Goal: Task Accomplishment & Management: Manage account settings

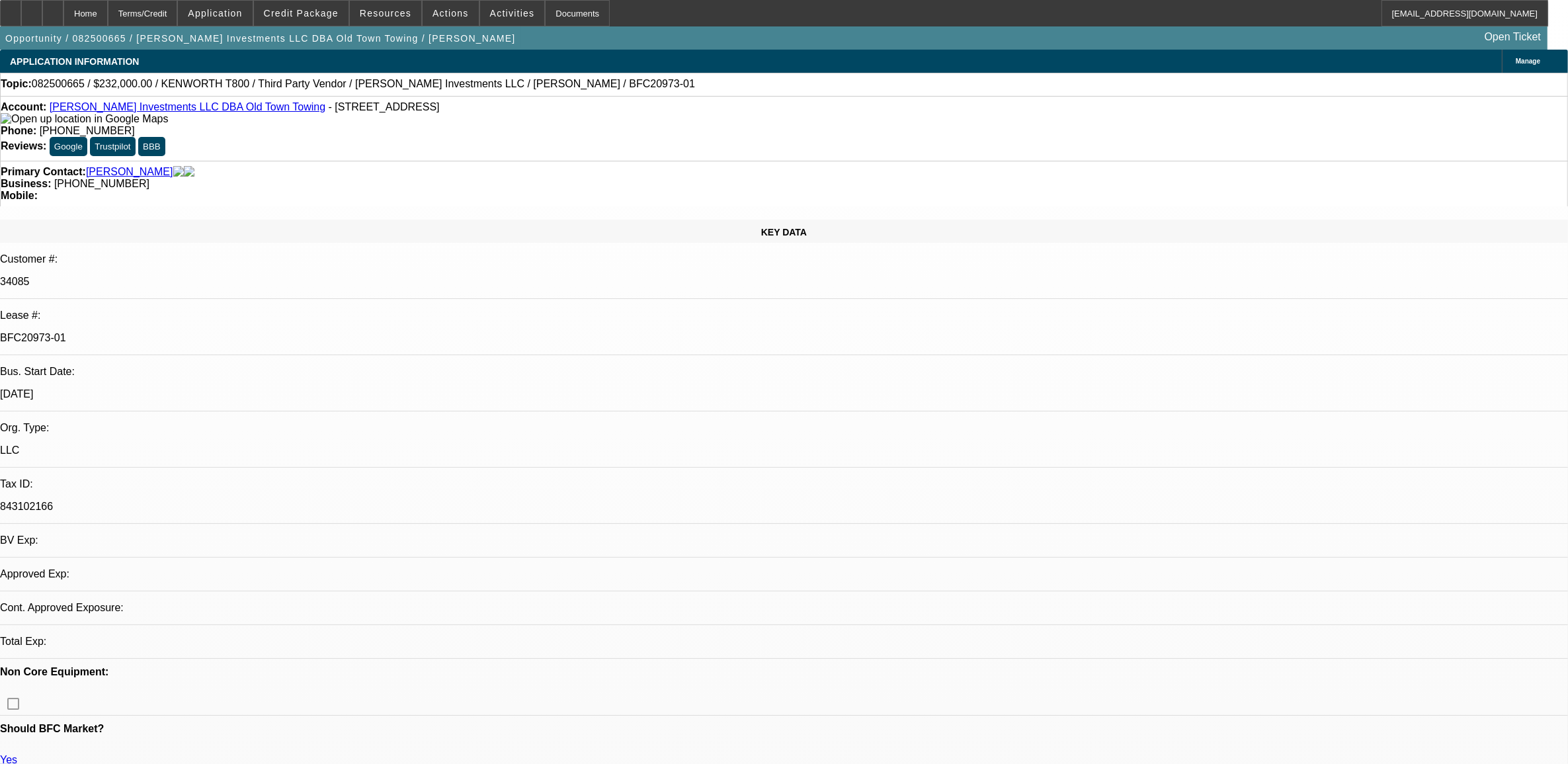
select select "0"
select select "0.1"
select select "0"
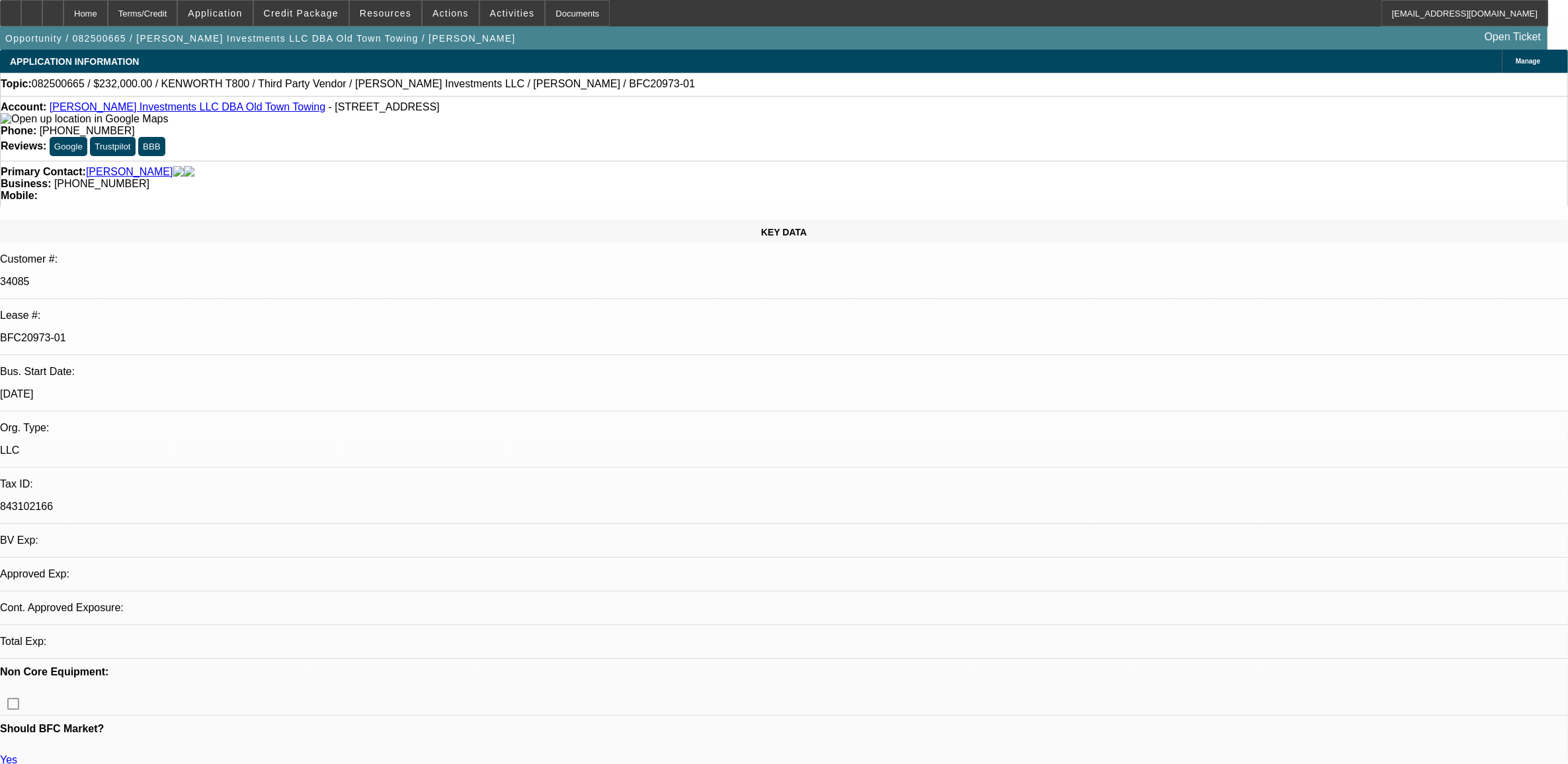
select select "0.1"
select select "0"
select select "0.1"
select select "0"
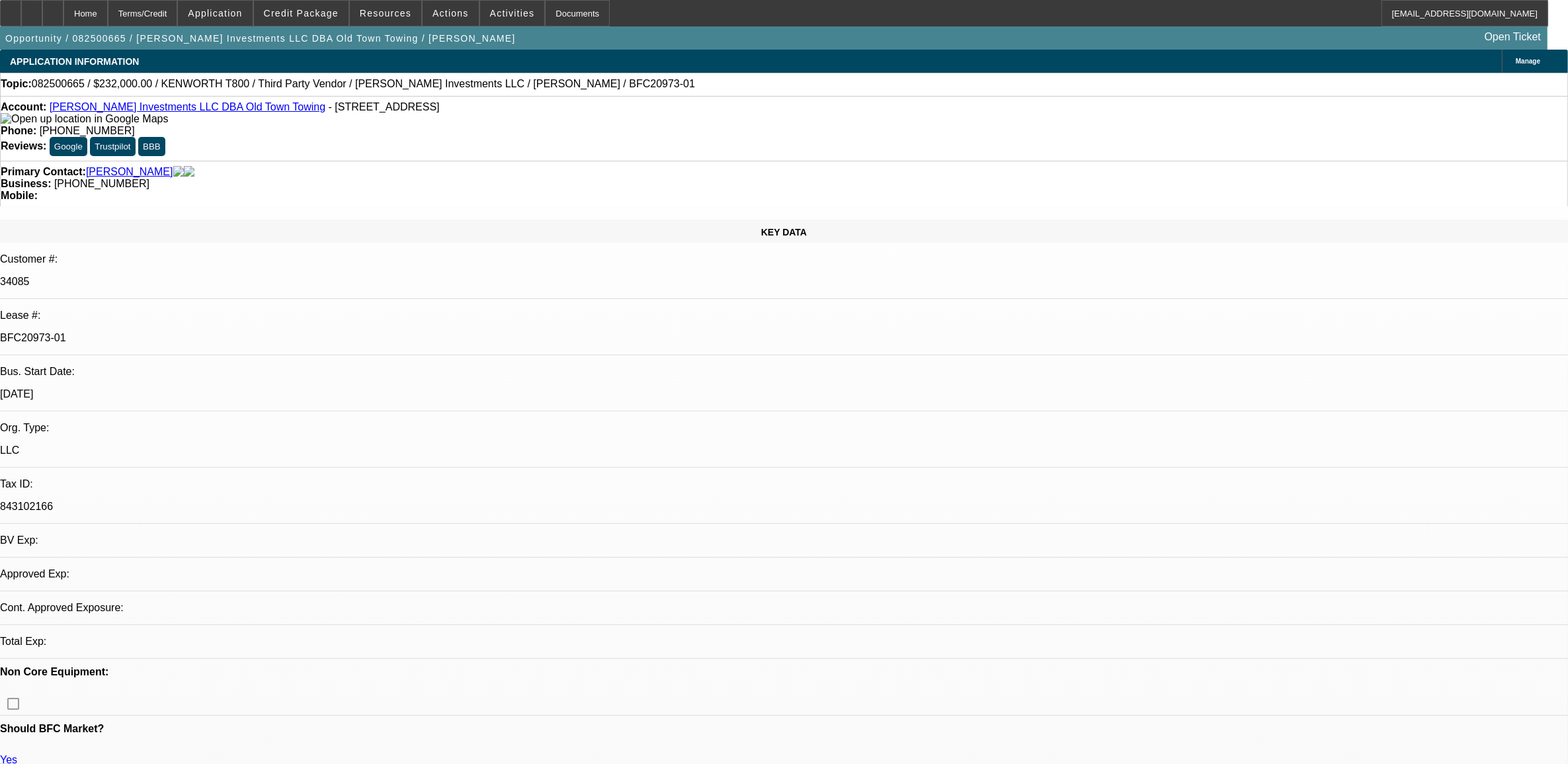
select select "0"
select select "0.1"
select select "1"
select select "2"
select select "4"
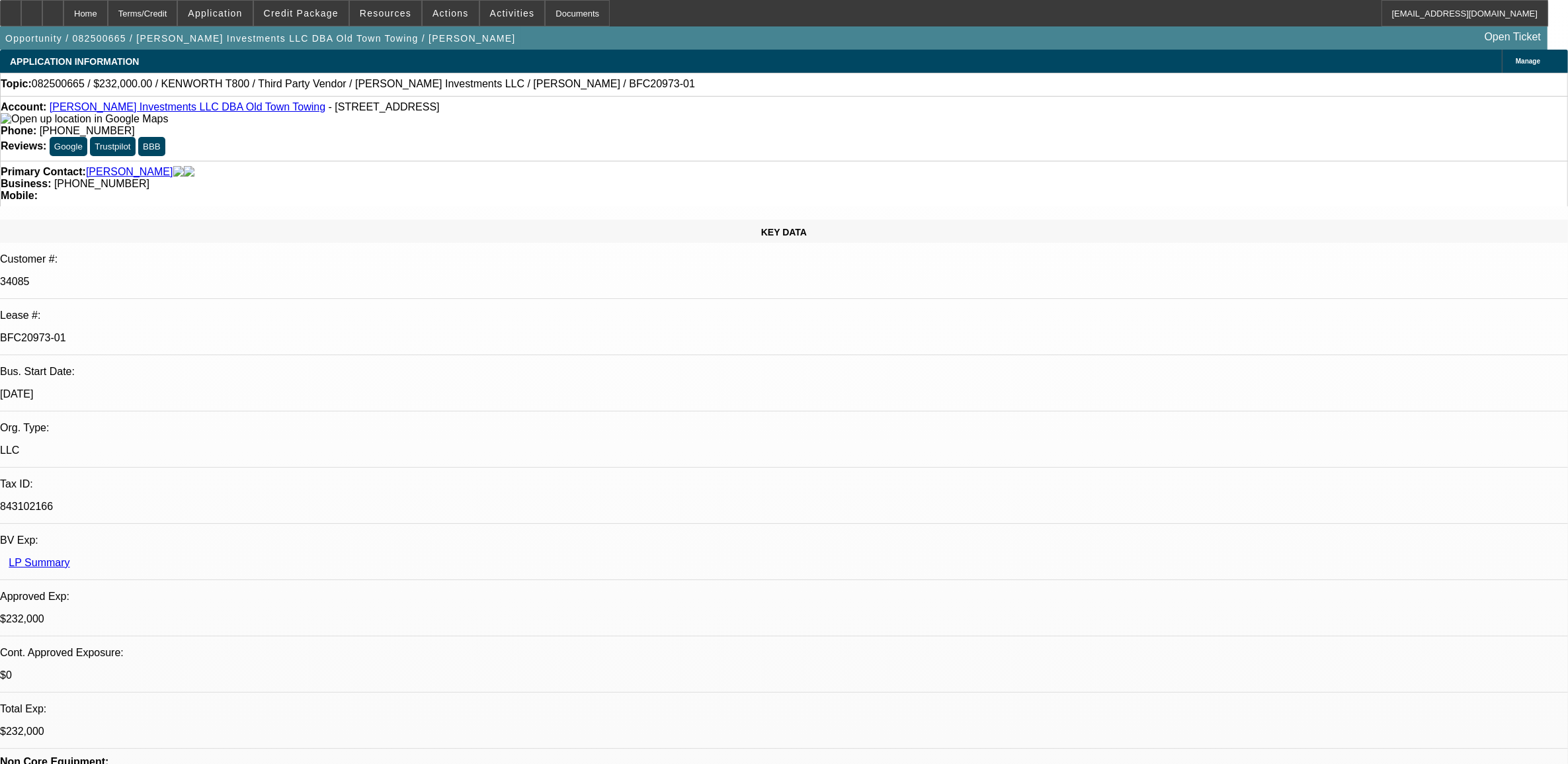
select select "1"
select select "2"
select select "4"
select select "1"
select select "2"
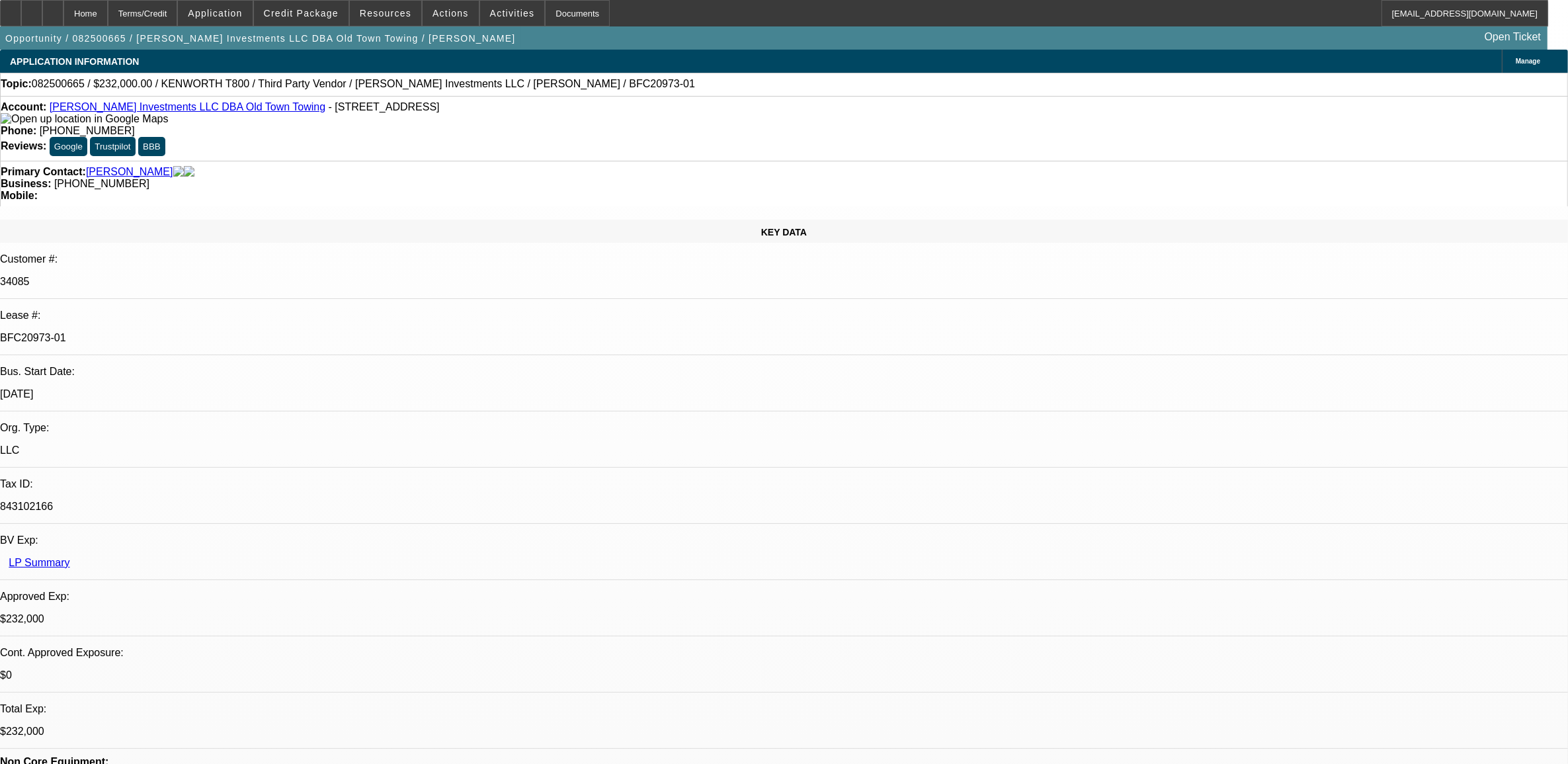
select select "4"
select select "1"
select select "4"
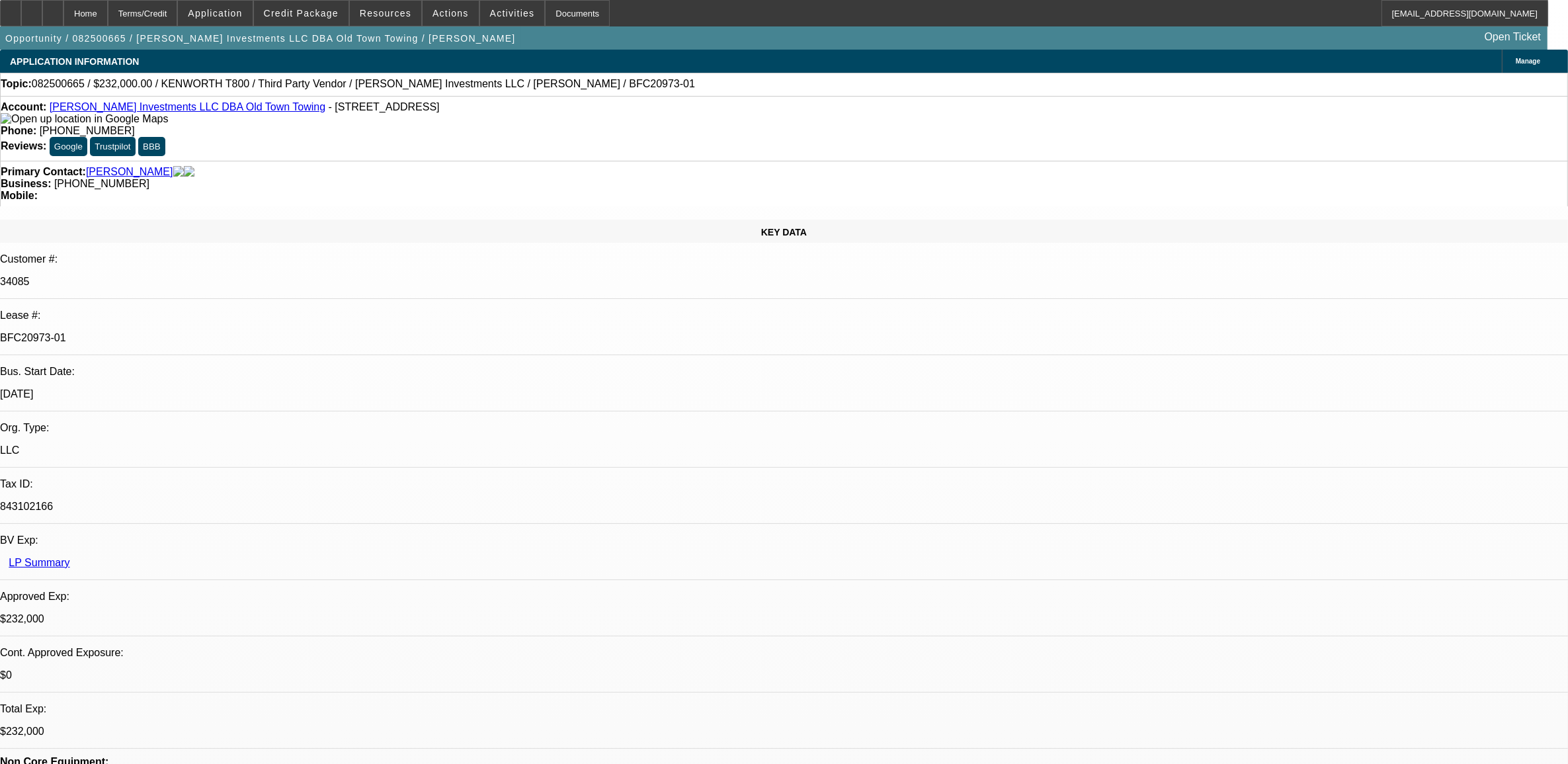
radio input "true"
type textarea "***other contact for seller: Chad. 413.734.0101"
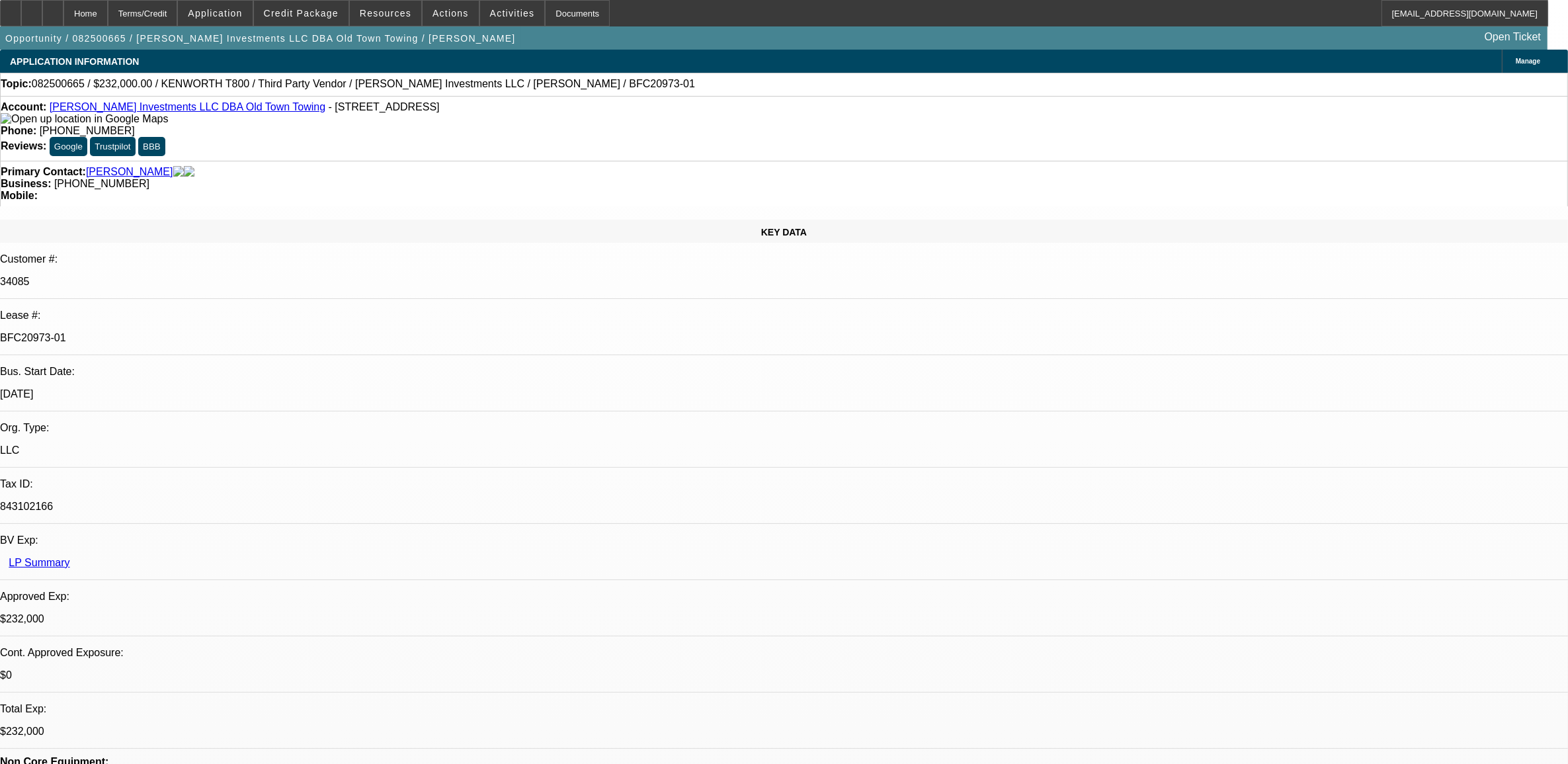
radio input "true"
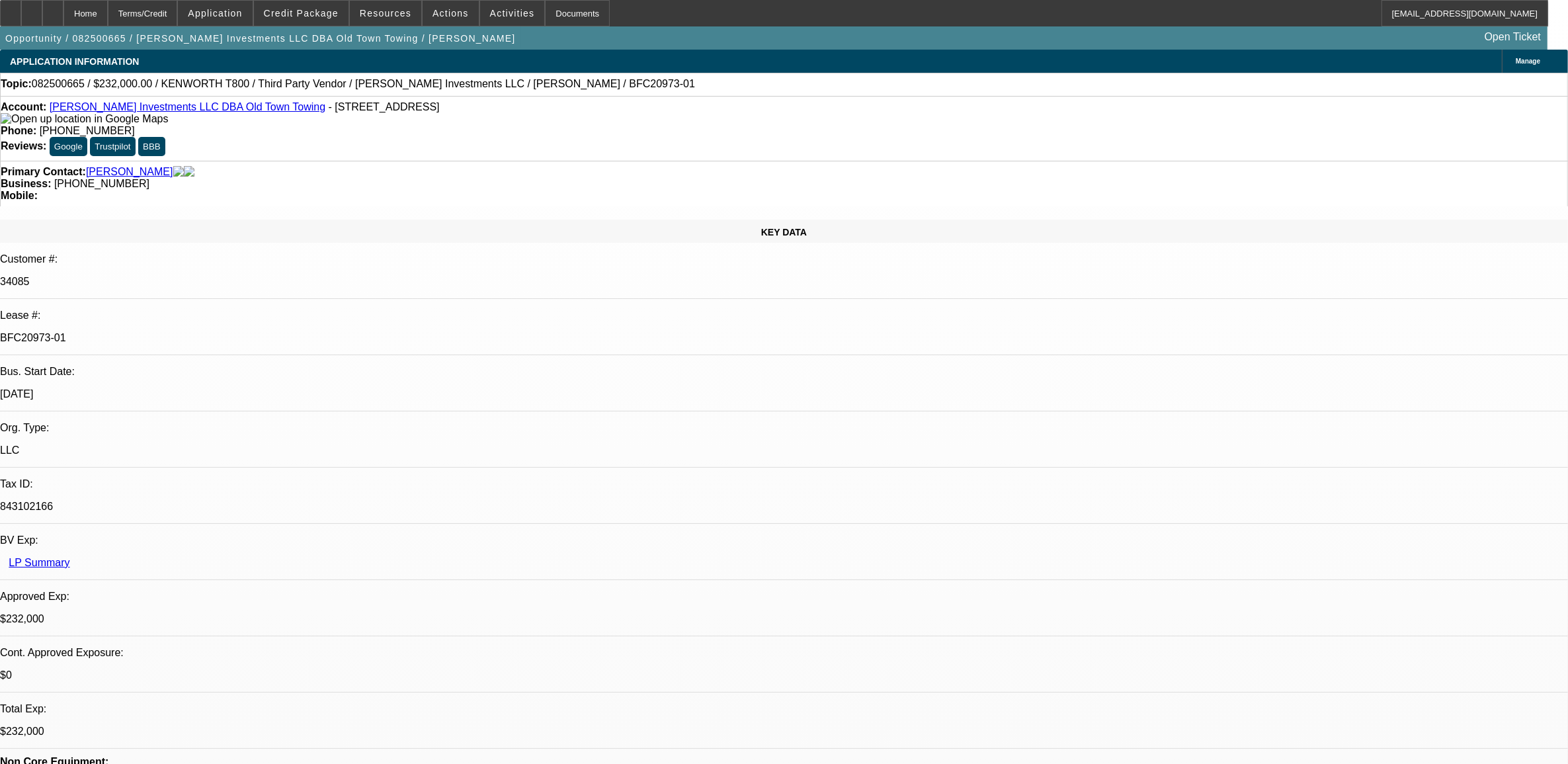
drag, startPoint x: 1152, startPoint y: 118, endPoint x: 1327, endPoint y: 184, distance: 187.0
select select "0"
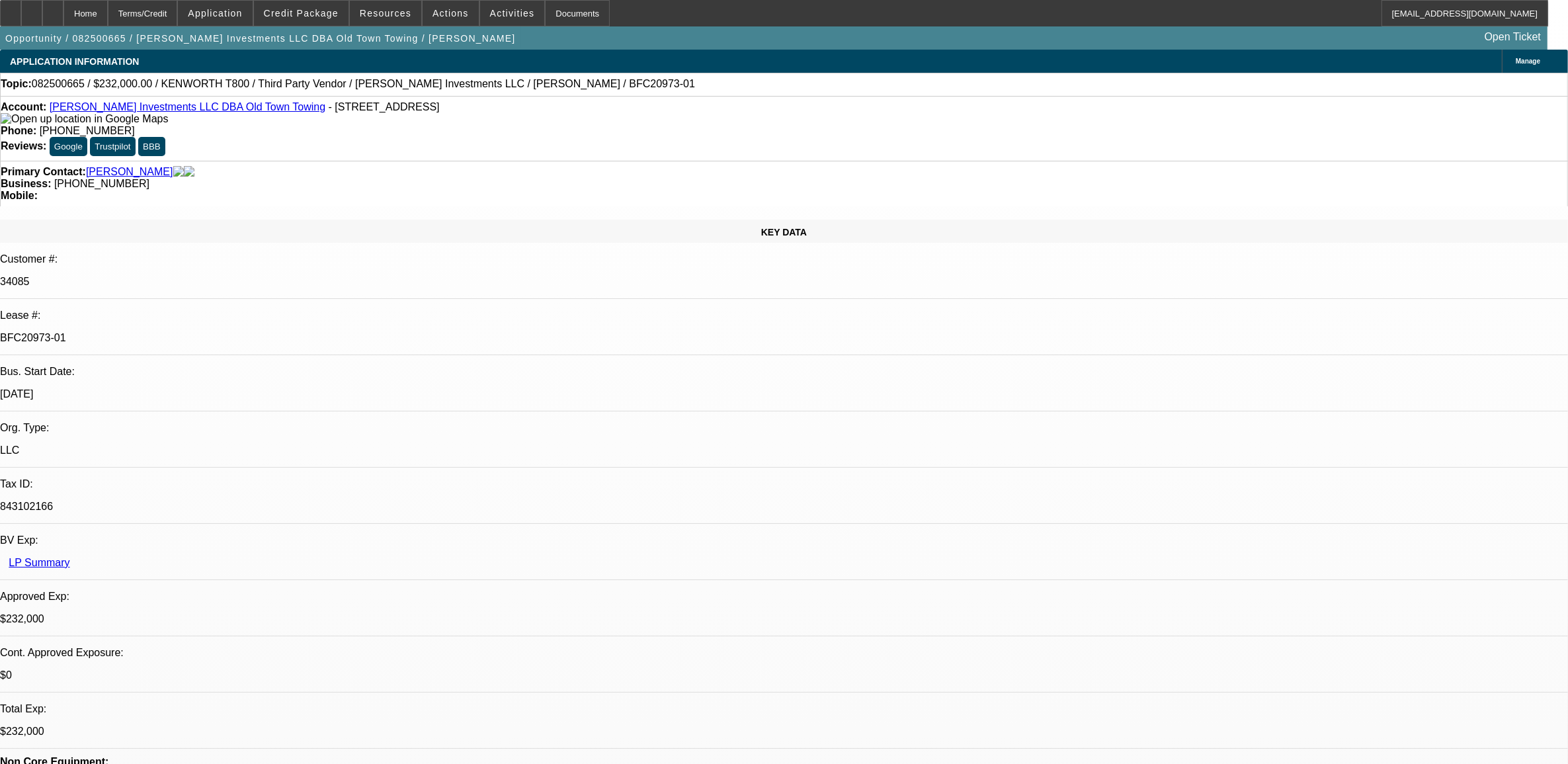
select select "0"
select select "0.1"
select select "0"
select select "0.1"
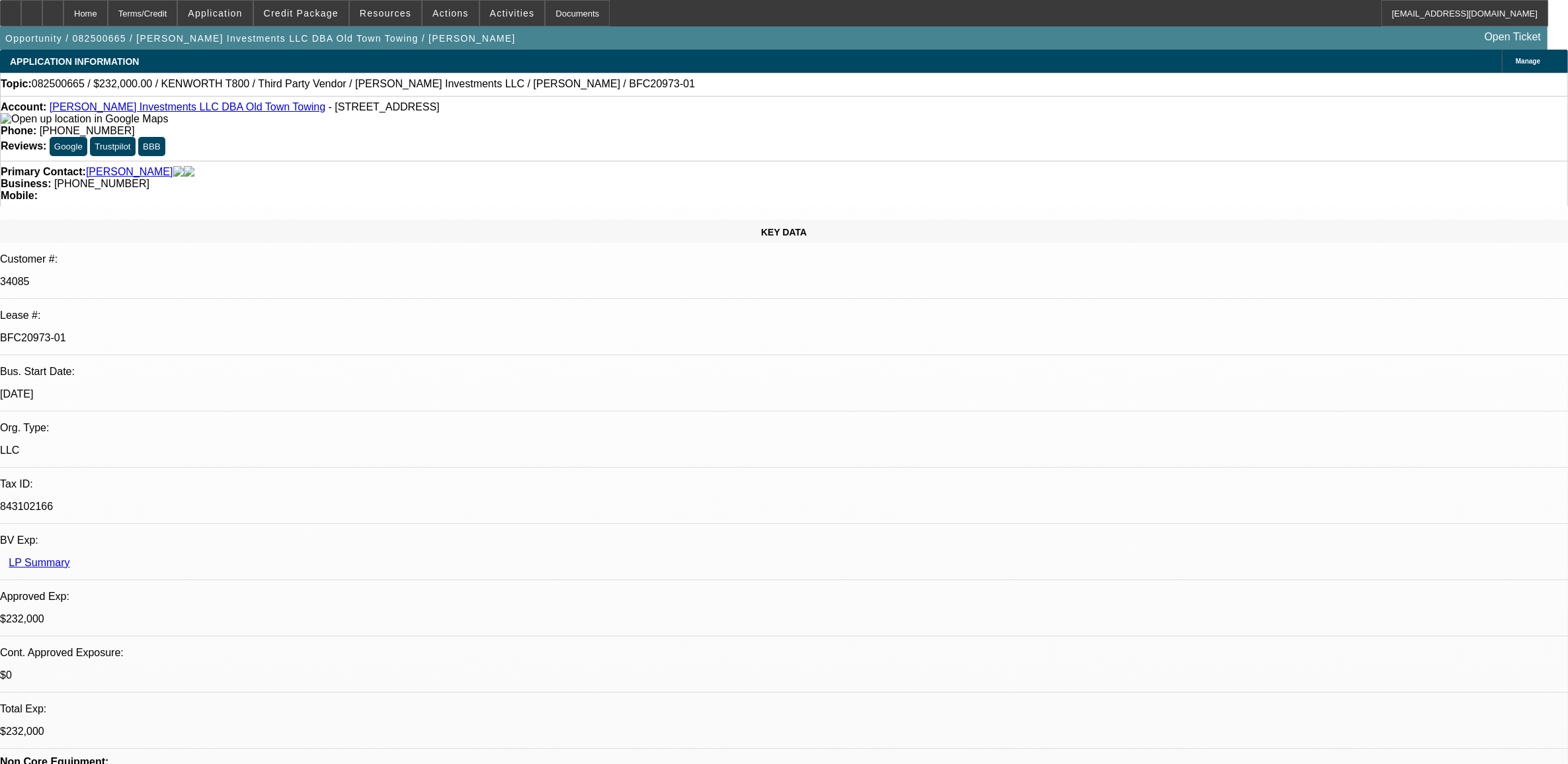
select select "0"
select select "0.1"
select select "0"
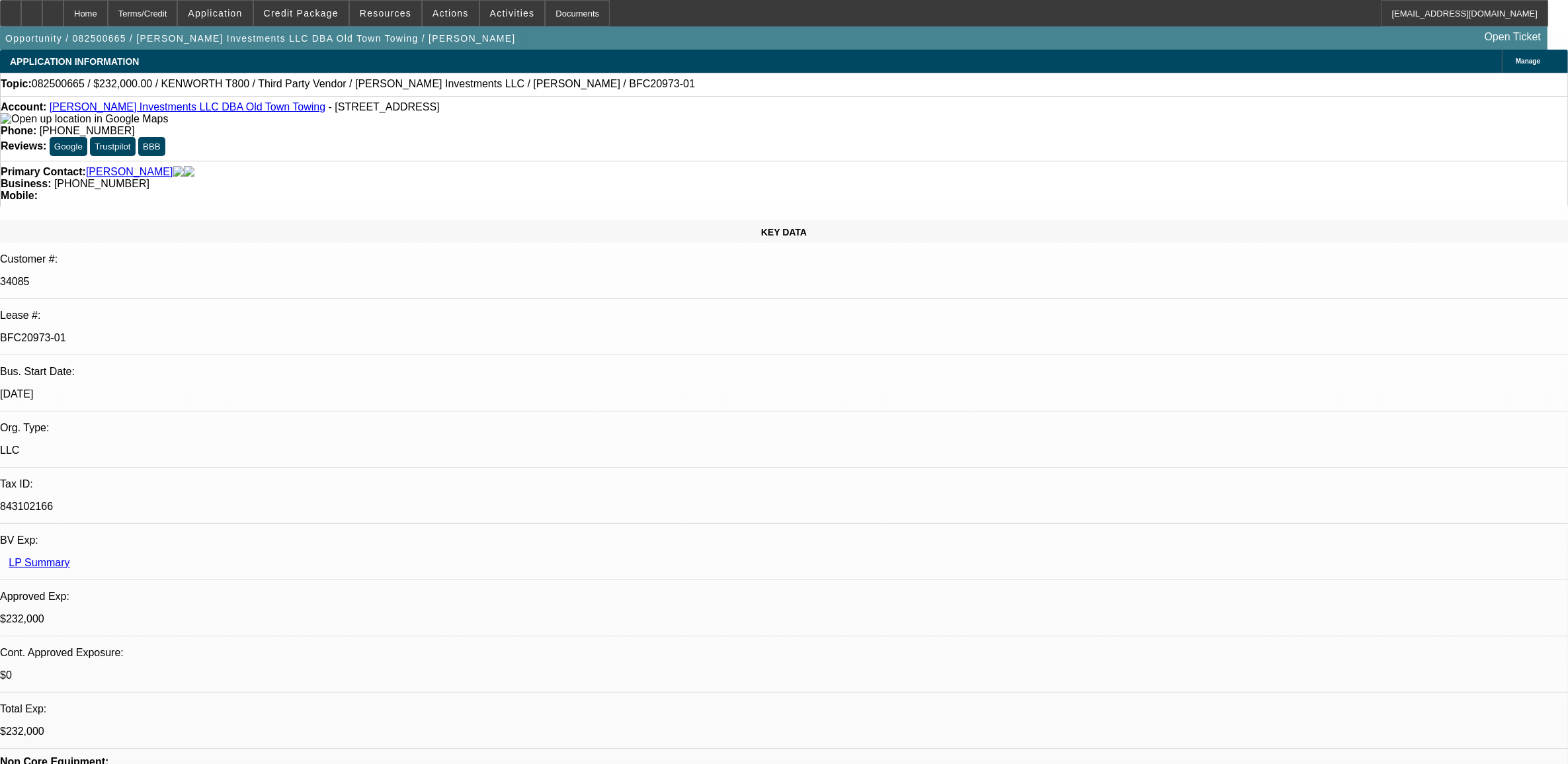
select select "0.1"
select select "1"
select select "2"
select select "4"
select select "1"
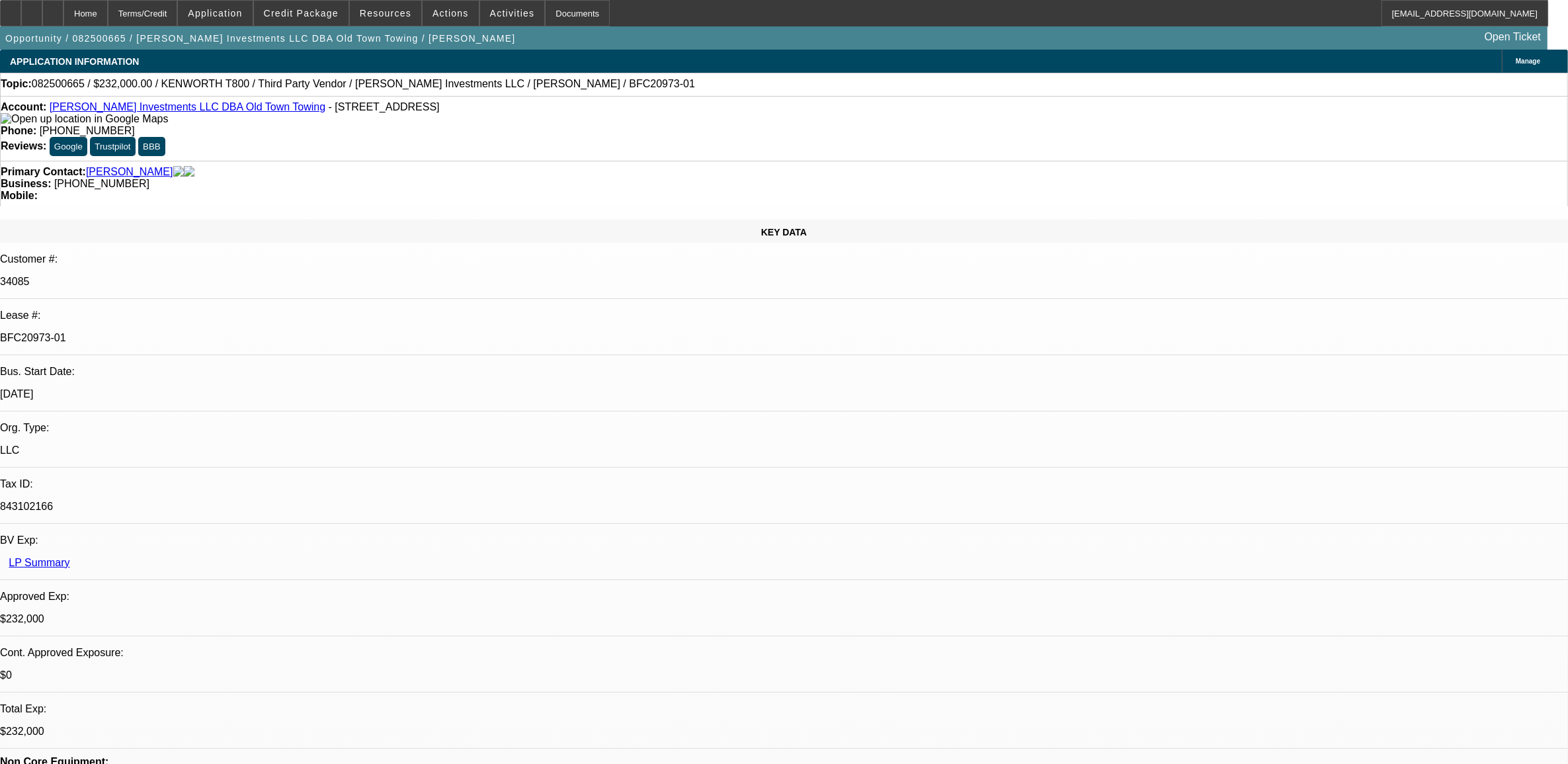
select select "2"
select select "4"
select select "1"
select select "2"
select select "4"
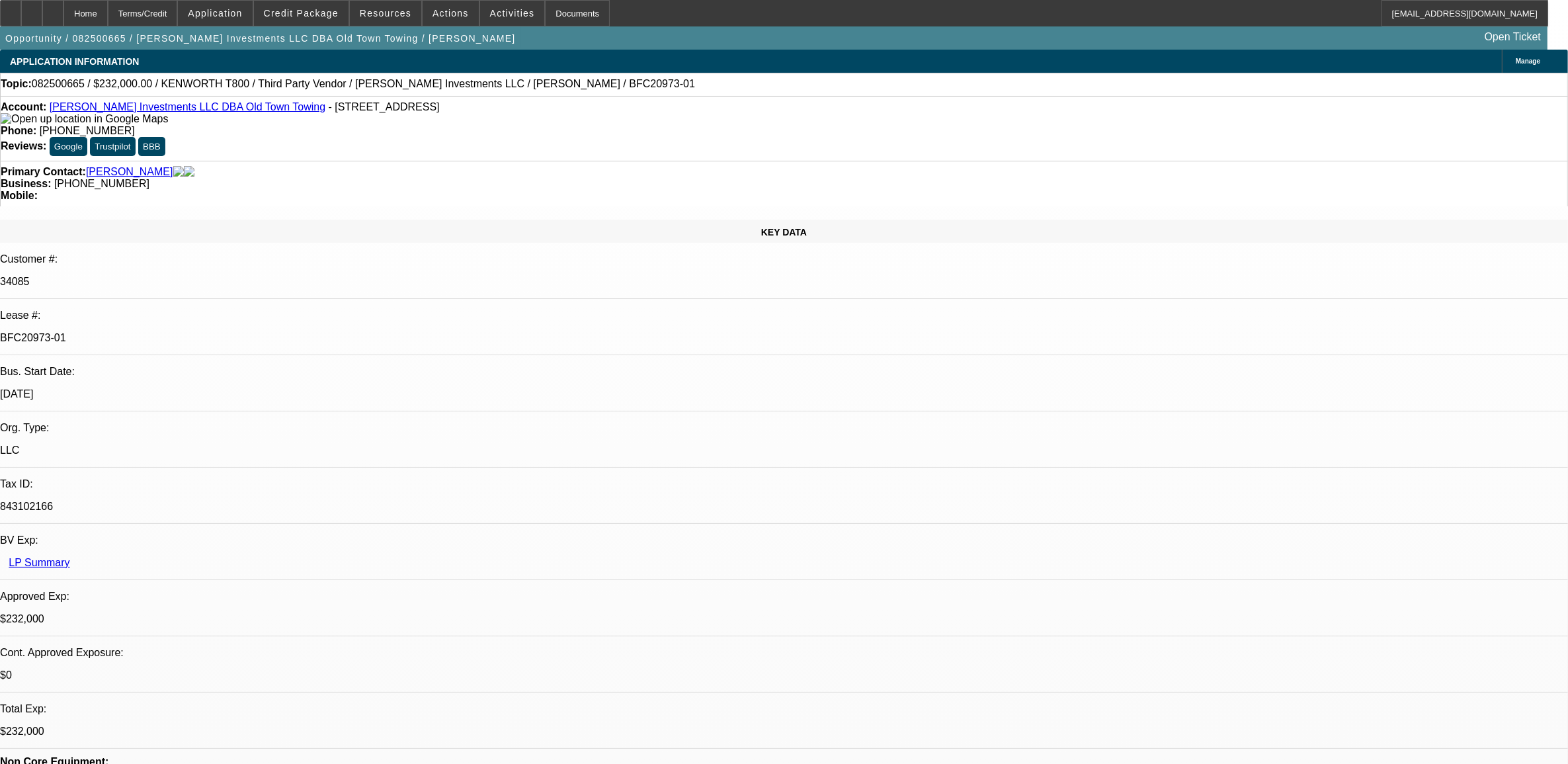
select select "1"
select select "4"
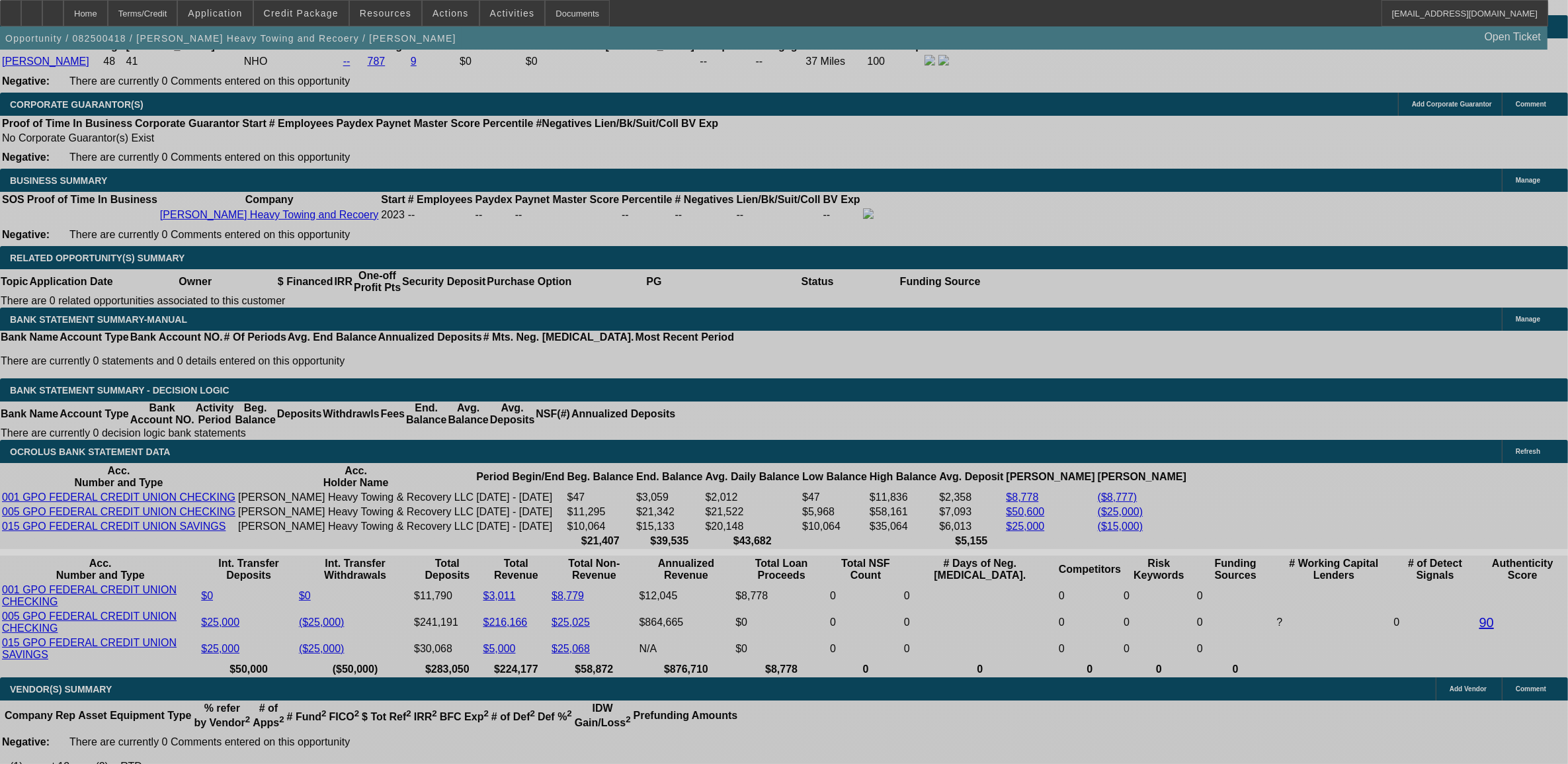
select select "0.1"
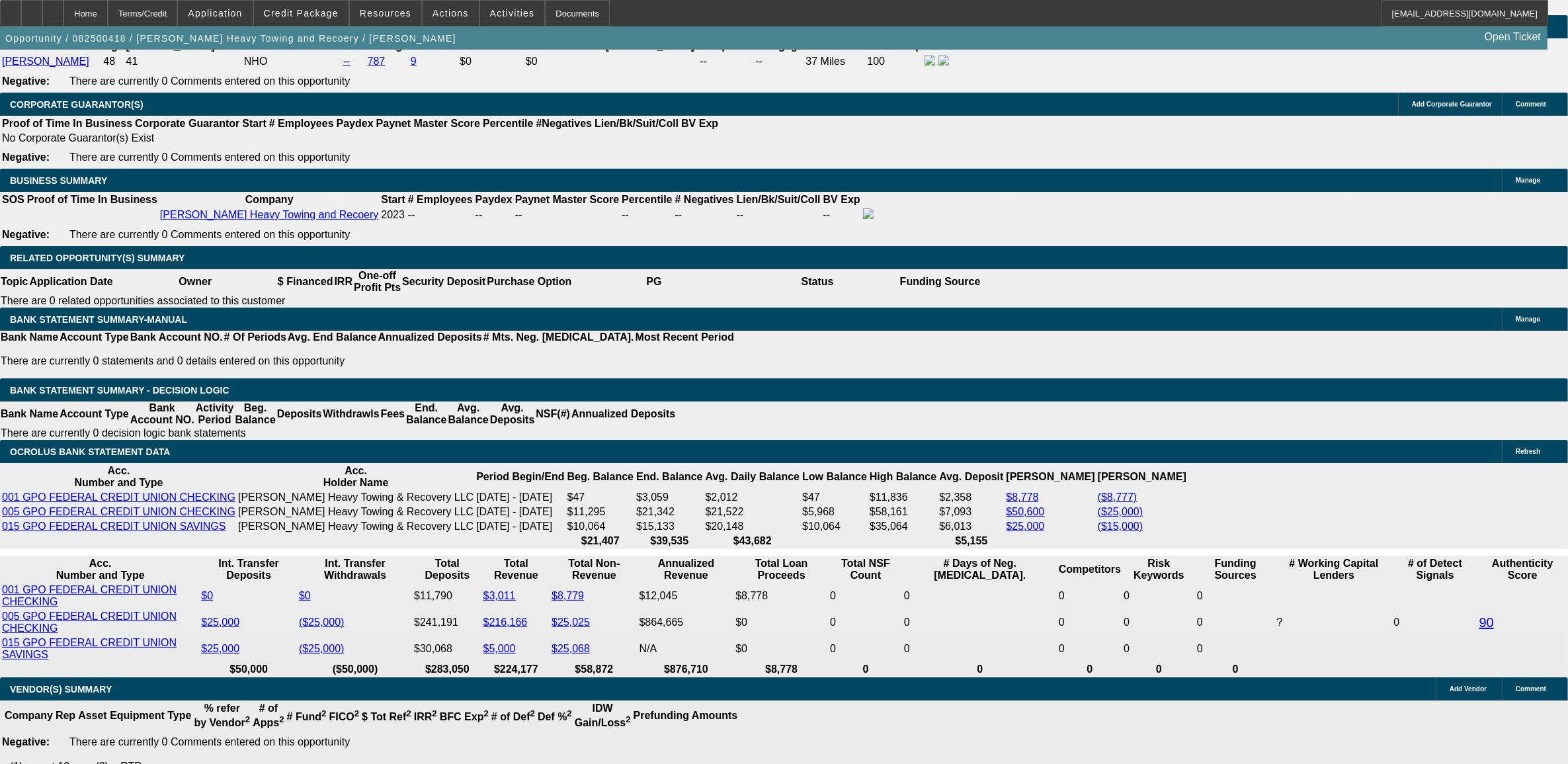
select select "0"
select select "0.1"
select select "0"
select select "0.1"
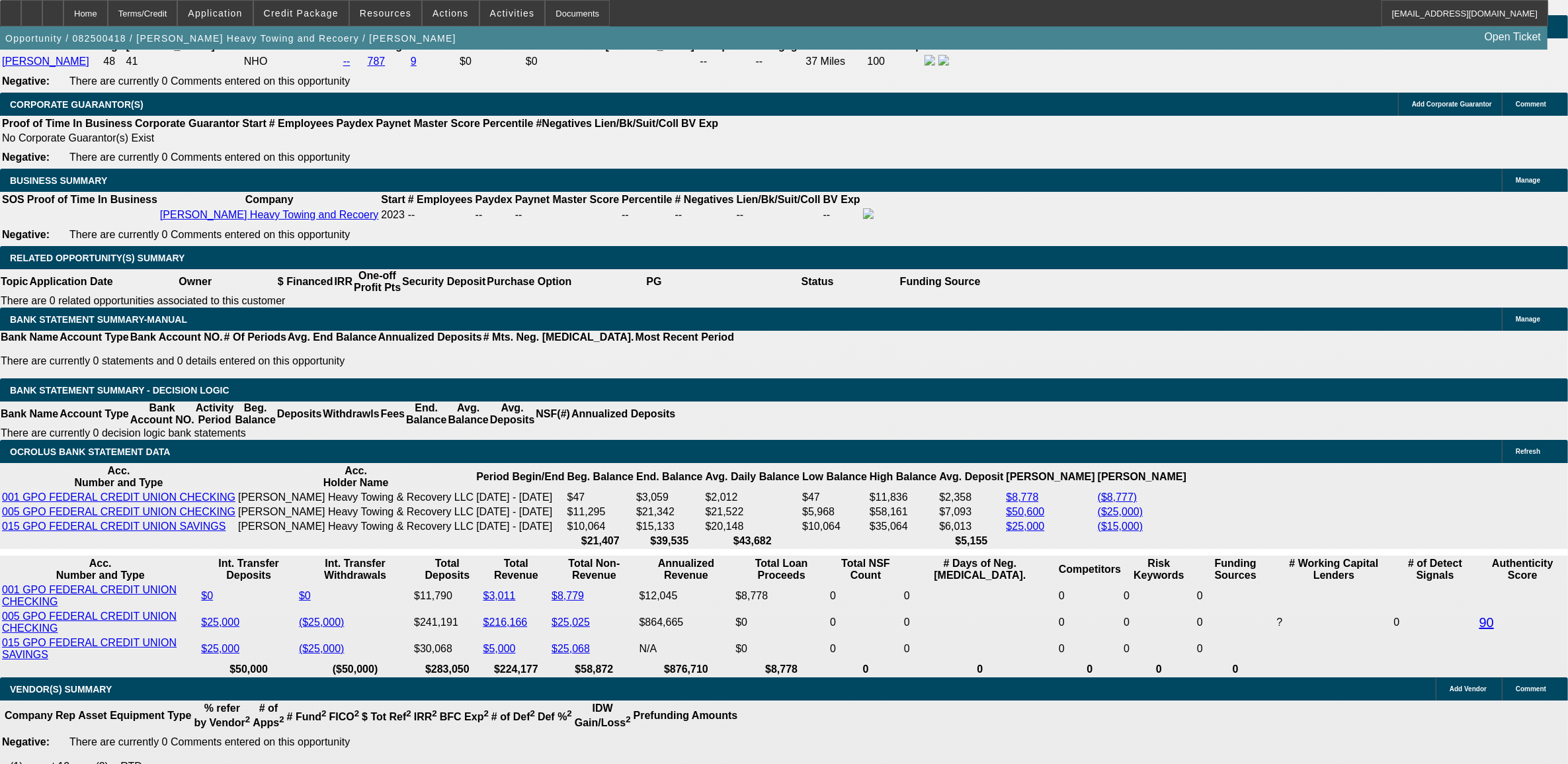
select select "0.1"
select select "0"
select select "0.1"
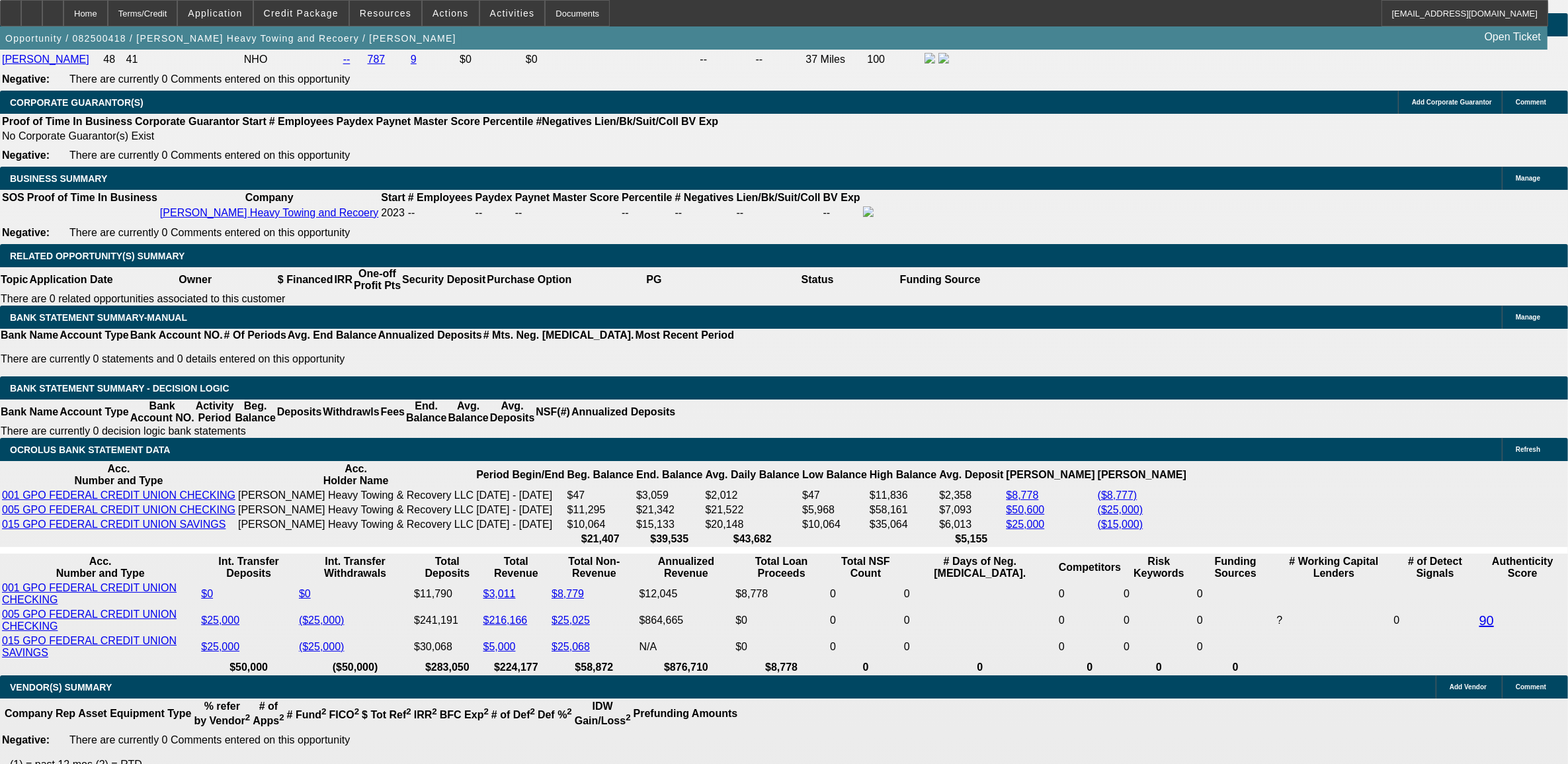
select select "1"
select select "2"
select select "4"
select select "1"
select select "2"
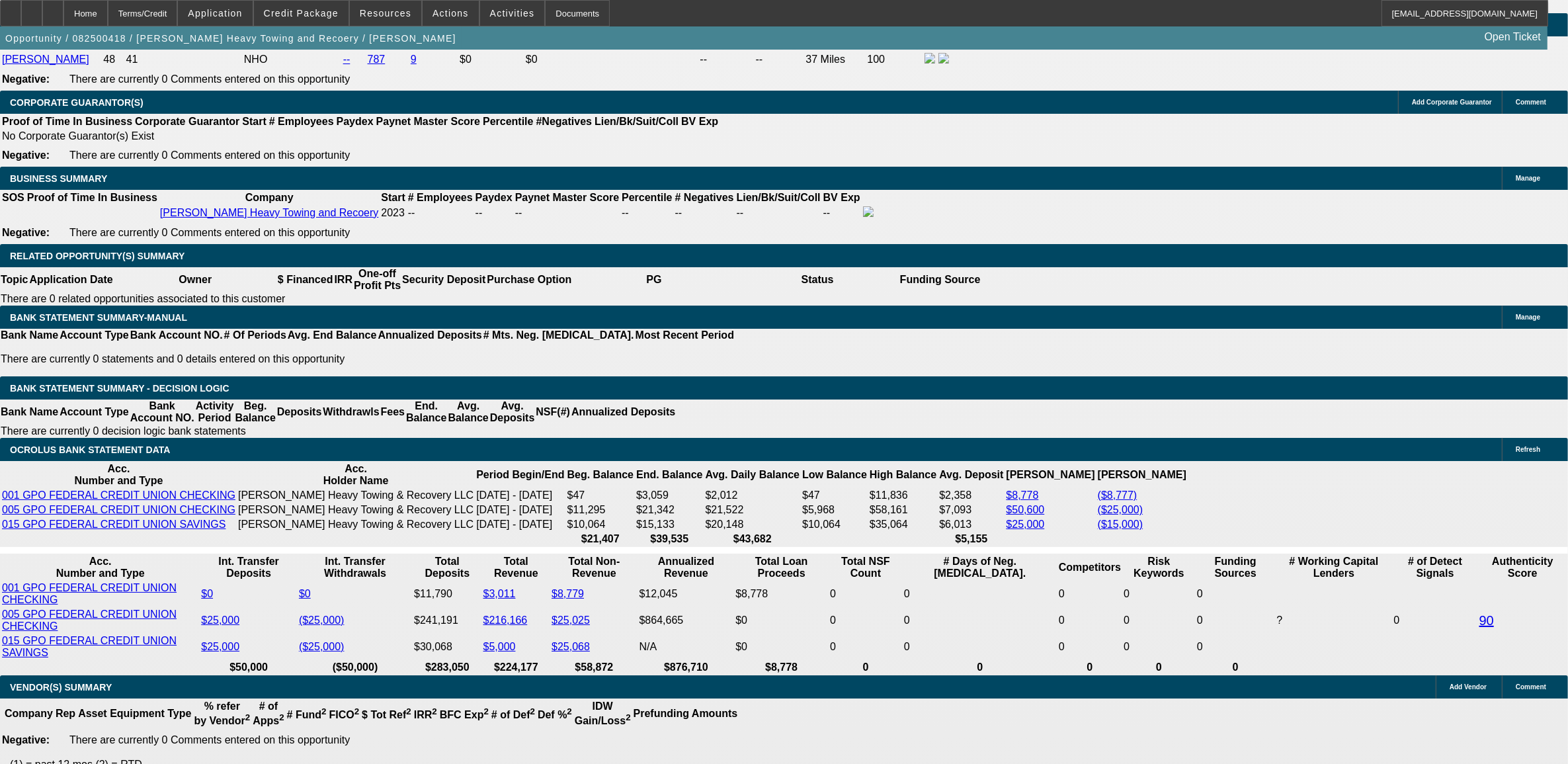
select select "4"
select select "1"
select select "2"
select select "4"
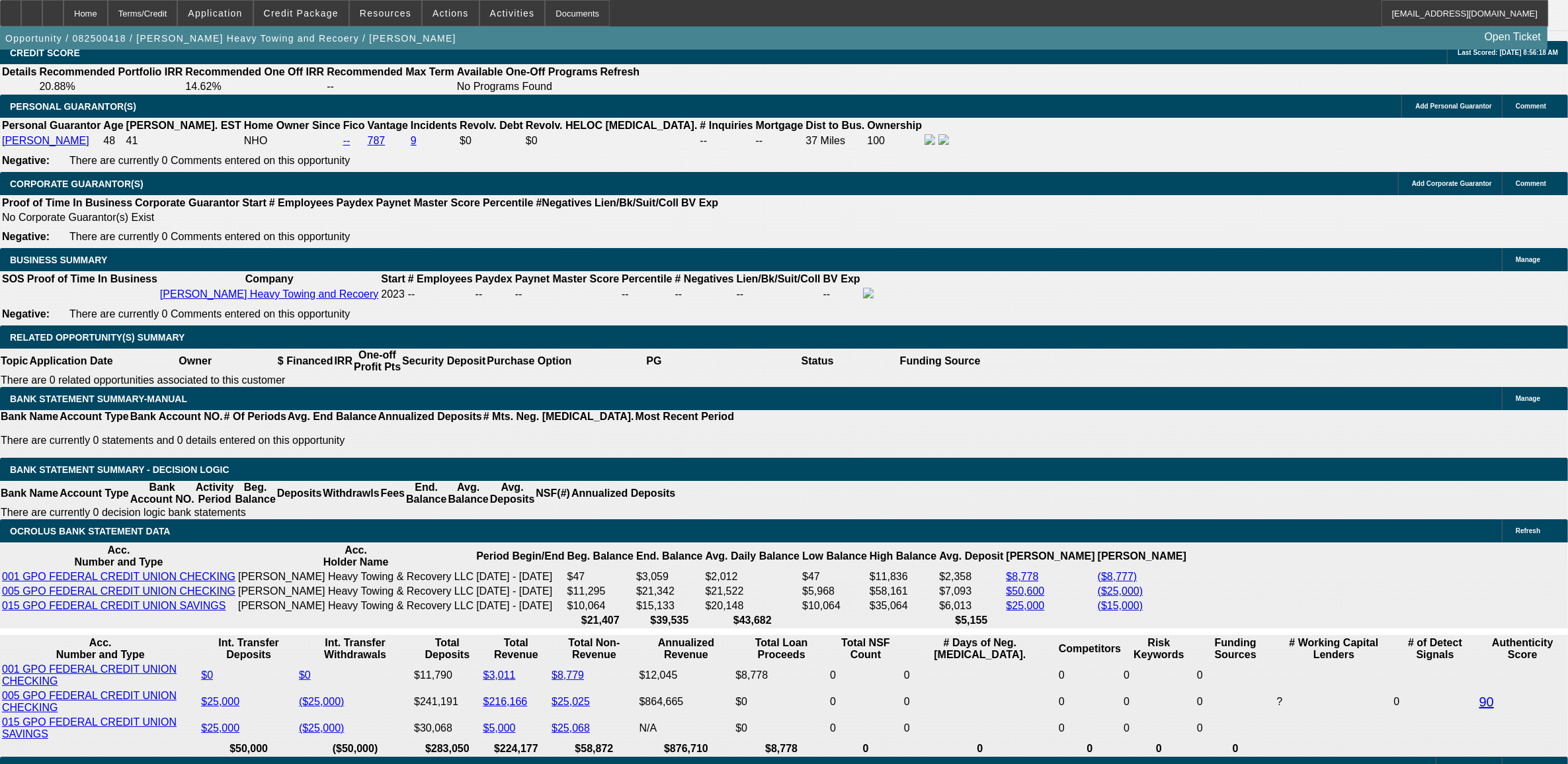
scroll to position [1745, 0]
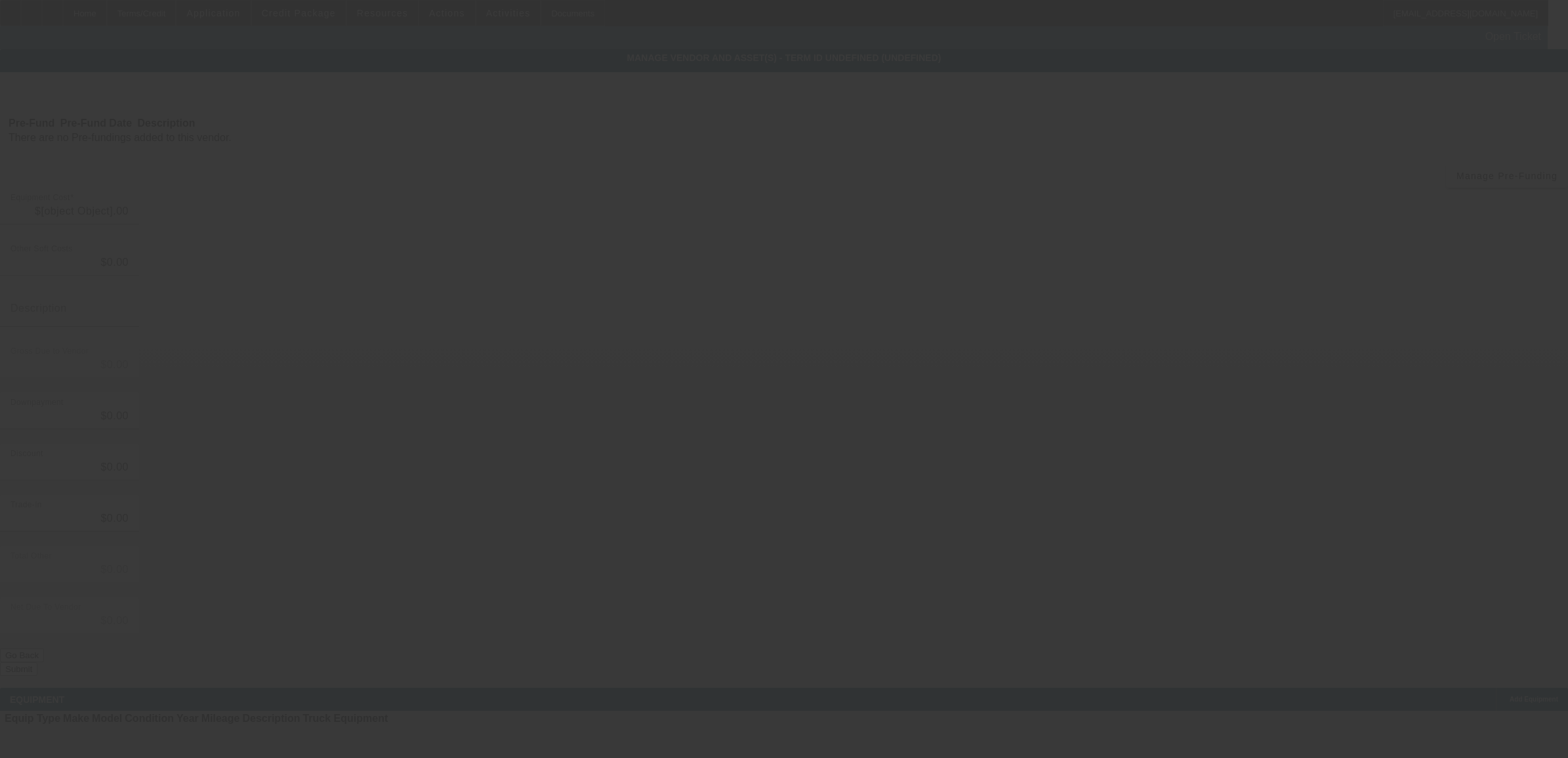
type input "$120,000.00"
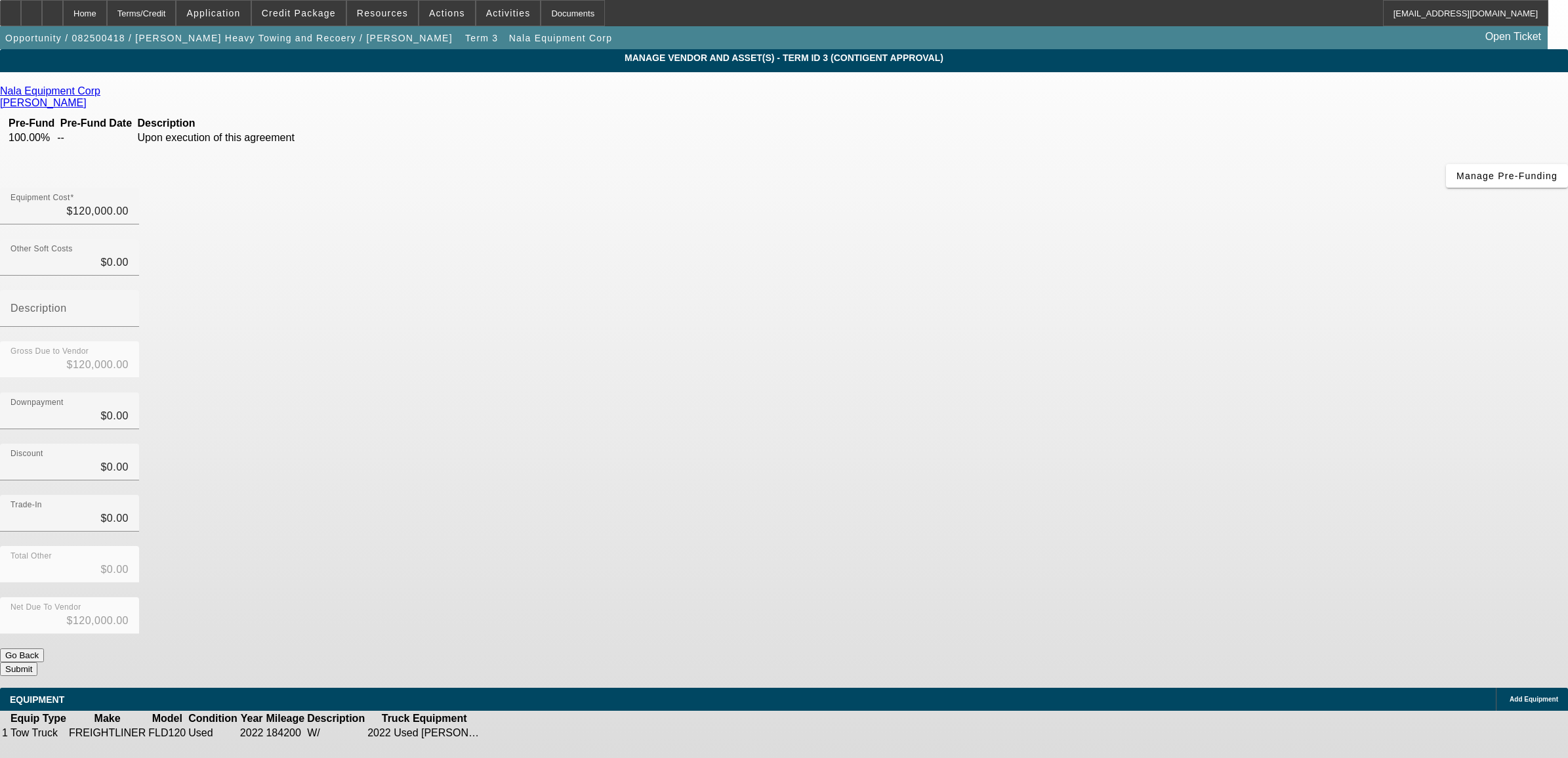
click at [104, 95] on icon at bounding box center [104, 91] width 0 height 11
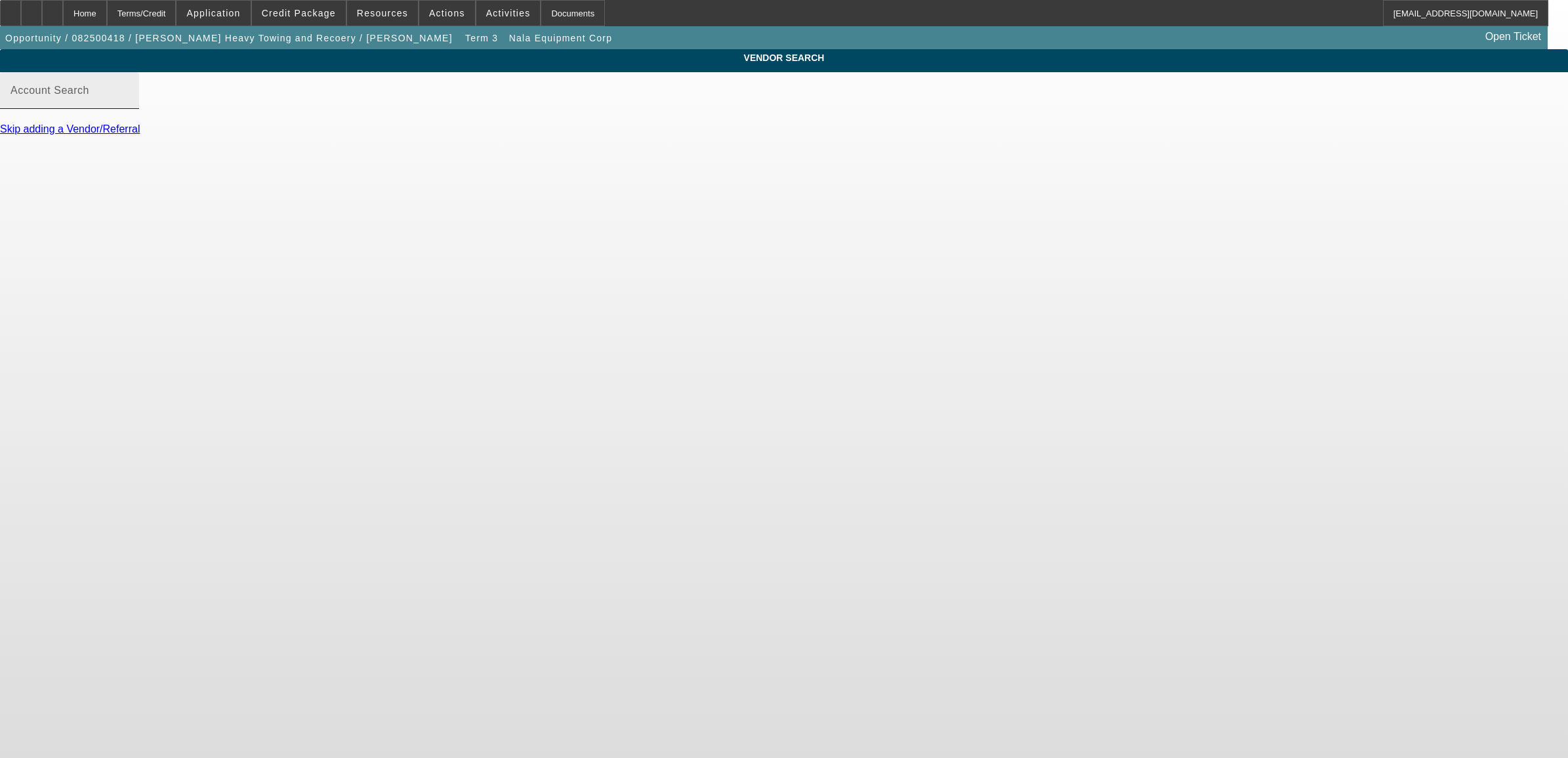
click at [128, 104] on input "Account Search" at bounding box center [69, 95] width 118 height 15
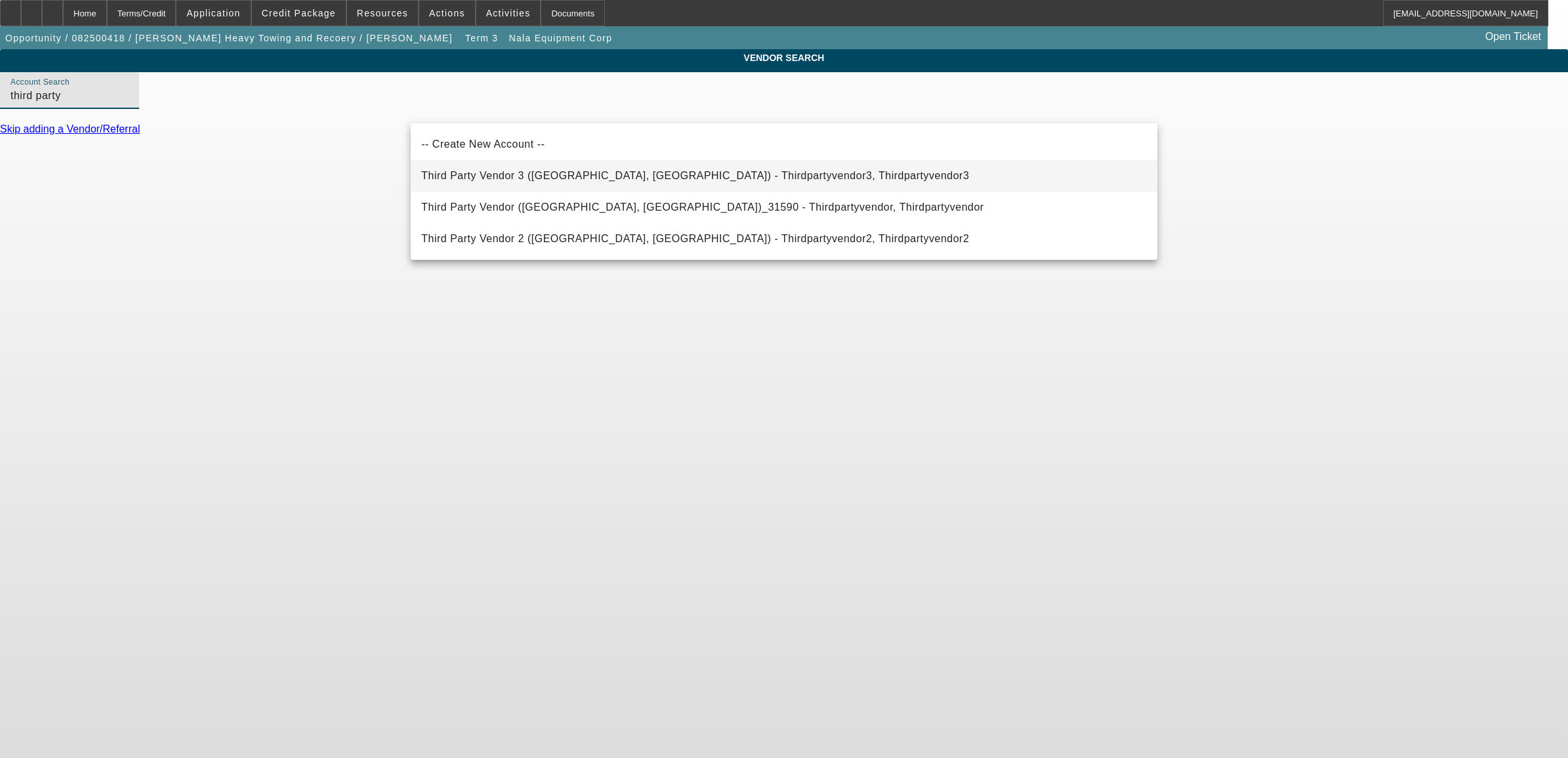
click at [510, 181] on span "Third Party Vendor 3 (Northbrook, IL) - Thirdpartyvendor3, Thirdpartyvendor3" at bounding box center [695, 176] width 548 height 11
type input "Third Party Vendor 3 (Northbrook, IL) - Thirdpartyvendor3, Thirdpartyvendor3"
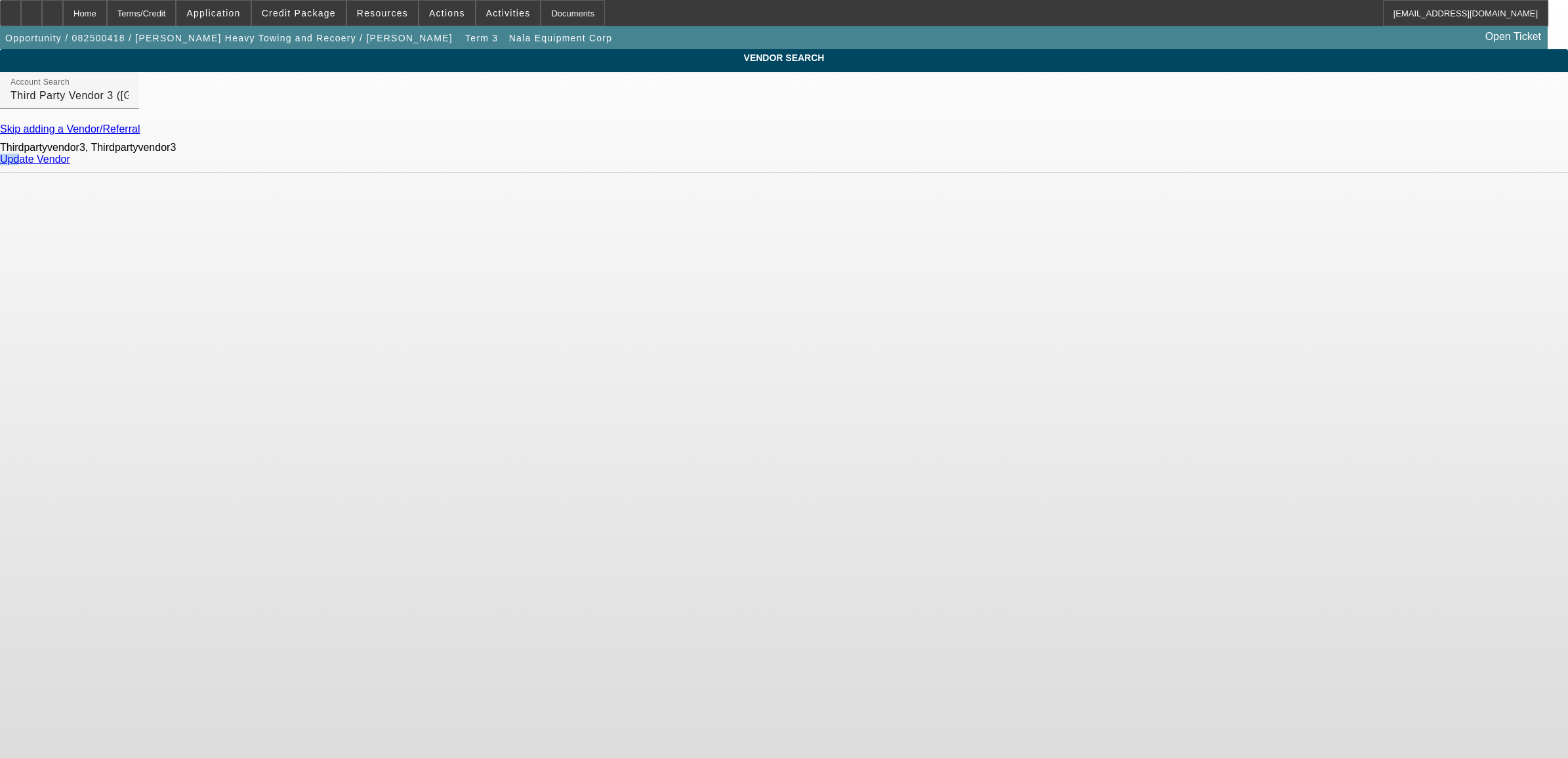
click at [1114, 165] on div "Update Vendor" at bounding box center [784, 159] width 1568 height 12
drag, startPoint x: 1114, startPoint y: 172, endPoint x: 1155, endPoint y: 221, distance: 63.9
click at [1160, 229] on body "Home Terms/Credit Application Credit Package Resources Actions Activities Docum…" at bounding box center [784, 379] width 1568 height 758
click at [70, 165] on link "Update Vendor" at bounding box center [35, 159] width 70 height 11
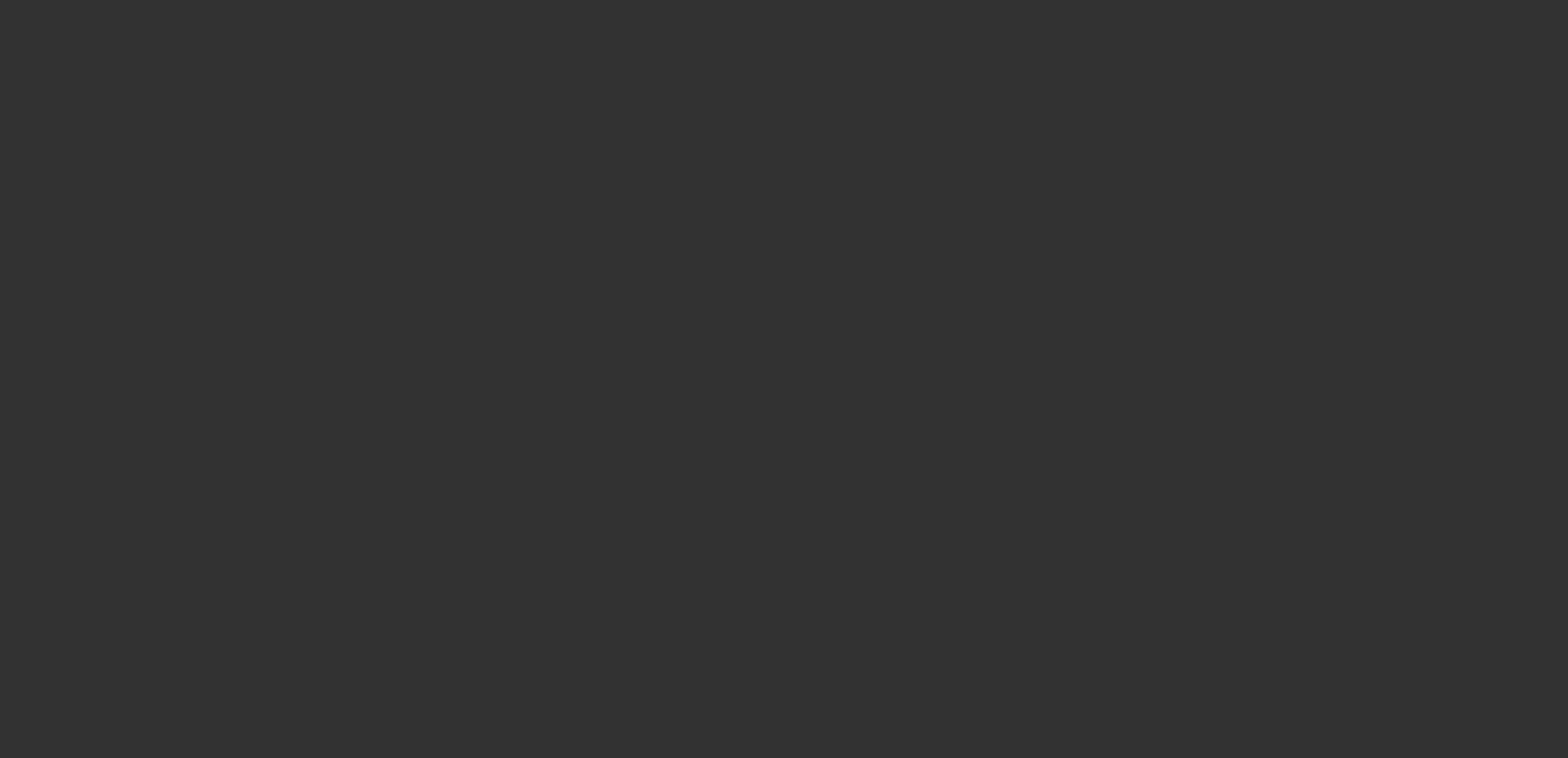
type input "$120,000.00"
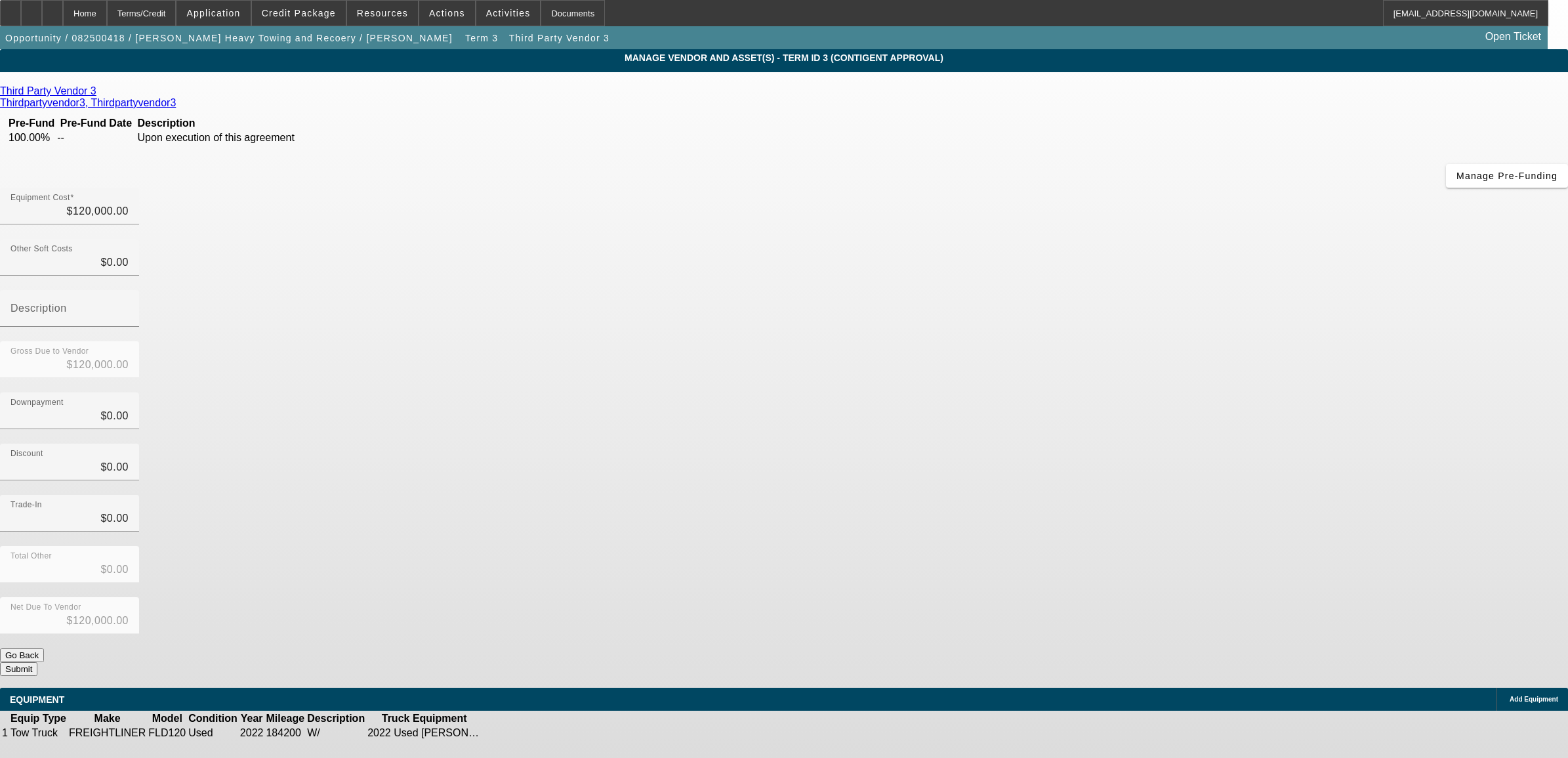
click at [536, 726] on td at bounding box center [522, 733] width 25 height 13
click at [523, 734] on icon at bounding box center [523, 734] width 0 height 0
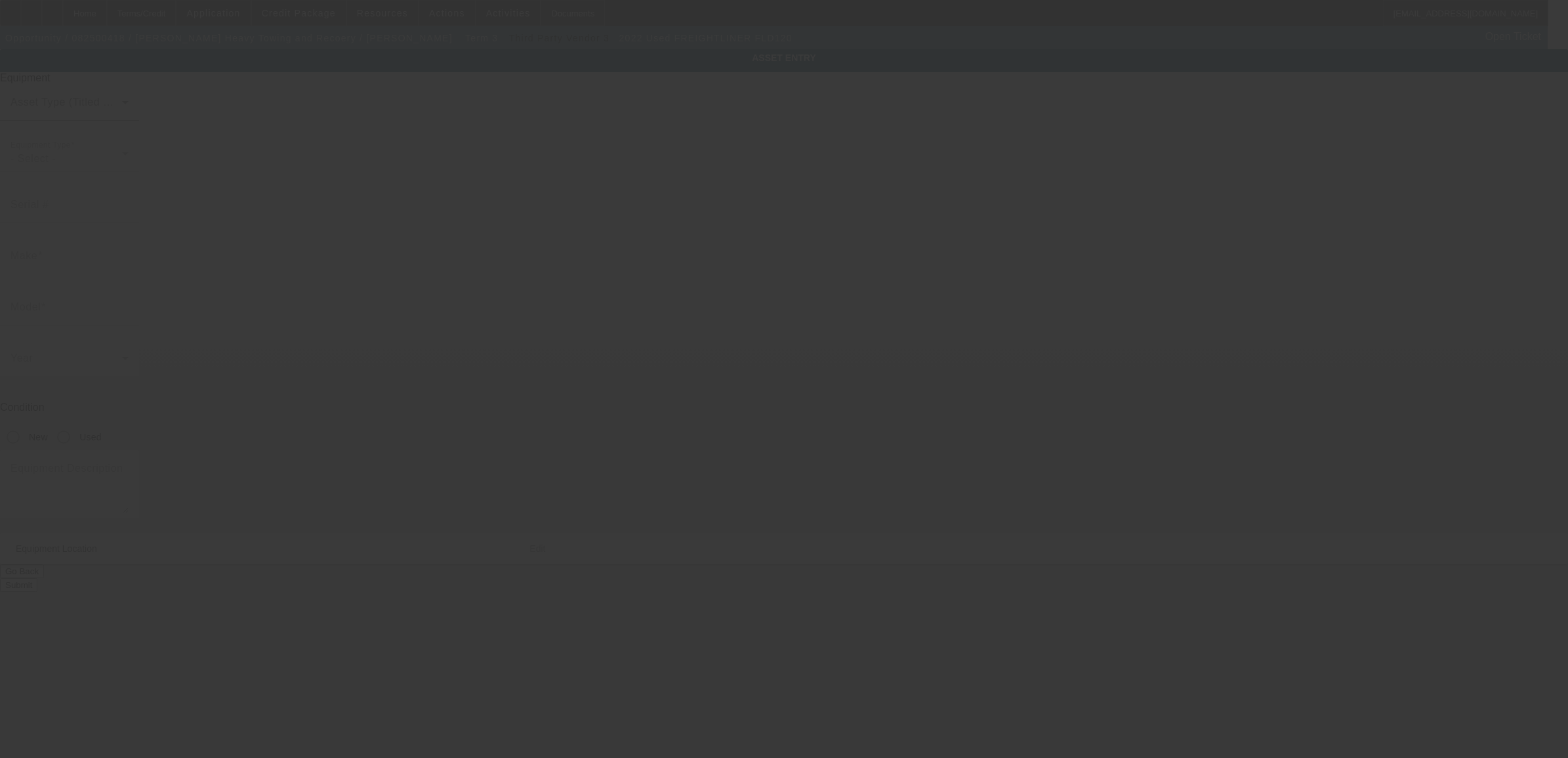
type input "1FUJAHCG43LK75861"
type input "Freightliner"
type input "FLD120"
radio input "true"
type textarea "W/"
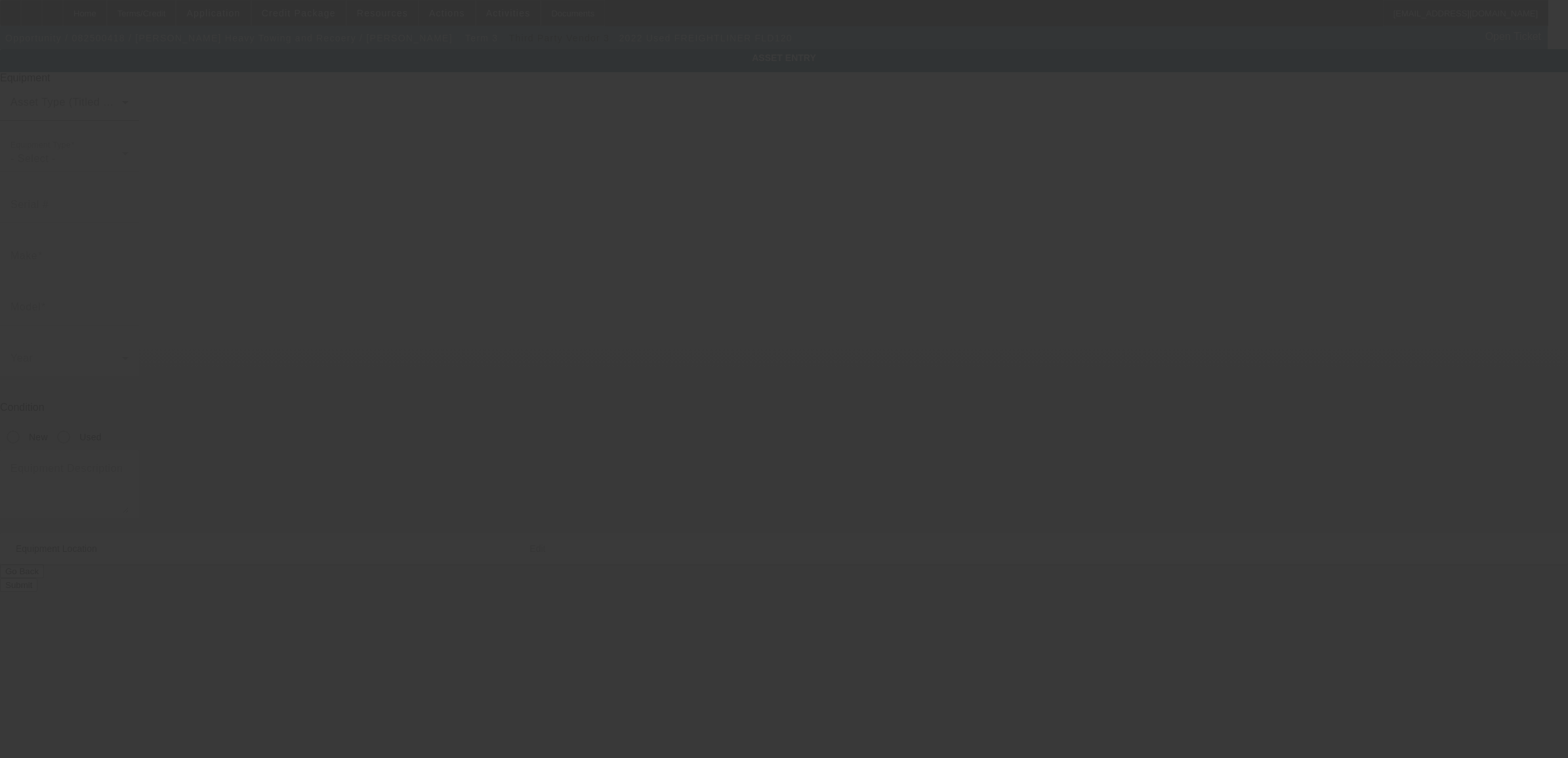
type input "2895 State Route 28"
type input "Old Forge"
type input "13420"
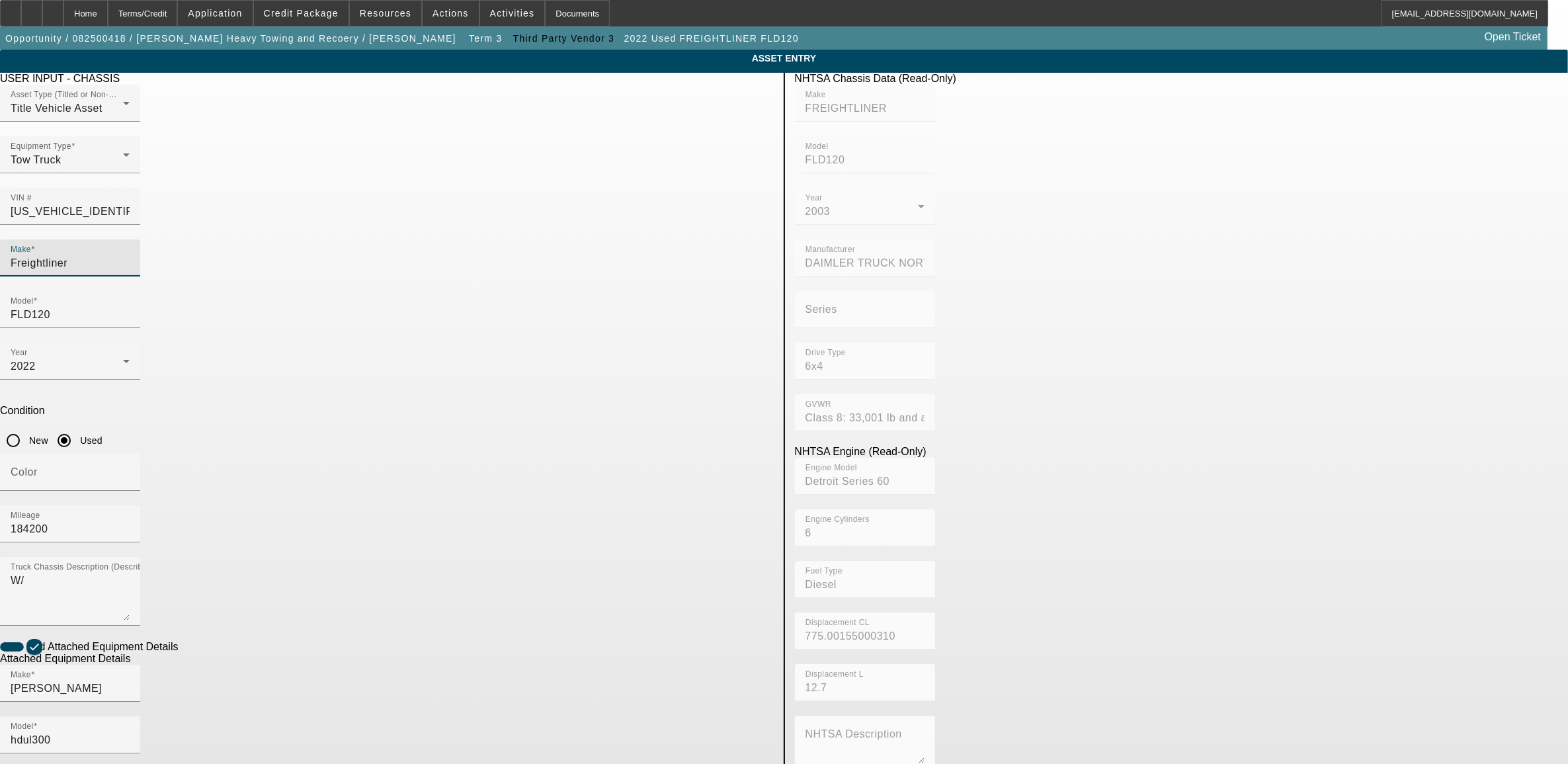
click at [129, 256] on input "Freightliner" at bounding box center [70, 263] width 119 height 16
type input "2"
type input "2WKPDCJF4LK926803"
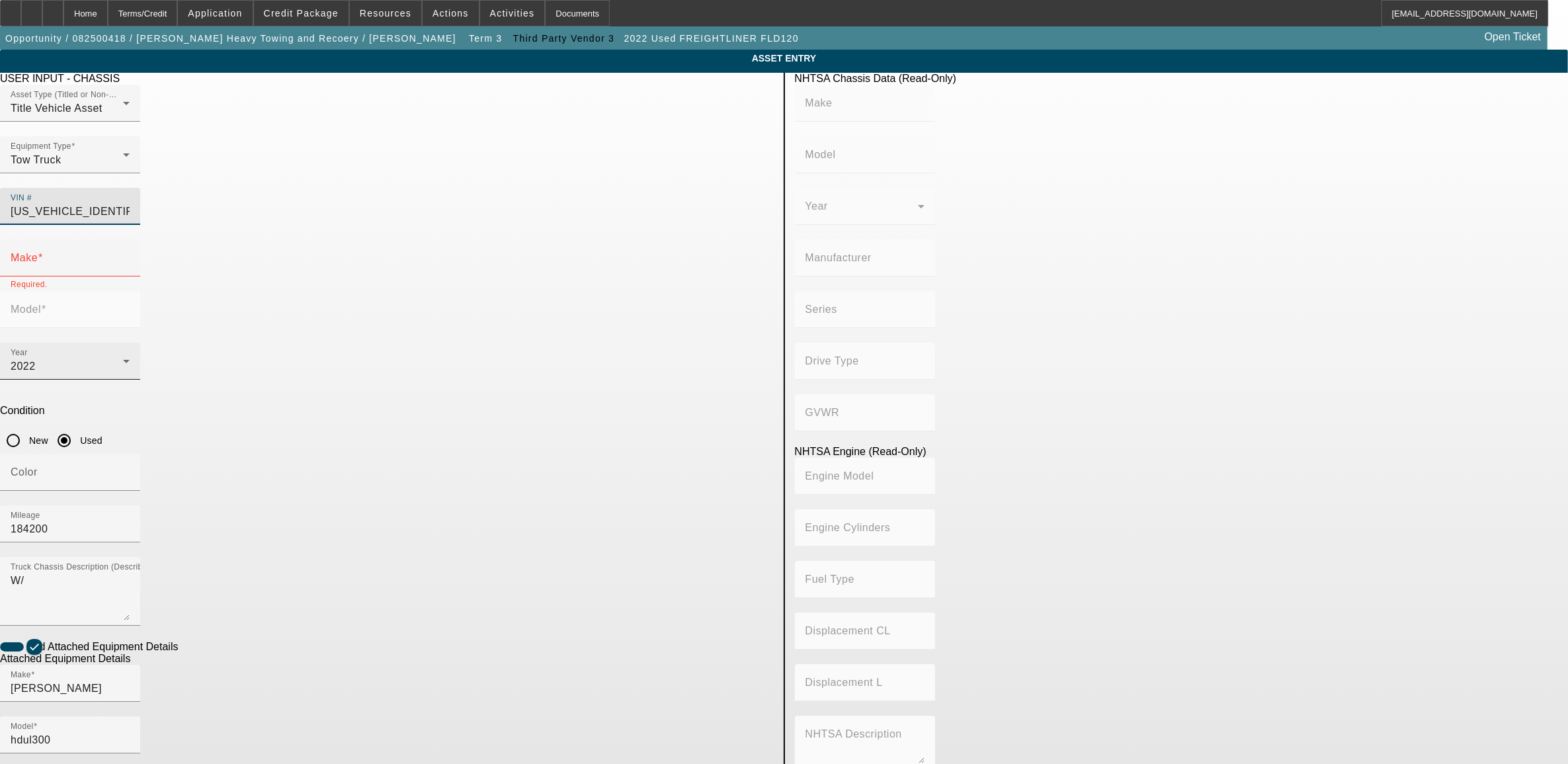
type input "WESTERN STAR"
type input "4900"
type input "WESTERN STAR TRUCKS INC"
type input "6x4"
type input "Class 8: 33,001 lb and above (14,969 kg and above)"
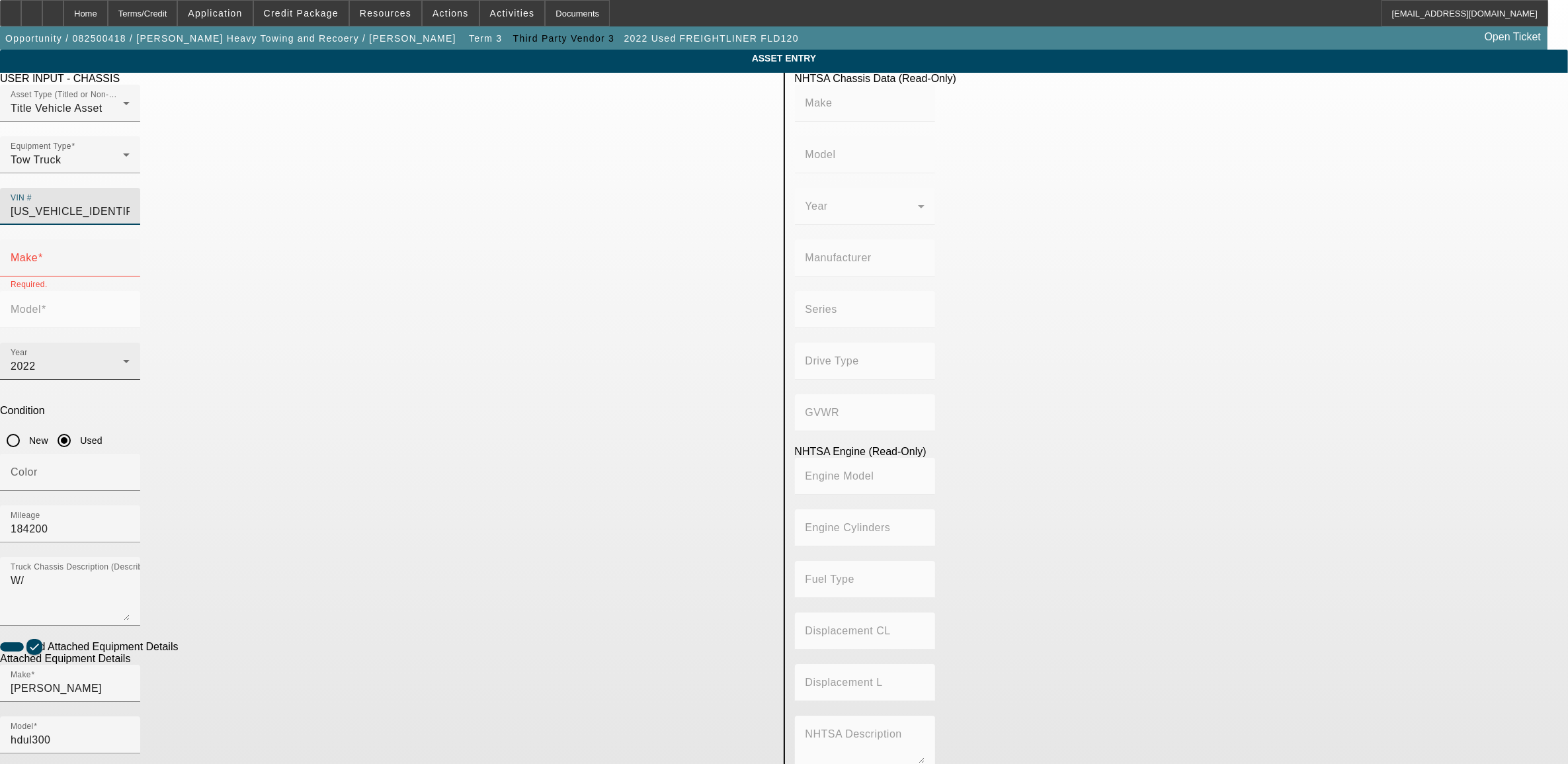
type input "NTC/N14"
type input "6"
type input "Diesel"
type input "855"
type input "14"
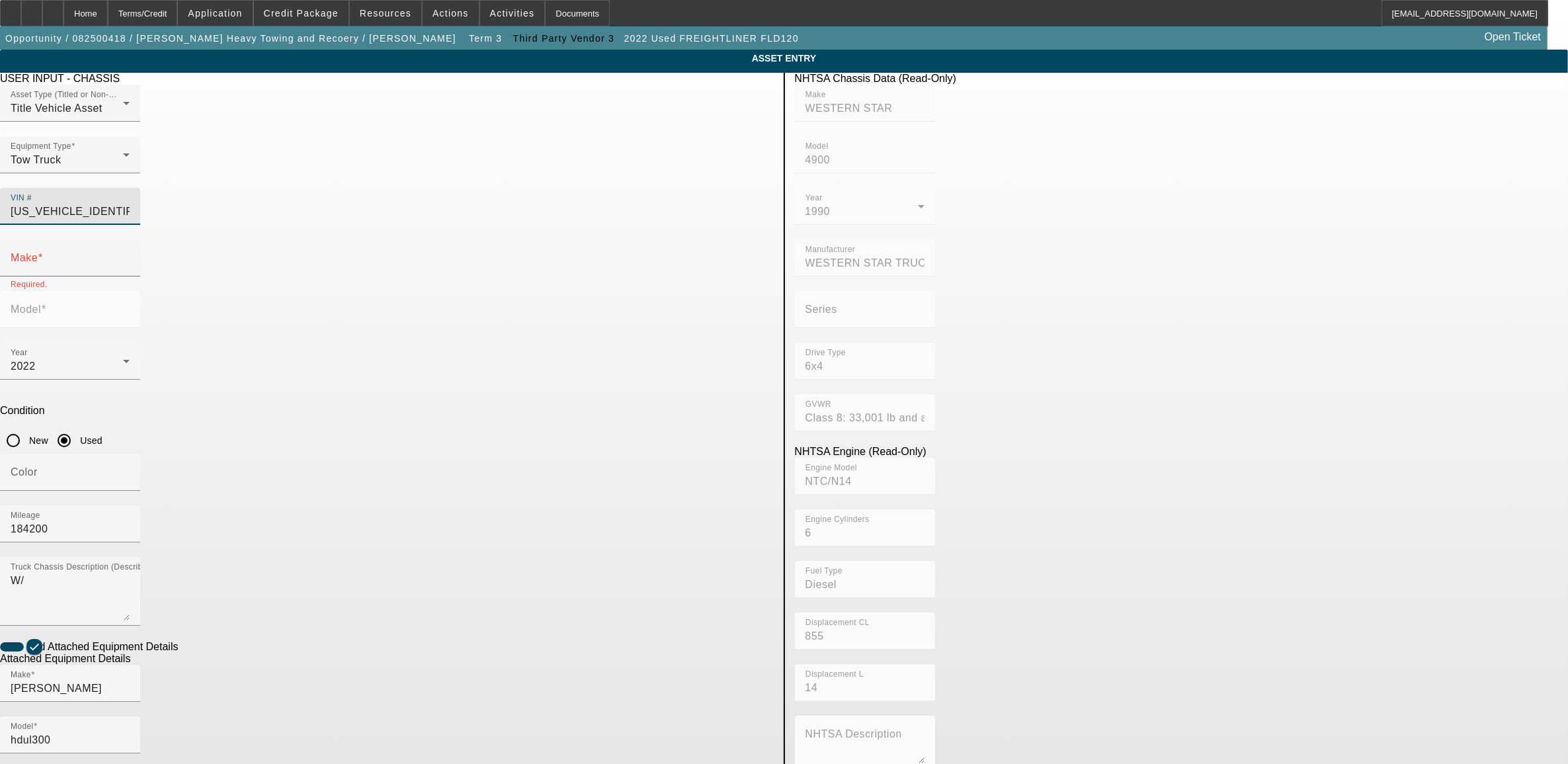
type input "WESTERN STAR"
type input "4900"
type input "[US_VEHICLE_IDENTIFICATION_NUMBER]"
click at [129, 506] on div "Mileage 184200" at bounding box center [70, 524] width 119 height 37
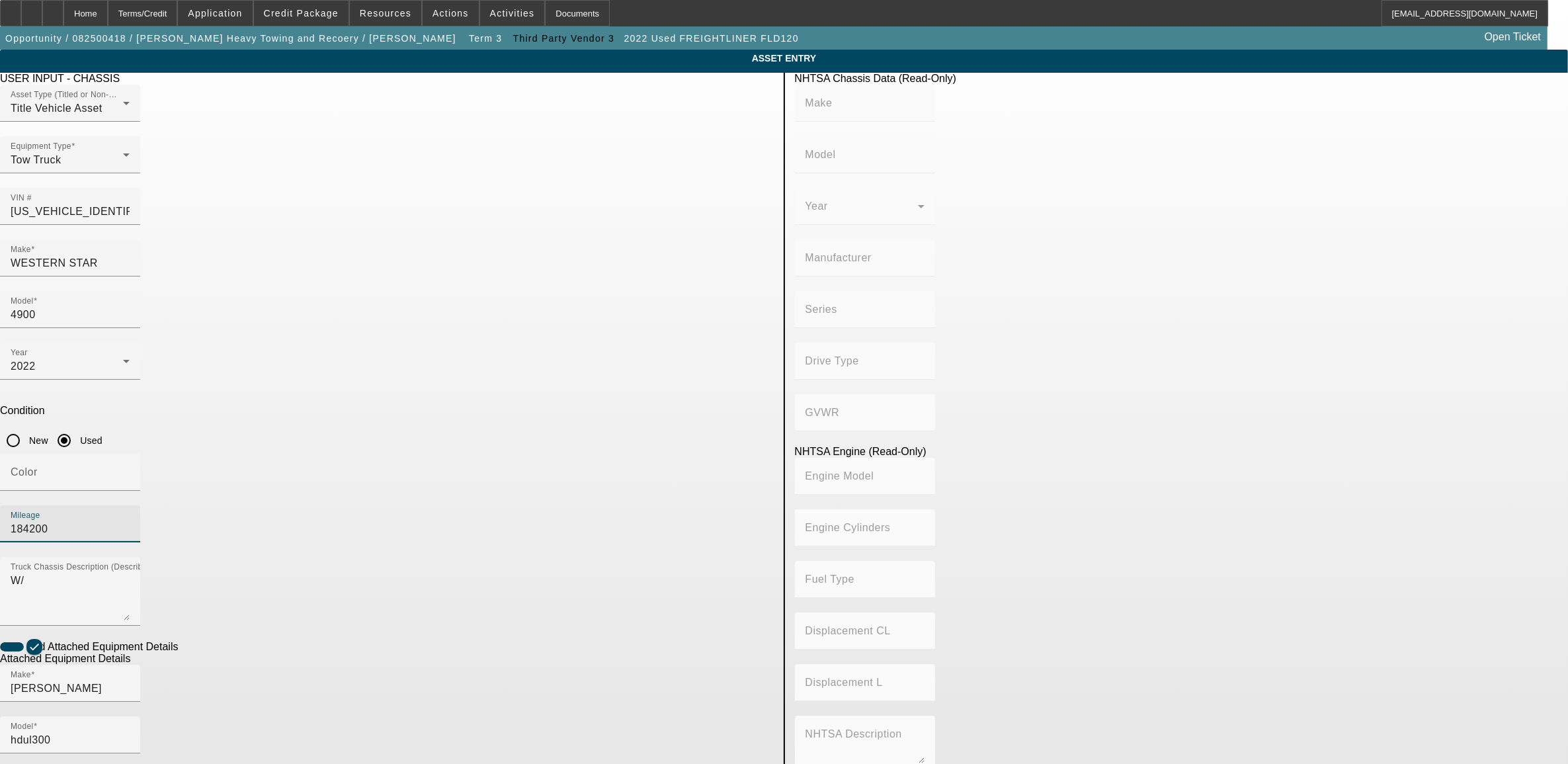
type input "WESTERN STAR"
type input "4900"
type input "WESTERN STAR TRUCKS INC"
type input "6x4"
type input "Class 8: 33,001 lb and above (14,969 kg and above)"
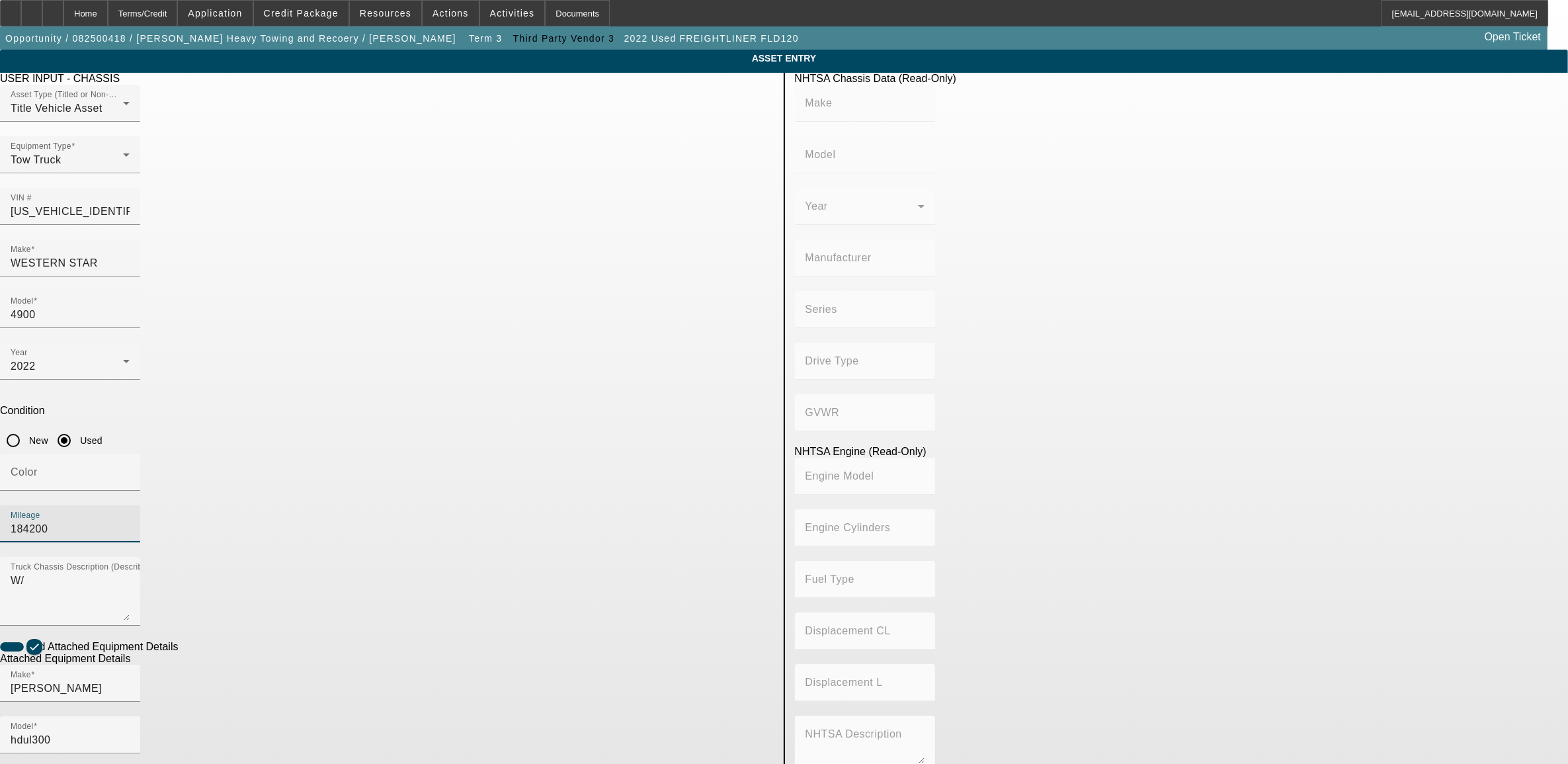
type input "NTC/N14"
type input "6"
type input "Diesel"
type input "855"
type input "14"
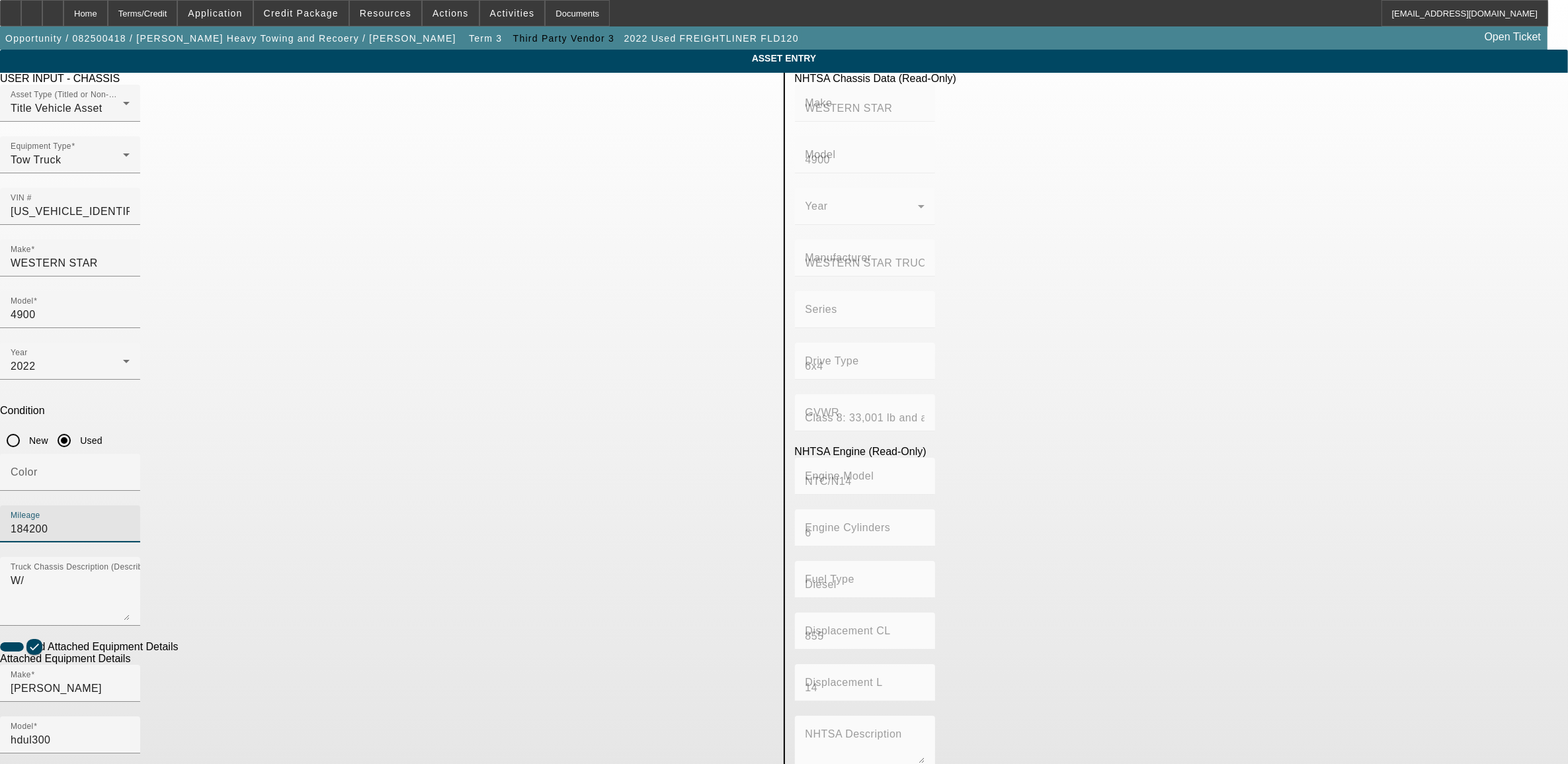
click at [129, 506] on div "Mileage 184200" at bounding box center [70, 524] width 119 height 37
click at [129, 521] on input "184200" at bounding box center [70, 529] width 119 height 16
click at [123, 358] on div "2022" at bounding box center [66, 366] width 112 height 16
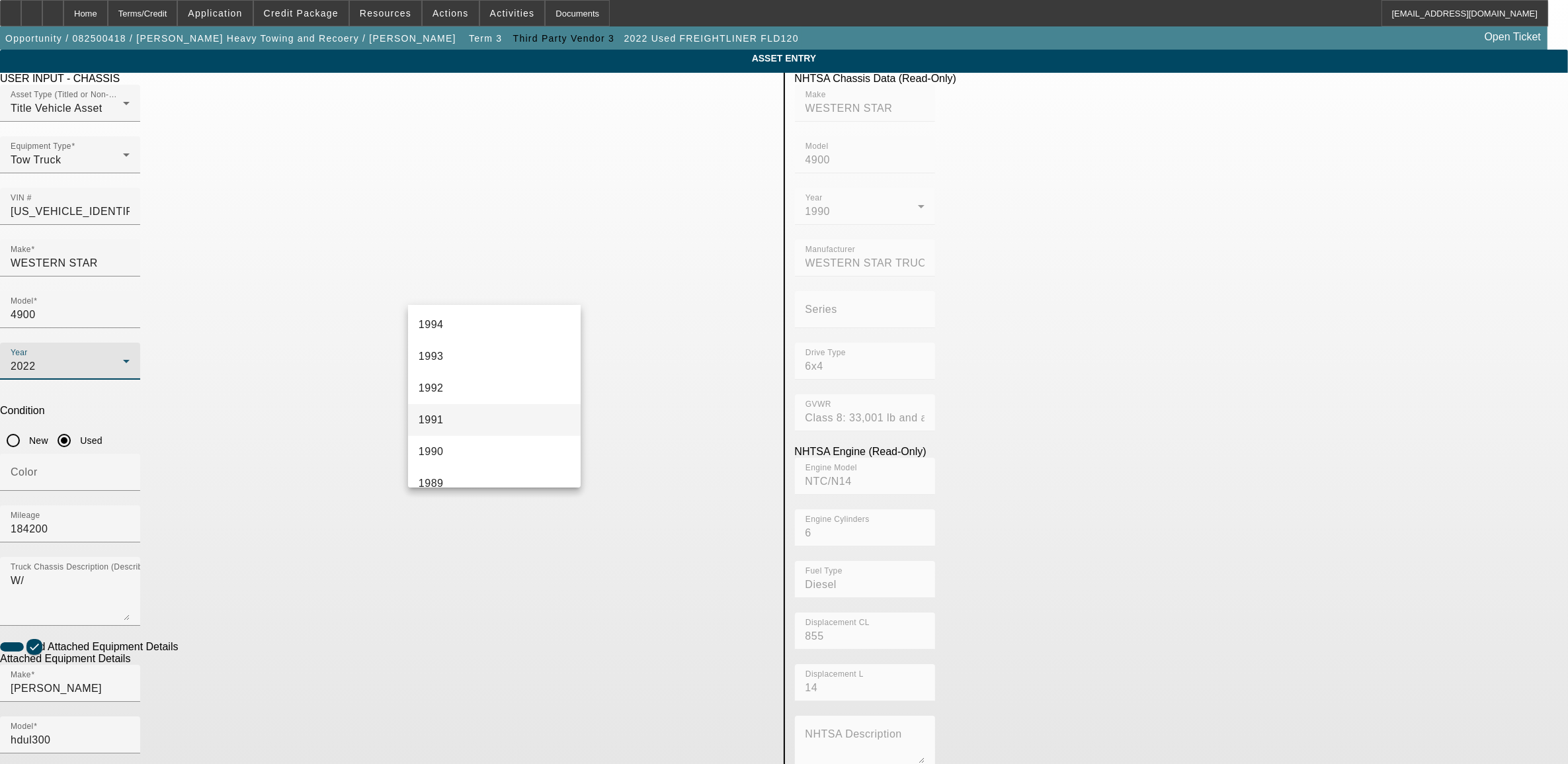
scroll to position [1120, 0]
click at [485, 419] on mat-option "1990" at bounding box center [494, 413] width 173 height 32
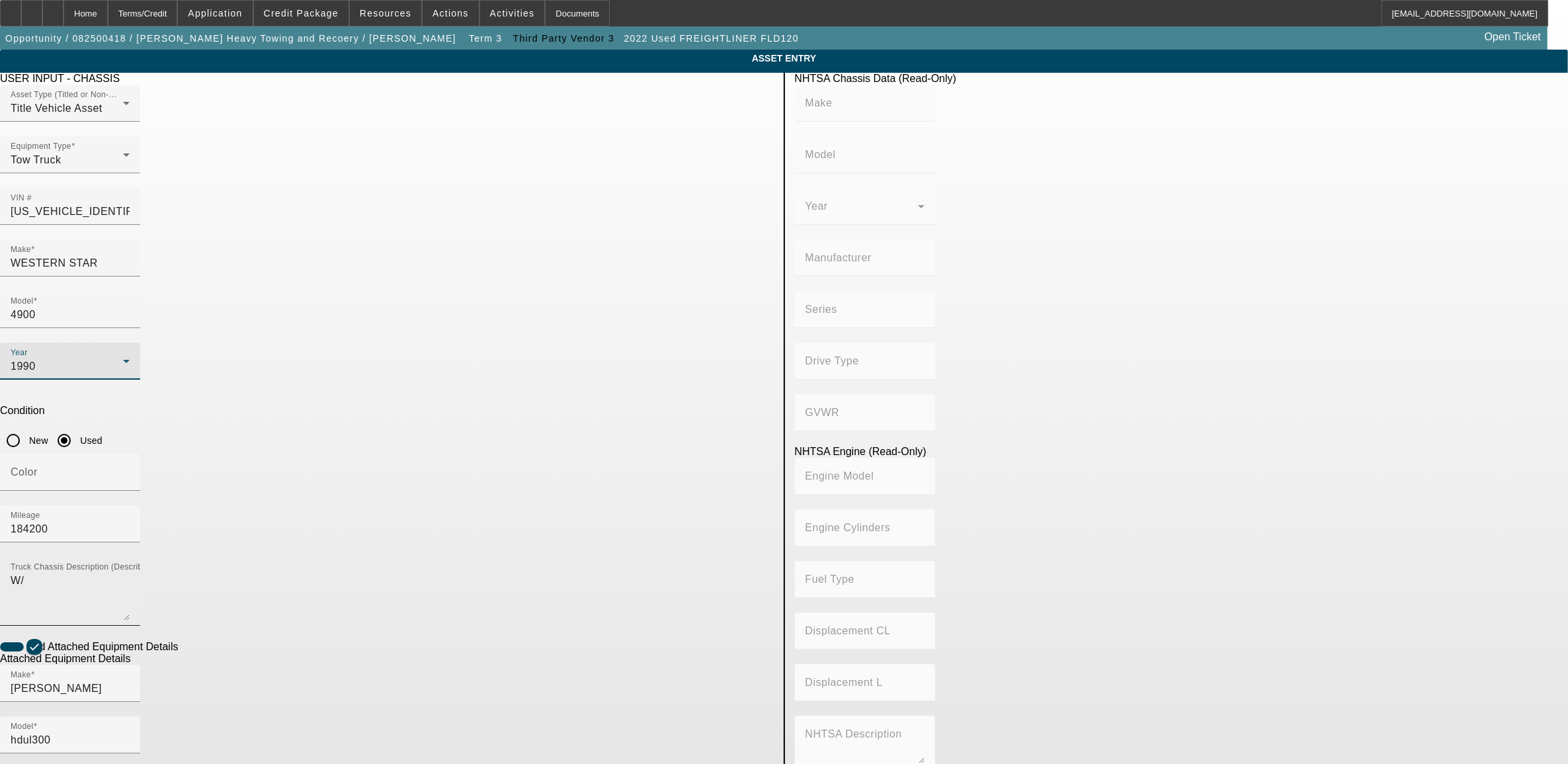
type input "WESTERN STAR"
type input "4900"
type input "WESTERN STAR TRUCKS INC"
type input "6x4"
type input "Class 8: 33,001 lb and above (14,969 kg and above)"
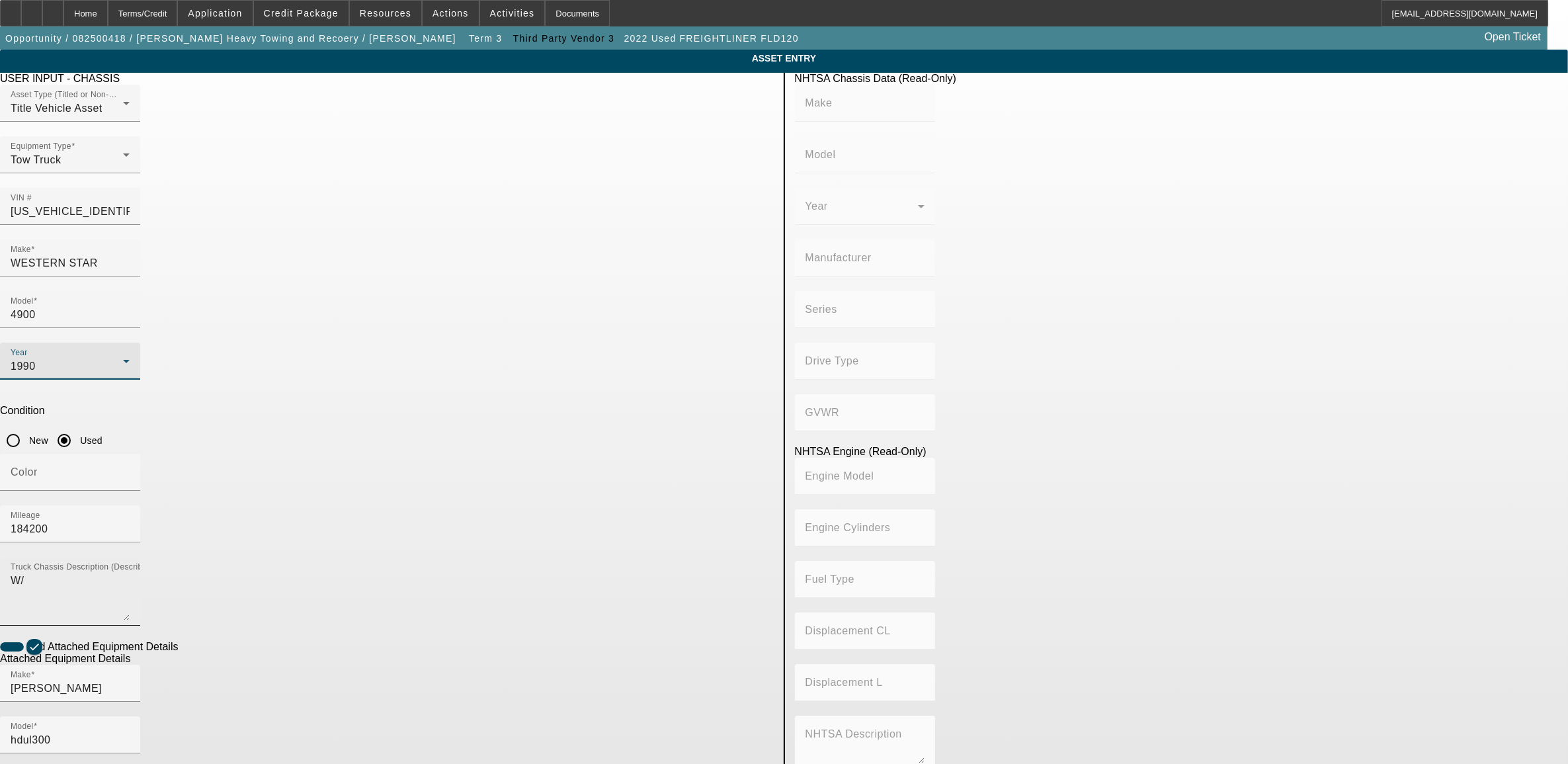
type input "NTC/N14"
type input "6"
type input "Diesel"
type input "855"
type input "14"
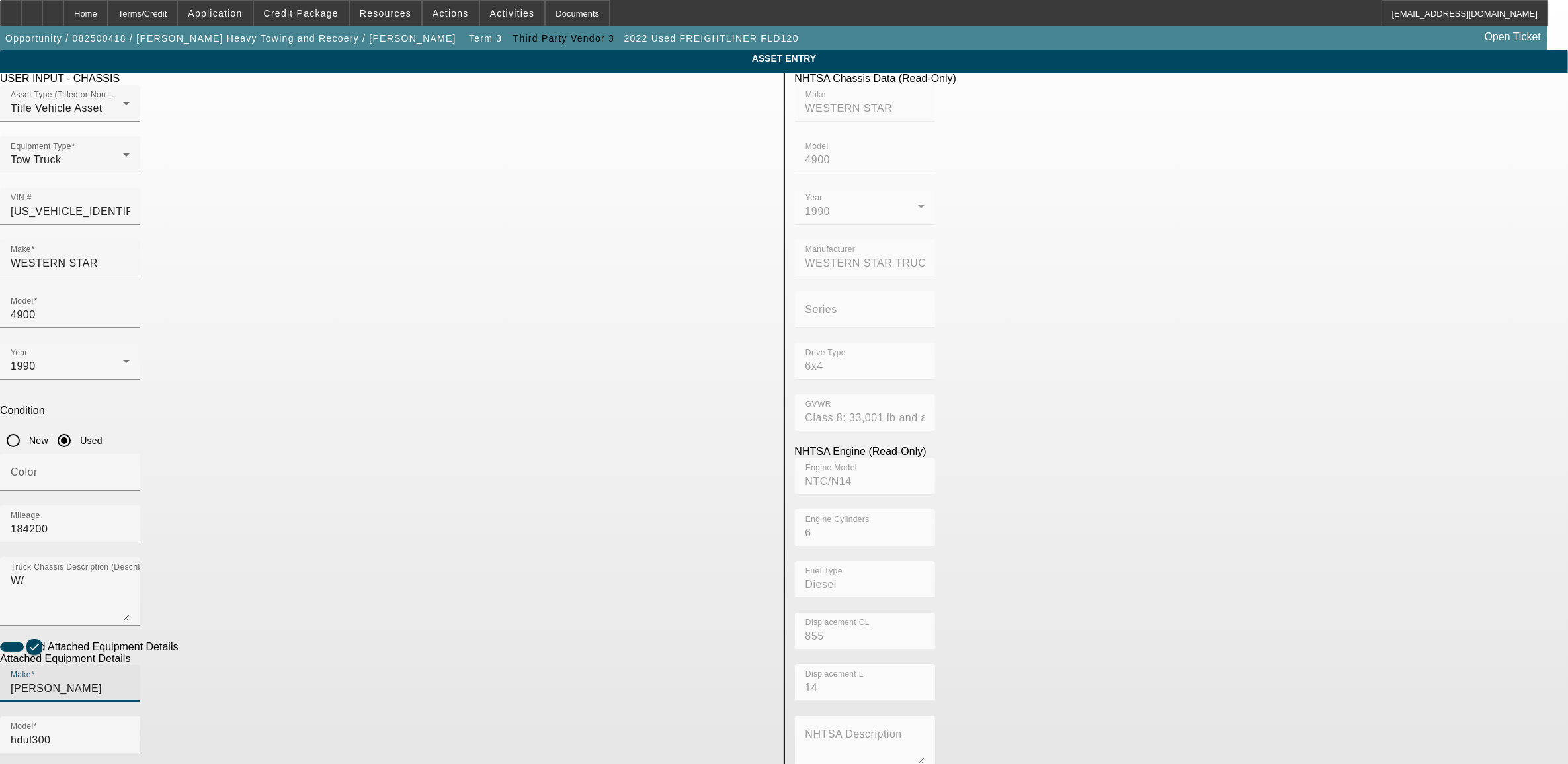
click at [129, 681] on input "Jerr-Dan" at bounding box center [70, 689] width 119 height 16
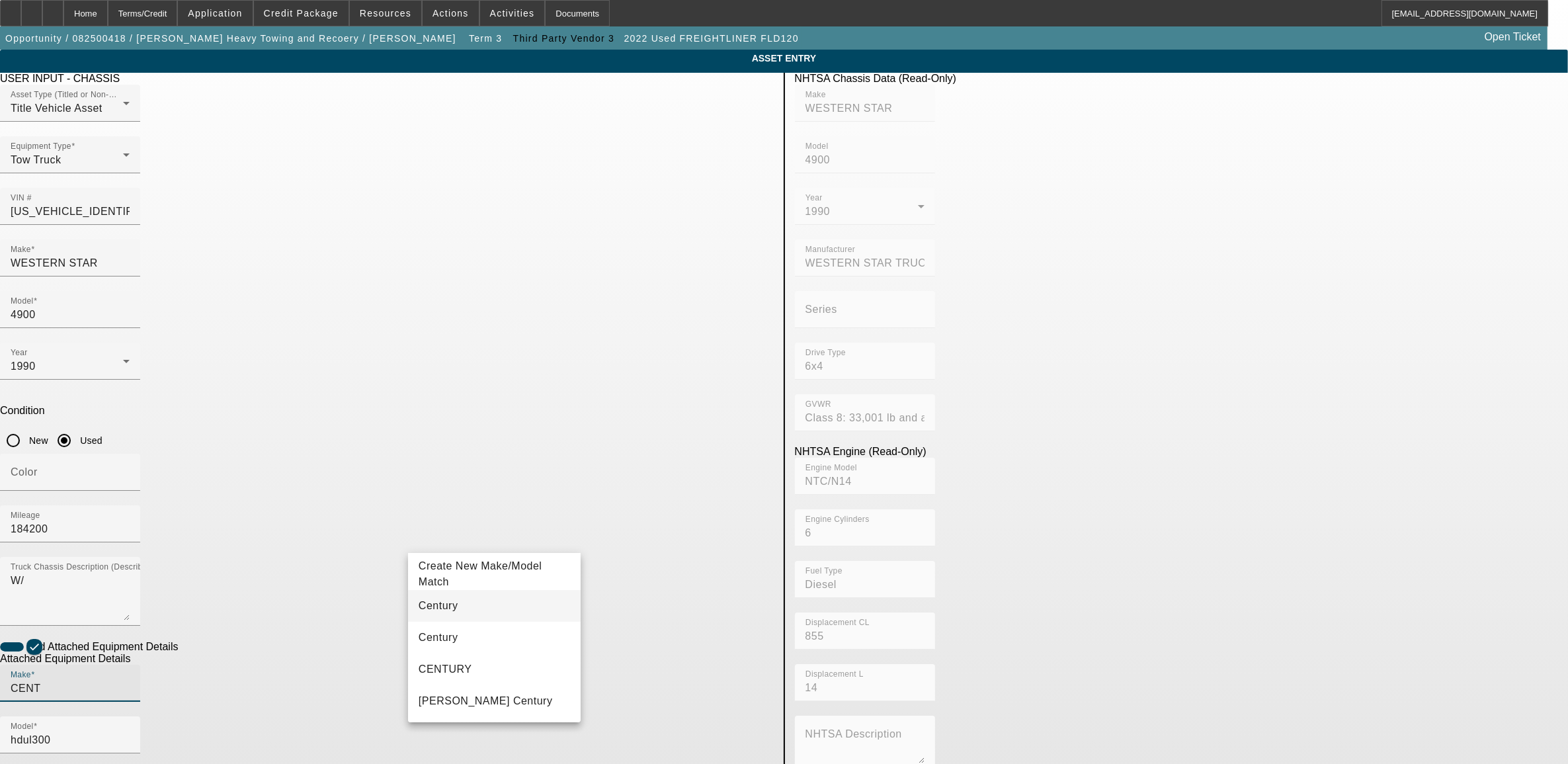
click at [485, 603] on mat-option "Century" at bounding box center [494, 606] width 173 height 32
type input "Century"
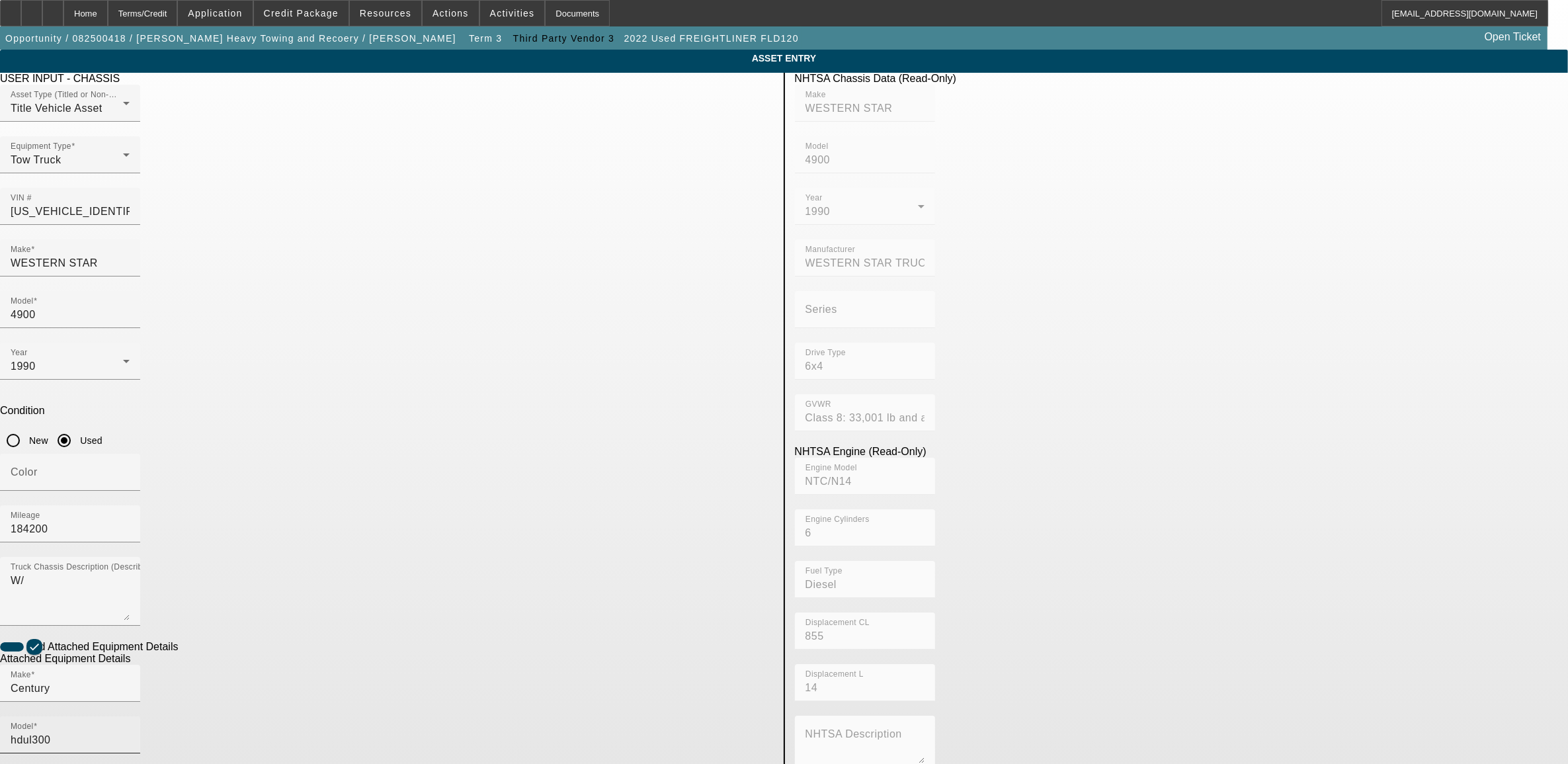
click at [129, 716] on div "Model hdul300" at bounding box center [70, 734] width 119 height 37
click at [129, 732] on input "hdul300" at bounding box center [70, 739] width 119 height 16
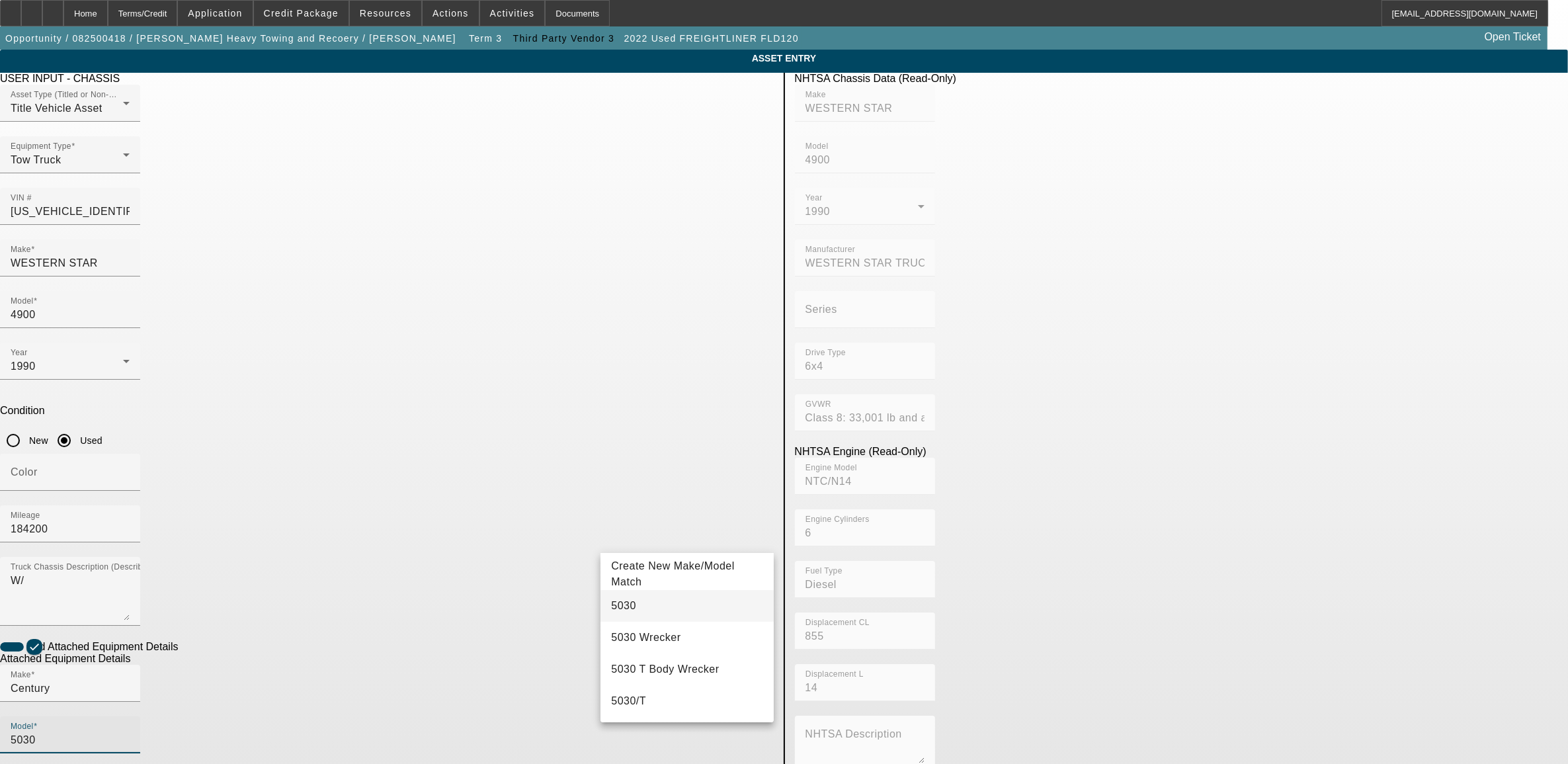
type input "5030"
click at [637, 610] on mat-option "5030" at bounding box center [687, 606] width 173 height 32
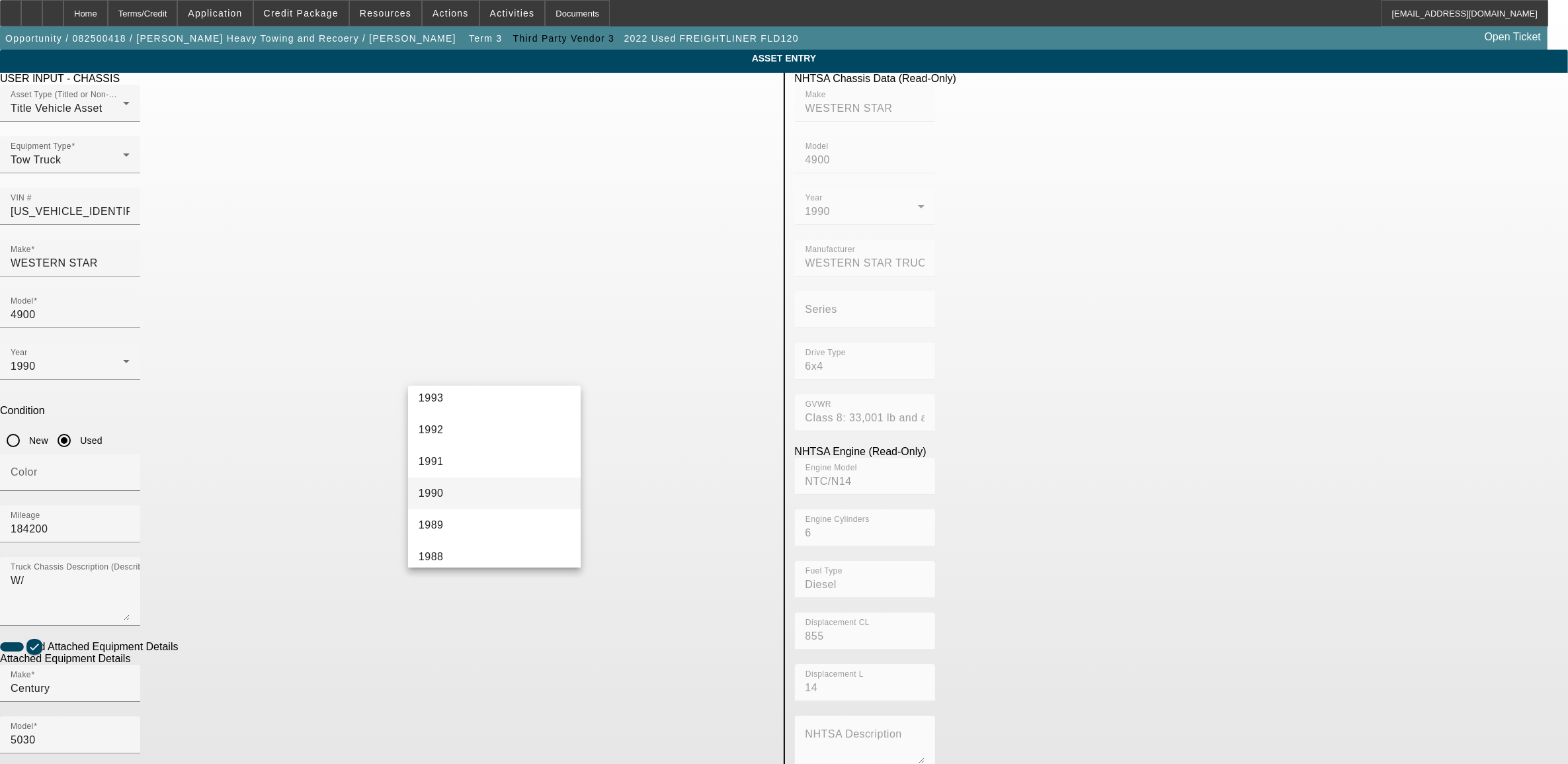
click at [485, 496] on mat-option "1990" at bounding box center [494, 493] width 173 height 32
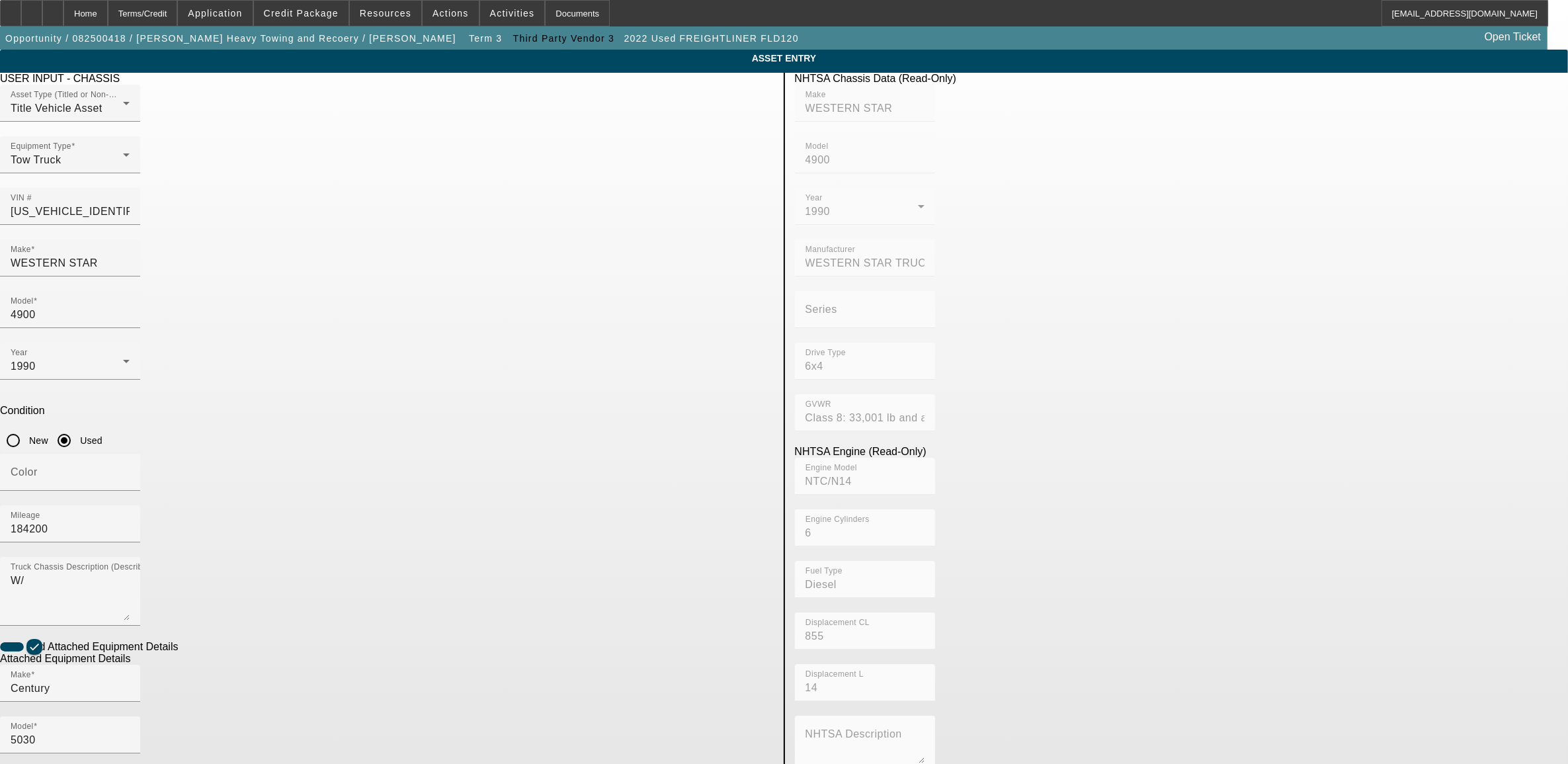
drag, startPoint x: 637, startPoint y: 718, endPoint x: 492, endPoint y: 687, distance: 148.3
drag, startPoint x: 346, startPoint y: 660, endPoint x: 262, endPoint y: 657, distance: 84.1
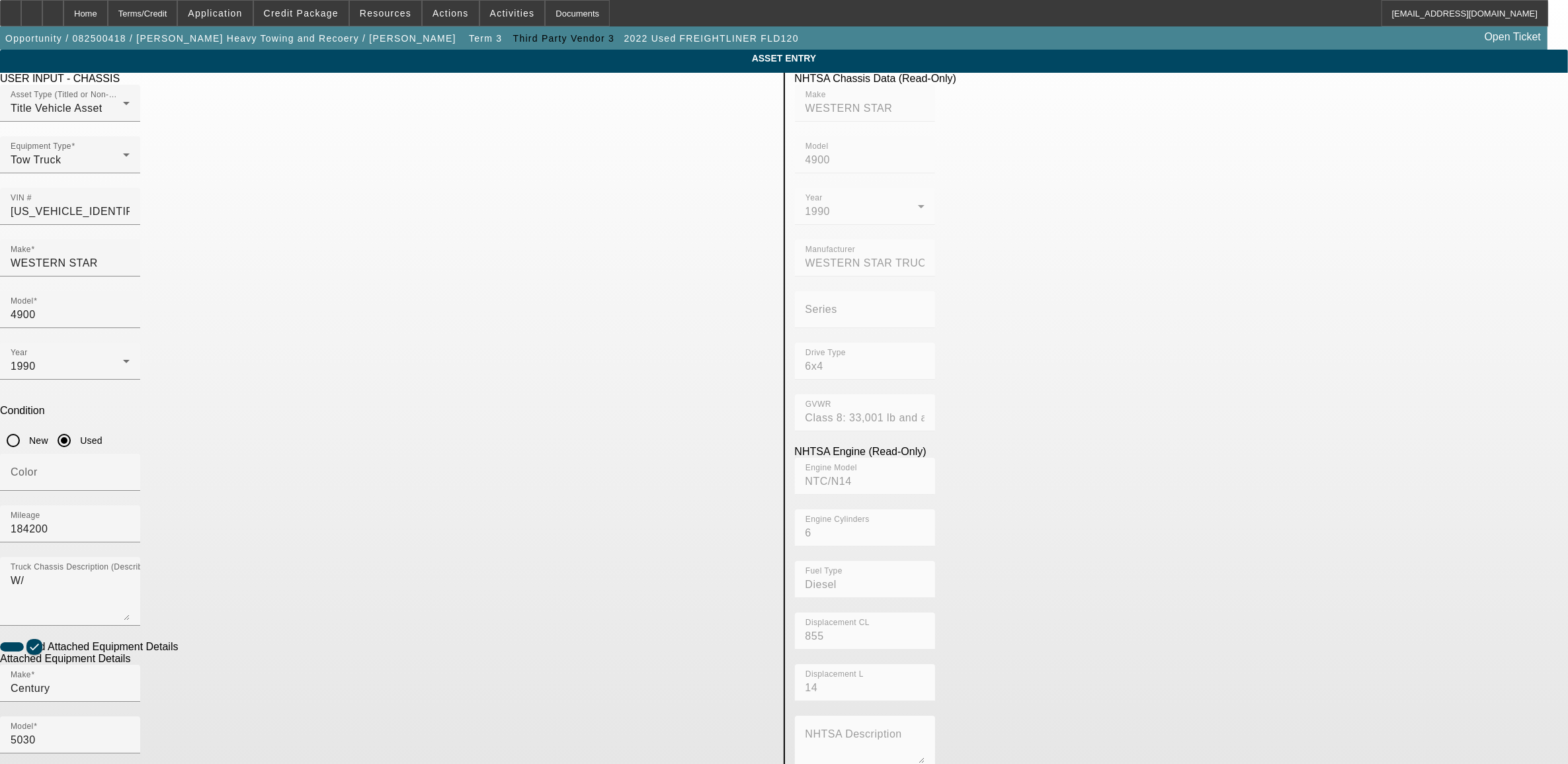
click at [262, 657] on app-asset-collateral-manage "ASSET ENTRY Delete asset USER INPUT - CHASSIS Asset Type (Titled or Non-Titled)…" at bounding box center [784, 565] width 1568 height 1030
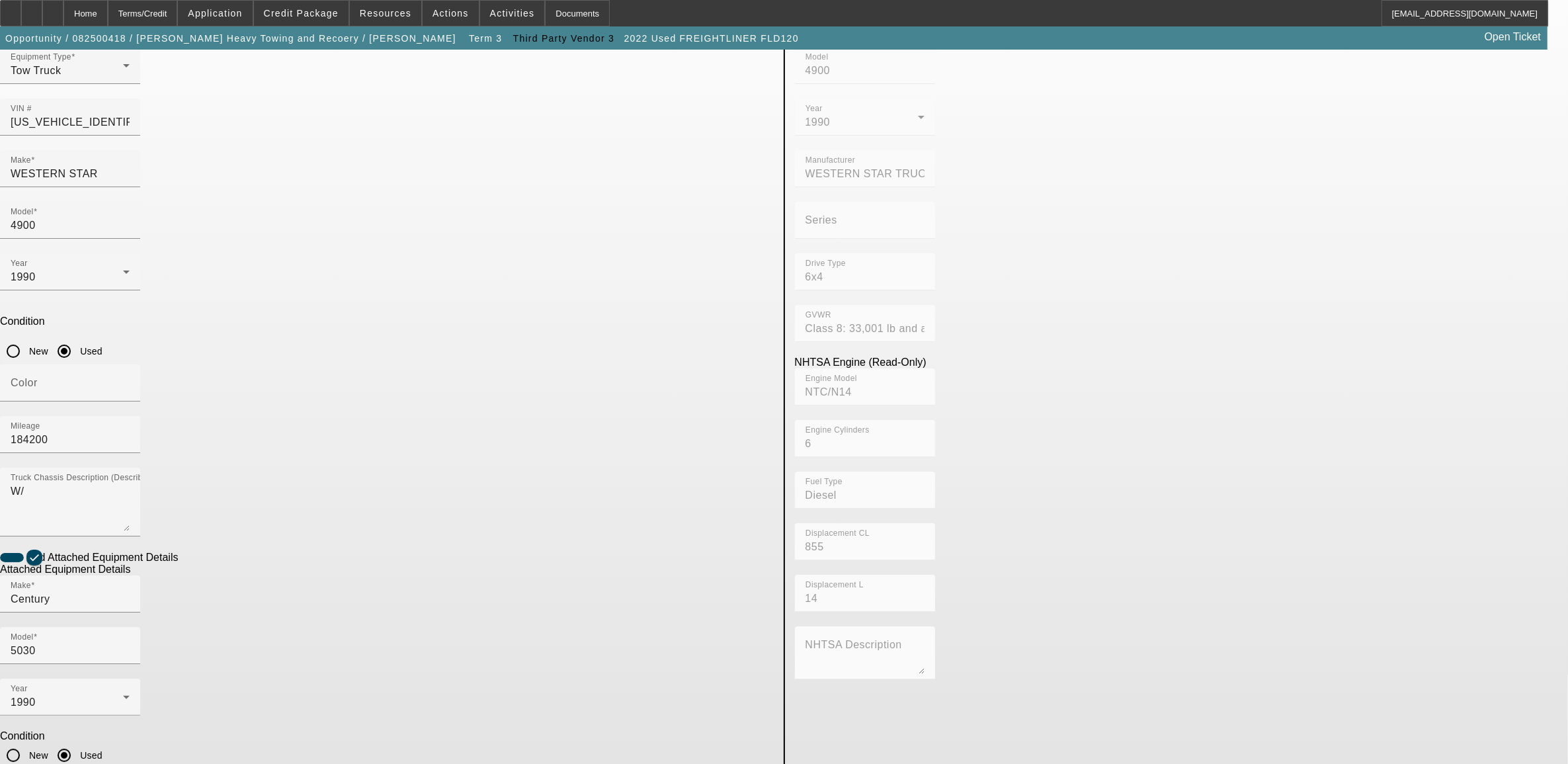
scroll to position [91, 0]
type textarea "25 ton"
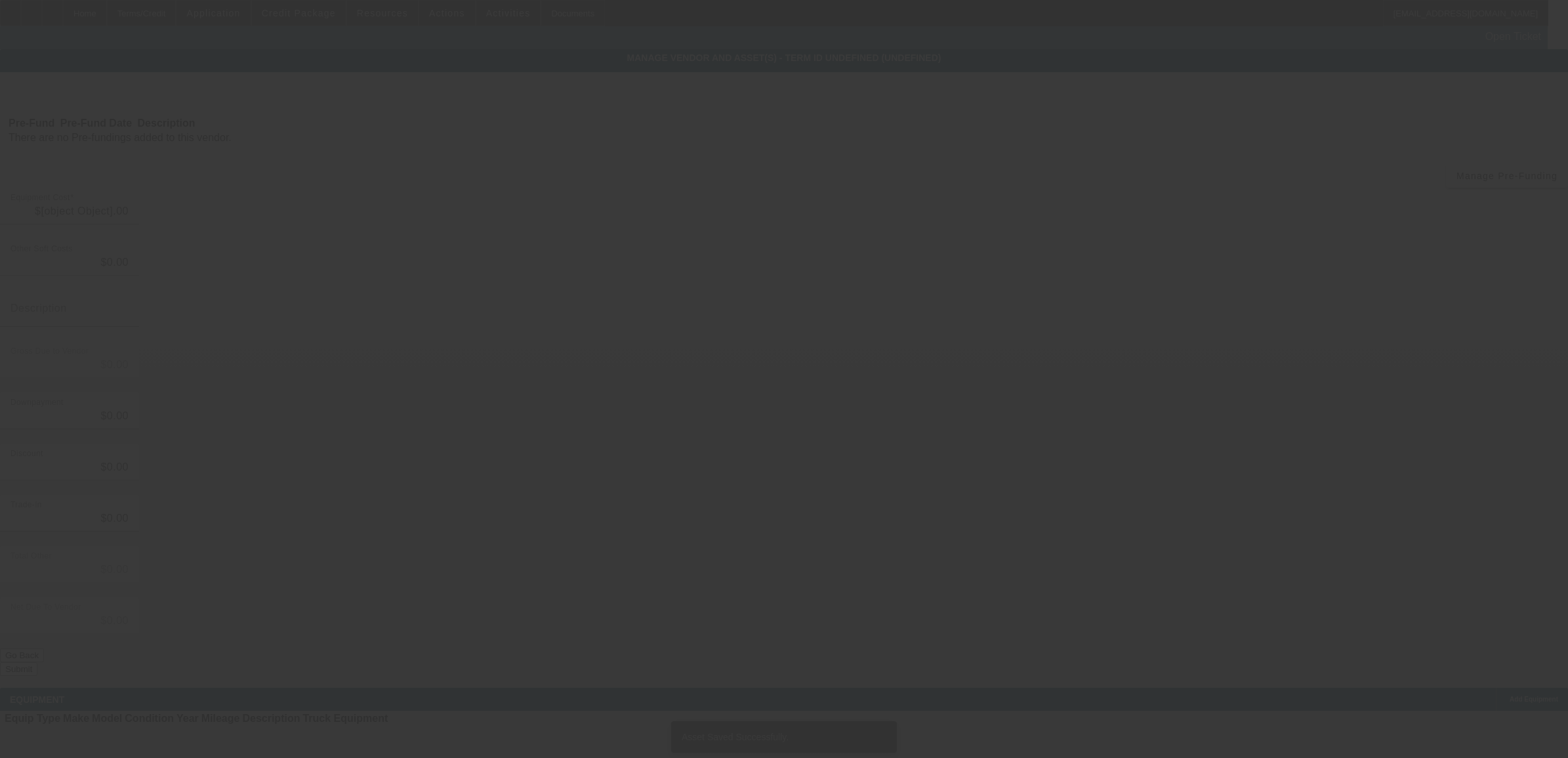
type input "$120,000.00"
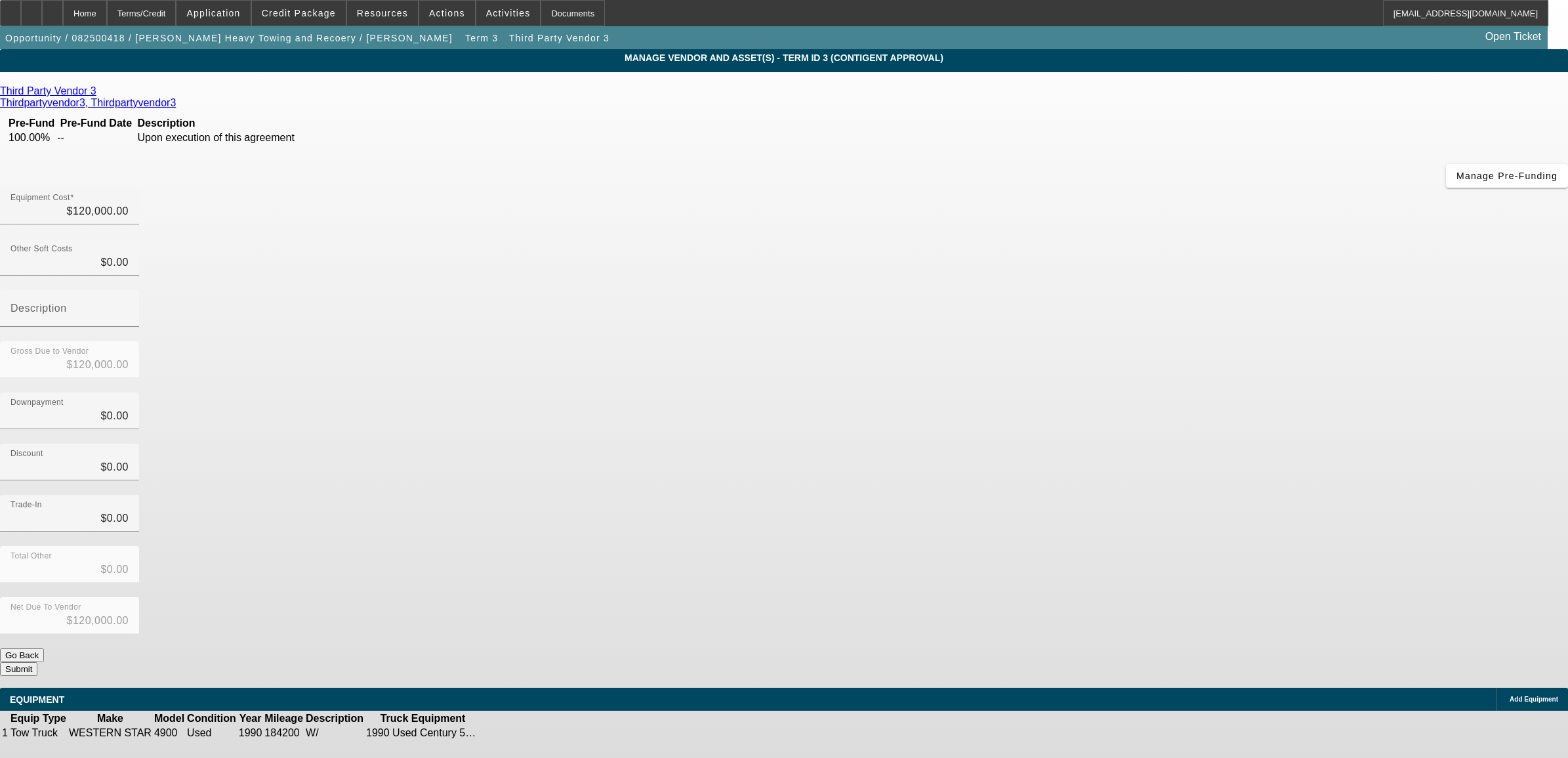
click at [522, 734] on icon at bounding box center [522, 734] width 0 height 0
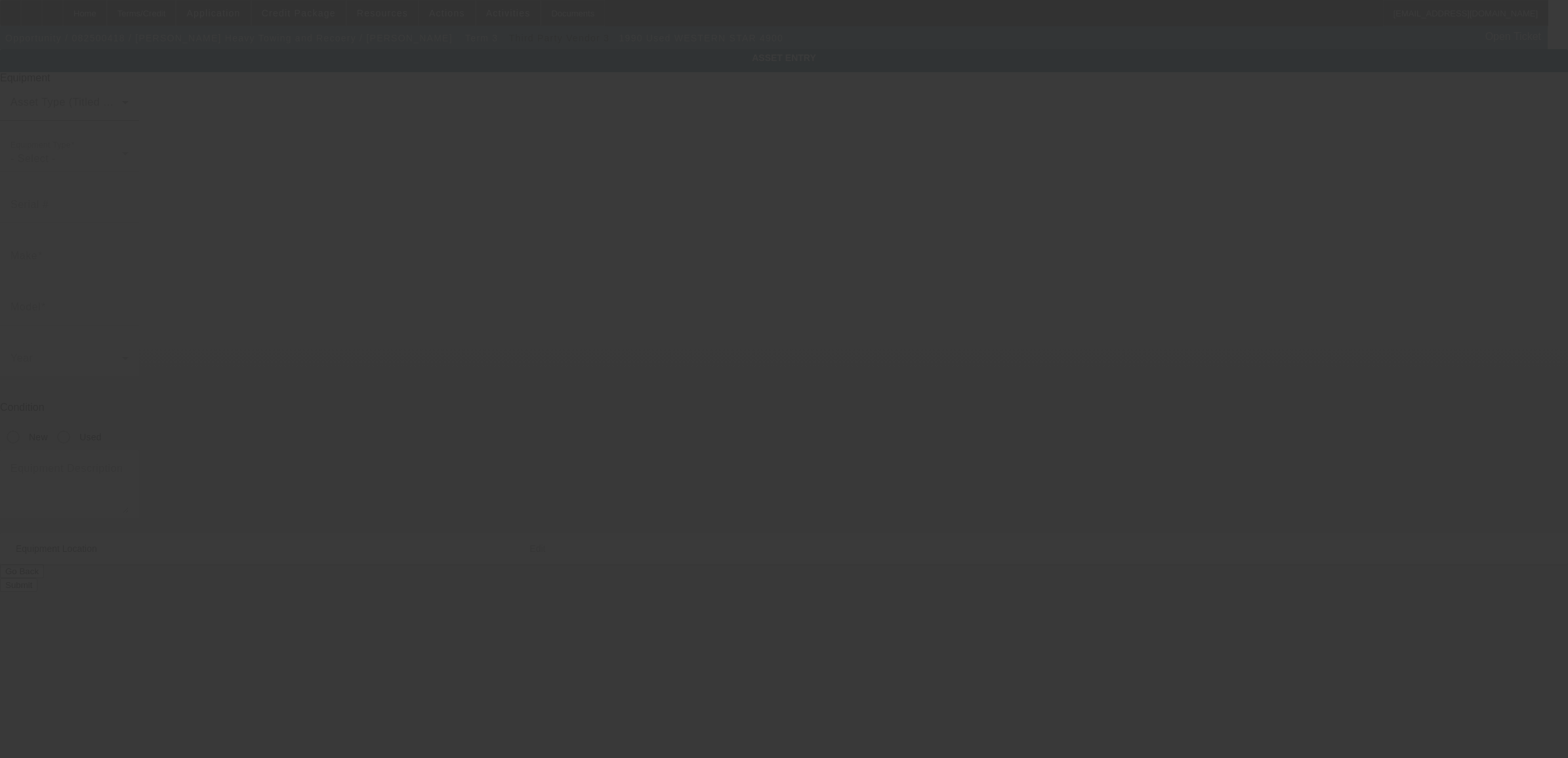
type input "2WKPDCJF4LK926803"
type input "Western Star"
type input "4900"
radio input "true"
type textarea "W/"
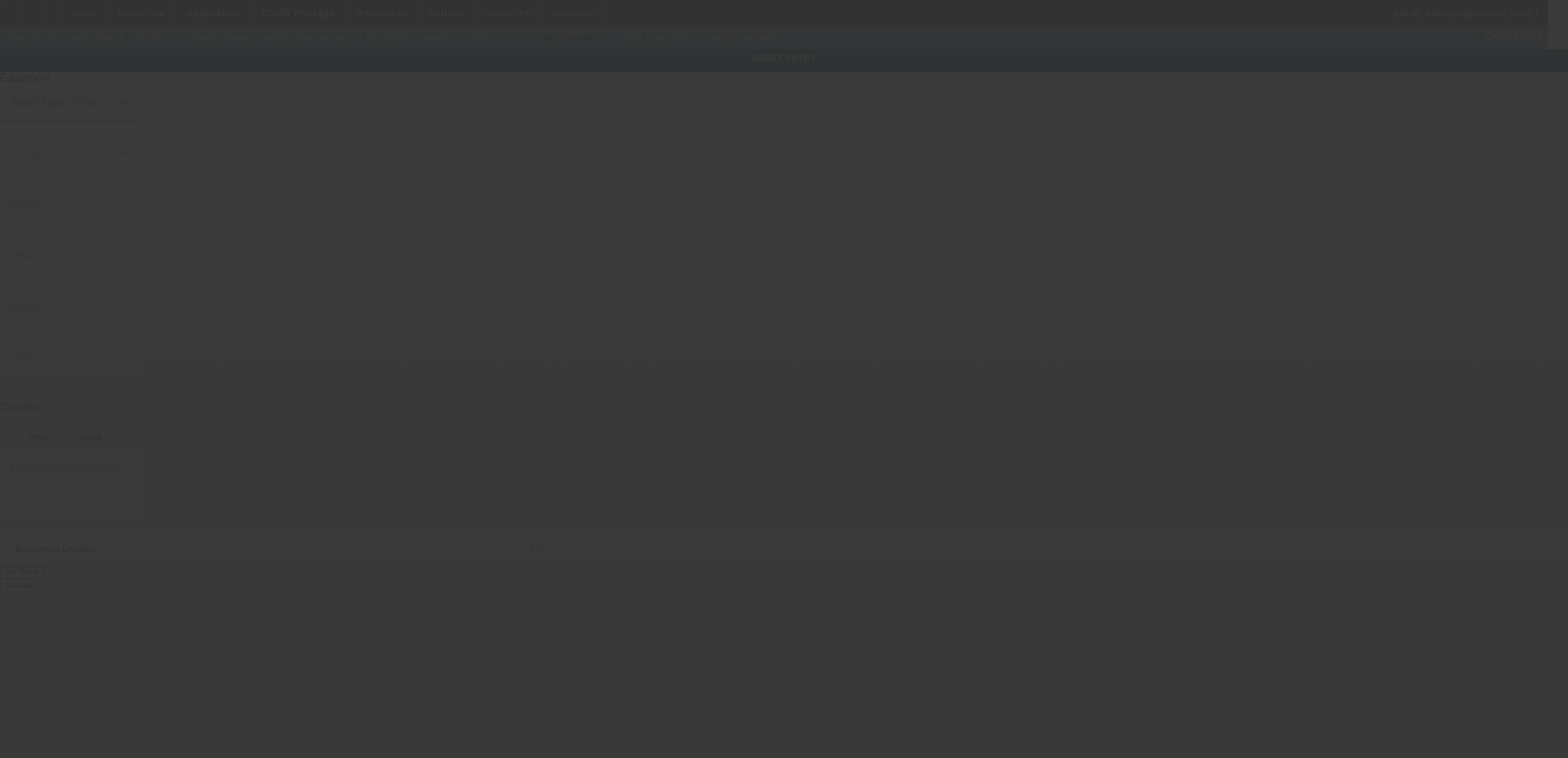
type input "2895 State Route 28"
type input "Old Forge"
type input "13420"
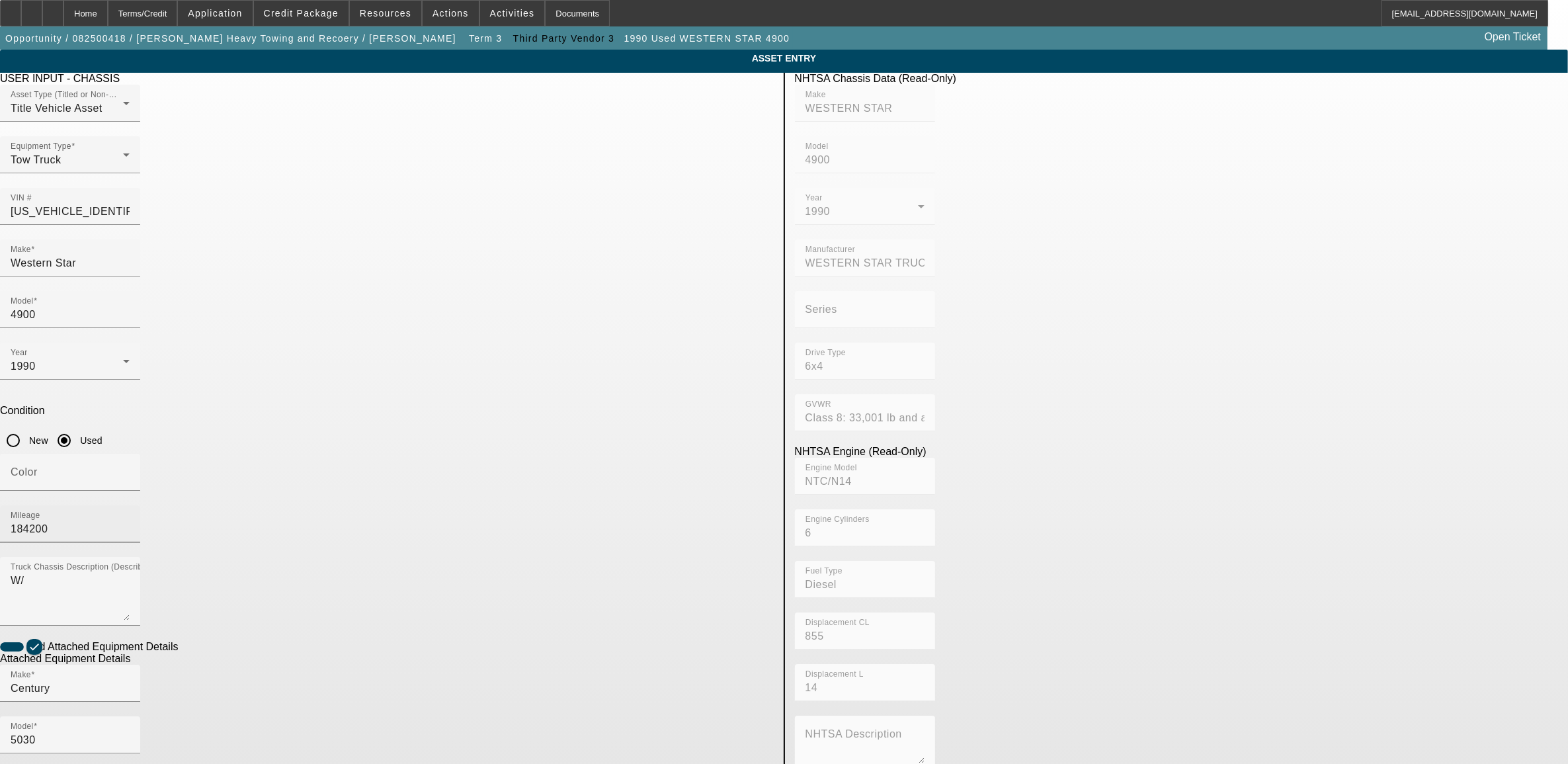
click at [129, 521] on input "184200" at bounding box center [70, 529] width 119 height 16
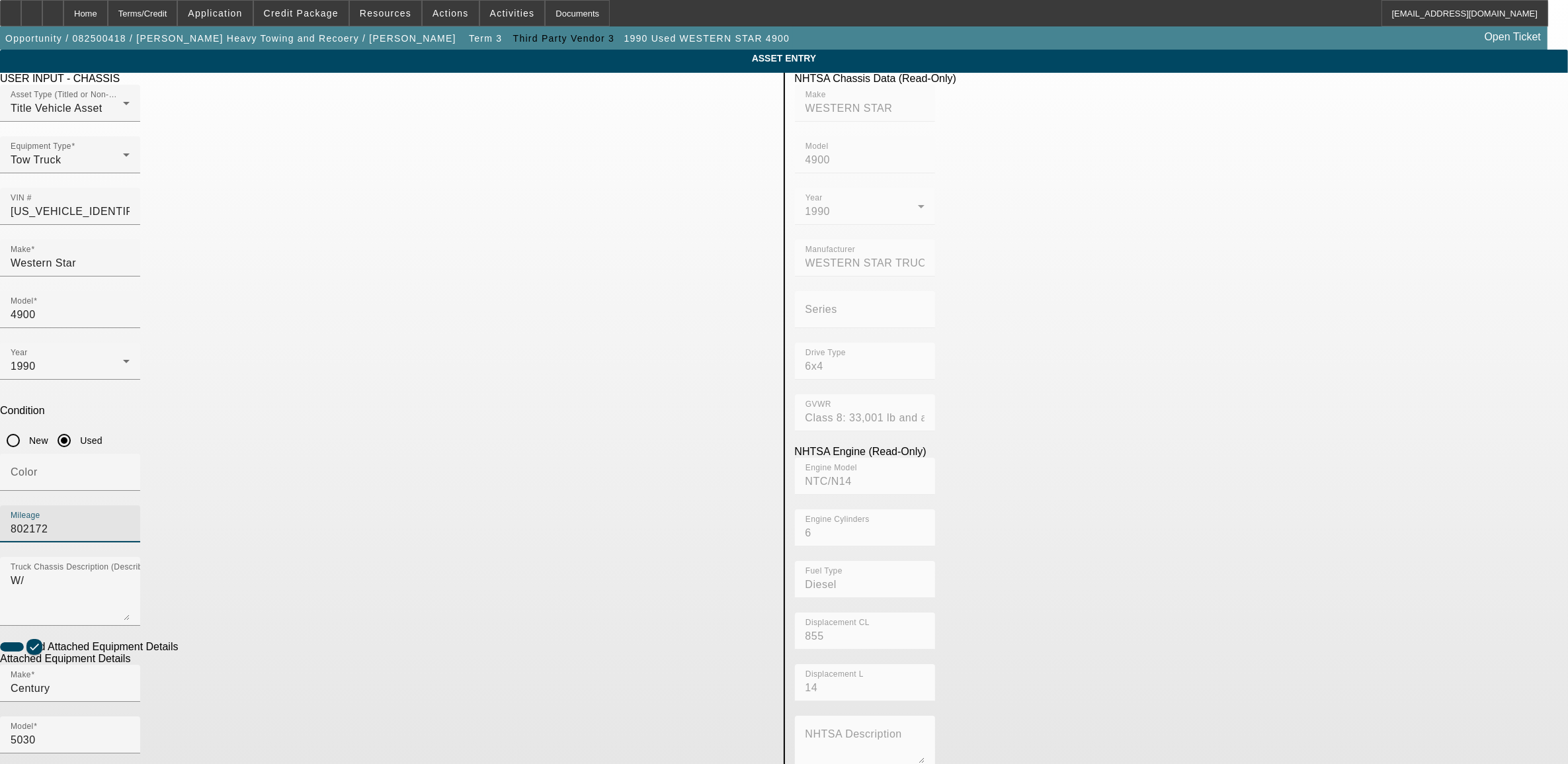
type input "802172"
click at [315, 520] on app-asset-collateral-manage "ASSET ENTRY Delete asset USER INPUT - CHASSIS Asset Type (Titled or Non-Titled)…" at bounding box center [784, 565] width 1568 height 1030
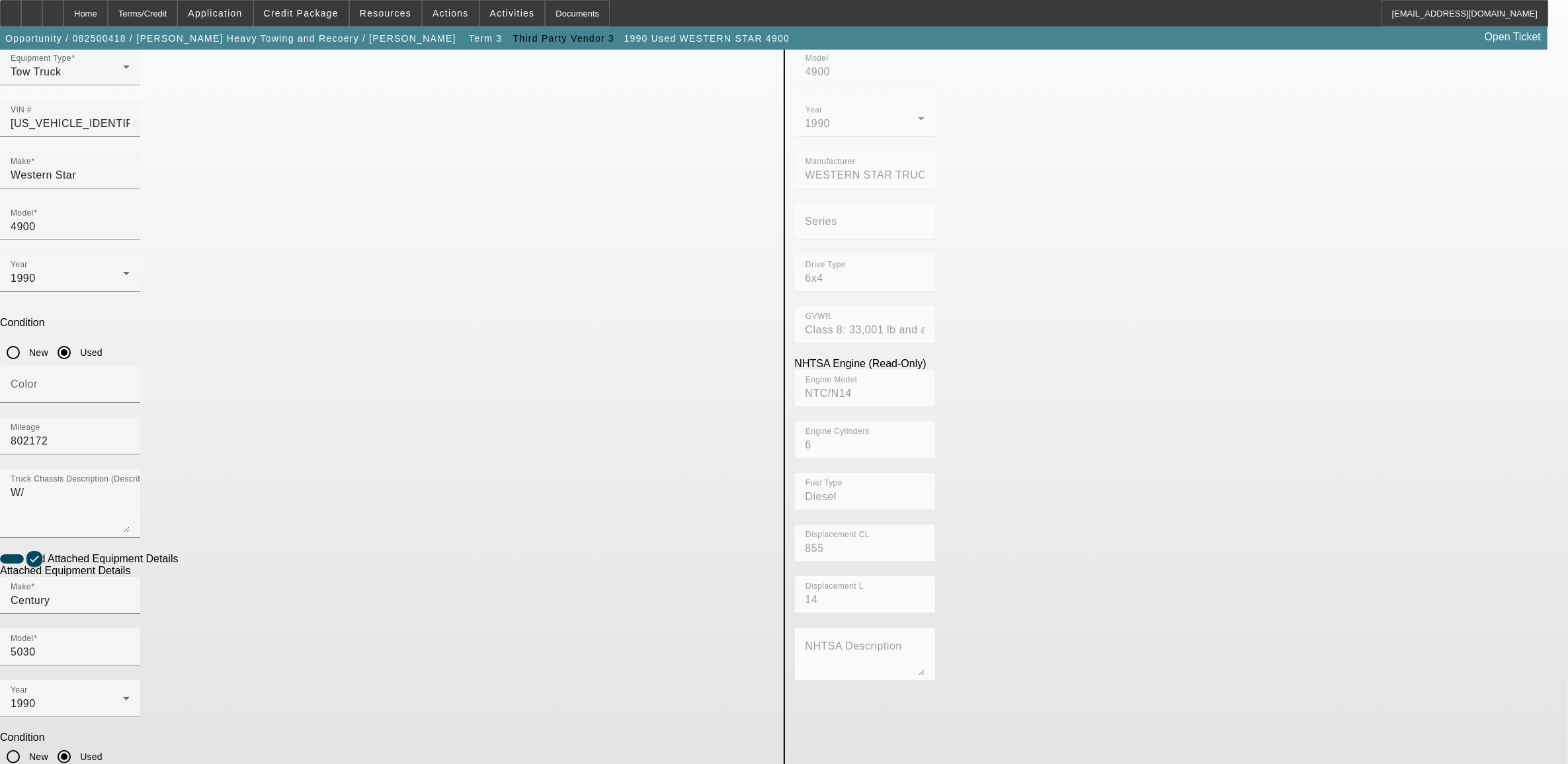
scroll to position [91, 0]
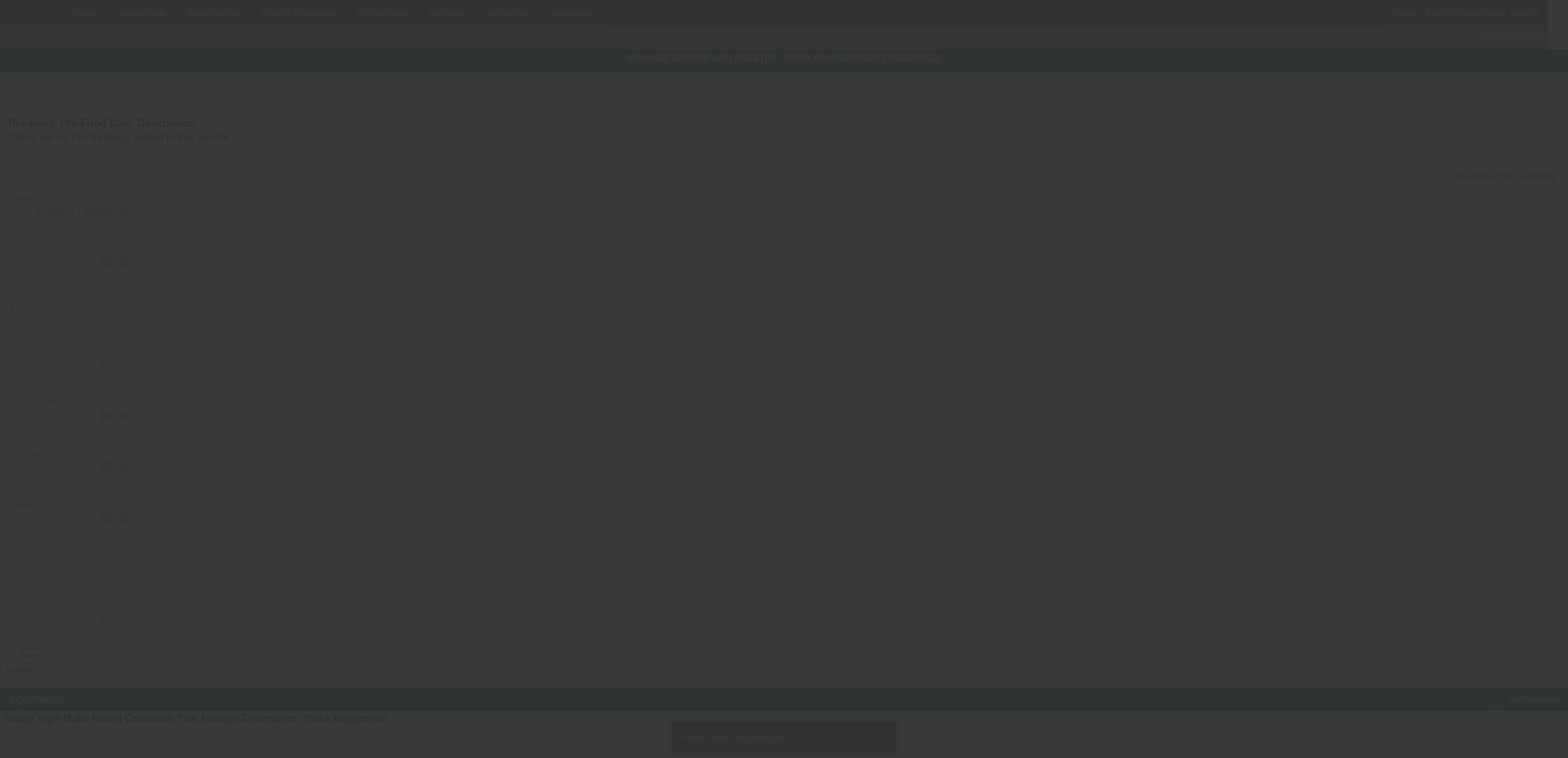
type input "$120,000.00"
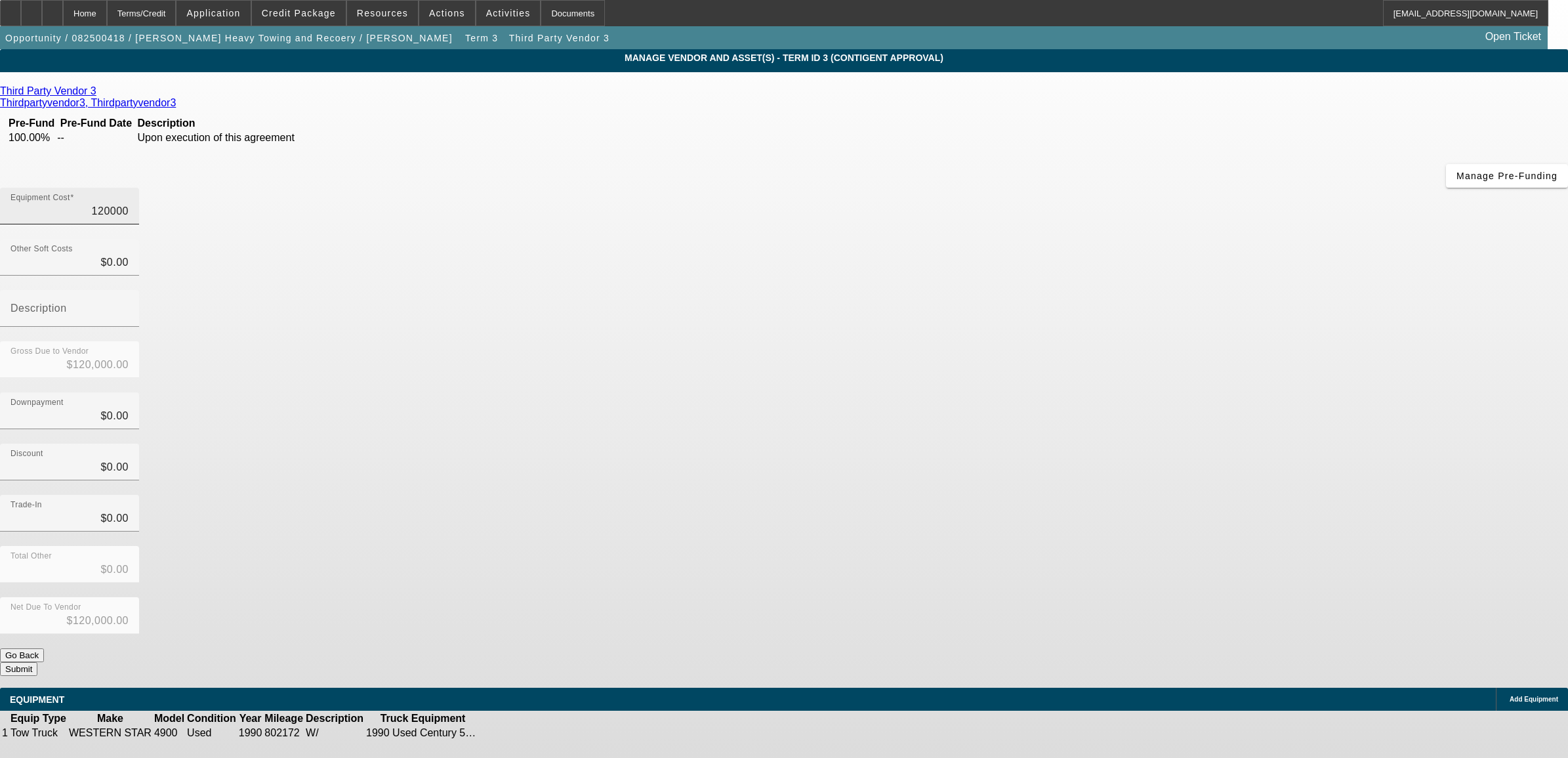
click at [128, 203] on input "120000" at bounding box center [69, 211] width 118 height 15
type input "1"
type input "$1.00"
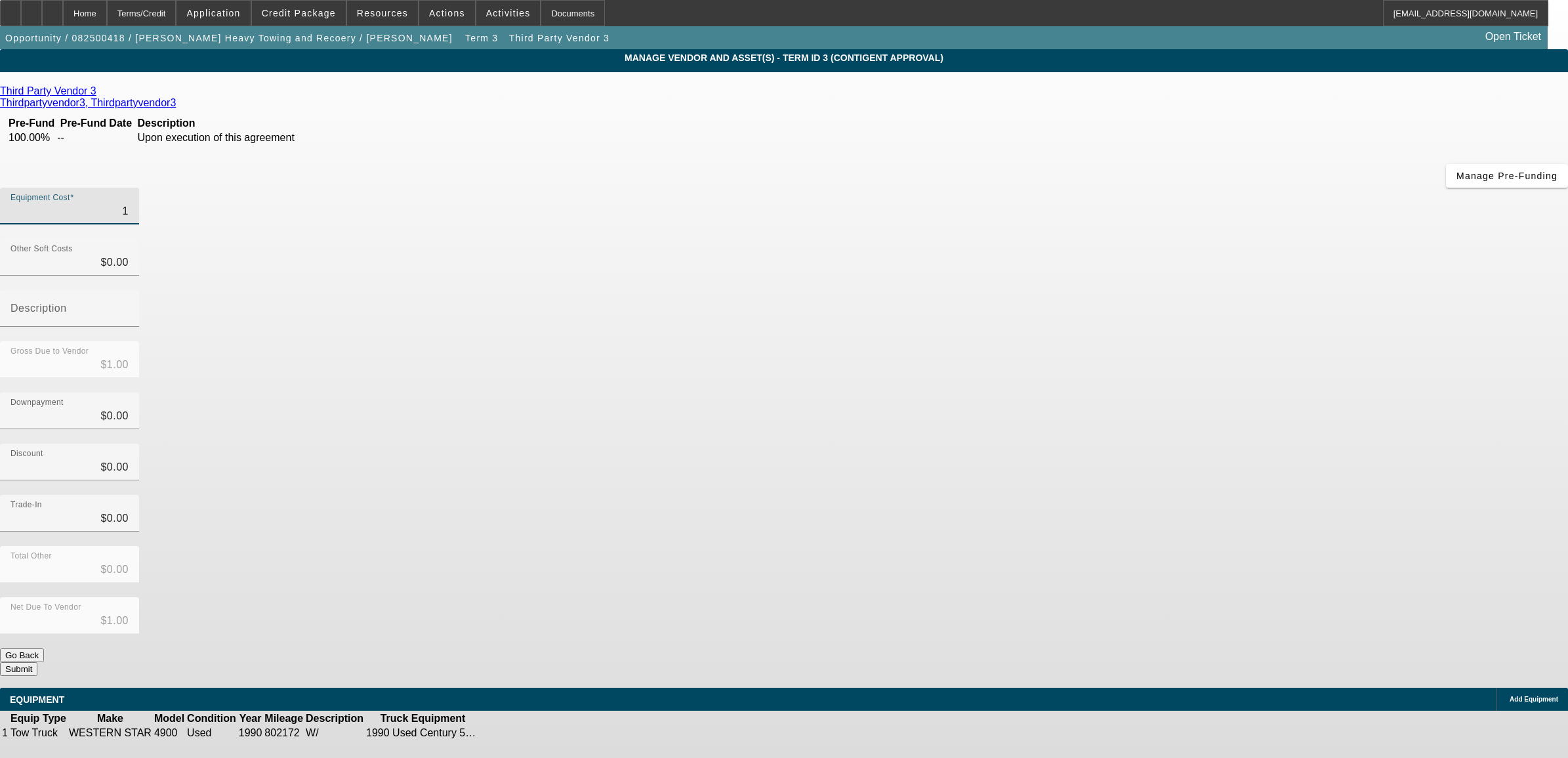
type input "11"
type input "$11.00"
type input "110"
type input "$110.00"
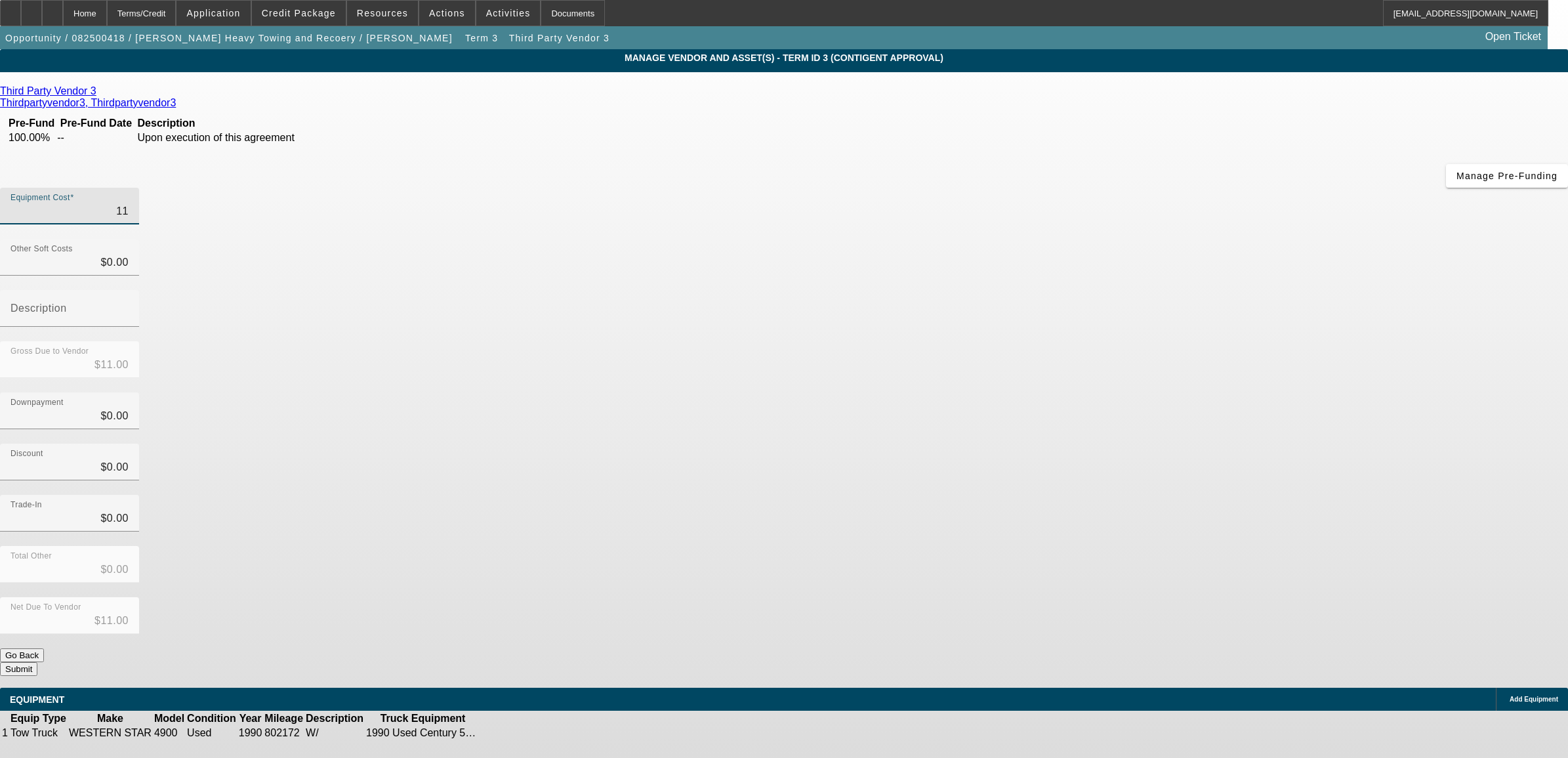
type input "$110.00"
type input "1100"
type input "$1,100.00"
type input "11000"
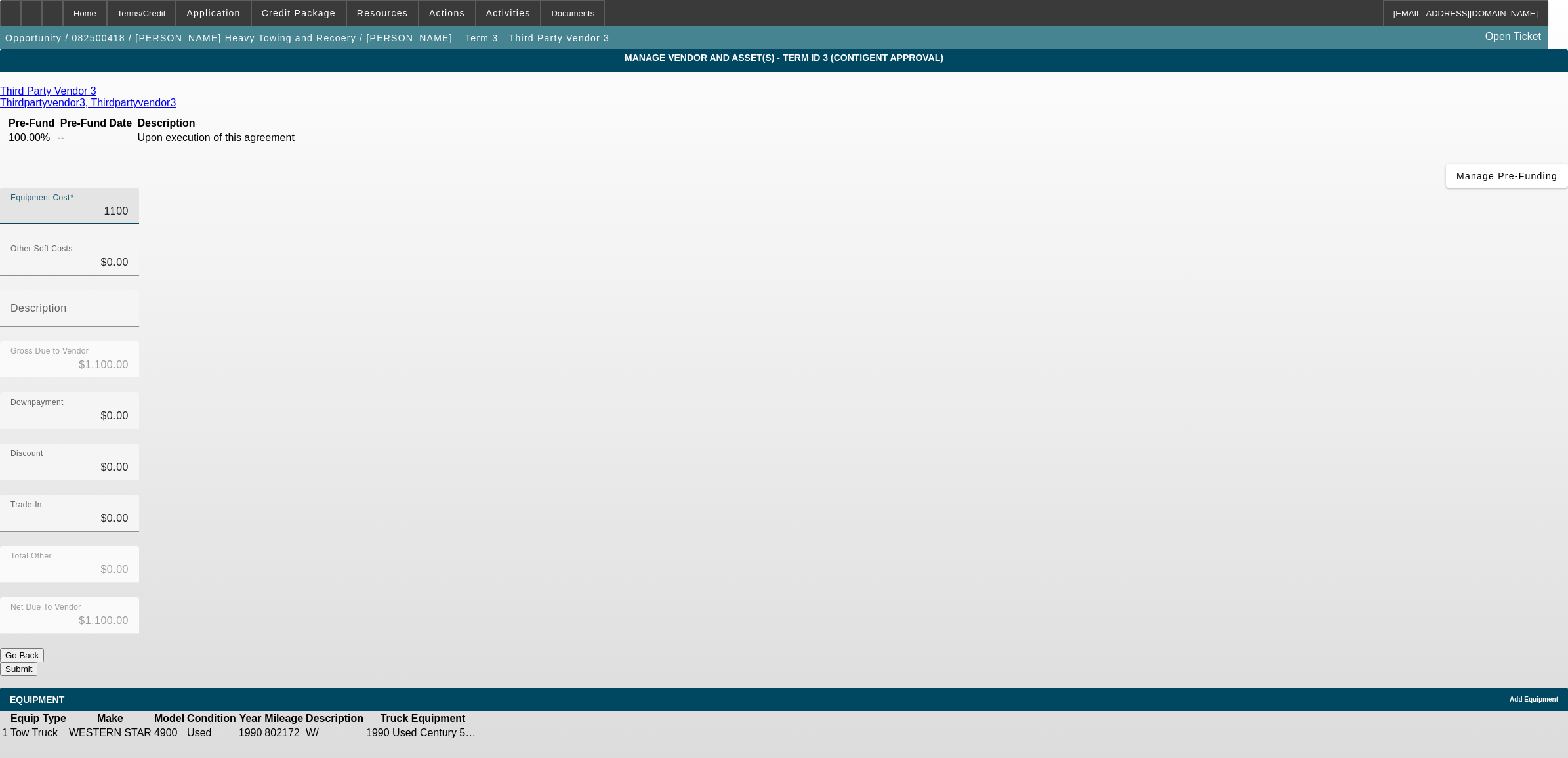
type input "$11,000.00"
type input "$0.00"
click at [128, 188] on div "Equipment Cost $11,000.00" at bounding box center [69, 206] width 118 height 37
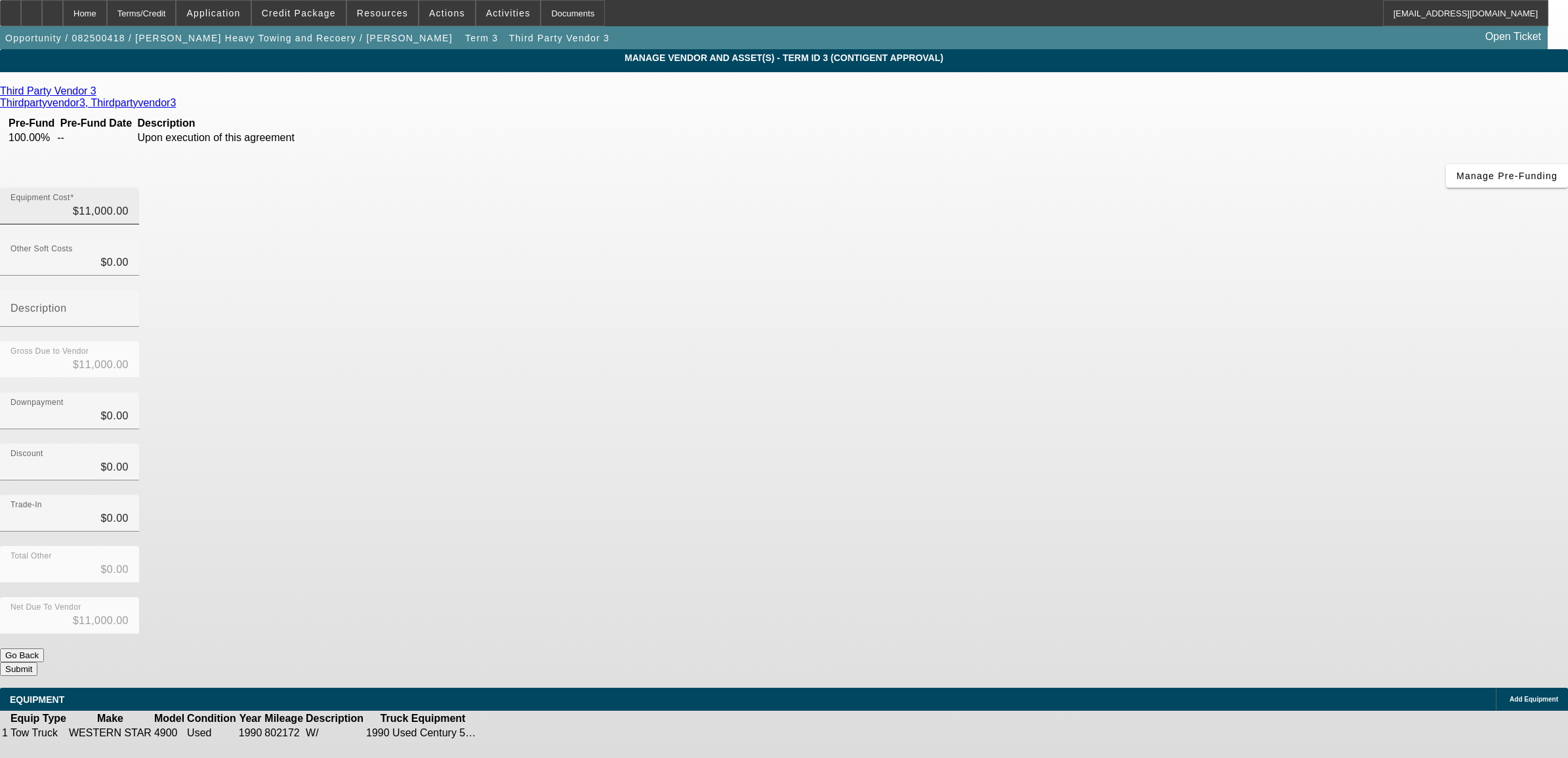
click at [128, 188] on div "Equipment Cost $11,000.00" at bounding box center [69, 206] width 118 height 37
click at [128, 203] on input "11000" at bounding box center [69, 211] width 118 height 15
type input "1"
type input "$1.00"
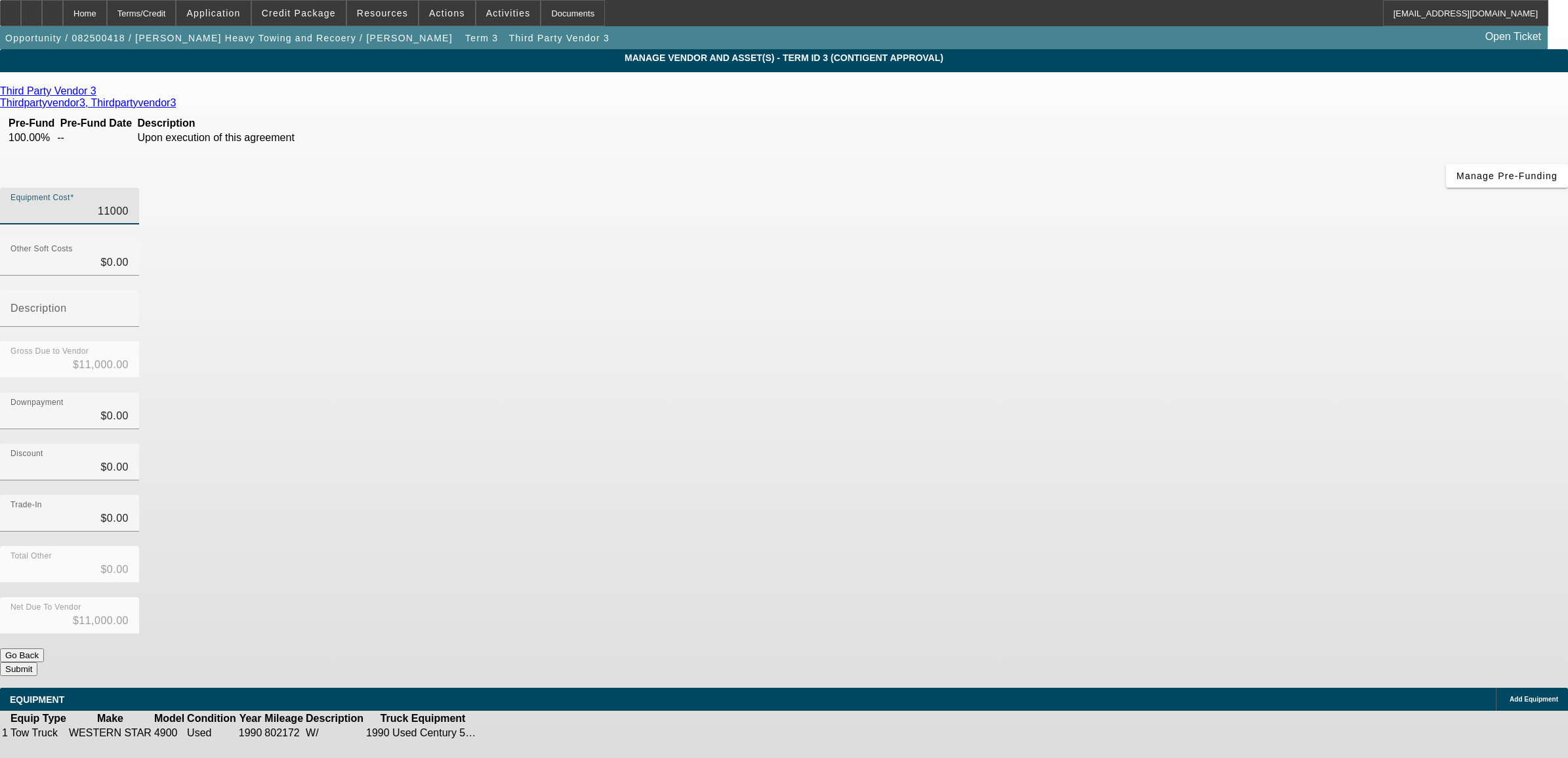
type input "$1.00"
type input "11"
type input "$11.00"
type input "110"
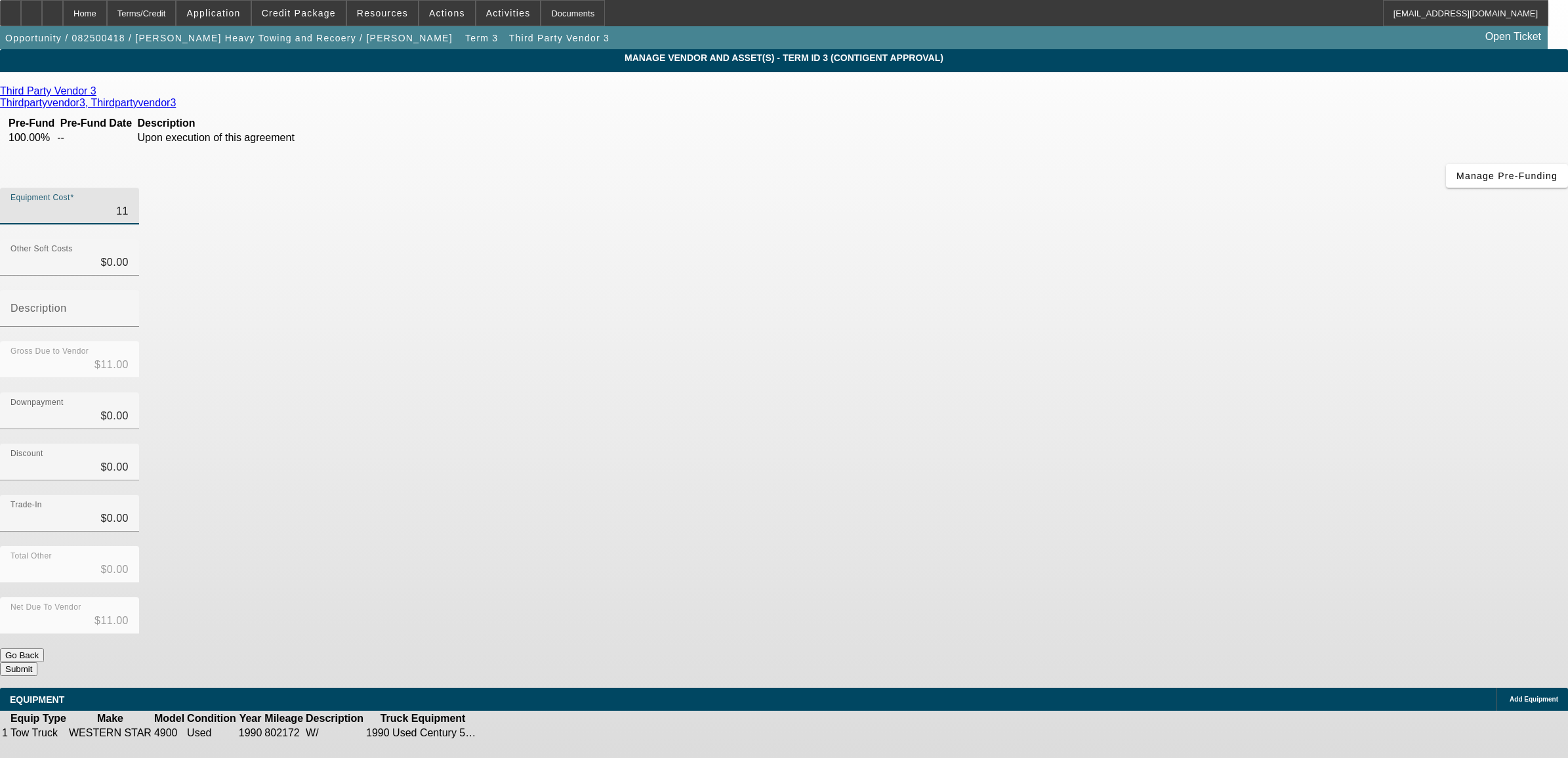
type input "$110.00"
type input "1100"
type input "$1,100.00"
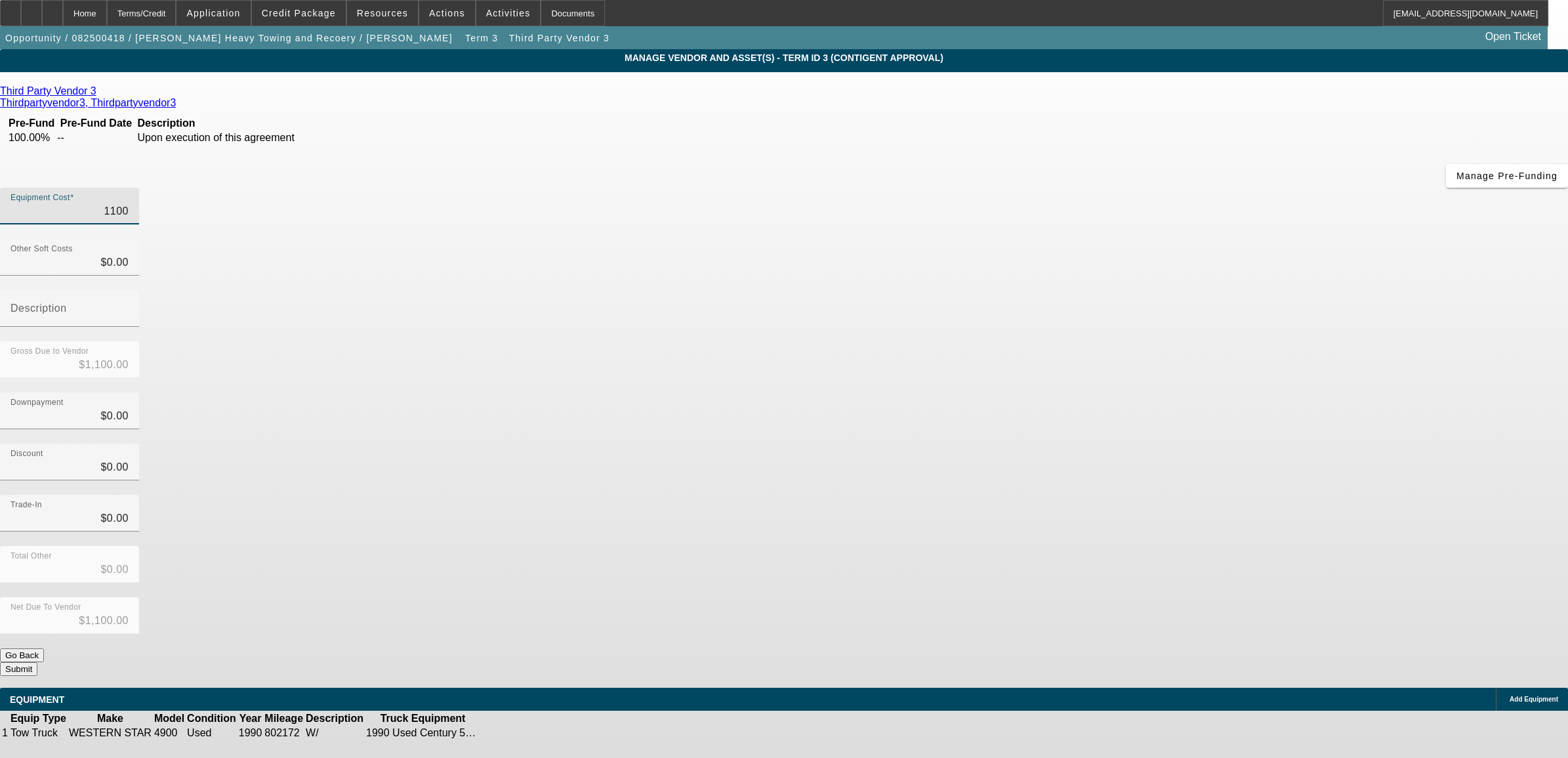
type input "11000"
type input "$11,000.00"
type input "110000"
type input "$110,000.00"
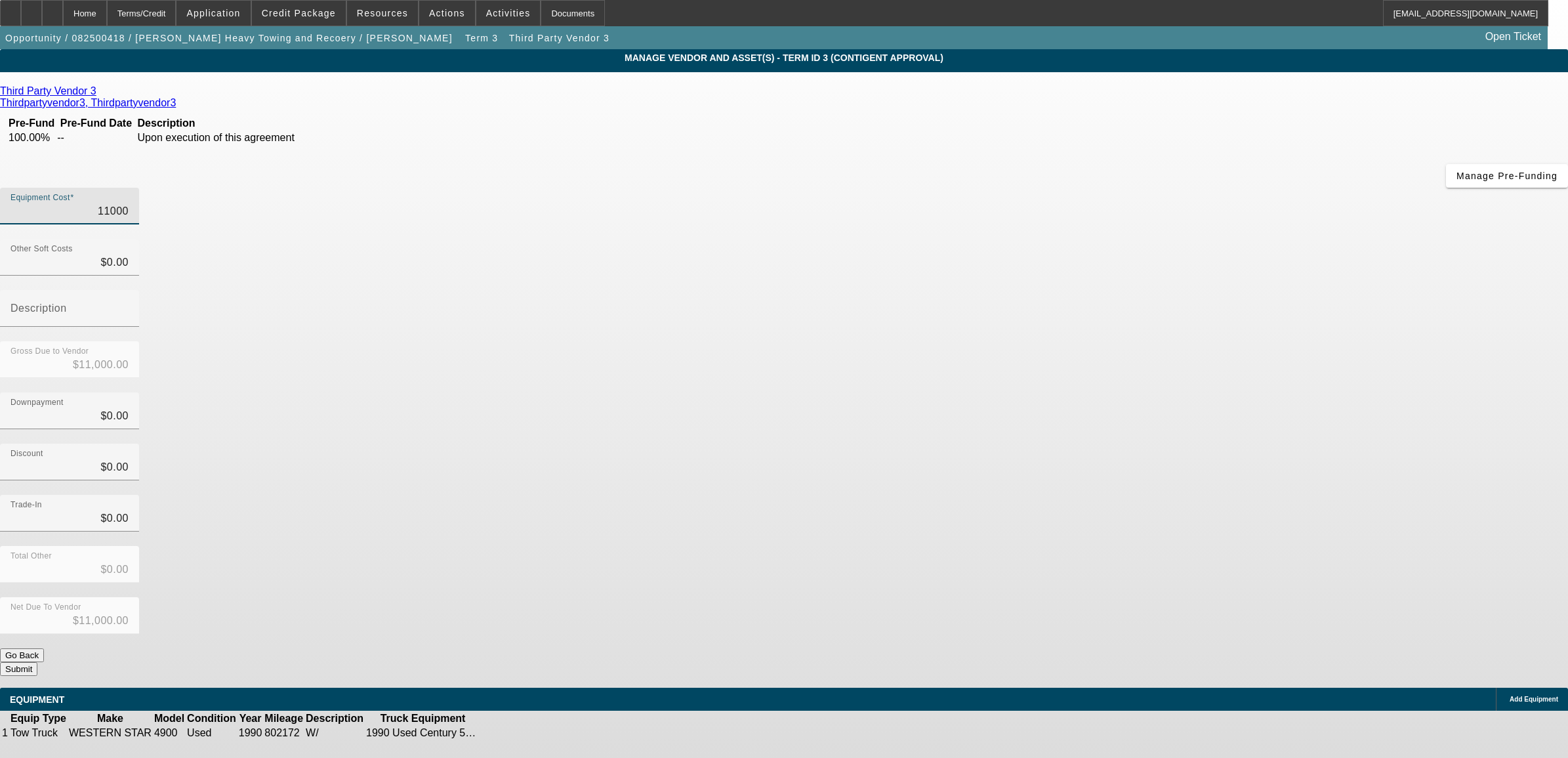
type input "$110,000.00"
type input "$0.00"
click at [37, 662] on button "Submit" at bounding box center [19, 669] width 37 height 14
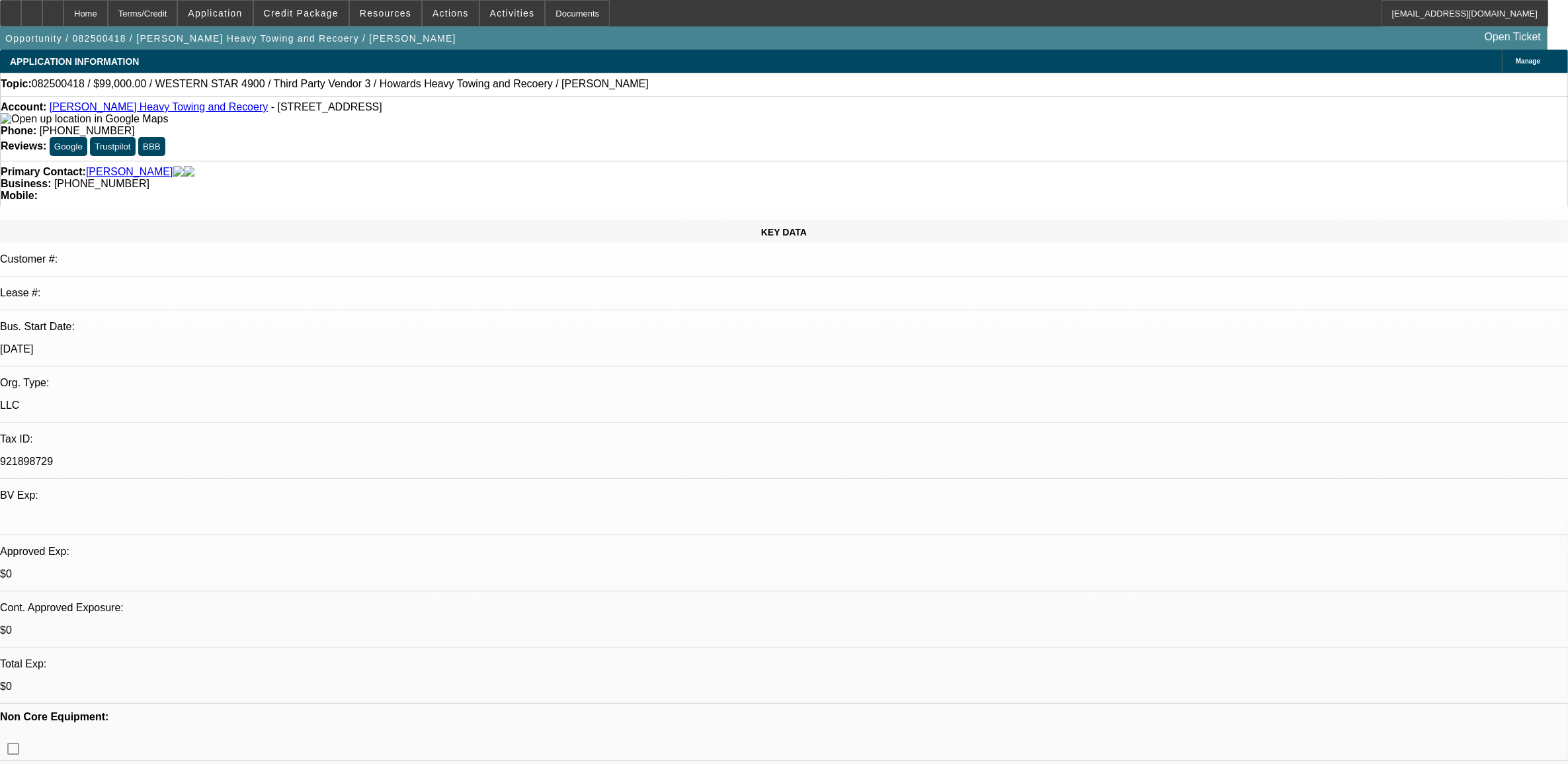
select select "0.1"
select select "0"
select select "2"
select select "0.1"
select select "4"
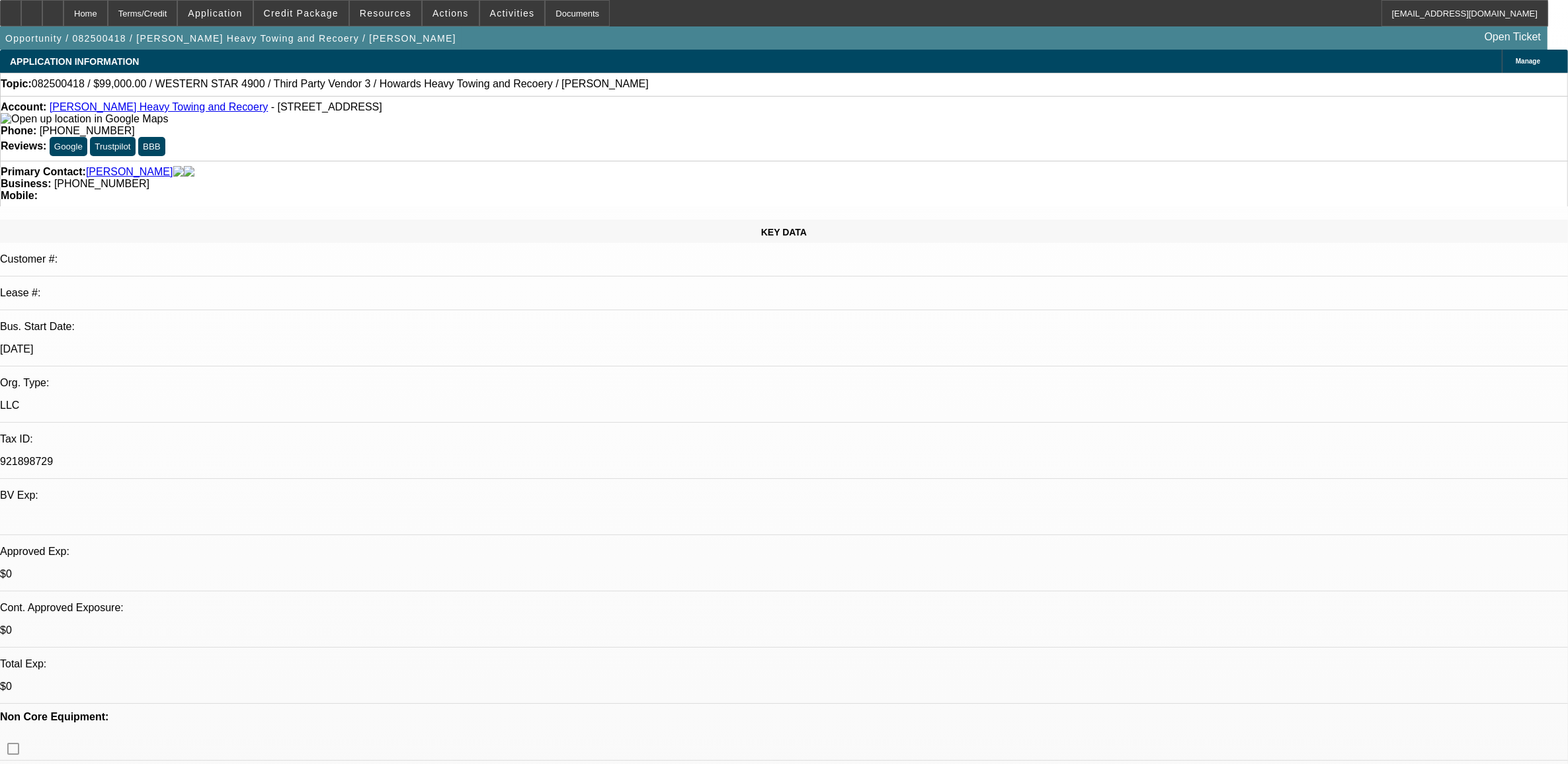
select select "0.1"
select select "0"
select select "2"
select select "0.1"
select select "4"
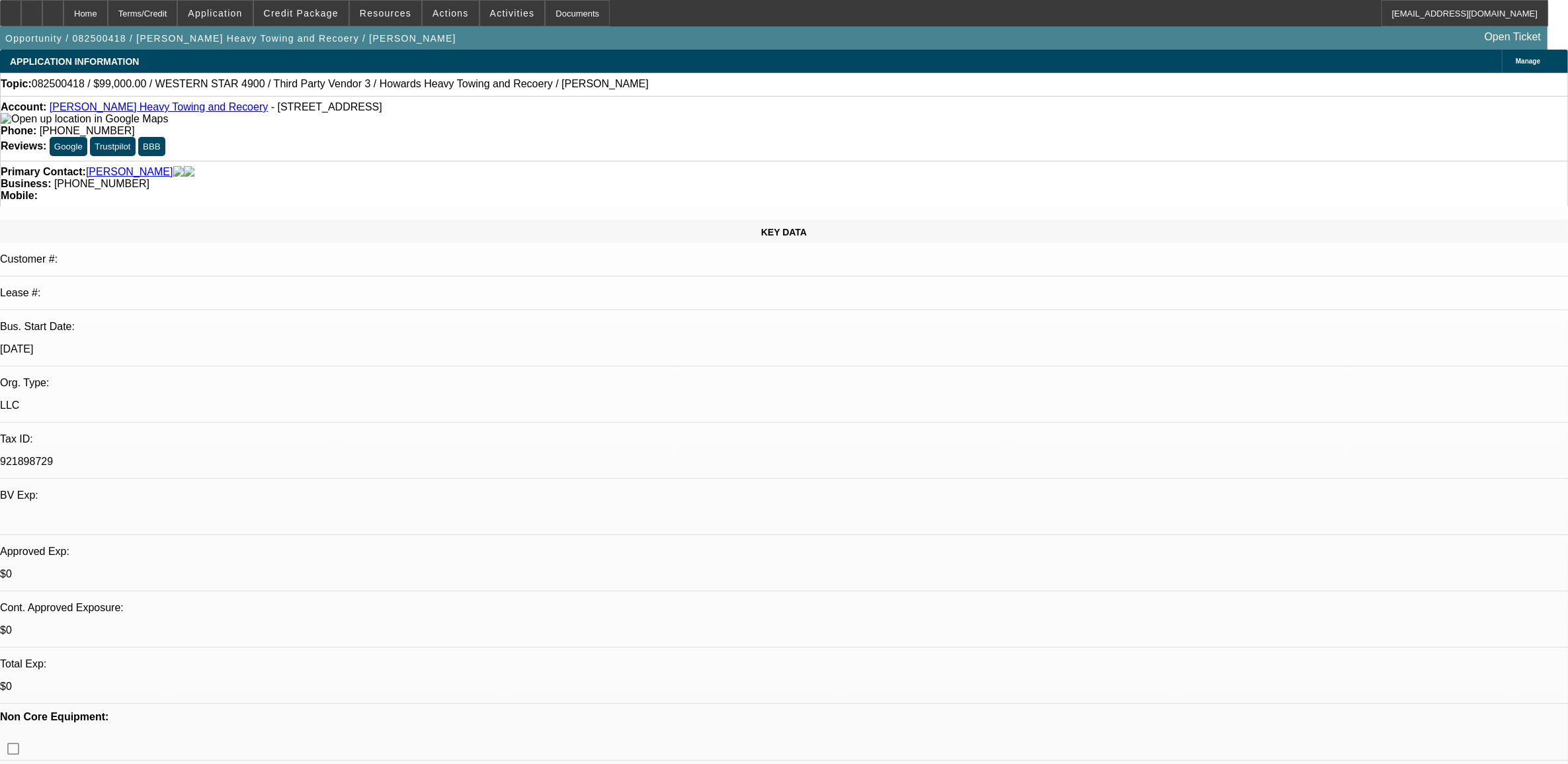
select select "0.1"
select select "0"
select select "2"
select select "0.1"
select select "4"
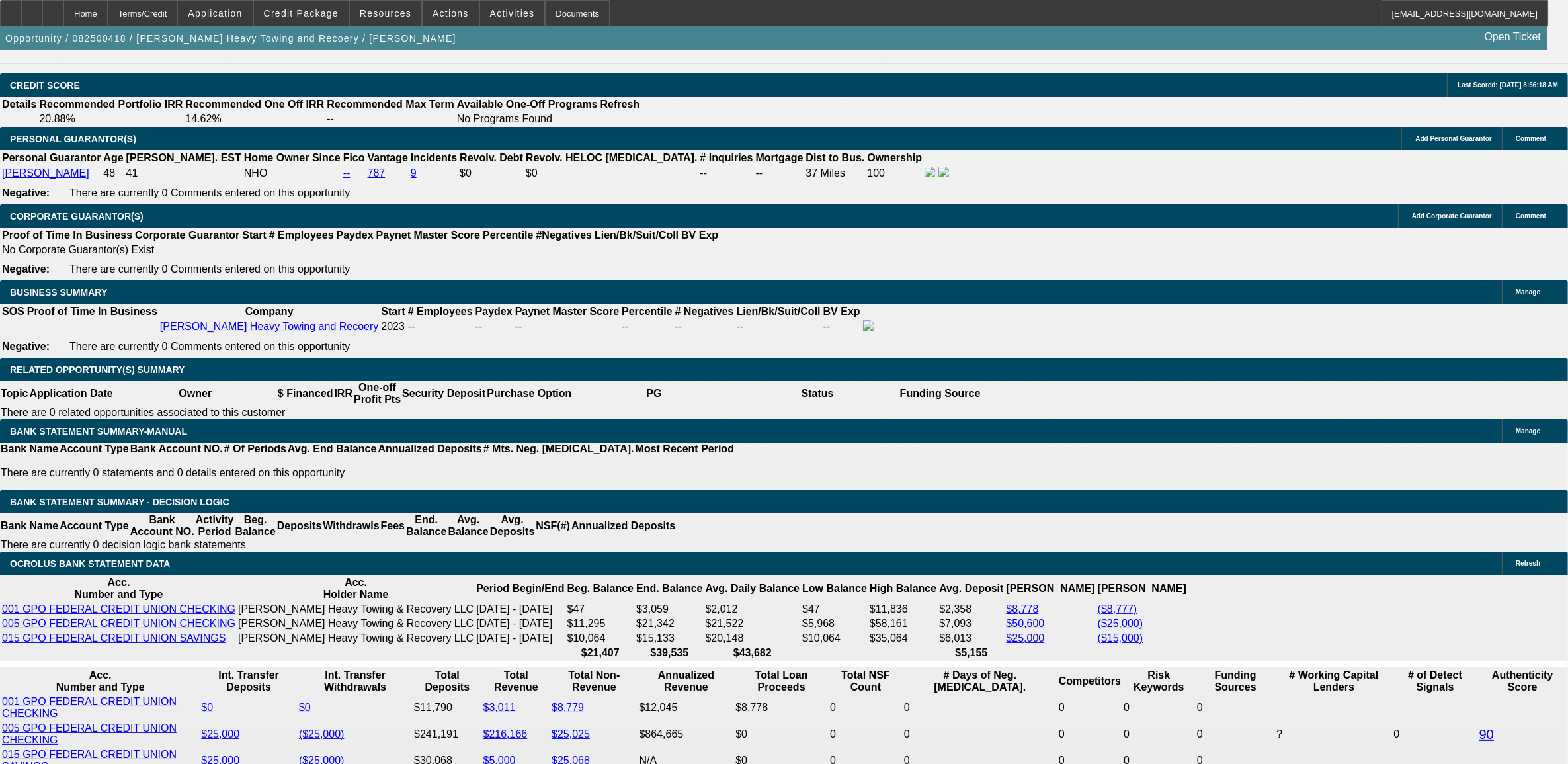
scroll to position [1820, 0]
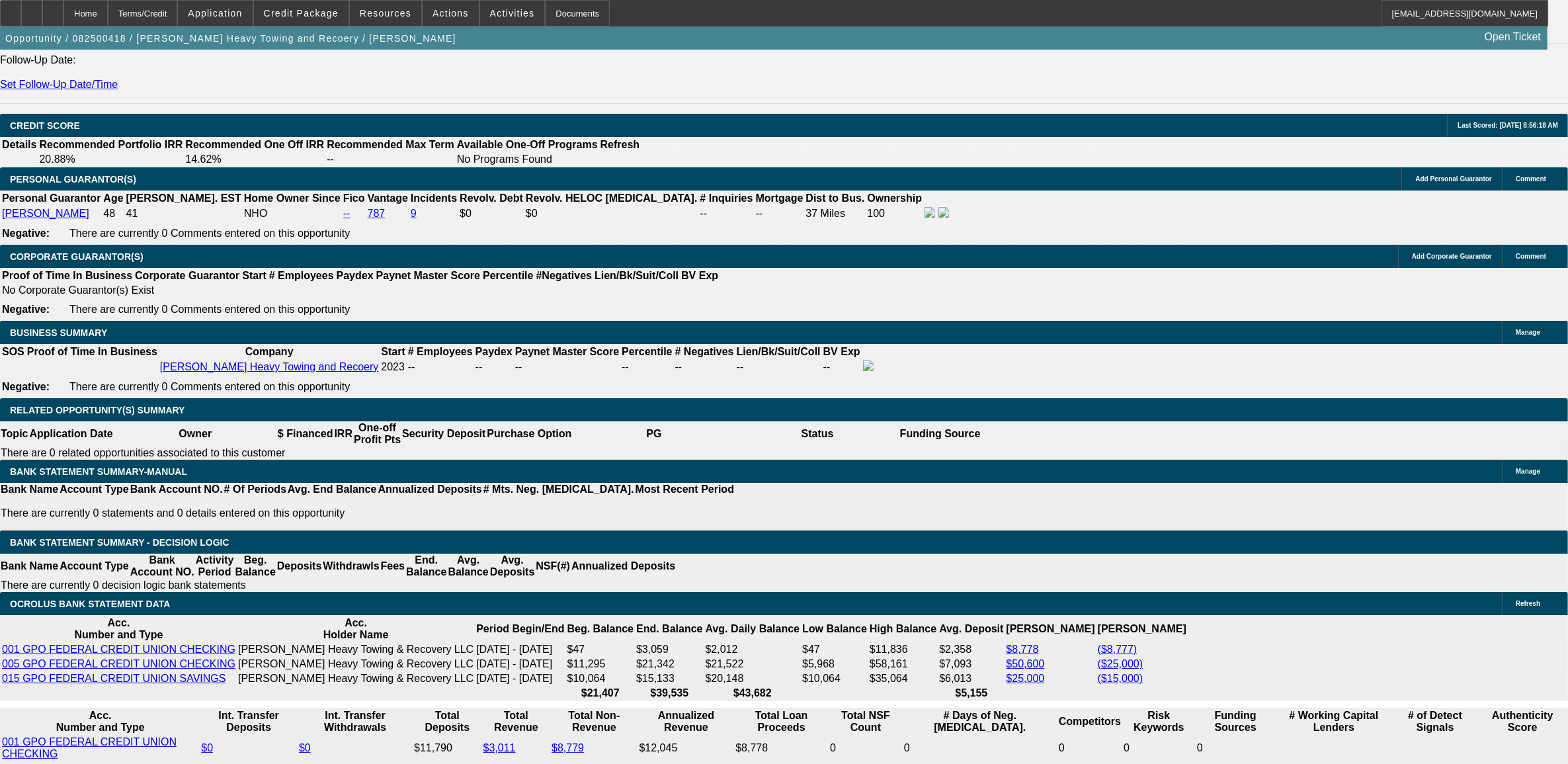
type input "$30,000.00"
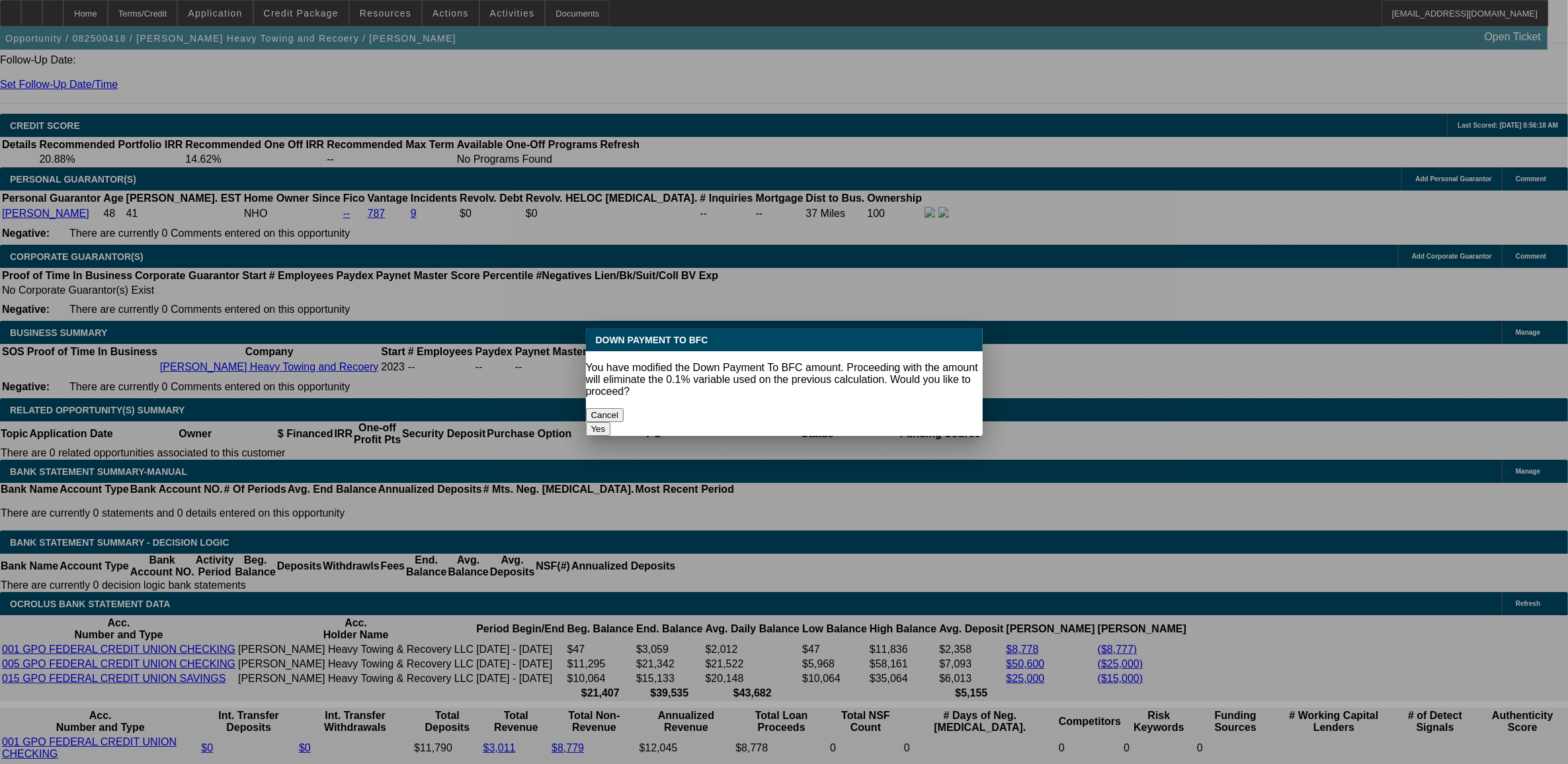
scroll to position [0, 0]
click at [586, 422] on button "Yes" at bounding box center [598, 429] width 25 height 14
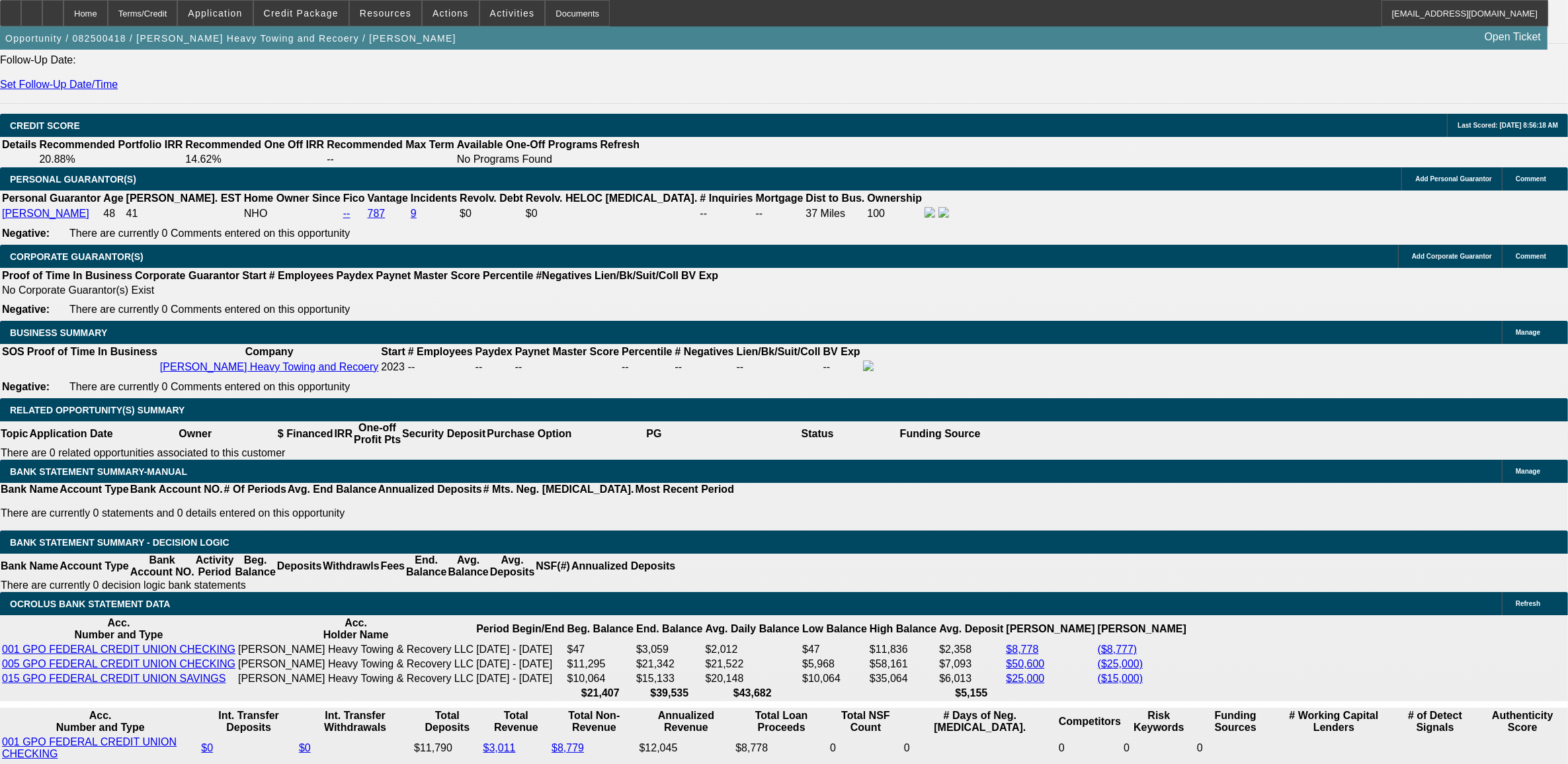
select select "0"
type input "UNKNOWN"
type input "$2,142.23"
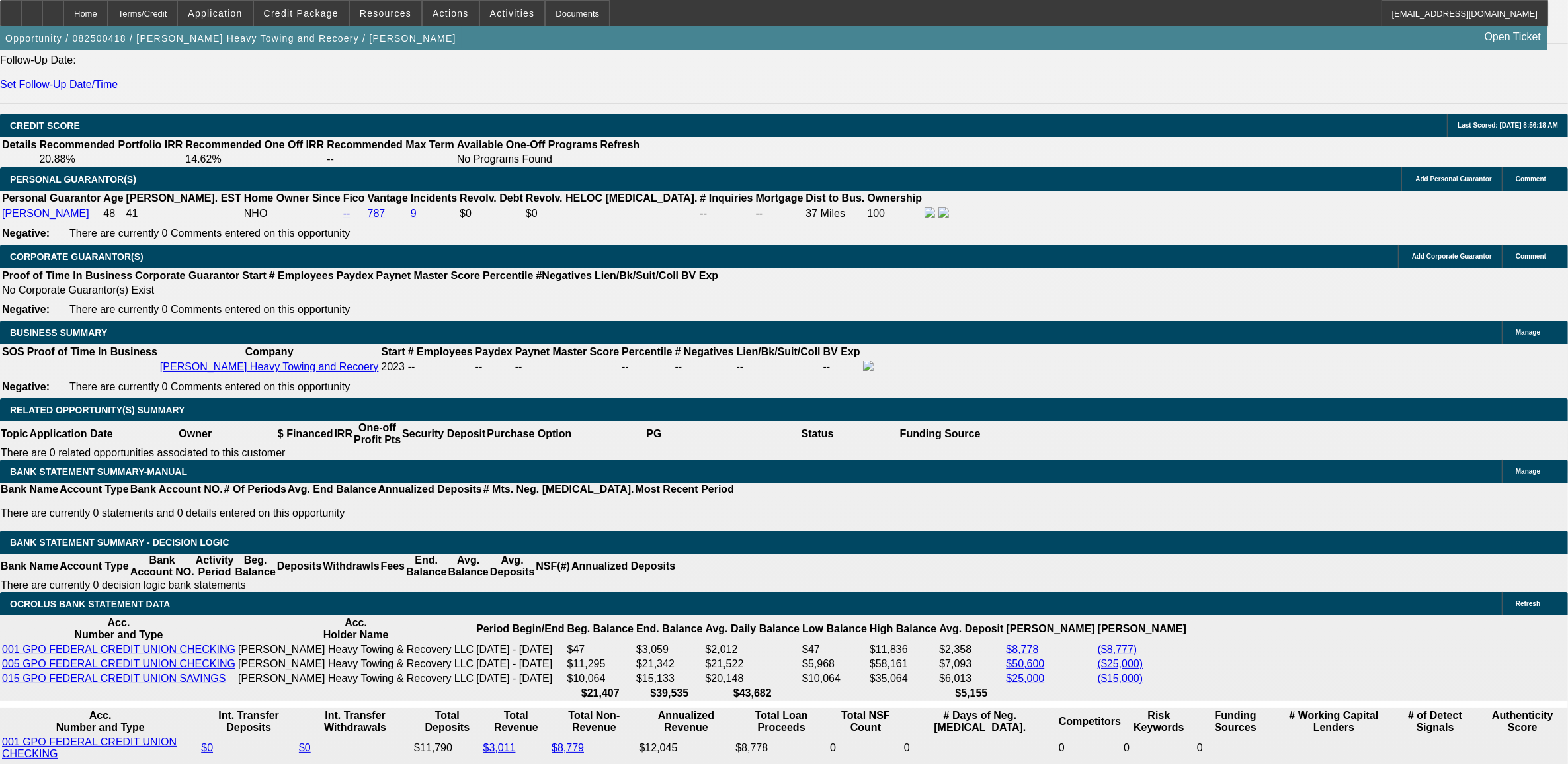
select select "0.2"
type input "$22,000.00"
type input "$2,356.45"
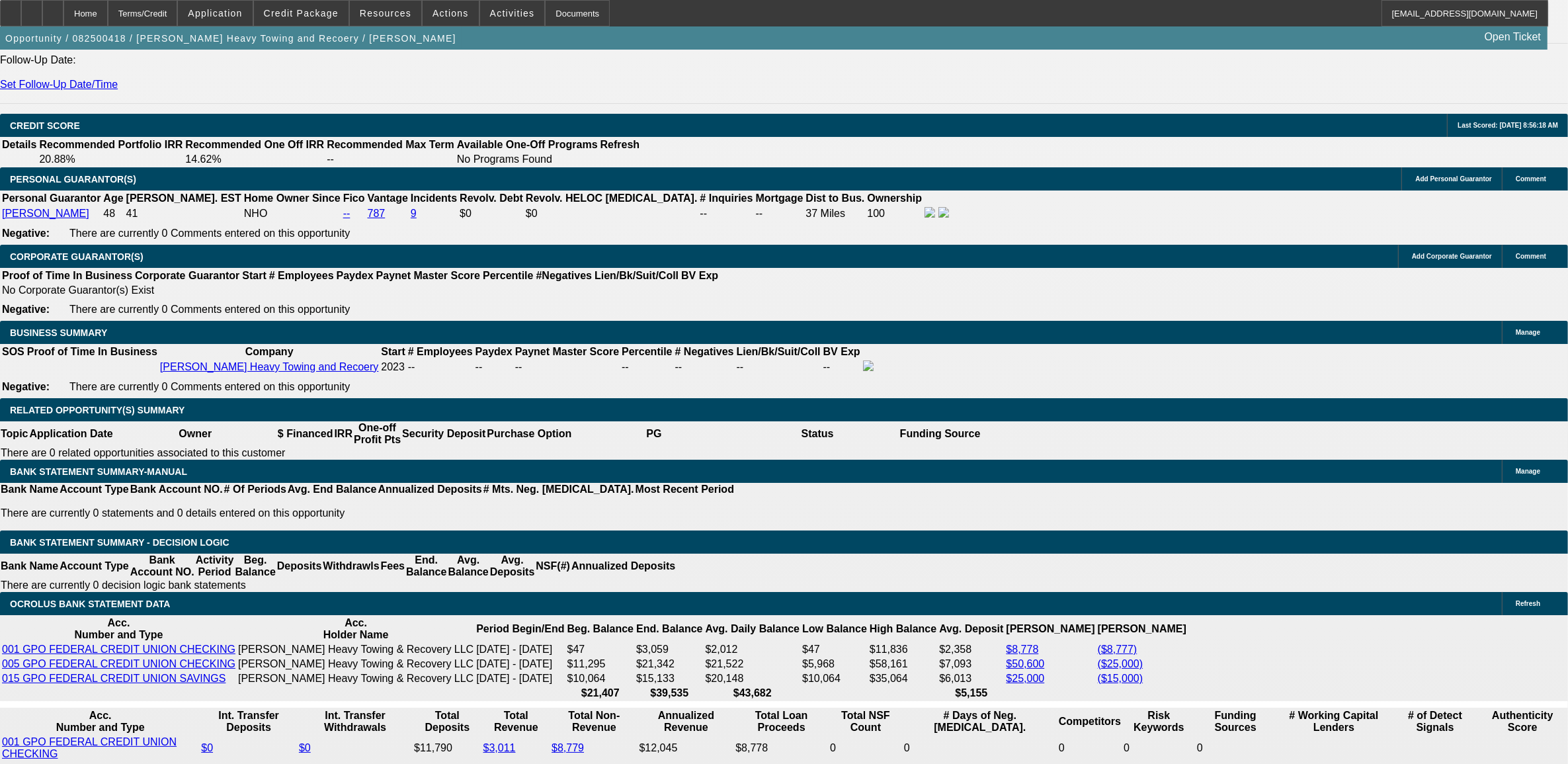
type input "$30,000.00"
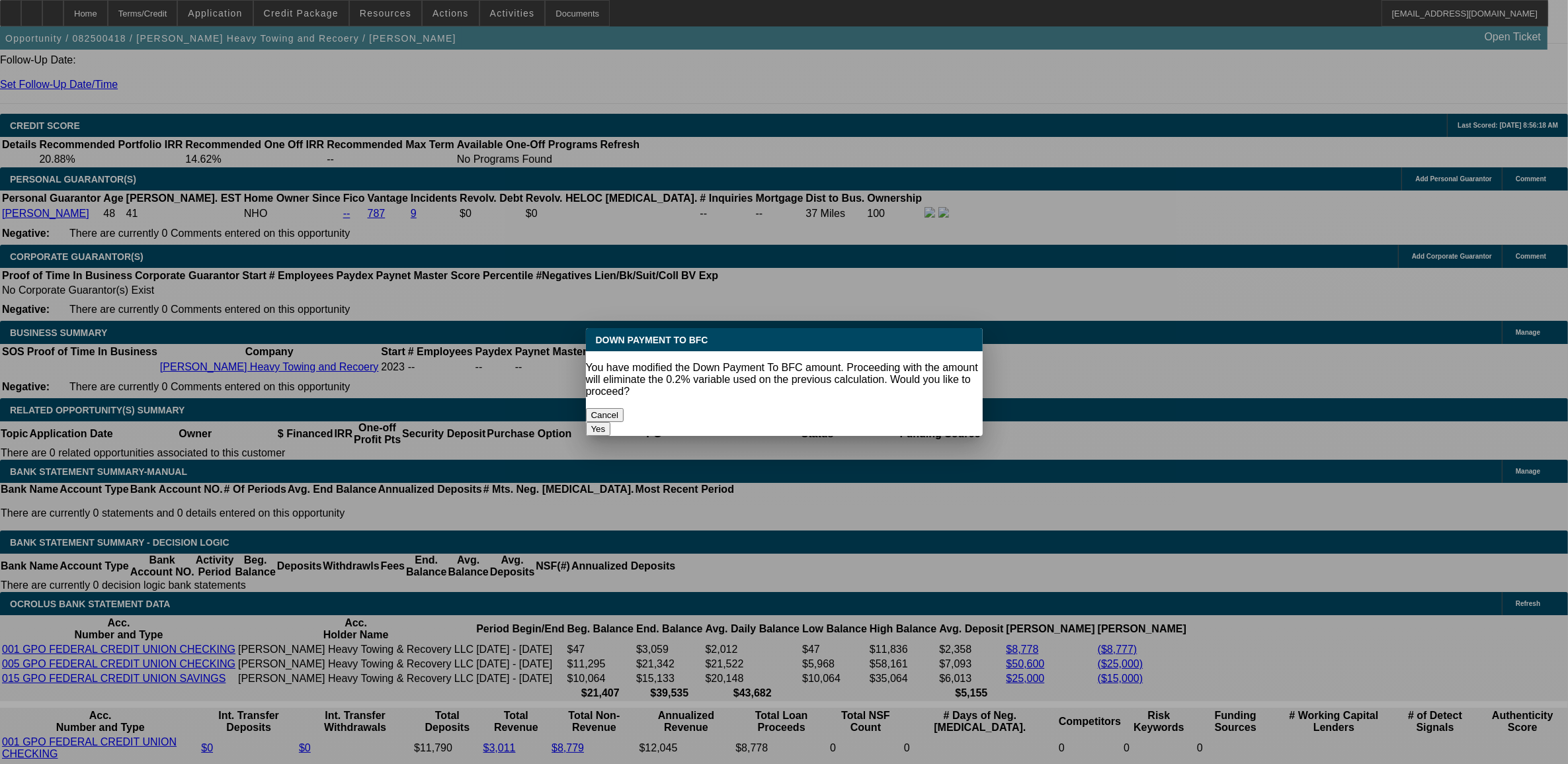
click at [611, 422] on button "Yes" at bounding box center [598, 429] width 25 height 14
select select "0"
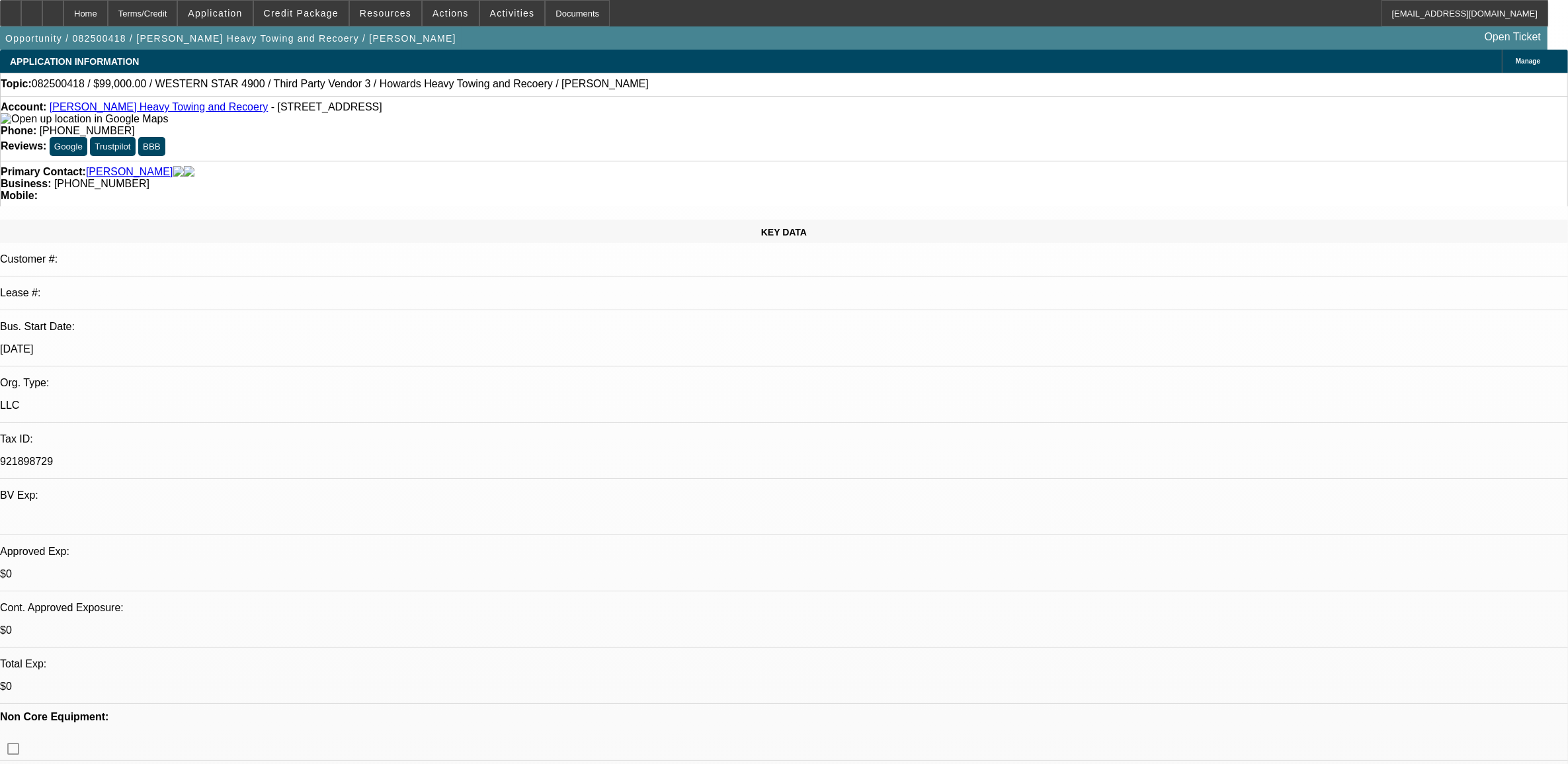
scroll to position [1820, 0]
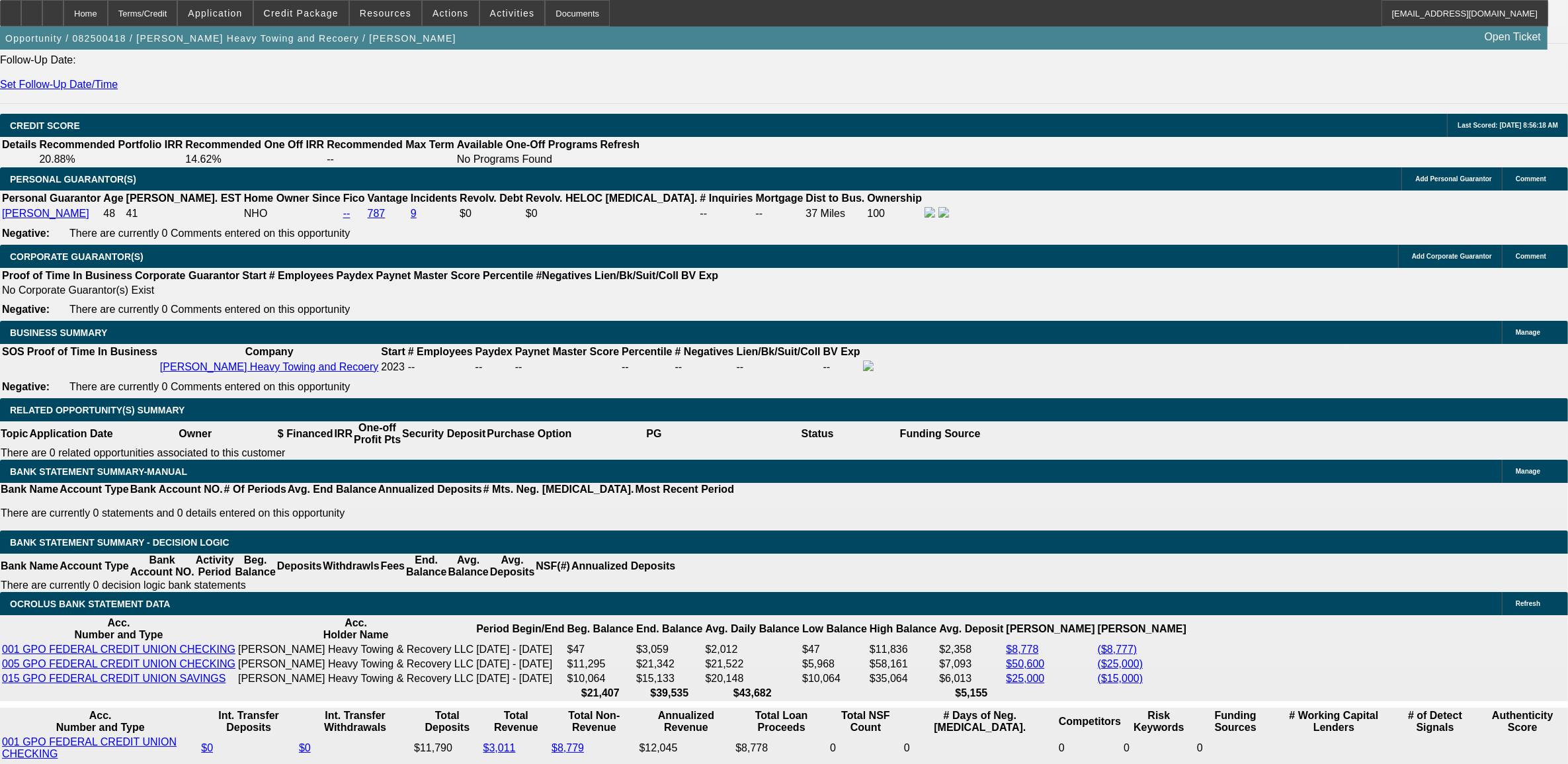
type input "$2,142.23"
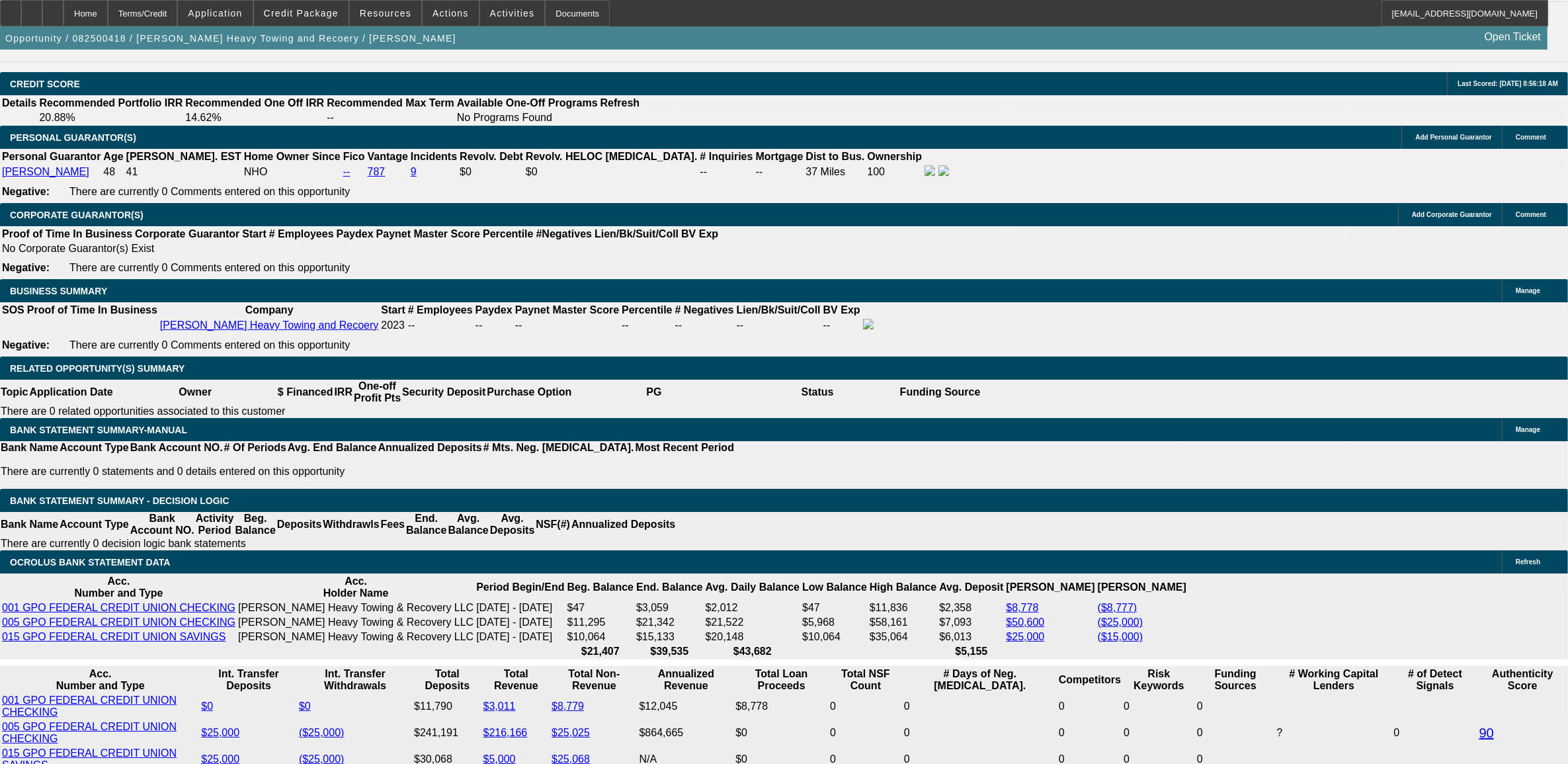
scroll to position [1902, 0]
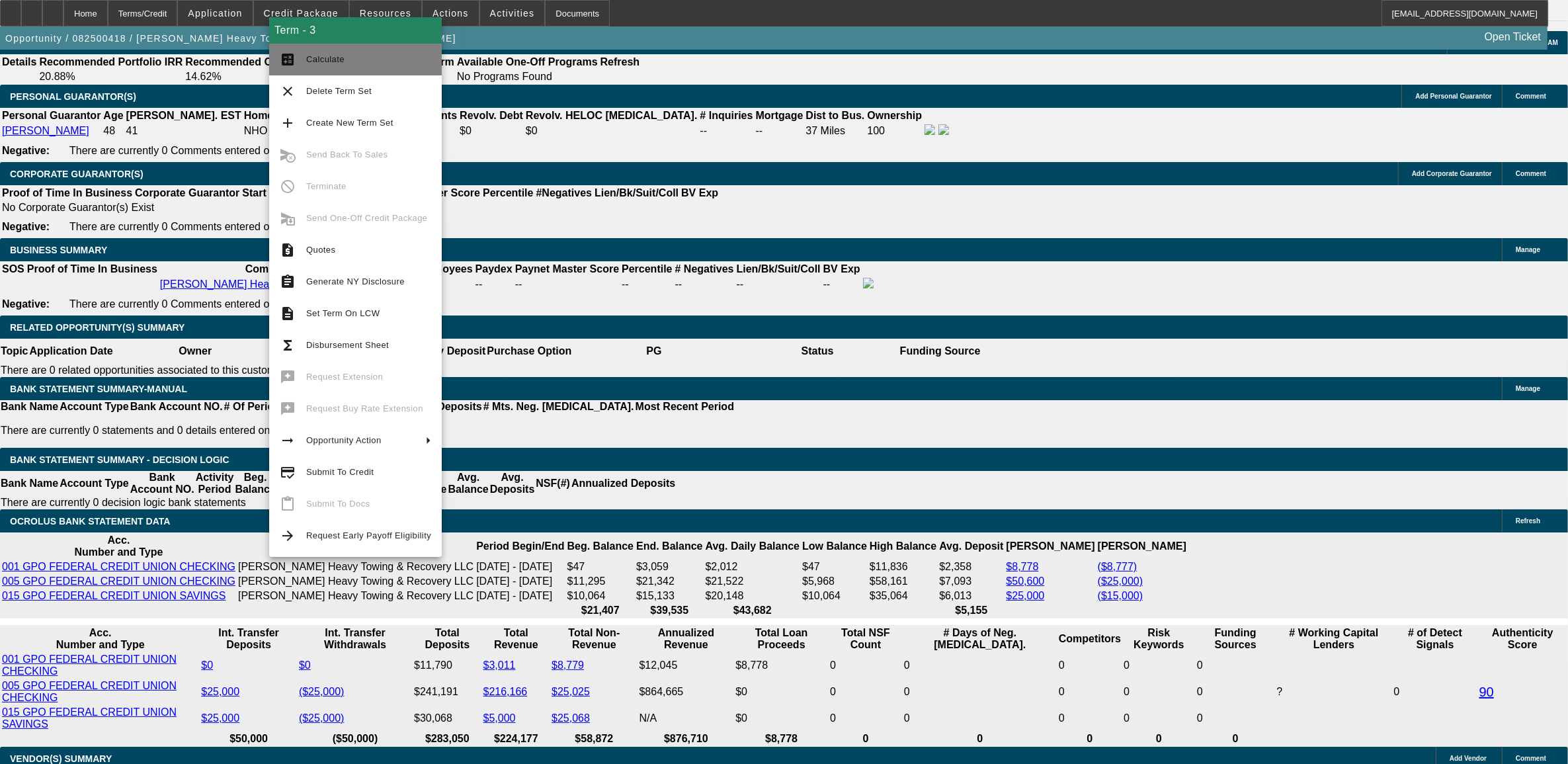
click at [316, 68] on button "calculate Calculate" at bounding box center [355, 59] width 173 height 32
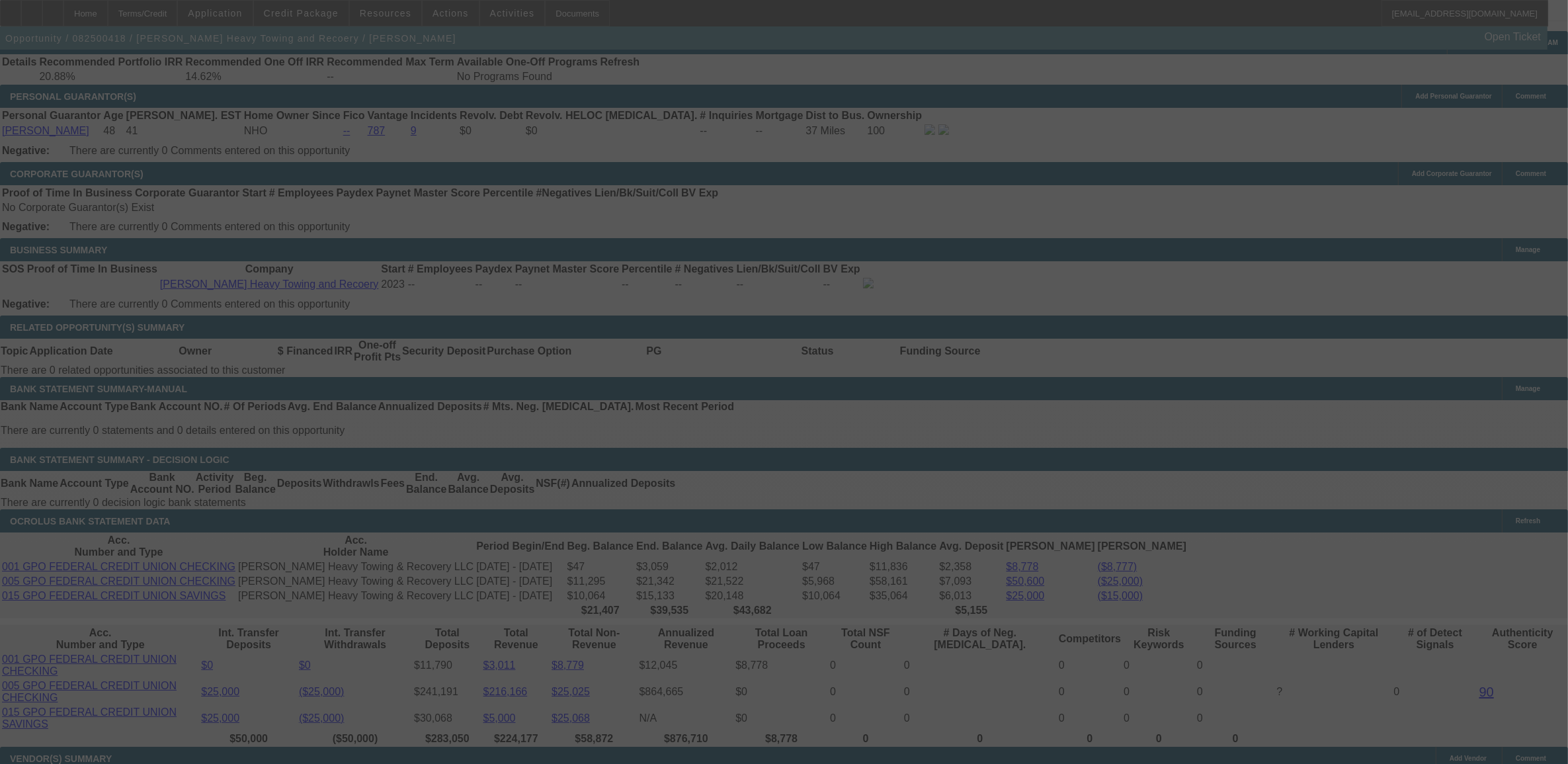
select select "0"
select select "2"
select select "0.1"
select select "4"
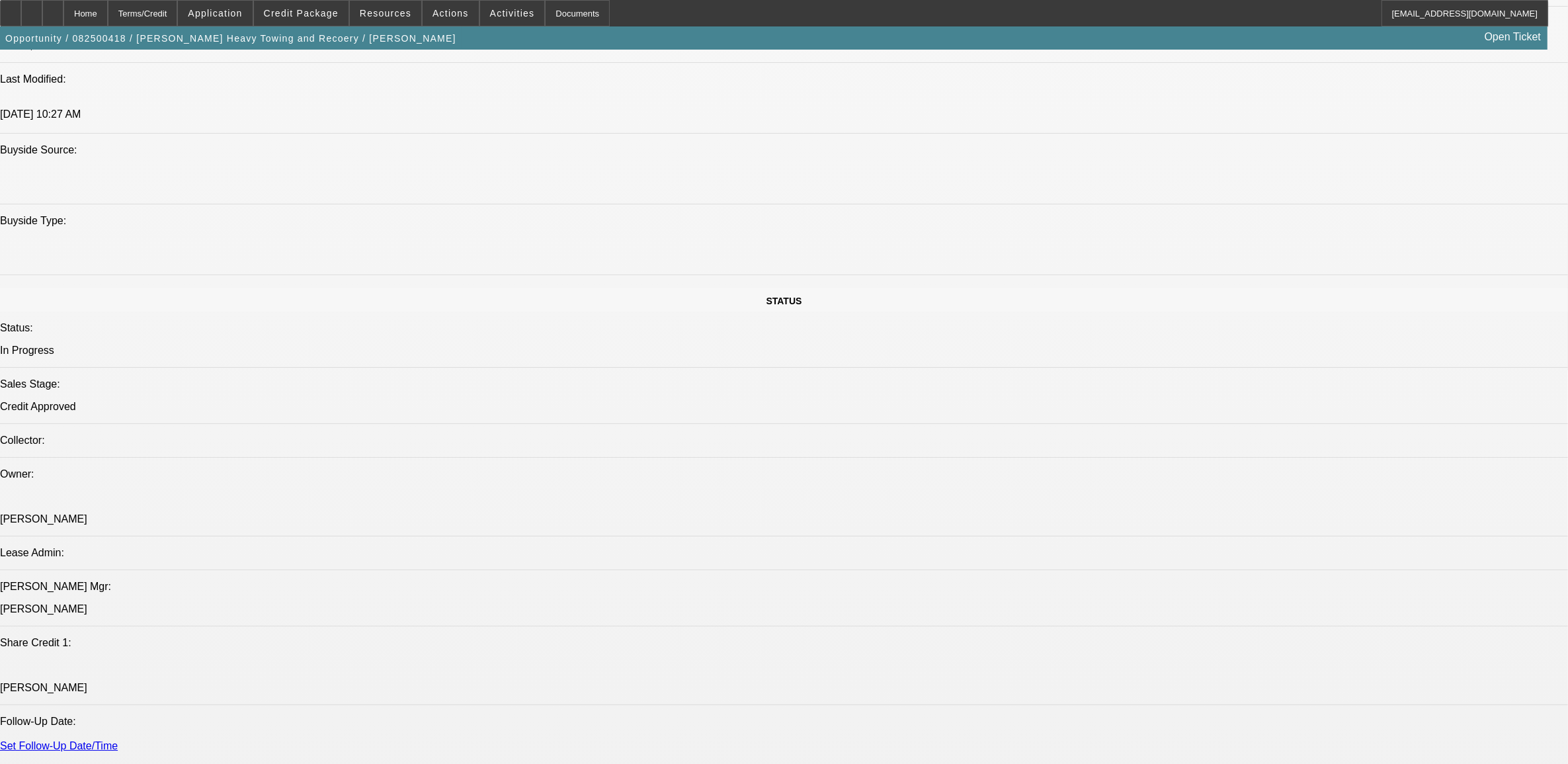
scroll to position [1489, 0]
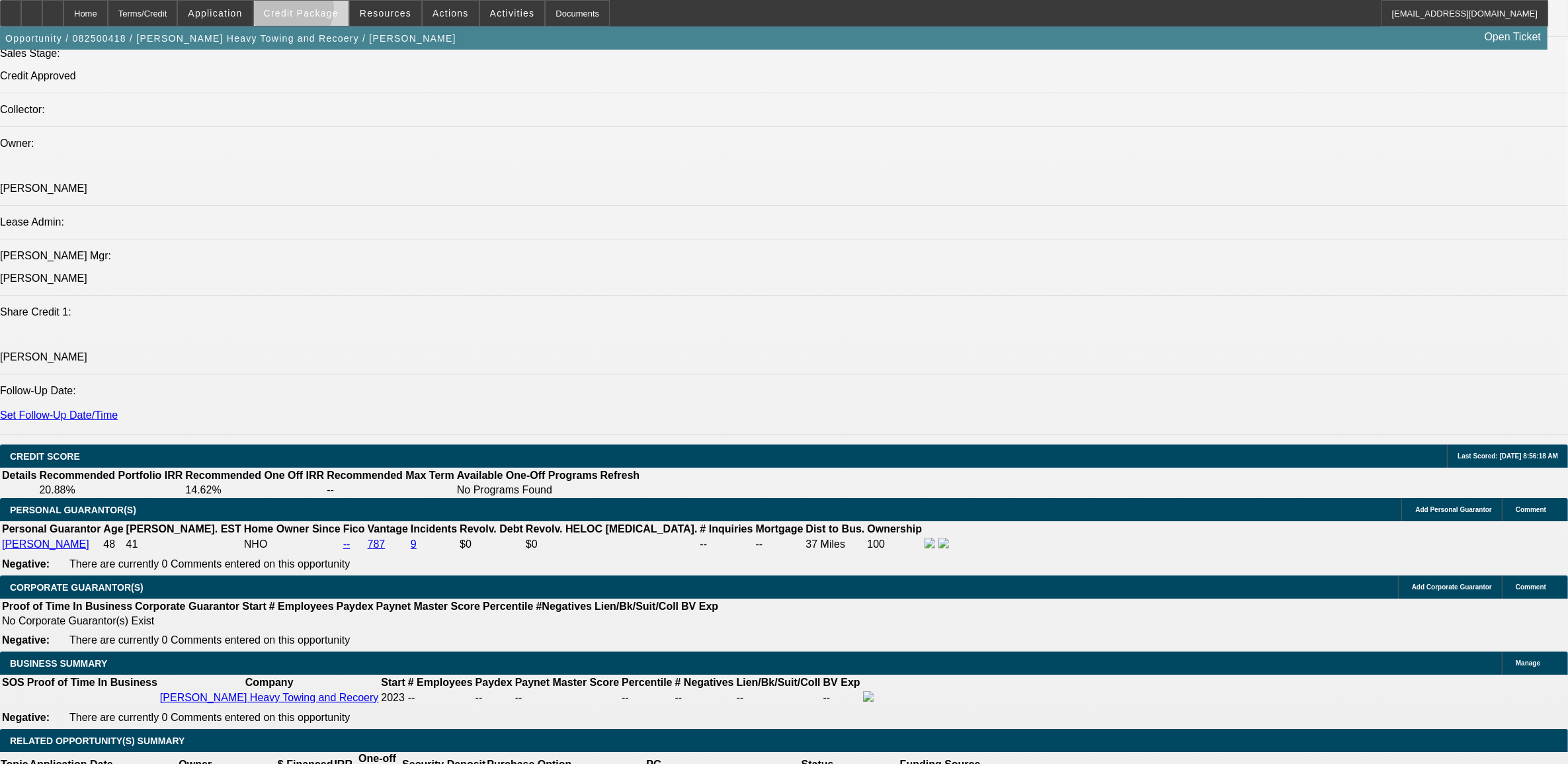
click at [315, 12] on span "Credit Package" at bounding box center [301, 13] width 75 height 11
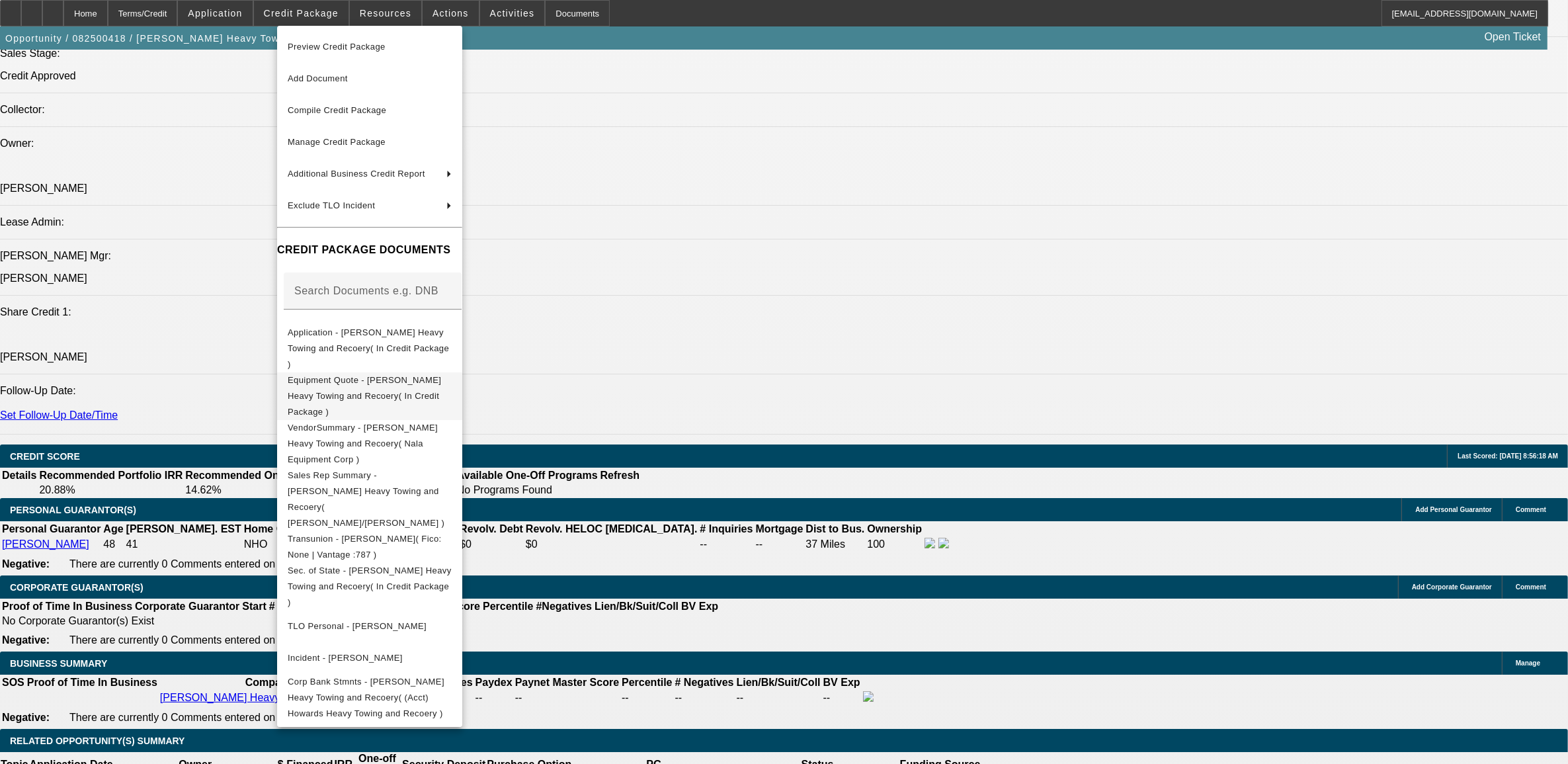
click at [342, 375] on button "Equipment Quote - Howard's Heavy Towing and Recoery( In Credit Package )" at bounding box center [369, 396] width 185 height 48
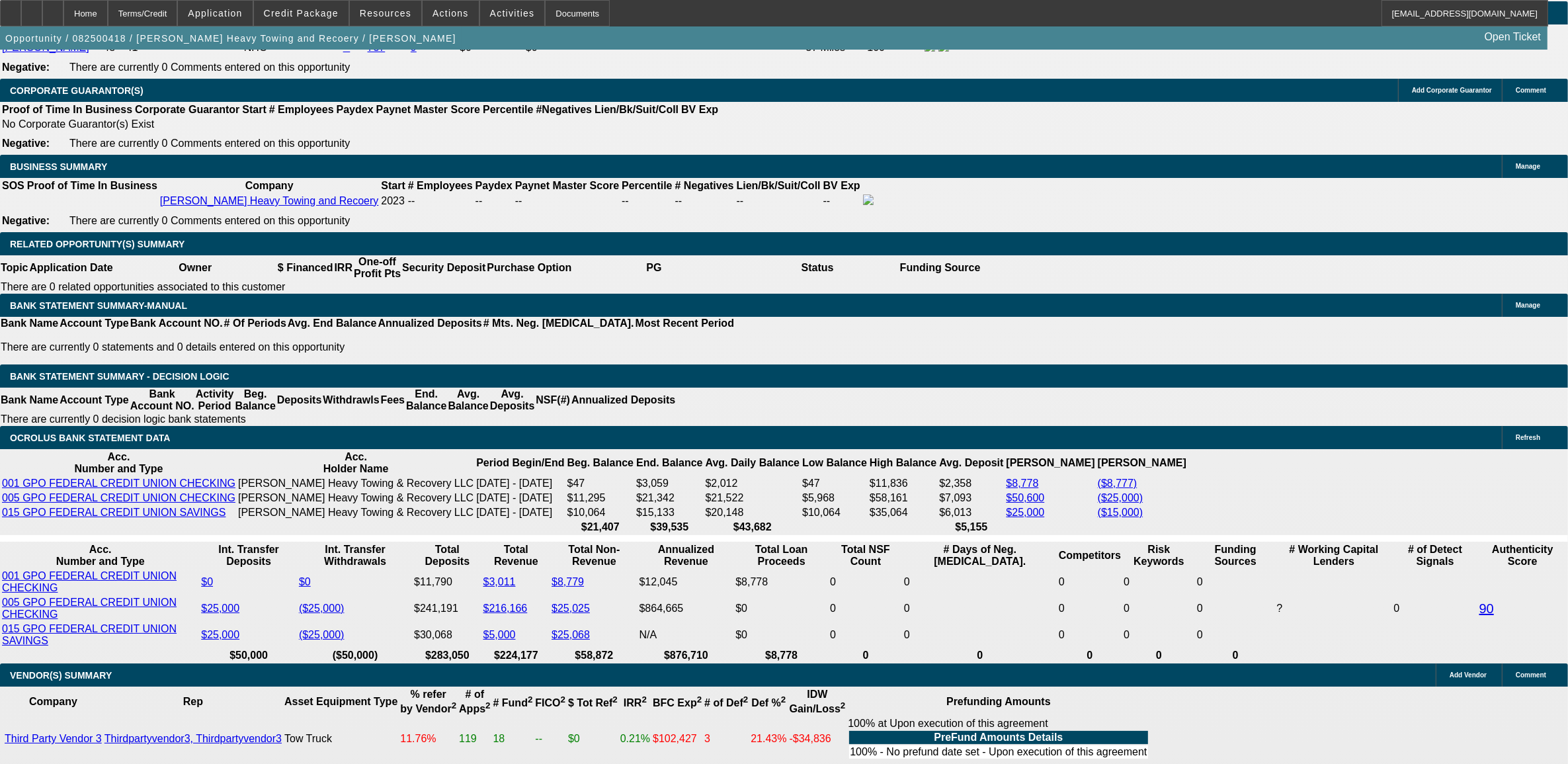
scroll to position [1985, 0]
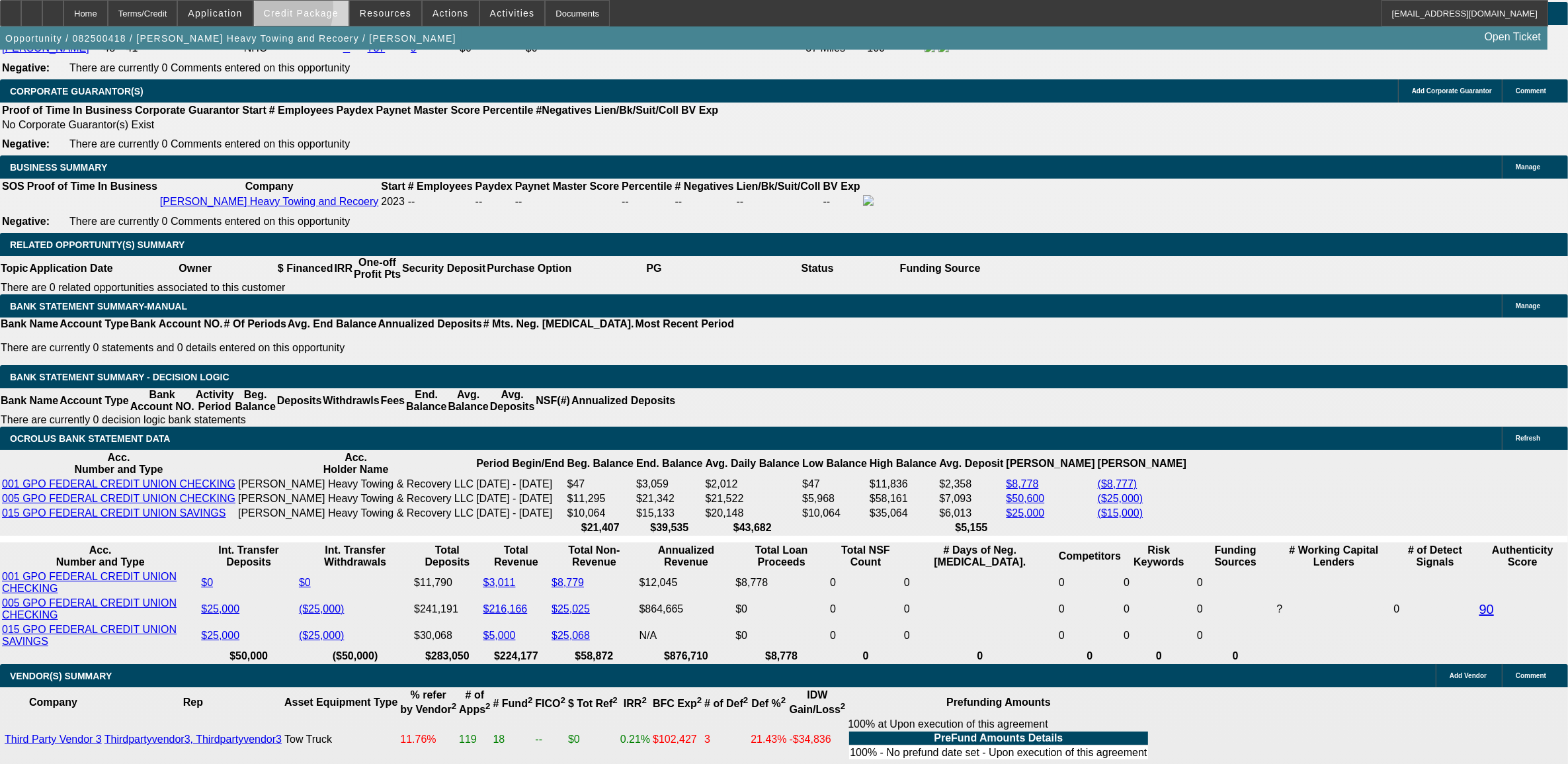
click at [281, 10] on span at bounding box center [301, 13] width 94 height 32
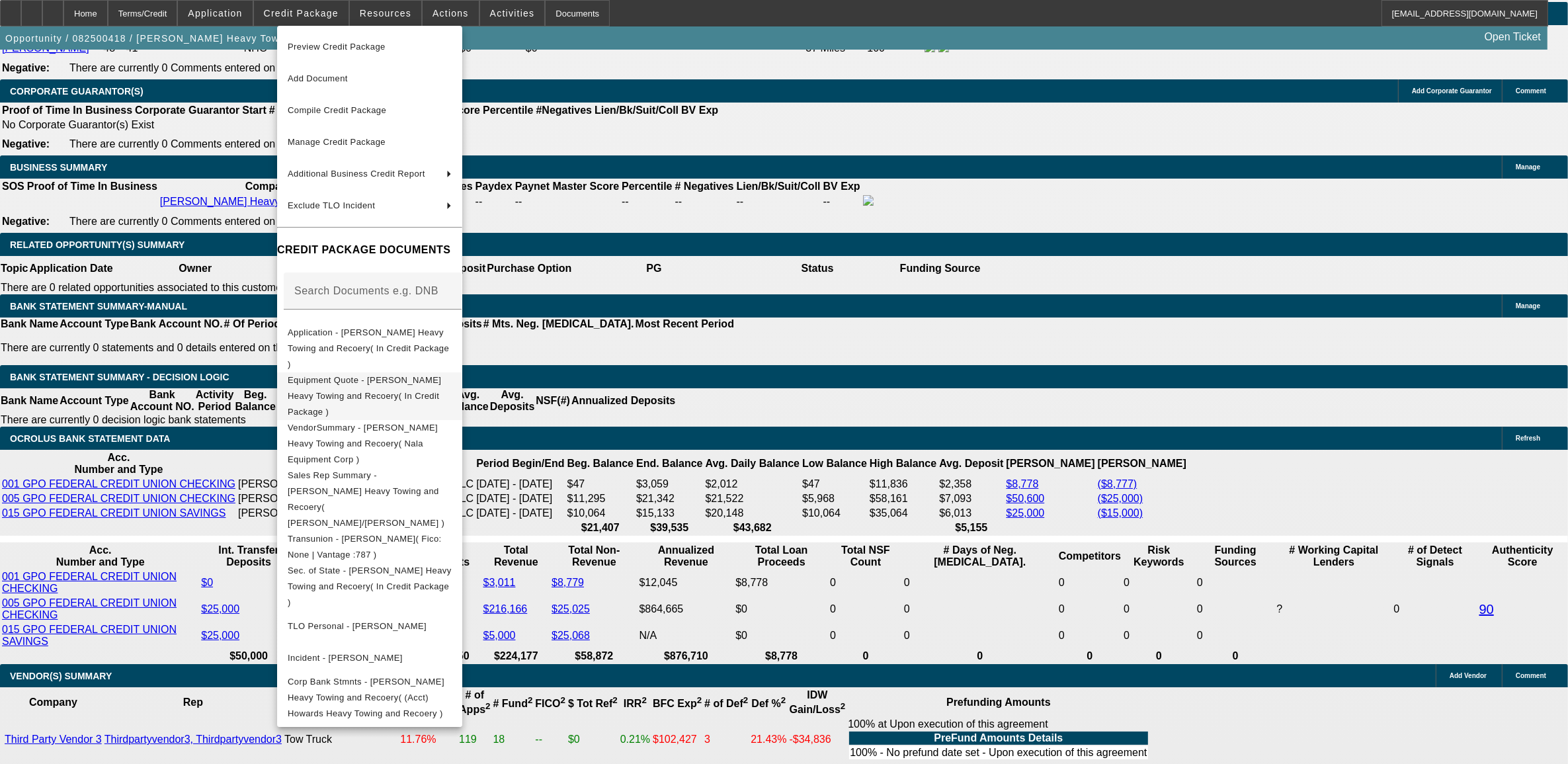
click at [351, 378] on button "Equipment Quote - Howard's Heavy Towing and Recoery( In Credit Package )" at bounding box center [369, 396] width 185 height 48
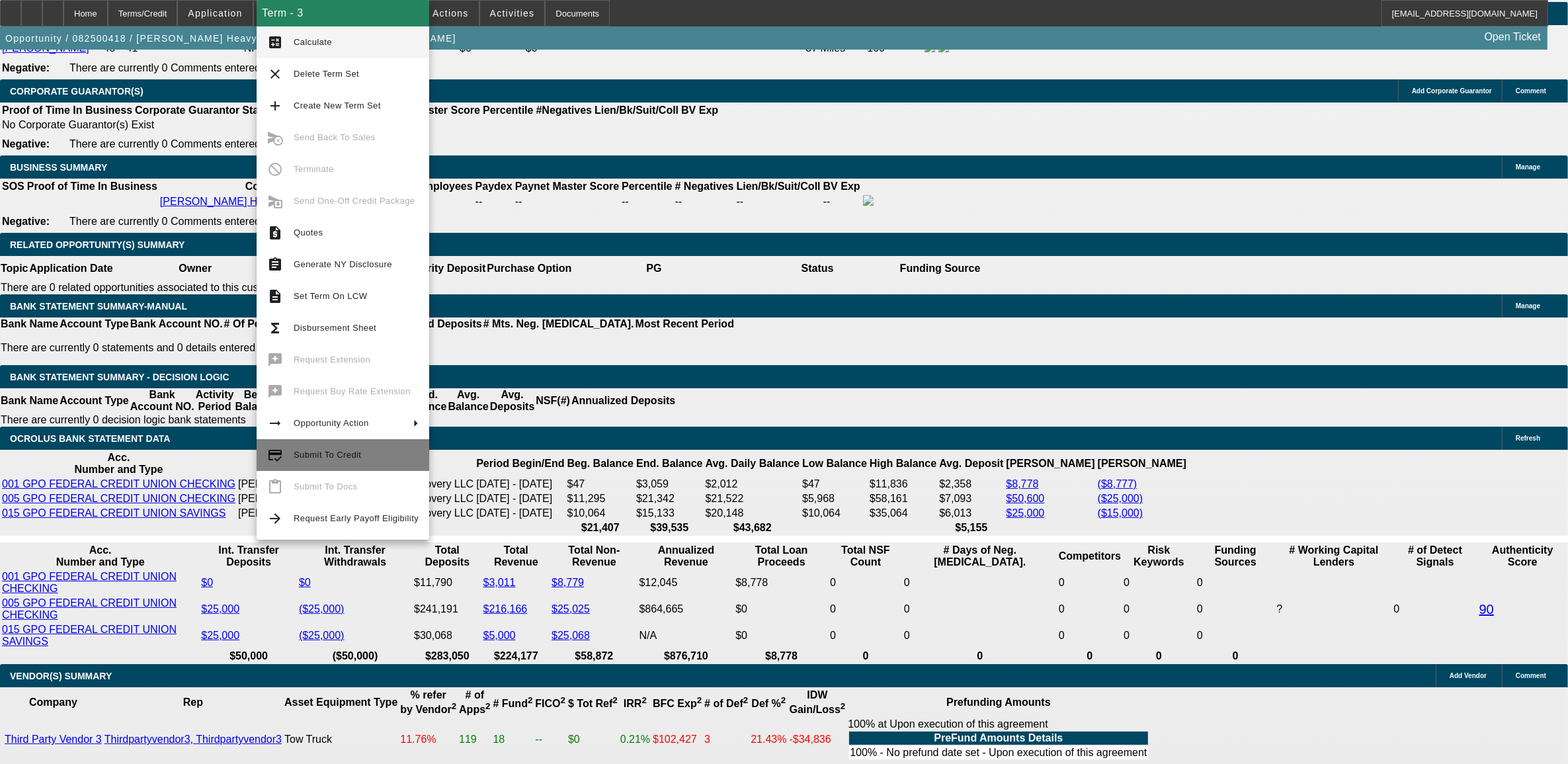
click at [296, 461] on span "Submit To Credit" at bounding box center [356, 455] width 125 height 16
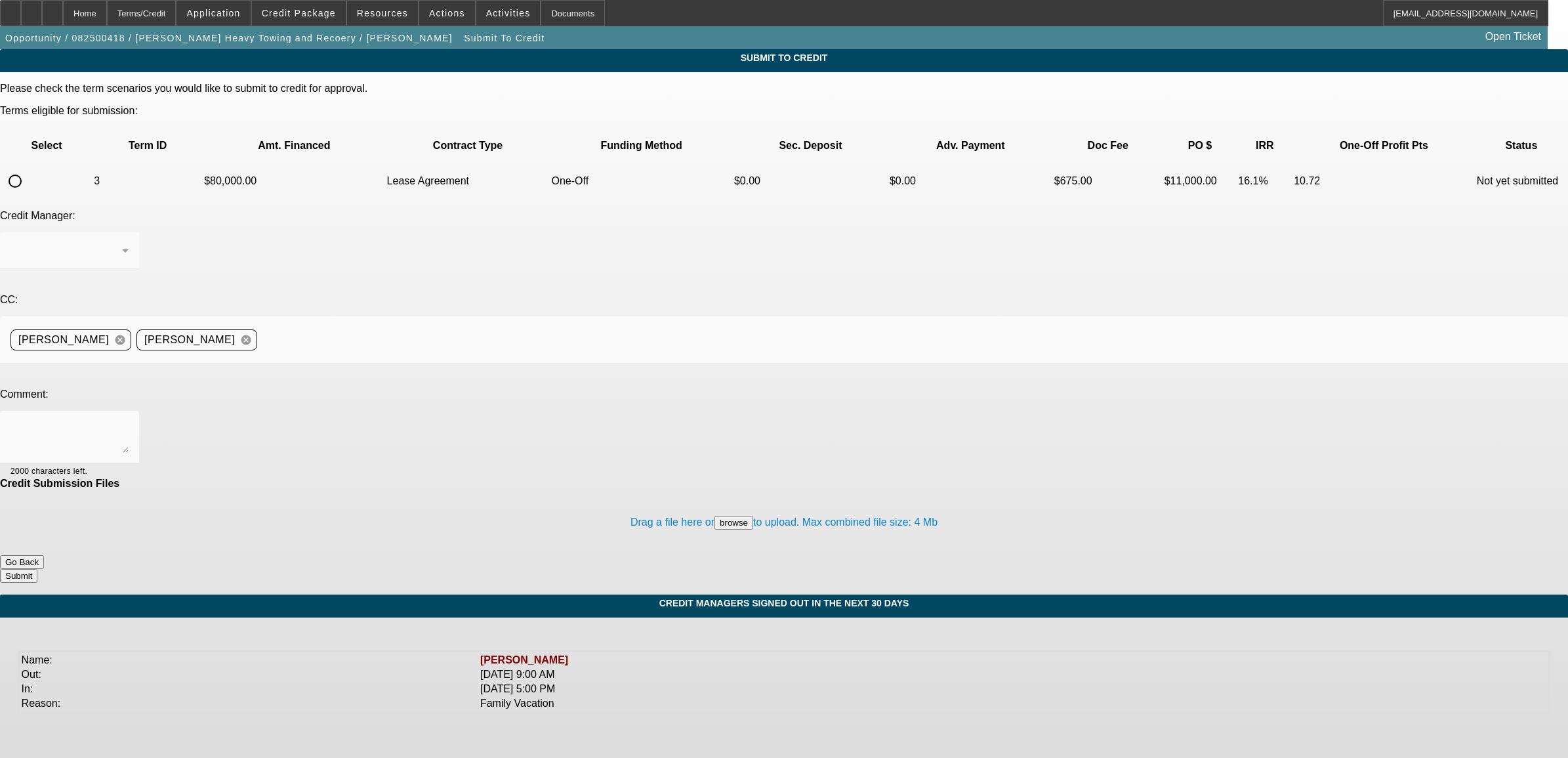
click at [28, 168] on input "radio" at bounding box center [15, 181] width 26 height 26
radio input "true"
click at [128, 421] on textarea at bounding box center [69, 437] width 118 height 32
click at [128, 421] on textarea "CP contingently approved this customer for" at bounding box center [69, 437] width 118 height 32
click at [128, 421] on textarea "CP contingently approved this customer for 80K with 10% down. The customer deci…" at bounding box center [69, 437] width 118 height 32
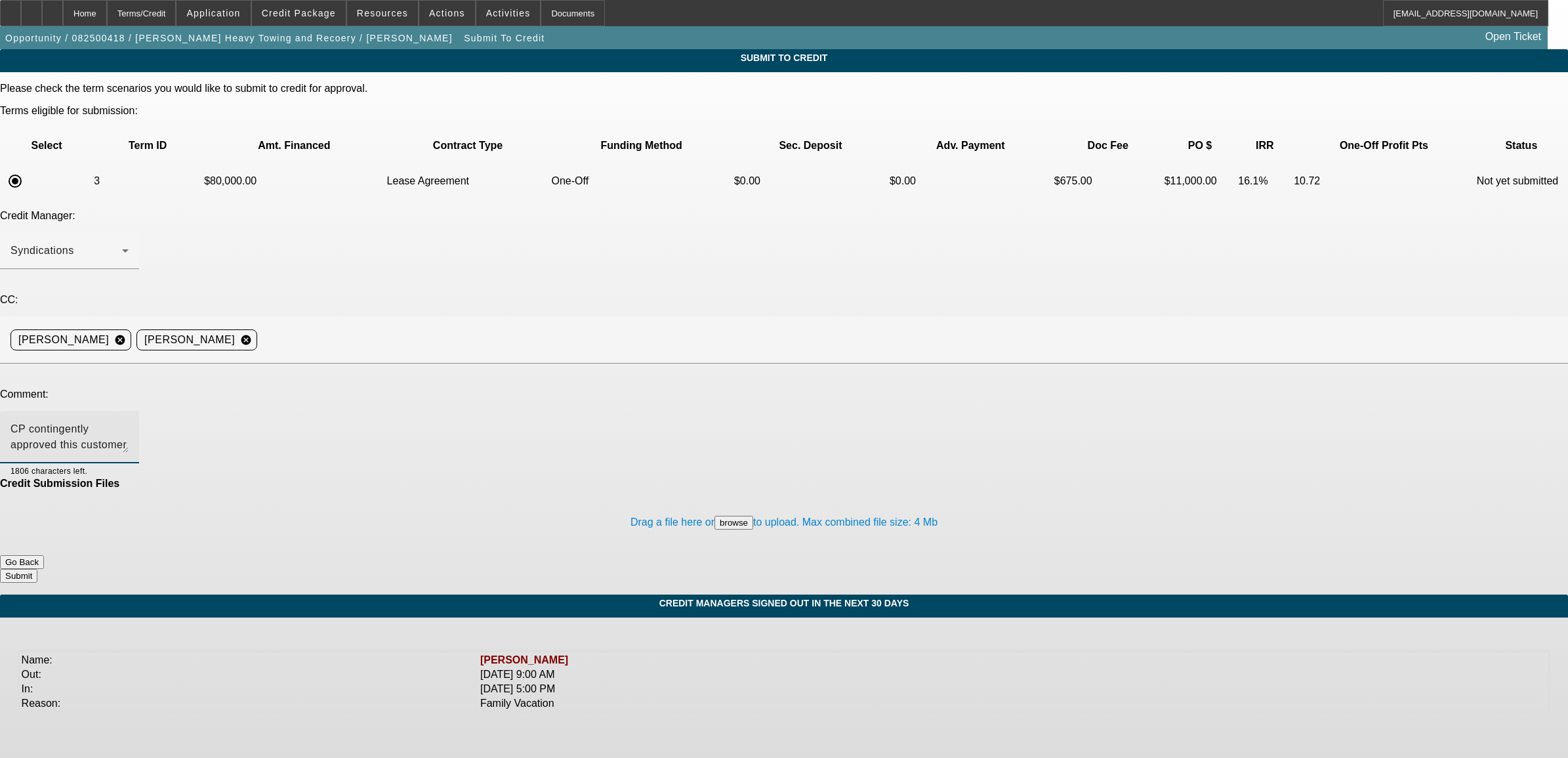
click at [128, 421] on textarea "CP contingently approved this customer for 80K with 10% down. The customer deci…" at bounding box center [69, 437] width 118 height 32
drag, startPoint x: 610, startPoint y: 307, endPoint x: 325, endPoint y: 329, distance: 285.8
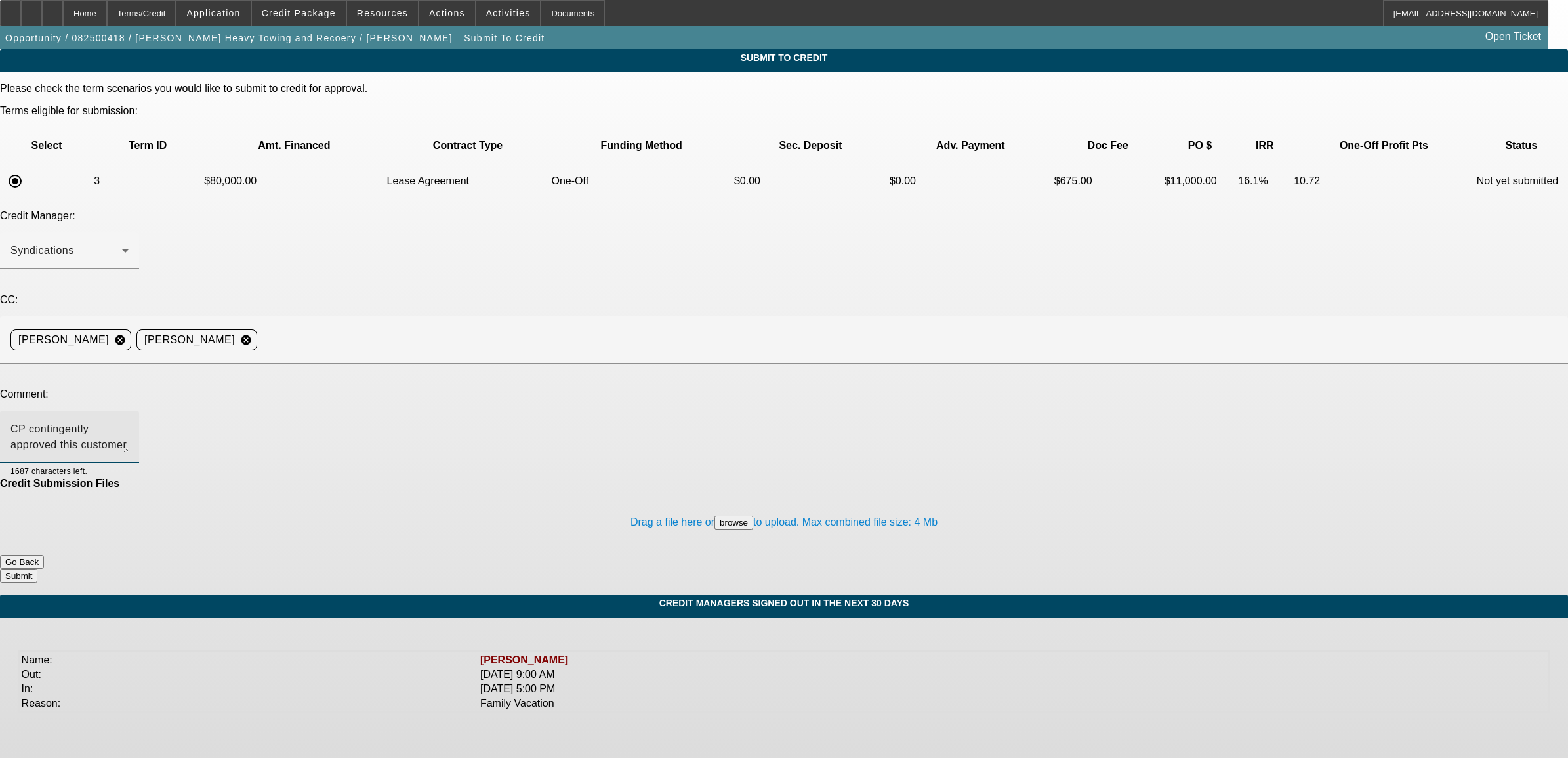
click at [128, 411] on div "CP contingently approved this customer for 80K with 10% down. The customer deci…" at bounding box center [69, 437] width 118 height 53
type textarea "CP contingently approved this customer for 80K with 10% down. The customer deci…"
click at [37, 569] on button "Submit" at bounding box center [19, 576] width 37 height 14
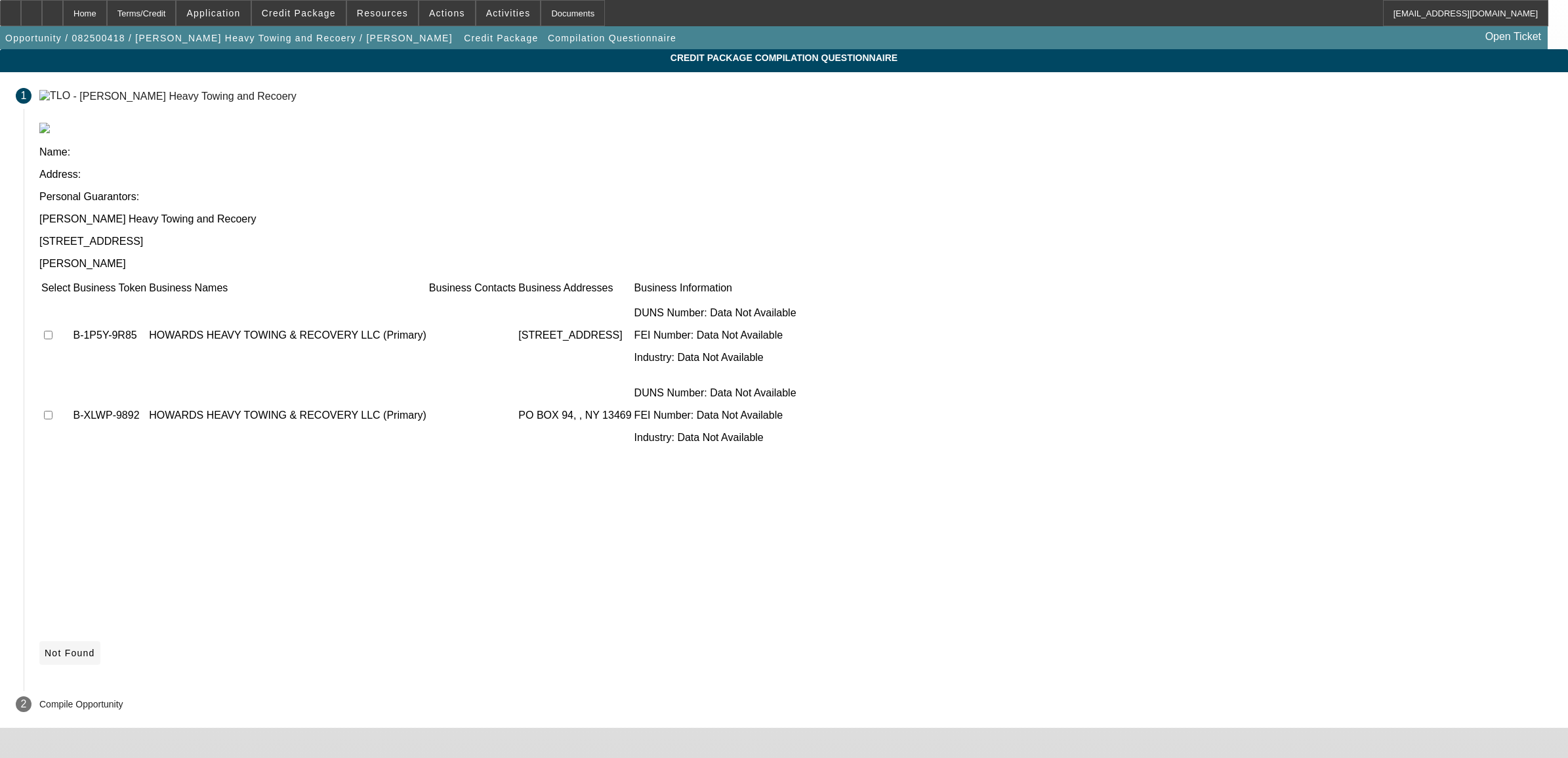
click at [95, 648] on span "Not Found" at bounding box center [70, 653] width 50 height 11
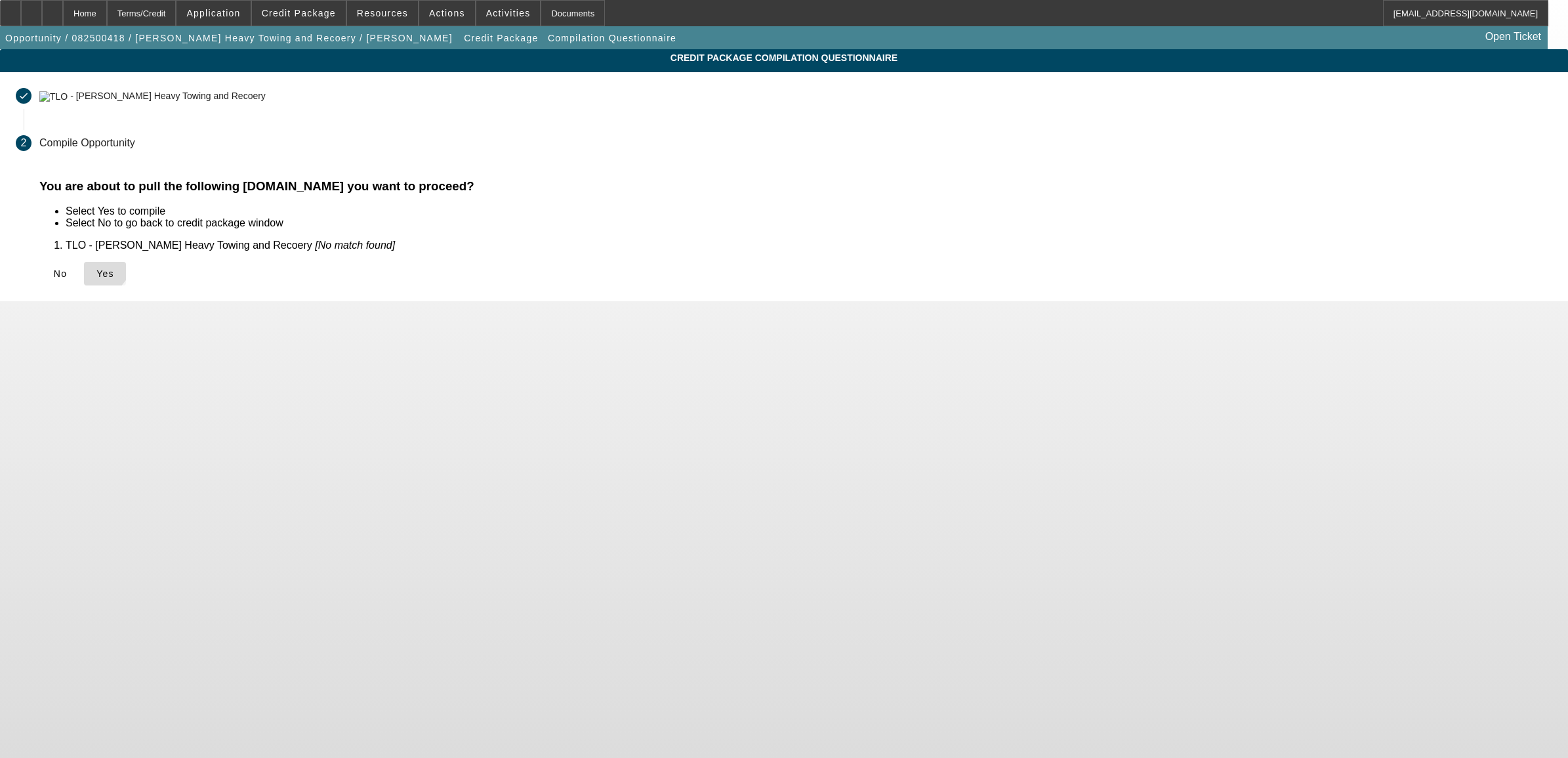
click at [97, 268] on icon at bounding box center [97, 273] width 0 height 11
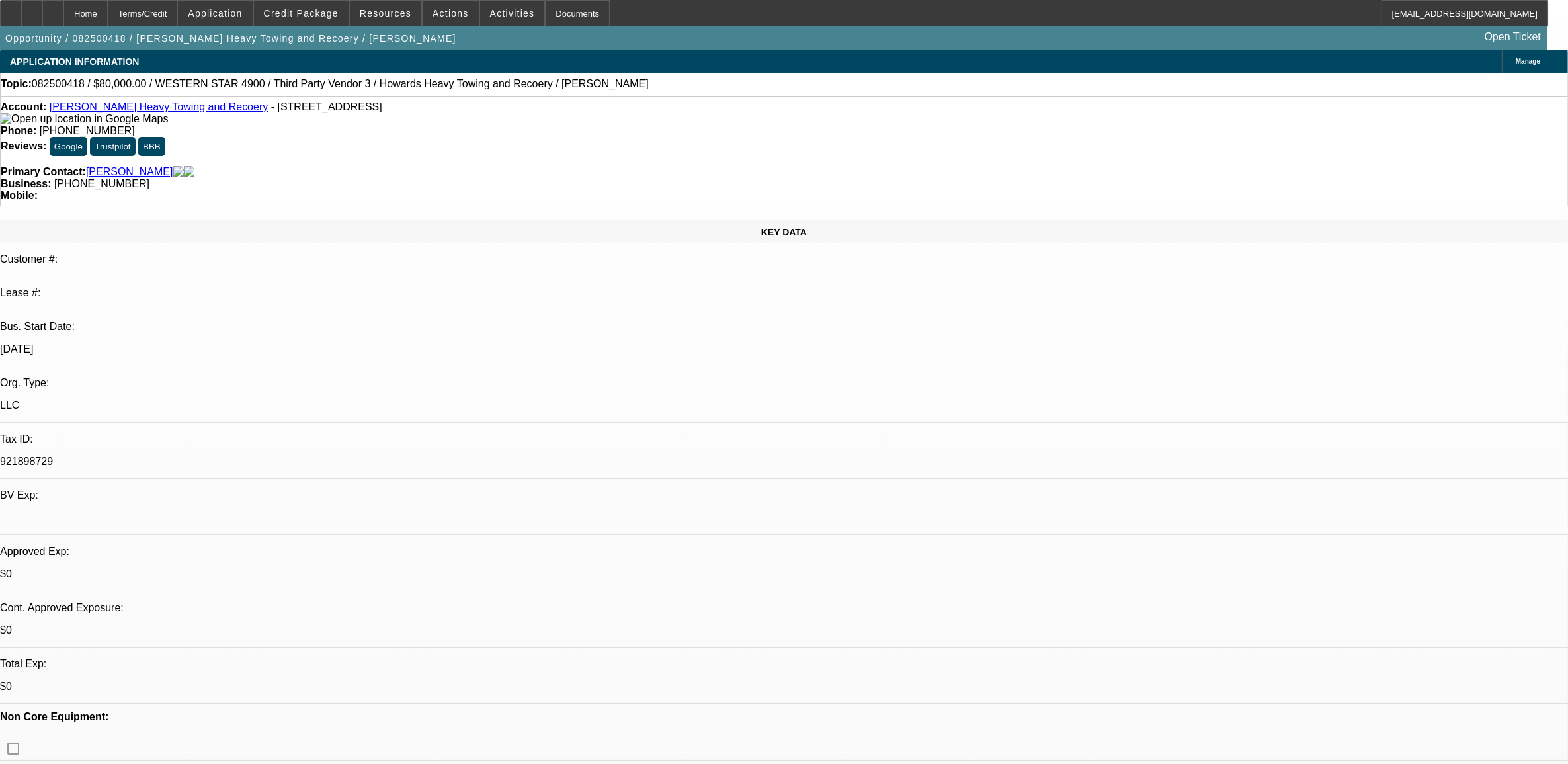
select select "0"
select select "2"
select select "0.1"
select select "4"
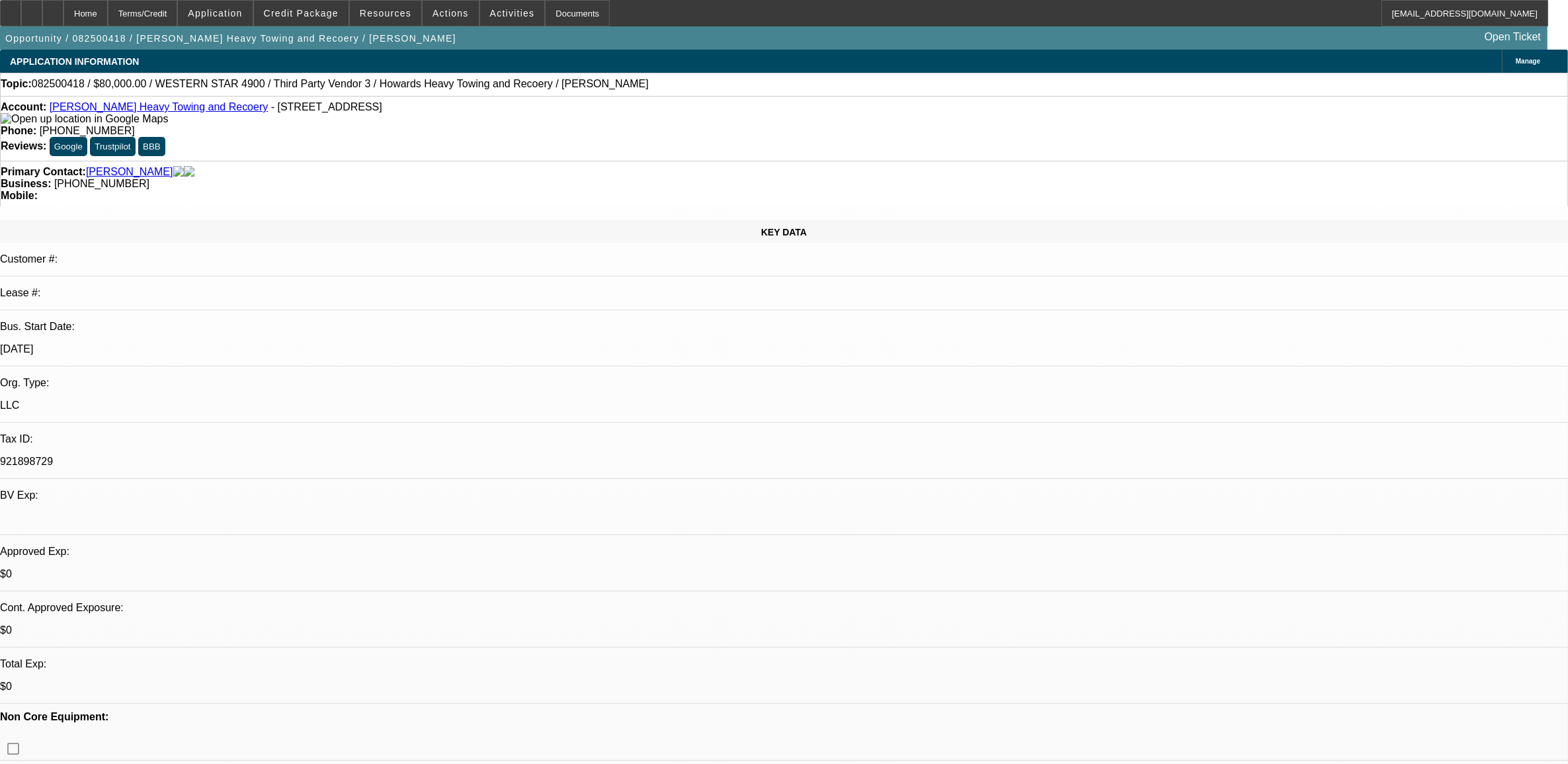
select select "0.1"
select select "0"
select select "2"
select select "0.1"
select select "4"
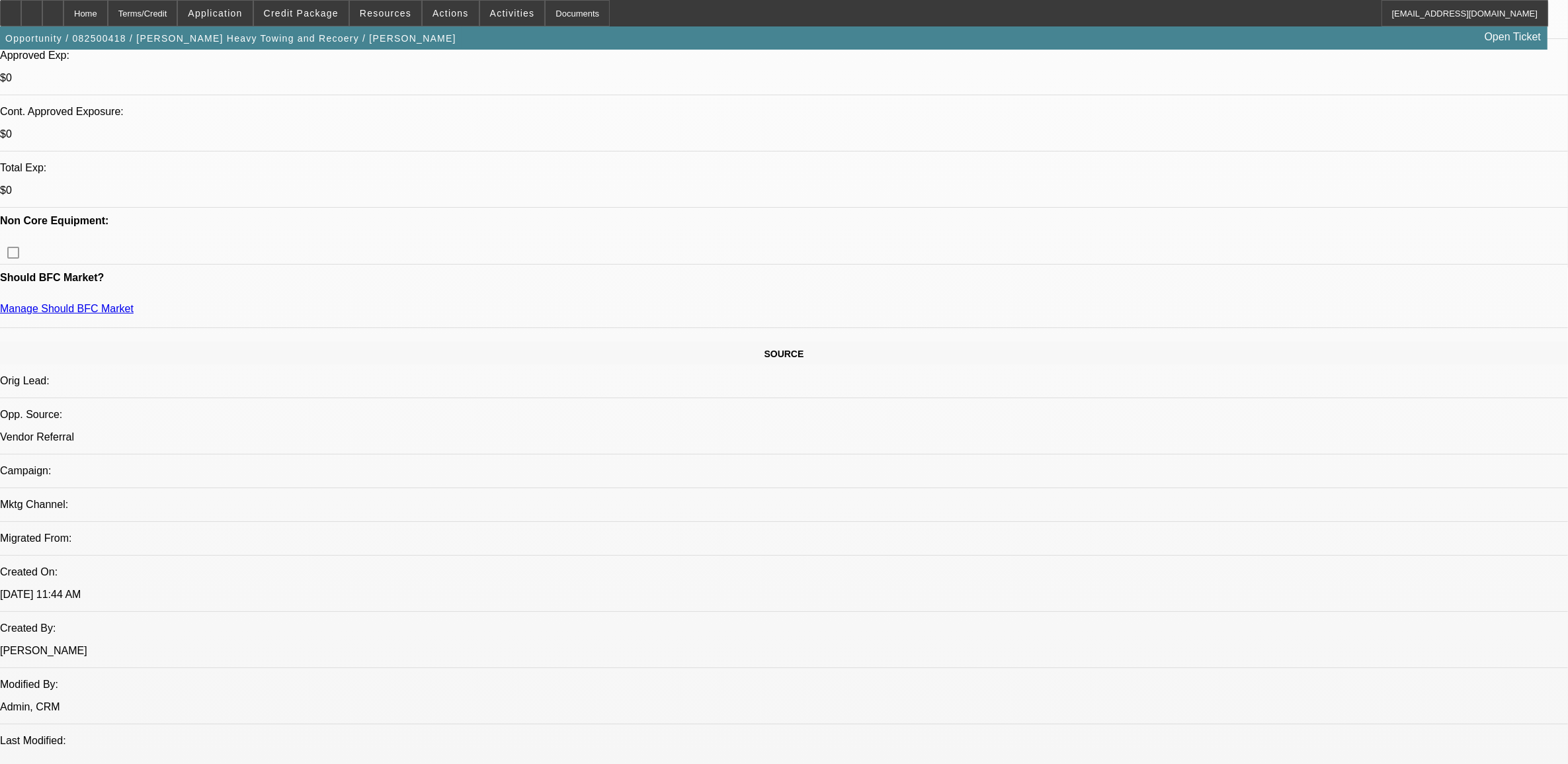
select select "0"
select select "0.1"
select select "0"
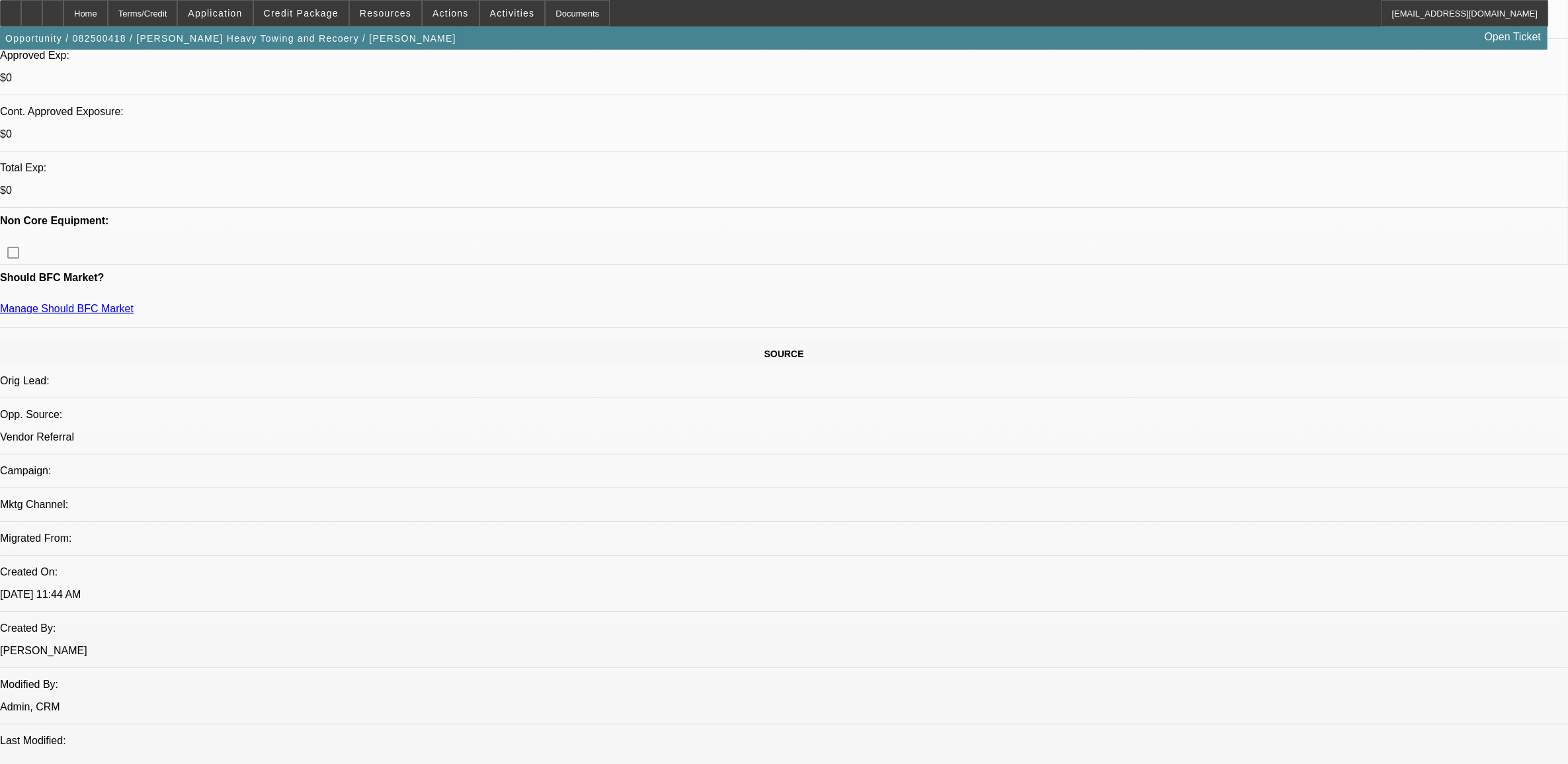
select select "0.1"
select select "0"
select select "0.1"
select select "1"
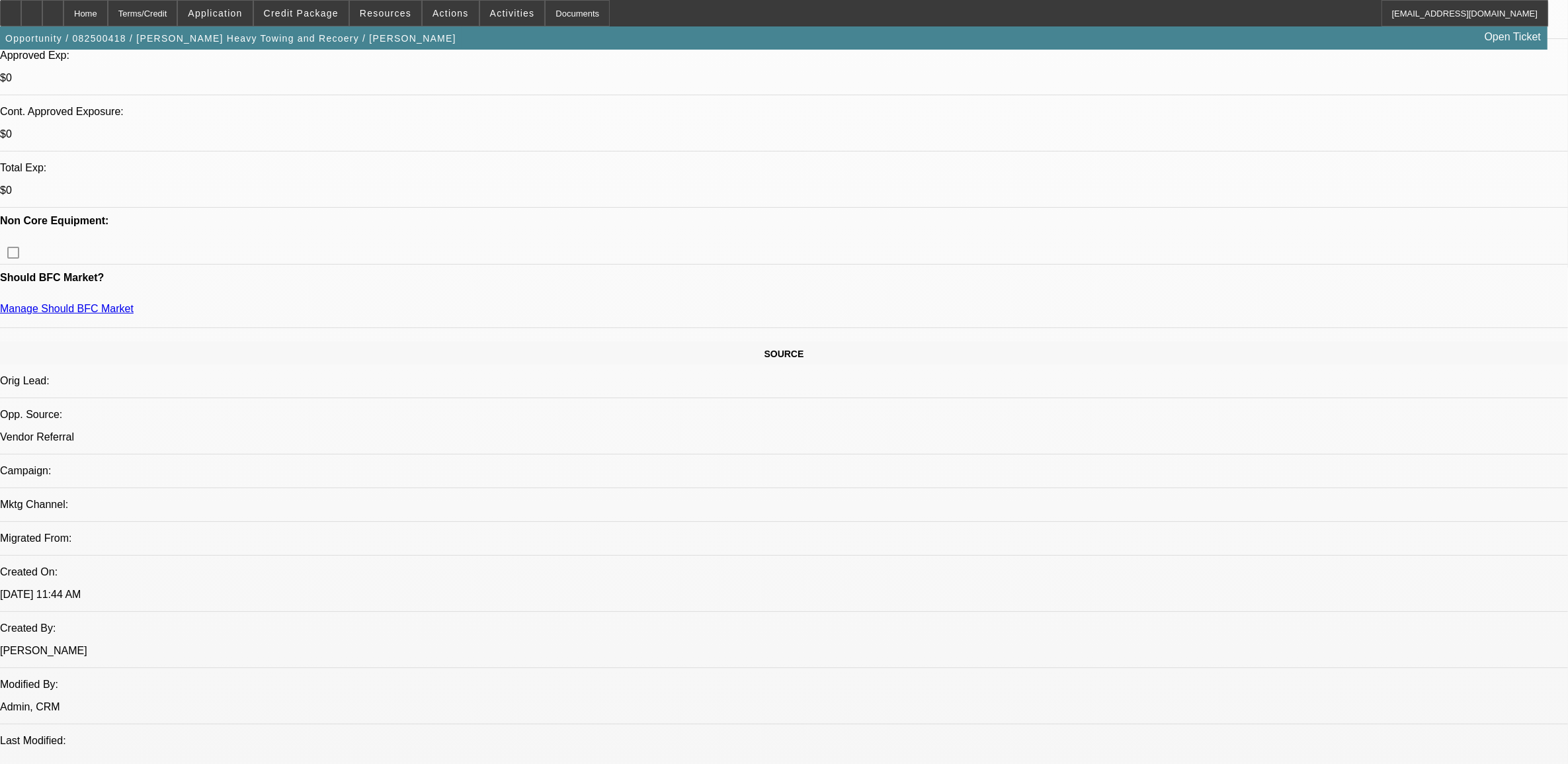
select select "2"
select select "4"
select select "1"
select select "2"
select select "4"
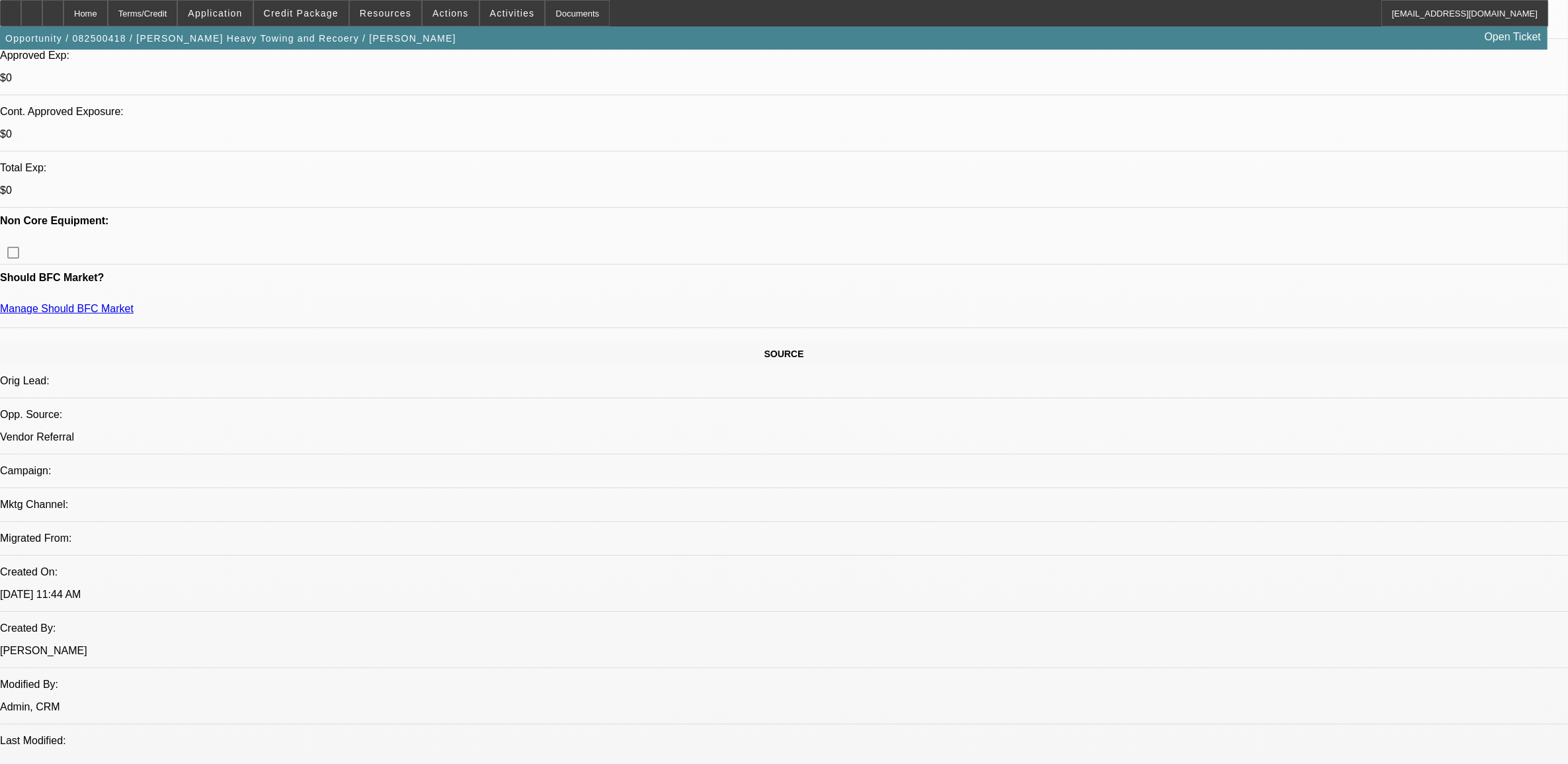
select select "1"
select select "2"
select select "4"
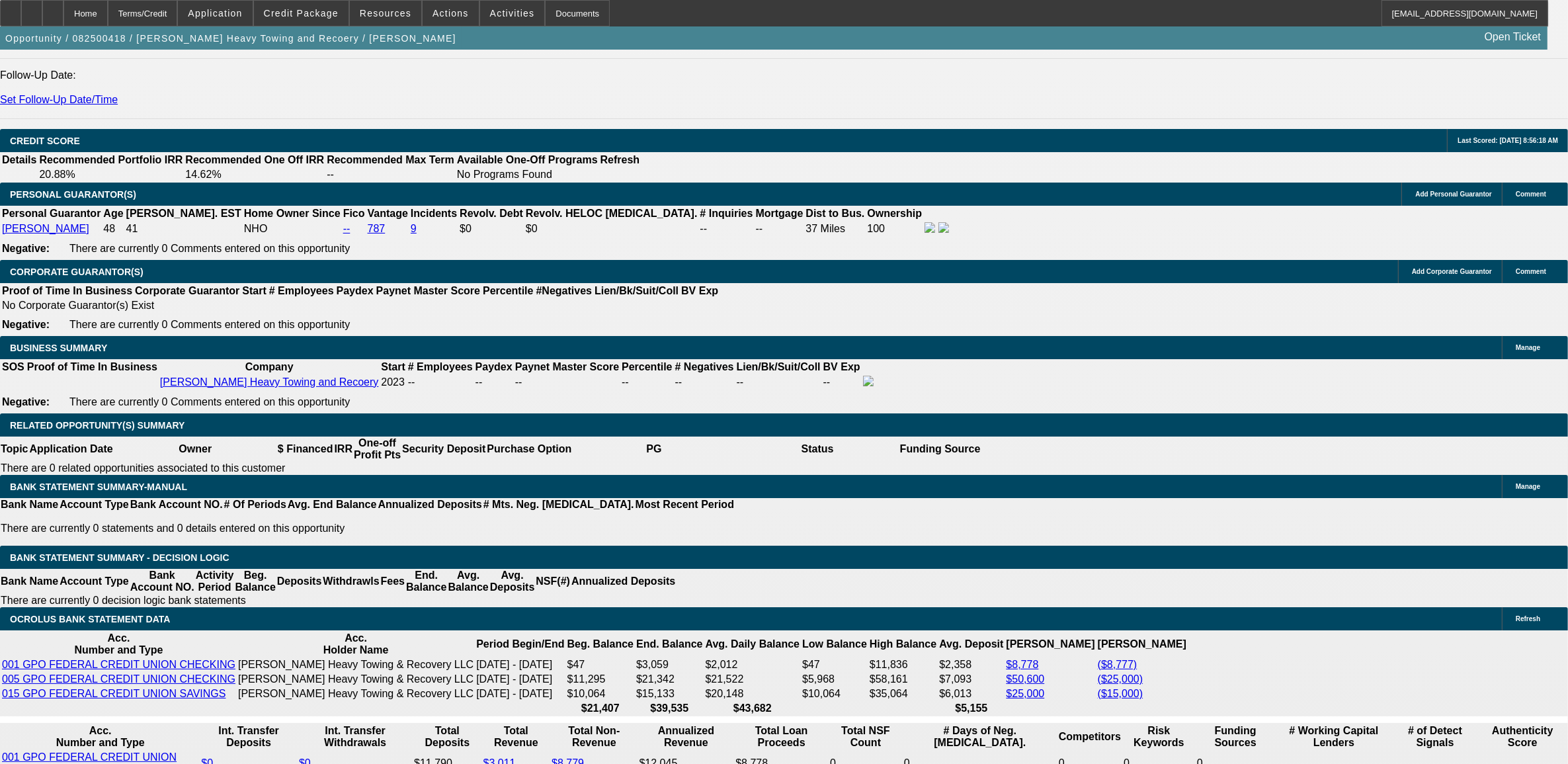
scroll to position [1792, 0]
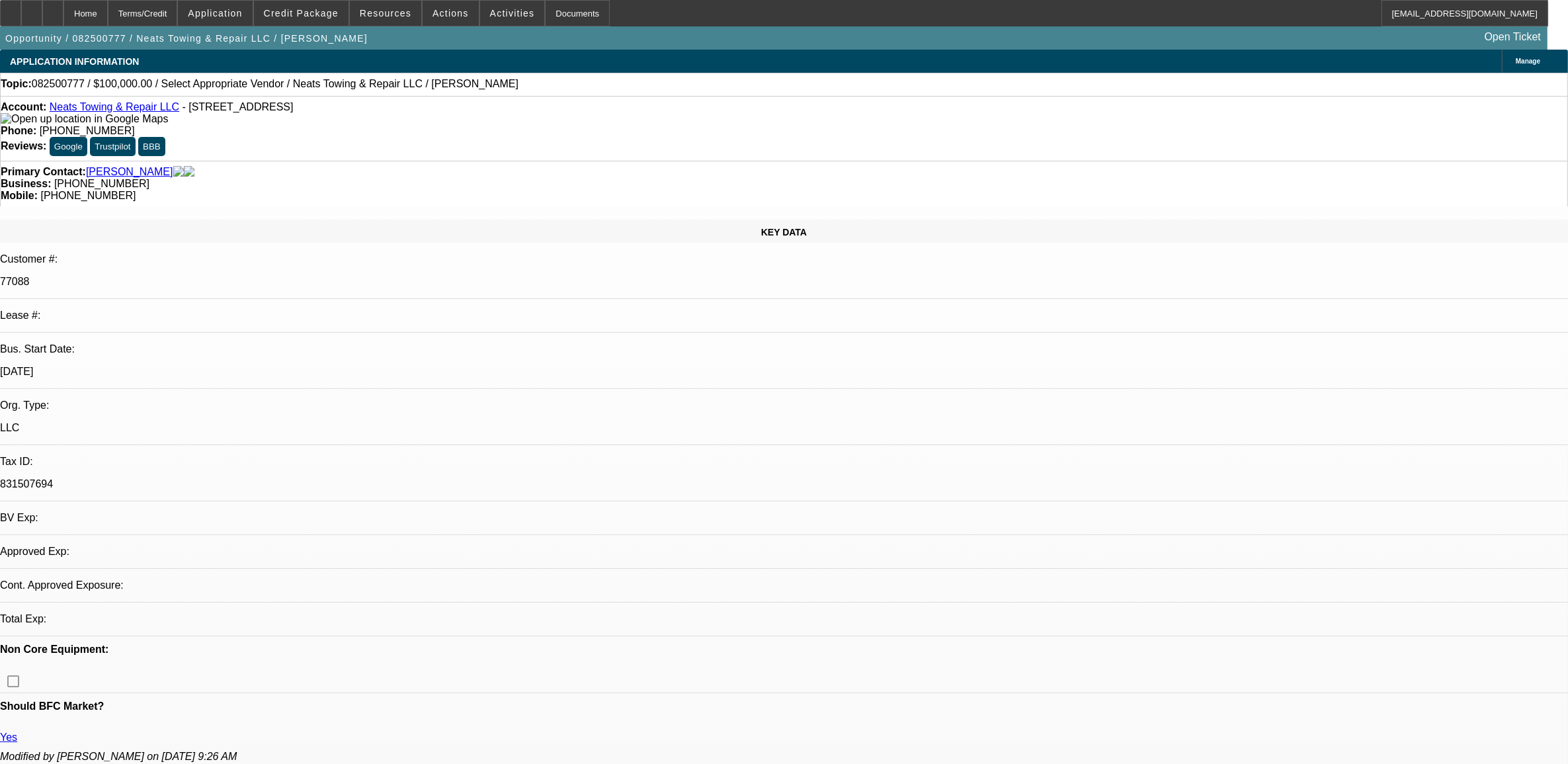
select select "0"
select select "2"
select select "0.1"
select select "4"
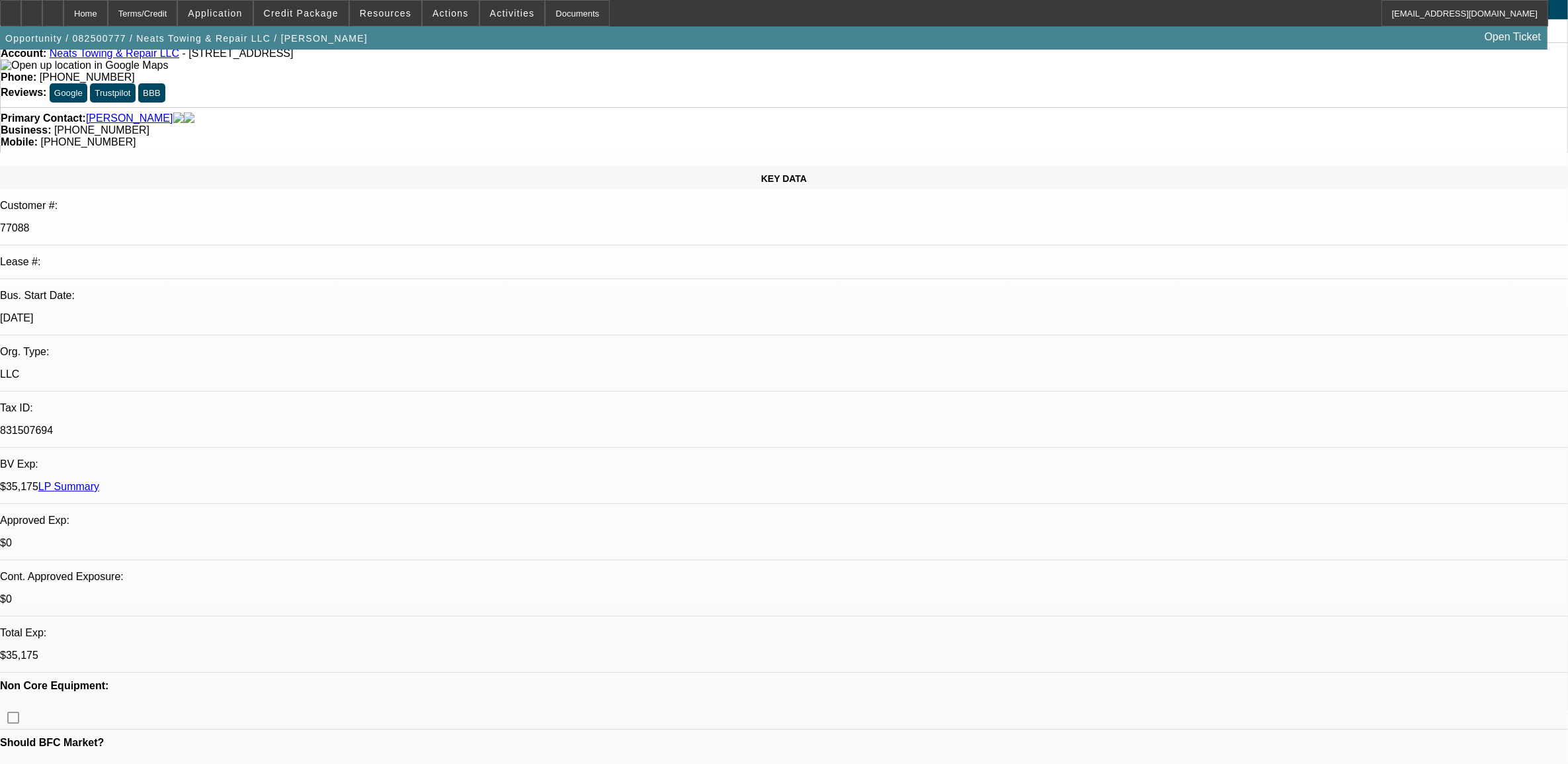
scroll to position [83, 0]
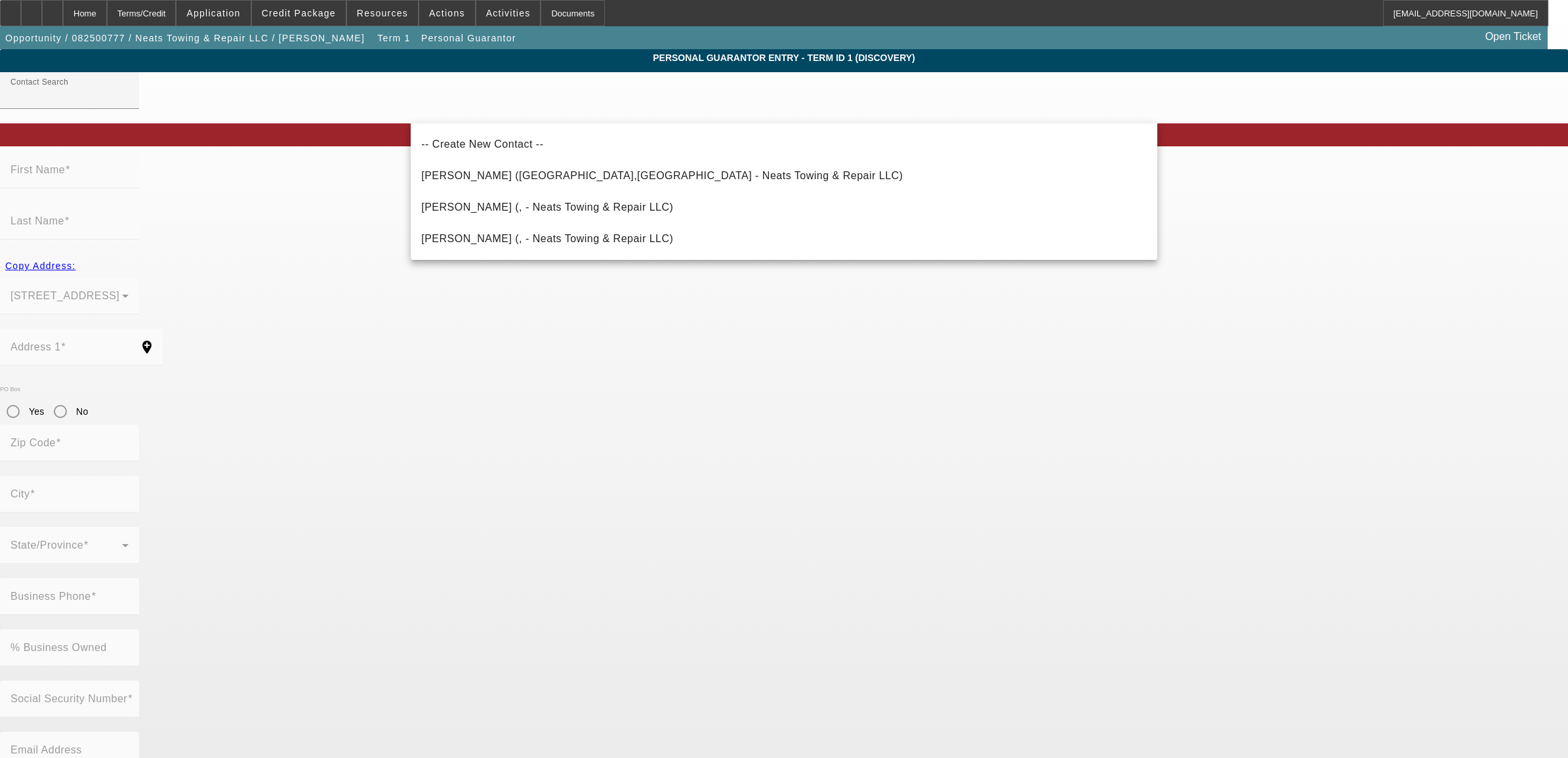
click at [469, 150] on span "-- Create New Contact --" at bounding box center [482, 144] width 122 height 15
type input "-- Create New Contact --"
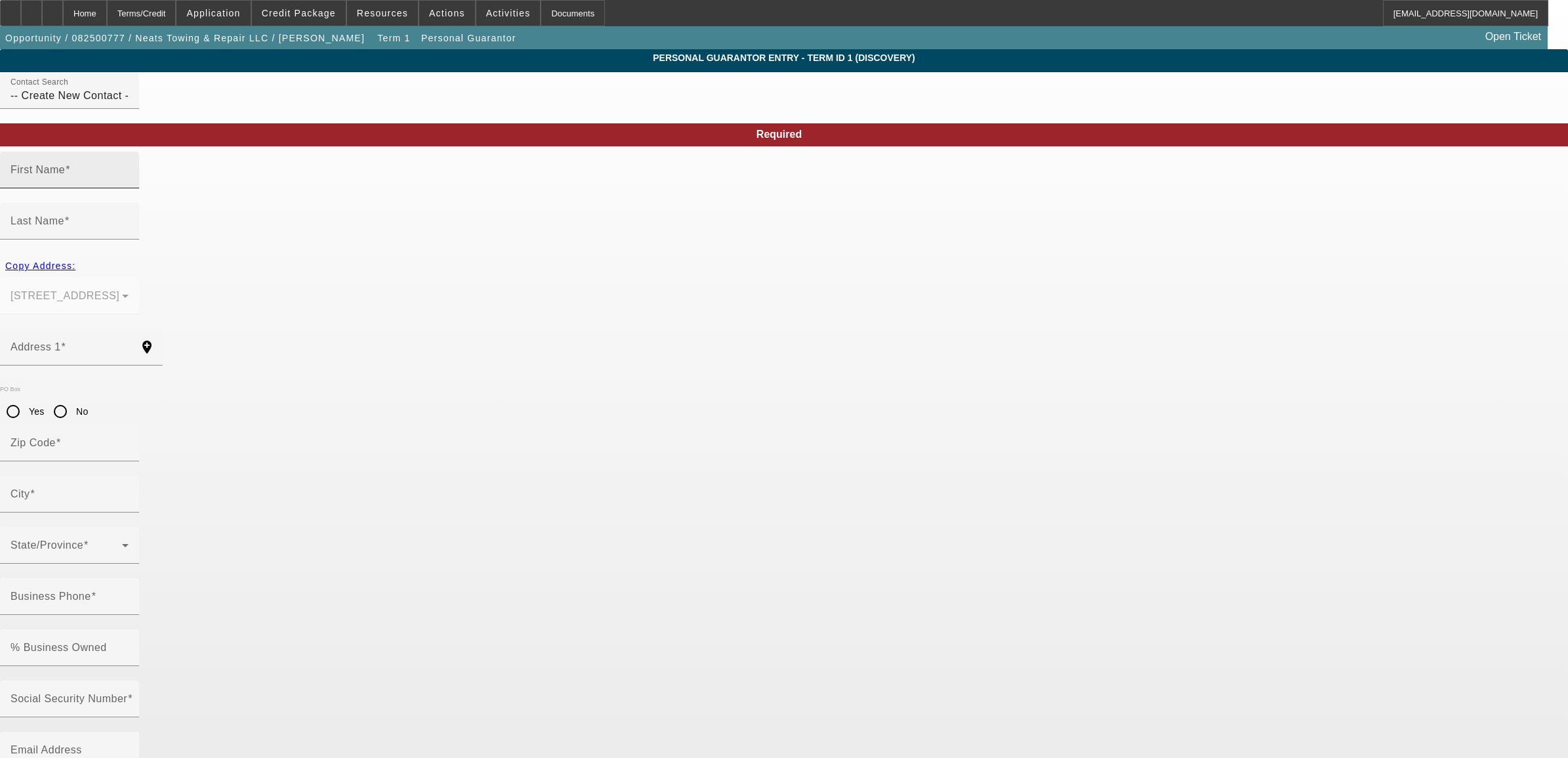
click at [65, 175] on mat-label "First Name" at bounding box center [37, 170] width 54 height 11
click at [128, 183] on input "First Name" at bounding box center [69, 175] width 118 height 15
type input "Melissa"
type input "Higginbotham"
click at [128, 345] on input "Address 1" at bounding box center [69, 352] width 118 height 15
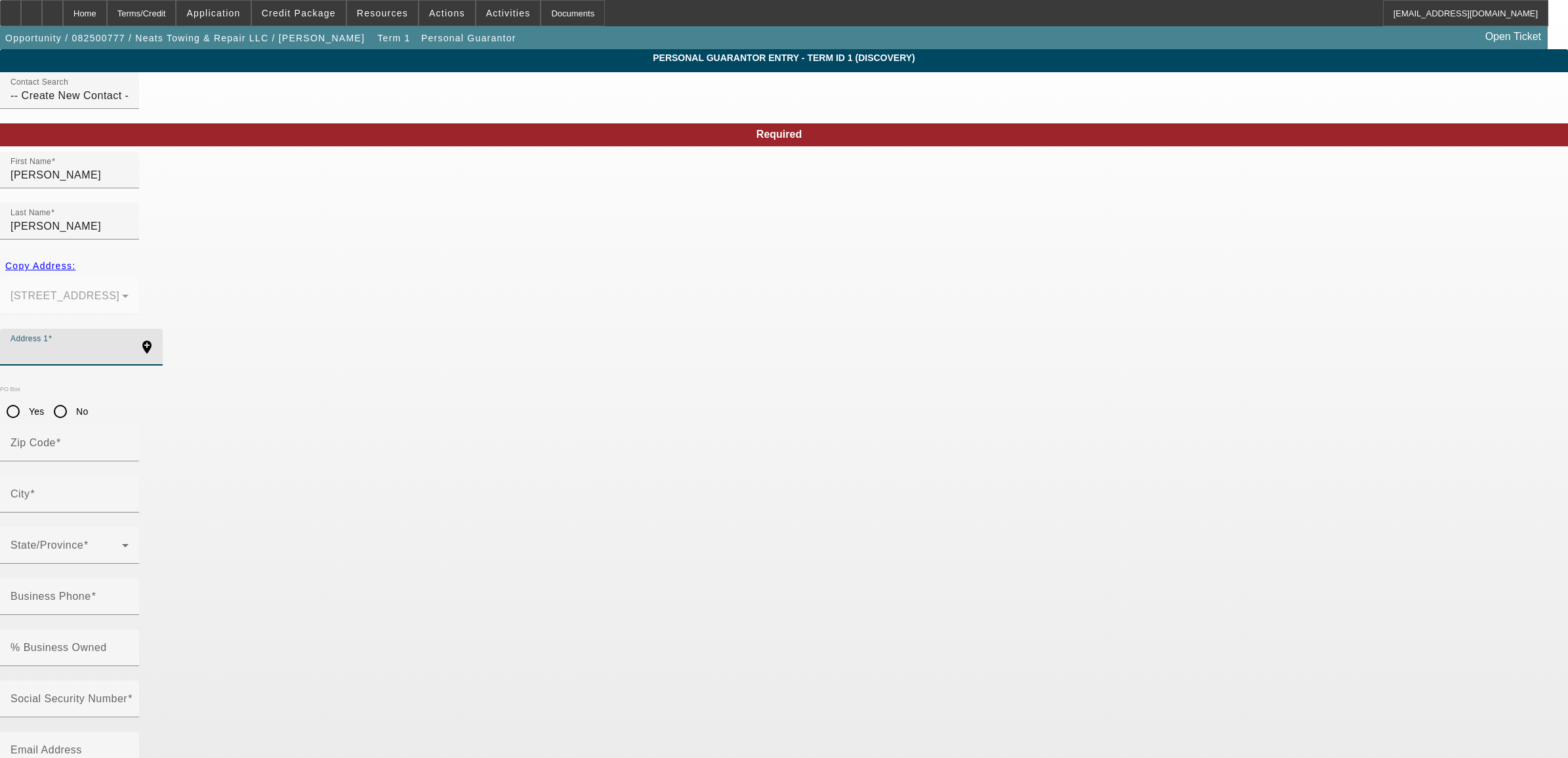
click at [163, 339] on mat-icon "add_location" at bounding box center [146, 346] width 32 height 15
click at [128, 345] on input "Address 1" at bounding box center [69, 352] width 118 height 15
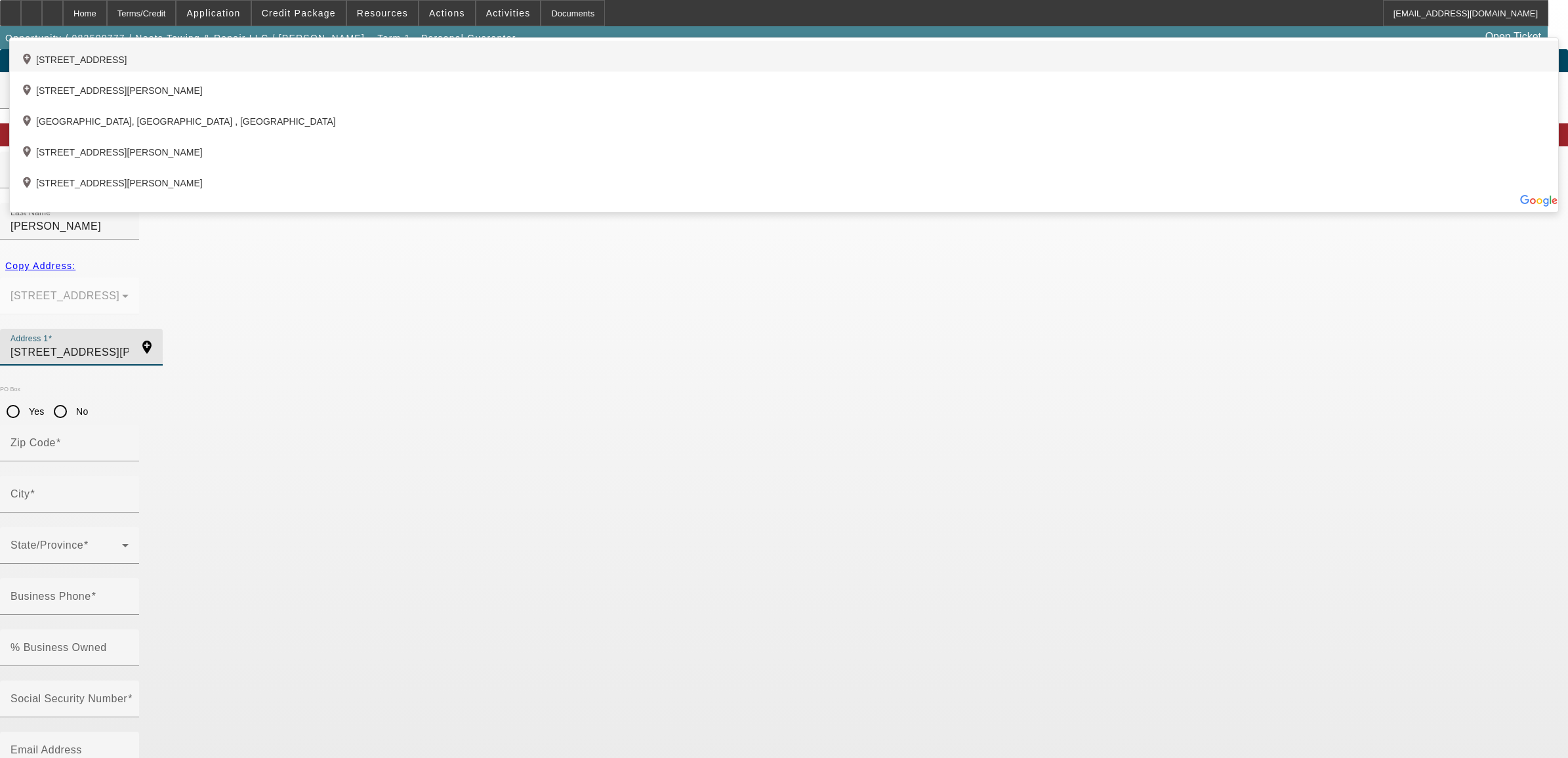
click at [555, 72] on div "add_location 143 School Street, Tyronza, AR 72386, US" at bounding box center [784, 56] width 1548 height 31
type input "143 School Street"
type input "72386"
type input "Tyronza"
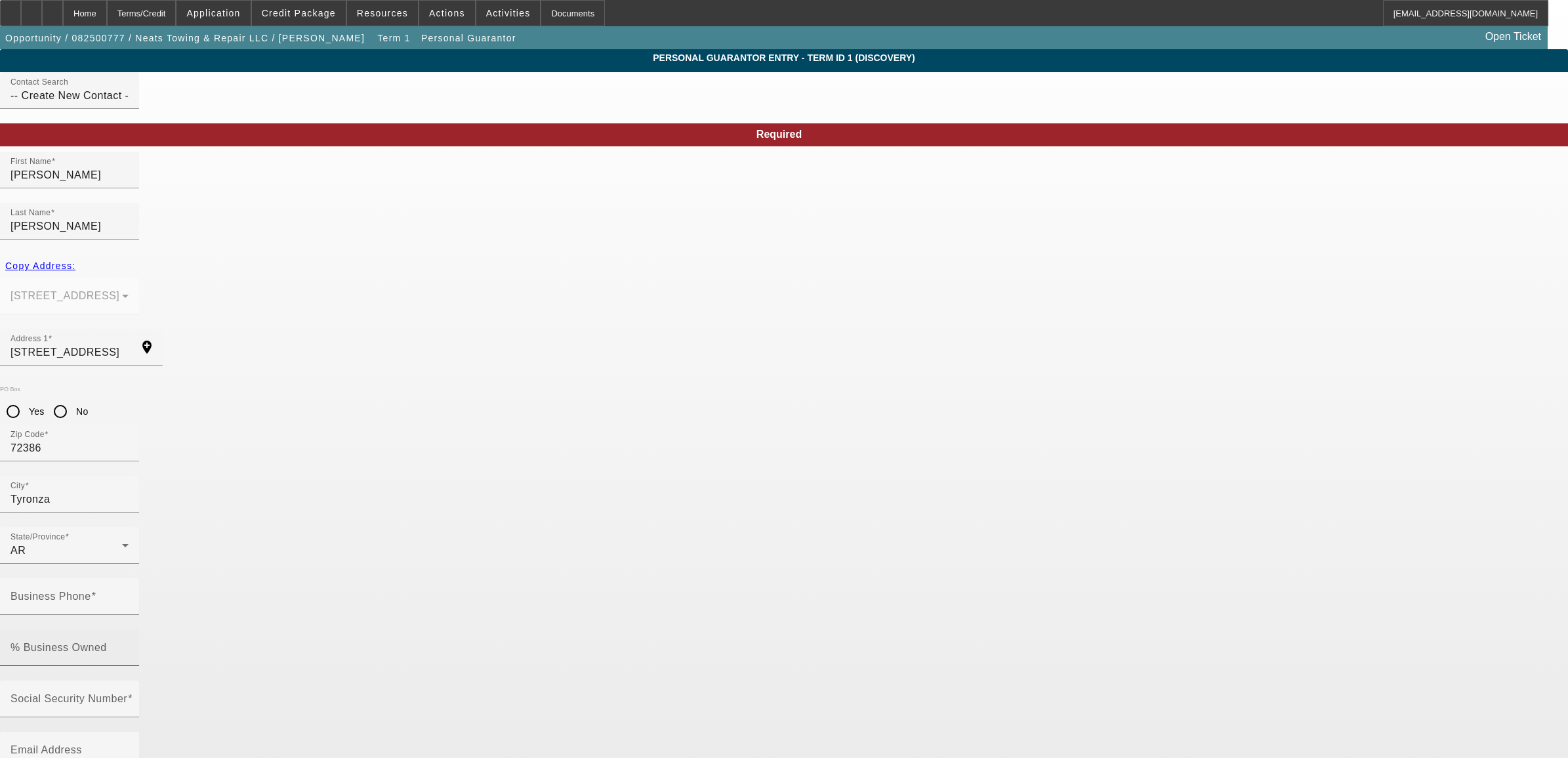
click at [107, 642] on mat-label "% Business Owned" at bounding box center [59, 647] width 97 height 11
click at [128, 645] on input "% Business Owned" at bounding box center [69, 652] width 118 height 15
type input "100"
click at [128, 594] on input "Business Phone" at bounding box center [69, 601] width 118 height 15
type input "[PHONE_NUMBER]"
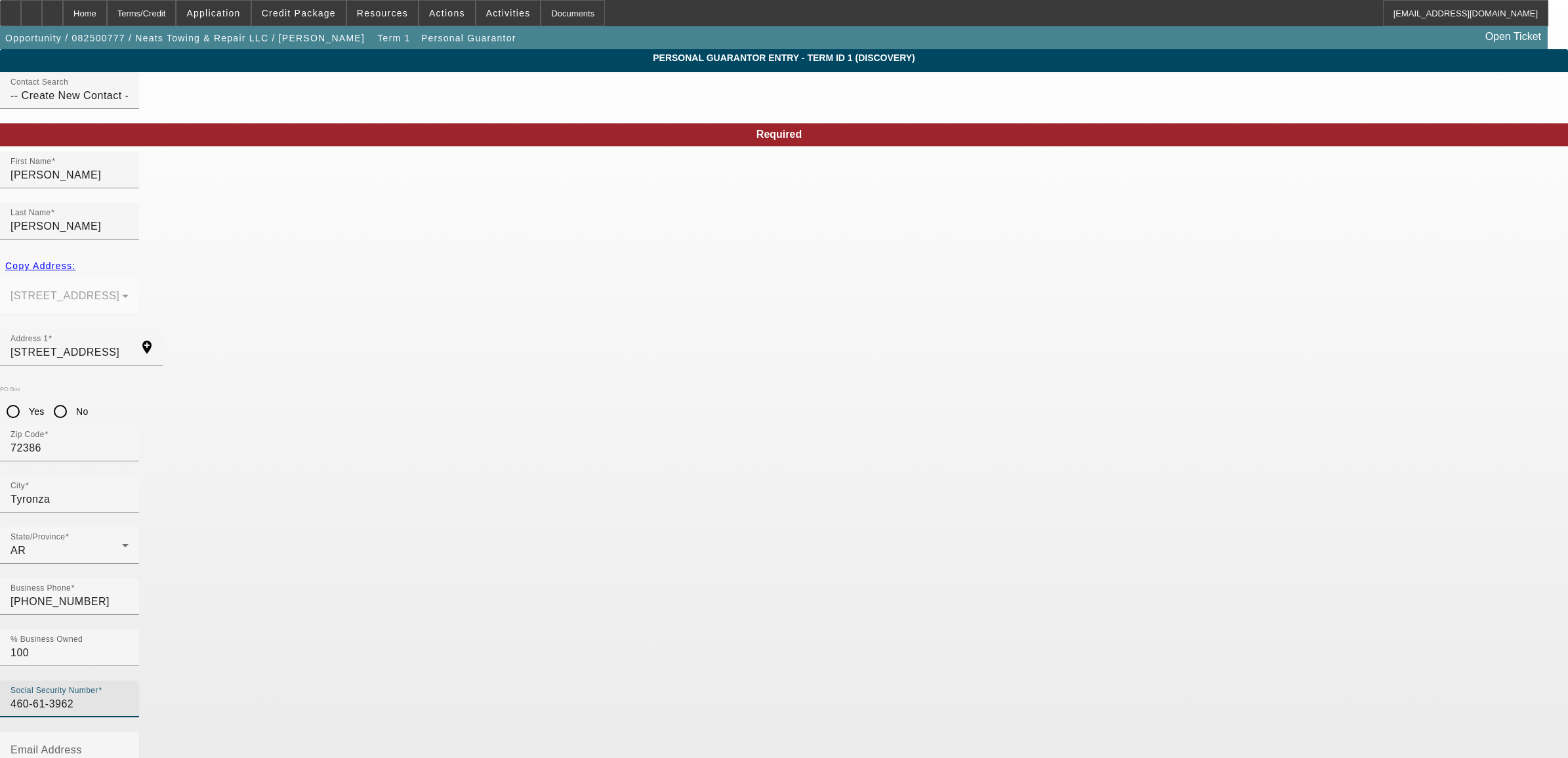
type input "460-61-3962"
type input "n"
type input "neatstowing@gmail.com"
type input "(870) 284-3554"
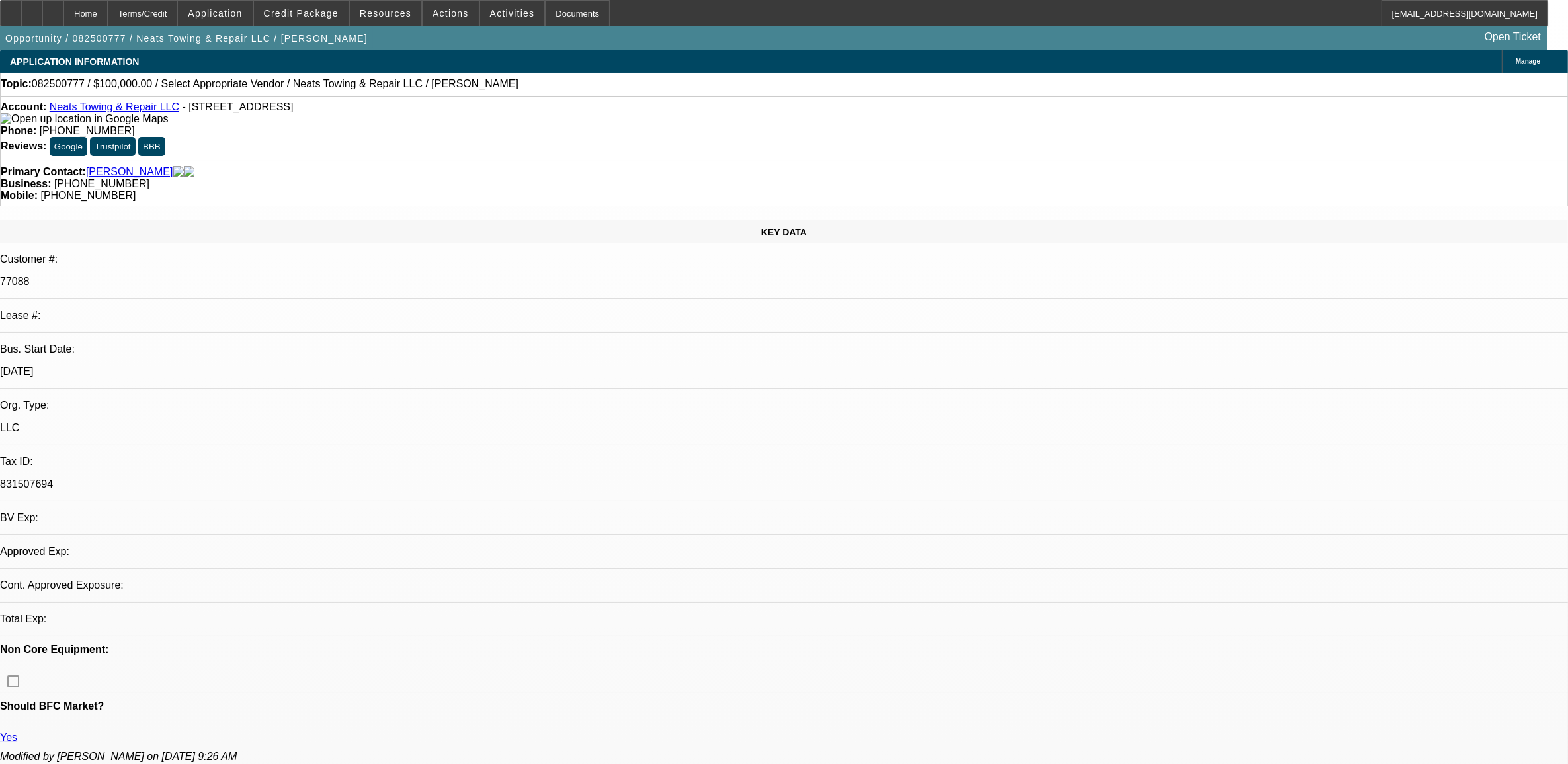
select select "0"
select select "2"
select select "0.1"
select select "4"
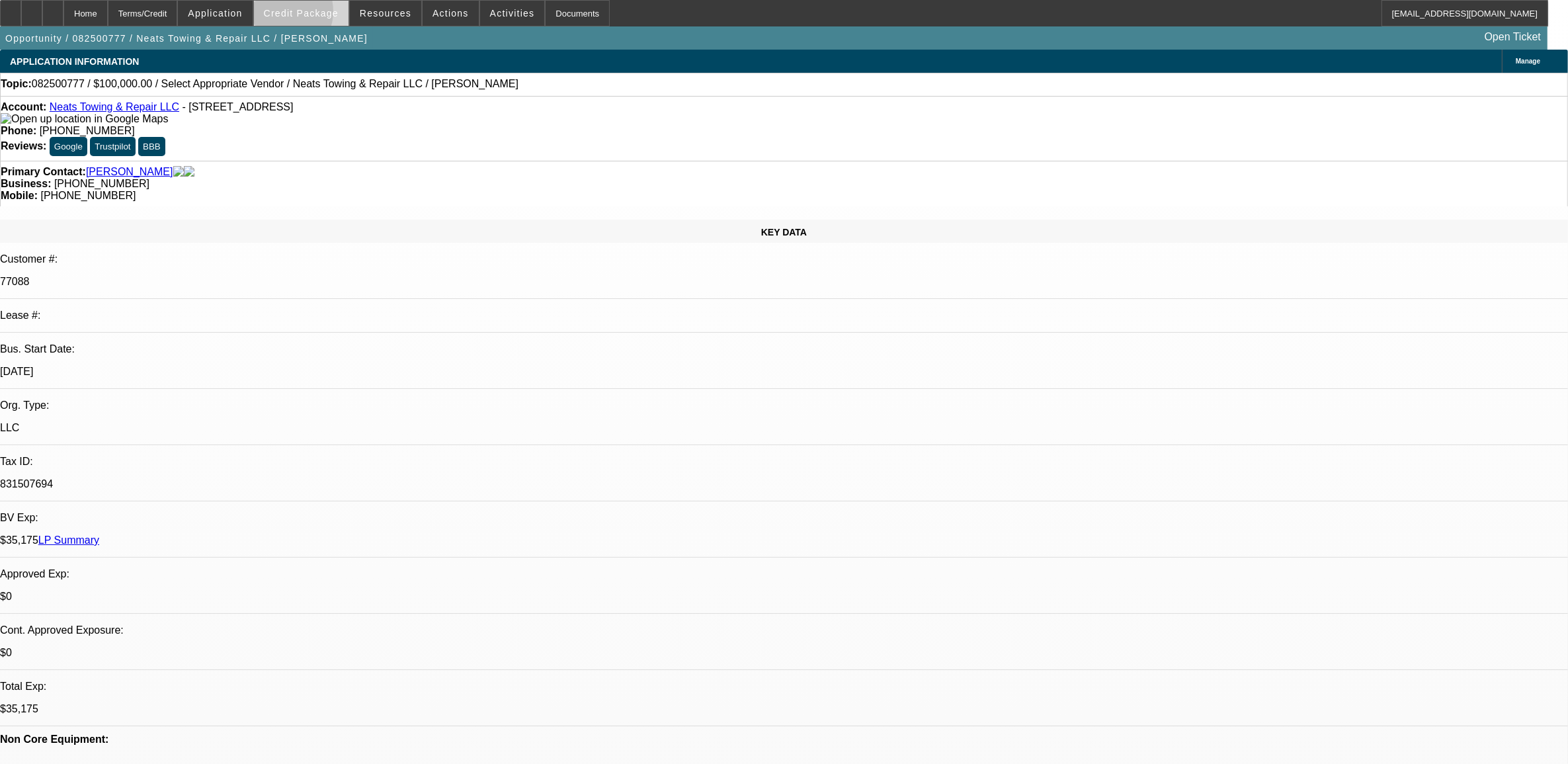
click at [302, 15] on span "Credit Package" at bounding box center [301, 13] width 75 height 11
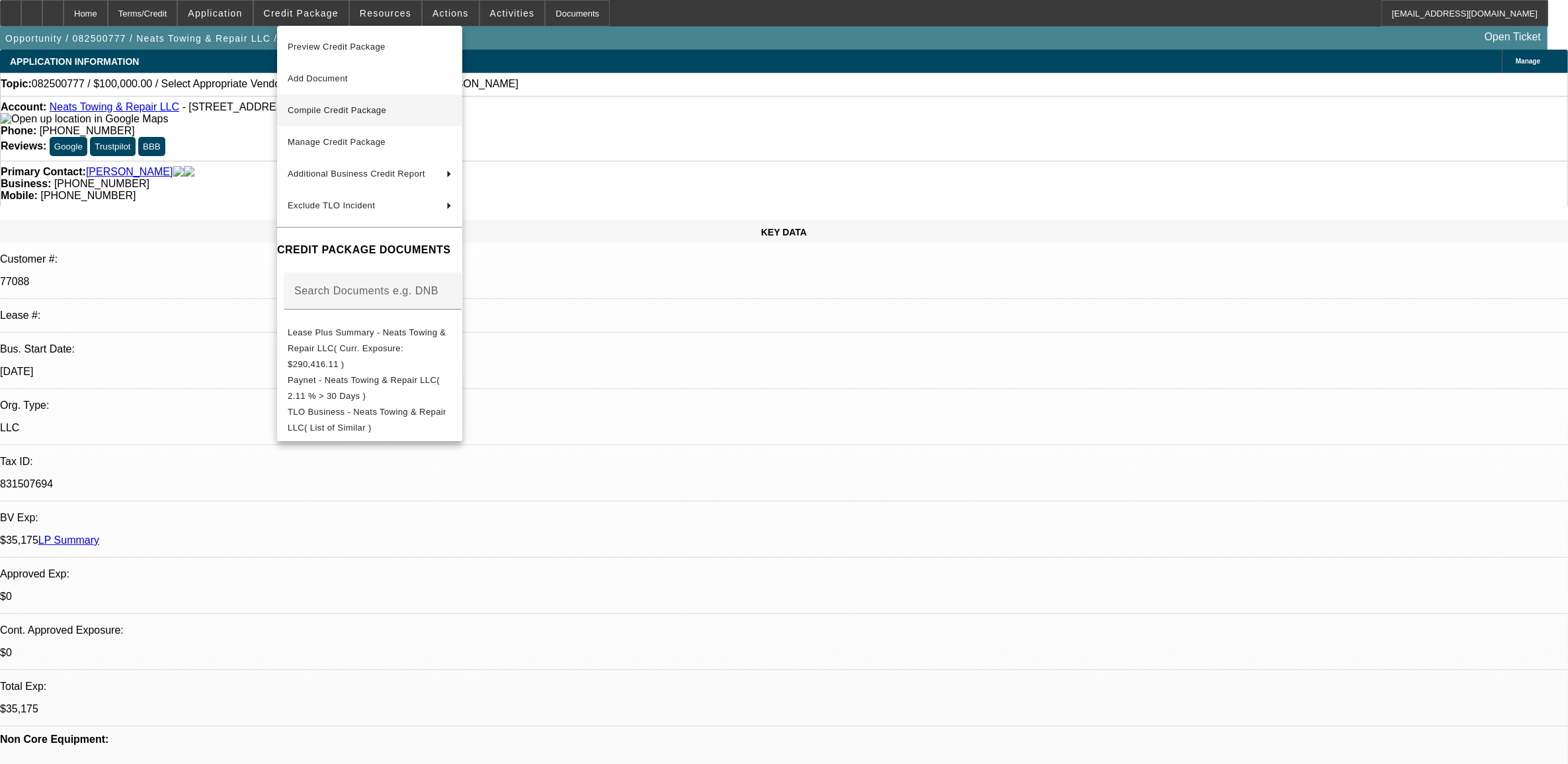
click at [329, 112] on span "Compile Credit Package" at bounding box center [337, 110] width 98 height 10
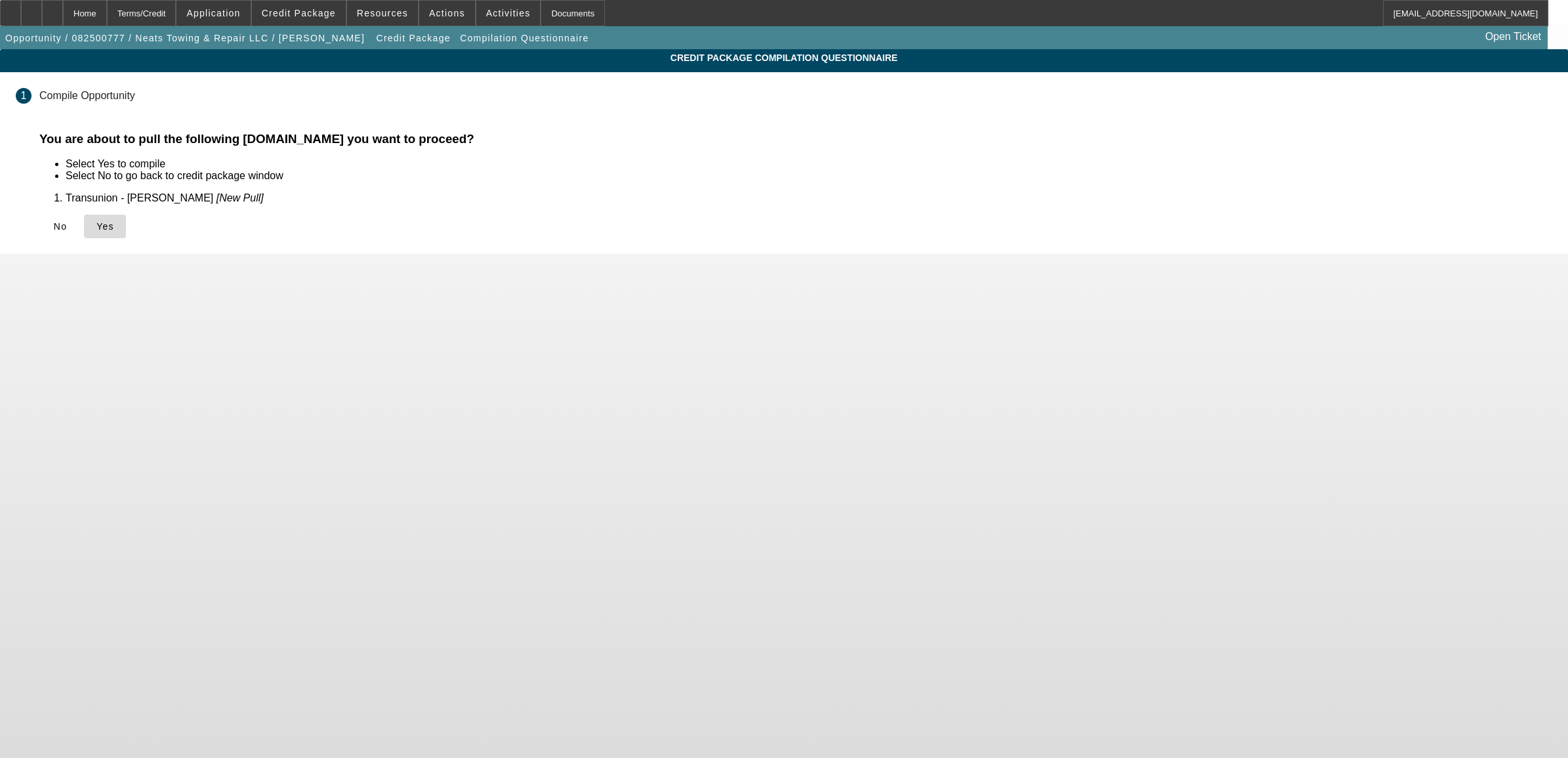
click at [114, 223] on span "Yes" at bounding box center [106, 226] width 18 height 11
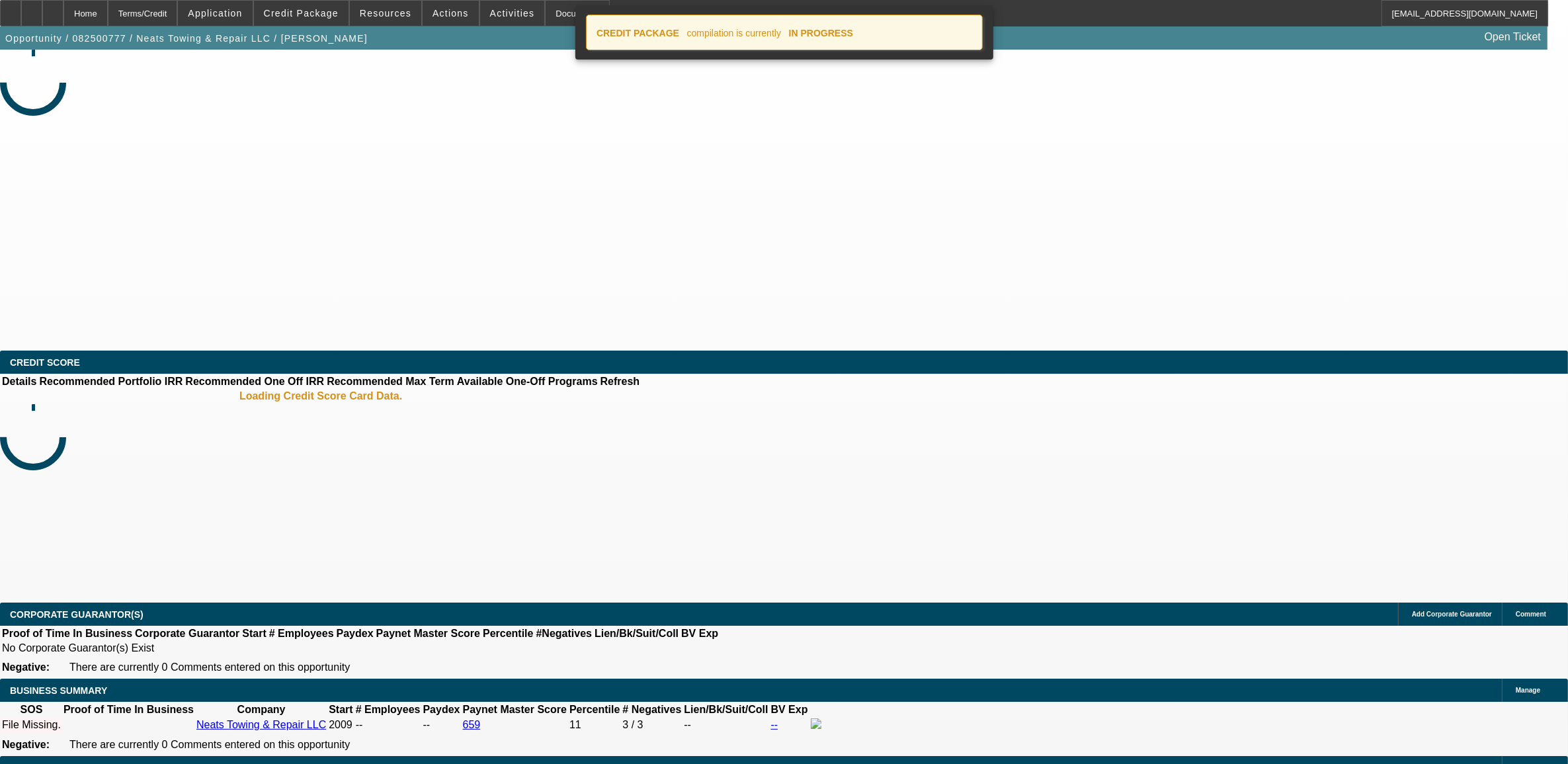
select select "0"
select select "2"
select select "0.1"
select select "4"
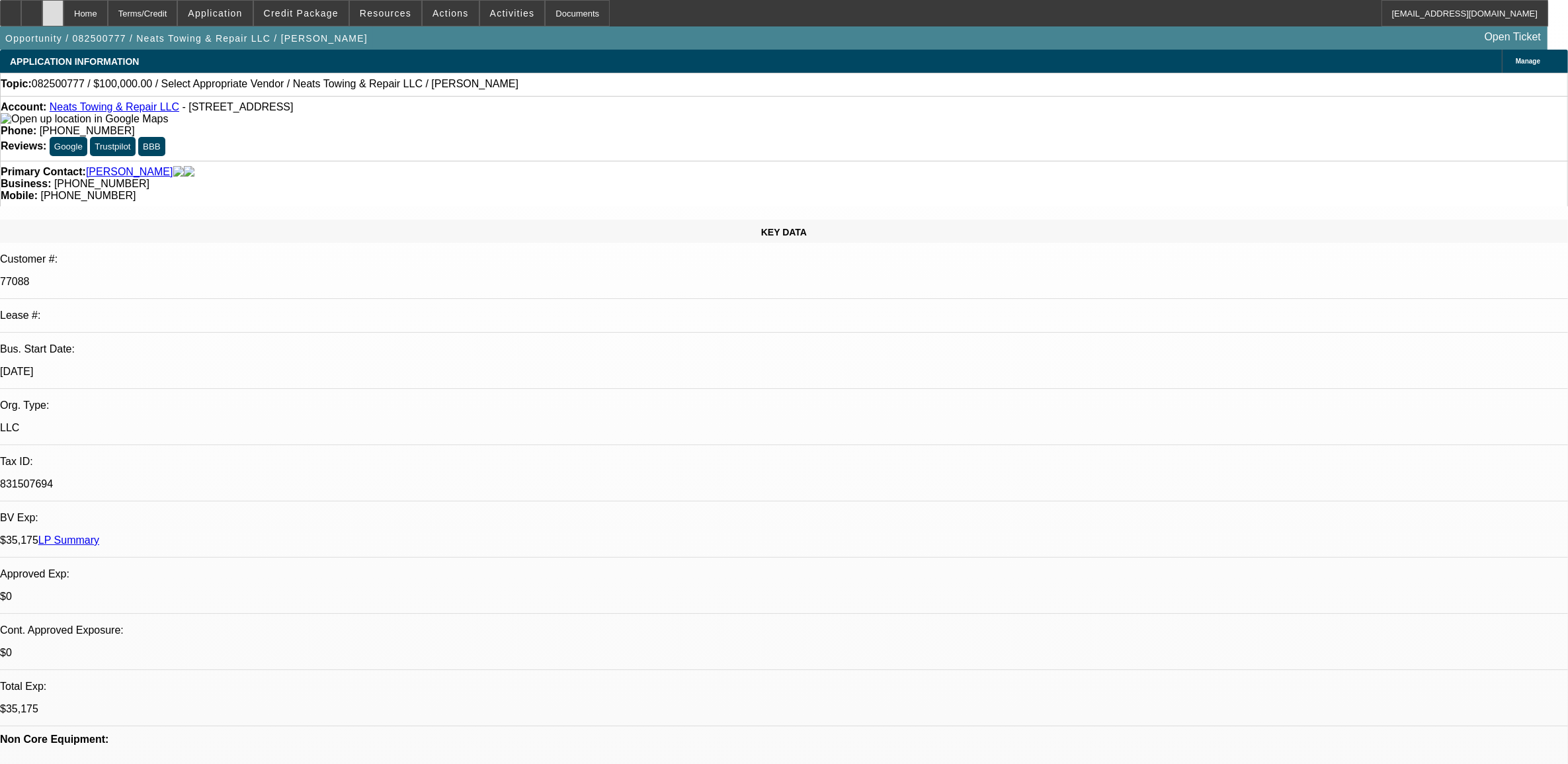
click at [63, 19] on div at bounding box center [53, 13] width 21 height 26
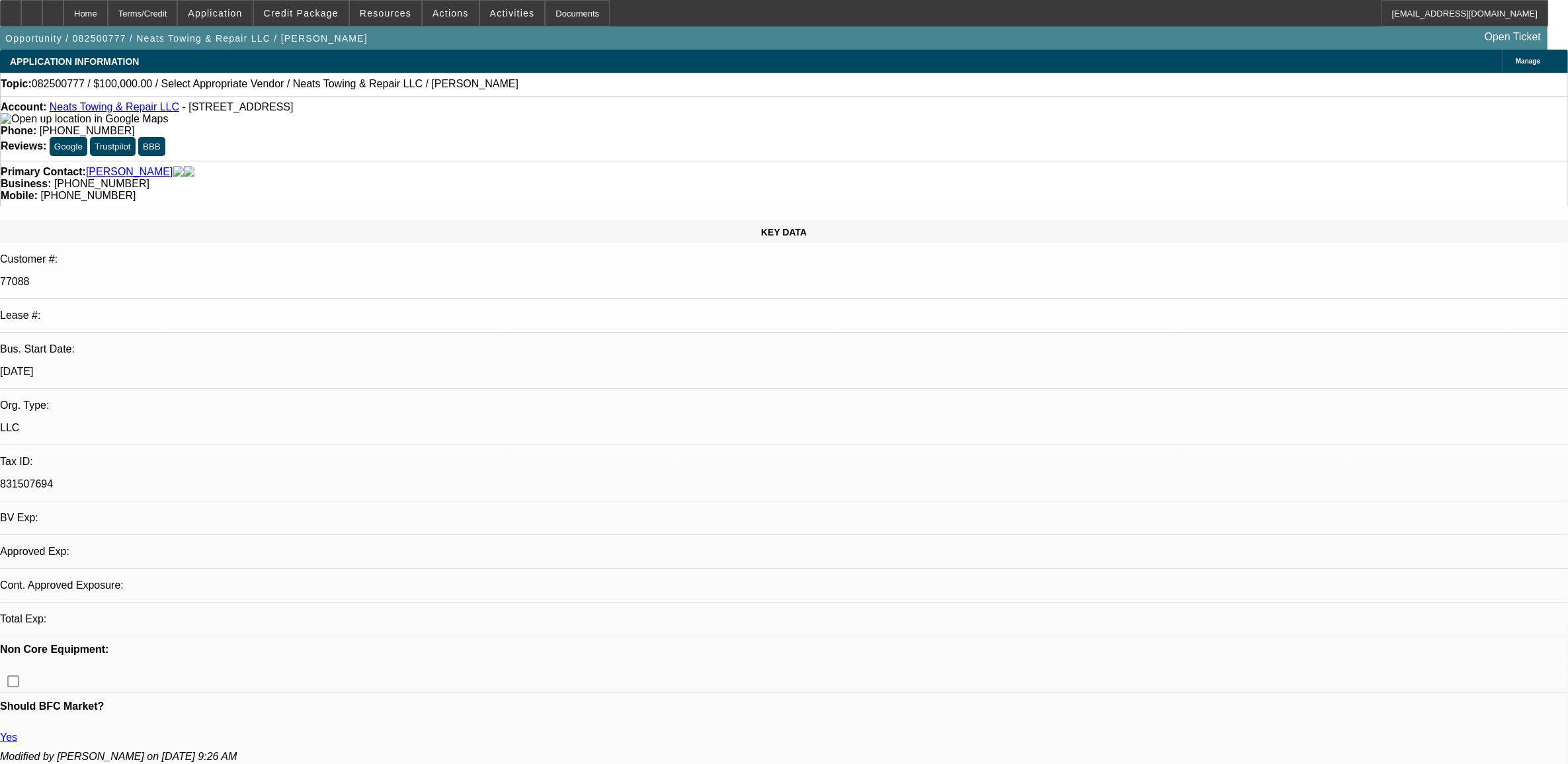
select select "0"
select select "2"
select select "0.1"
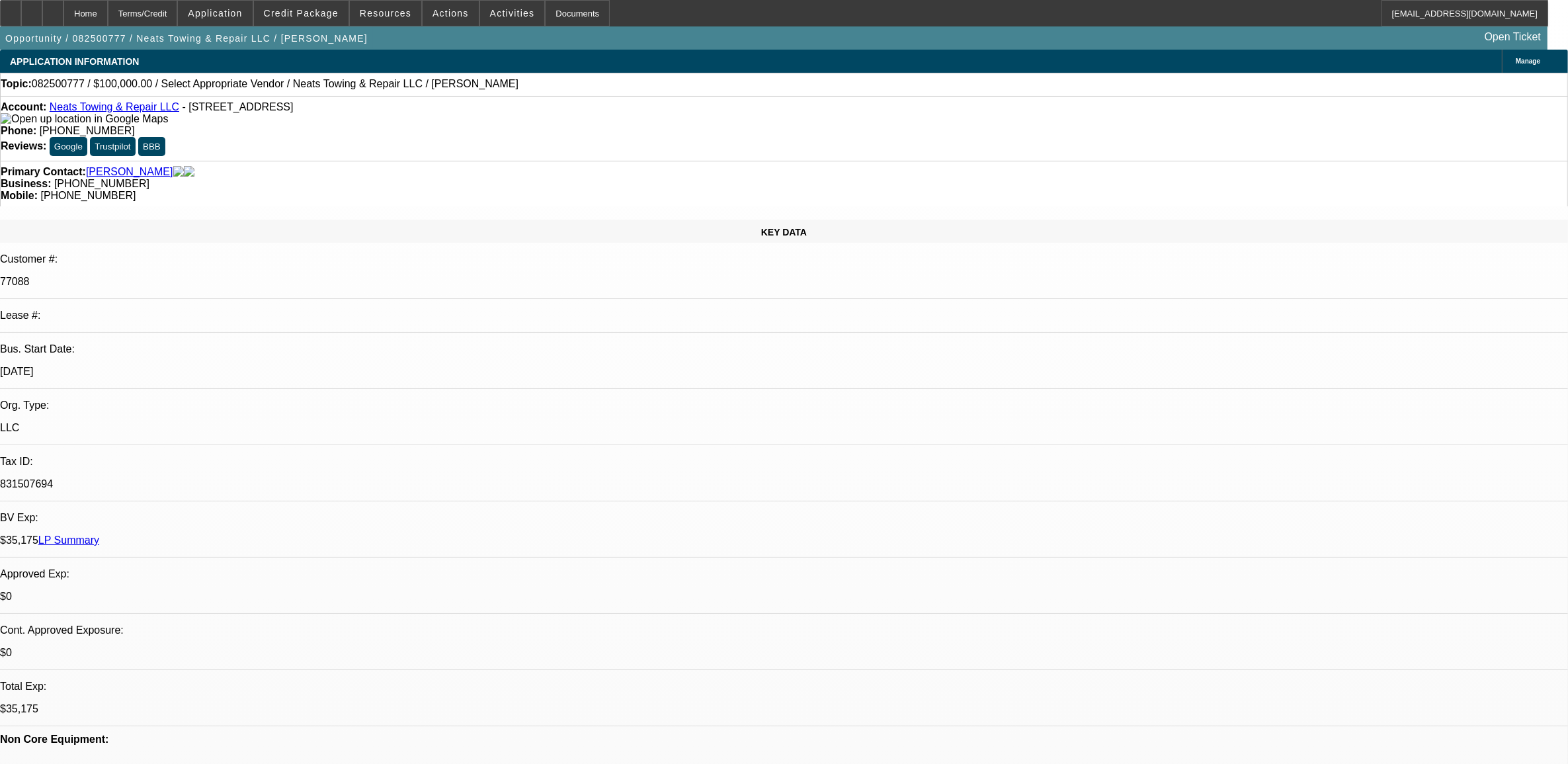
select select "1"
select select "2"
select select "4"
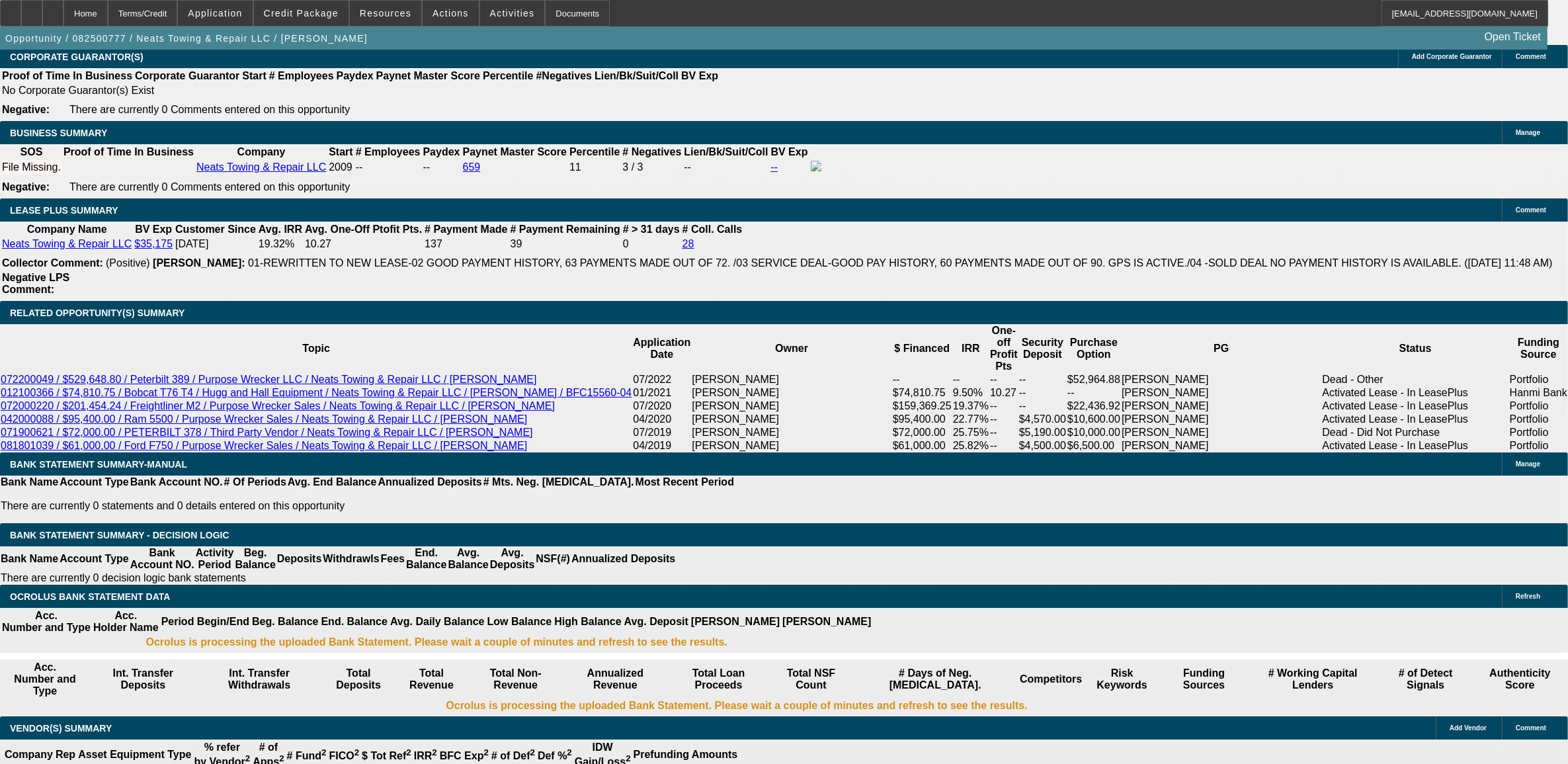
scroll to position [1985, 0]
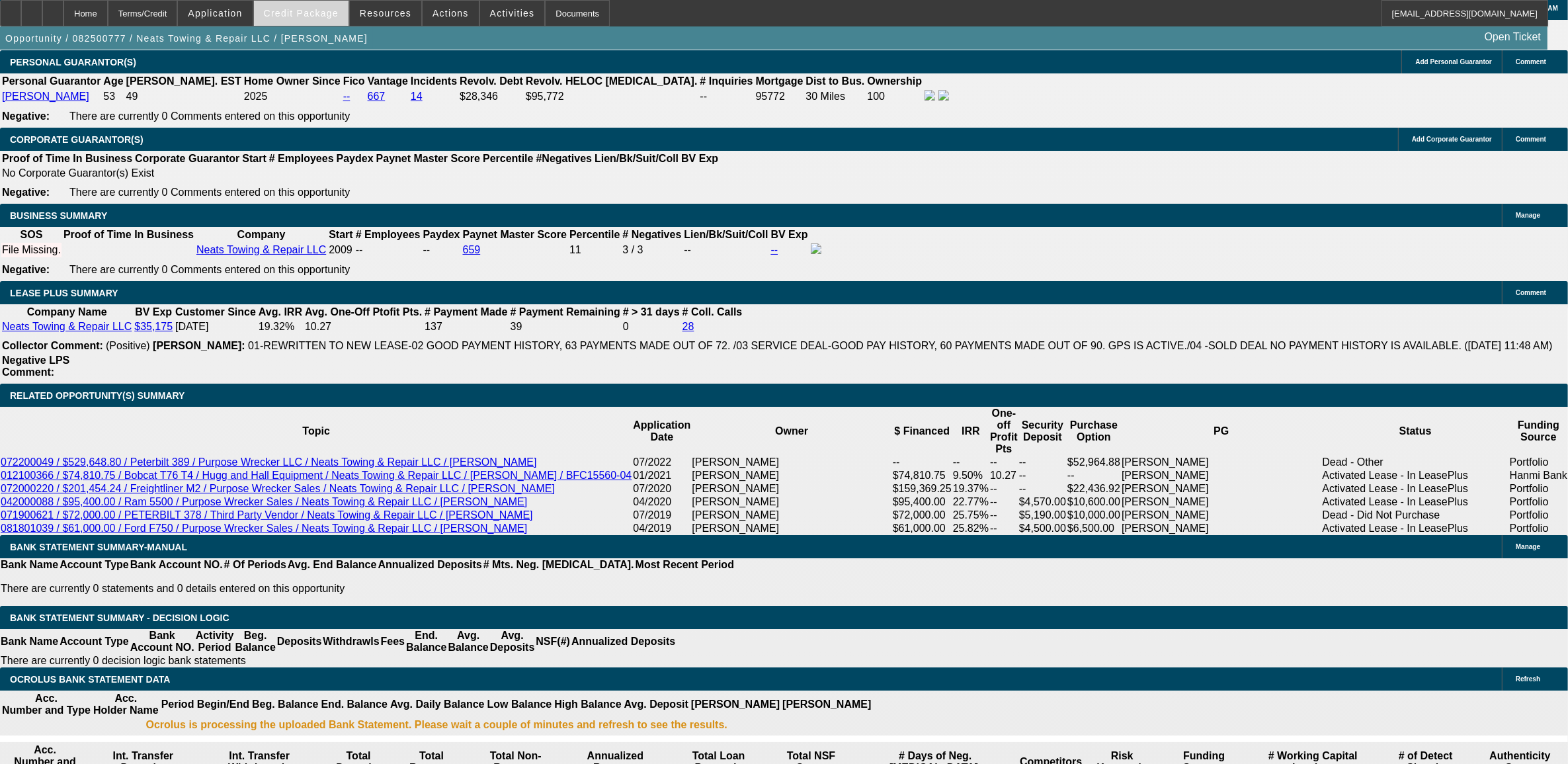
click at [317, 10] on span "Credit Package" at bounding box center [301, 13] width 75 height 11
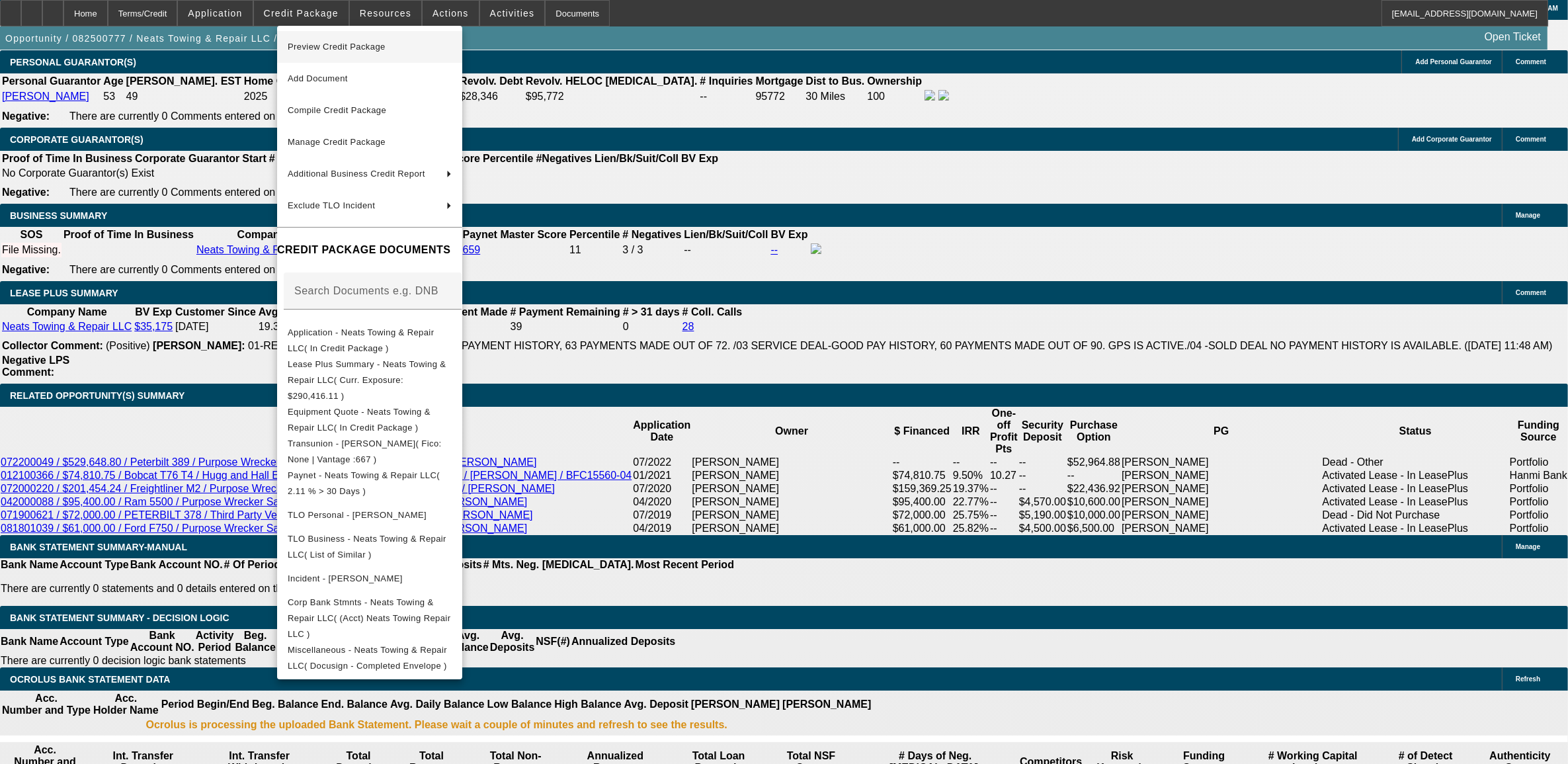
click at [341, 41] on span "Preview Credit Package" at bounding box center [369, 47] width 164 height 16
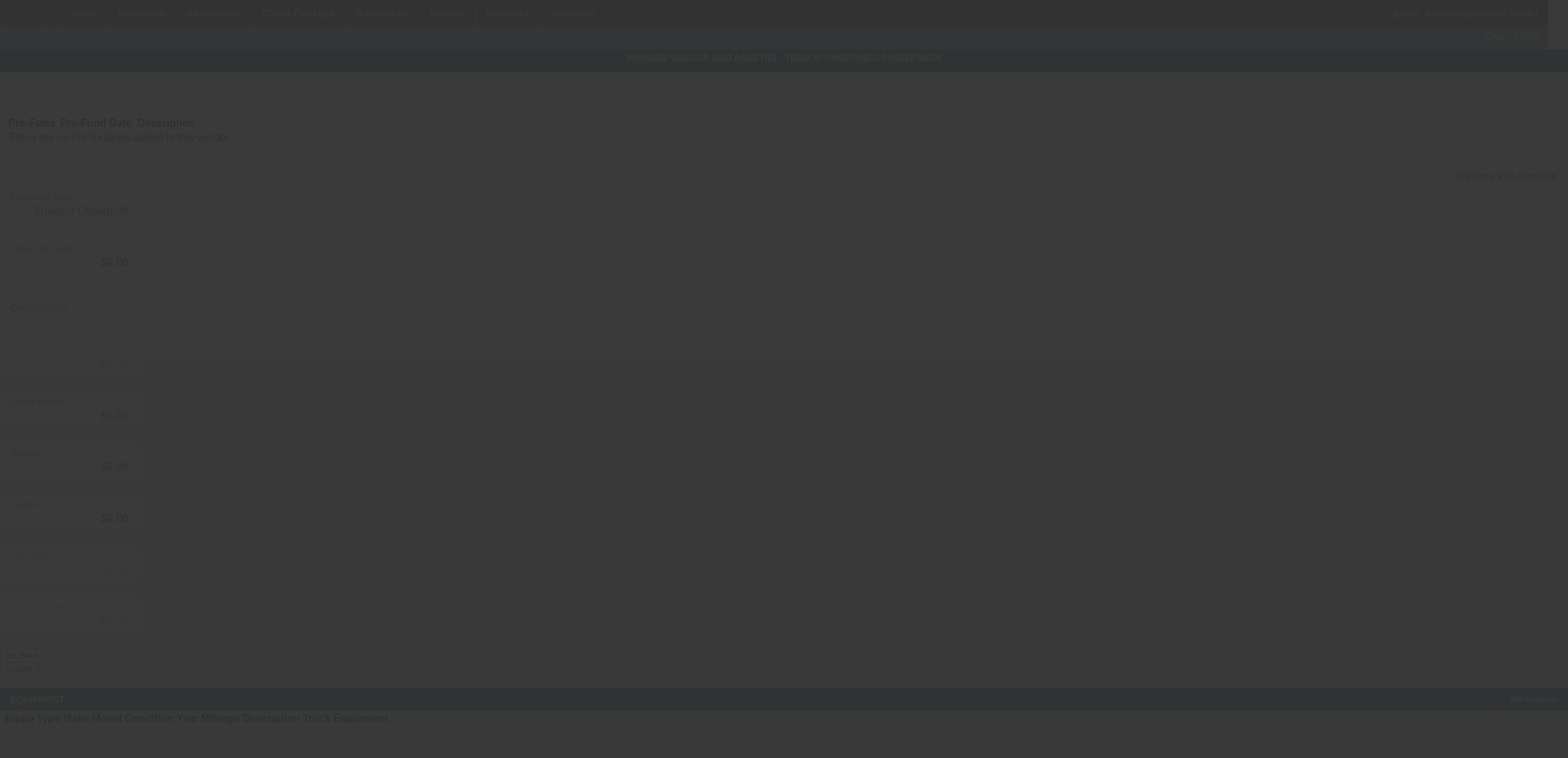
type input "$100,000.00"
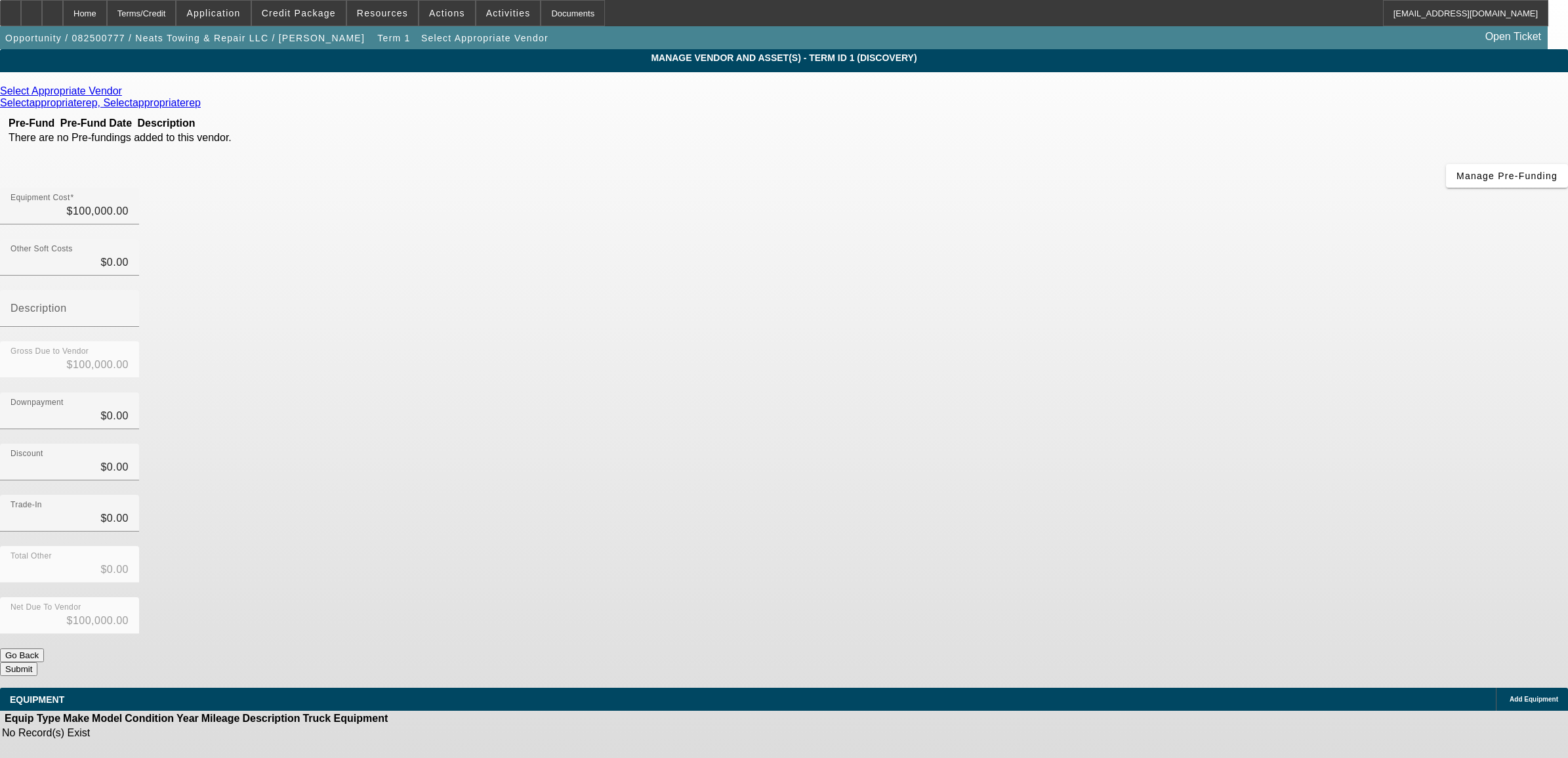
click at [125, 90] on icon at bounding box center [125, 91] width 0 height 11
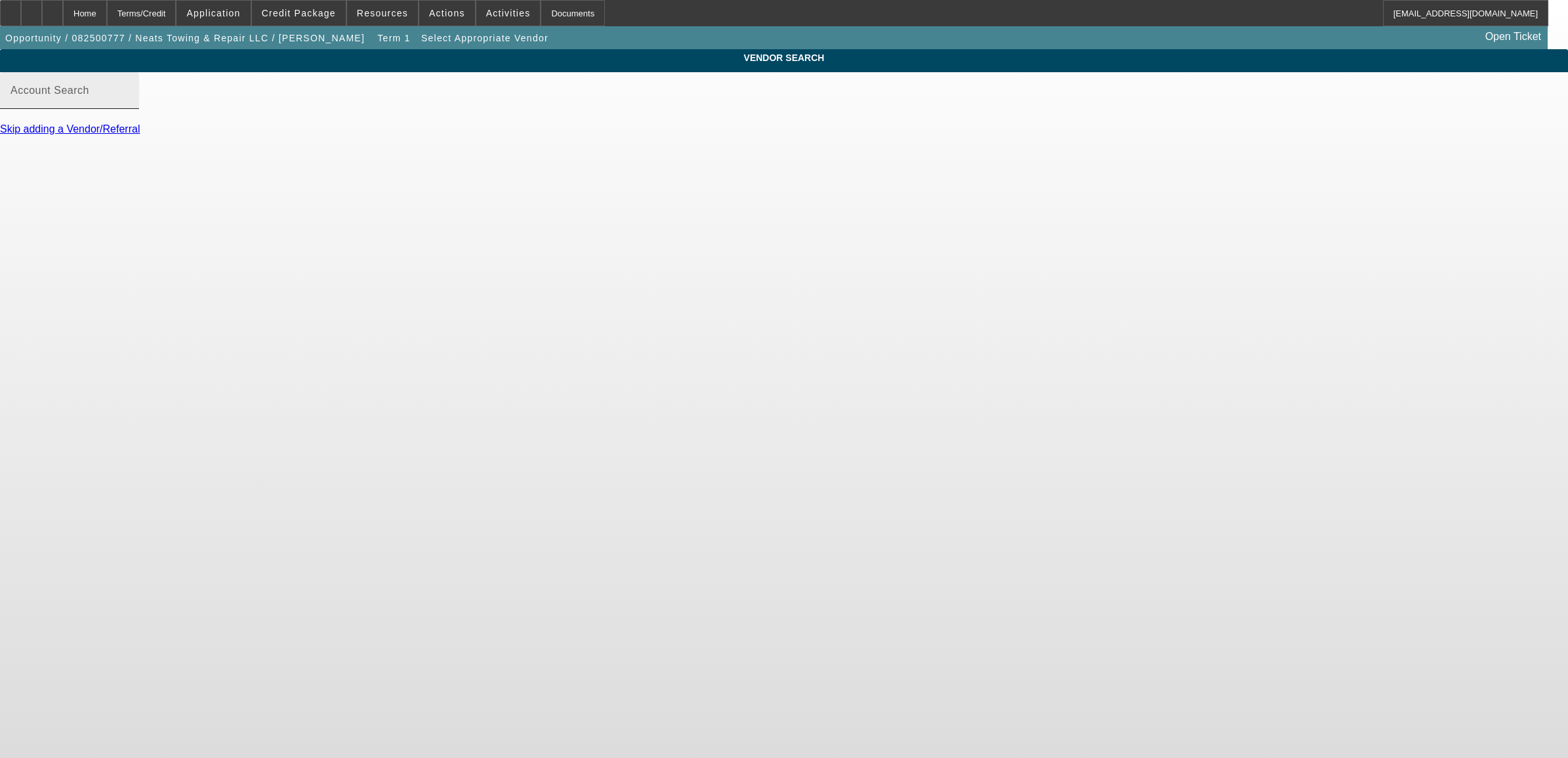
click at [128, 104] on input "Account Search" at bounding box center [69, 95] width 118 height 15
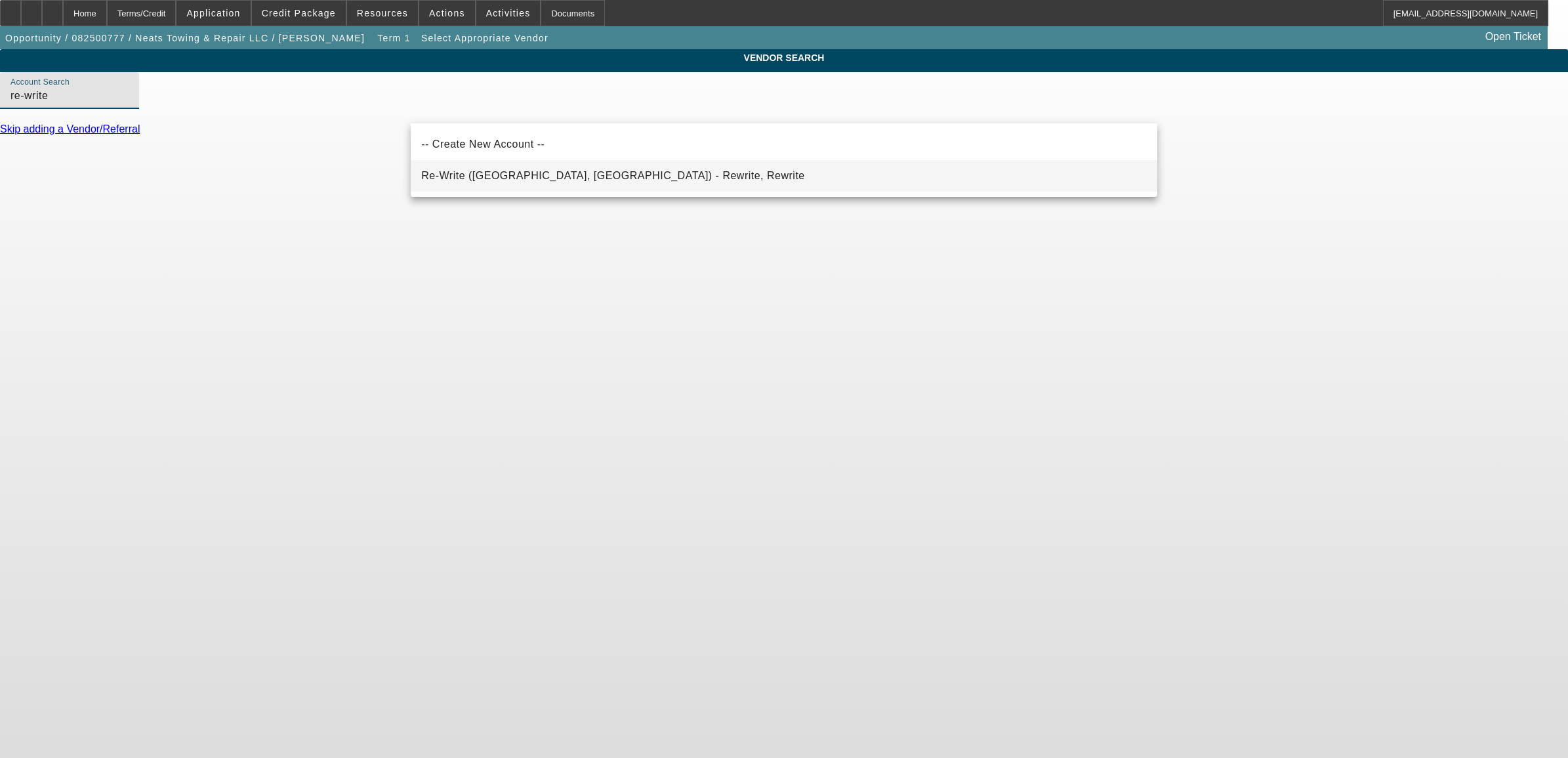
click at [523, 181] on span "Re-Write ([GEOGRAPHIC_DATA], [GEOGRAPHIC_DATA]) - Rewrite, Rewrite" at bounding box center [612, 176] width 383 height 11
type input "Re-Write ([GEOGRAPHIC_DATA], [GEOGRAPHIC_DATA]) - Rewrite, Rewrite"
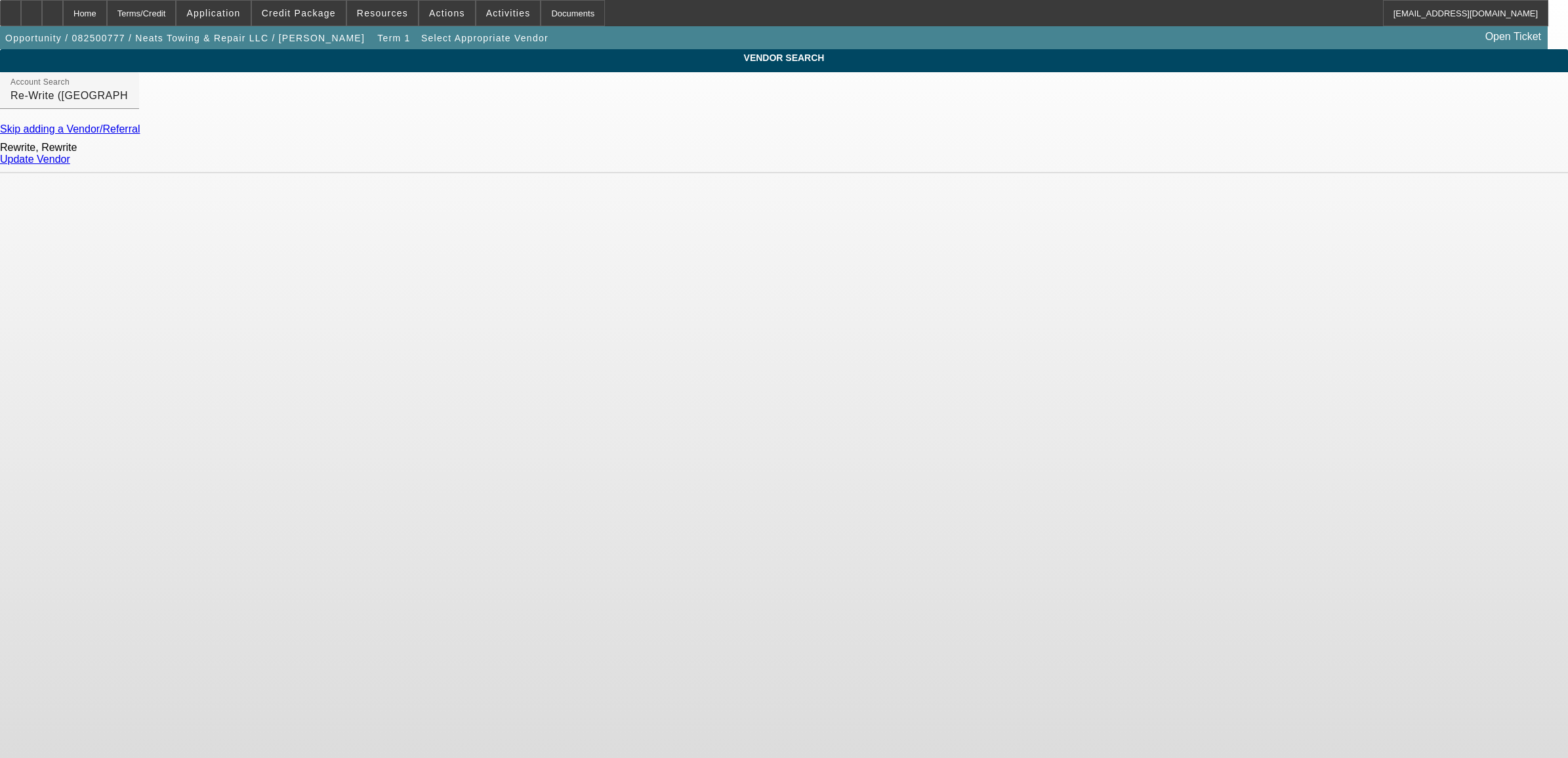
click at [70, 165] on link "Update Vendor" at bounding box center [35, 159] width 70 height 11
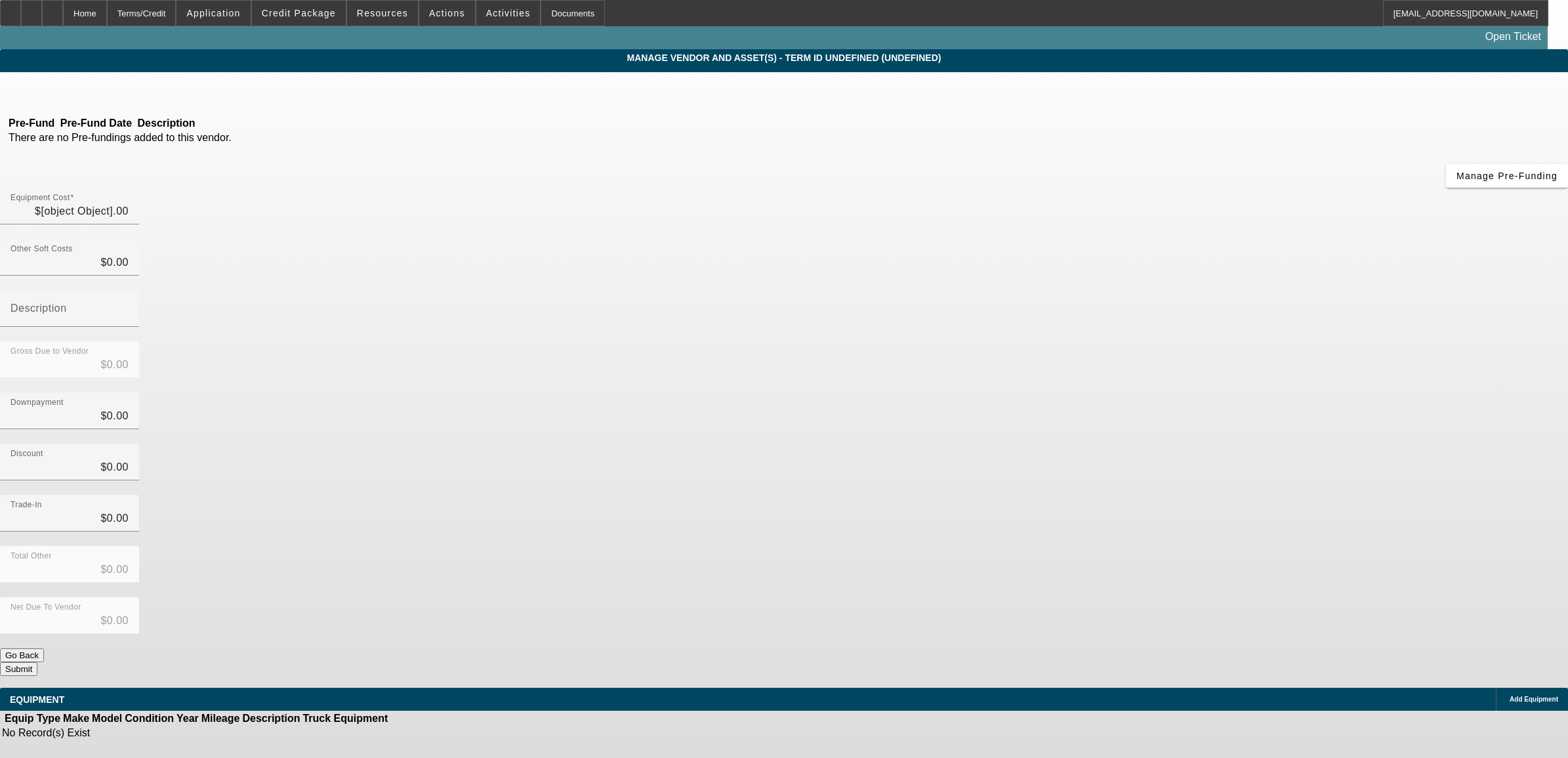
type input "$100,000.00"
click at [1506, 699] on icon at bounding box center [1506, 699] width 0 height 0
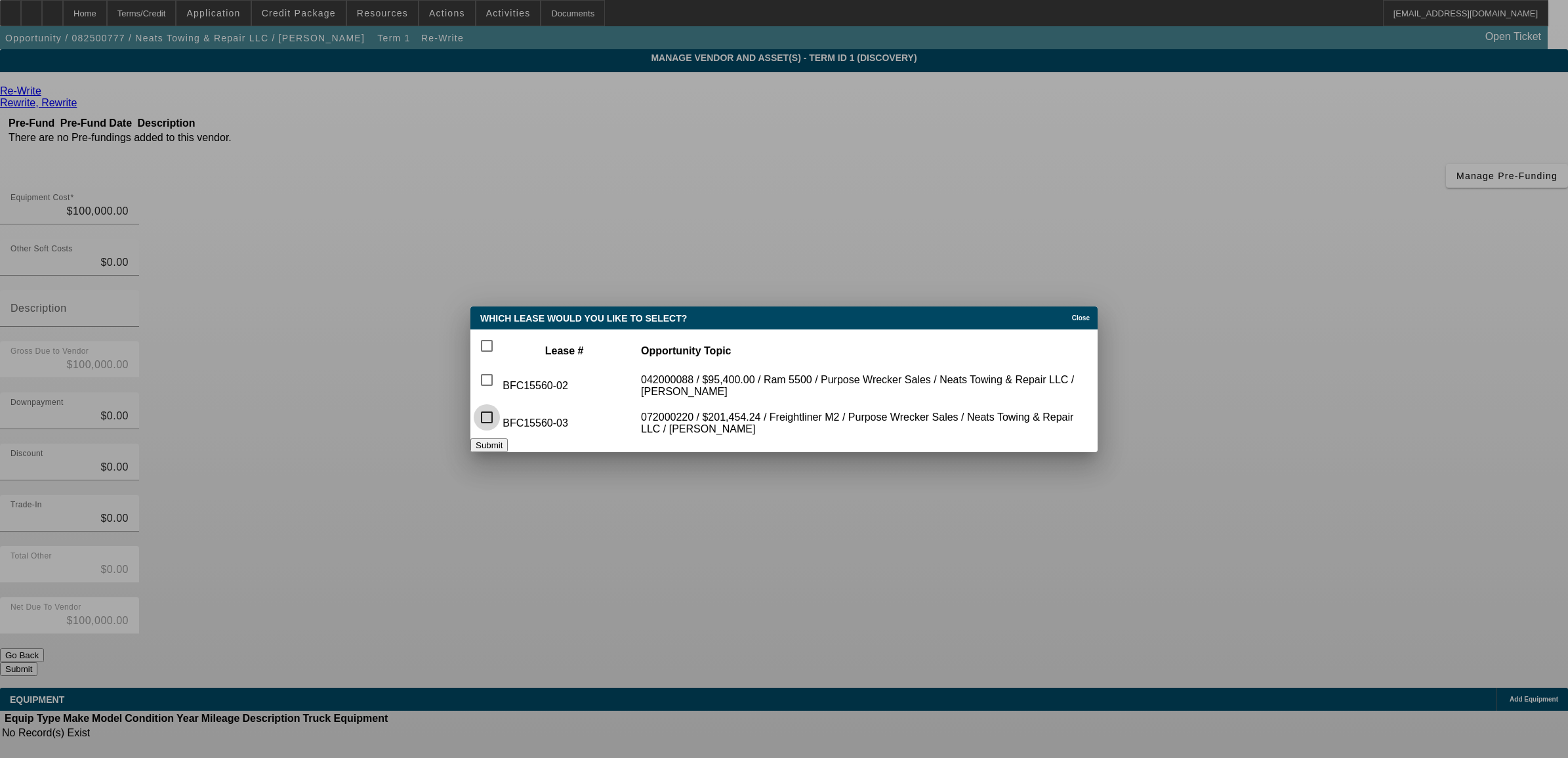
click at [499, 409] on input "checkbox" at bounding box center [487, 417] width 26 height 26
checkbox input "true"
click at [508, 445] on button "Submit" at bounding box center [489, 445] width 37 height 14
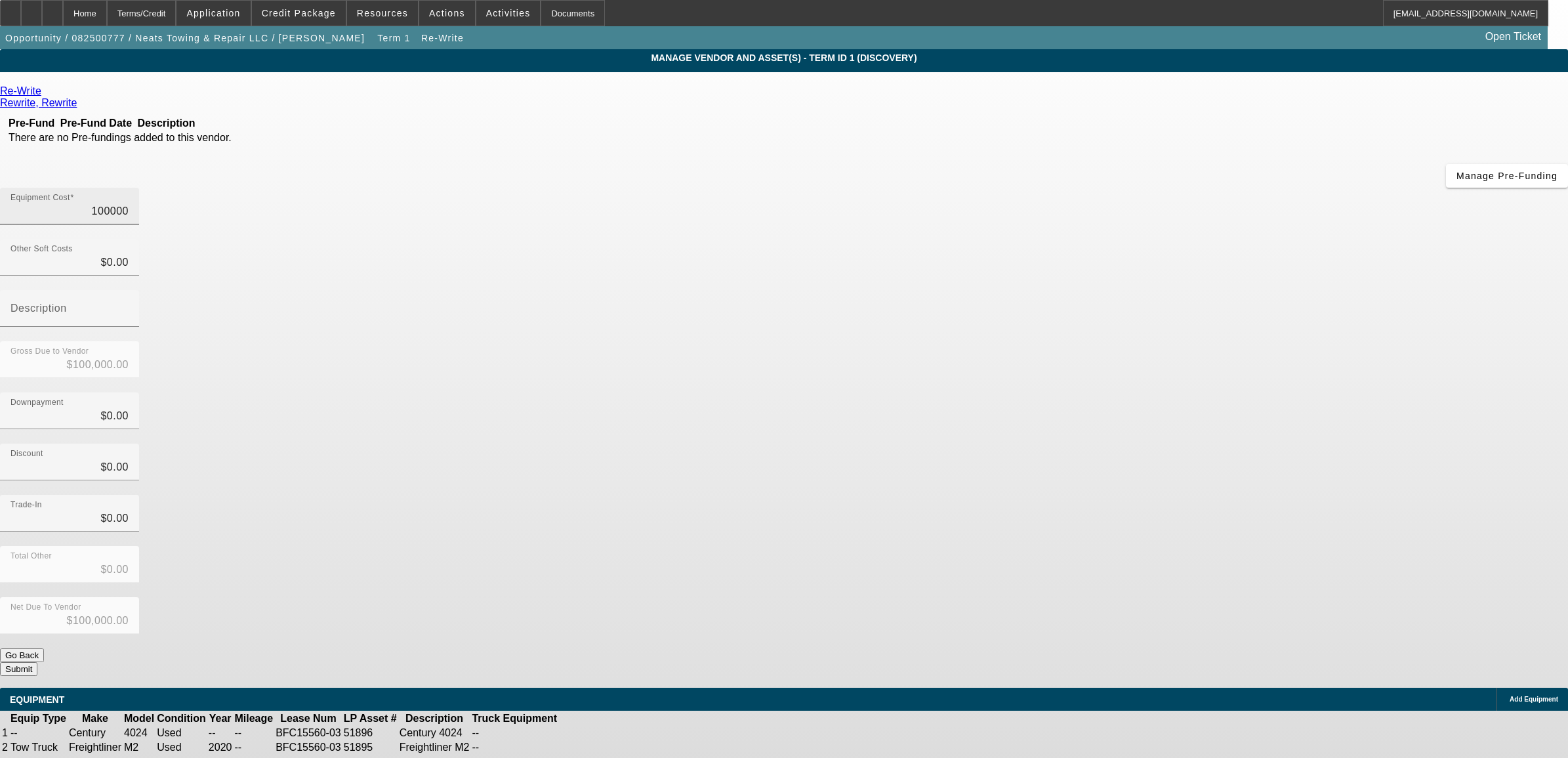
click at [128, 203] on input "100000" at bounding box center [69, 211] width 118 height 15
type input "1"
type input "$1.00"
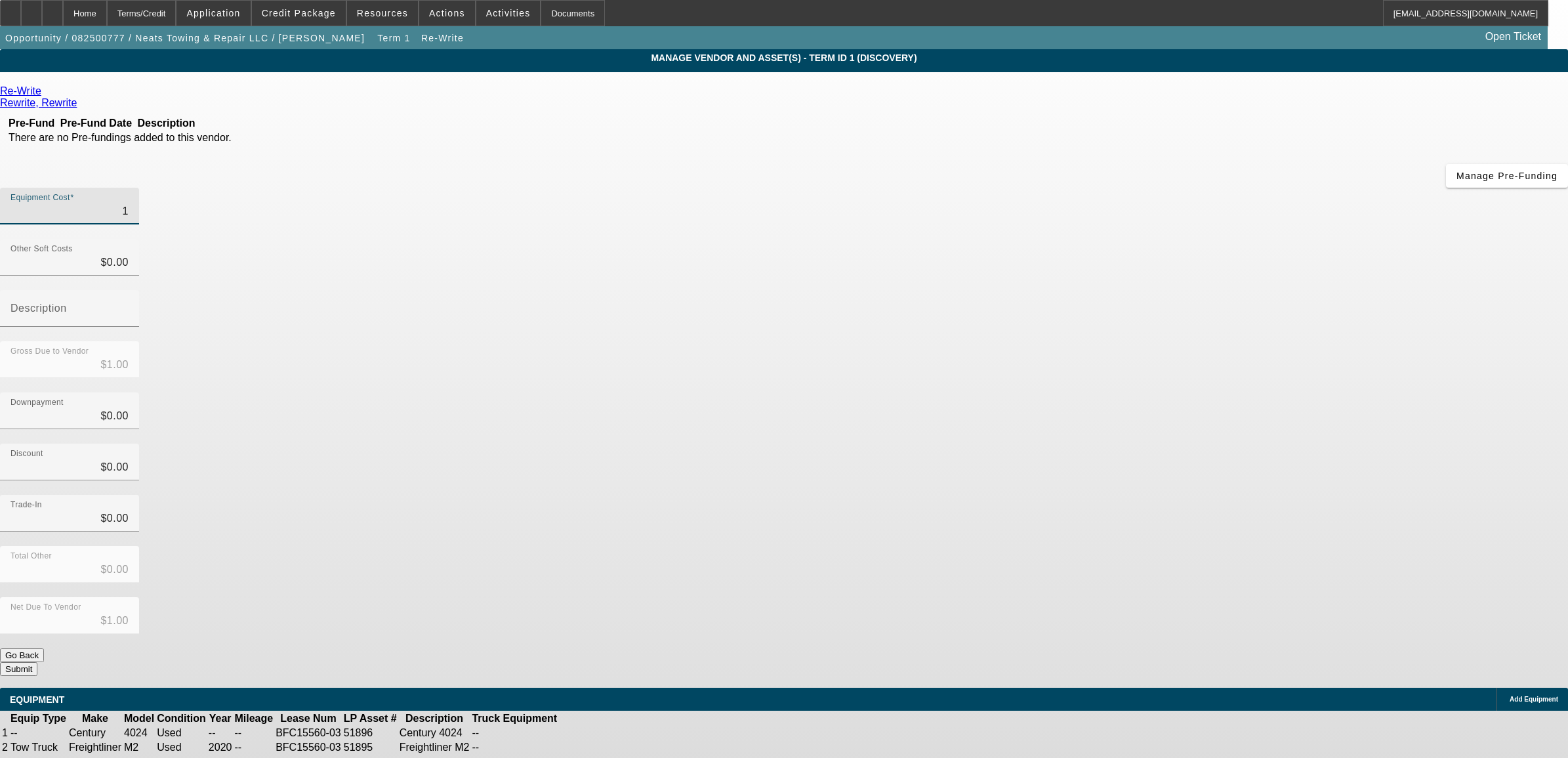
type input "15"
type input "$15.00"
type input "150"
type input "$150.00"
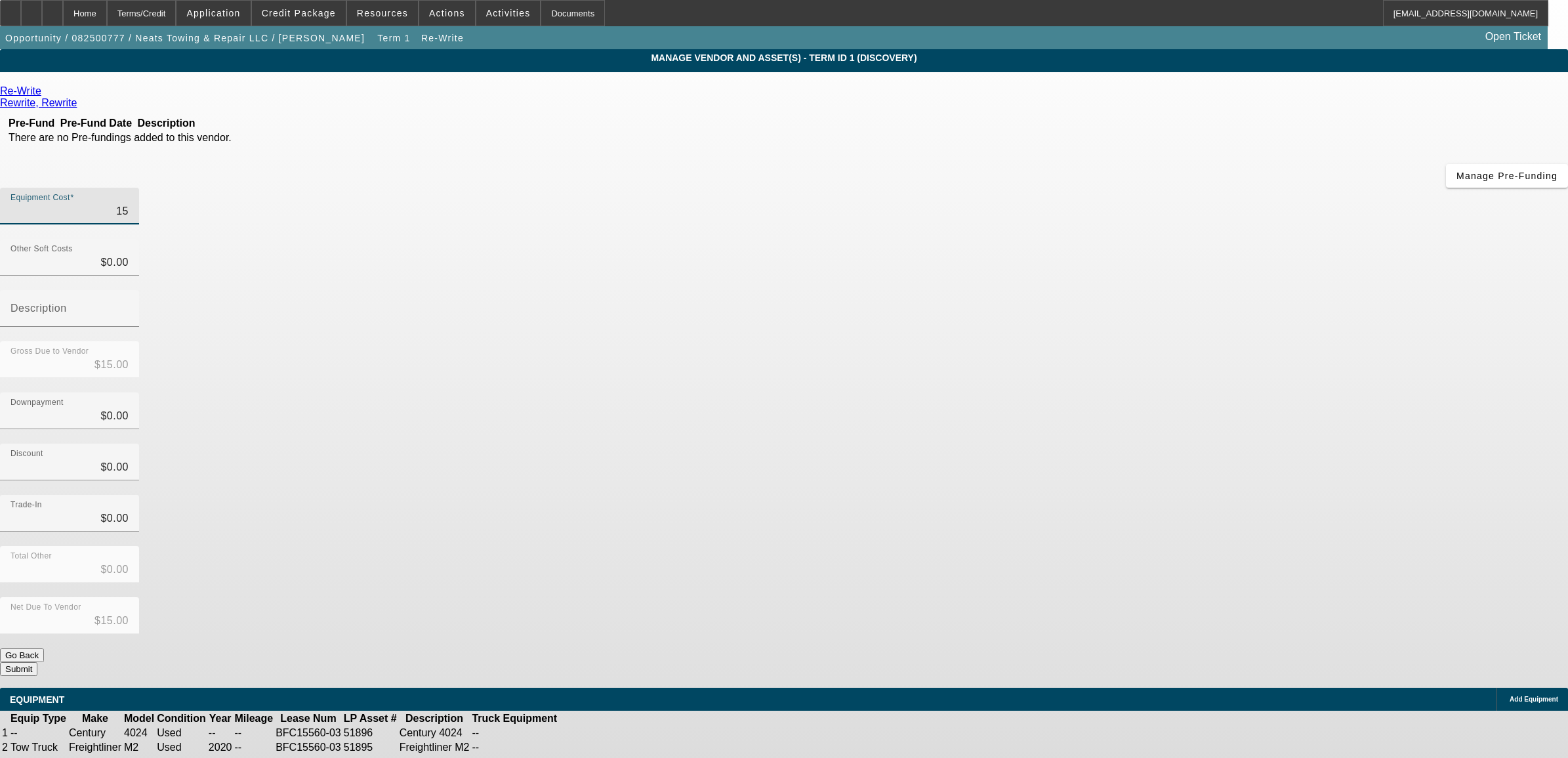
type input "$150.00"
type input "1500"
type input "$1,500.00"
type input "15000"
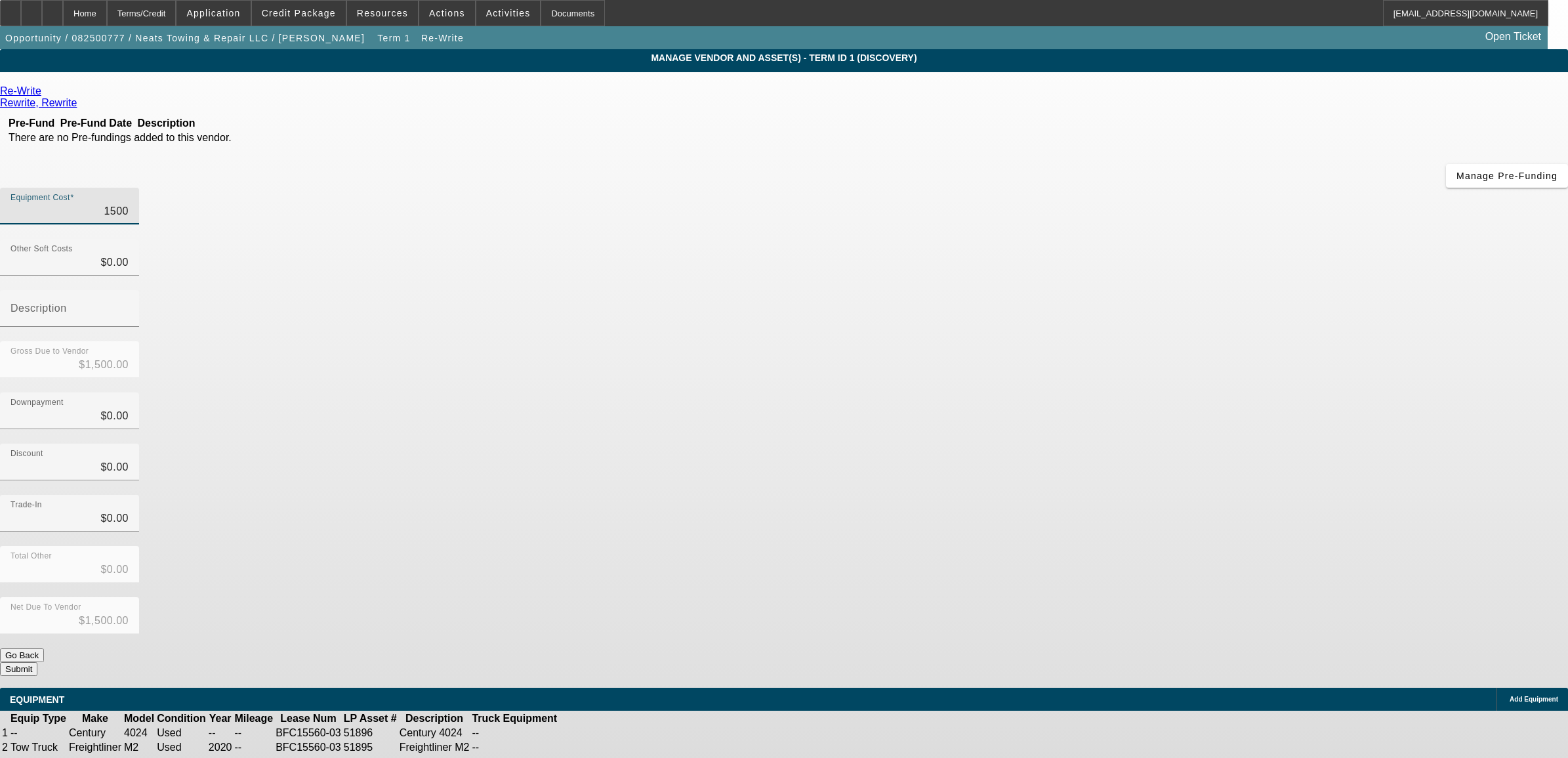
type input "$15,000.00"
type input "150000"
type input "$150,000.00"
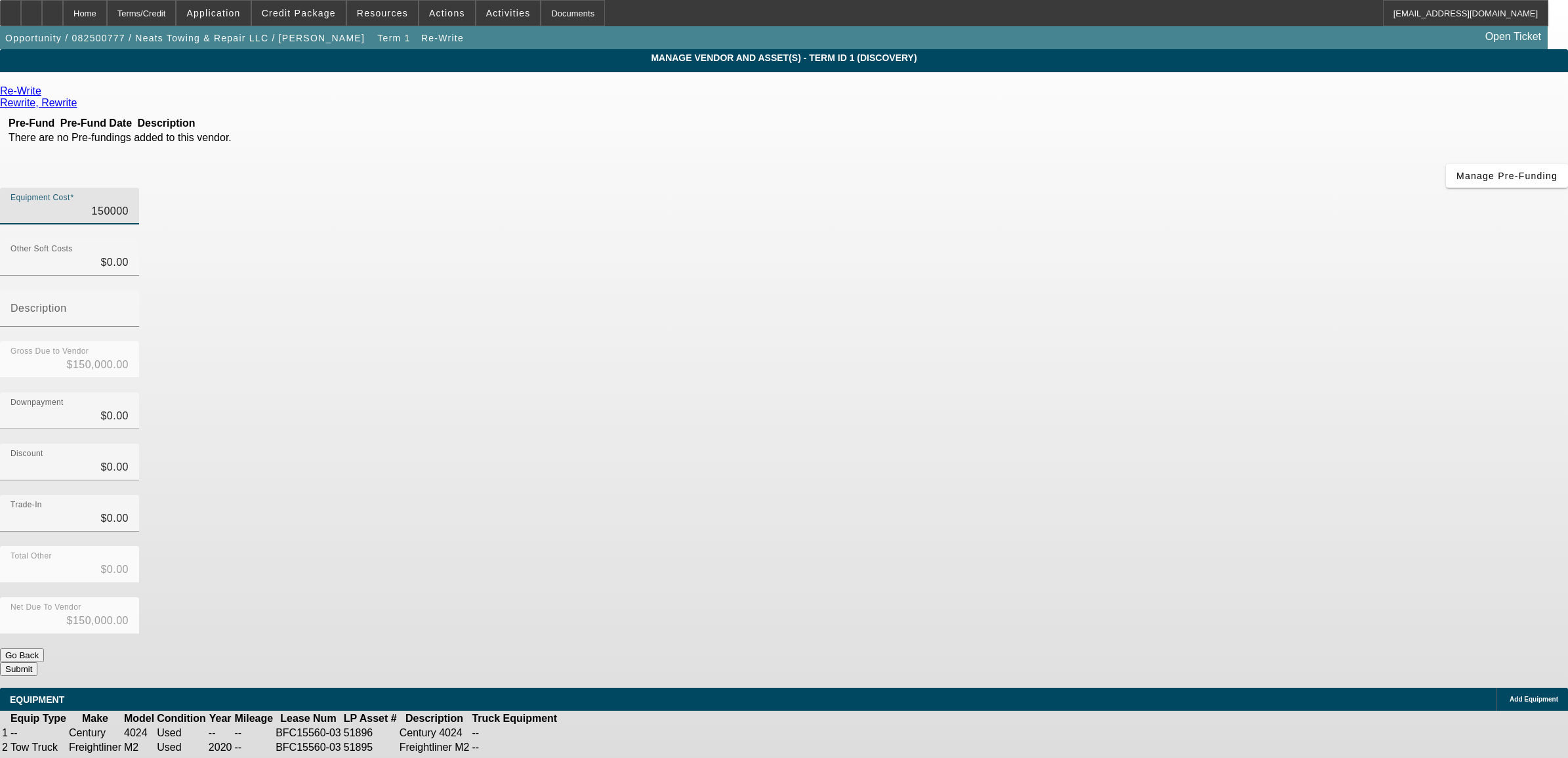
type input "$150,000.00"
type input "$0.00"
click at [37, 662] on button "Submit" at bounding box center [19, 669] width 37 height 14
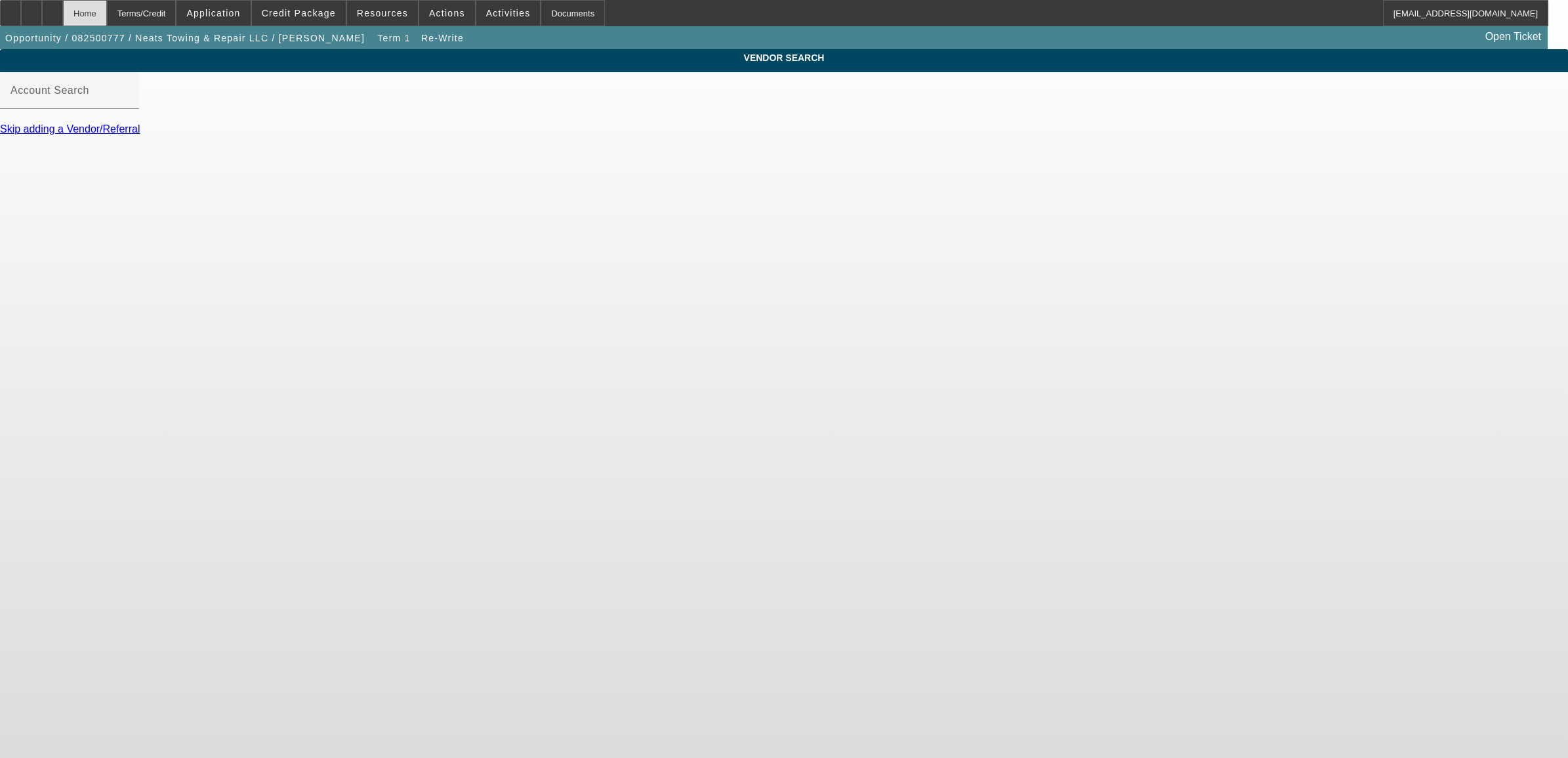
click at [107, 16] on div "Home" at bounding box center [85, 13] width 44 height 26
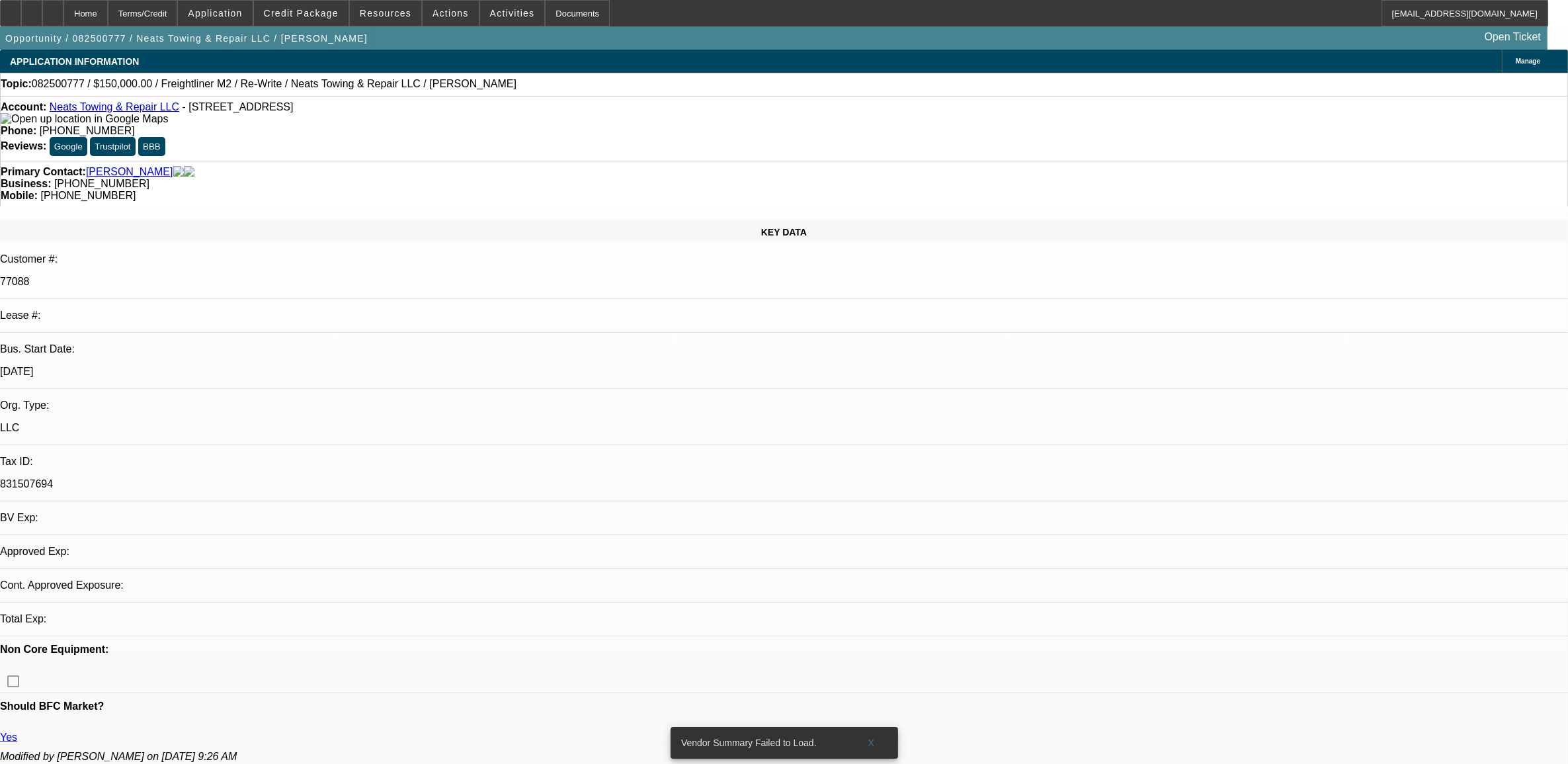
select select "0"
select select "2"
select select "0.1"
select select "4"
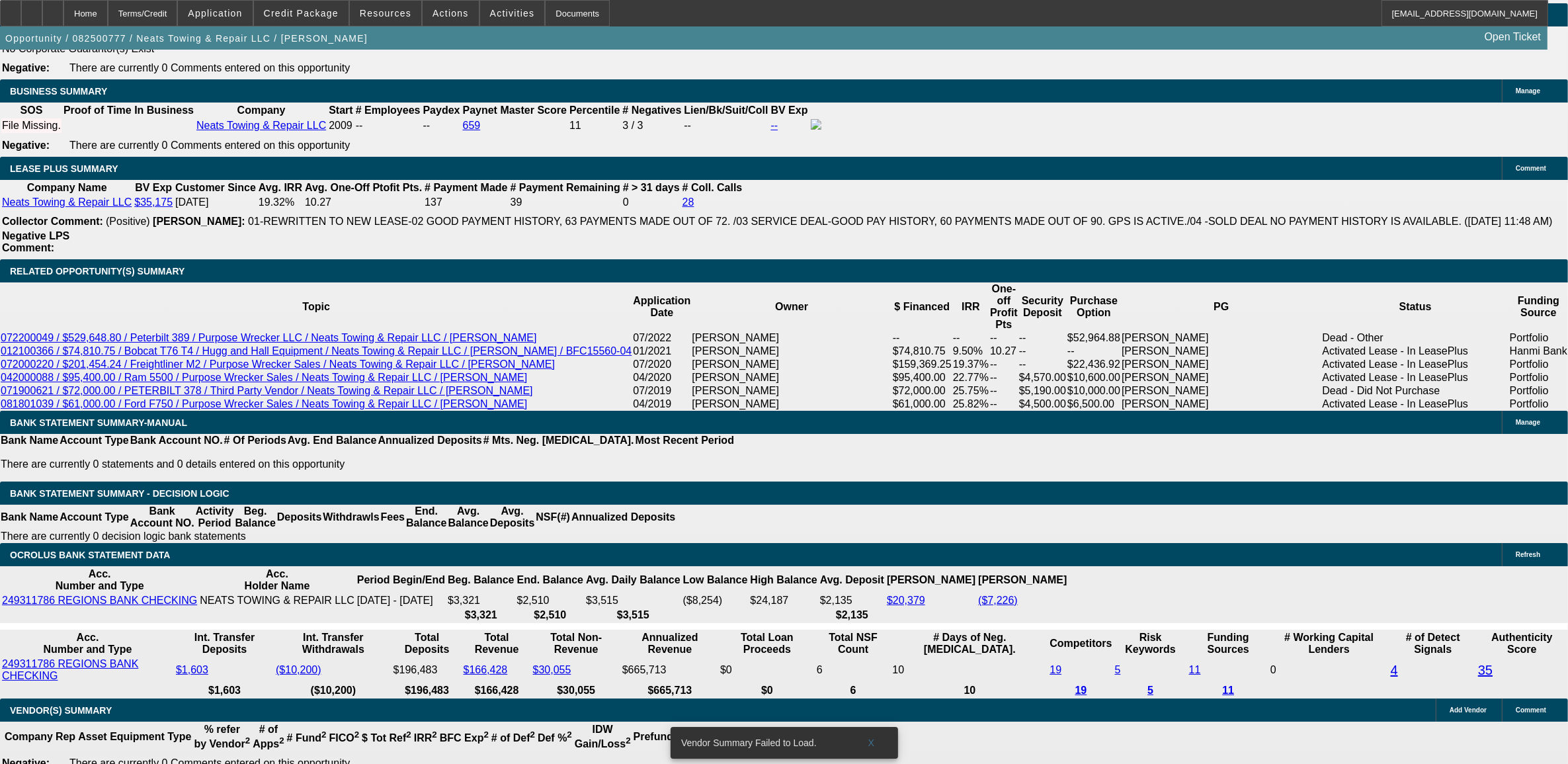
scroll to position [2121, 0]
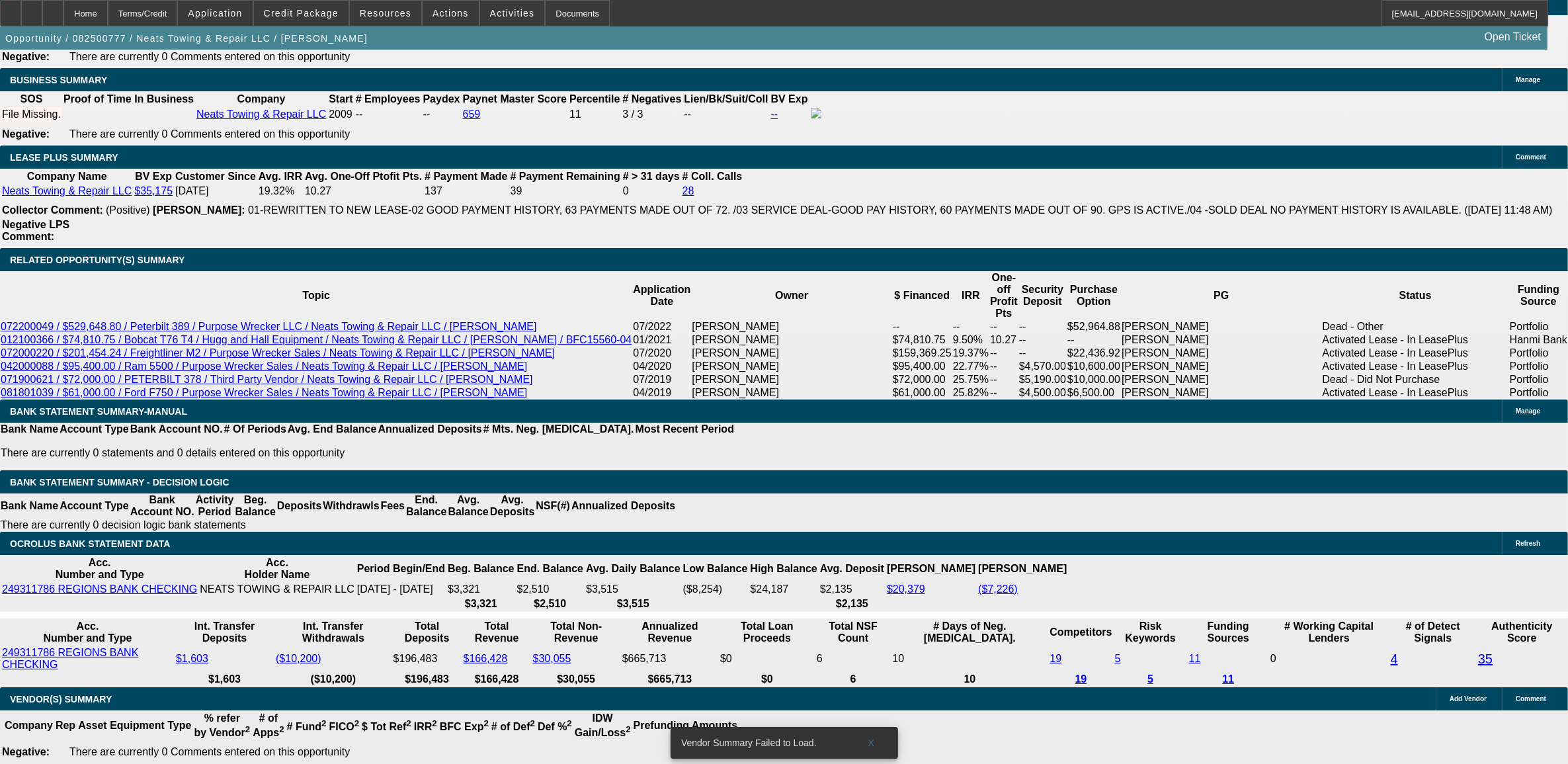
type input "$0.00"
type input "60"
click at [316, 19] on span at bounding box center [301, 13] width 94 height 32
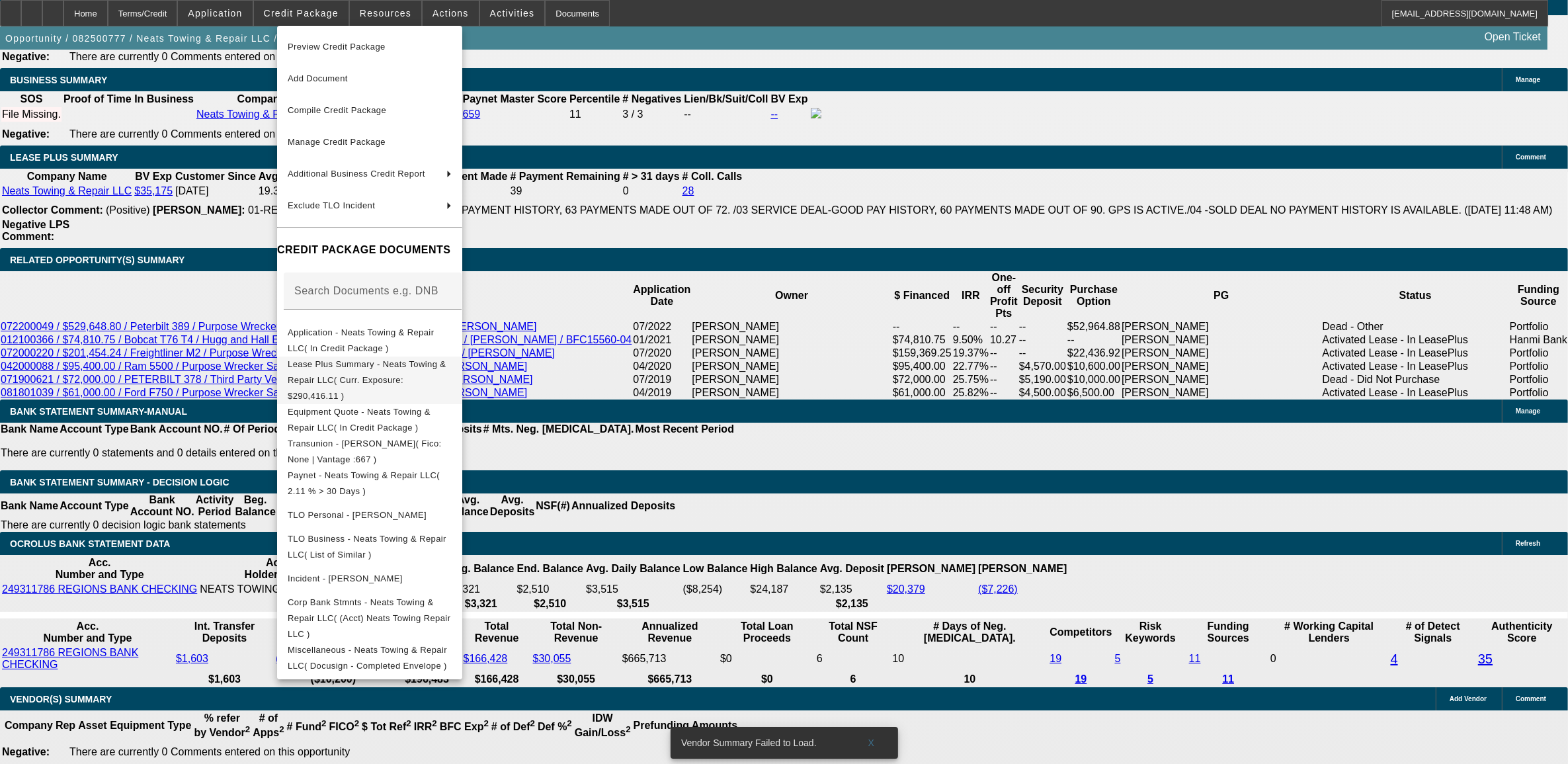
click at [355, 368] on span "Lease Plus Summary - Neats Towing & Repair LLC( Curr. Exposure: $290,416.11 )" at bounding box center [366, 379] width 158 height 42
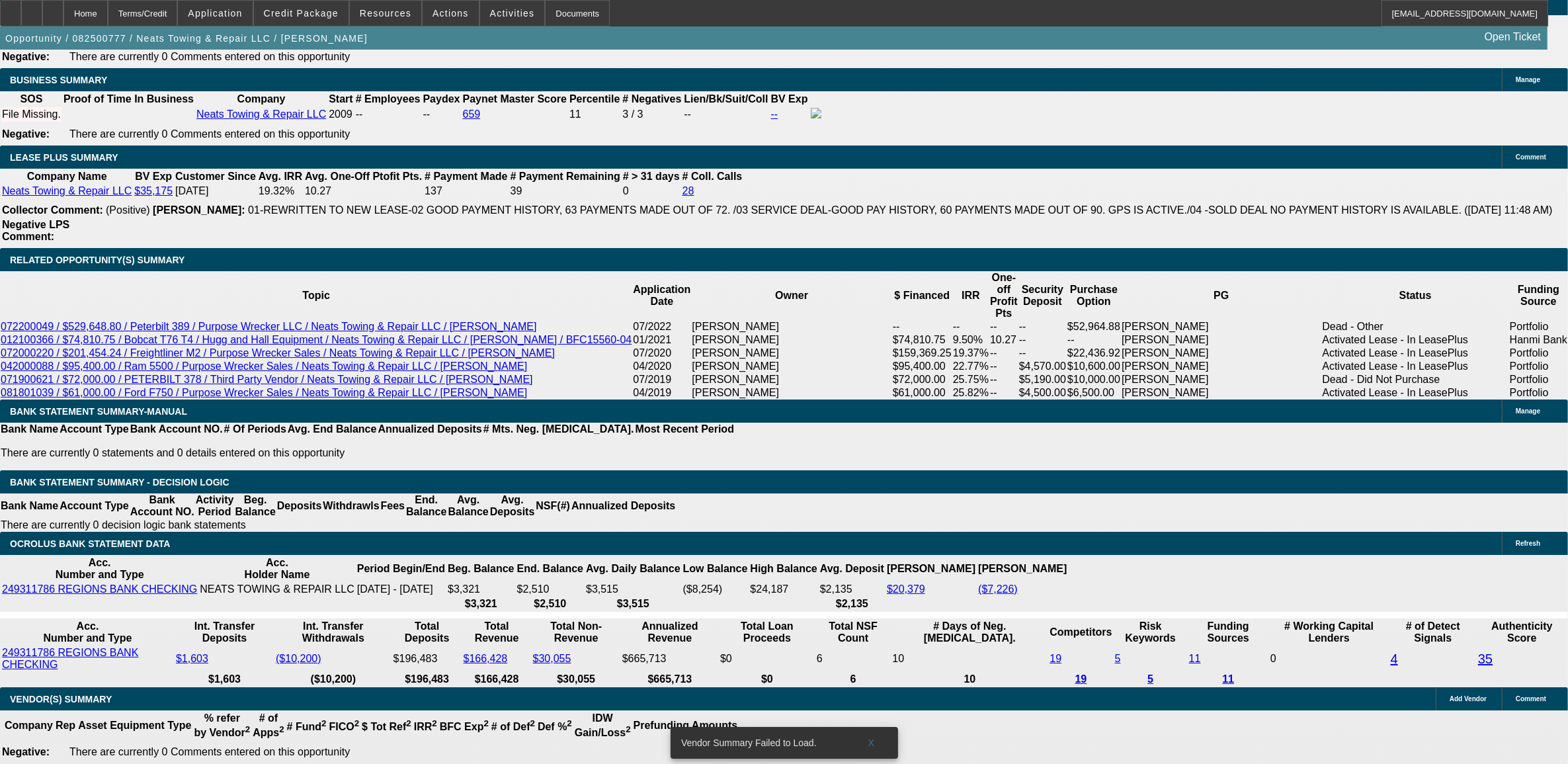
type input "15"
type input "$5,128.12"
type input "$2,564.06"
type input "$7,136.98"
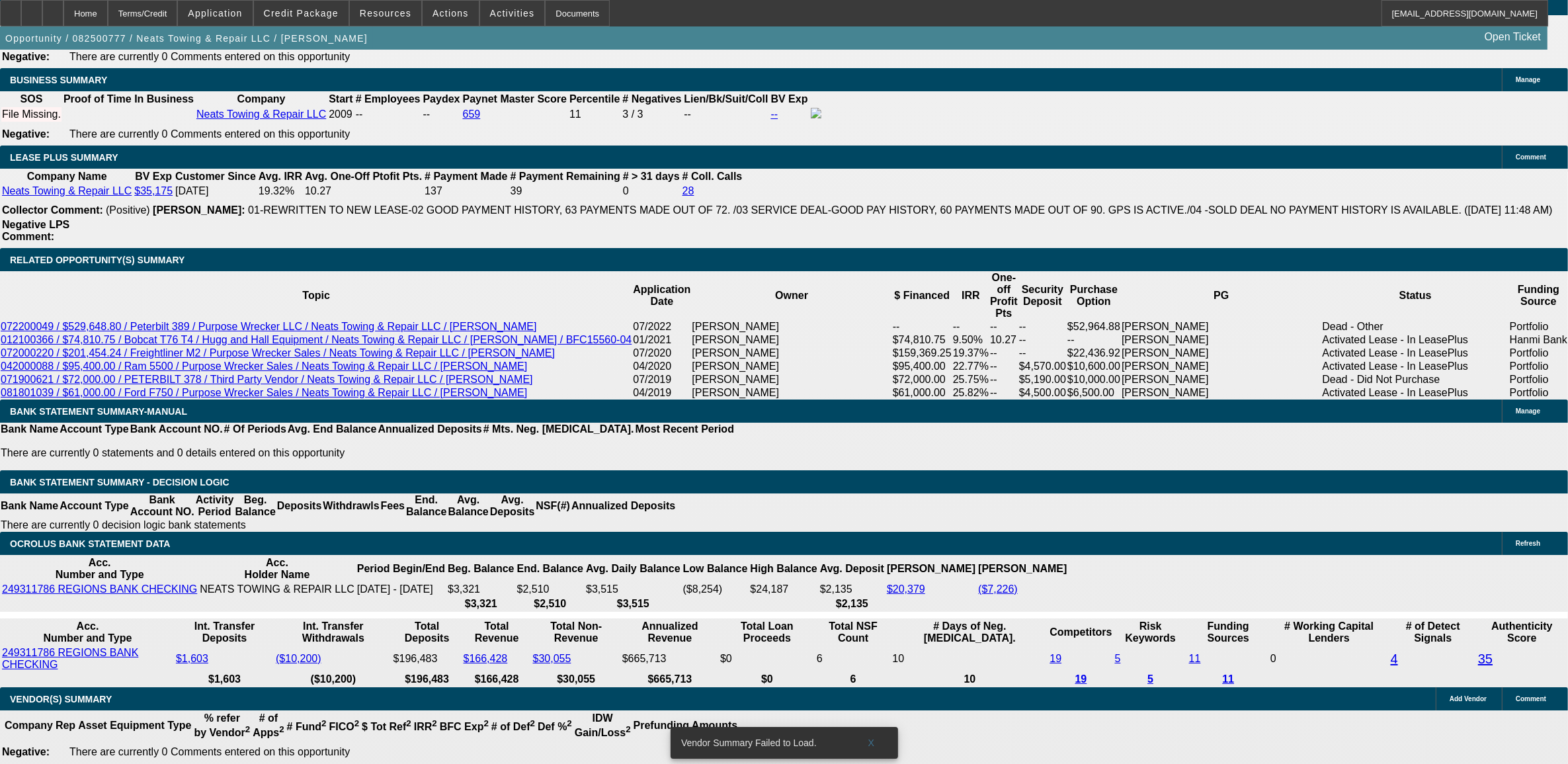
type input "$3,568.49"
type input "15.9"
type input "$7,279.48"
type input "$3,639.74"
type input "15.9"
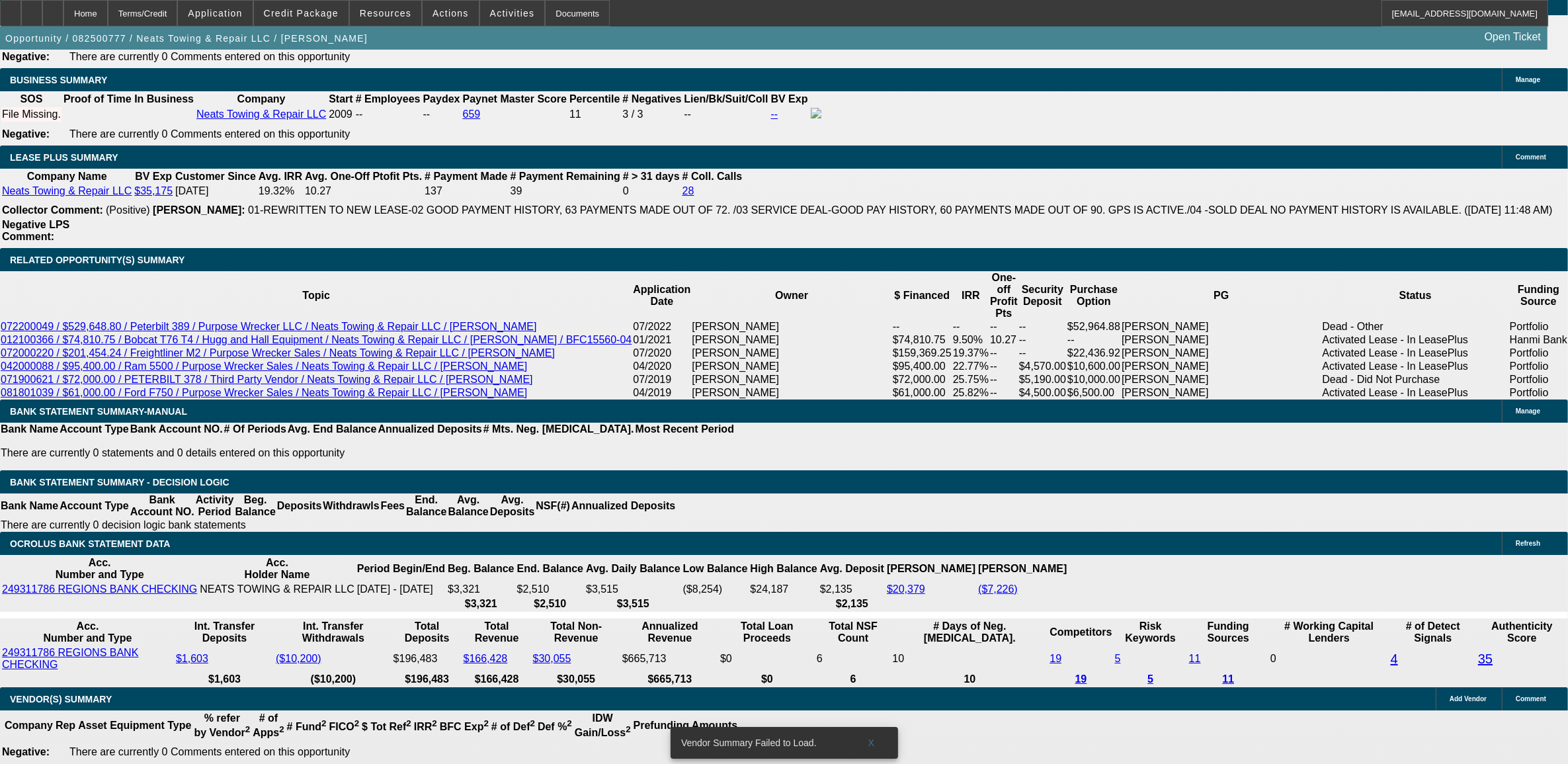
select select "0"
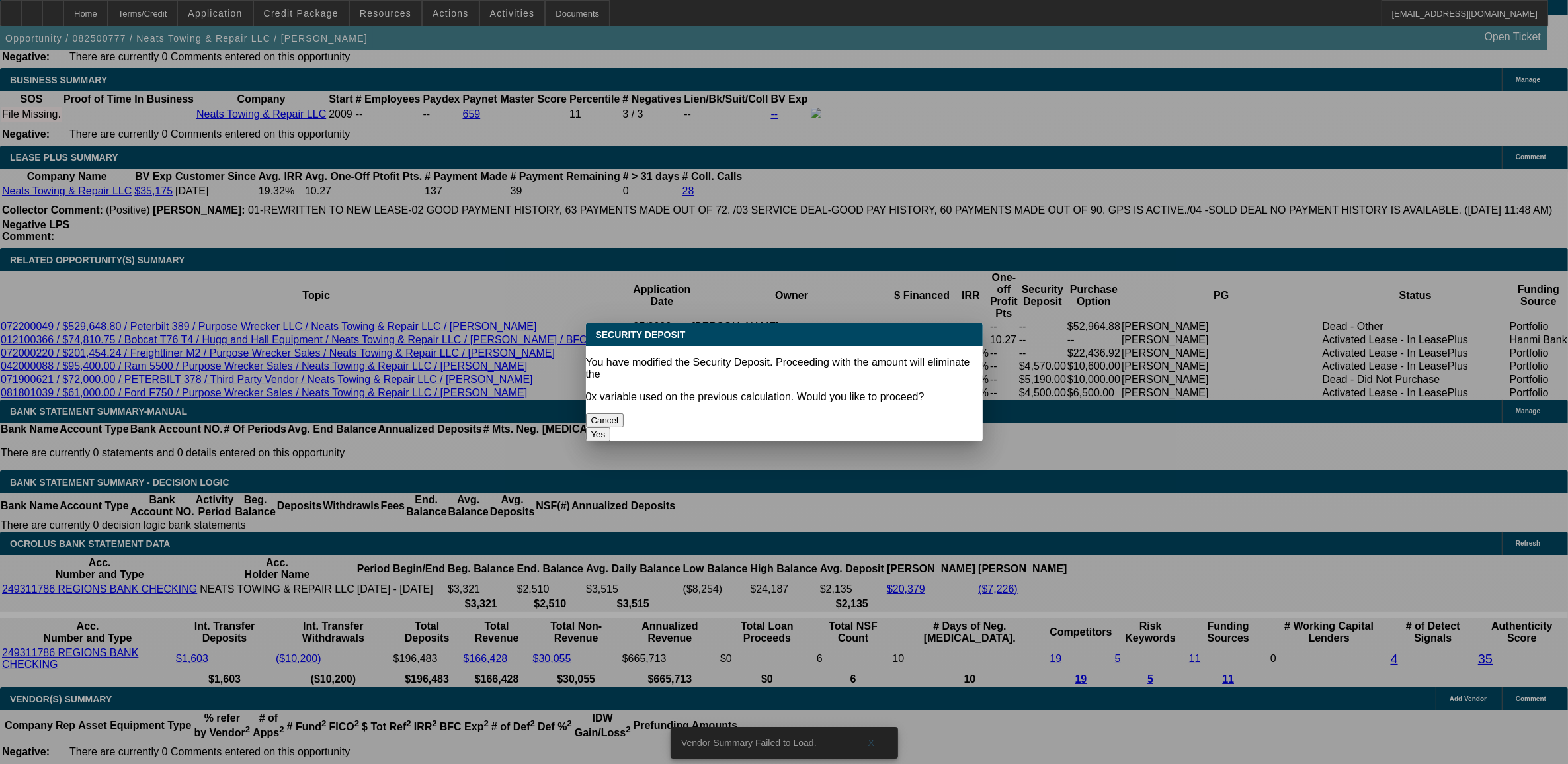
click at [880, 427] on div "Yes" at bounding box center [784, 434] width 397 height 14
click at [611, 427] on button "Yes" at bounding box center [598, 434] width 25 height 14
type input "$0.00"
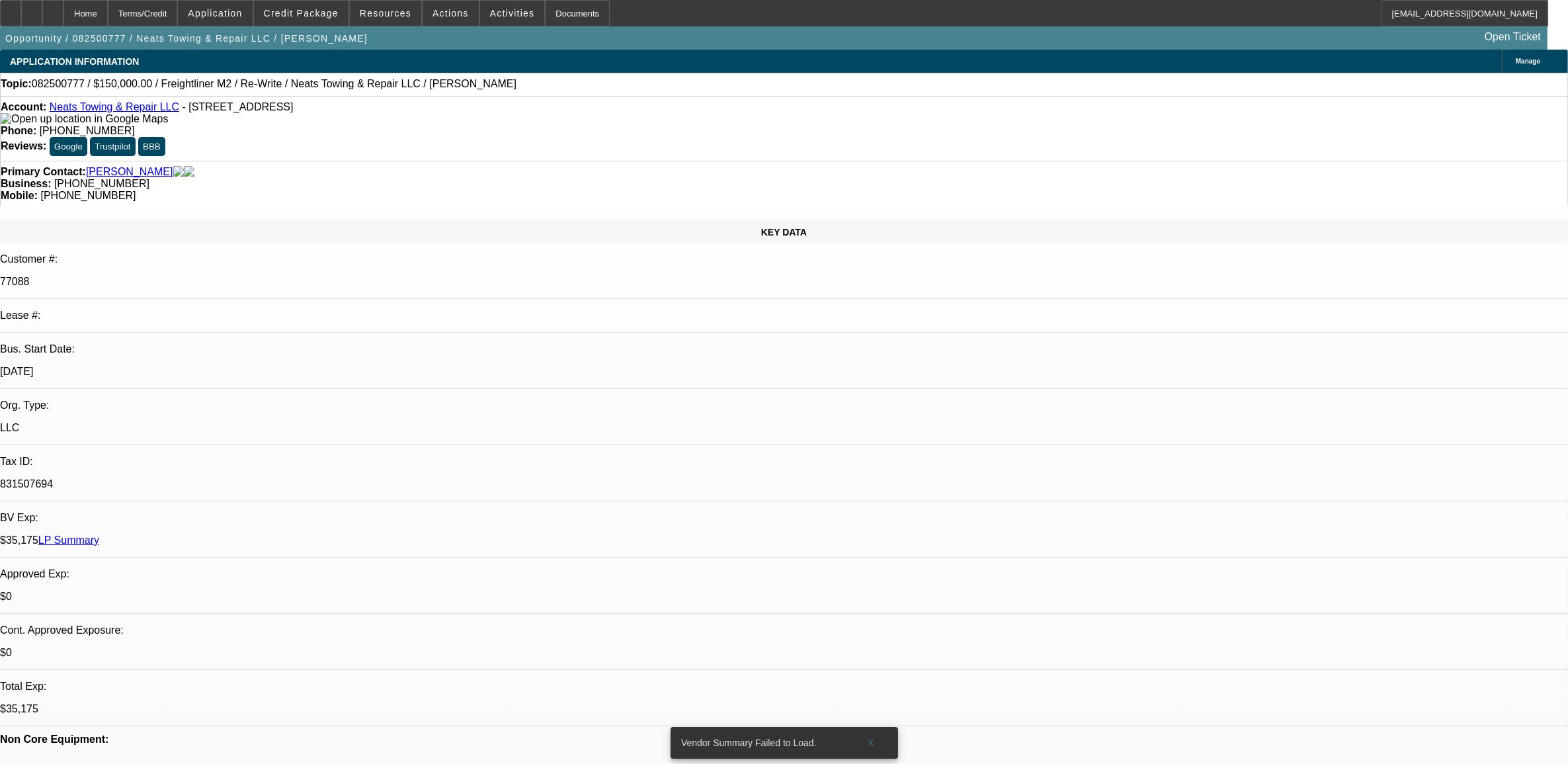
scroll to position [2121, 0]
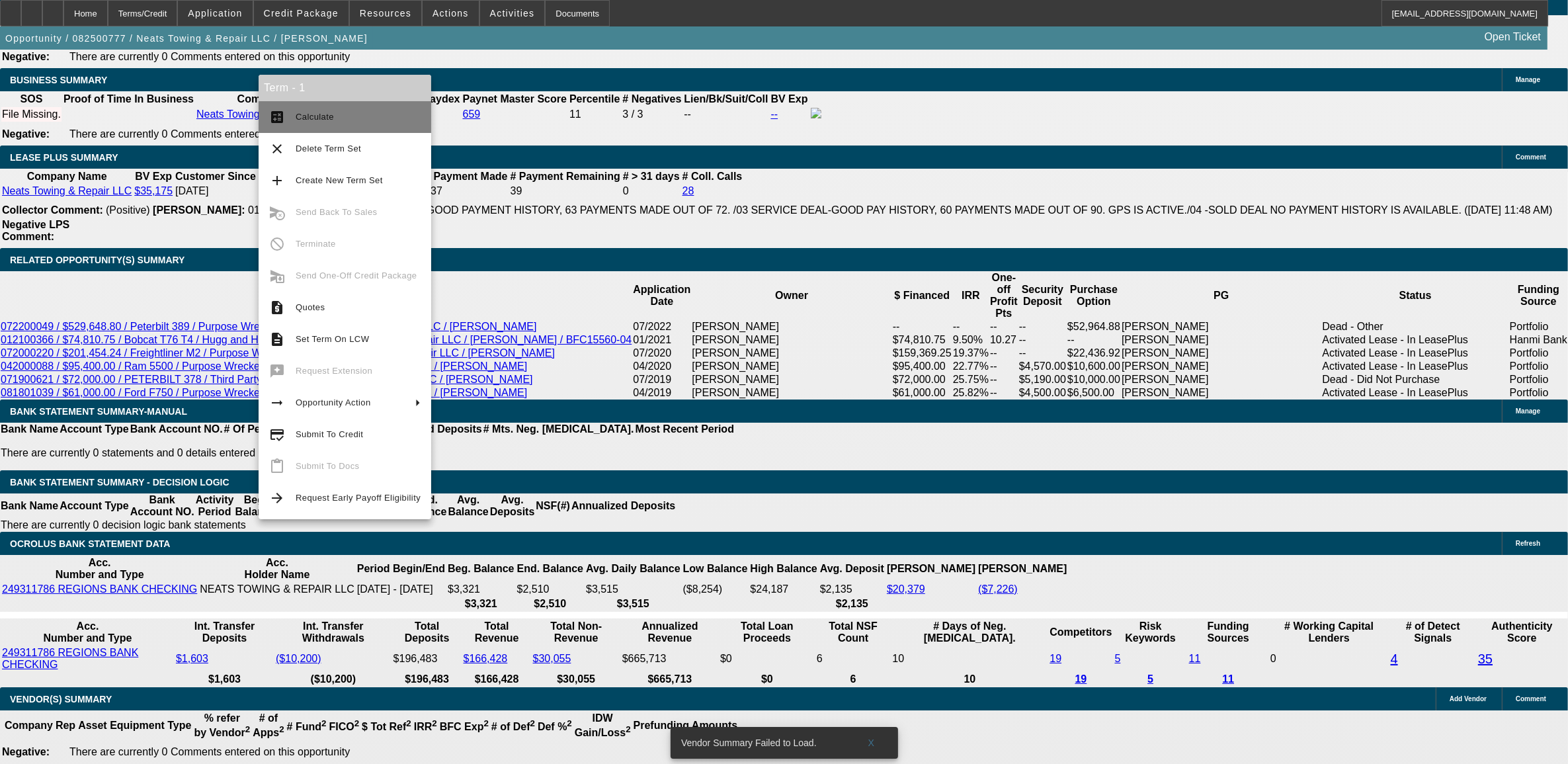
click at [374, 118] on span "Calculate" at bounding box center [358, 116] width 125 height 16
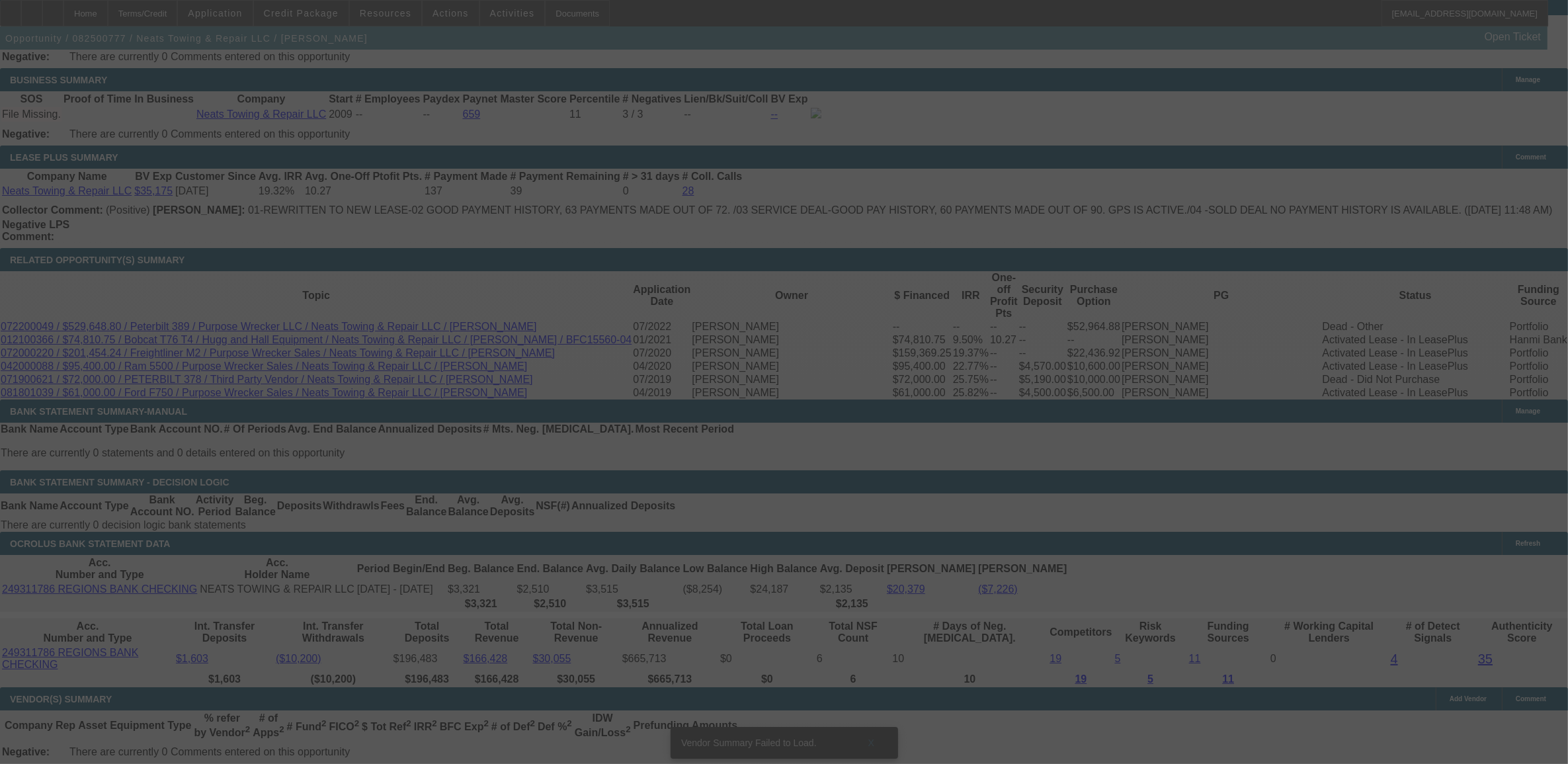
select select "0"
select select "2"
select select "0.1"
select select "4"
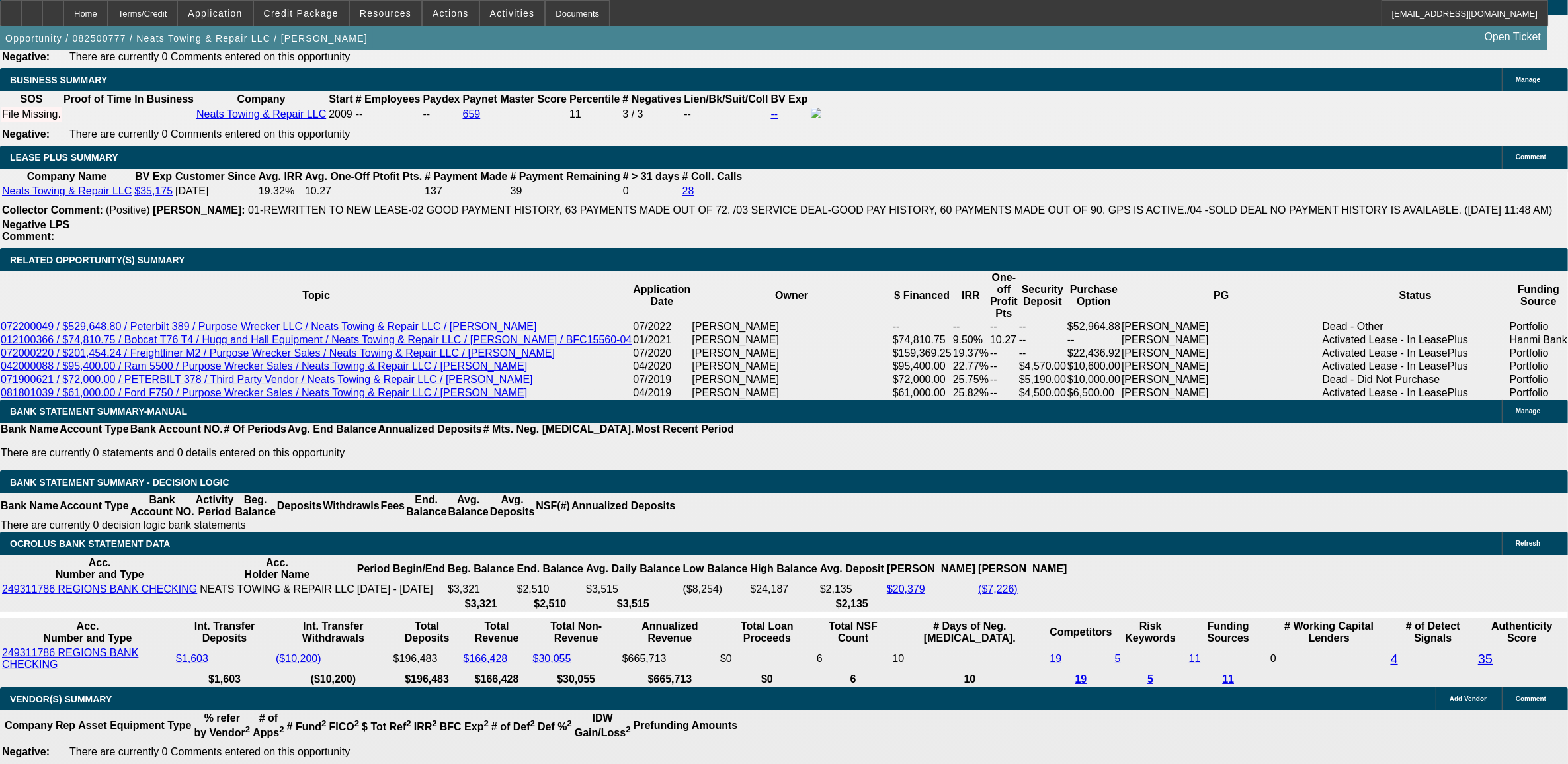
type input "UNKNOWN"
type input "12.9"
type input "0"
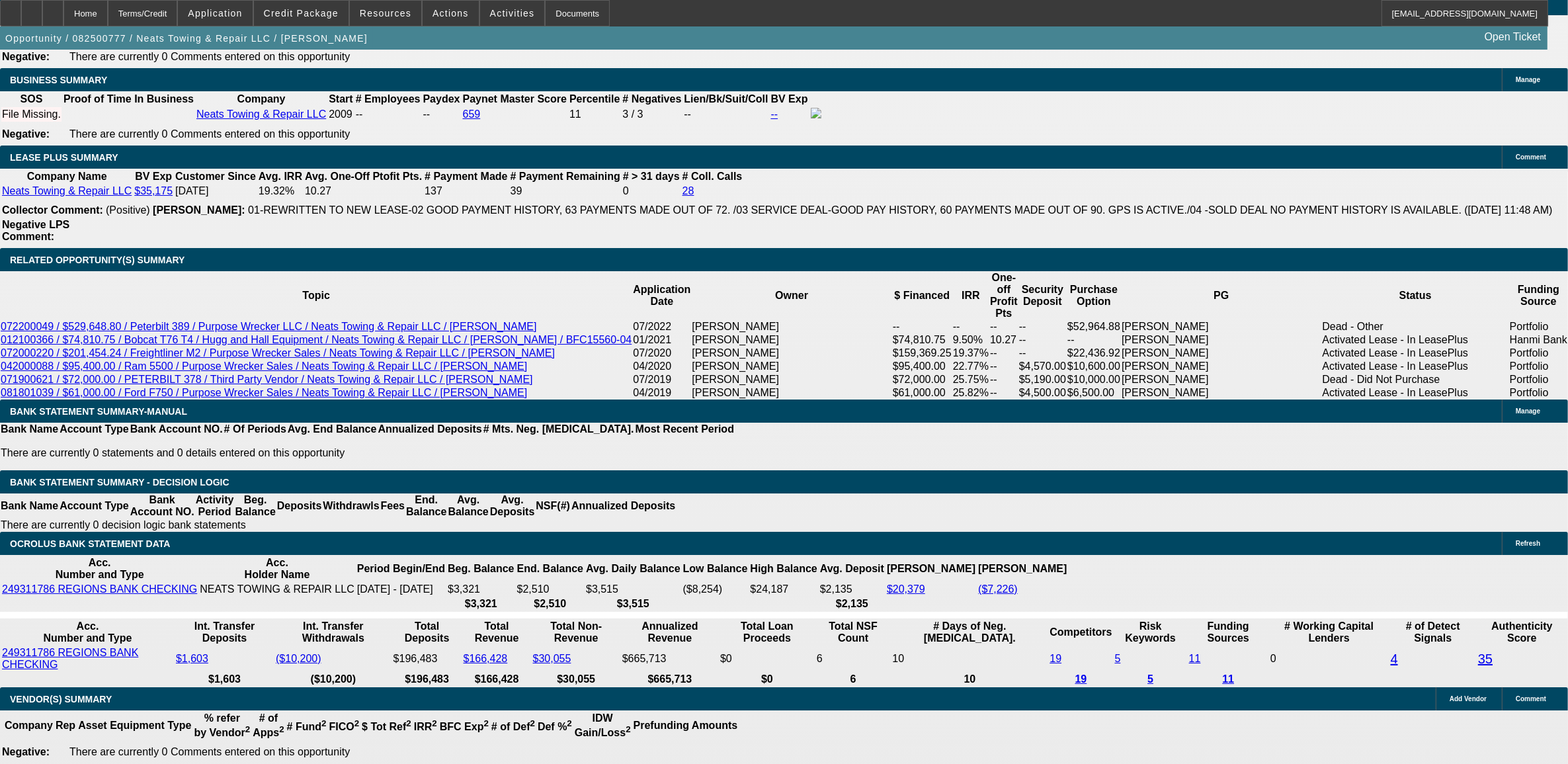
type input "$3,405.29"
type input "$0.00"
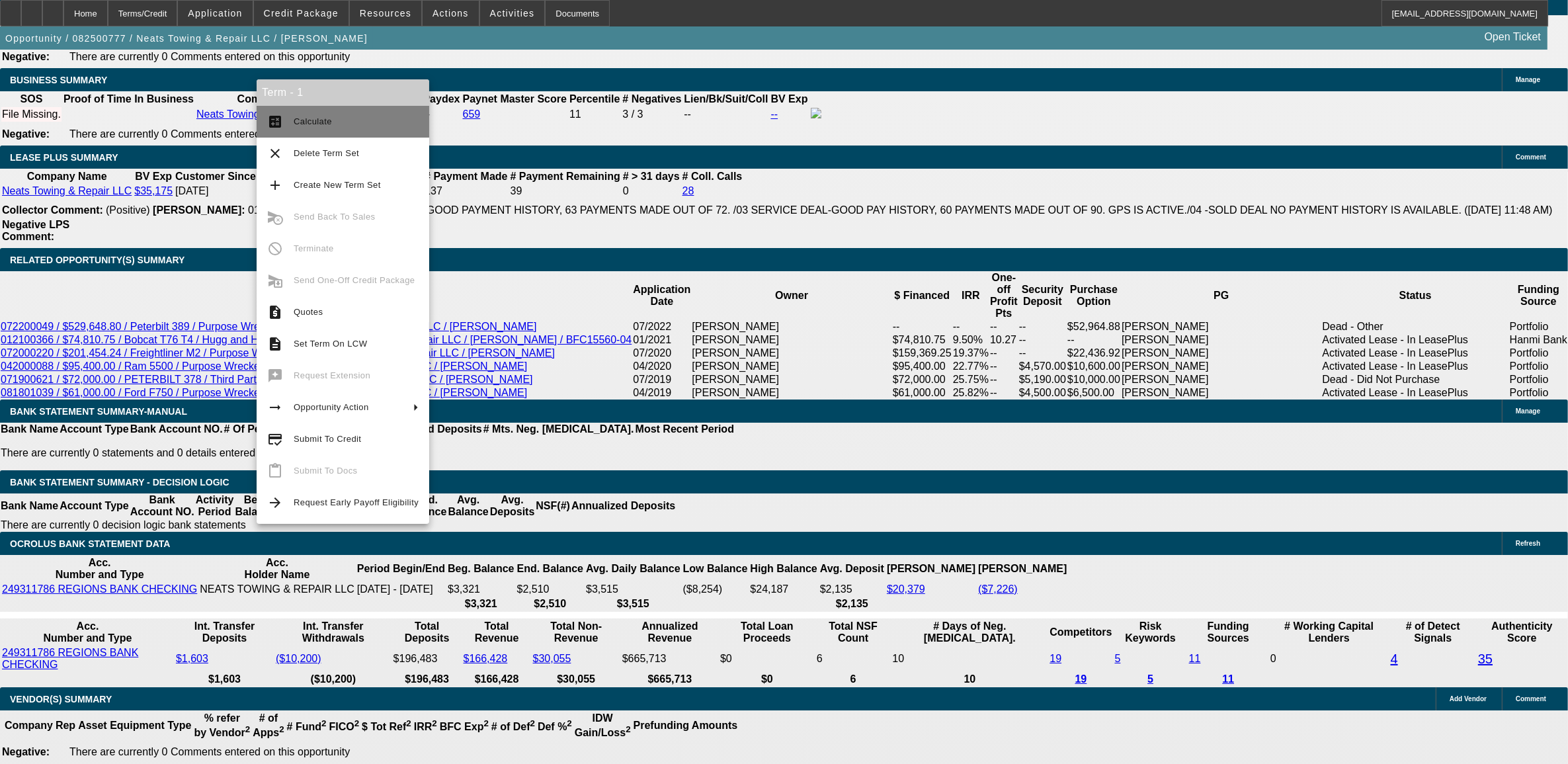
click at [311, 125] on span "Calculate" at bounding box center [312, 121] width 39 height 10
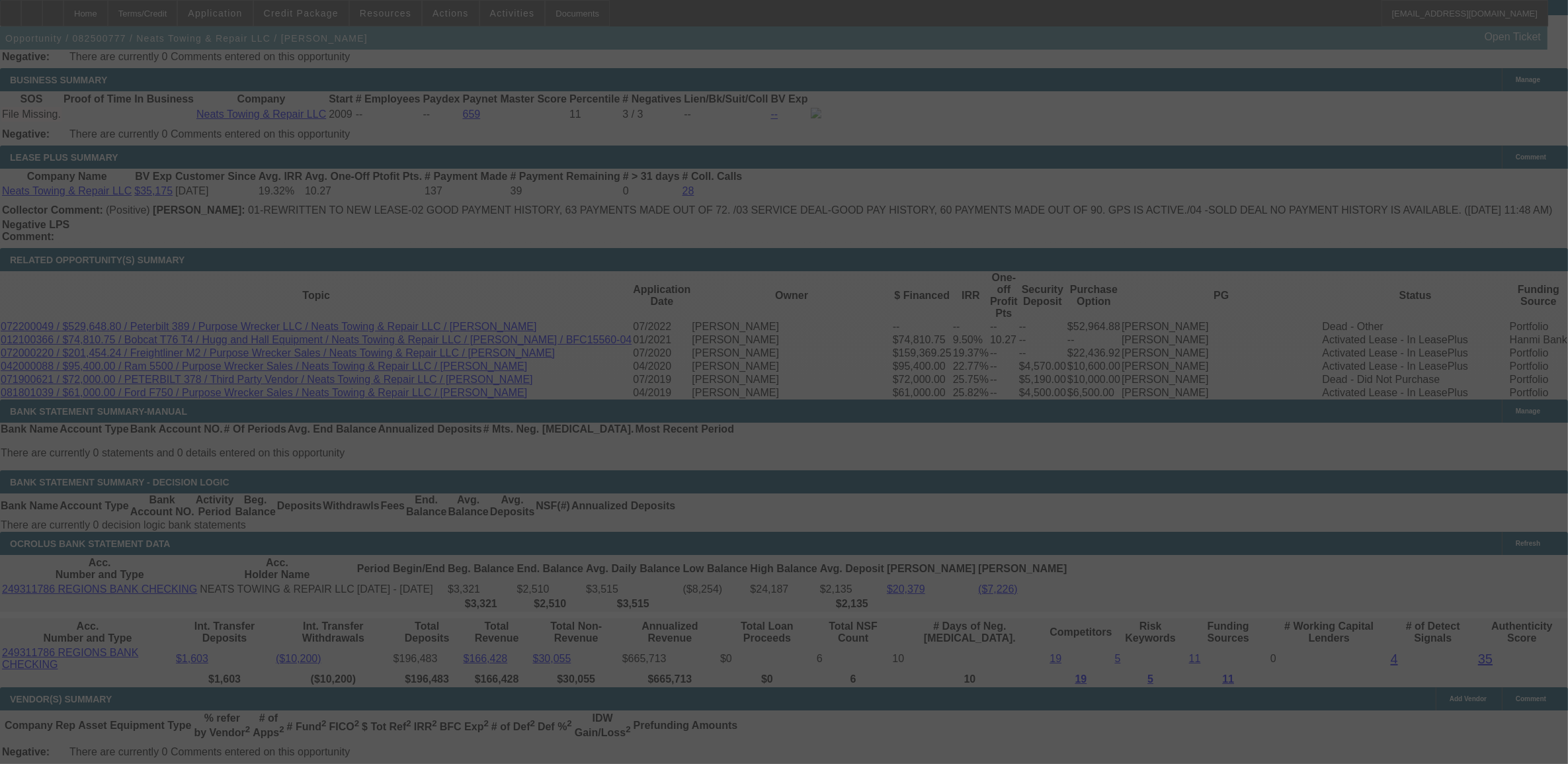
select select "0"
select select "2"
select select "0.1"
select select "4"
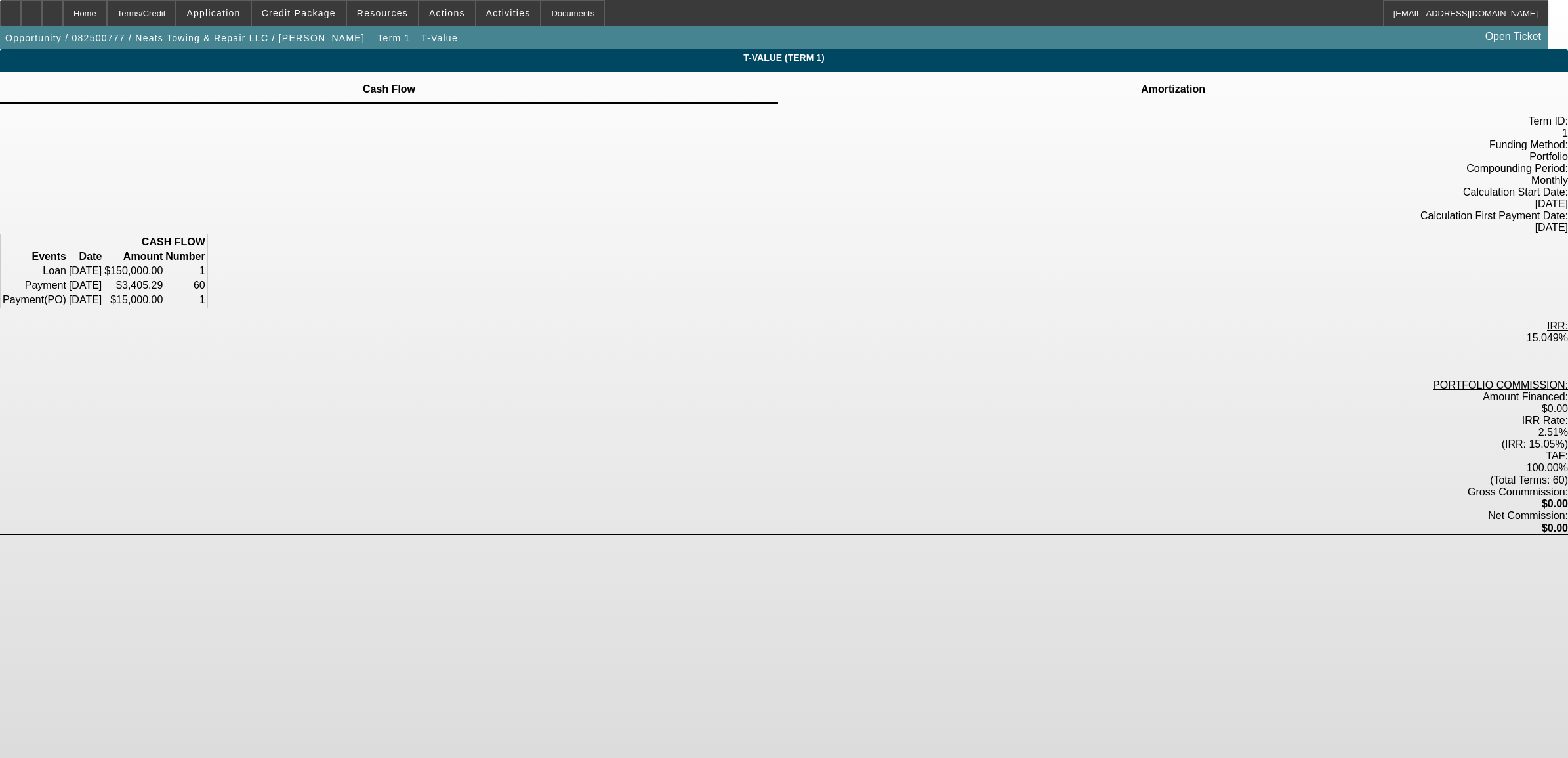
click at [1139, 79] on span "Amortization" at bounding box center [1173, 88] width 68 height 32
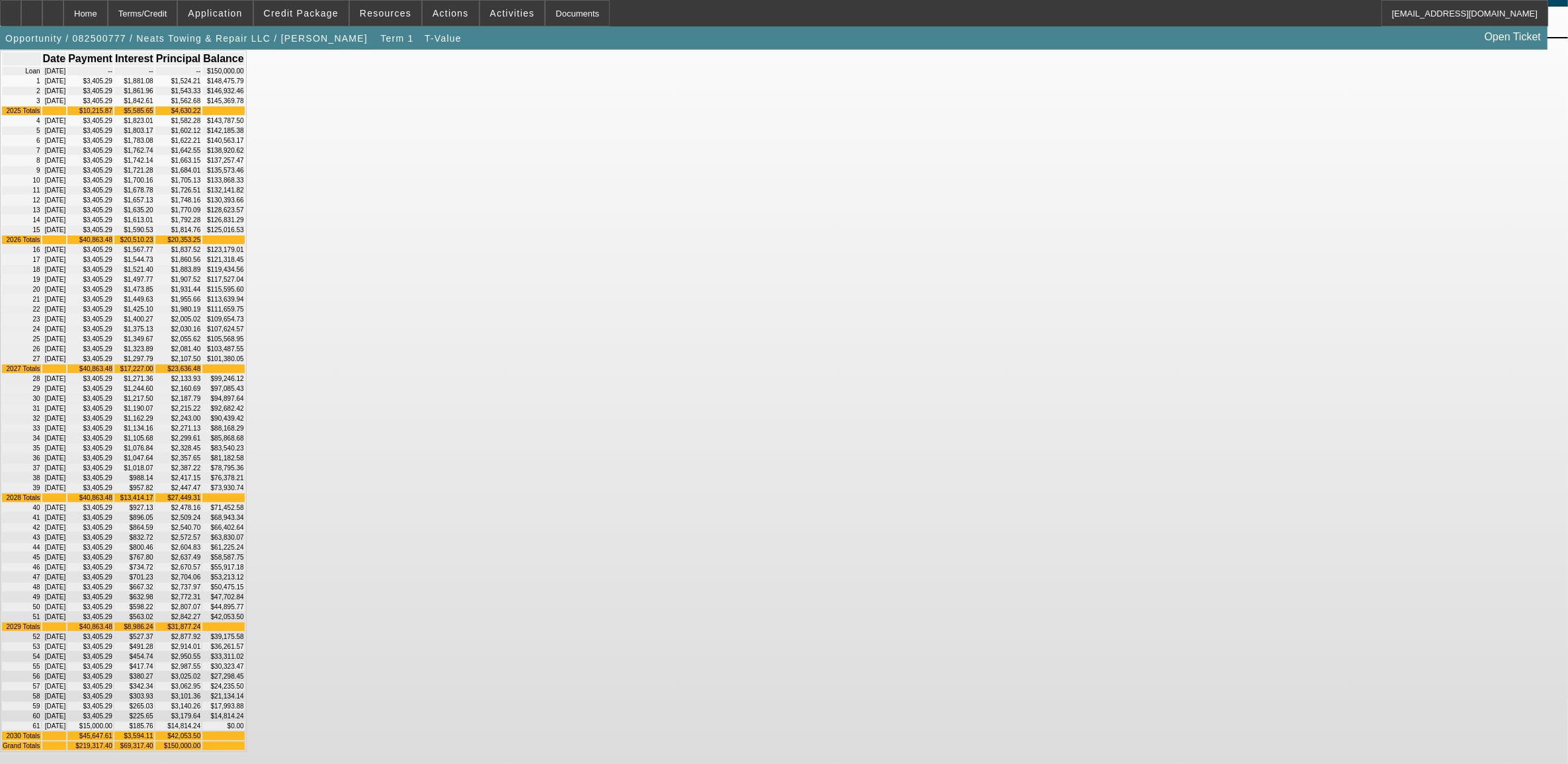
scroll to position [570, 0]
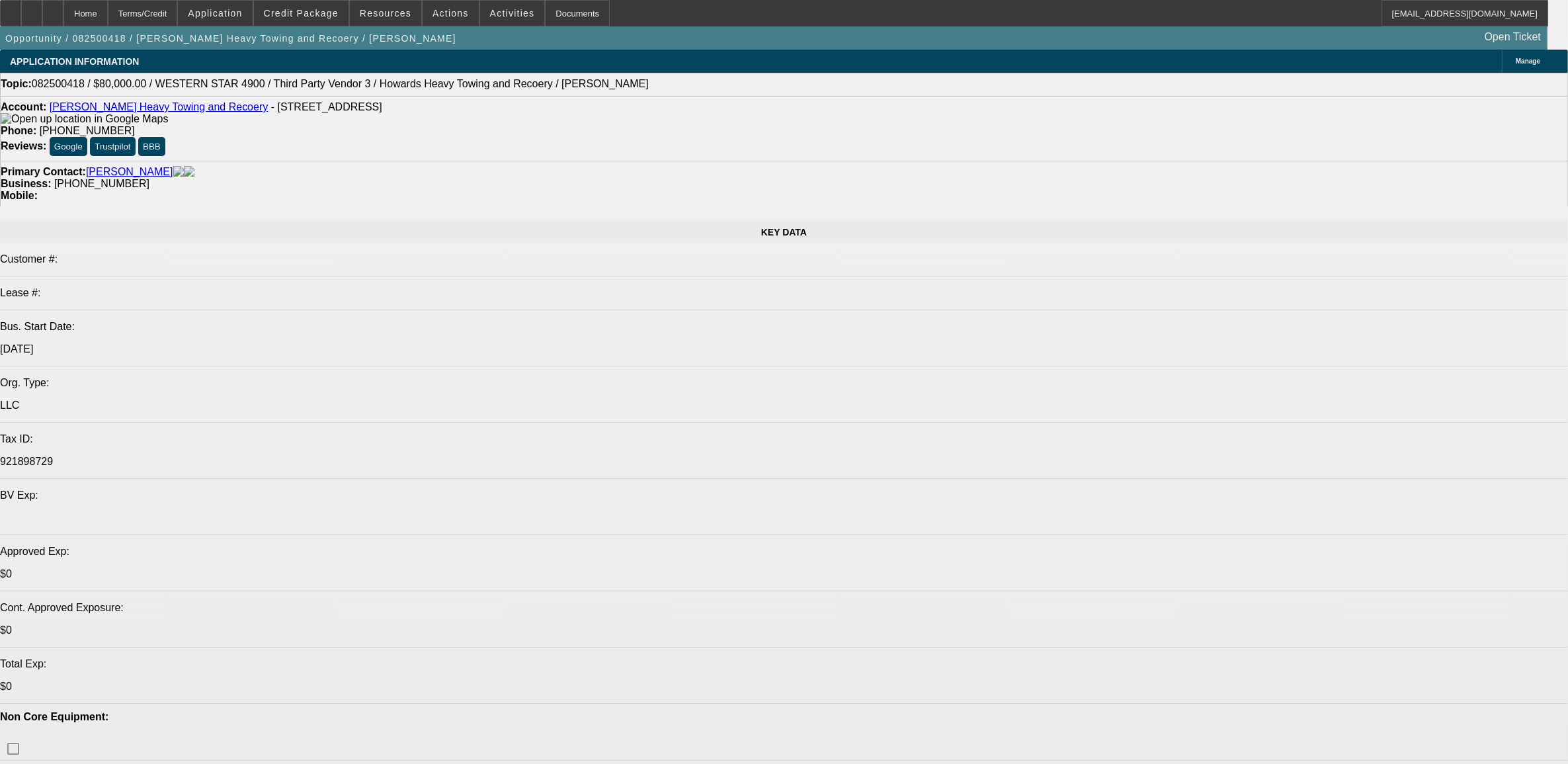
select select "0"
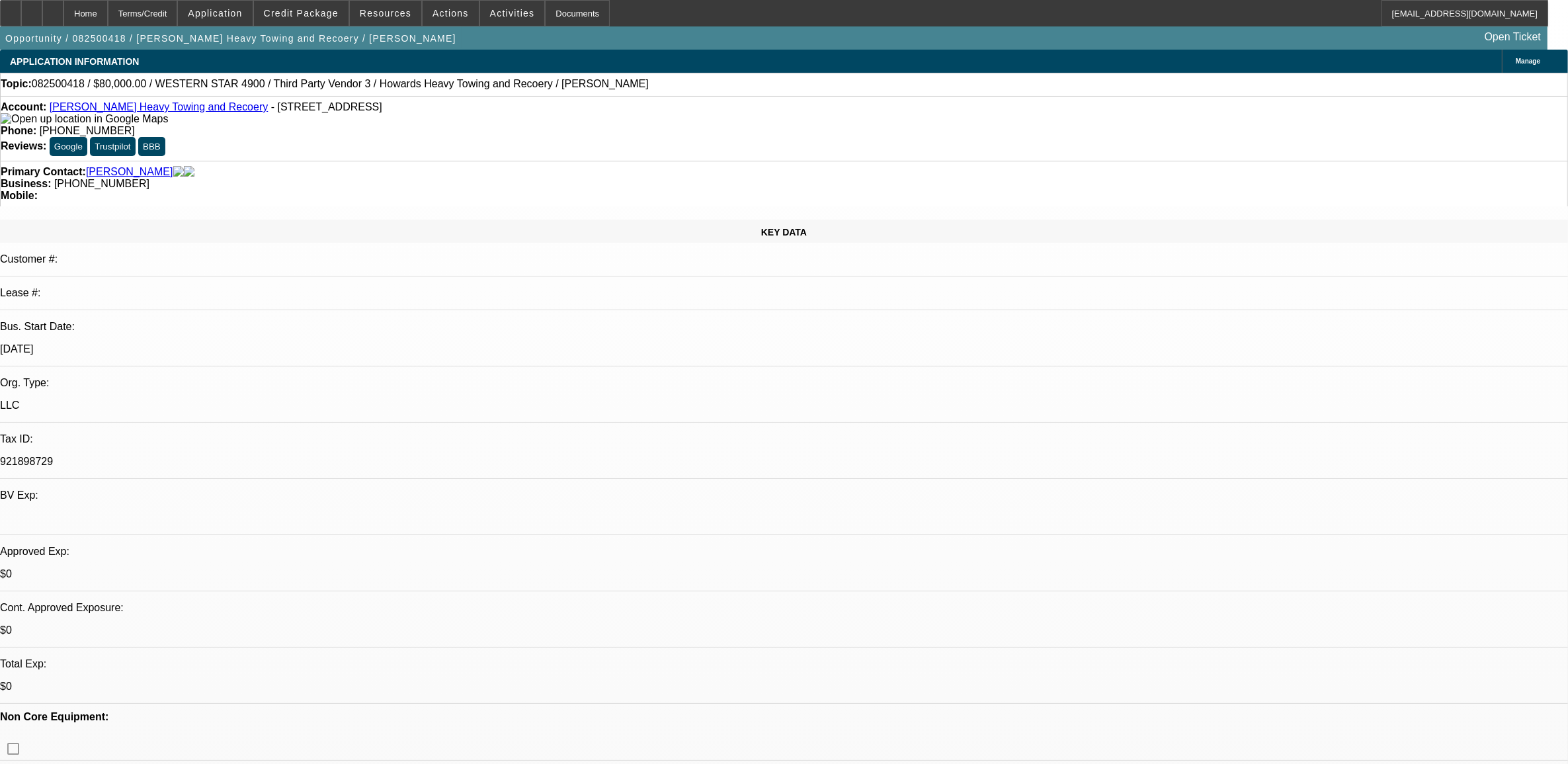
select select "0"
select select "0.1"
select select "0"
select select "0.1"
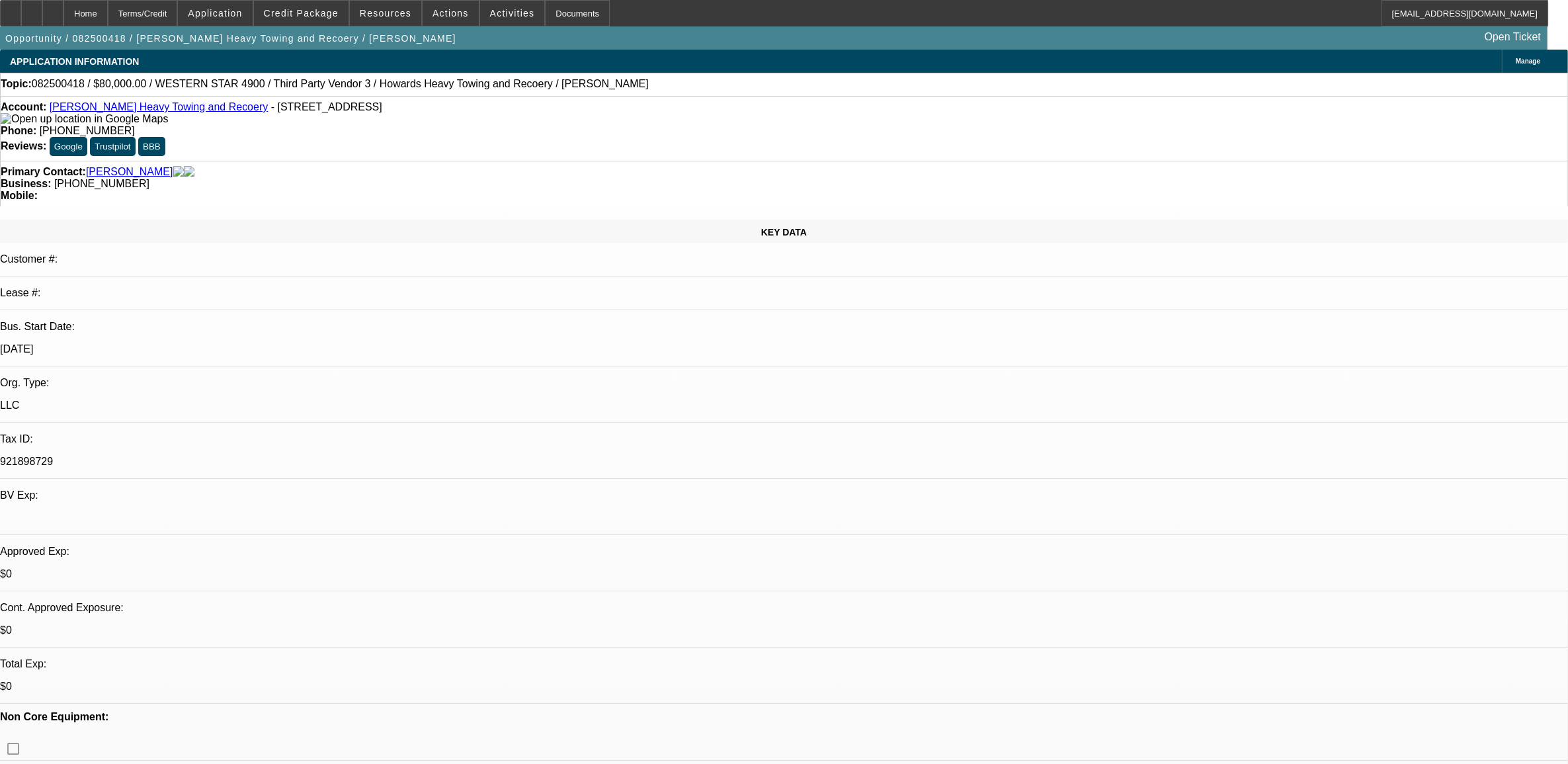
select select "0.1"
select select "0"
select select "0.1"
select select "0"
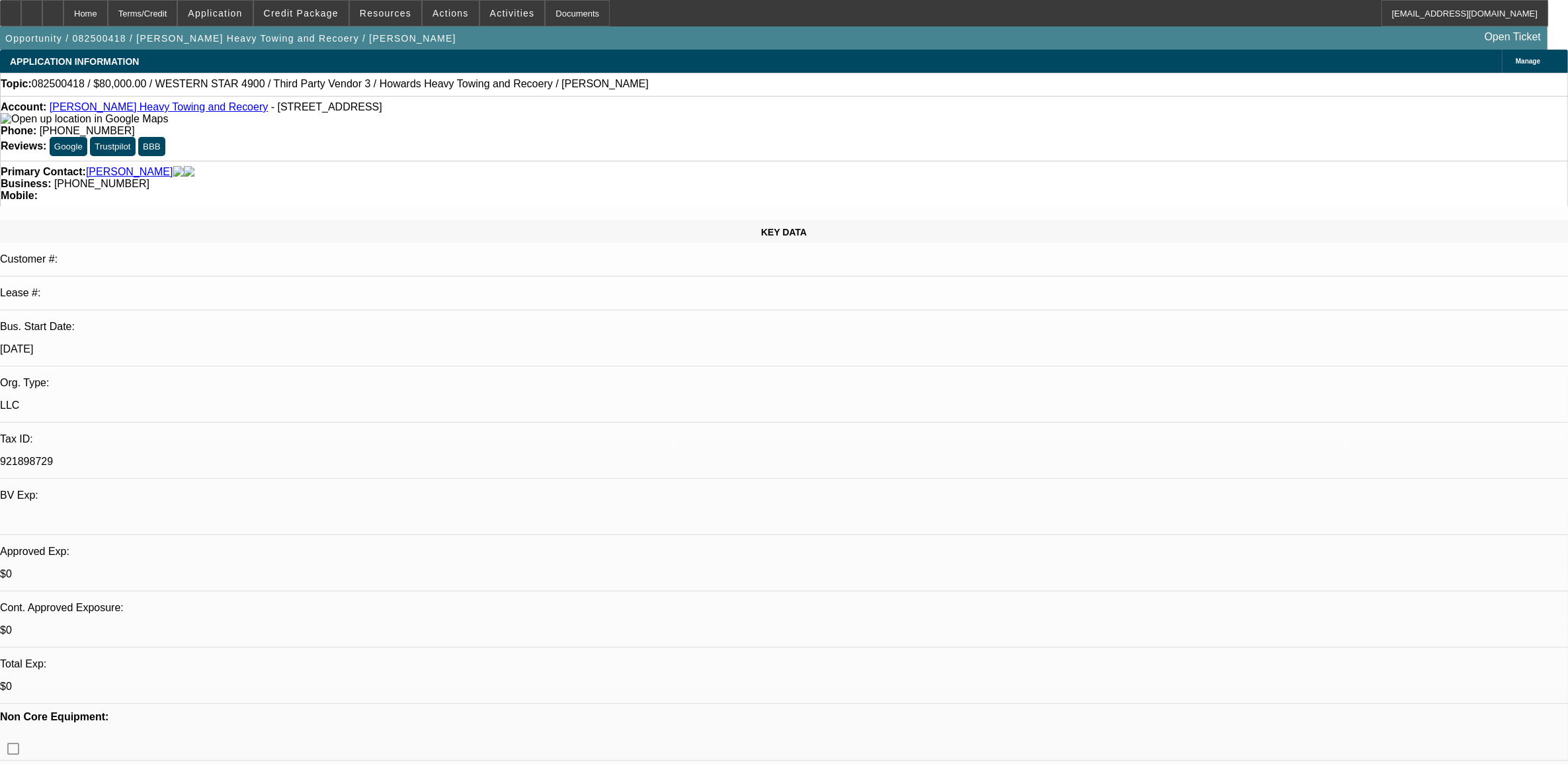
select select "0.1"
select select "1"
select select "2"
select select "4"
select select "1"
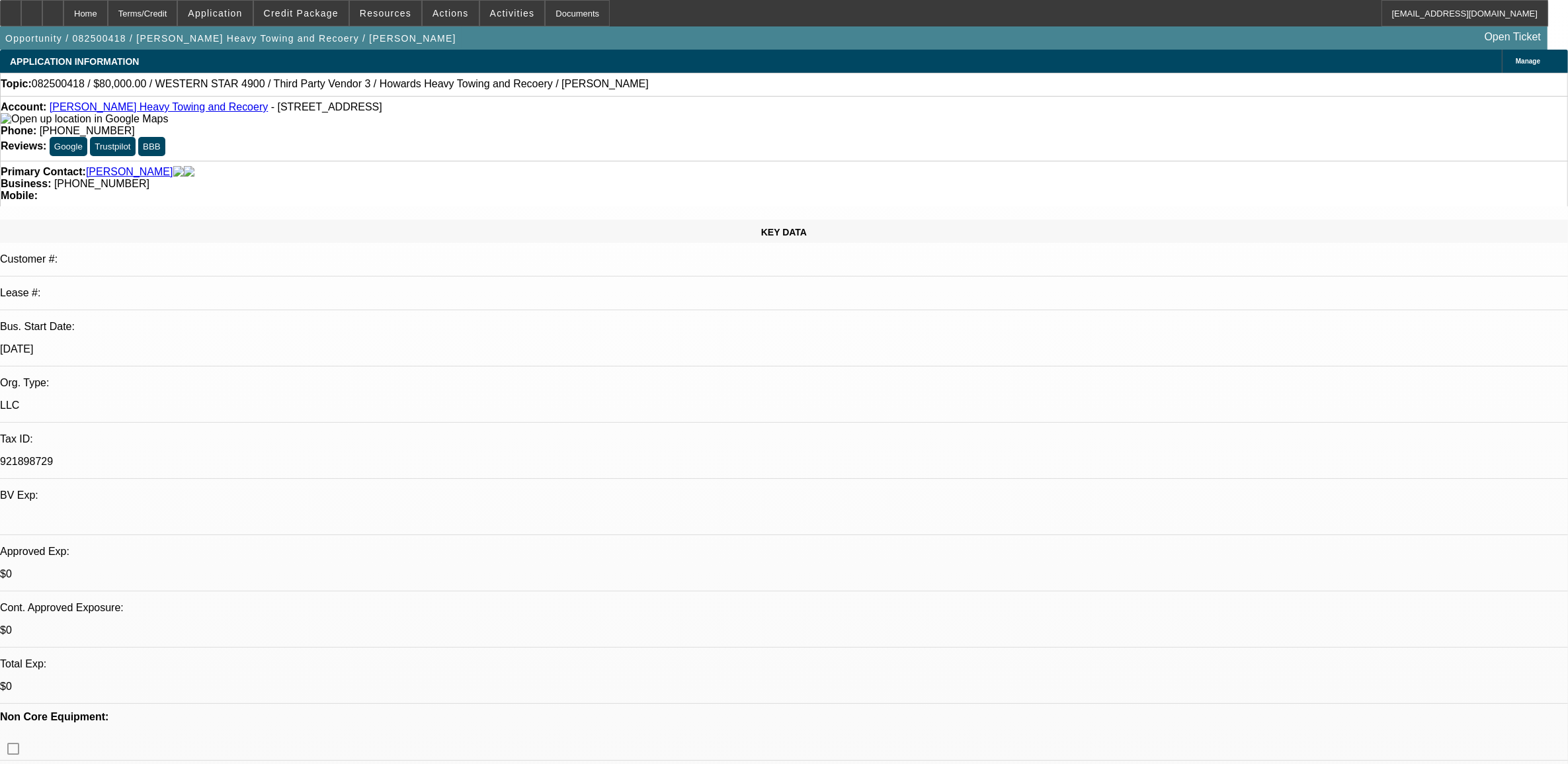
select select "2"
select select "4"
select select "1"
select select "2"
select select "4"
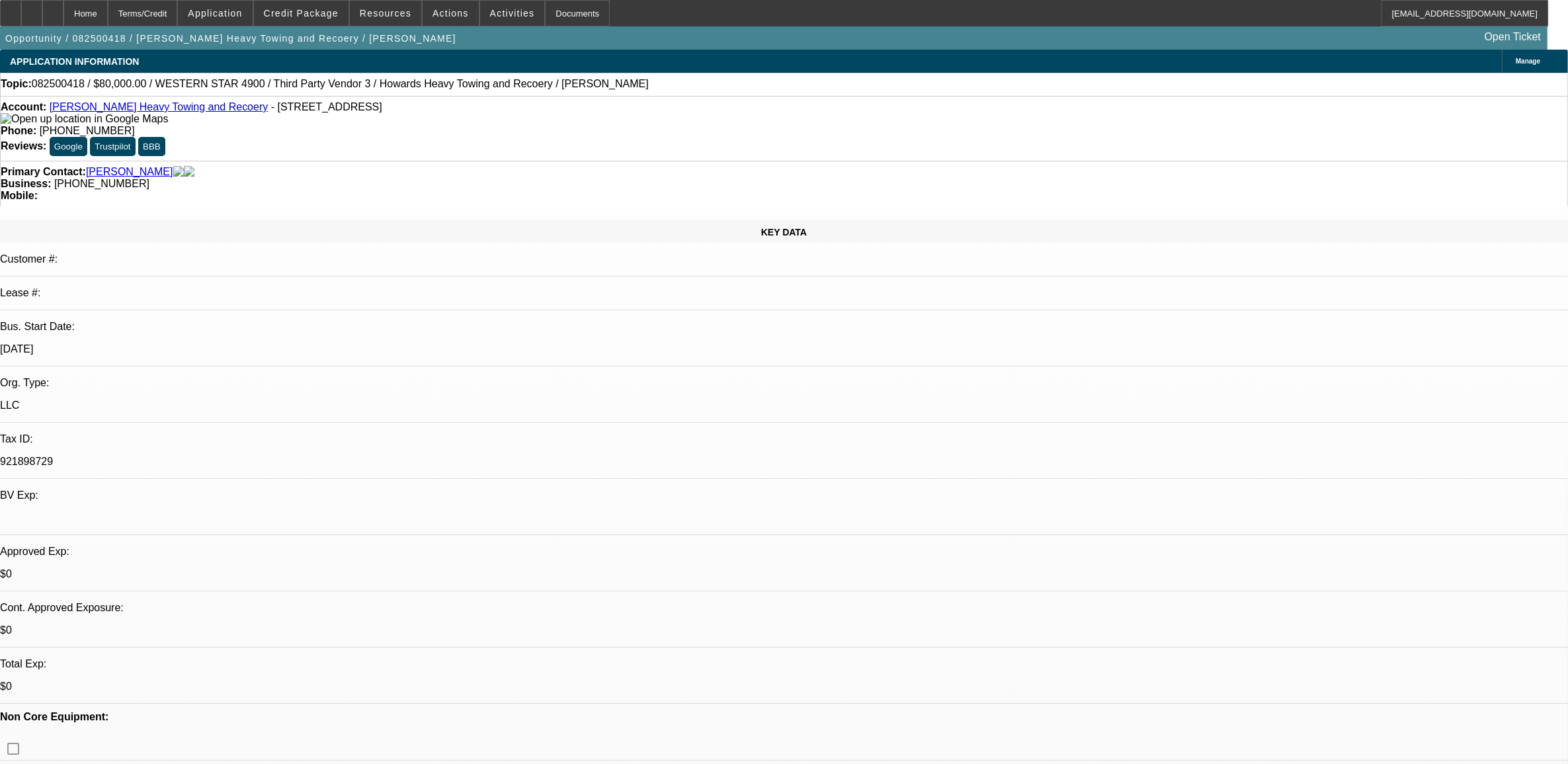
select select "1"
select select "2"
select select "4"
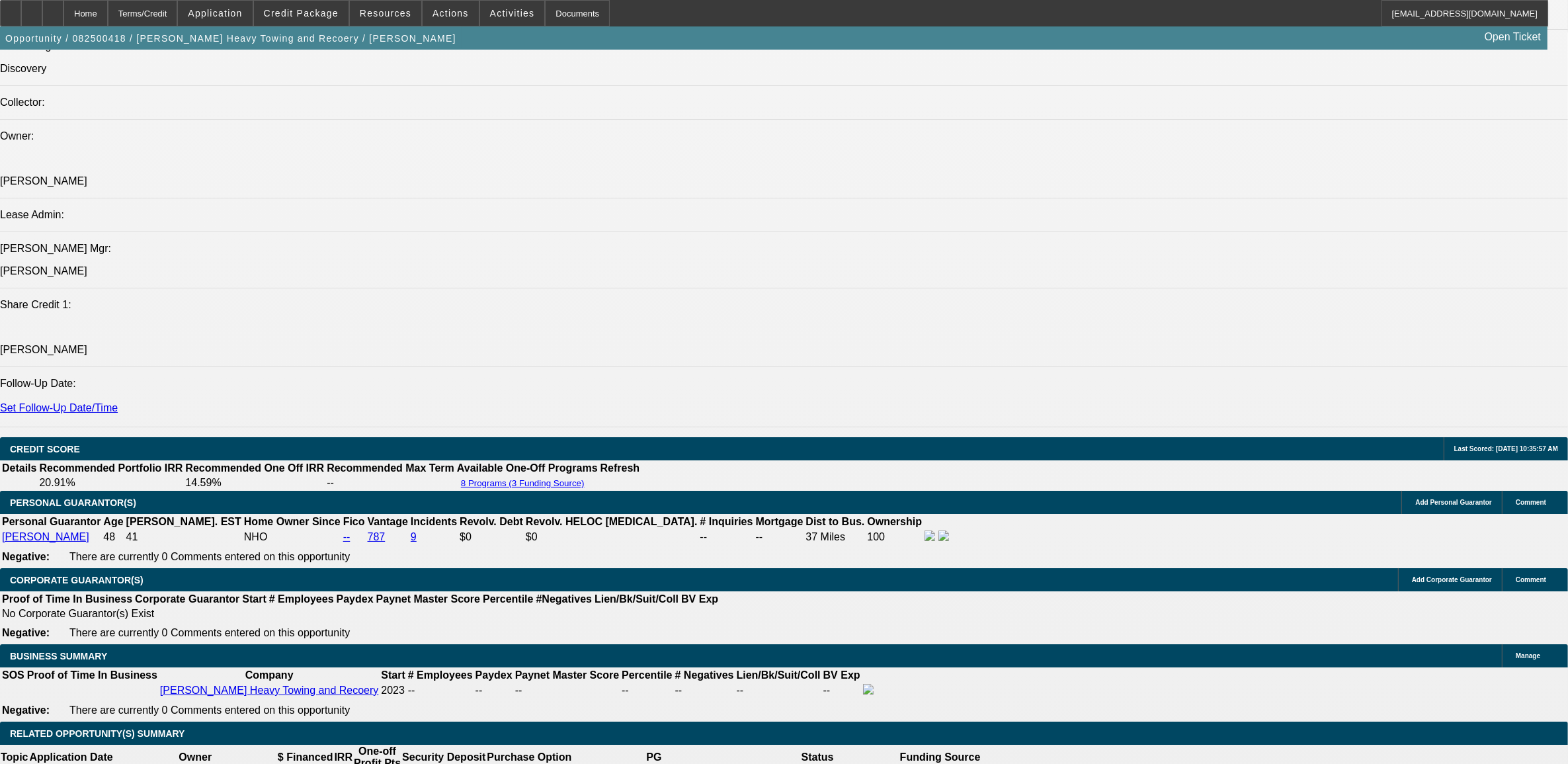
scroll to position [1654, 0]
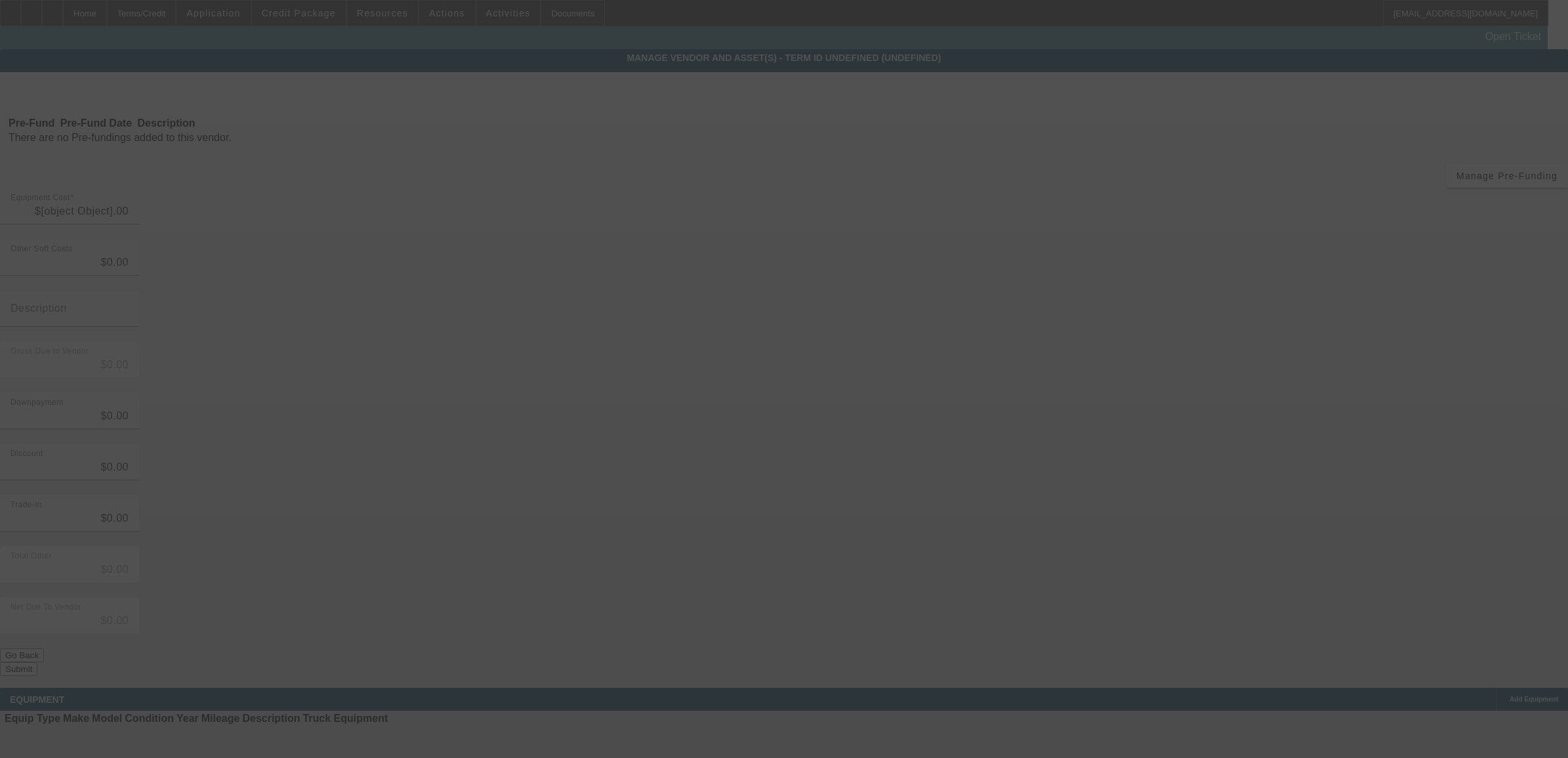
type input "$110,000.00"
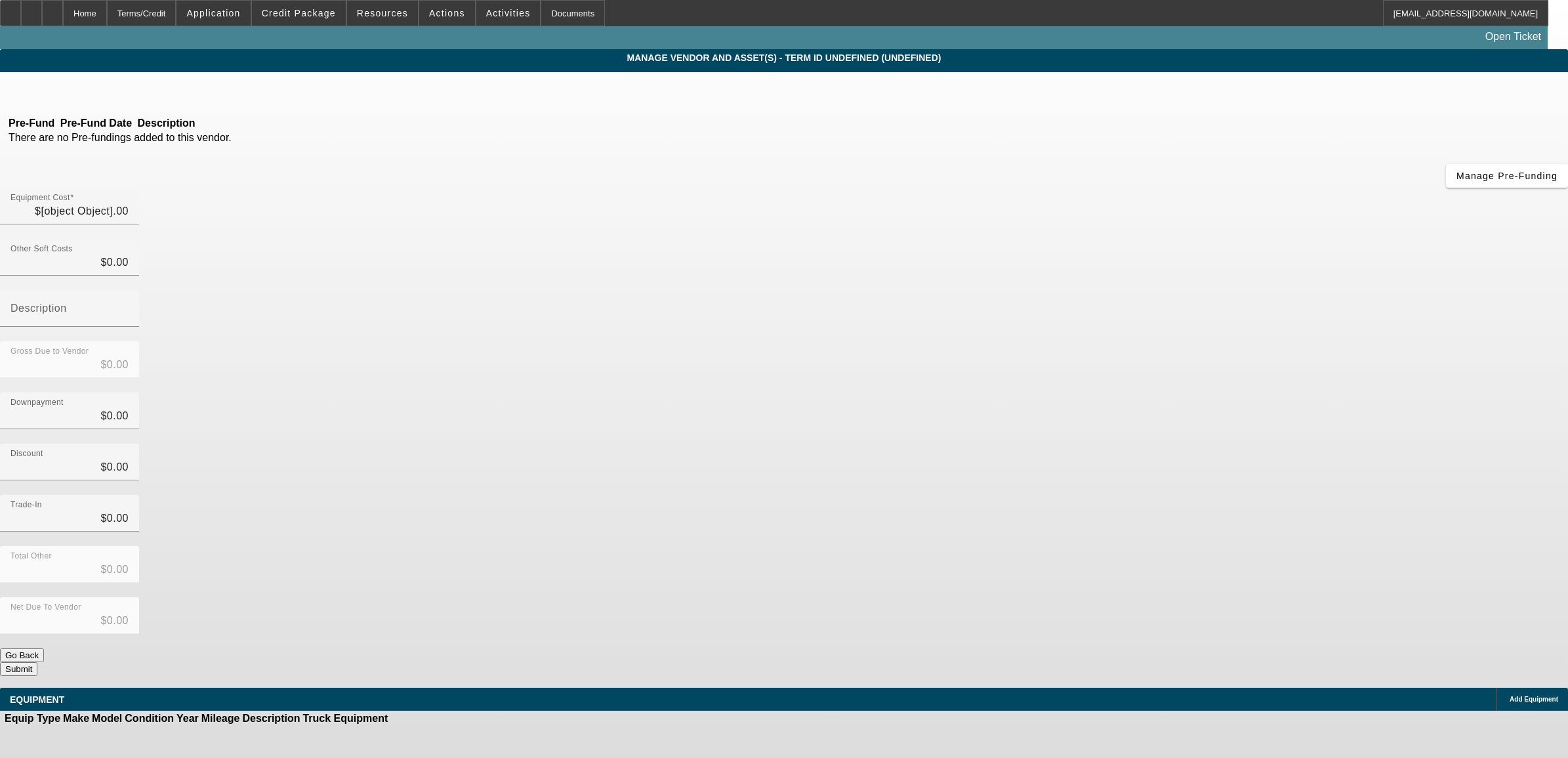
type input "$110,000.00"
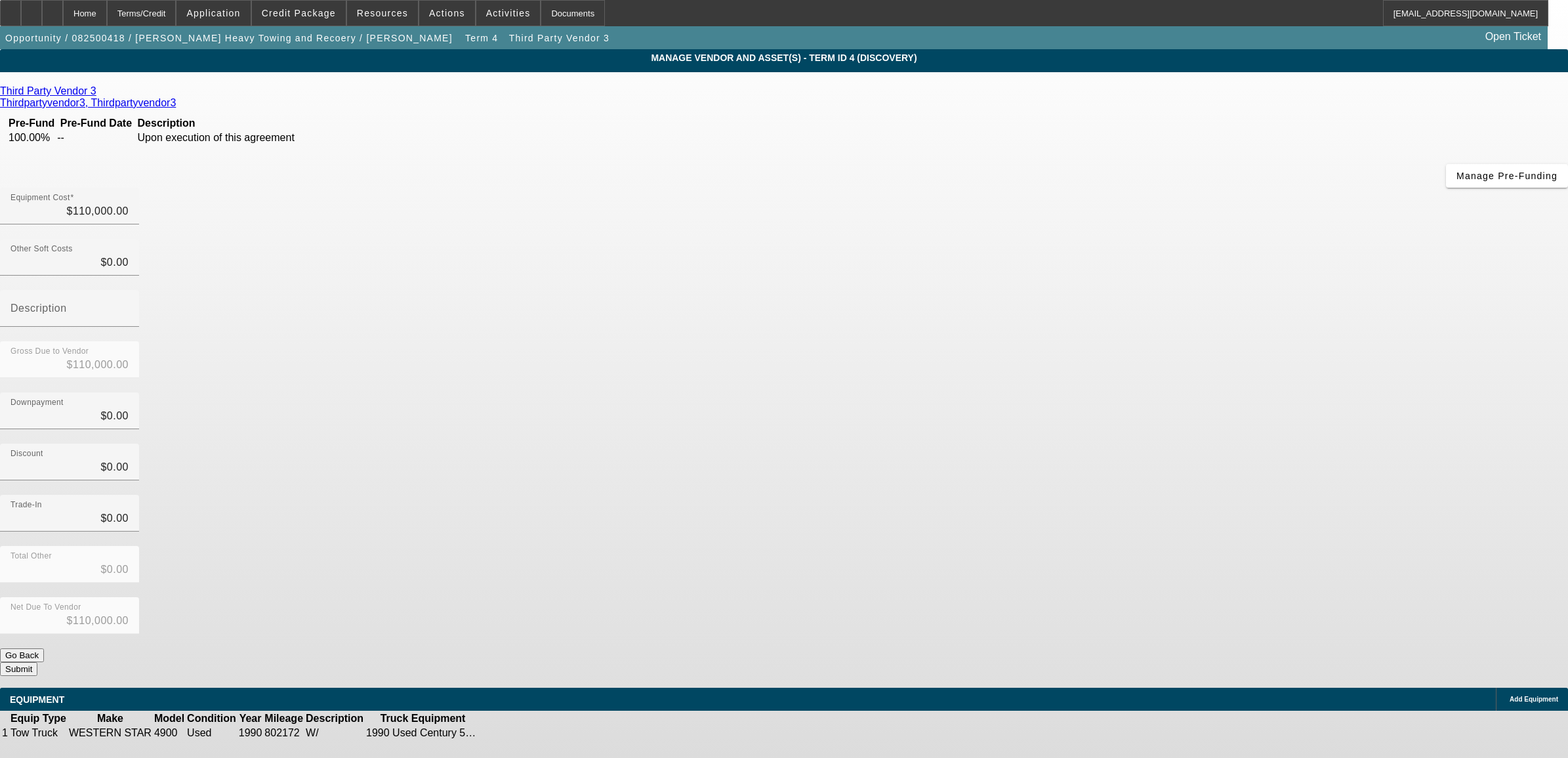
click at [522, 734] on icon at bounding box center [522, 734] width 0 height 0
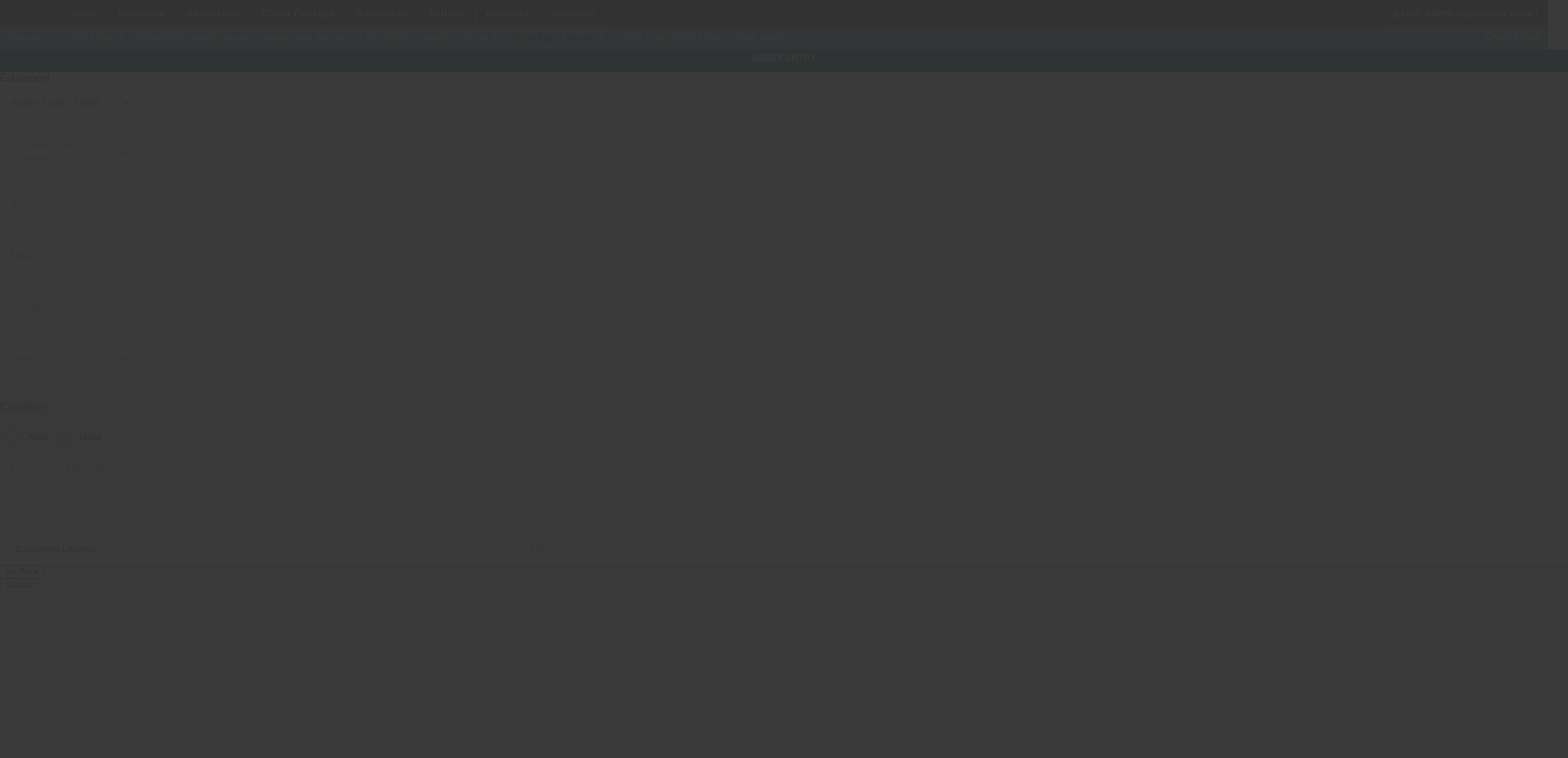
type input "2WKPDCJF4LK926803"
type input "Western Star"
type input "4900"
radio input "true"
type textarea "W/"
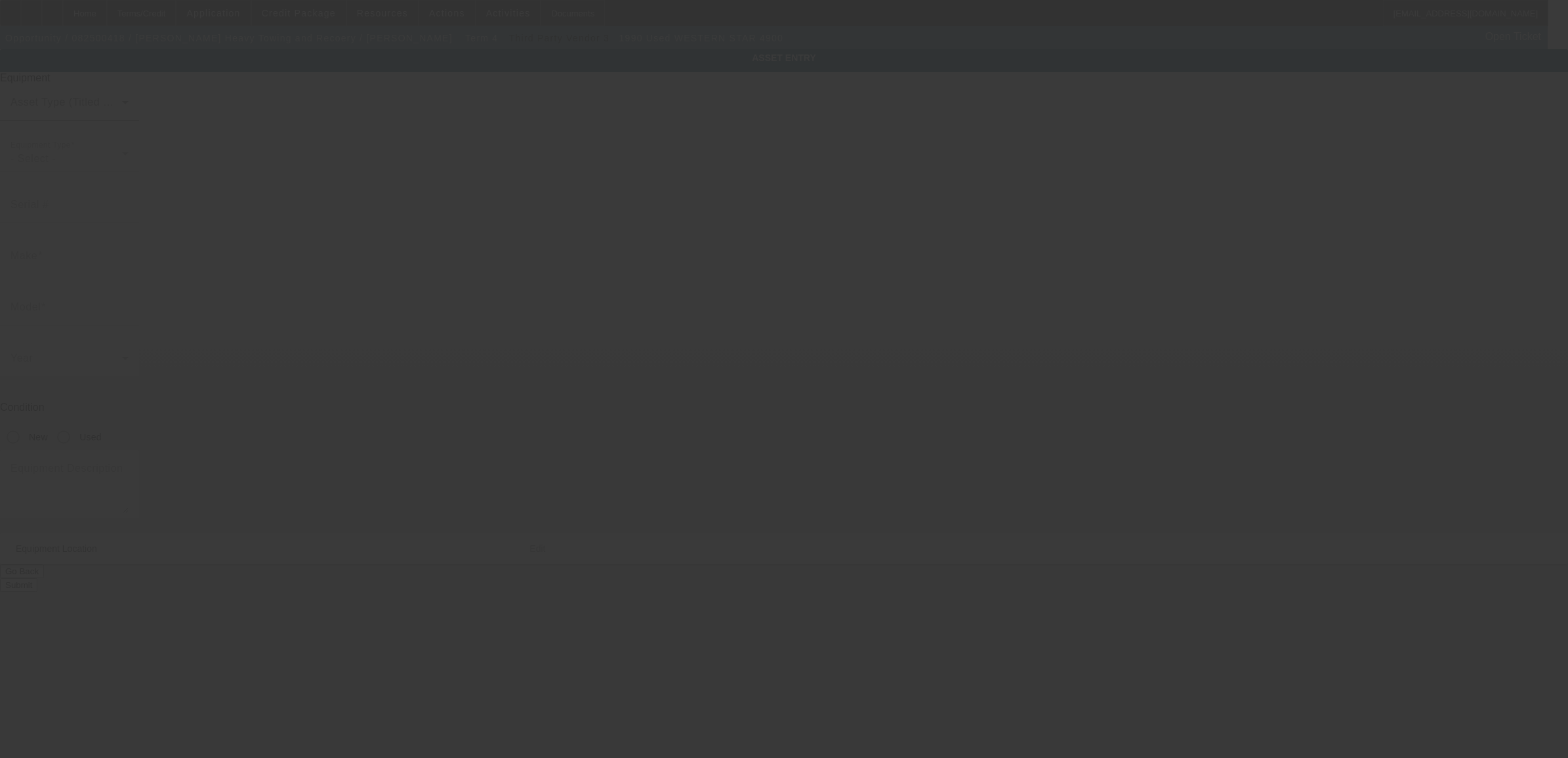
type input "2895 State Route 28"
type input "Old Forge"
type input "13420"
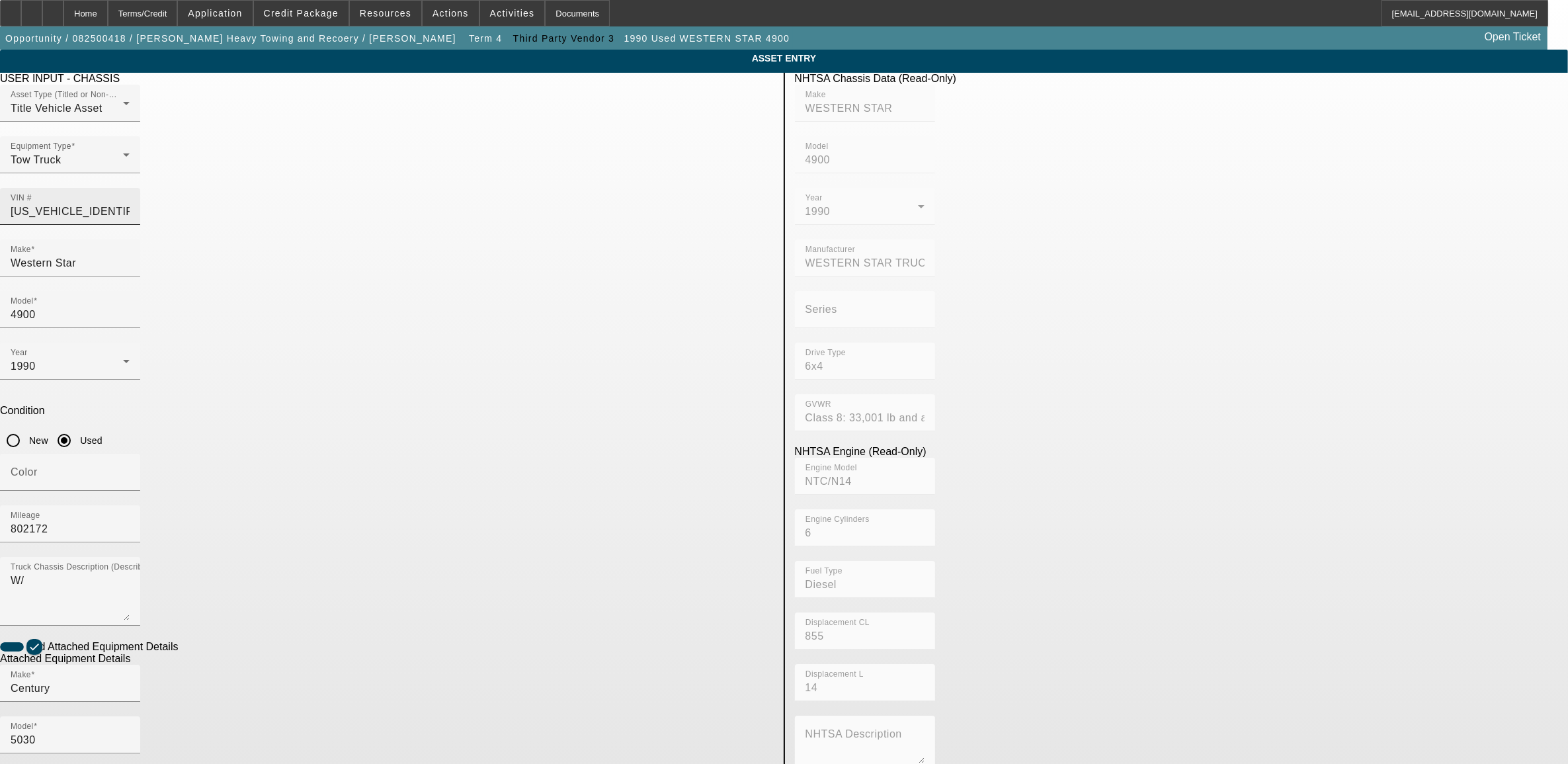
click at [129, 204] on input "2WKPDCJF4LK926803" at bounding box center [70, 211] width 119 height 16
click at [338, 11] on span "Credit Package" at bounding box center [301, 13] width 75 height 11
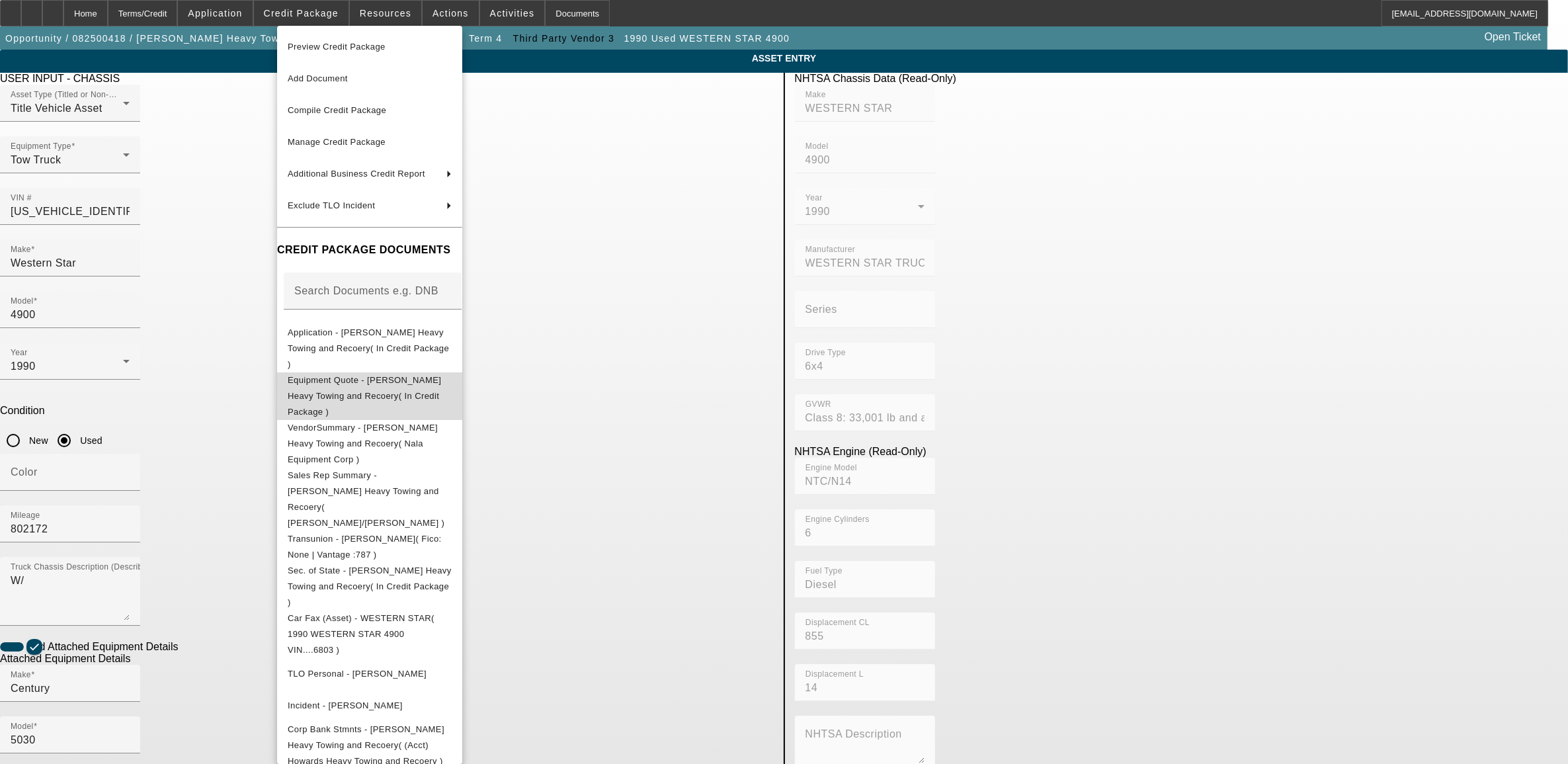
click at [357, 372] on span "Equipment Quote - Howard's Heavy Towing and Recoery( In Credit Package )" at bounding box center [369, 396] width 164 height 48
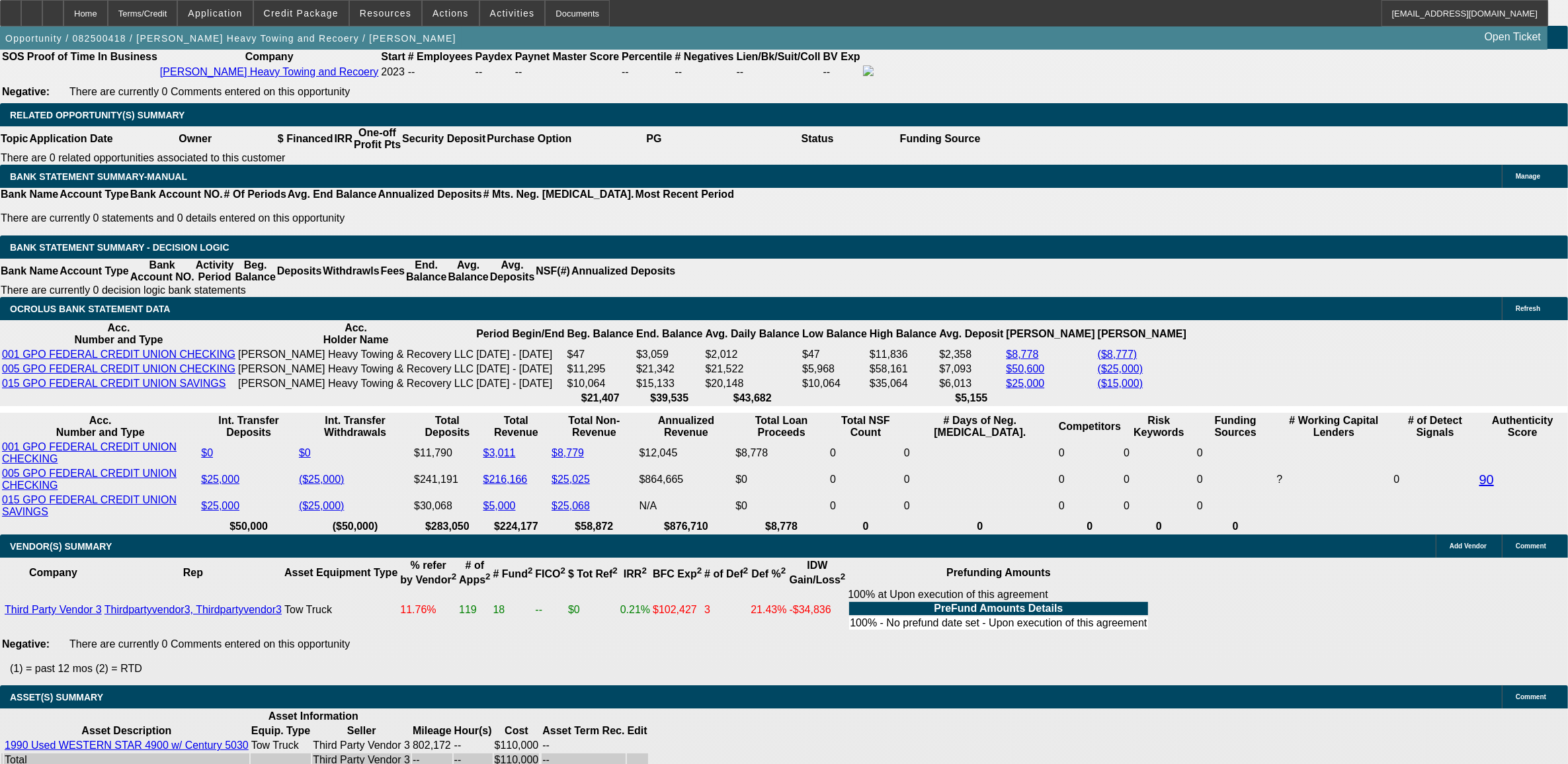
select select "0"
select select "0.1"
select select "0"
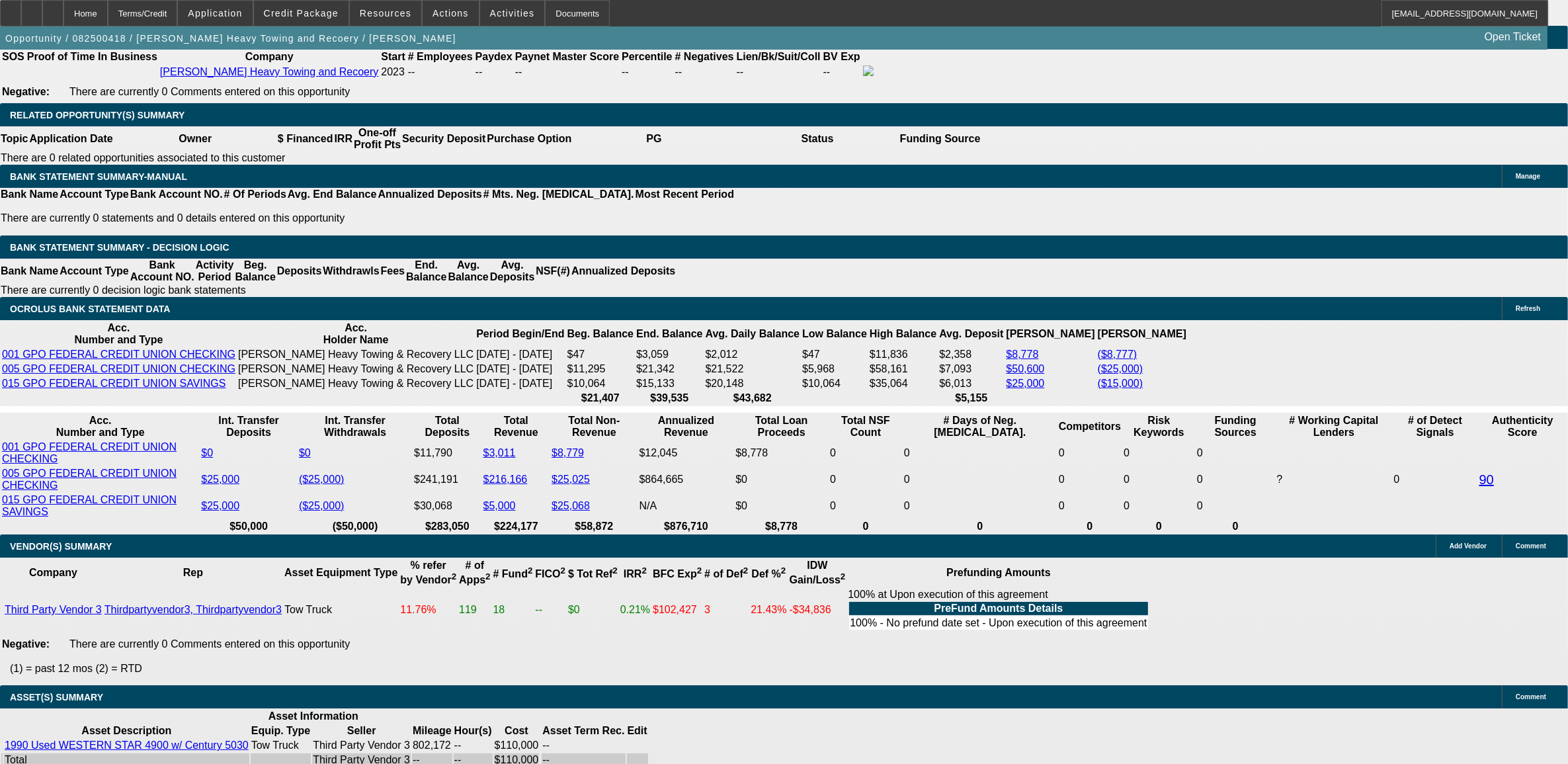
select select "0.1"
select select "0"
select select "0.1"
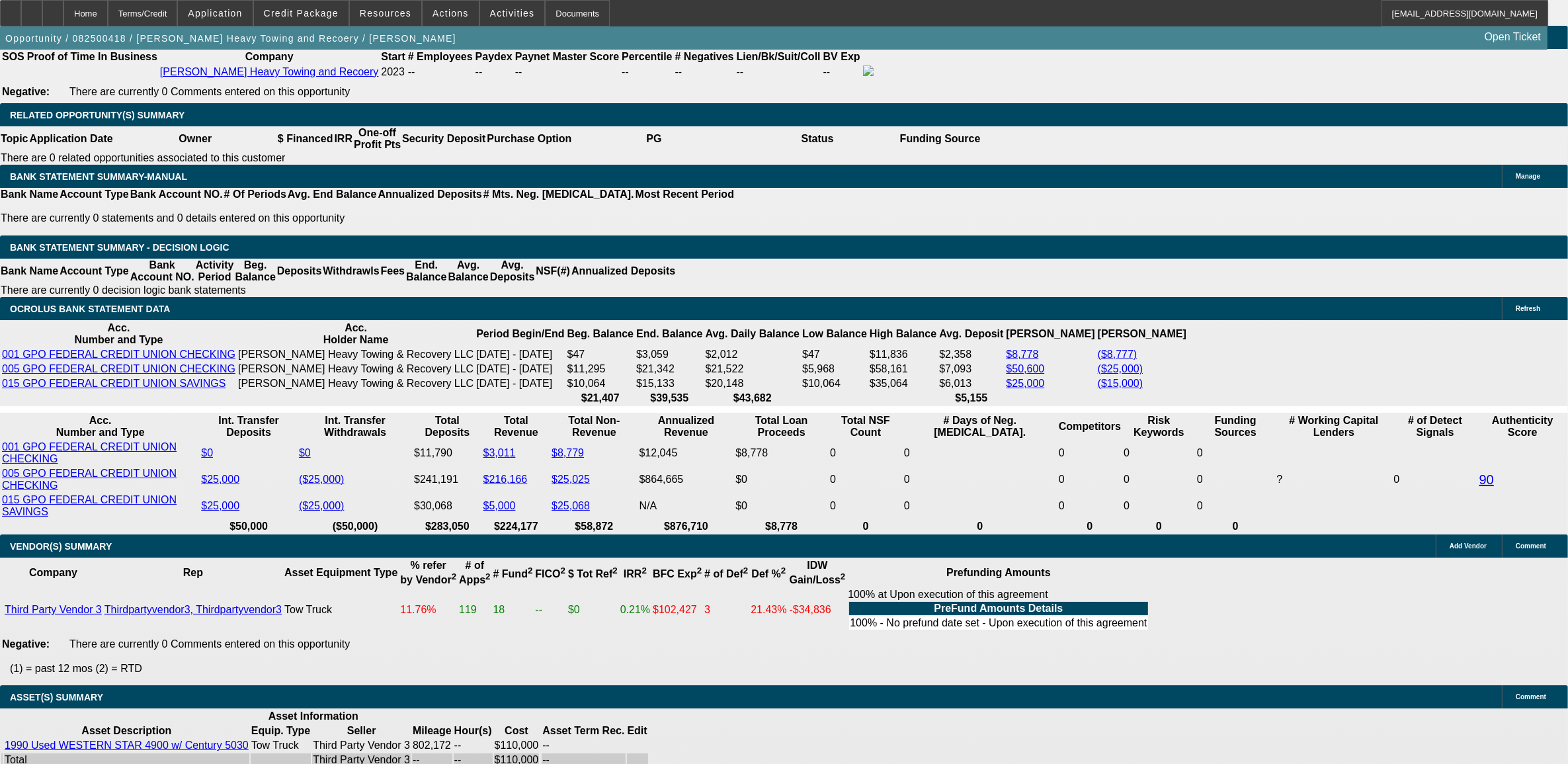
select select "0"
select select "0.1"
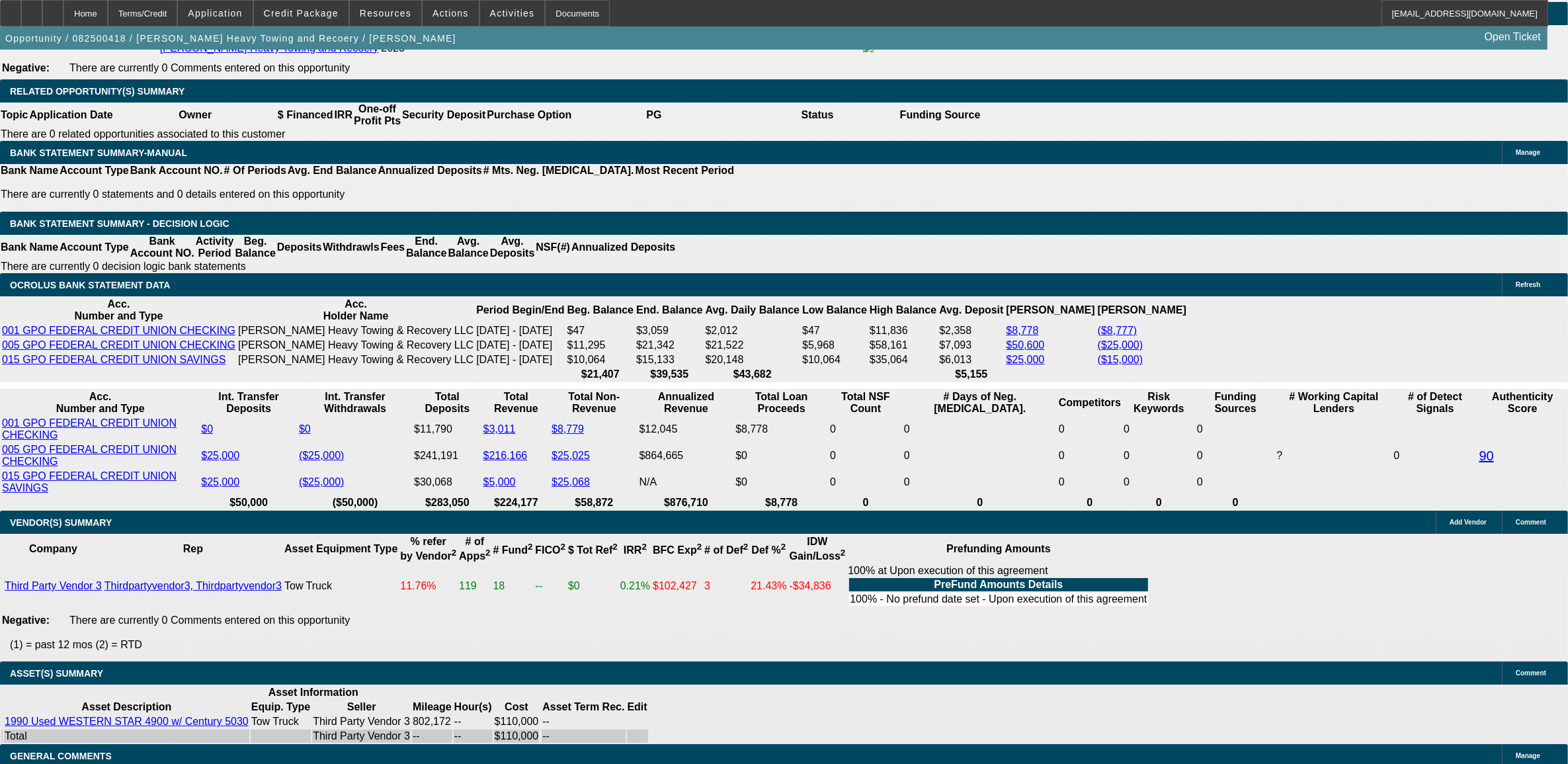
select select "1"
select select "2"
select select "4"
select select "1"
select select "2"
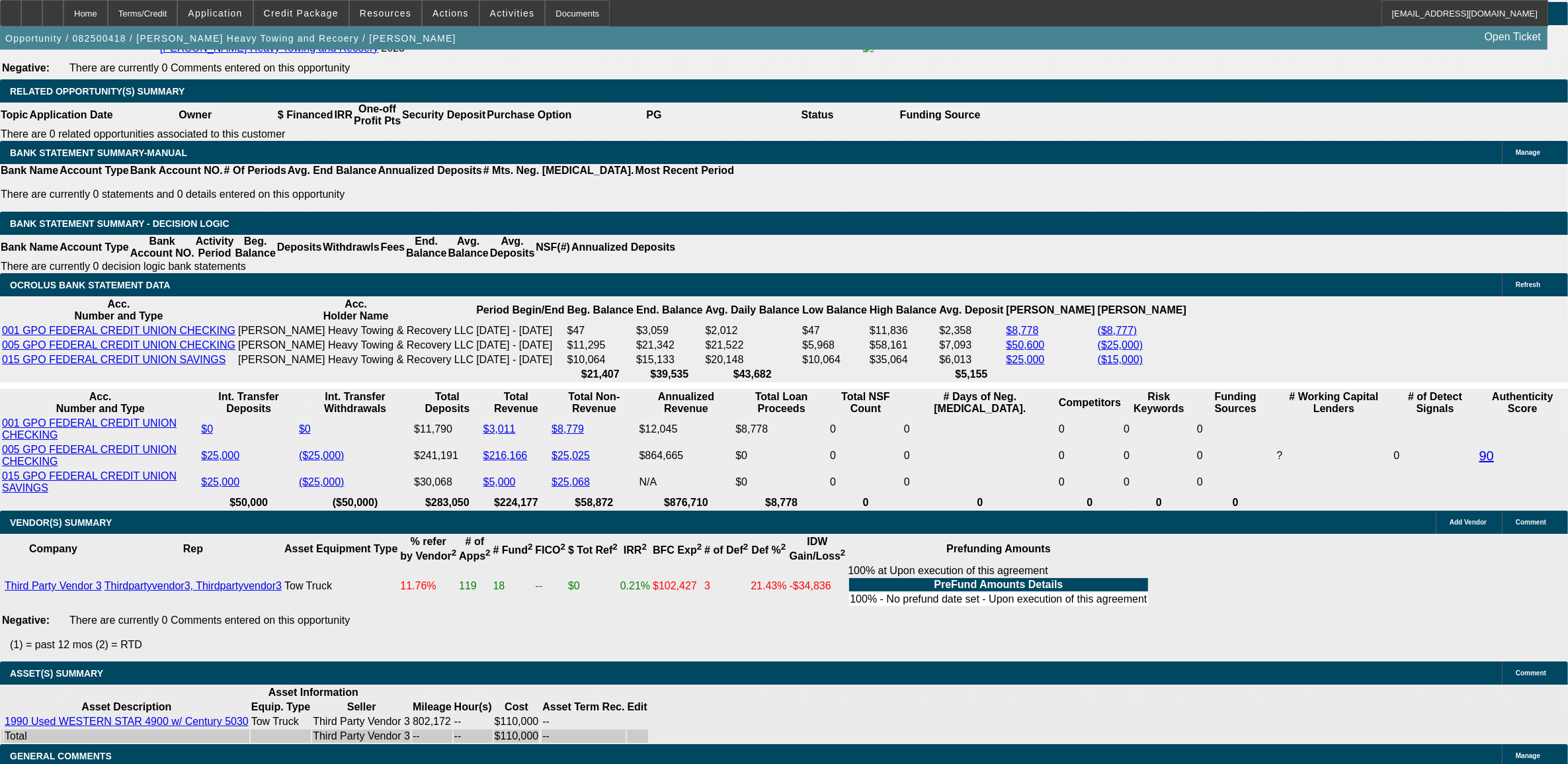
select select "4"
select select "1"
select select "2"
select select "4"
select select "1"
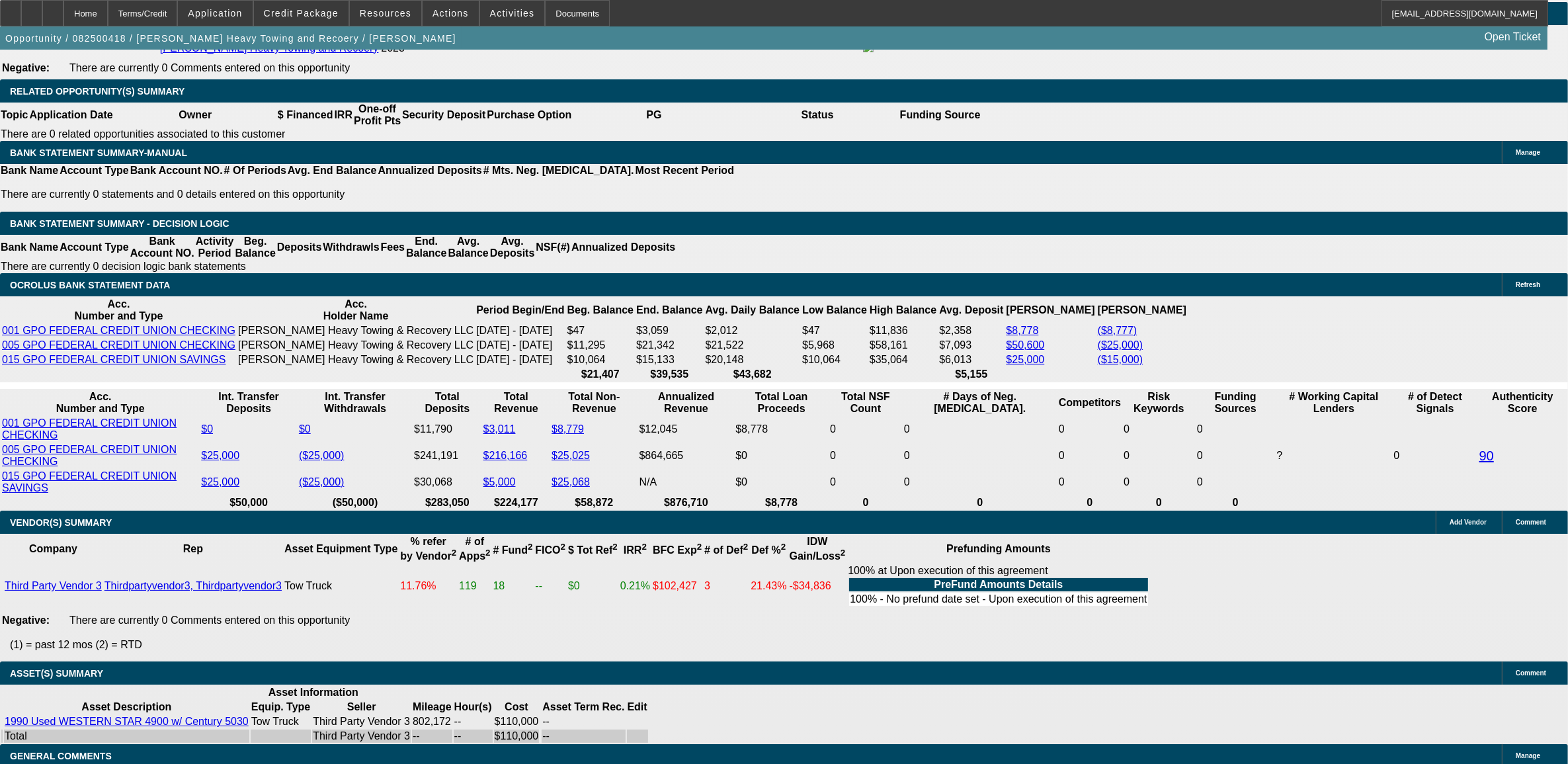
select select "2"
select select "4"
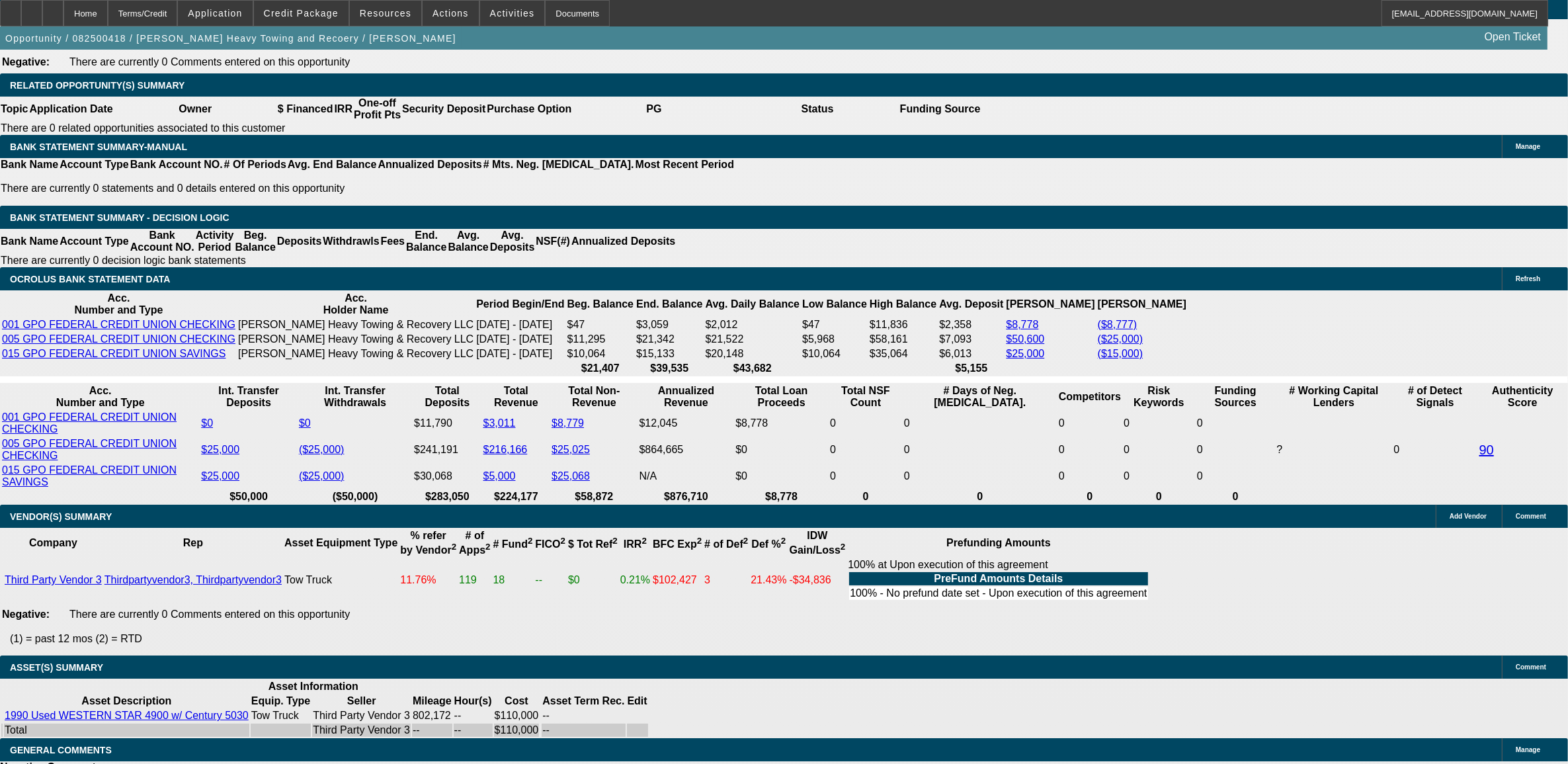
scroll to position [2116, 0]
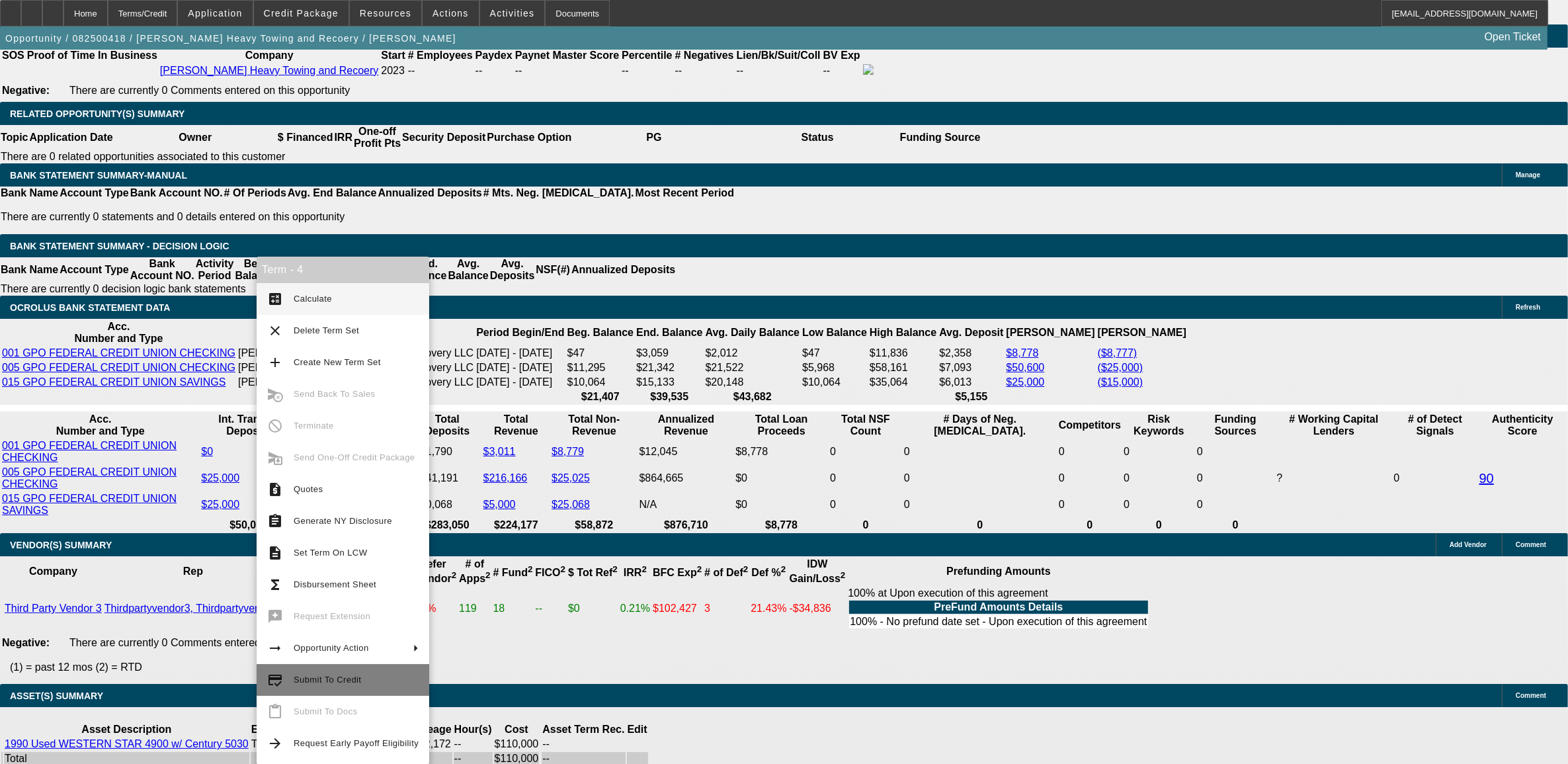
click at [347, 684] on span "Submit To Credit" at bounding box center [356, 680] width 125 height 16
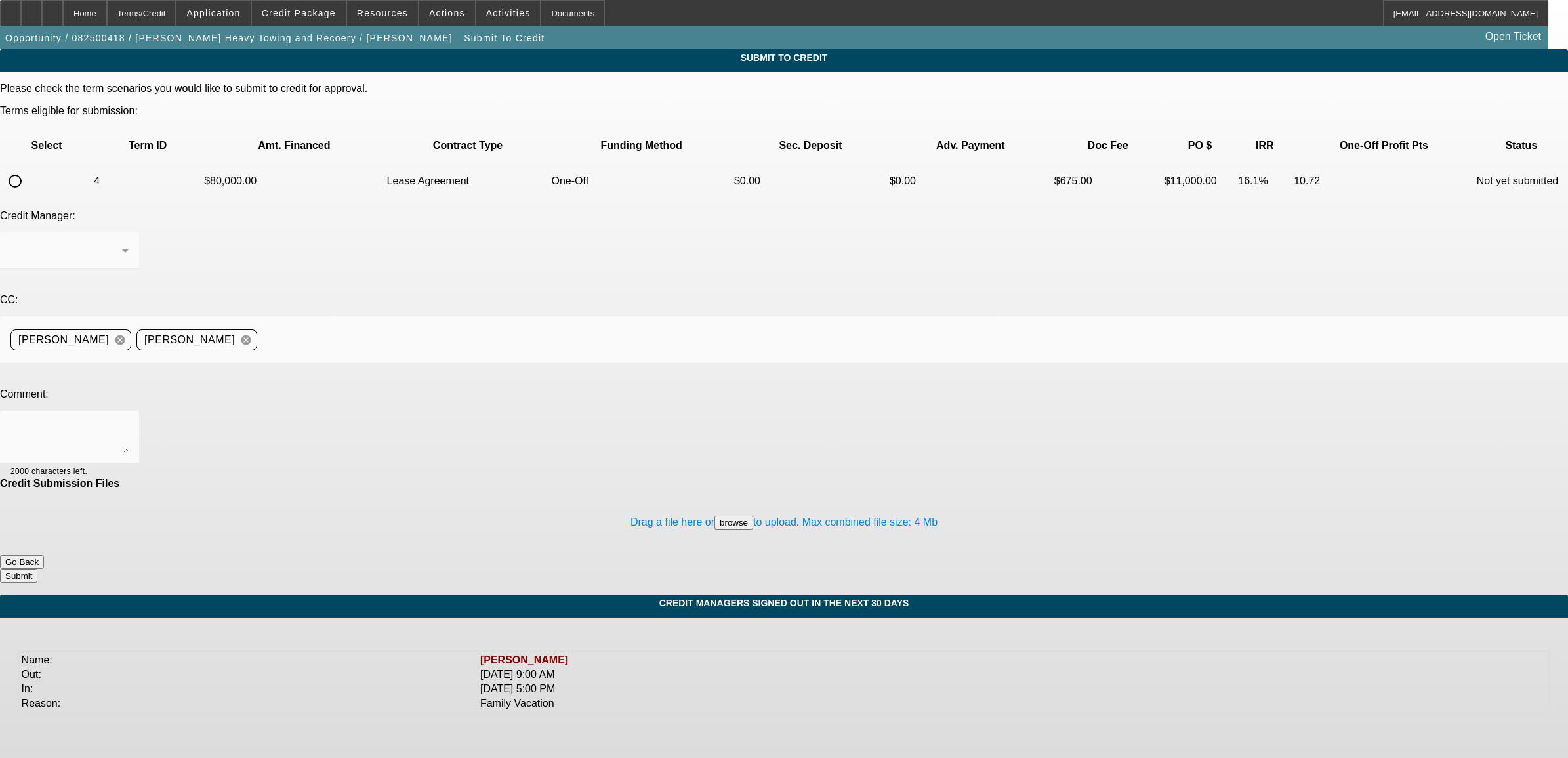
click at [28, 168] on input "radio" at bounding box center [15, 181] width 26 height 26
radio input "true"
click at [128, 421] on textarea at bounding box center [69, 437] width 118 height 32
paste textarea "CP contingently approved this customer for 80K with 10% down. The customer deci…"
type textarea "fixed: CP contingently approved this customer for 80K with 10% down. The custom…"
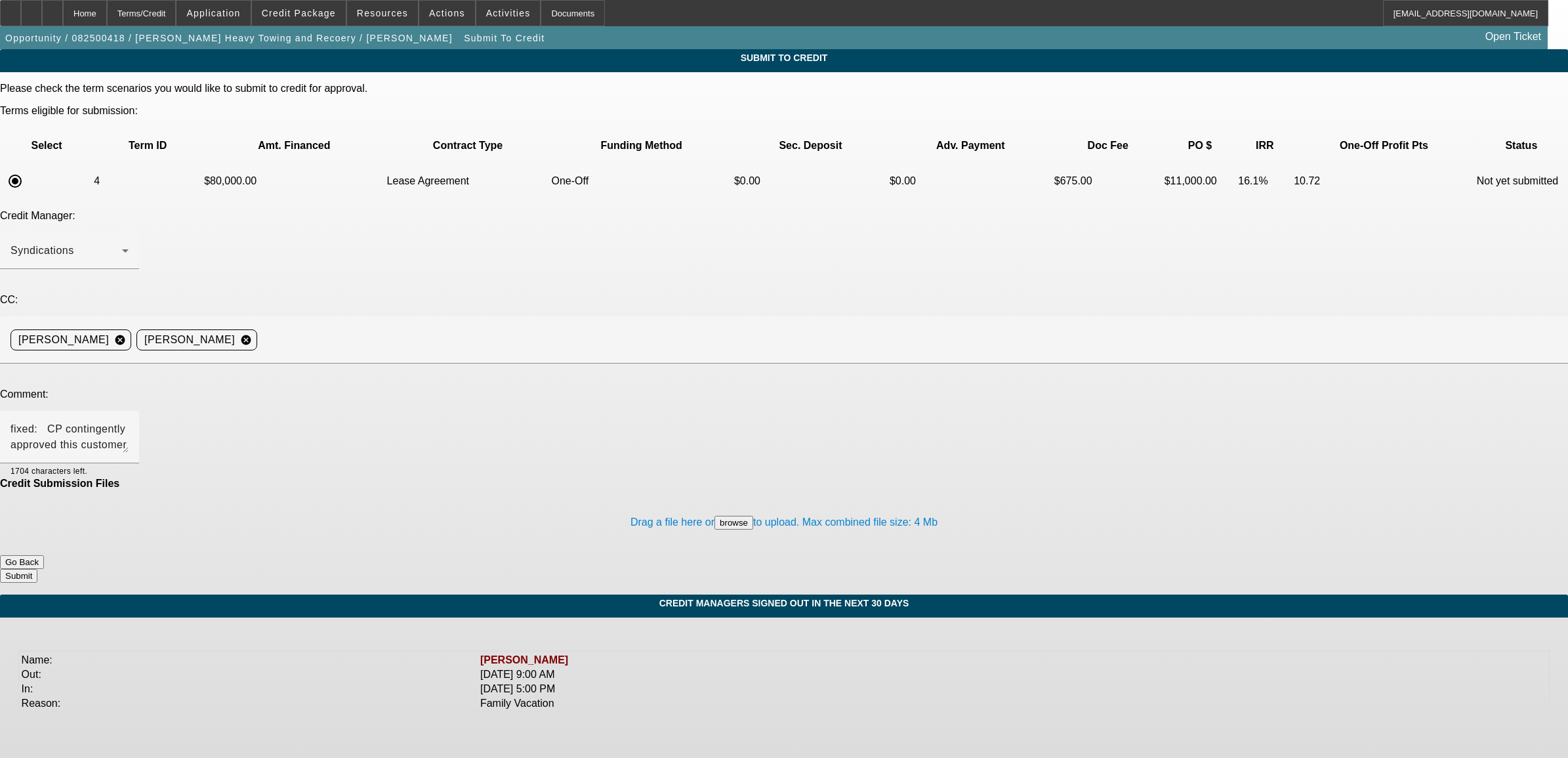
click at [37, 569] on button "Submit" at bounding box center [19, 576] width 37 height 14
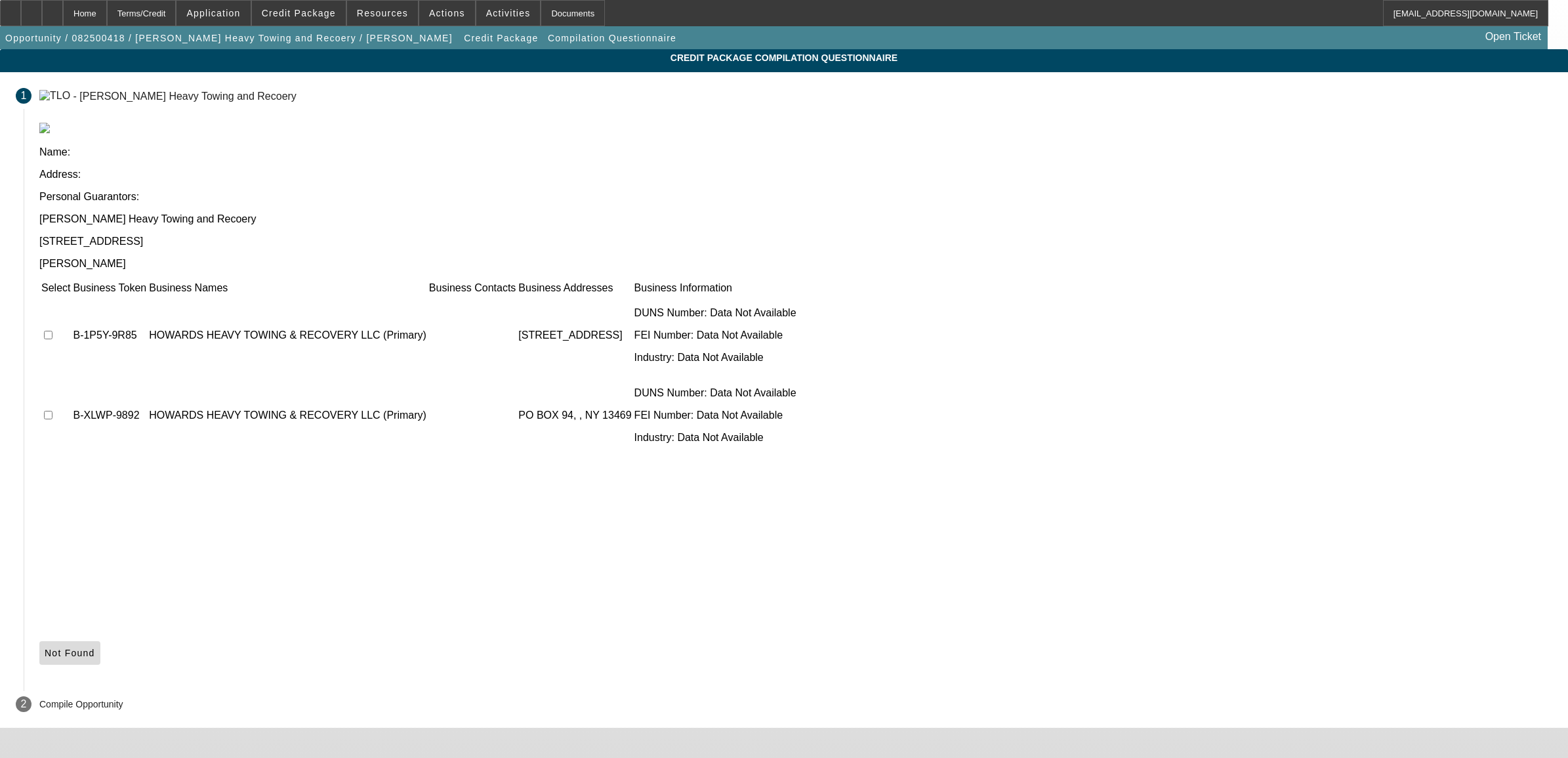
click at [95, 648] on span "Not Found" at bounding box center [70, 653] width 50 height 11
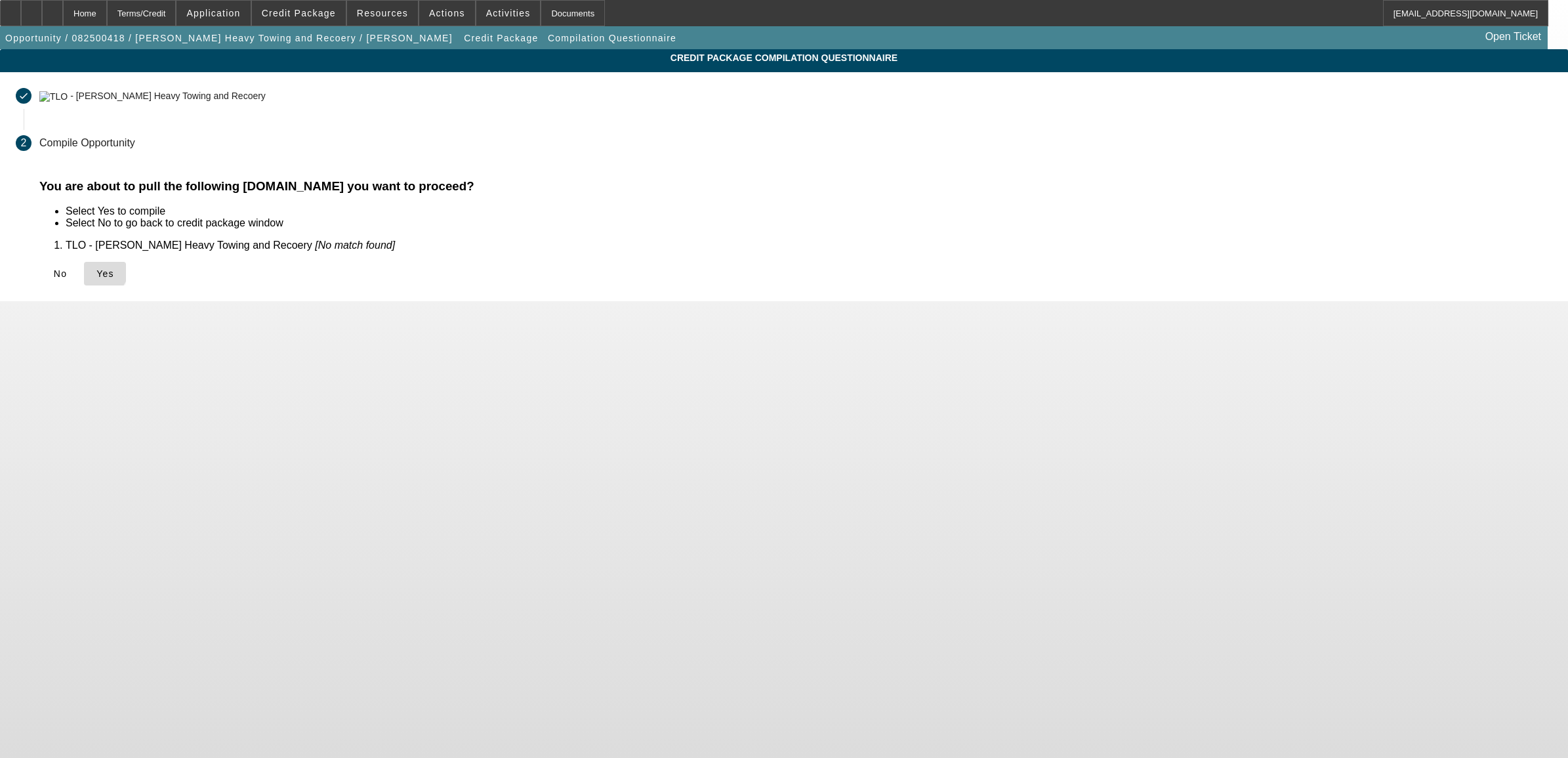
click at [97, 268] on icon at bounding box center [97, 273] width 0 height 11
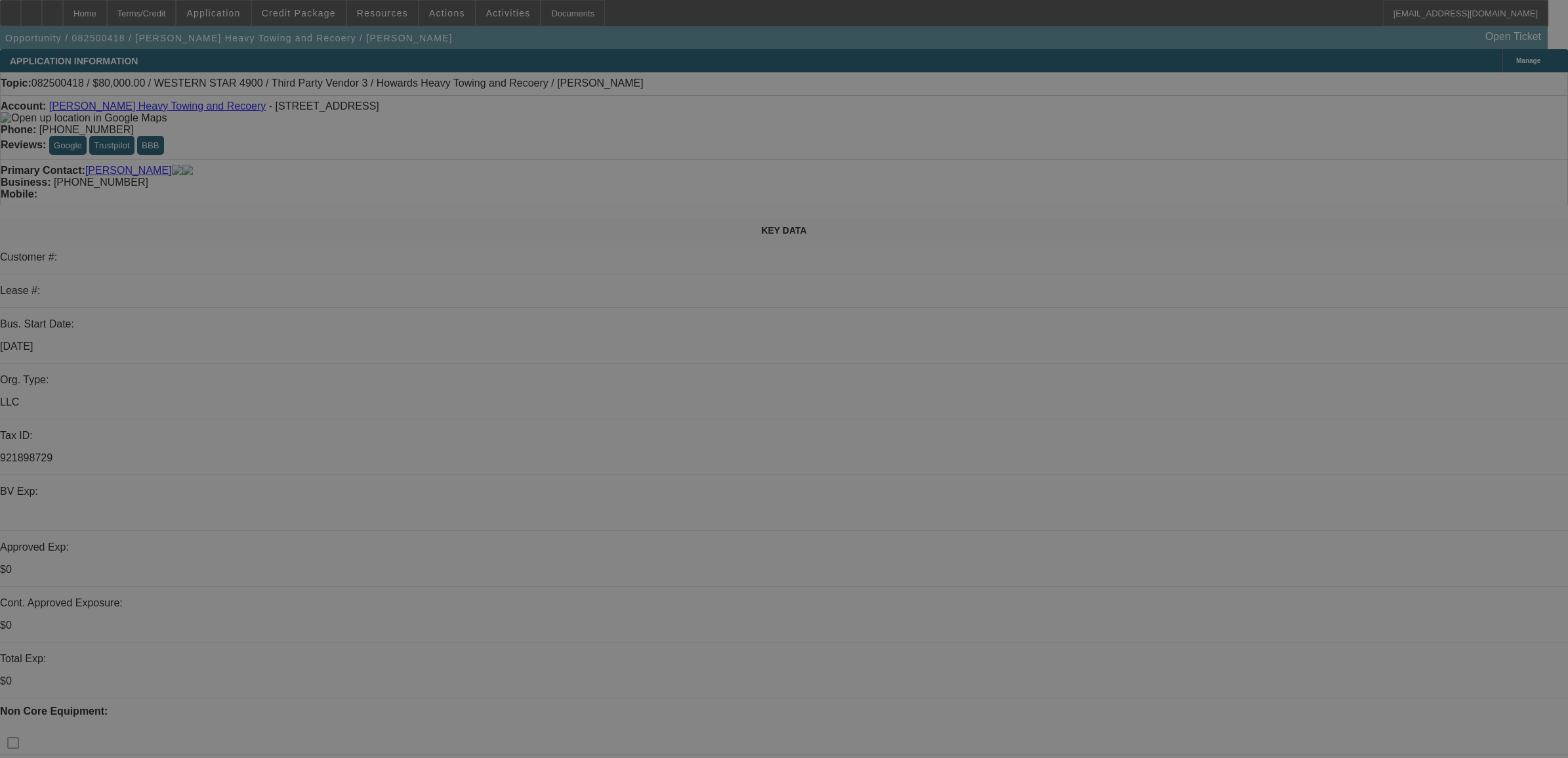
select select "0"
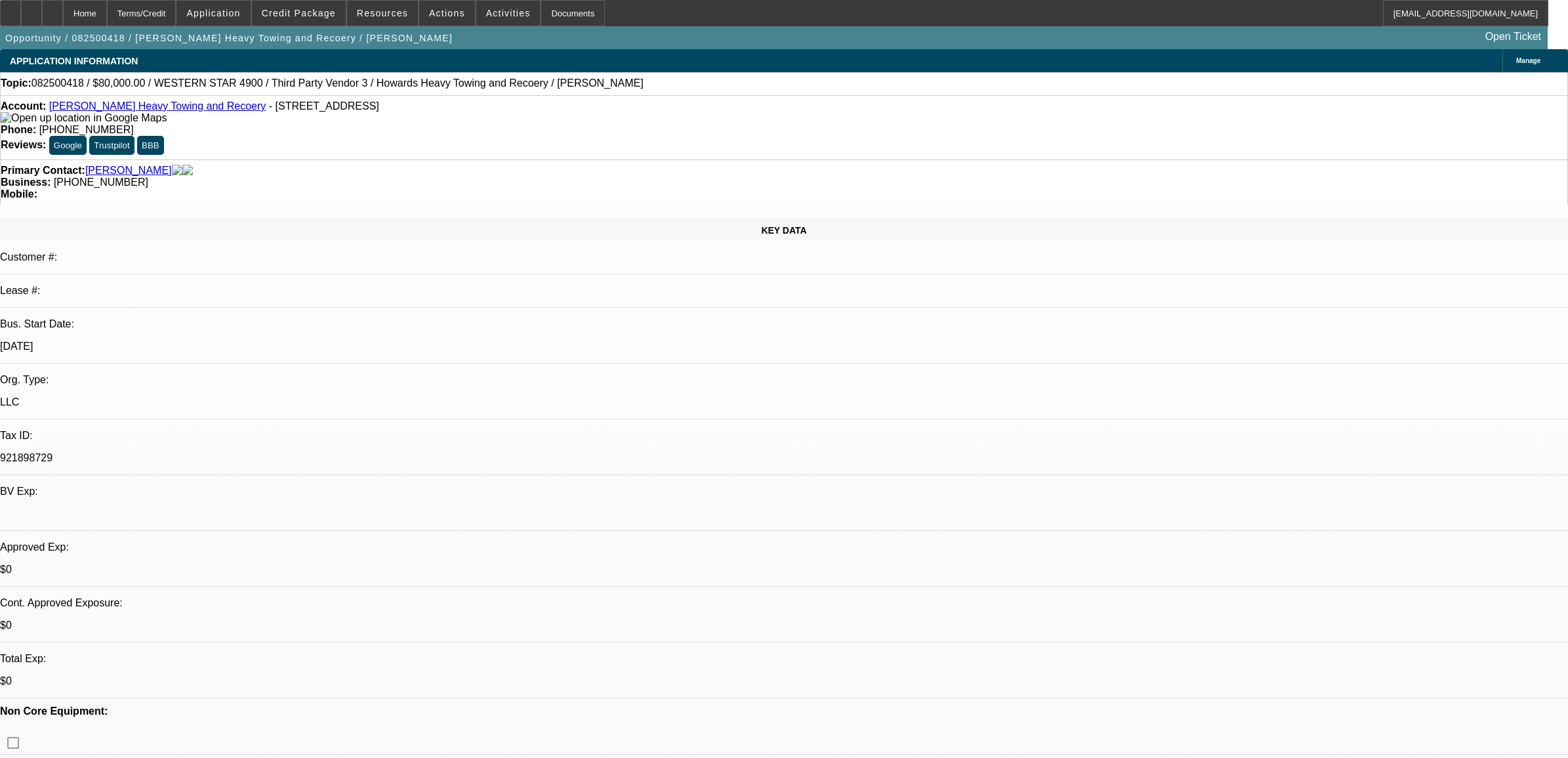
select select "0"
select select "2"
select select "0.1"
select select "4"
select select "0"
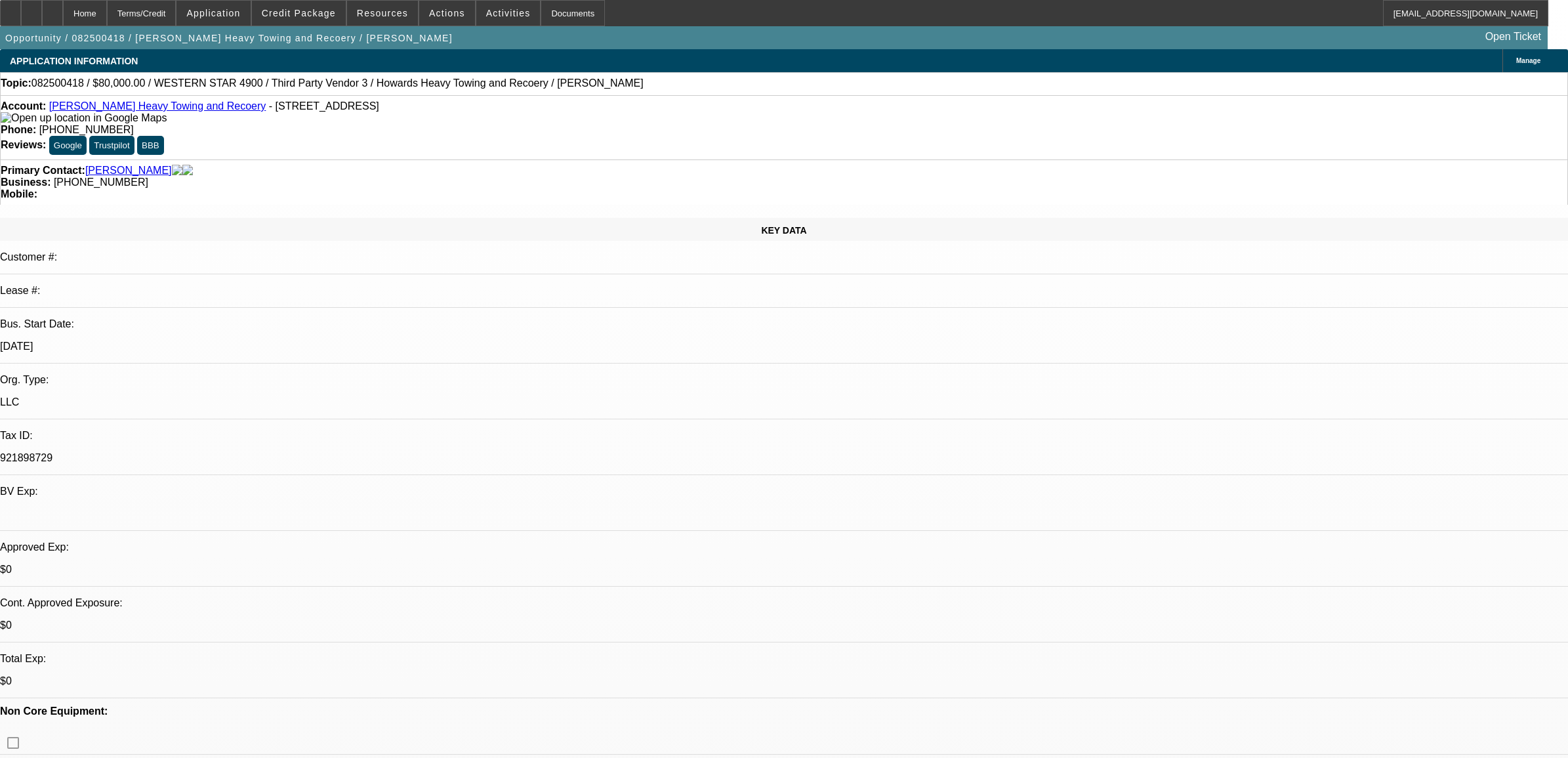
select select "0"
select select "2"
select select "0.1"
select select "4"
select select "0.1"
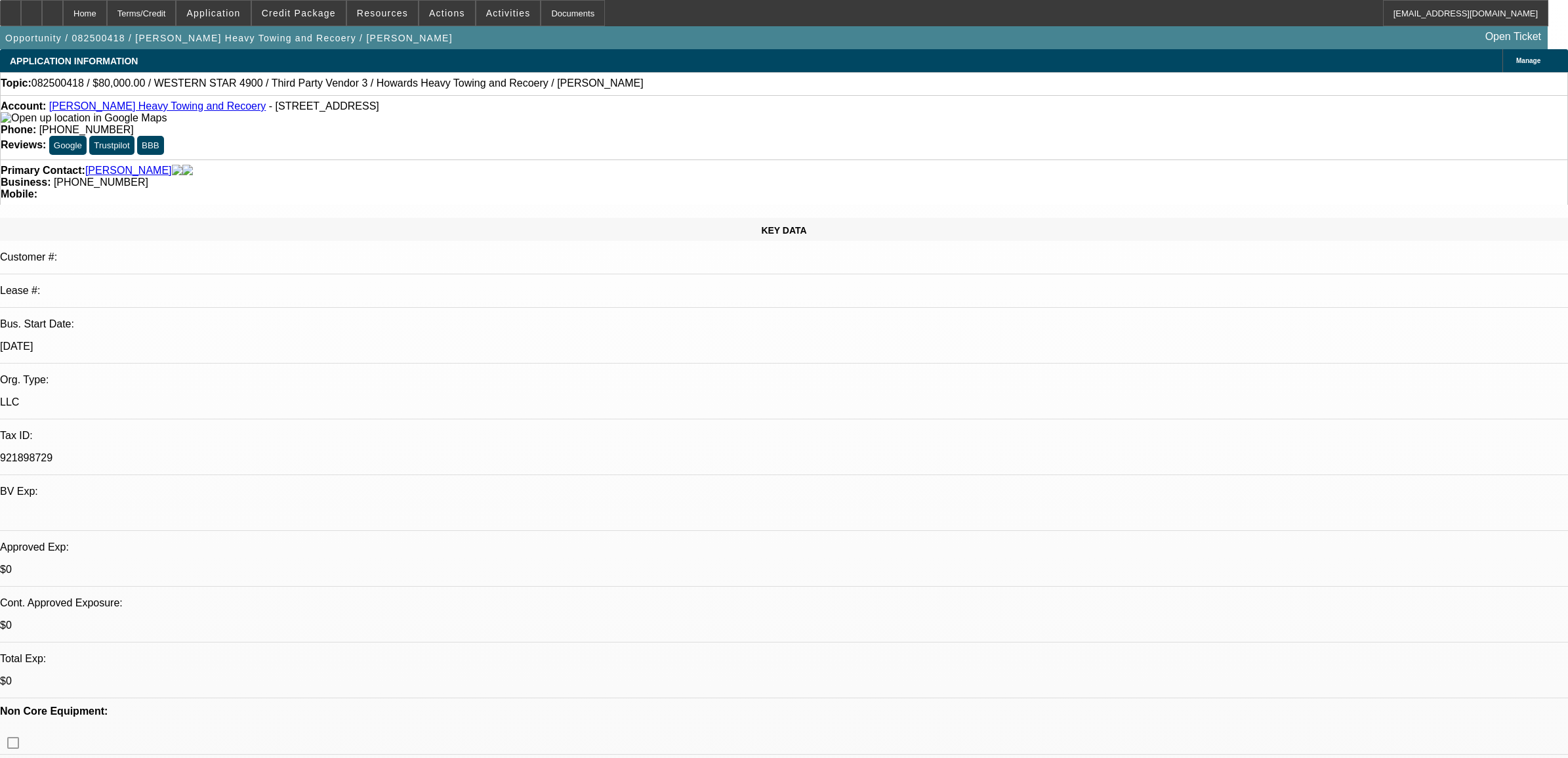
select select "0"
select select "2"
select select "0.1"
select select "4"
select select "0.1"
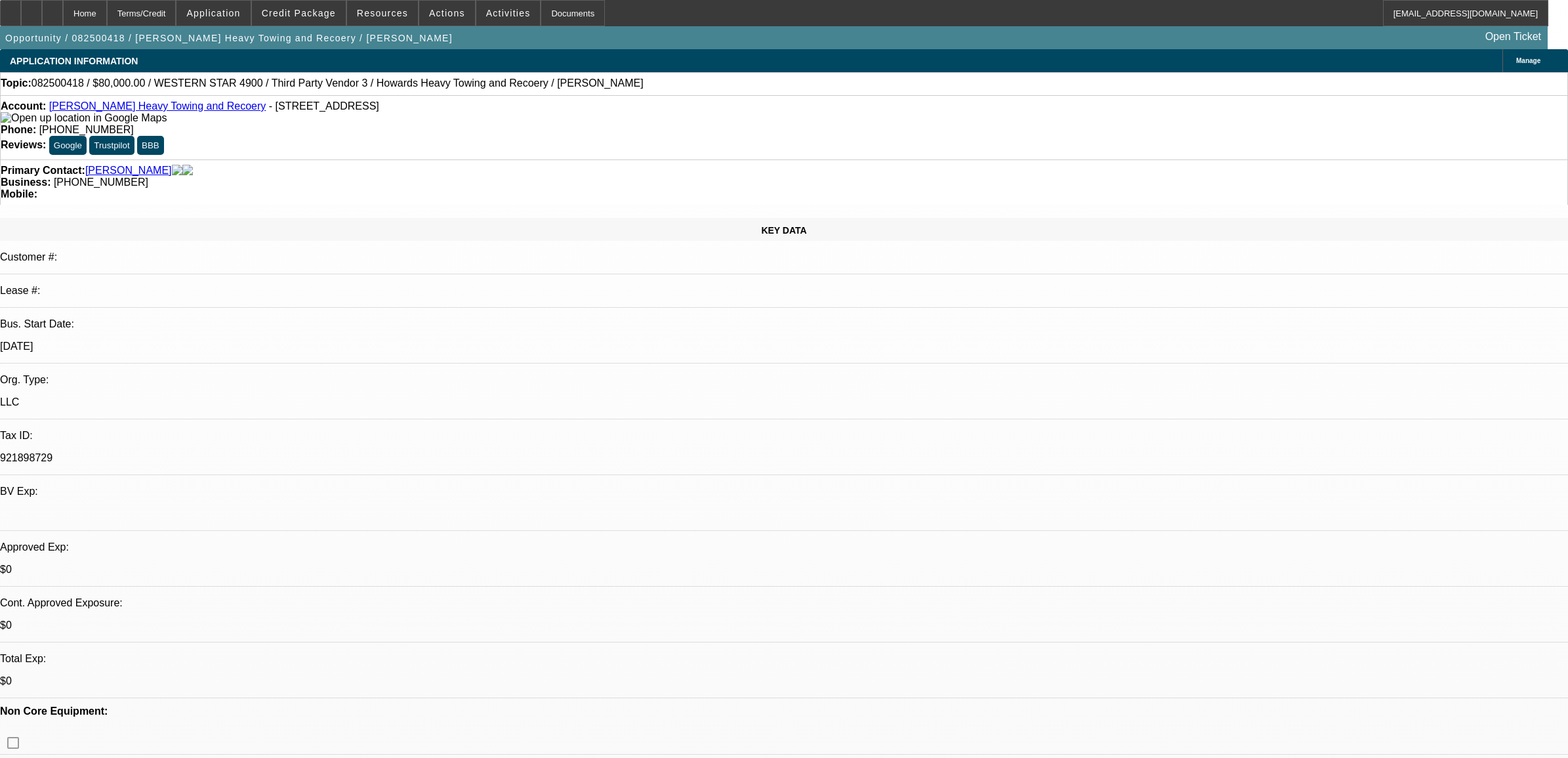
select select "0"
select select "2"
select select "0.1"
select select "4"
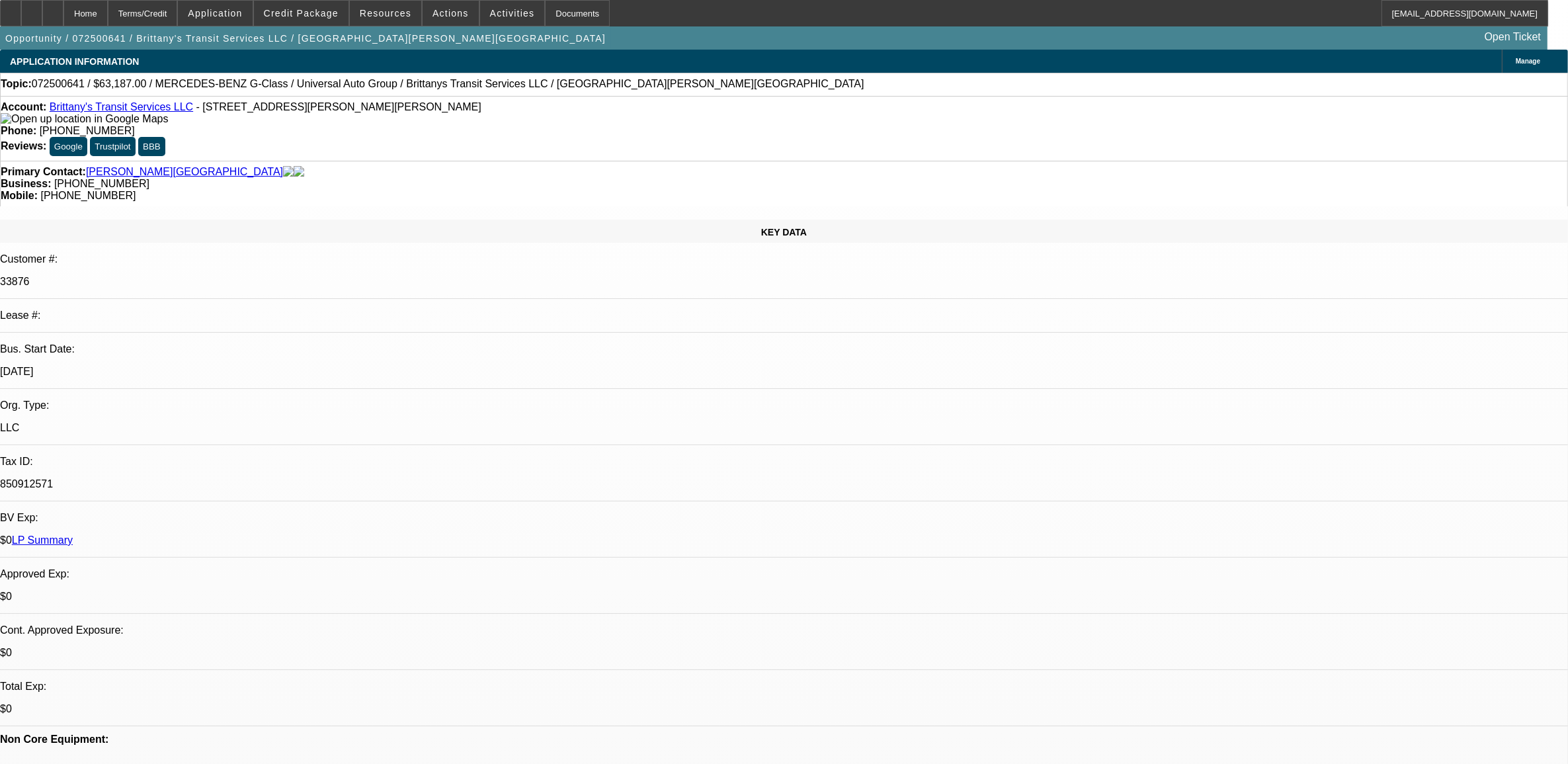
select select "0"
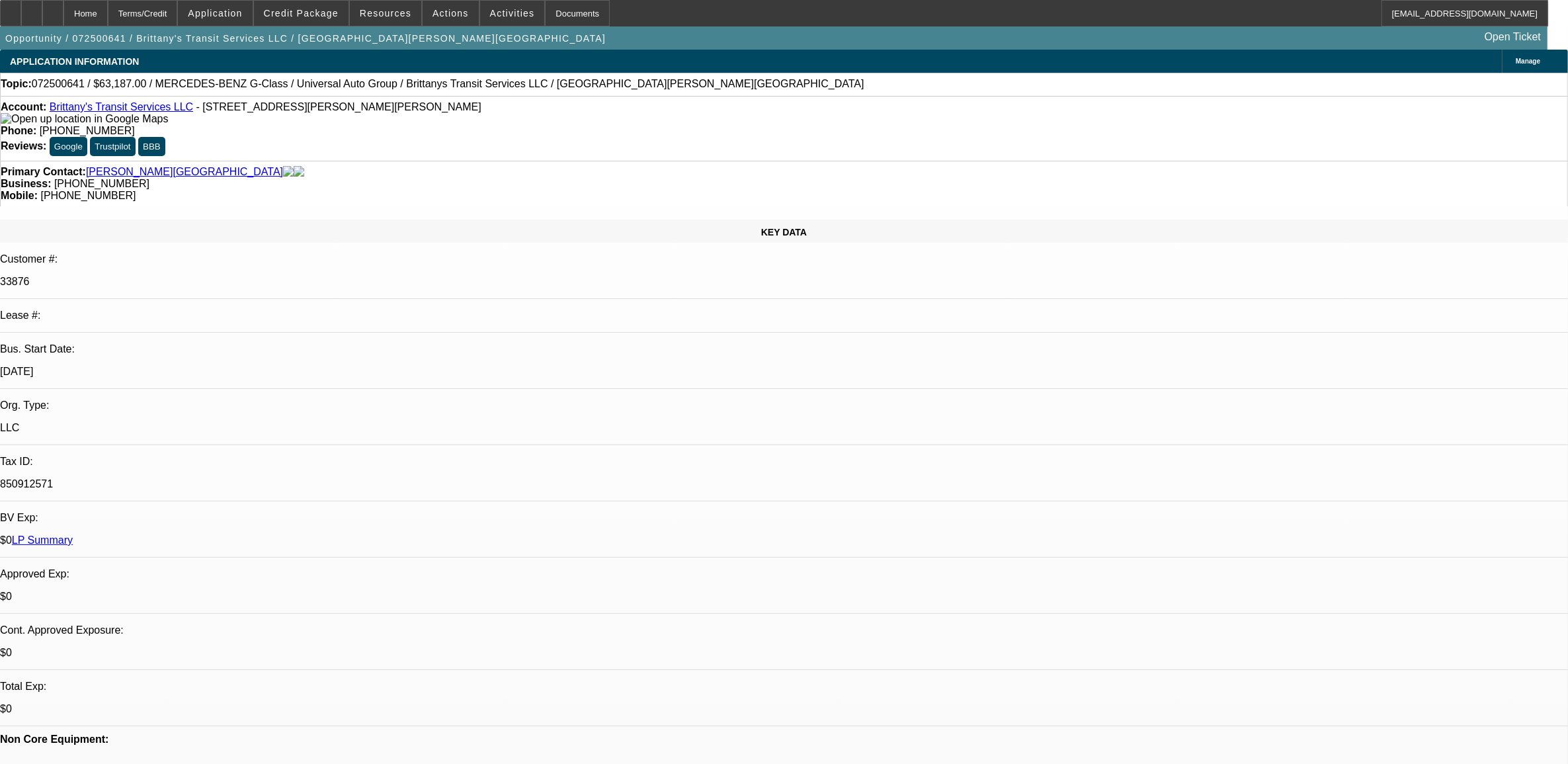
select select "0"
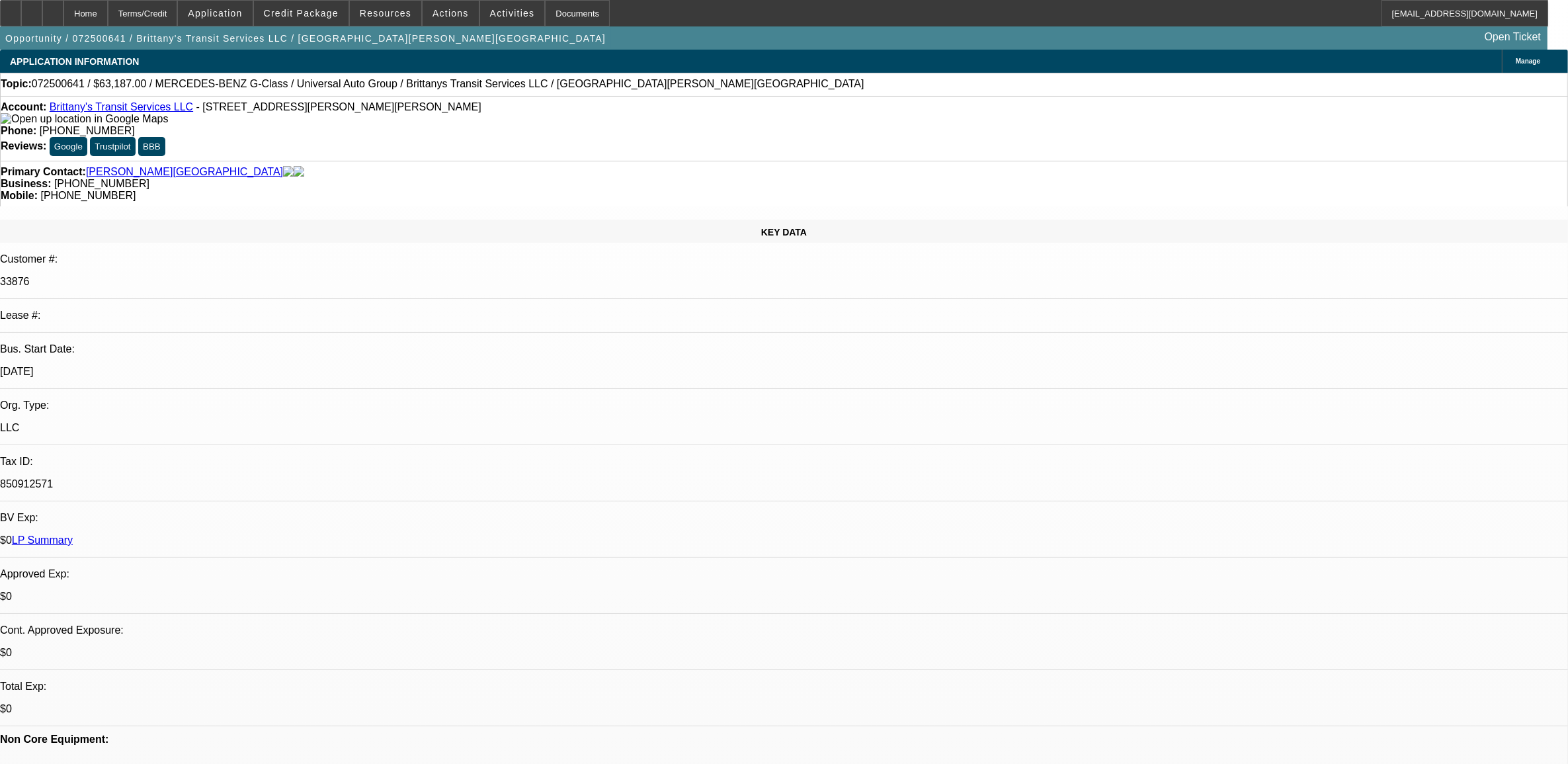
select select "0"
select select "1"
select select "2"
select select "6"
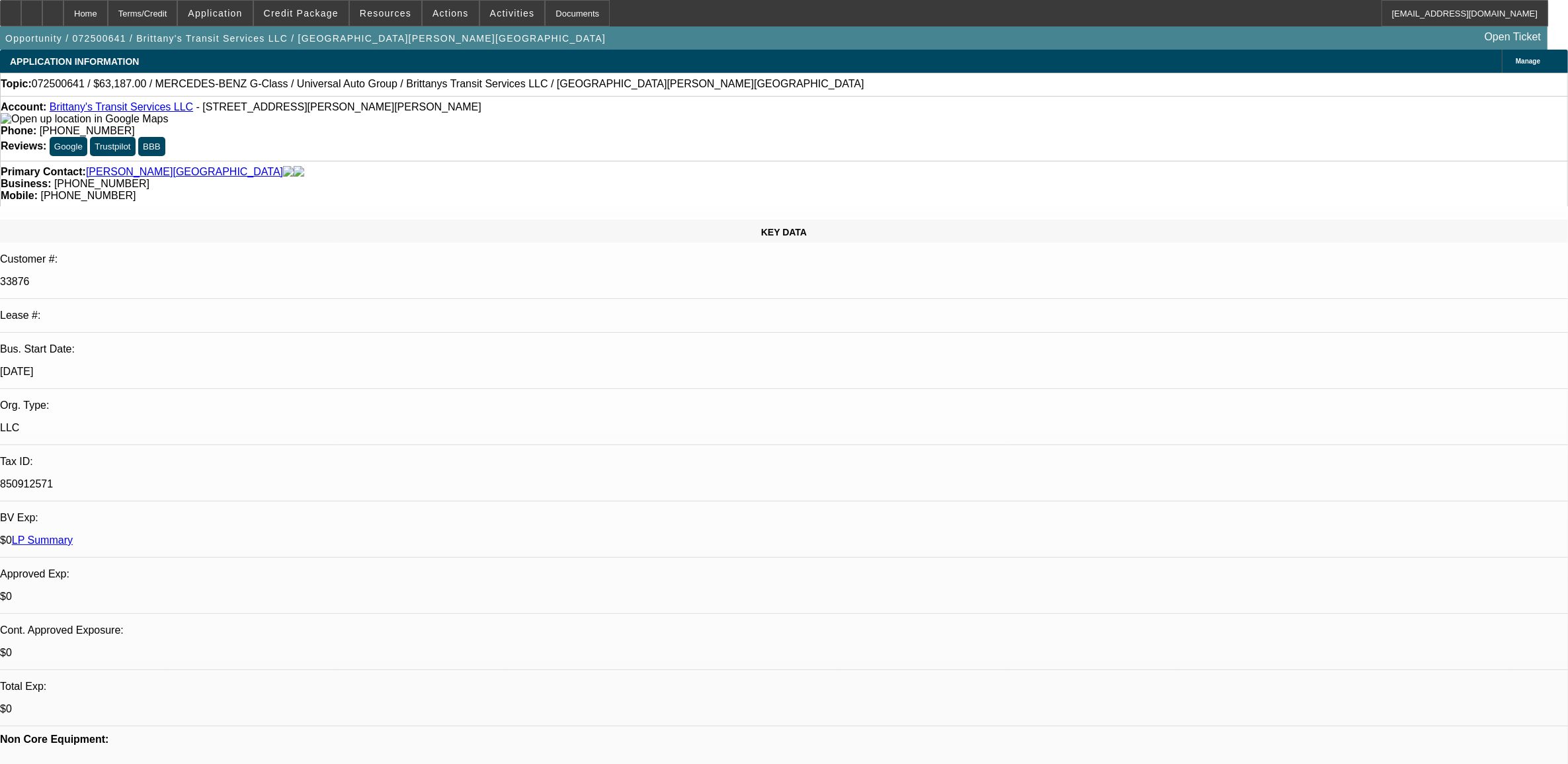
select select "1"
select select "6"
select select "1"
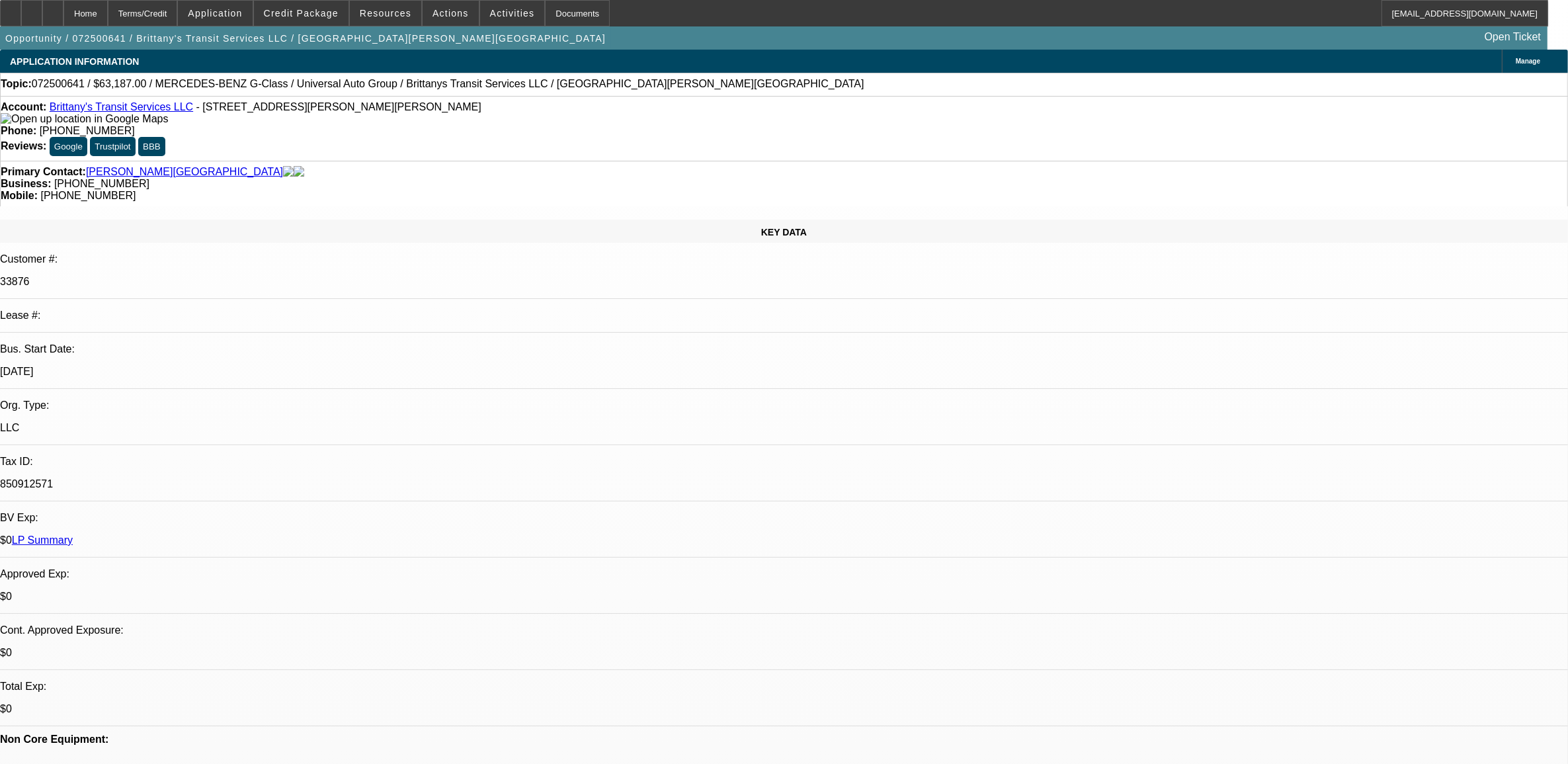
select select "6"
select select "1"
select select "6"
click at [70, 84] on span "072500641 / $63,187.00 / MERCEDES-BENZ G-Class / Universal Auto Group / Brittan…" at bounding box center [448, 84] width 832 height 12
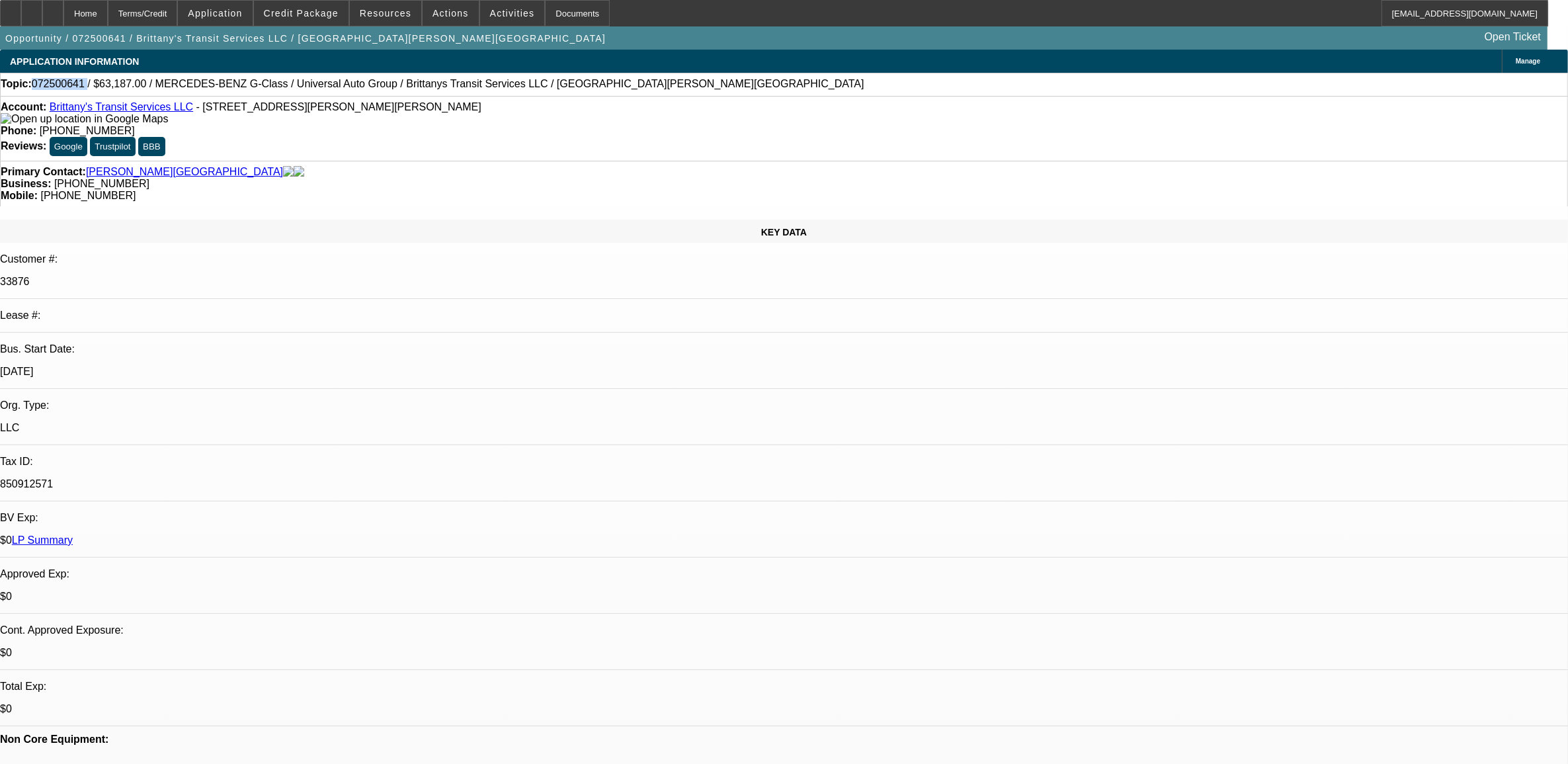
click at [70, 84] on span "072500641 / $63,187.00 / MERCEDES-BENZ G-Class / Universal Auto Group / Brittan…" at bounding box center [448, 84] width 832 height 12
copy span "072500641"
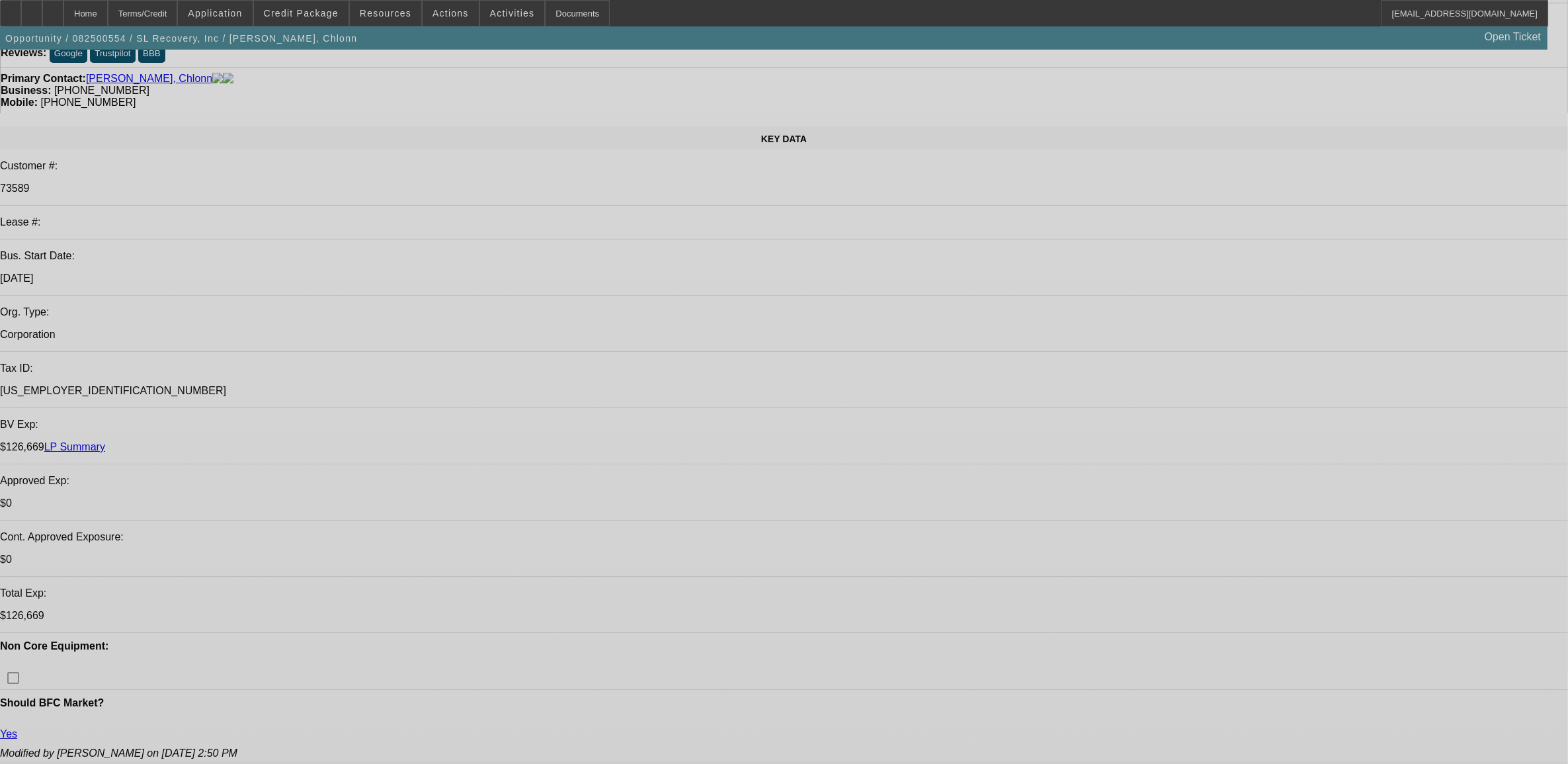
select select "0"
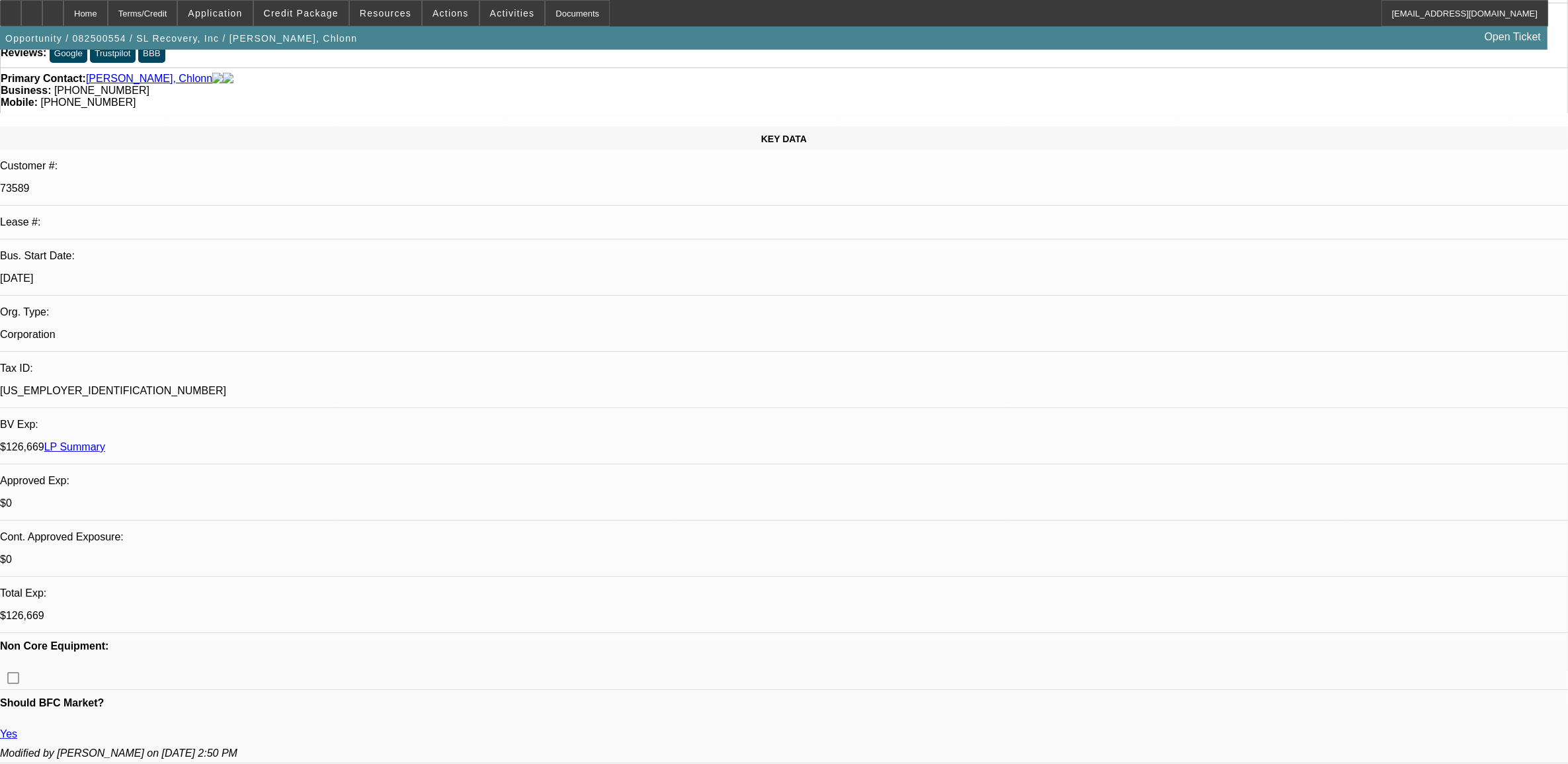
select select "0"
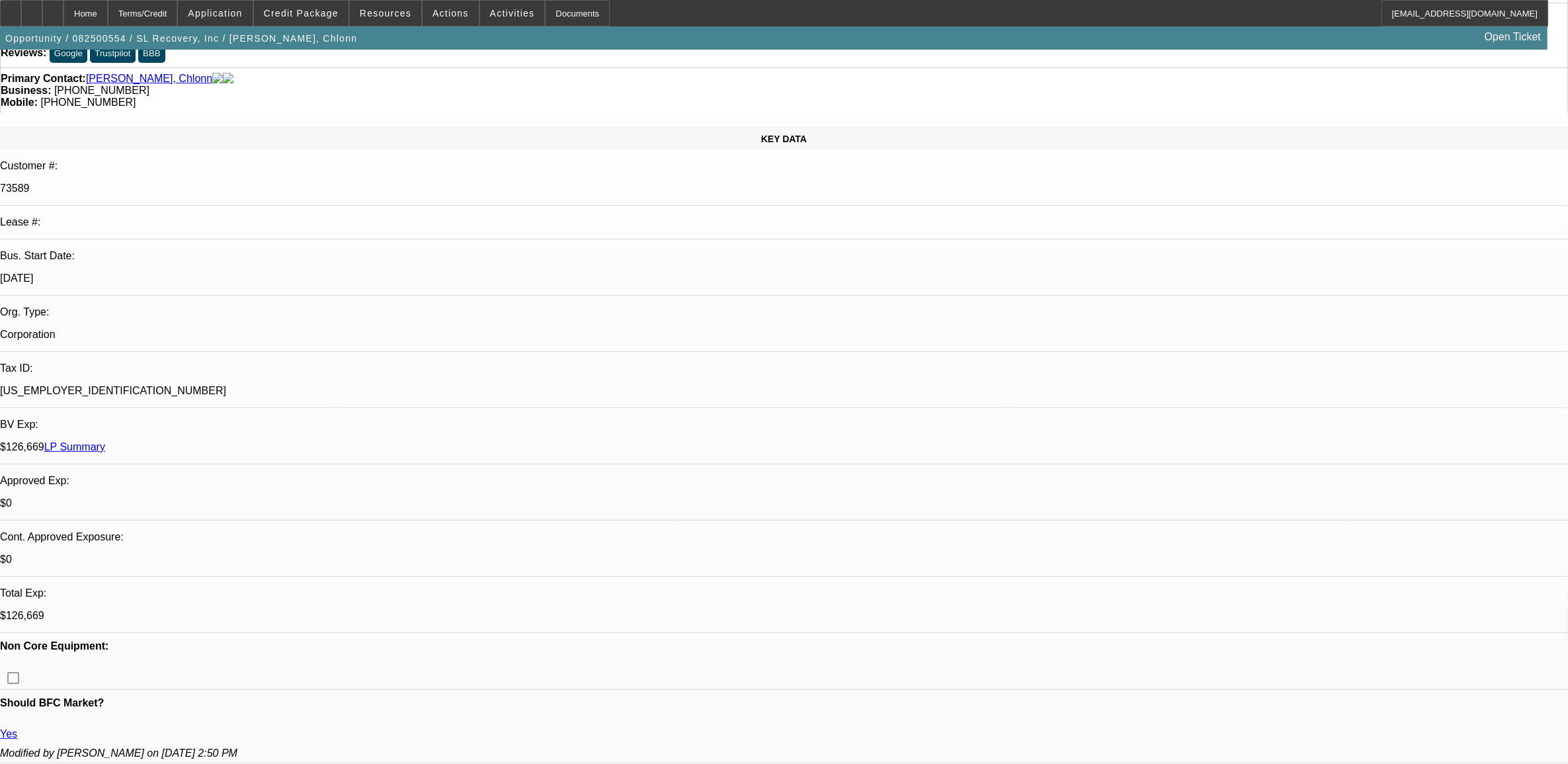
select select "0"
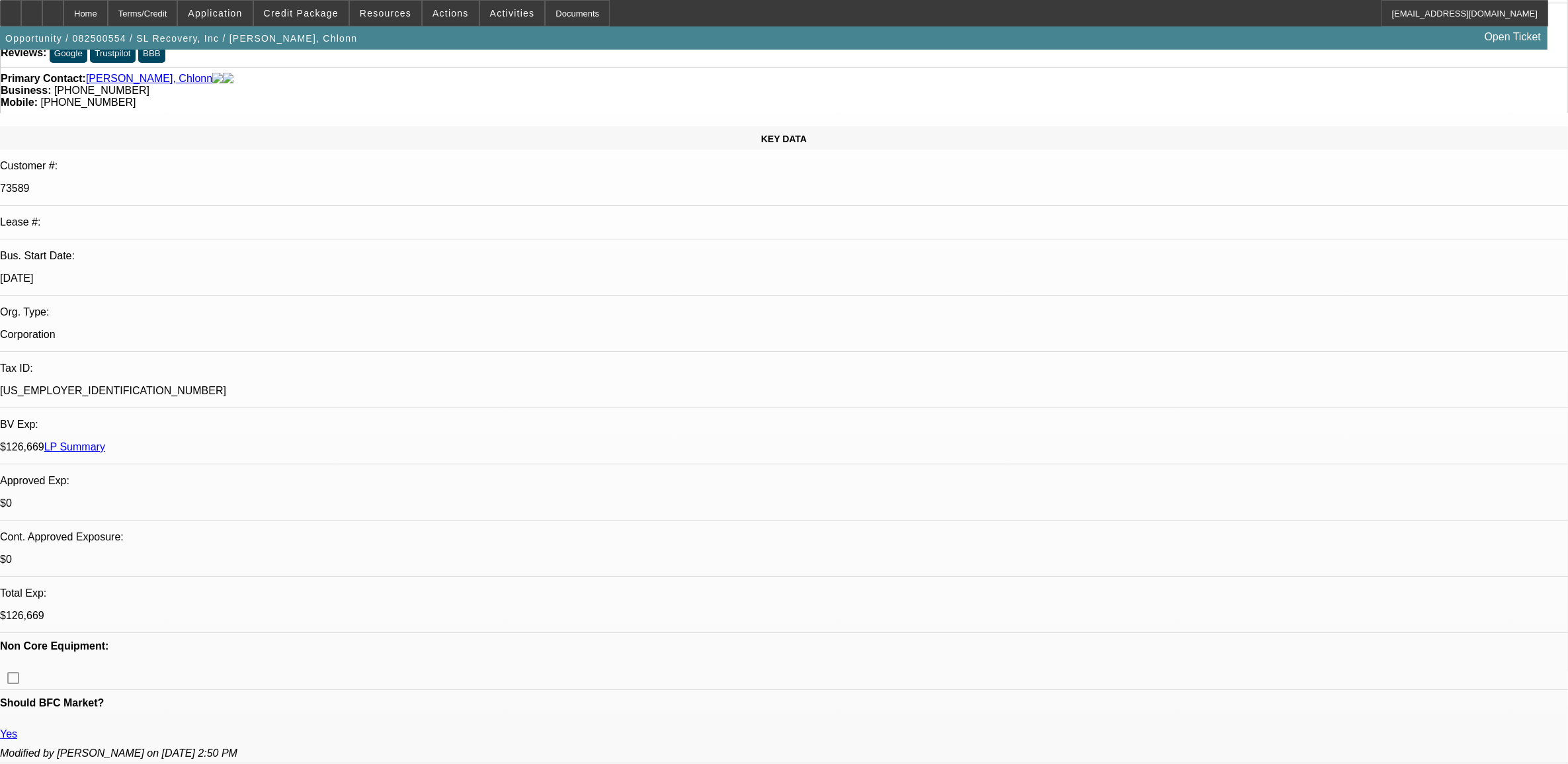
select select "0"
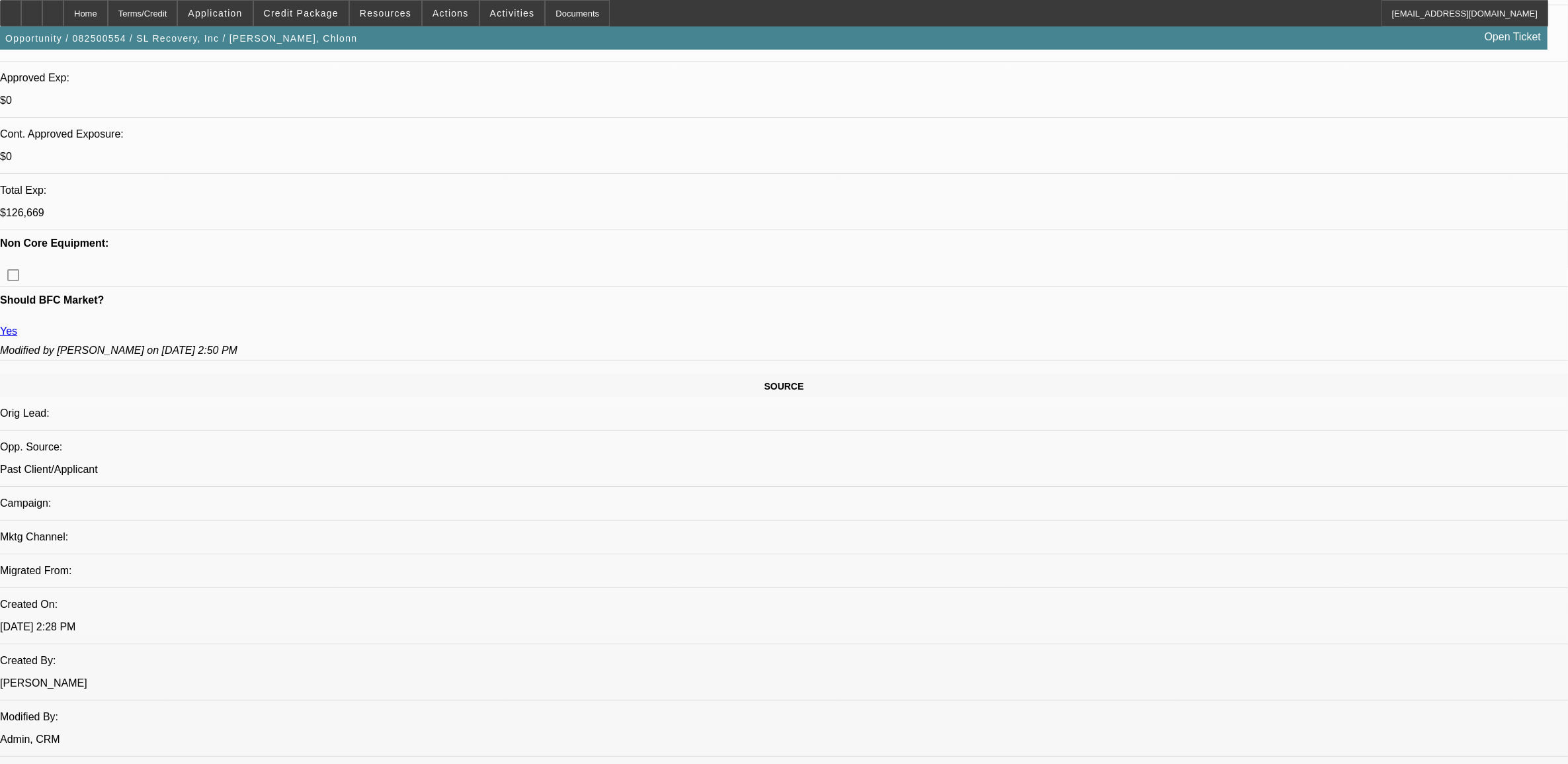
select select "1"
select select "6"
select select "1"
select select "2"
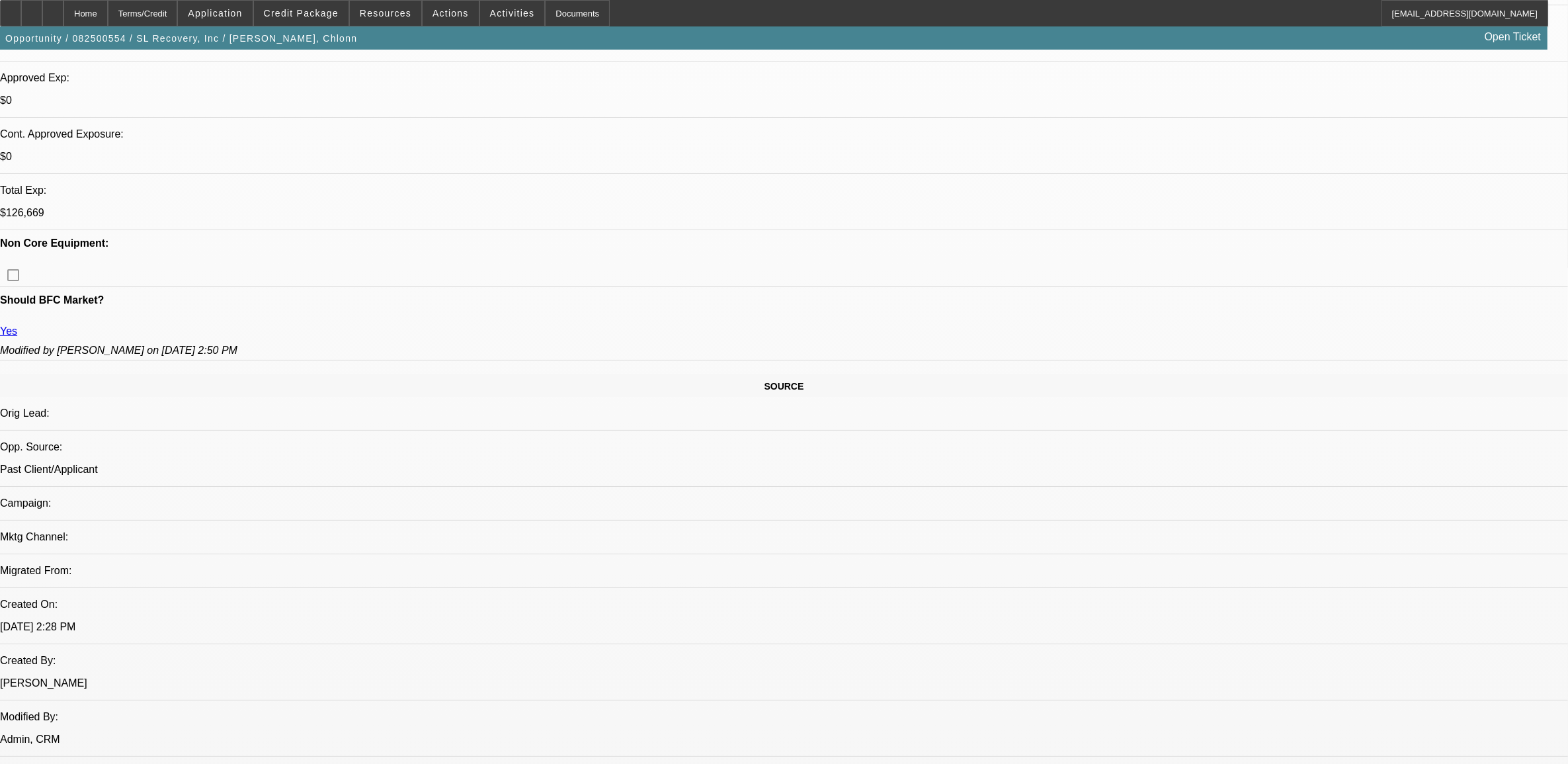
select select "6"
select select "1"
select select "2"
select select "6"
select select "1"
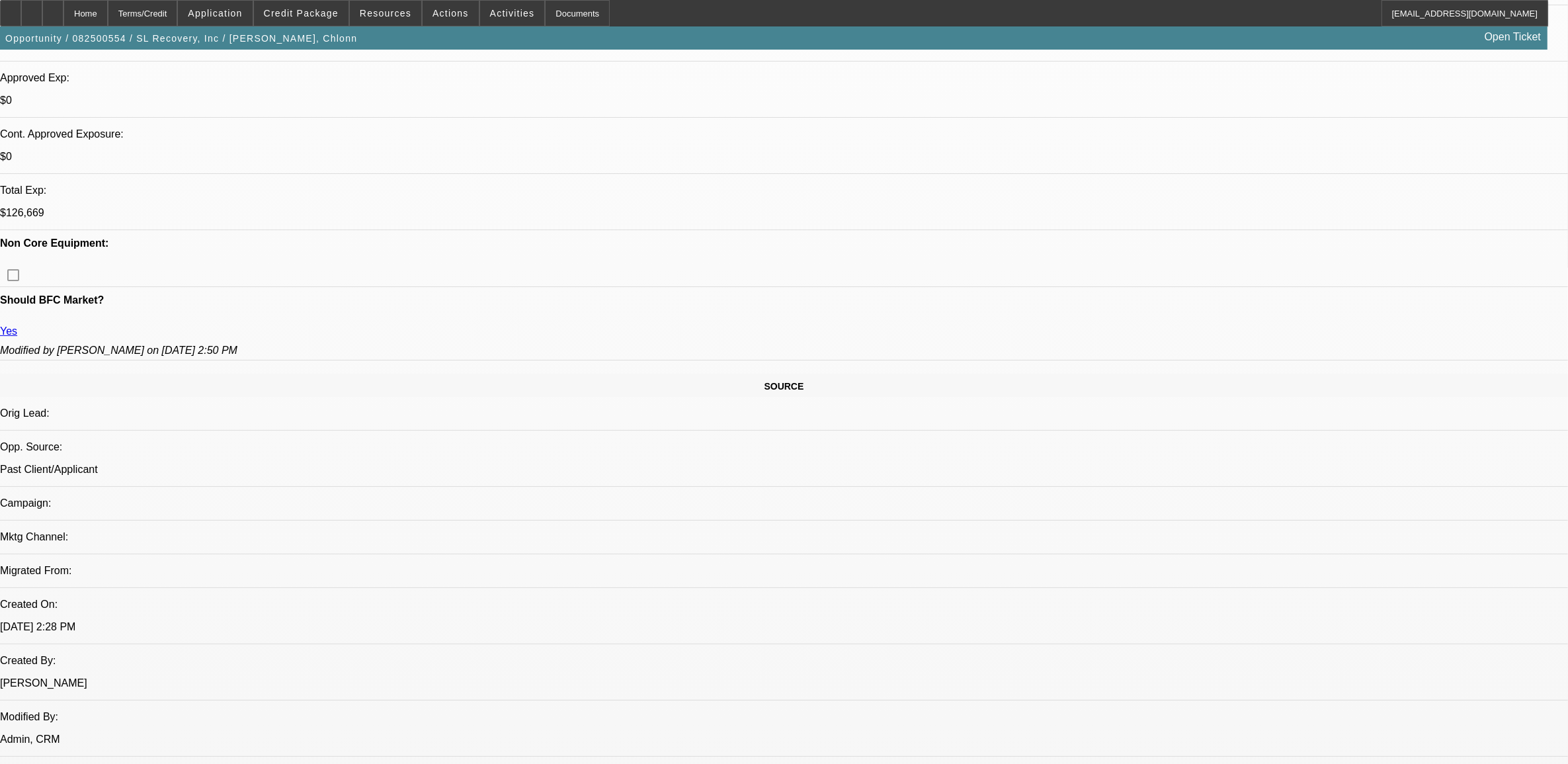
select select "2"
select select "6"
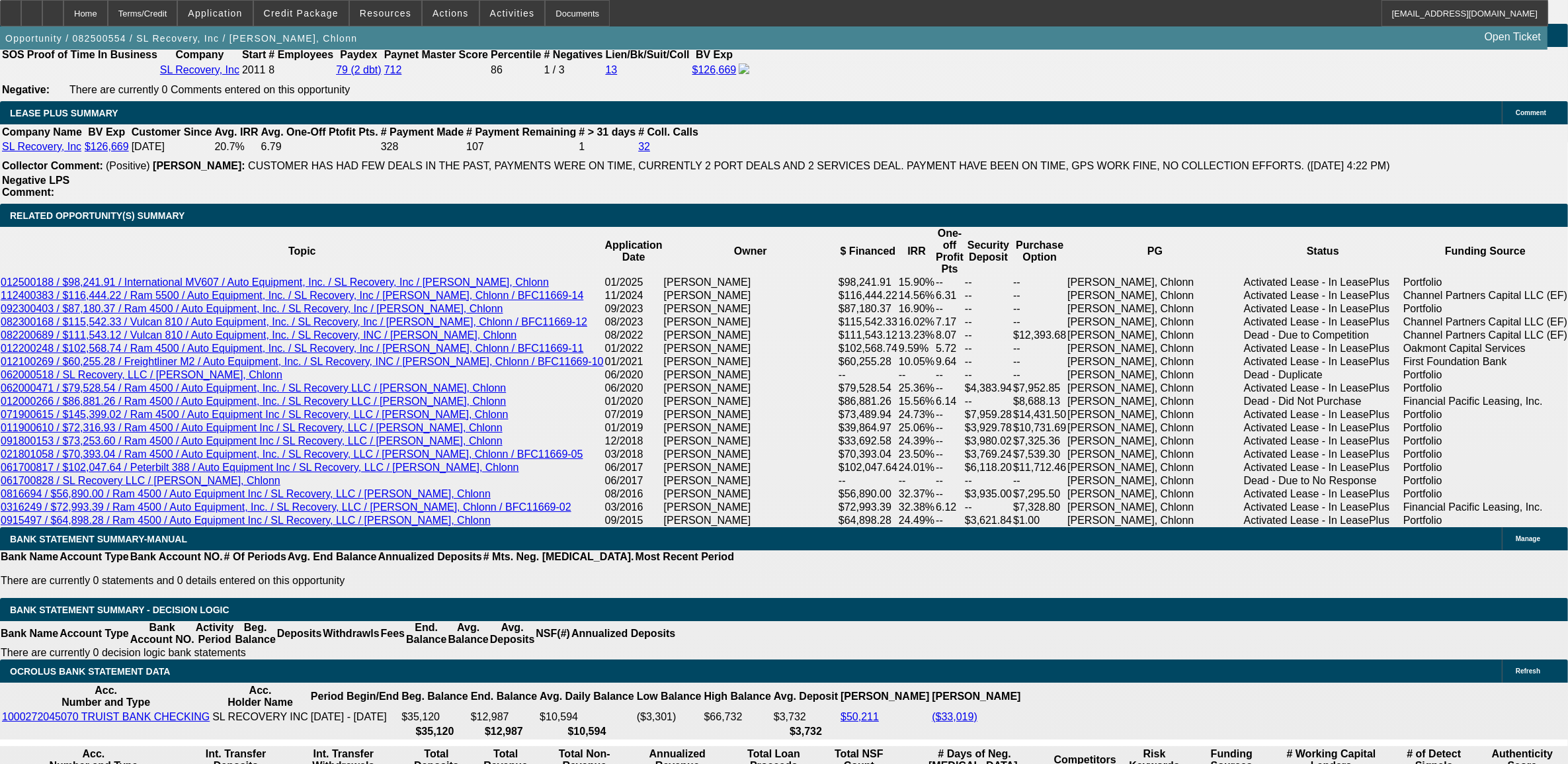
scroll to position [2170, 0]
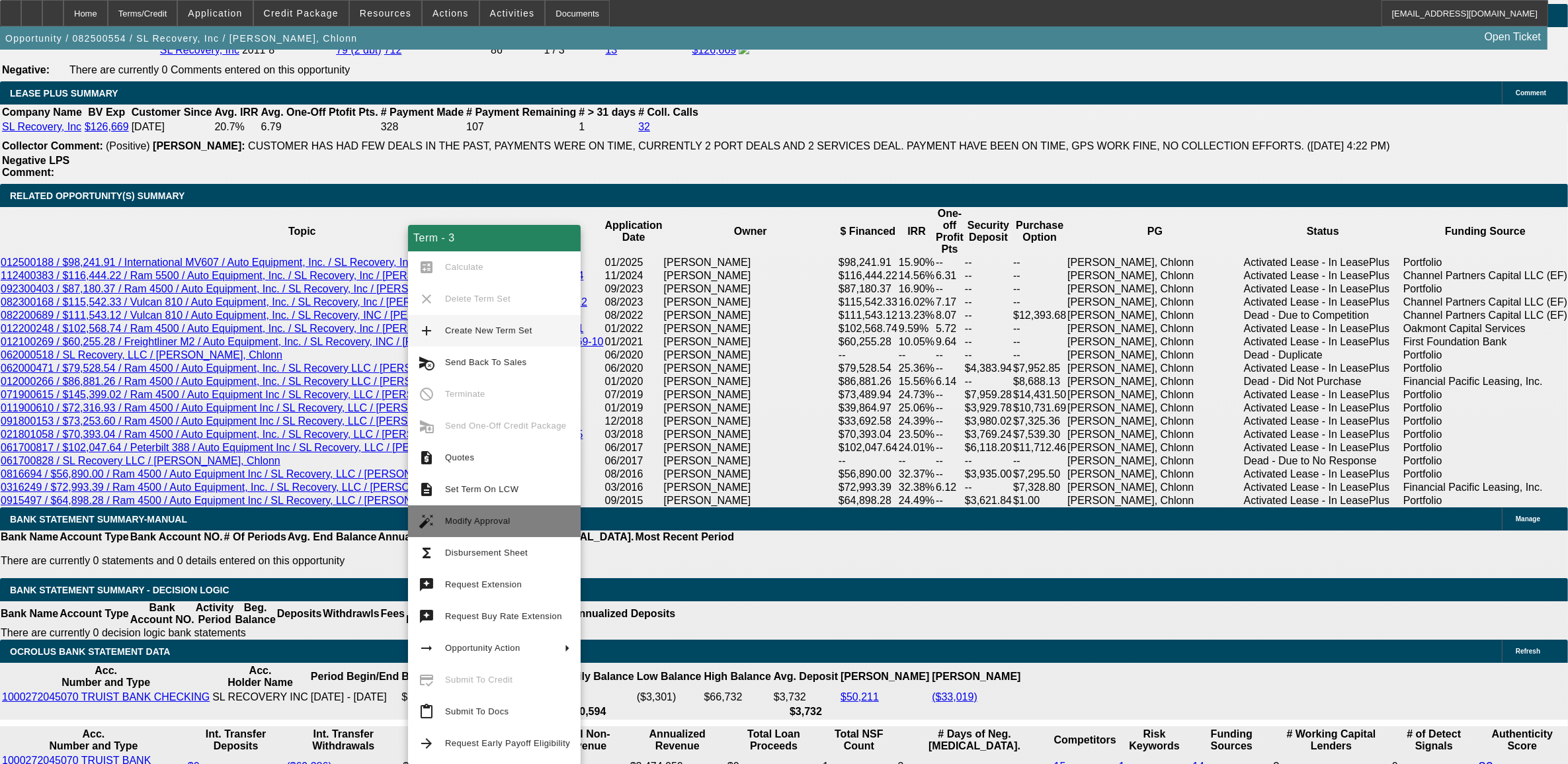
click at [487, 507] on button "auto_fix_high Modify Approval" at bounding box center [494, 521] width 173 height 32
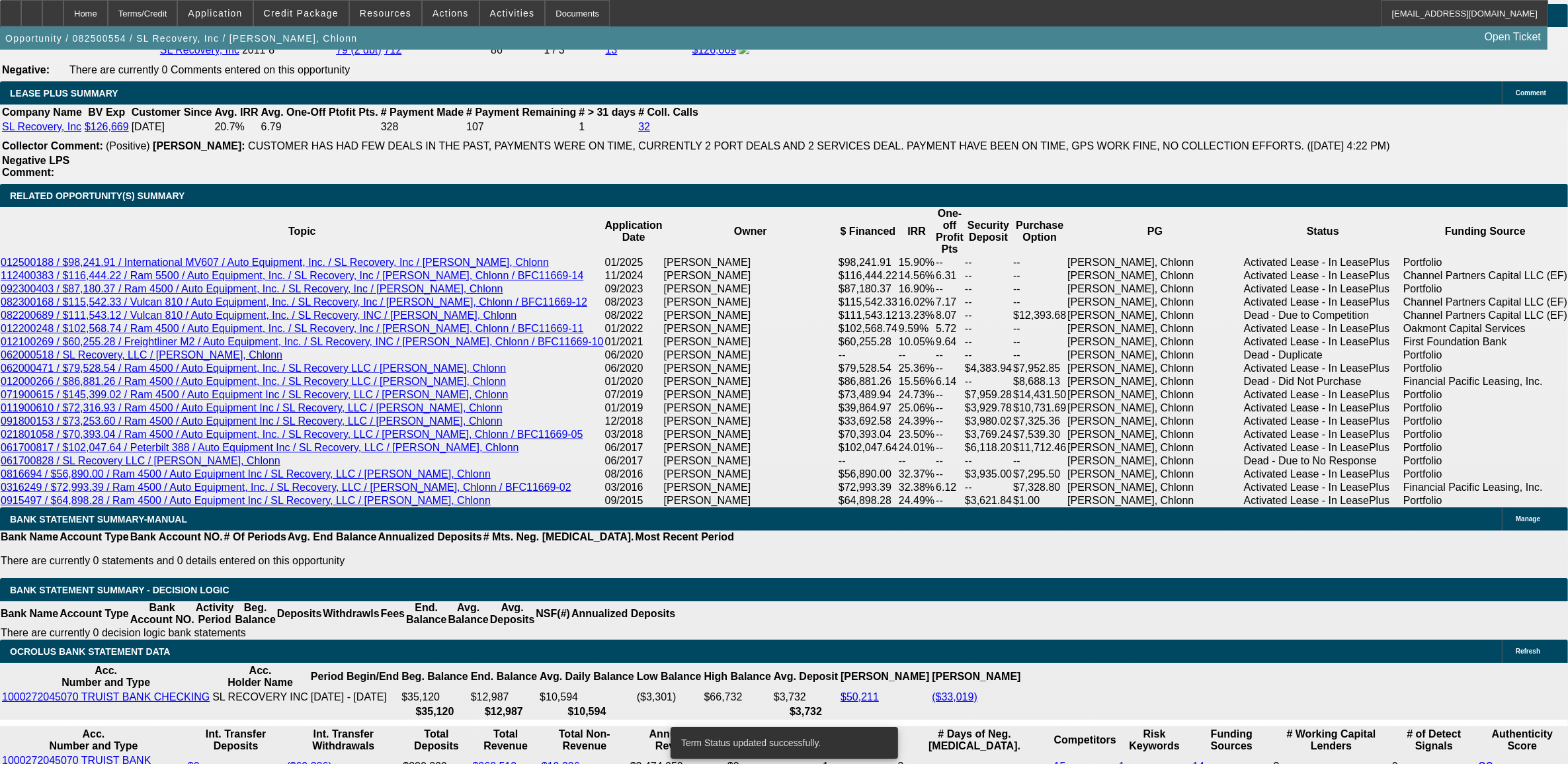
select select "0"
select select "2"
select select "0"
select select "6"
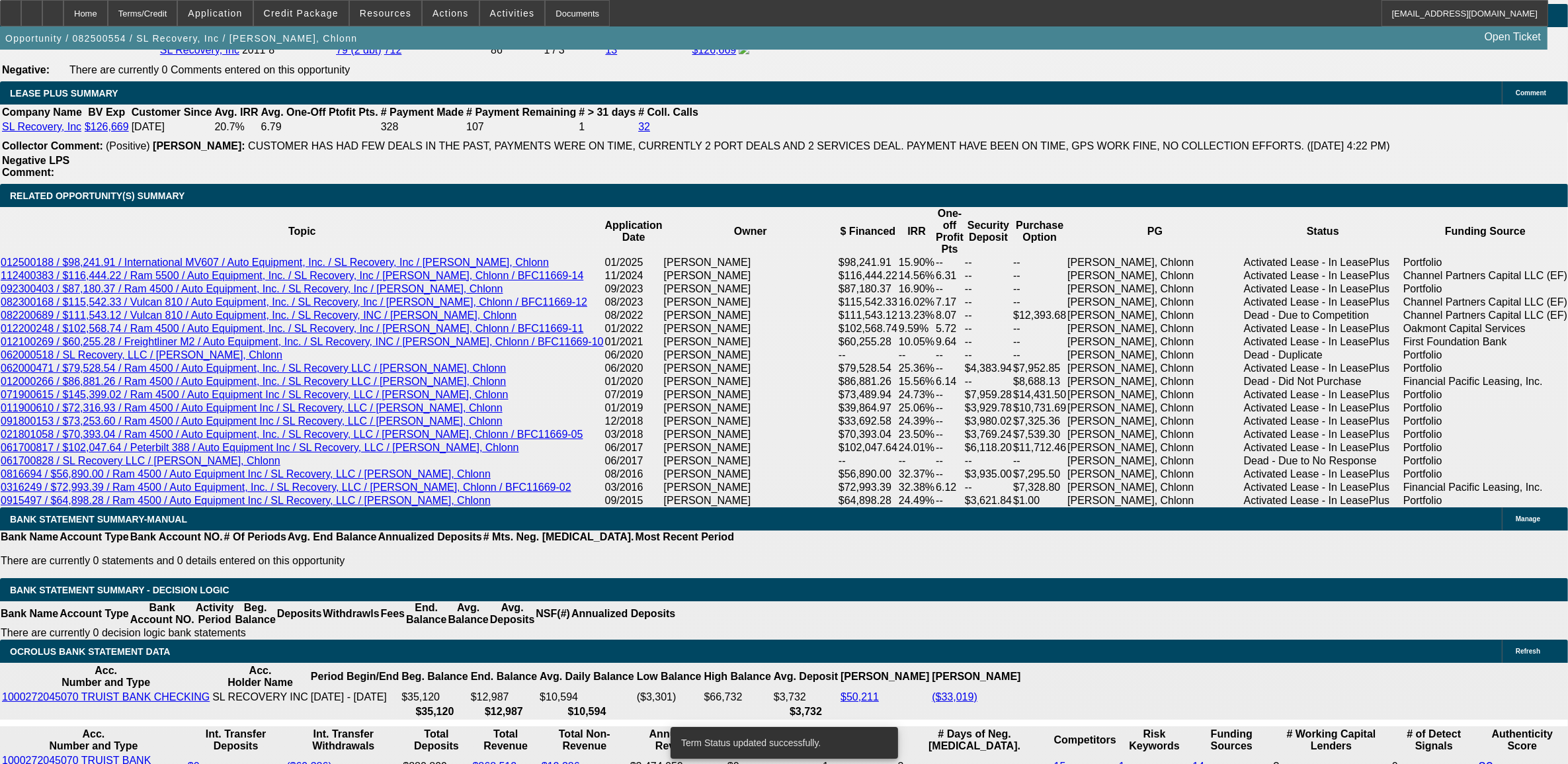
select select "0"
select select "6"
select select "0"
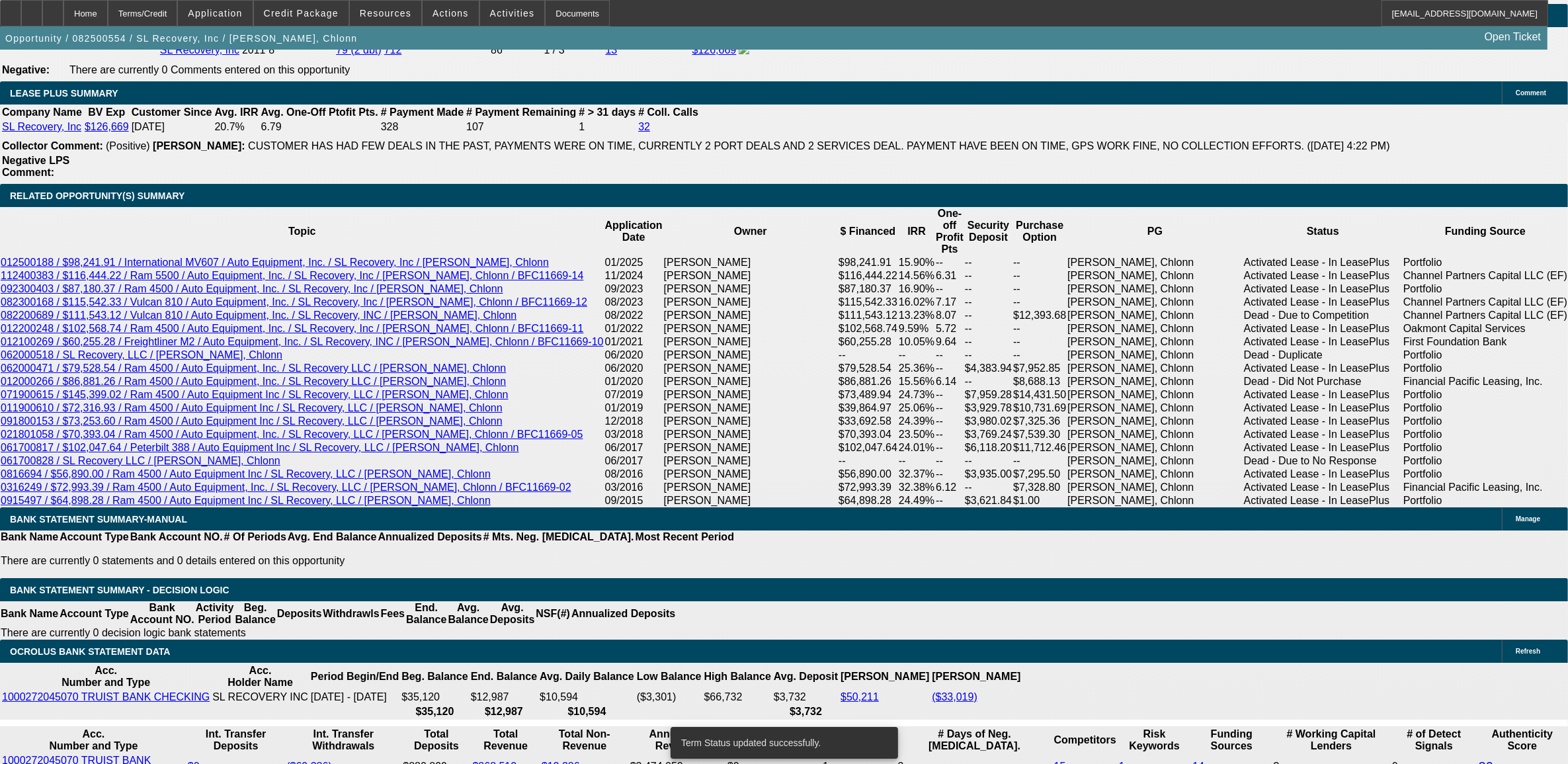
select select "0"
select select "2"
select select "0"
select select "6"
select select "0"
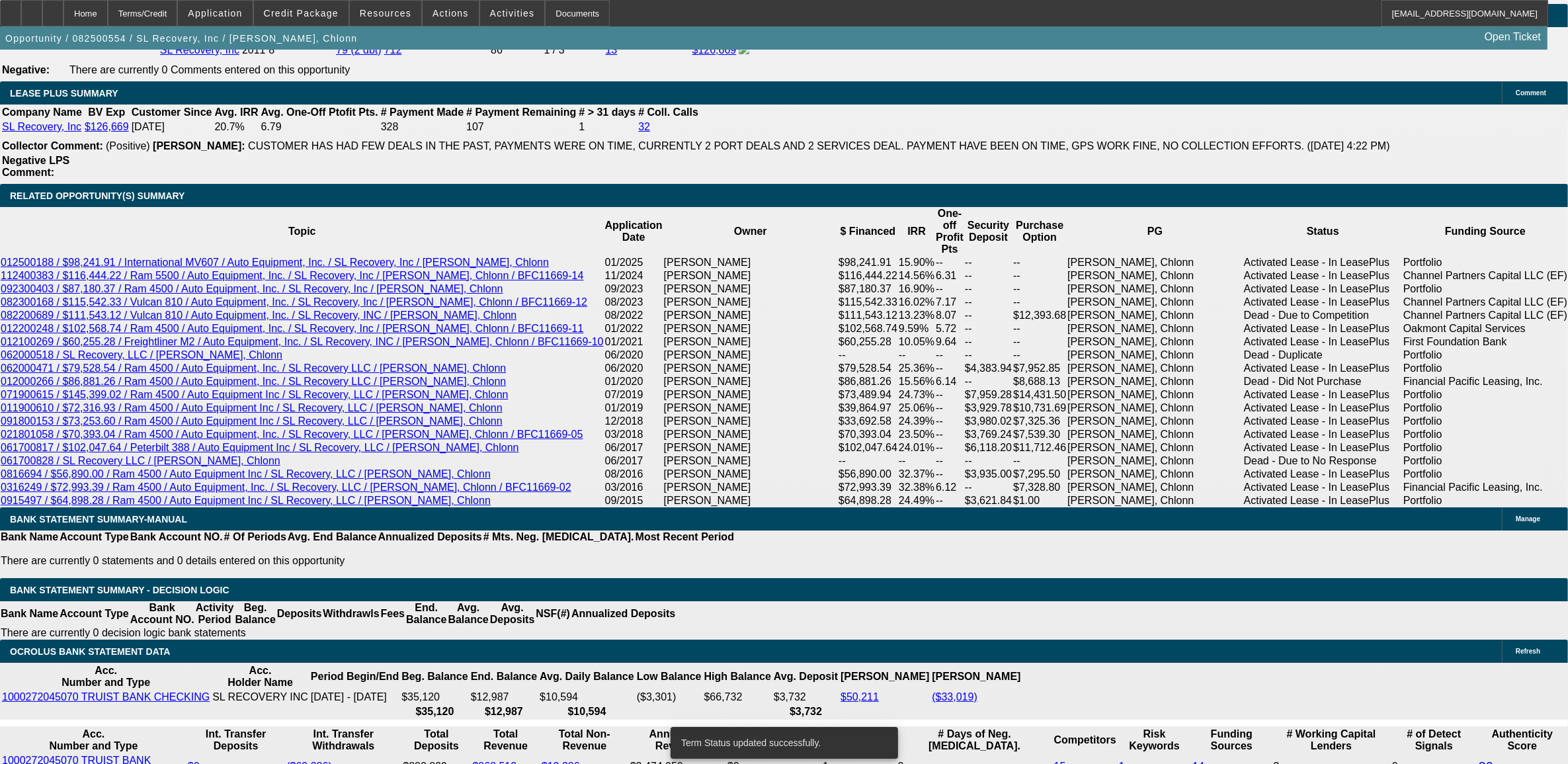
select select "0"
select select "2"
select select "0"
select select "6"
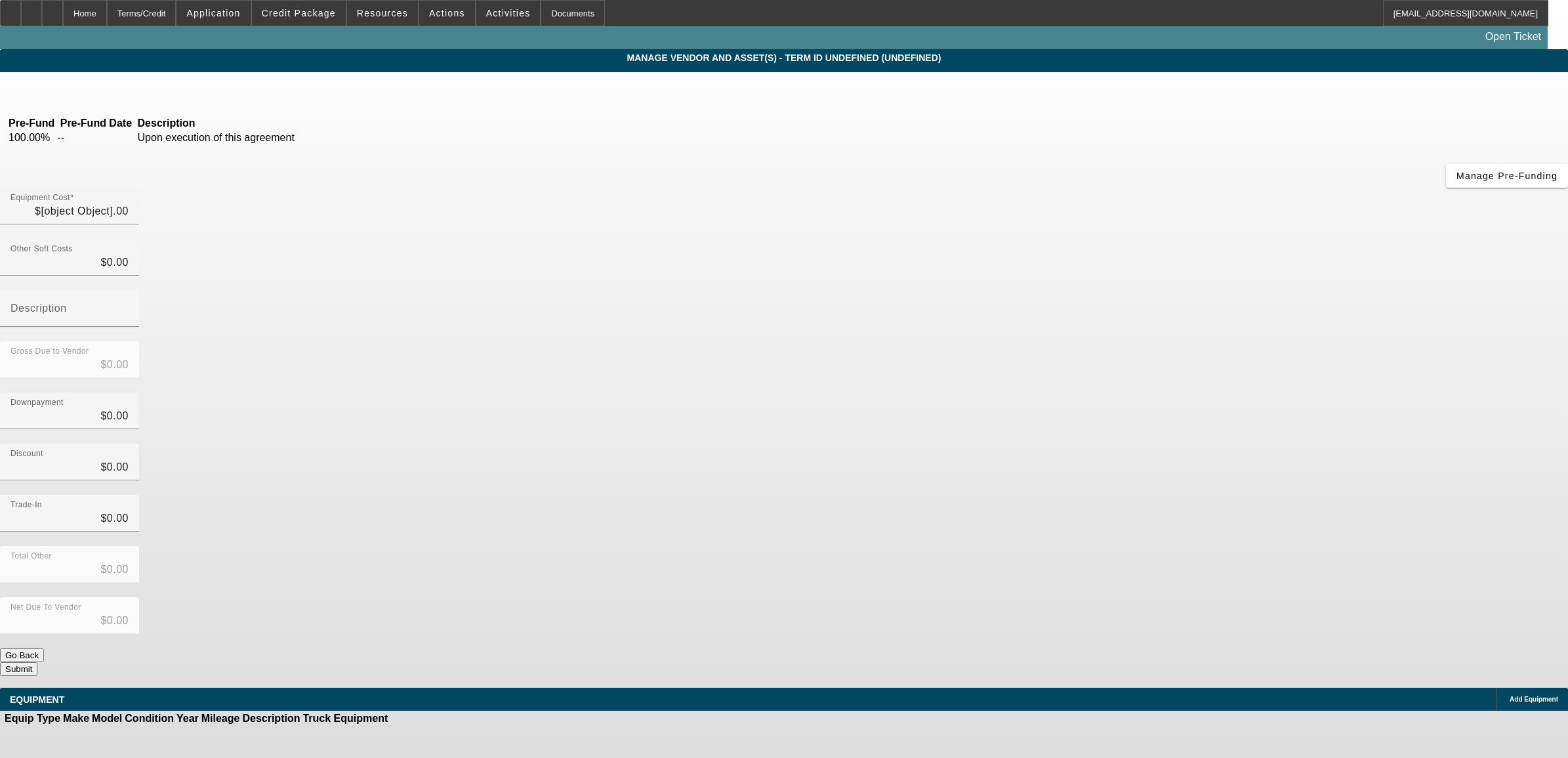
type input "$126,000.00"
type input "$3,205.97"
type input "$129,205.97"
type input "$1,997.75"
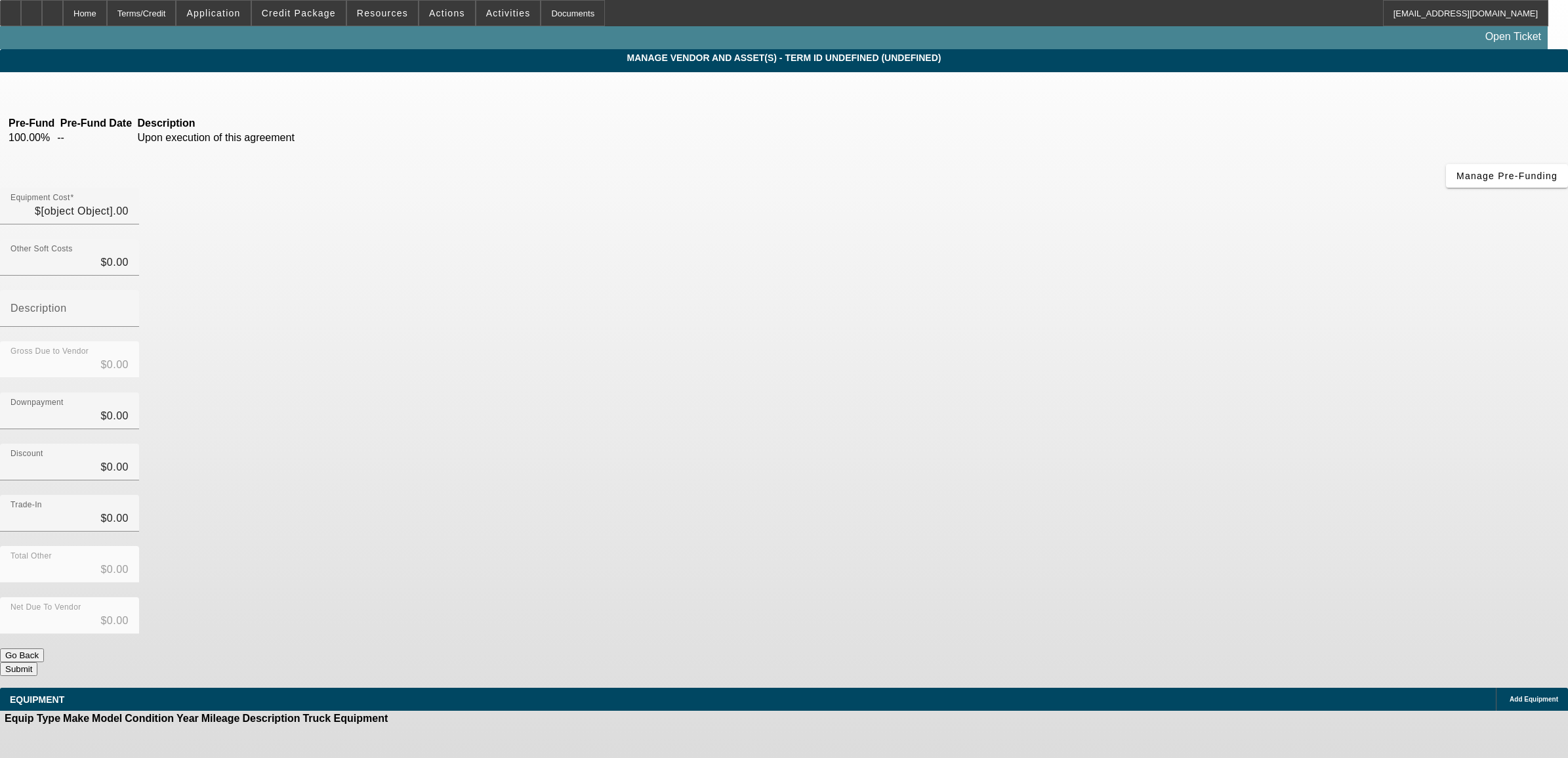
type input "$127,208.22"
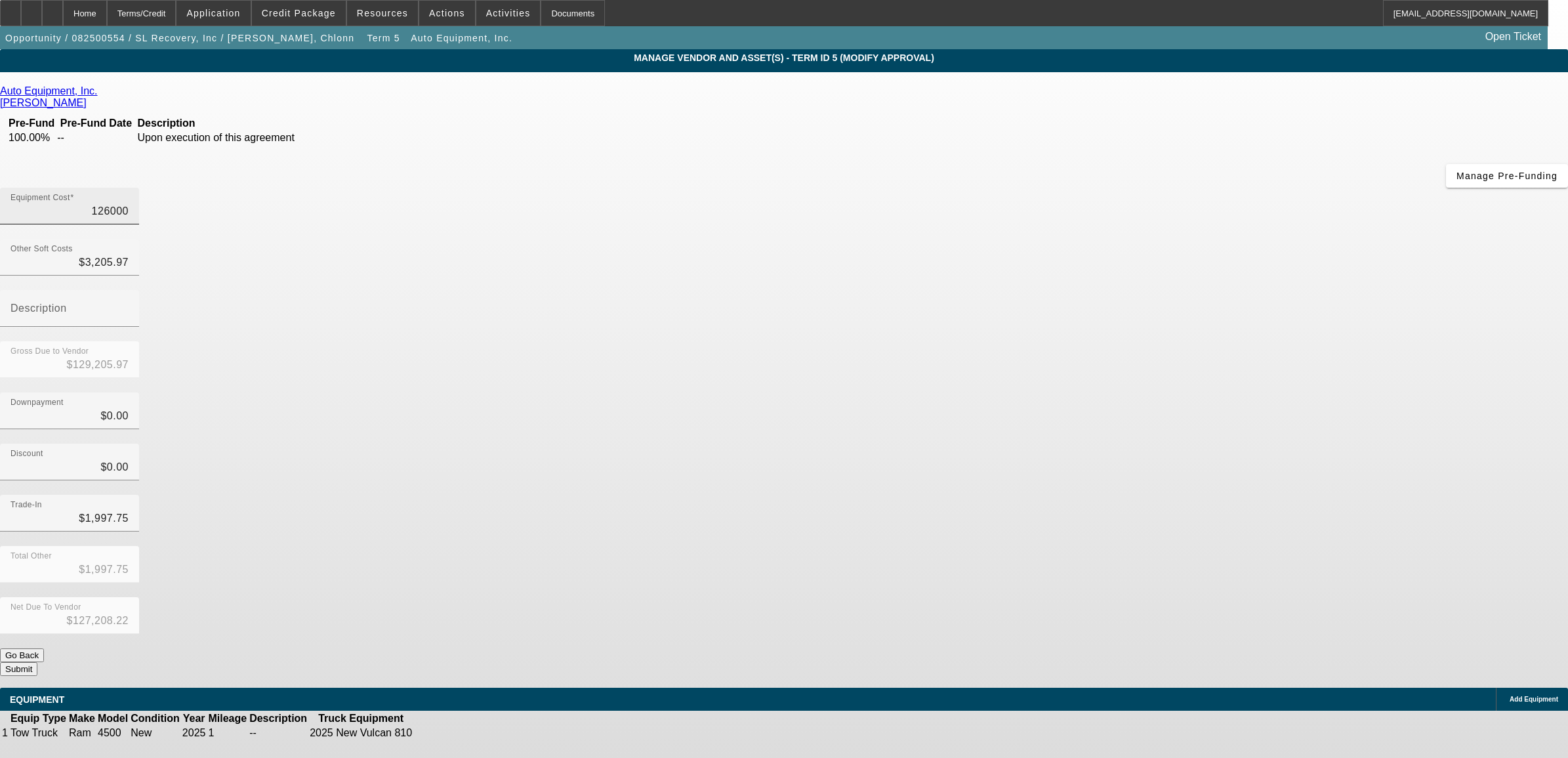
click at [128, 203] on input "126000" at bounding box center [69, 211] width 118 height 15
type input "1"
type input "$3,206.97"
type input "$1,209.22"
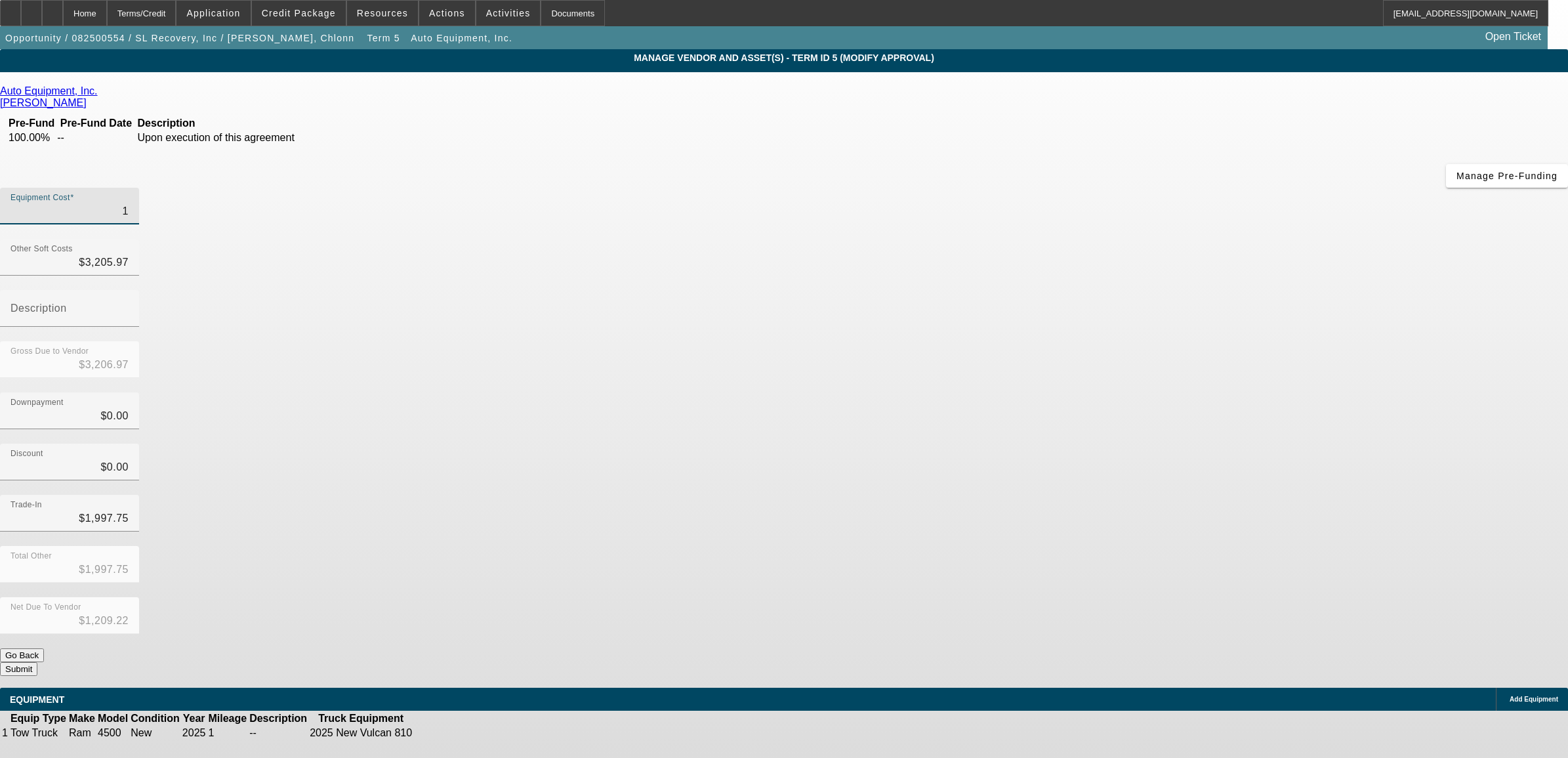
type input "12"
type input "$3,217.97"
type input "$1,220.22"
type input "129"
type input "$3,334.97"
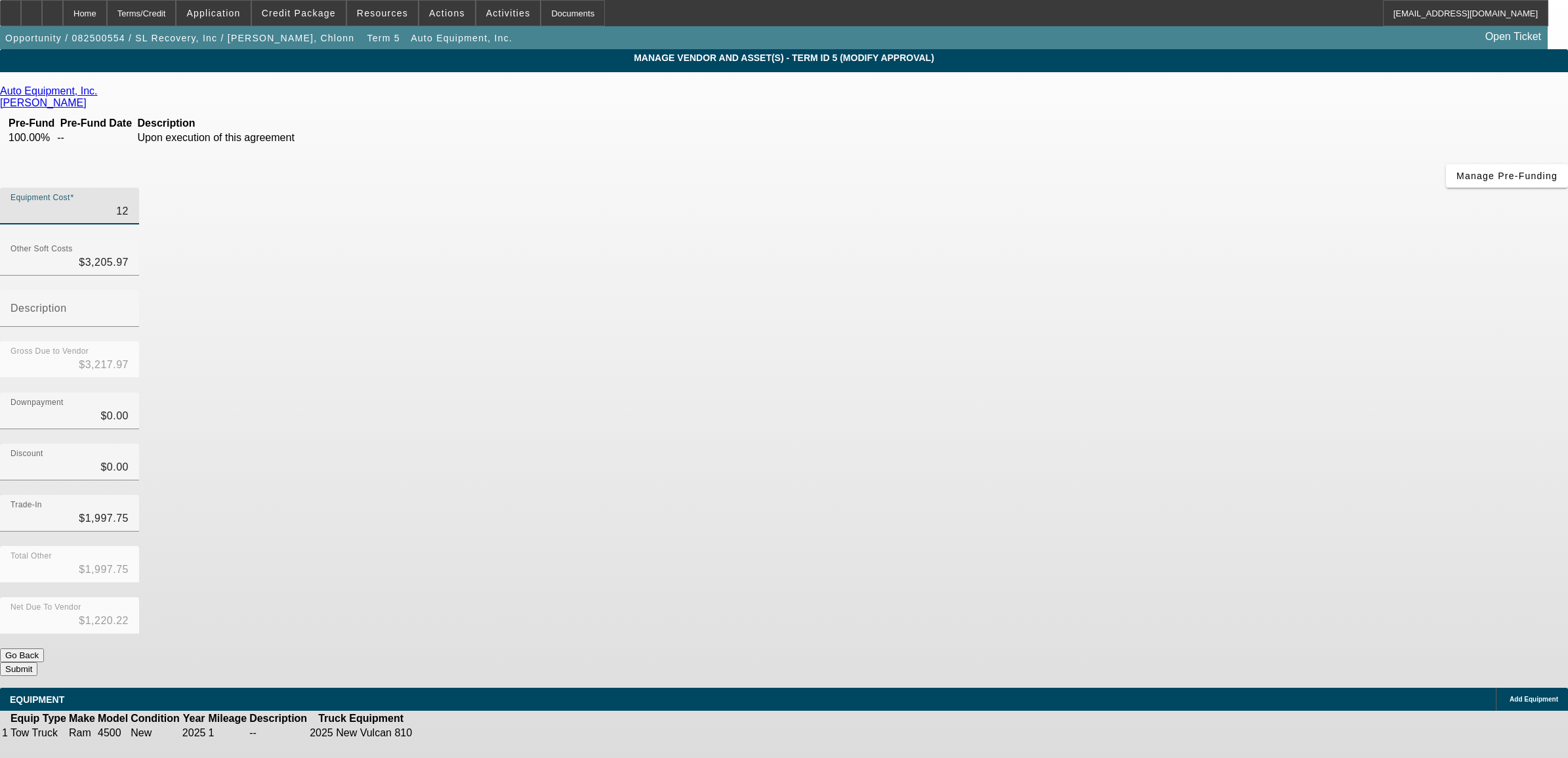
type input "$1,337.22"
type input "1292"
type input "$4,497.97"
type input "$2,500.22"
type input "12920"
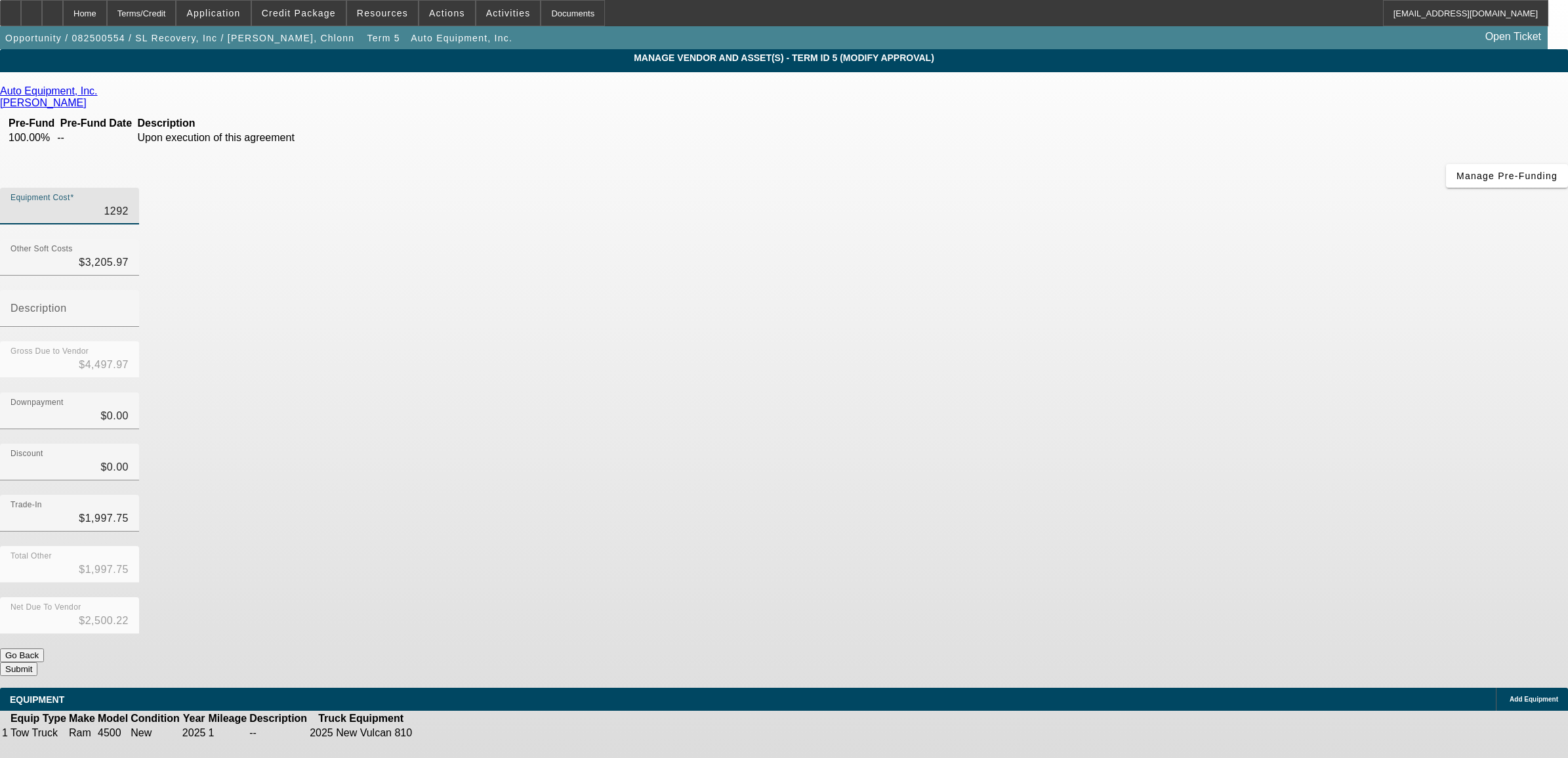
type input "$16,125.97"
type input "$14,128.22"
type input "129205"
type input "$132,410.97"
type input "$130,413.22"
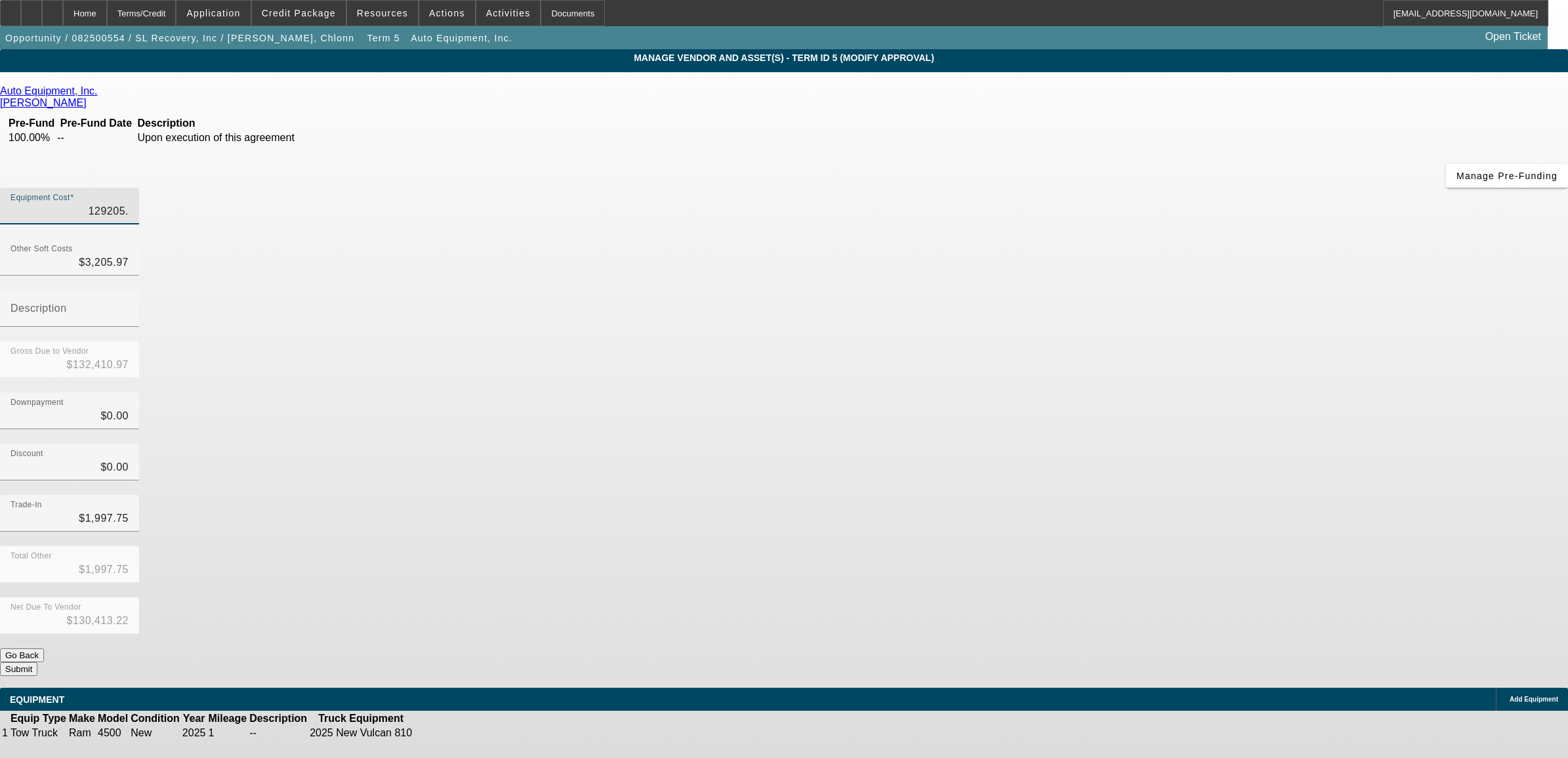
type input "129205.9"
type input "$132,411.87"
type input "$130,414.12"
type input "129205.97"
type input "$132,411.94"
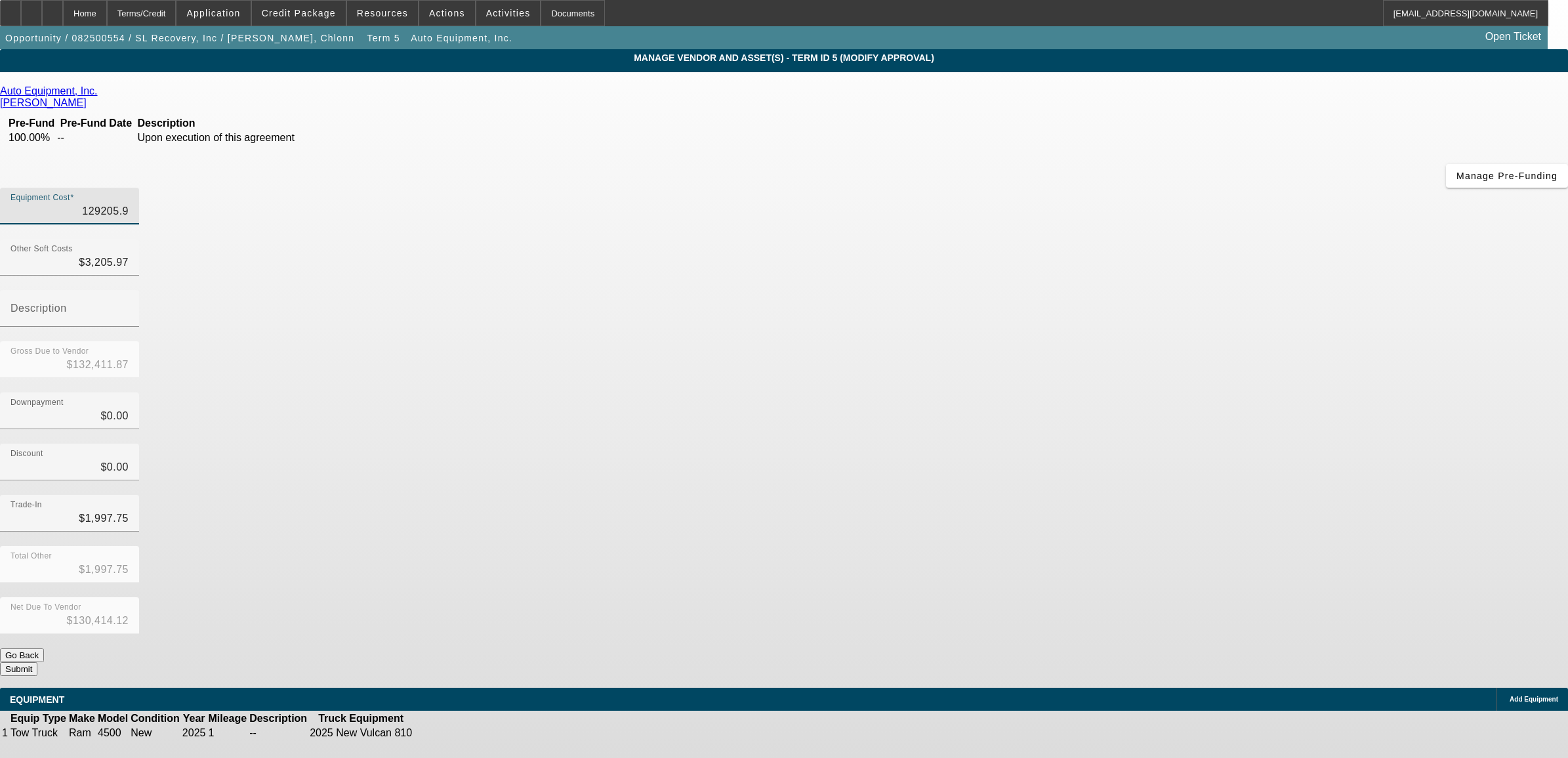
type input "$130,414.19"
type input "$129,205.97"
type input "3205.97"
click at [128, 255] on input "3205.97" at bounding box center [69, 262] width 118 height 15
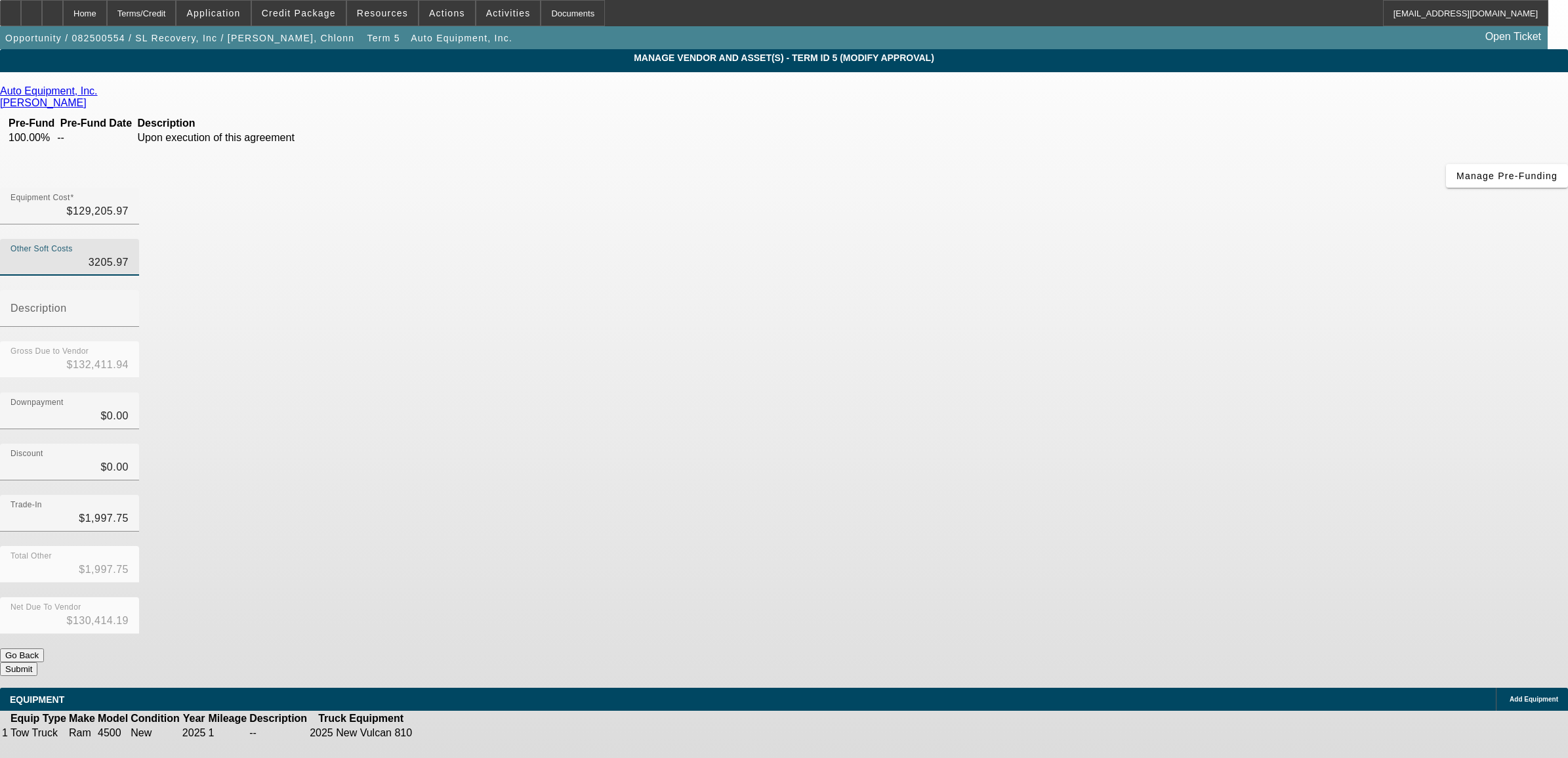
type input "$129,205.97"
type input "$127,208.22"
click at [1001, 342] on div "Gross Due to Vendor $129,205.97" at bounding box center [784, 367] width 1568 height 51
click at [128, 511] on input "1997.75" at bounding box center [69, 518] width 118 height 15
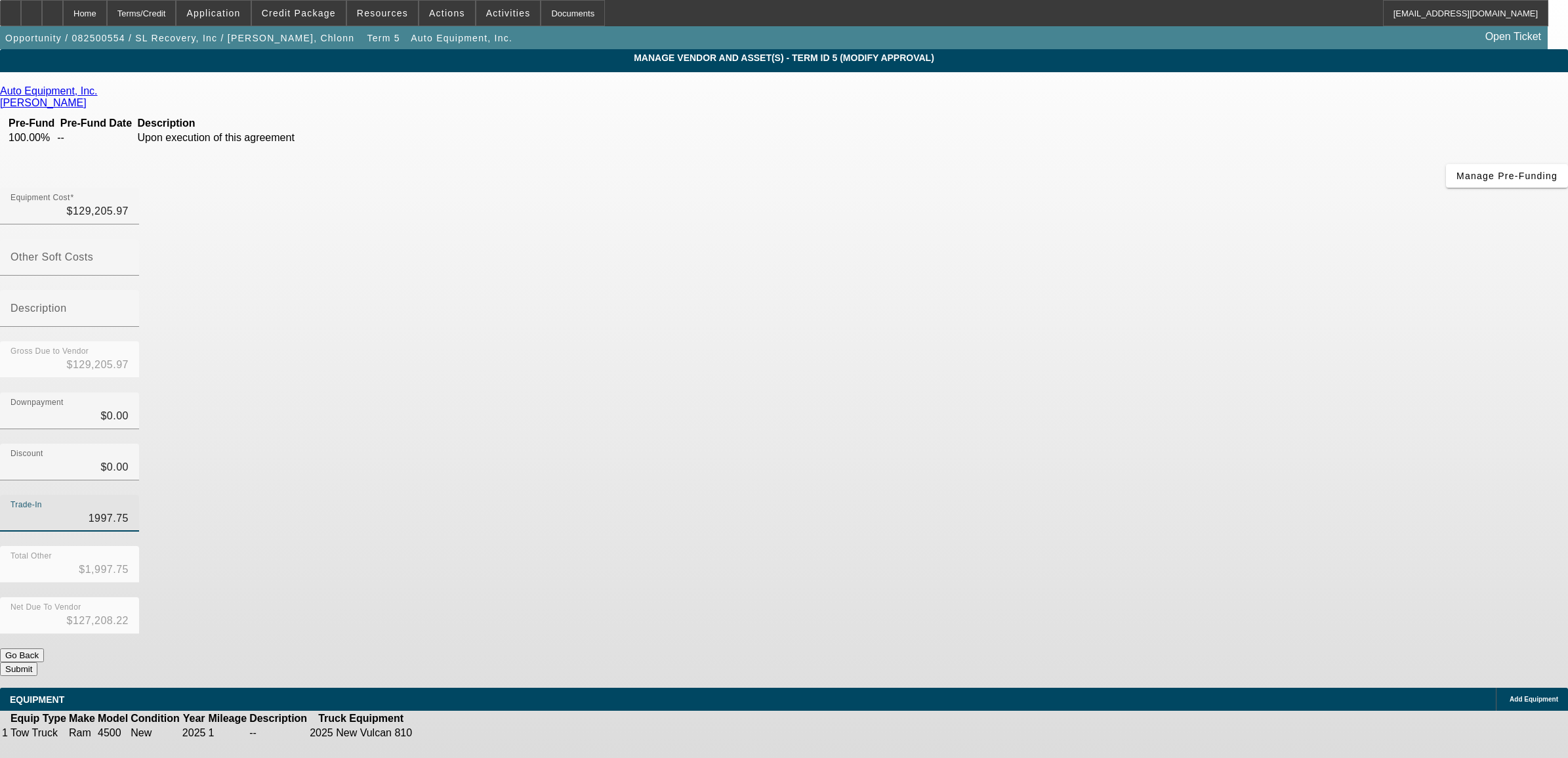
type input "3"
type input "$3.00"
type input "$129,202.97"
type input "39"
type input "$39.00"
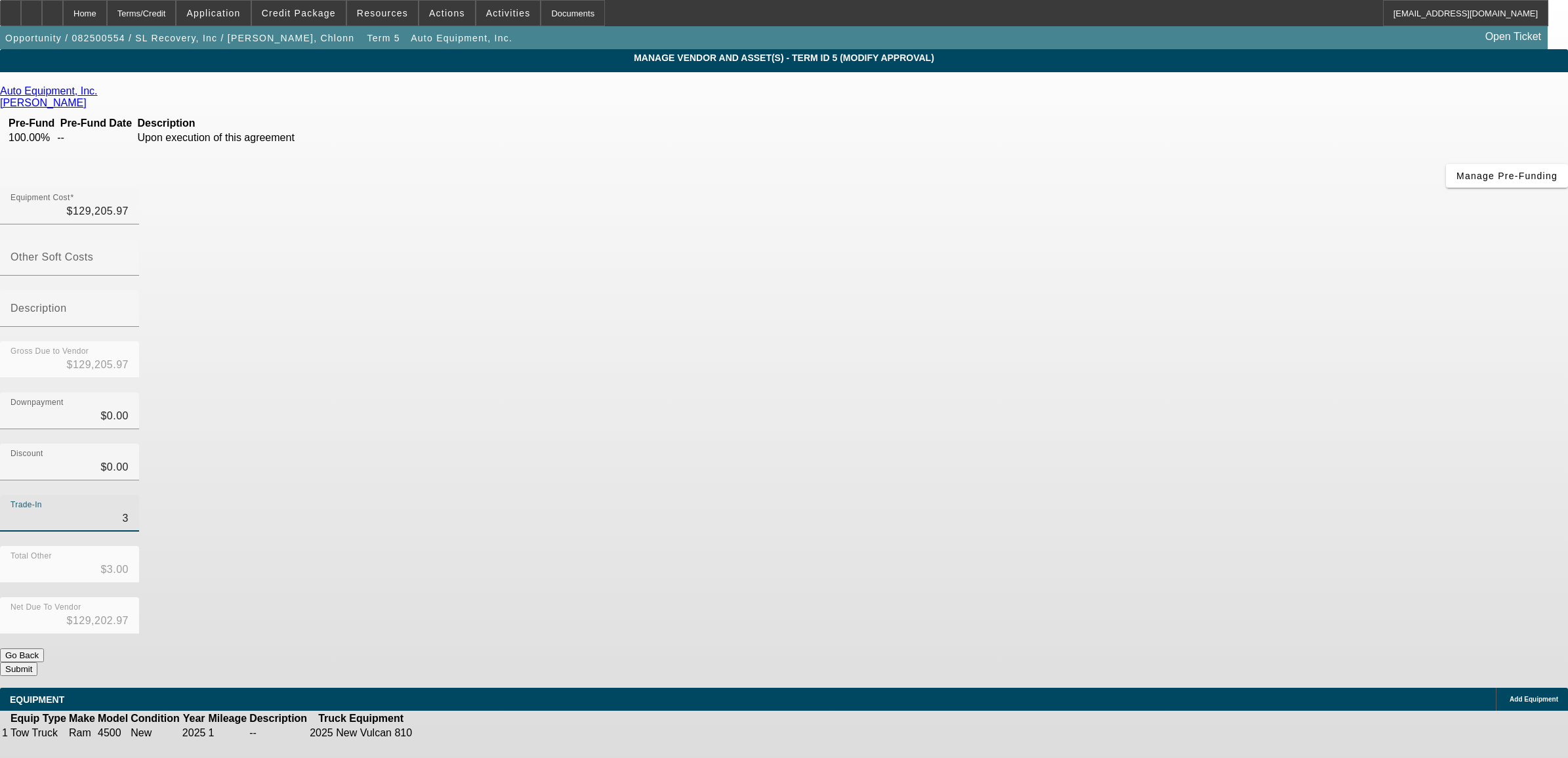
type input "$129,166.97"
type input "393"
type input "$393.00"
type input "$128,812.97"
type input "3930"
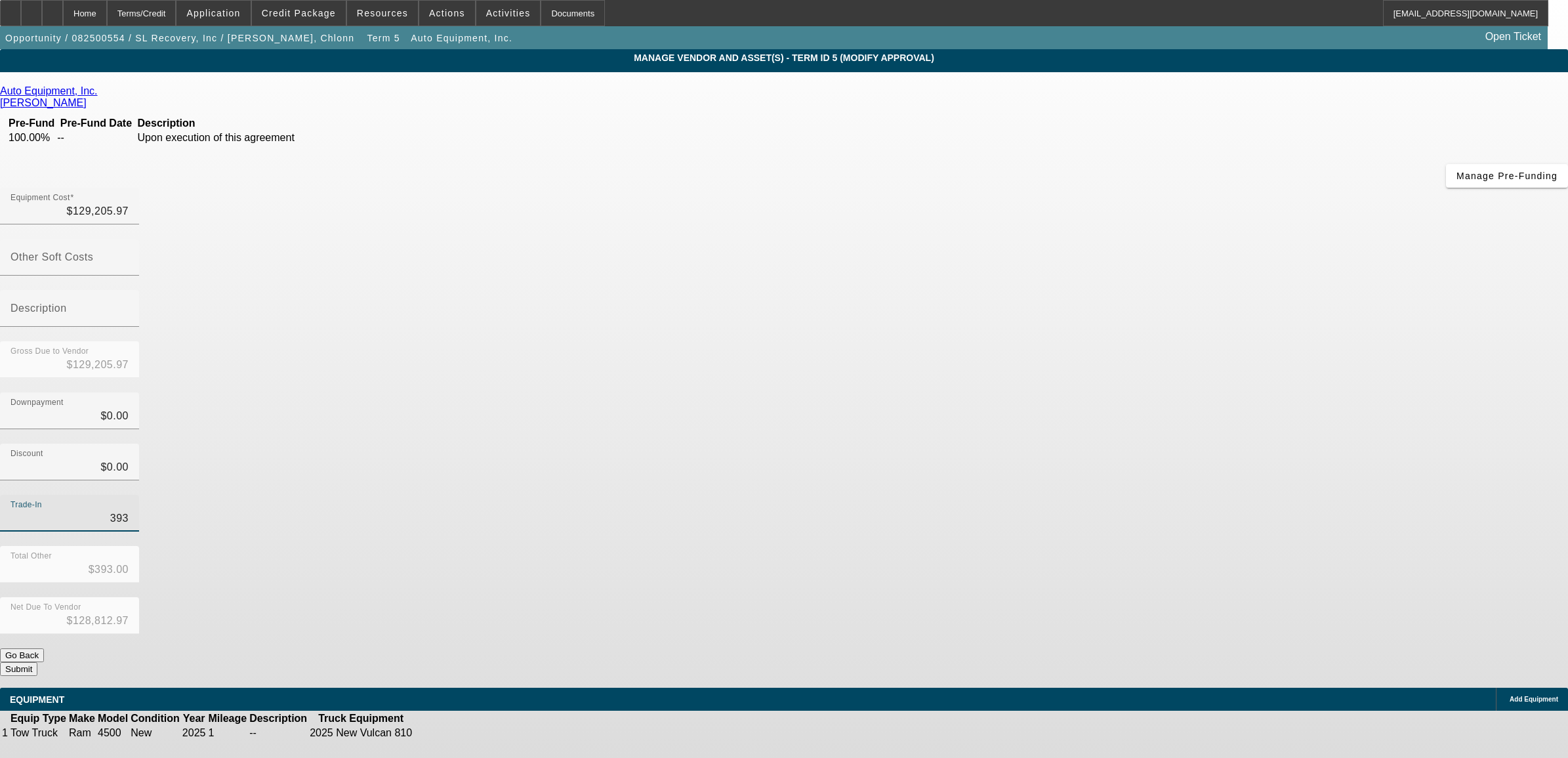
type input "$3,930.00"
type input "$125,275.97"
type input "3930.2"
type input "$3,930.20"
type input "$125,275.77"
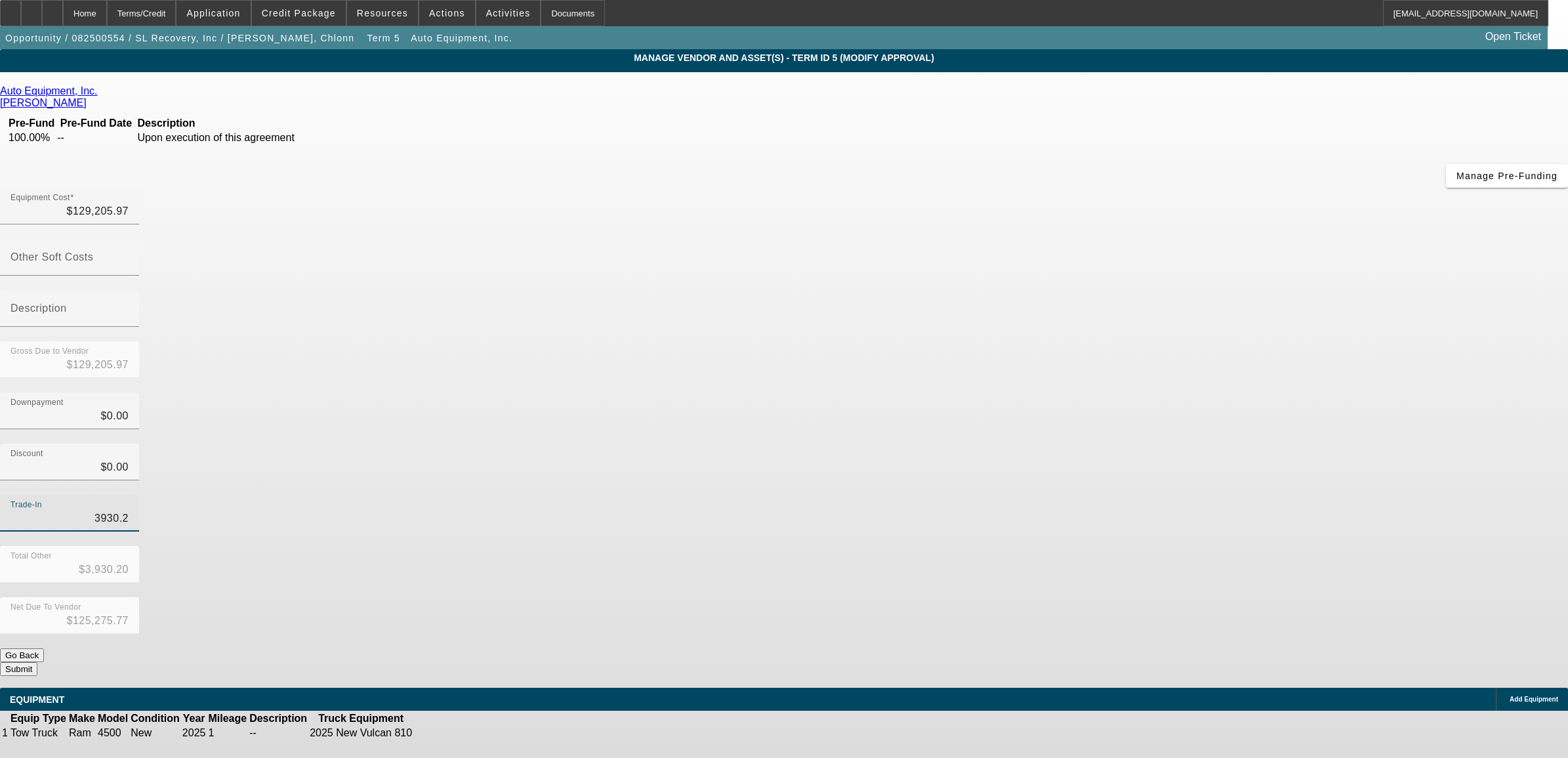
type input "3930.22"
type input "$3,930.22"
type input "$125,275.75"
type input "$3,930.22"
click at [1045, 495] on div "Trade-In $3,930.22" at bounding box center [784, 521] width 1568 height 51
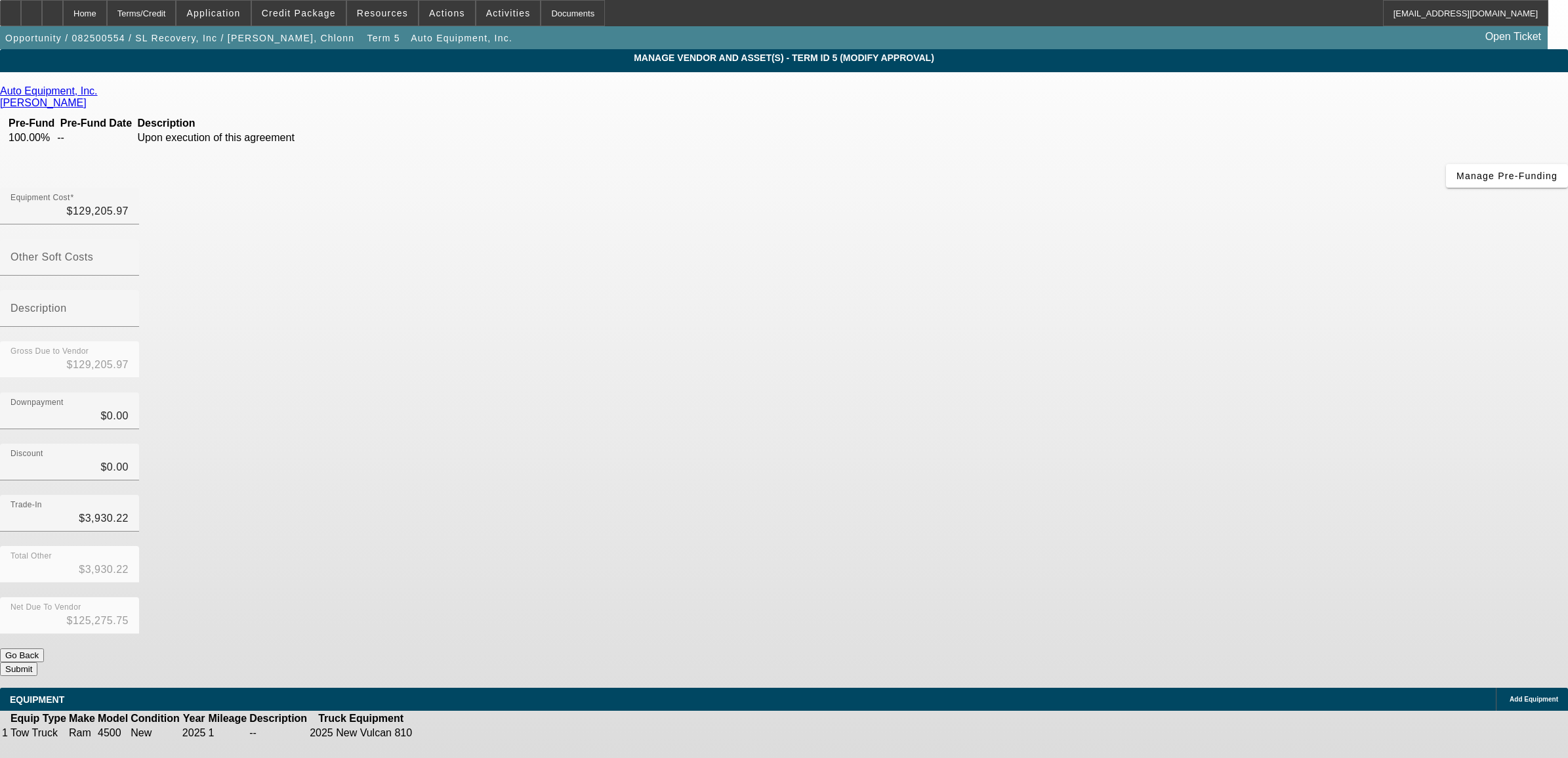
click at [37, 662] on button "Submit" at bounding box center [19, 669] width 37 height 14
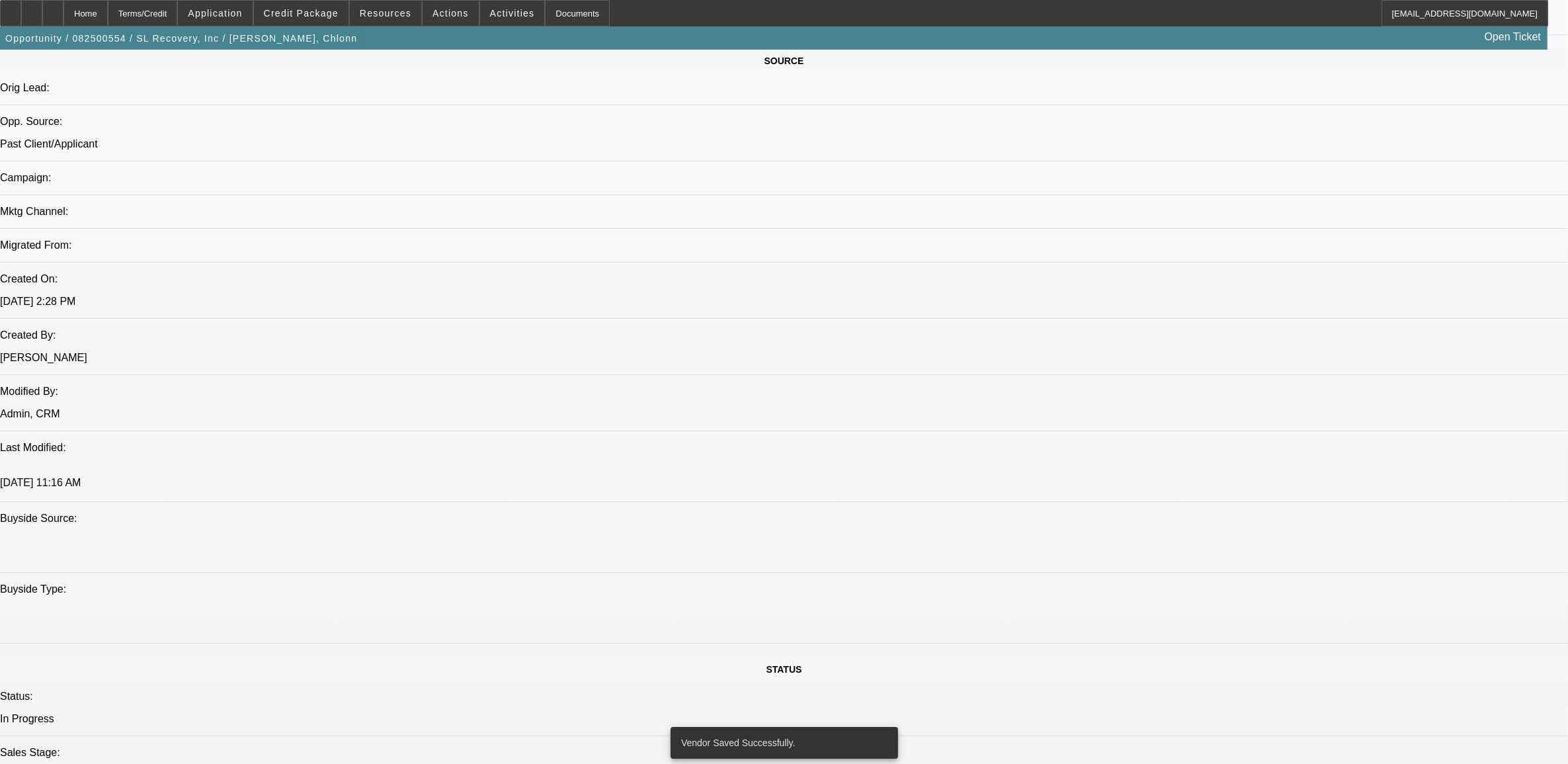
select select "0"
select select "2"
select select "0"
select select "6"
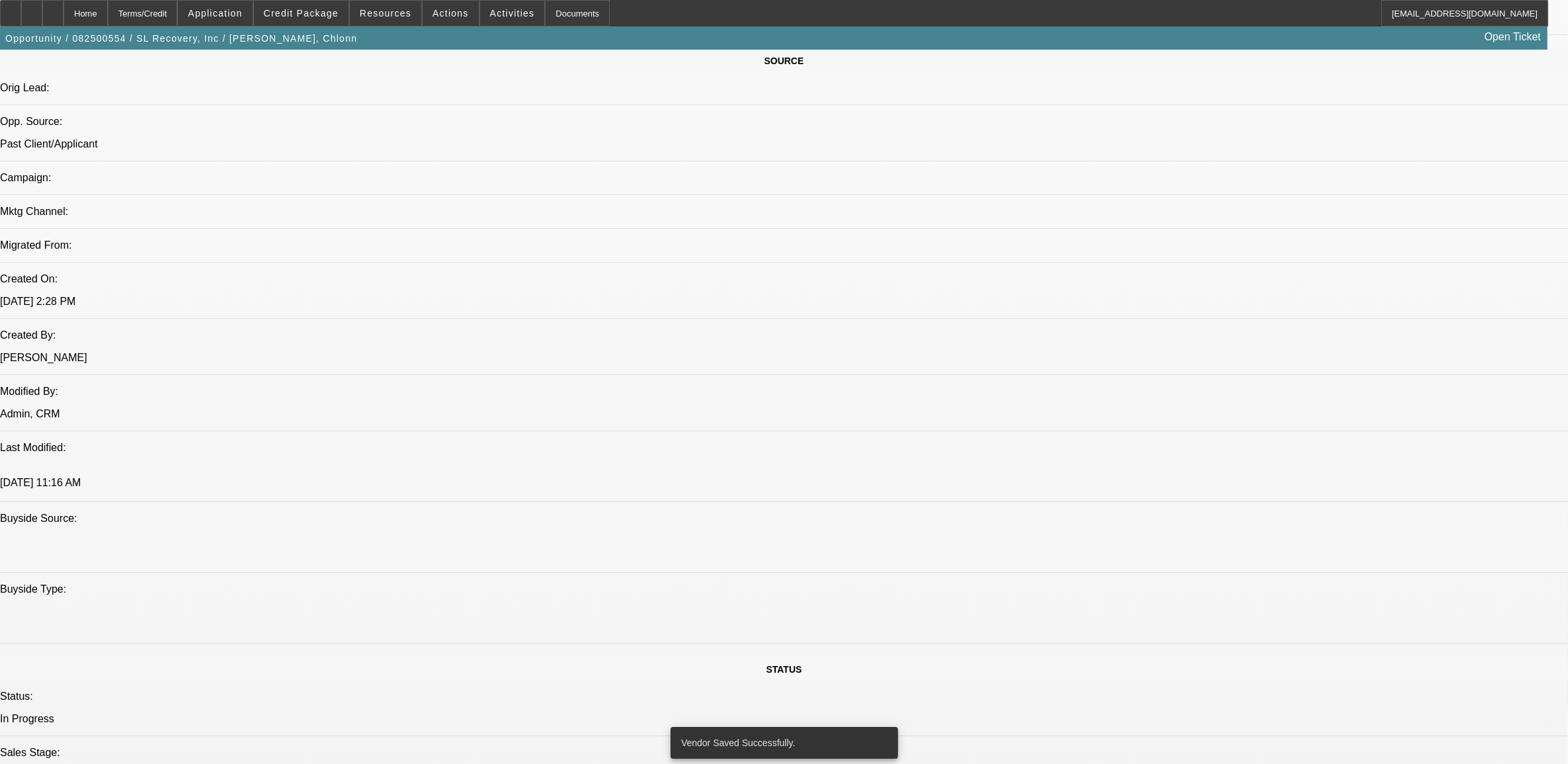
select select "0"
select select "6"
select select "0"
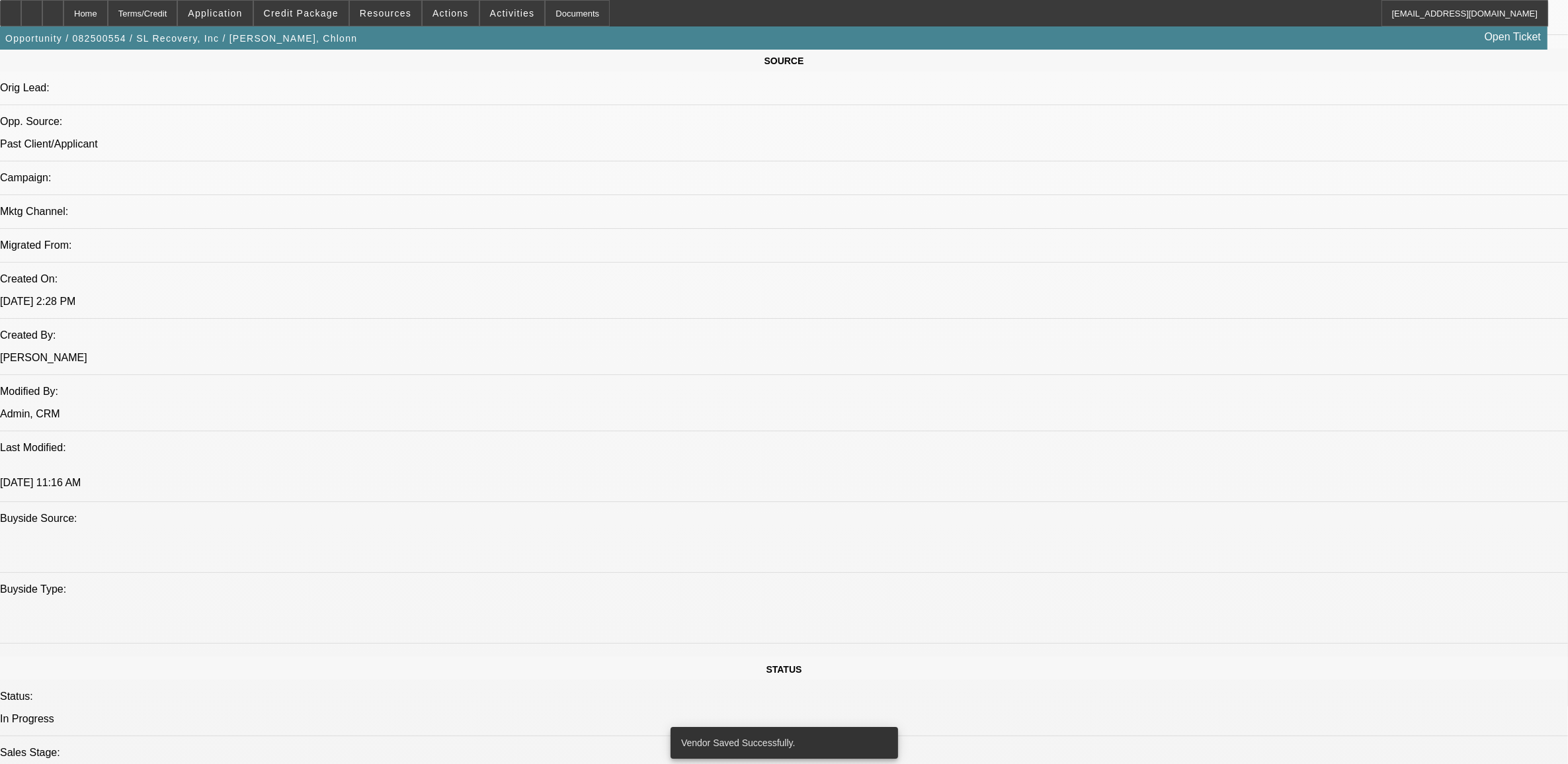
select select "0"
select select "2"
select select "0"
select select "6"
select select "0"
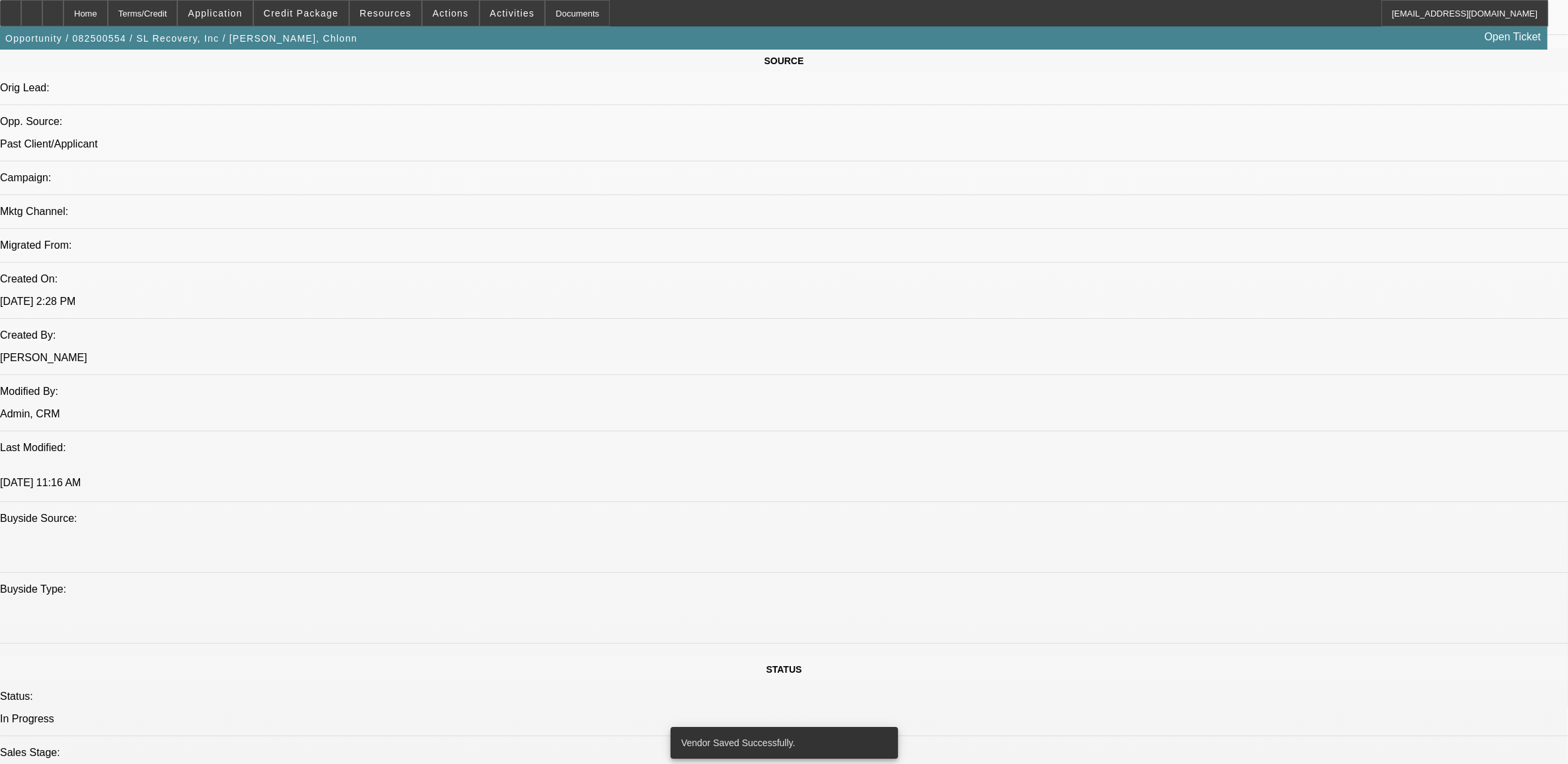
select select "0"
select select "2"
select select "0"
select select "6"
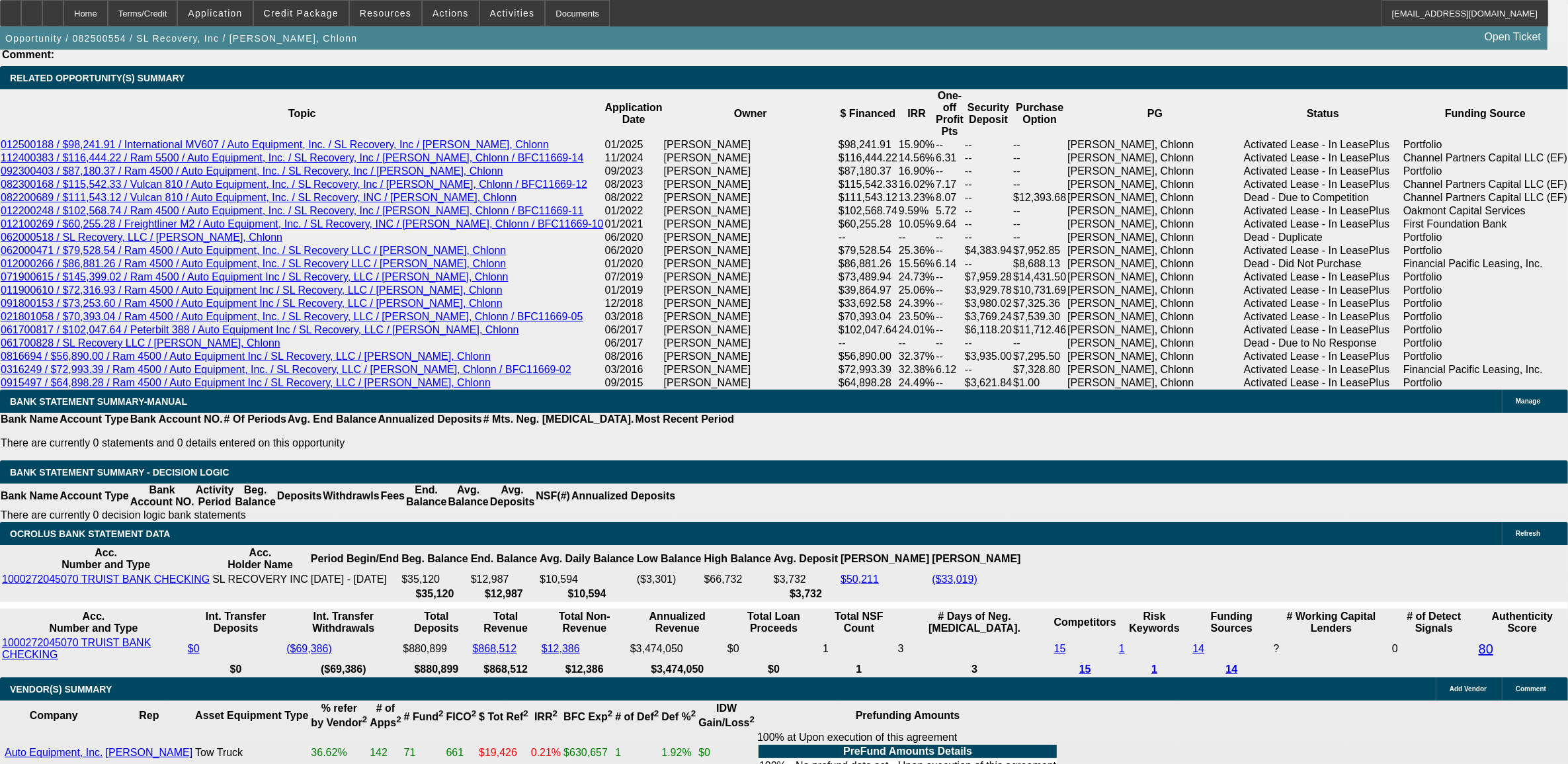
scroll to position [2248, 0]
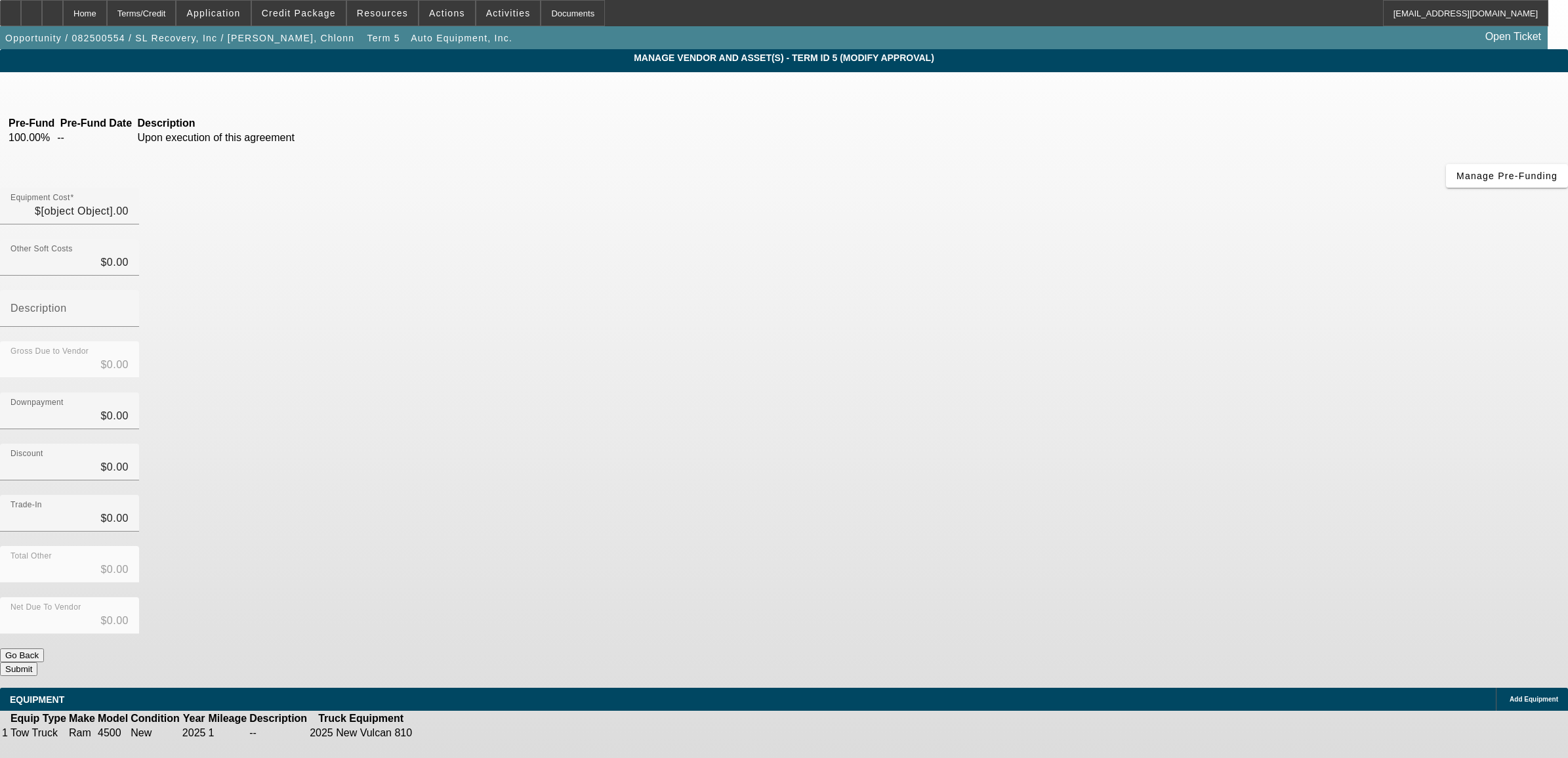
type input "$129,205.97"
type input "$3,930.22"
type input "$125,275.75"
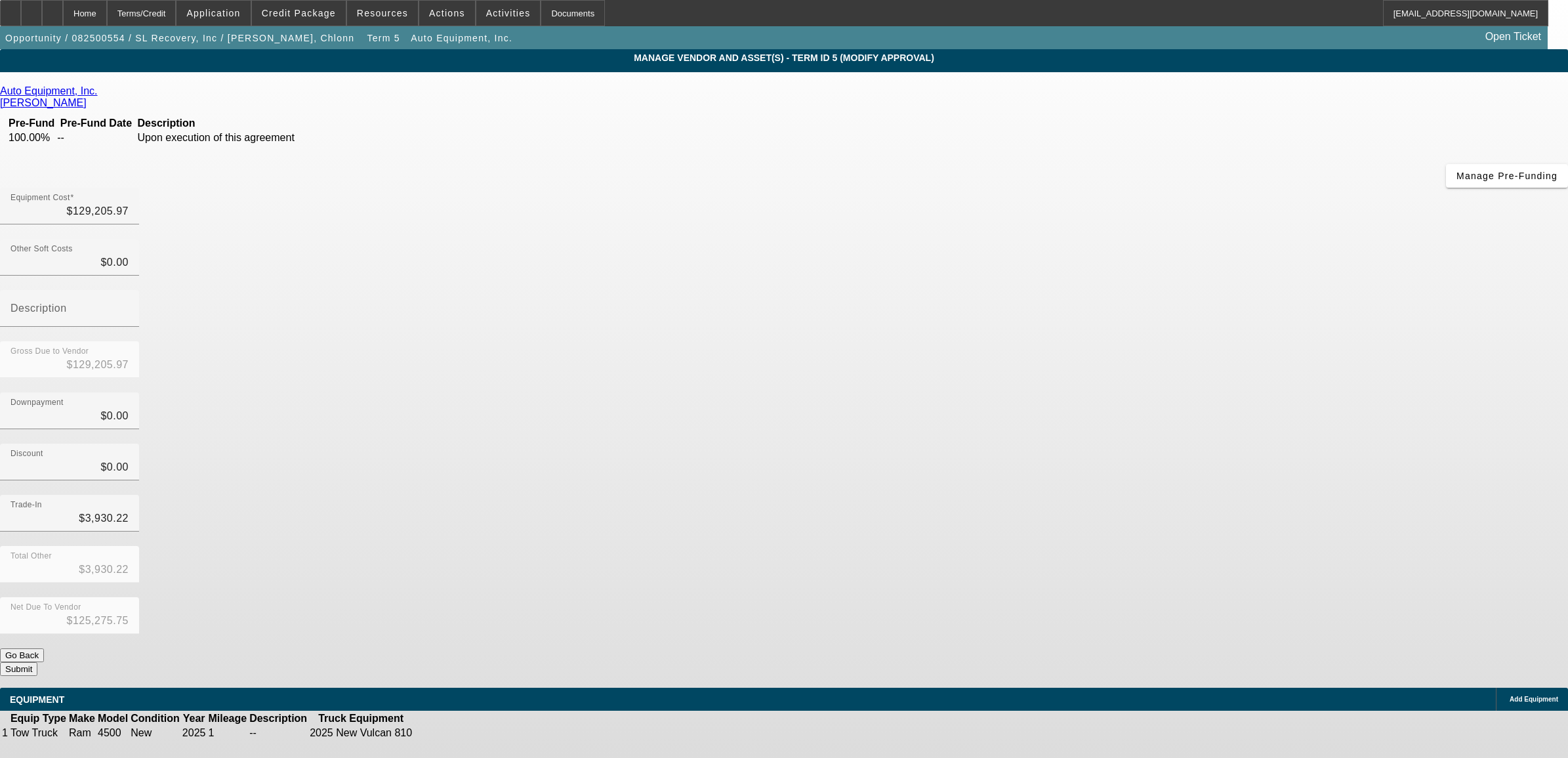
click at [454, 734] on icon at bounding box center [454, 734] width 0 height 0
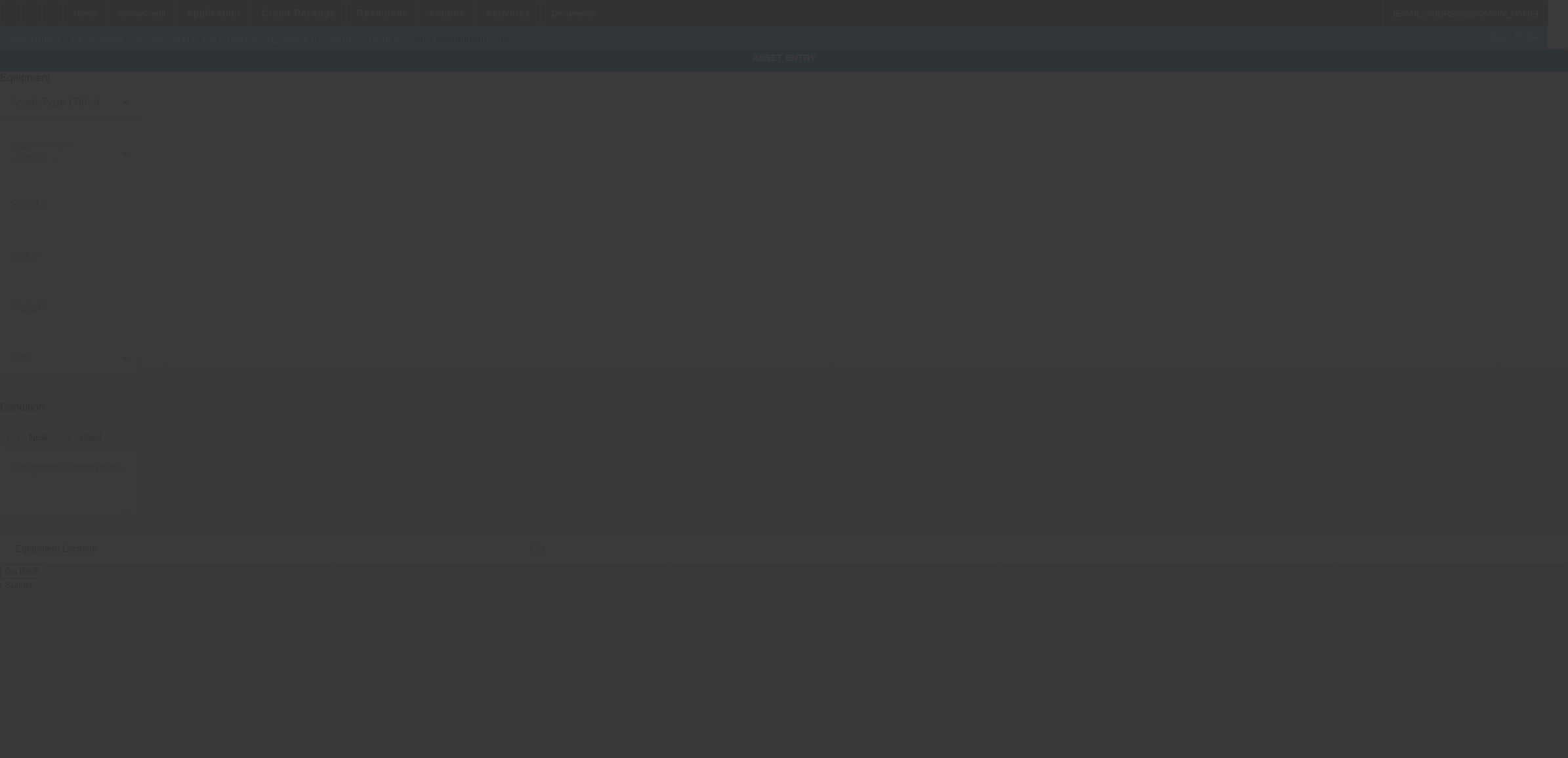
type input "3C7WRLAL0SG587666"
type input "ram"
type input "4500"
radio input "true"
type input "542 Rountree Rd"
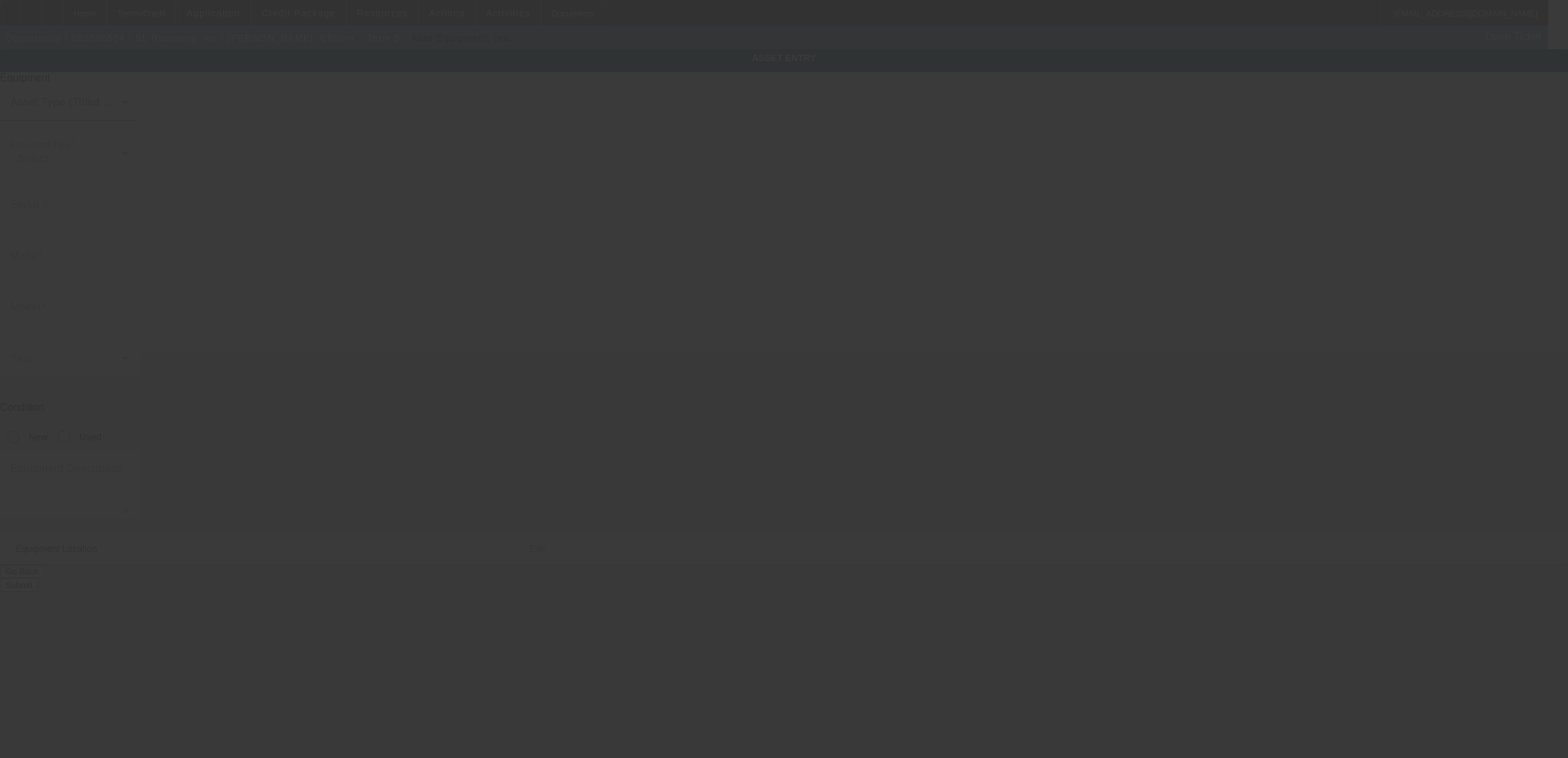
type input "Charlotte"
type input "28217"
type input "Mecklenburg"
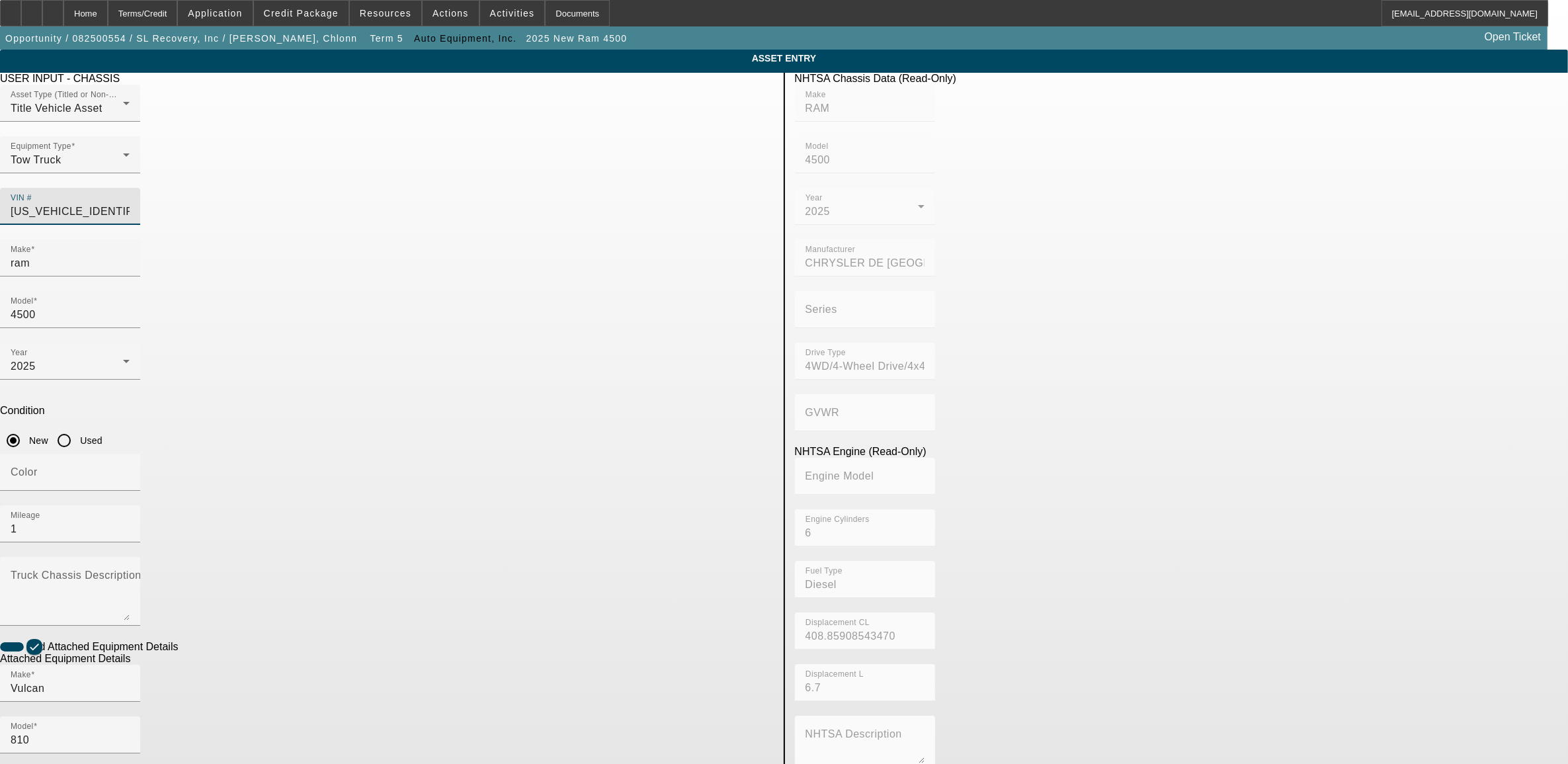
click at [129, 204] on input "3C7WRLAL0SG587666" at bounding box center [70, 211] width 119 height 16
type input "3"
type input "3C7WRLAL0SG587666"
type input "RAM"
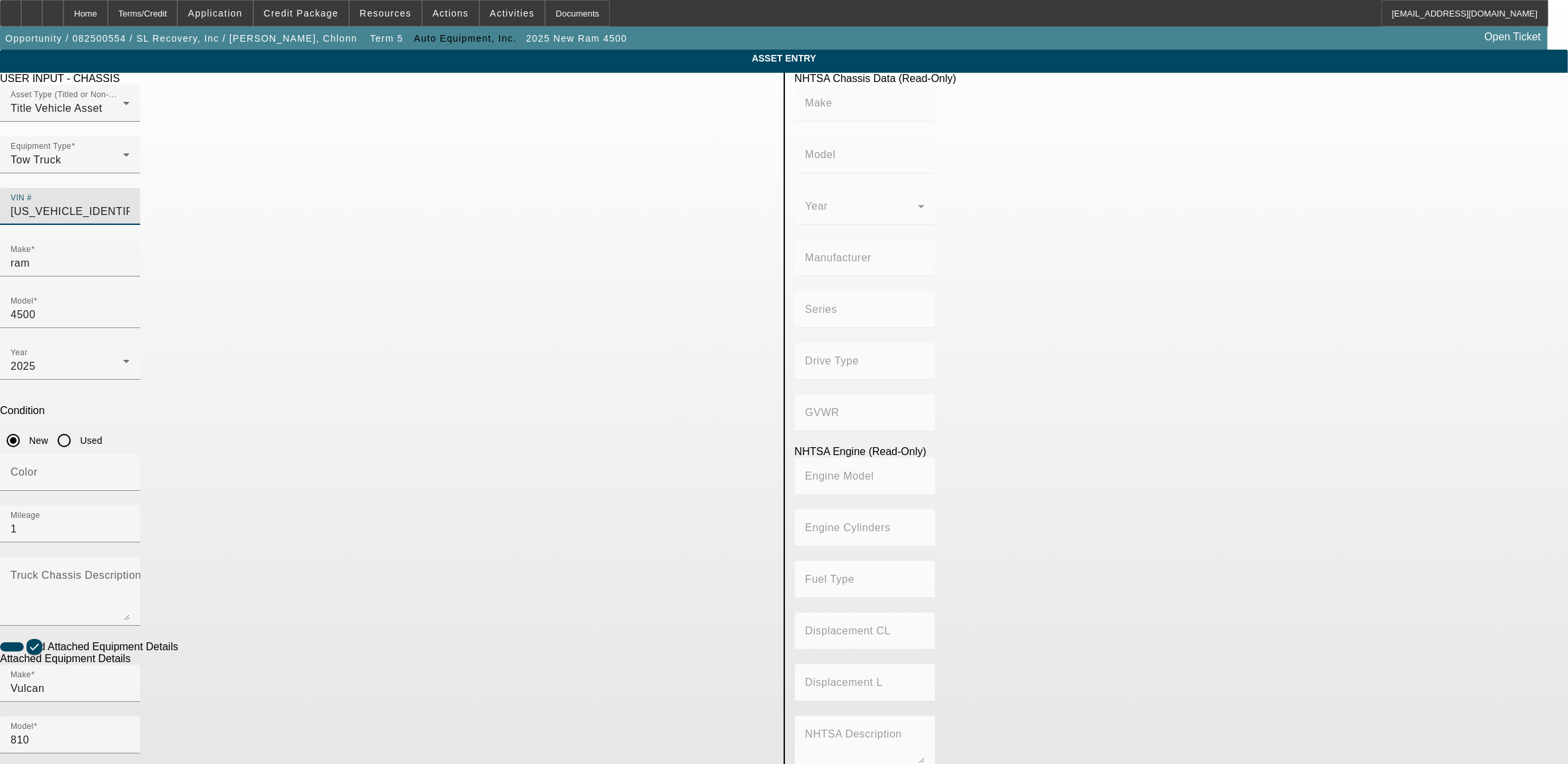
type input "4500"
type input "CHRYSLER DE MEXICO TOLUCA"
type input "4WD/4-Wheel Drive/4x4"
type input "6"
type input "Diesel"
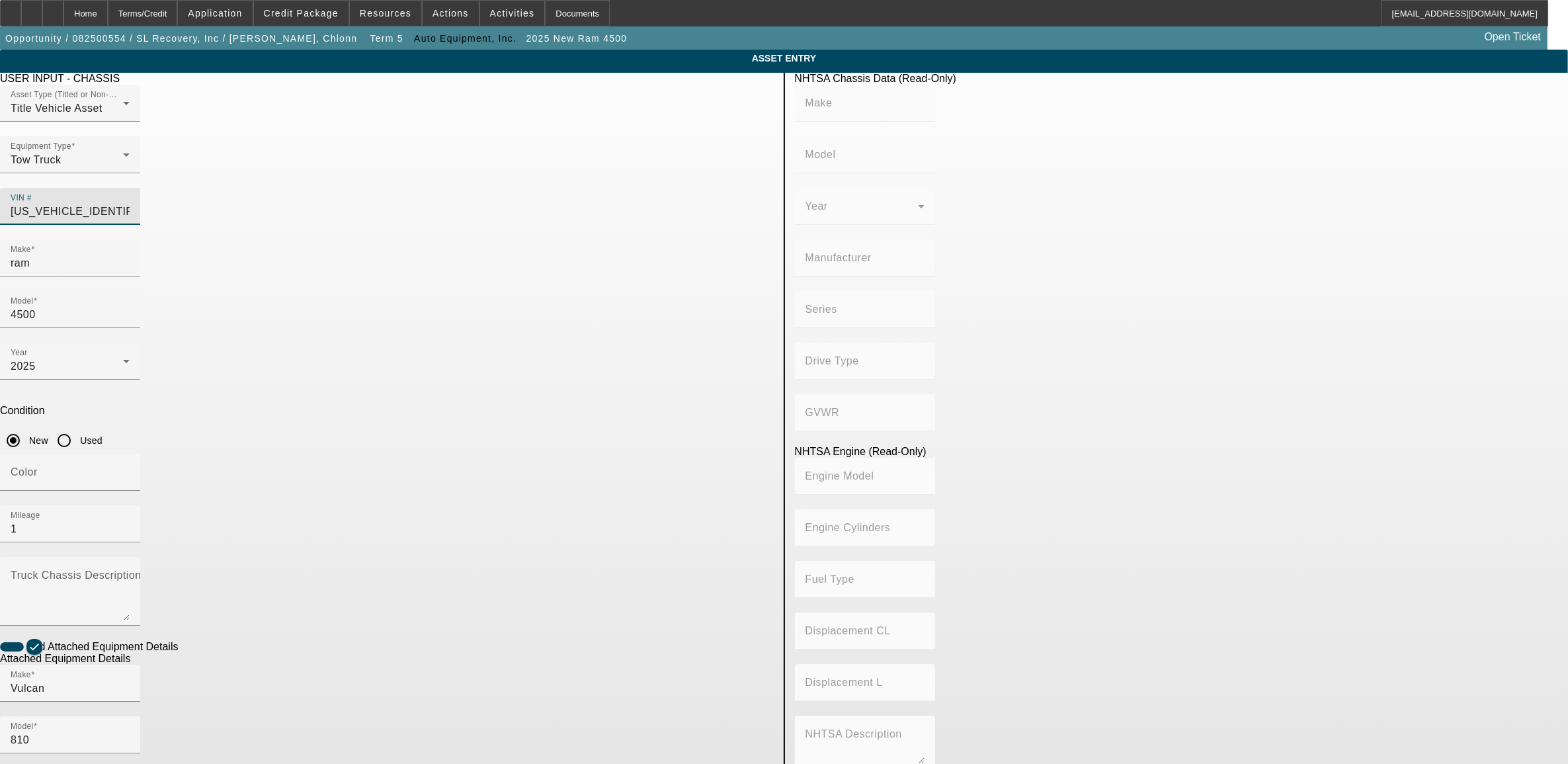
type input "408.85908543470"
type input "6.7"
click at [348, 311] on app-asset-collateral-manage "ASSET ENTRY Delete asset USER INPUT - CHASSIS Asset Type (Titled or Non-Titled)…" at bounding box center [784, 565] width 1568 height 1030
type input "8121A250360"
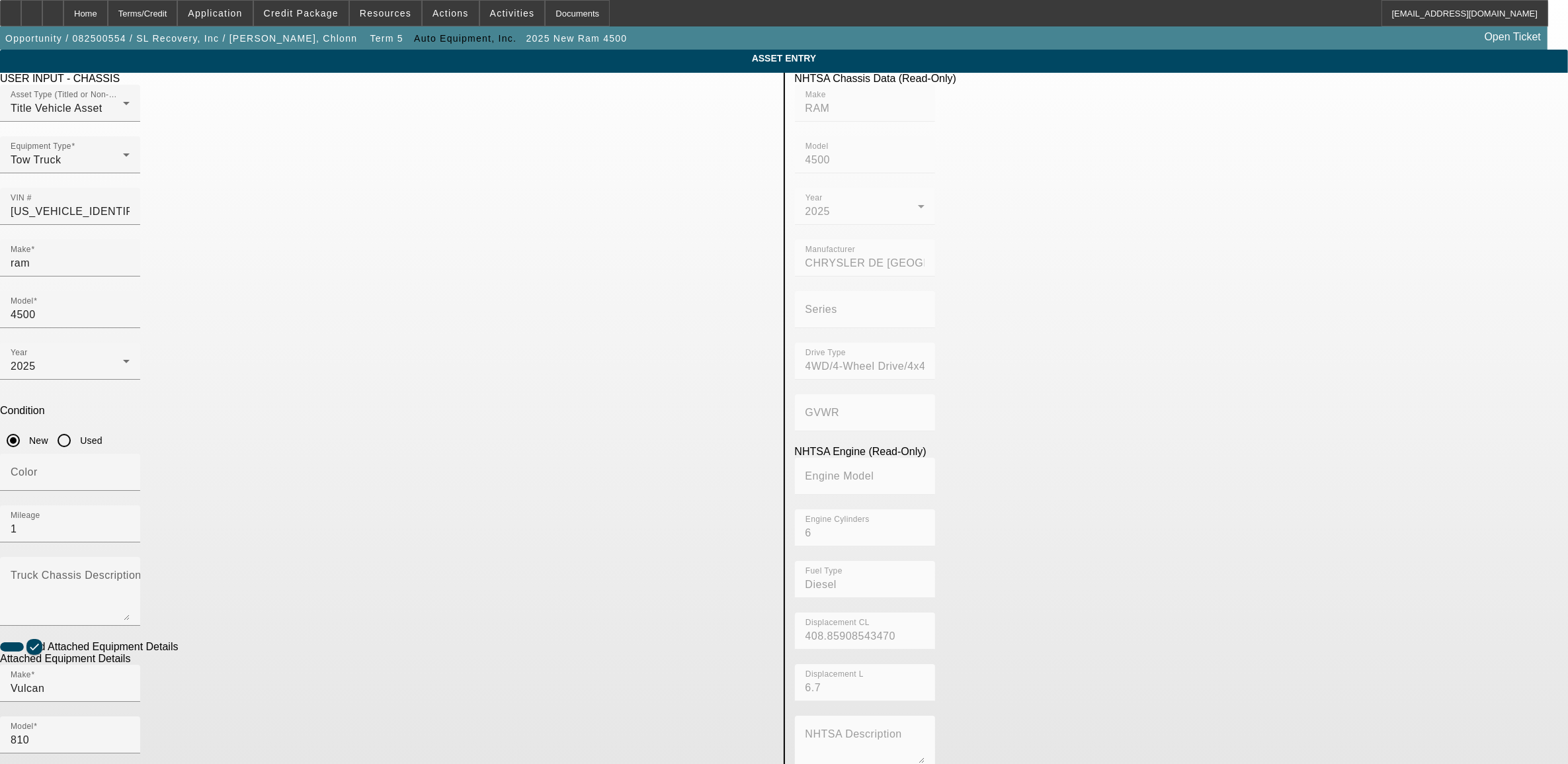
click at [265, 577] on app-asset-collateral-manage "ASSET ENTRY Delete asset USER INPUT - CHASSIS Asset Type (Titled or Non-Titled)…" at bounding box center [784, 565] width 1568 height 1030
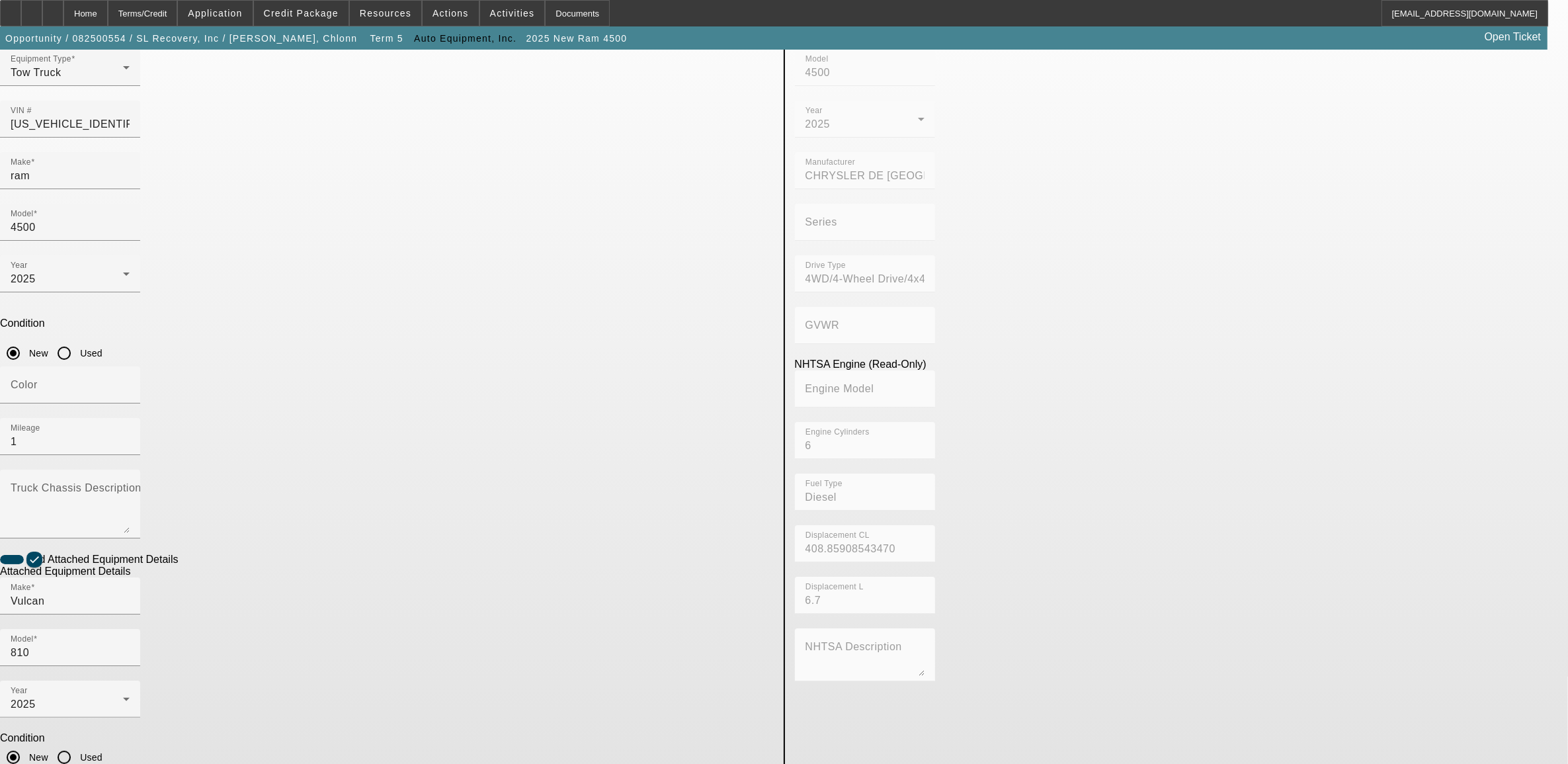
scroll to position [91, 0]
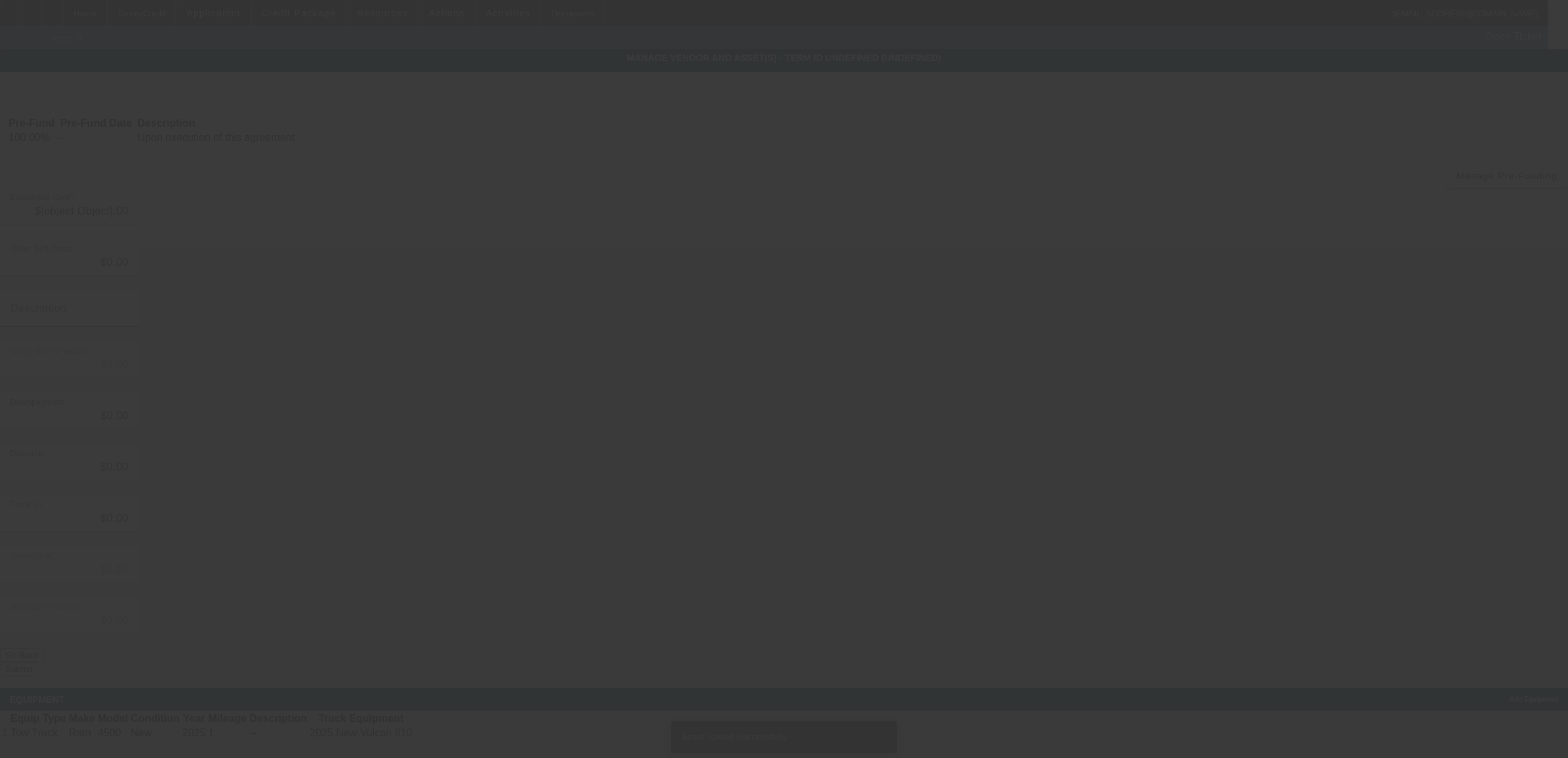
type input "$129,205.97"
type input "$3,930.22"
type input "$125,275.75"
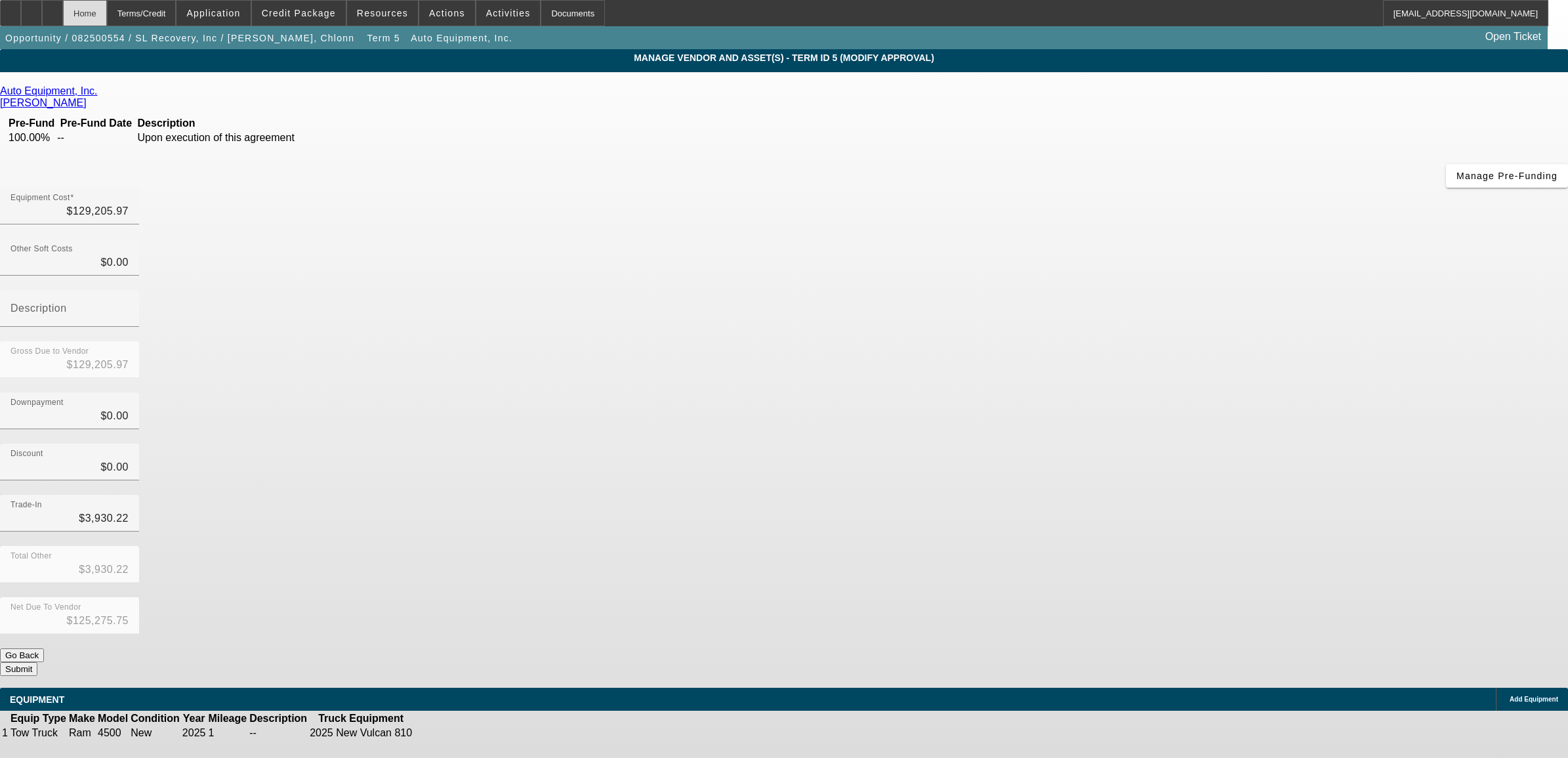
click at [107, 15] on div "Home" at bounding box center [85, 13] width 44 height 26
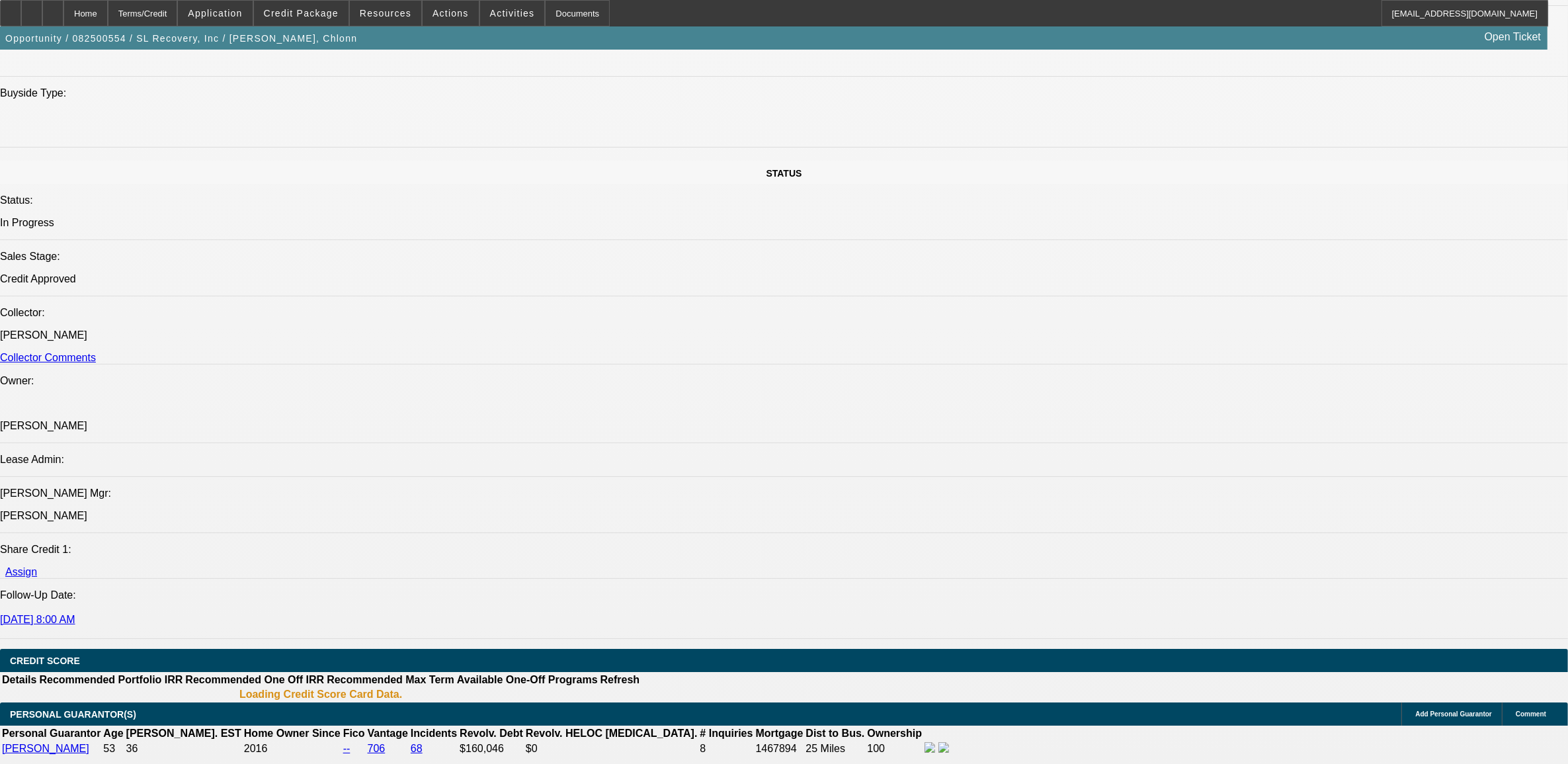
select select "0"
select select "2"
select select "0"
select select "6"
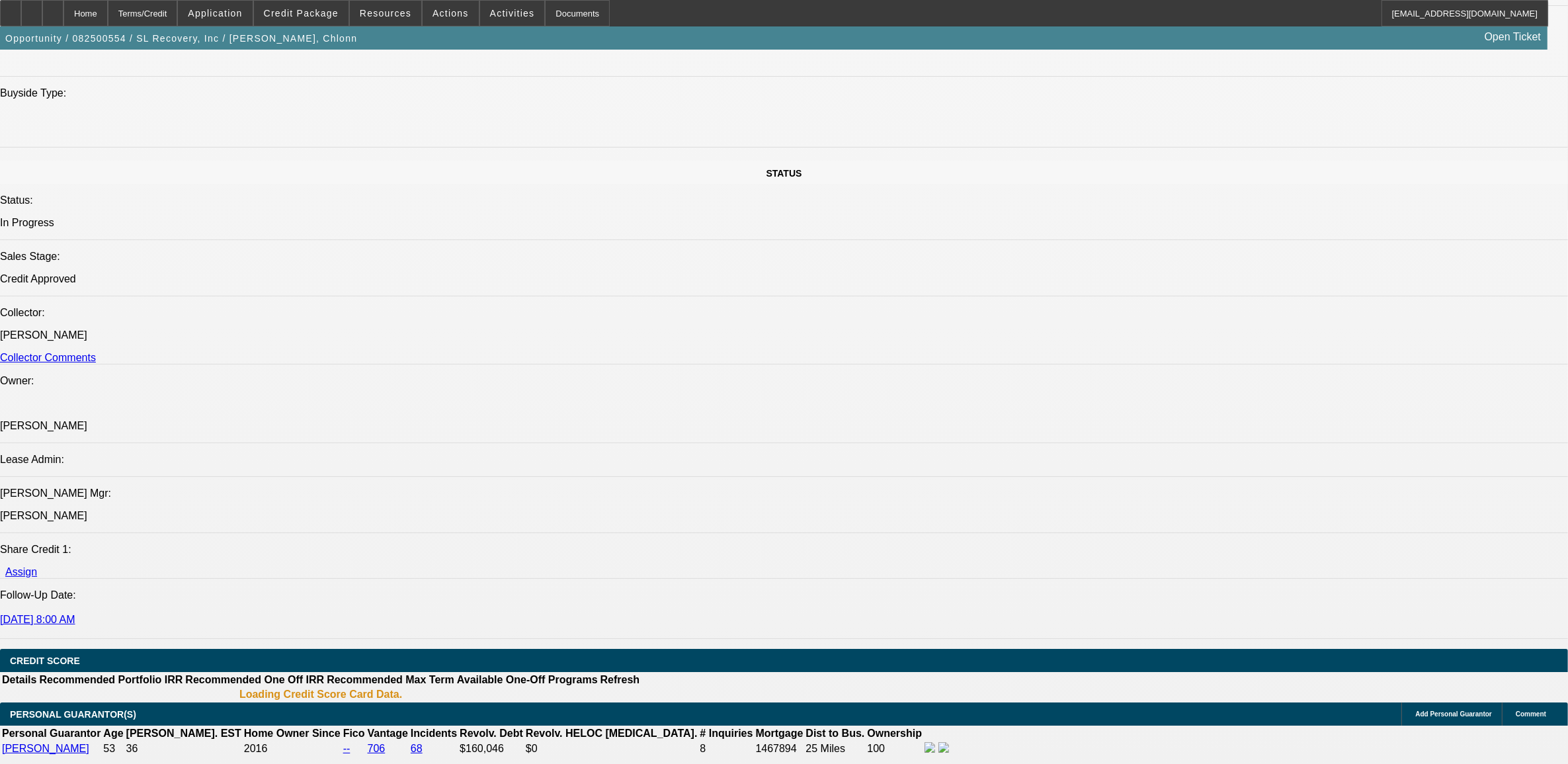
select select "0"
select select "6"
select select "0"
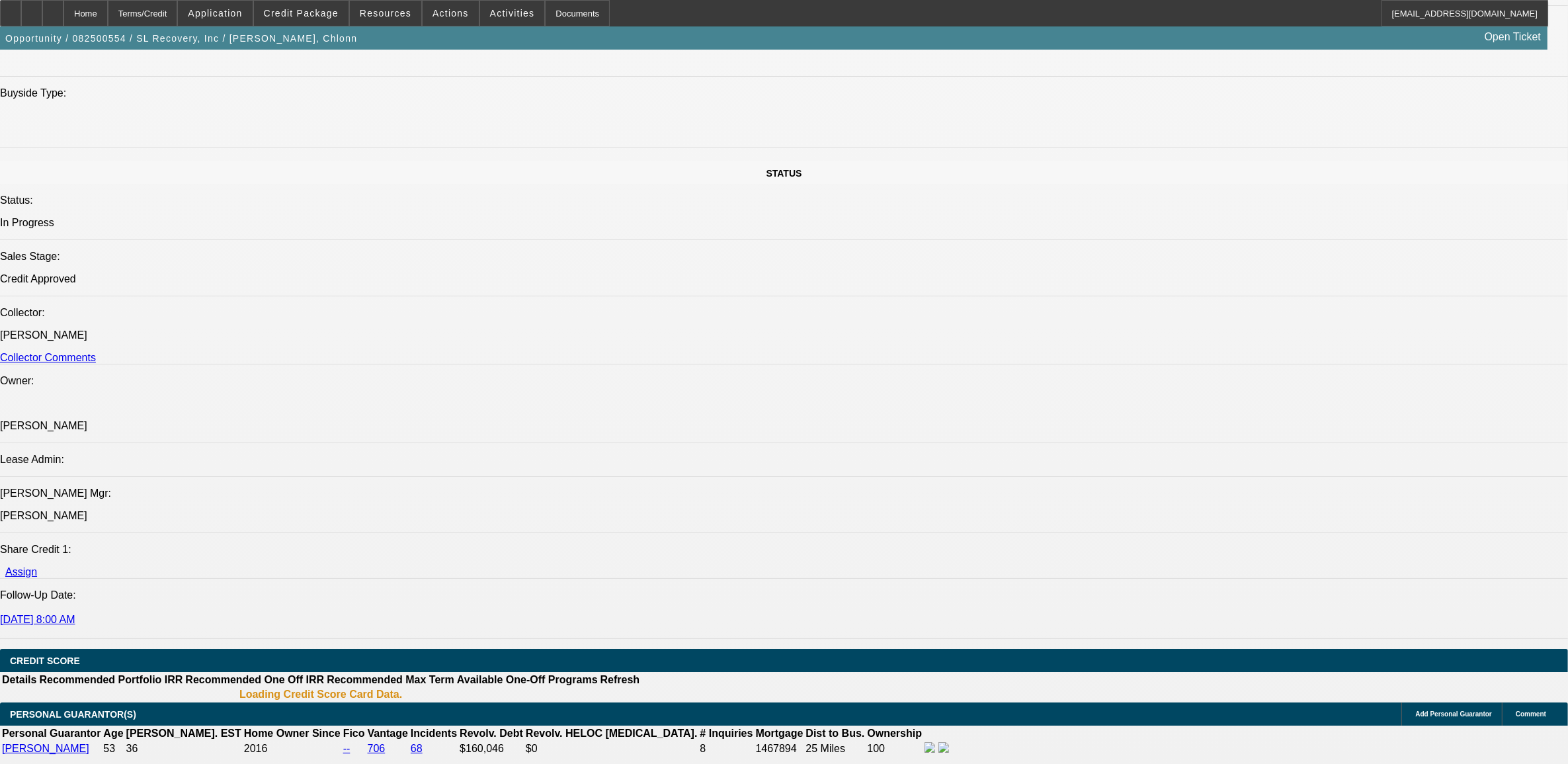
select select "0"
select select "2"
select select "0"
select select "6"
select select "0"
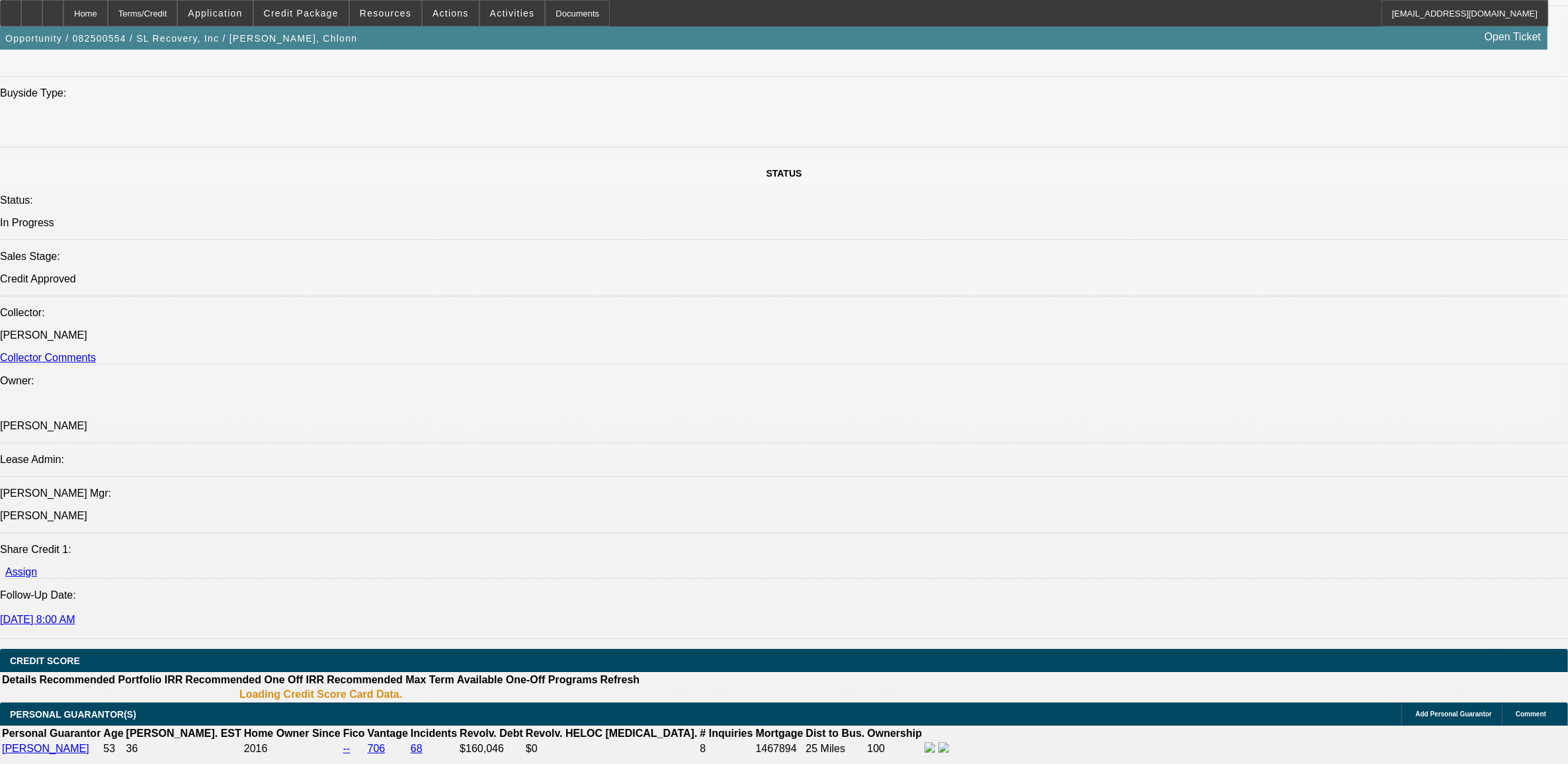
select select "0"
select select "2"
select select "0"
select select "6"
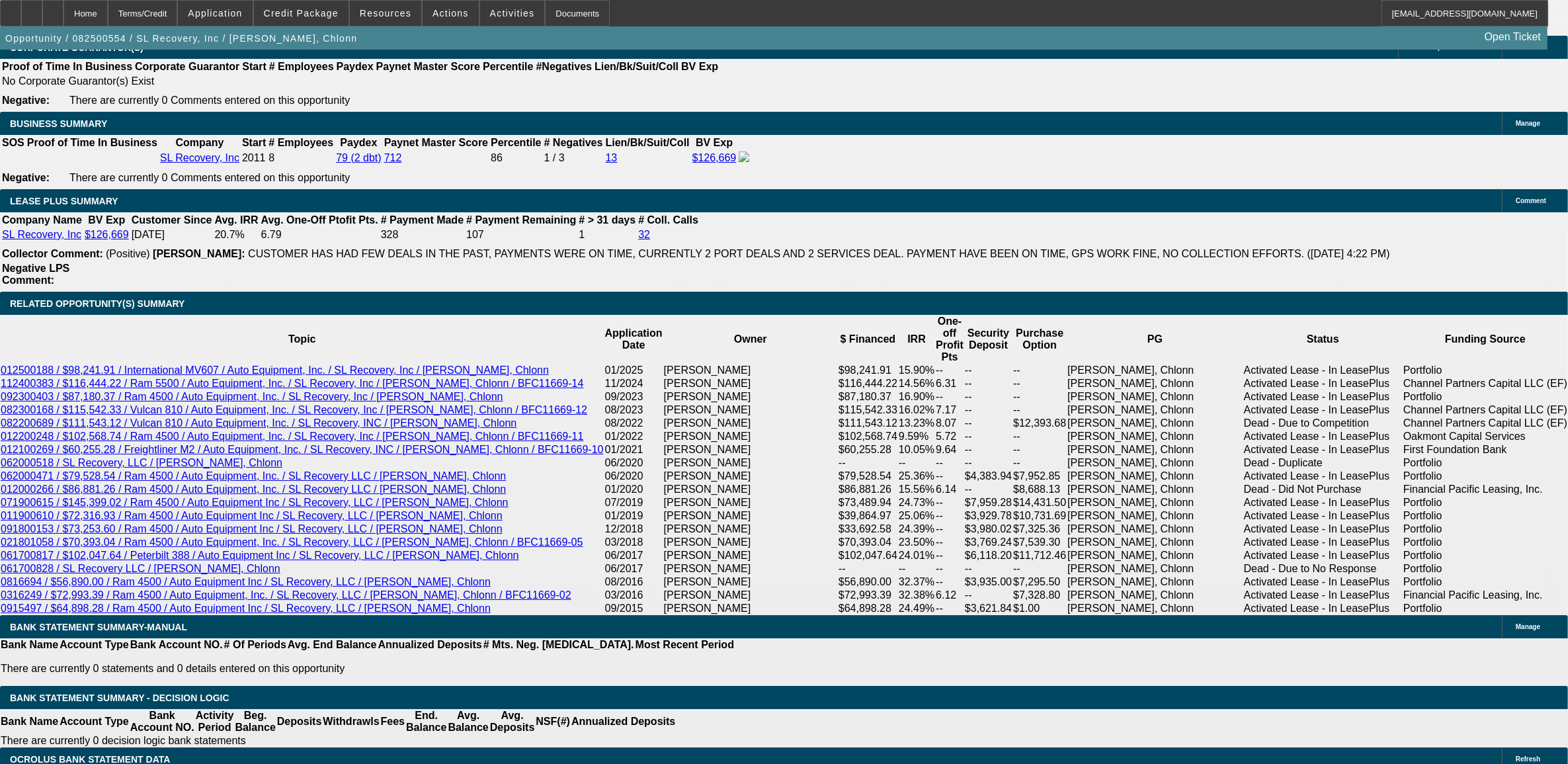
scroll to position [2331, 0]
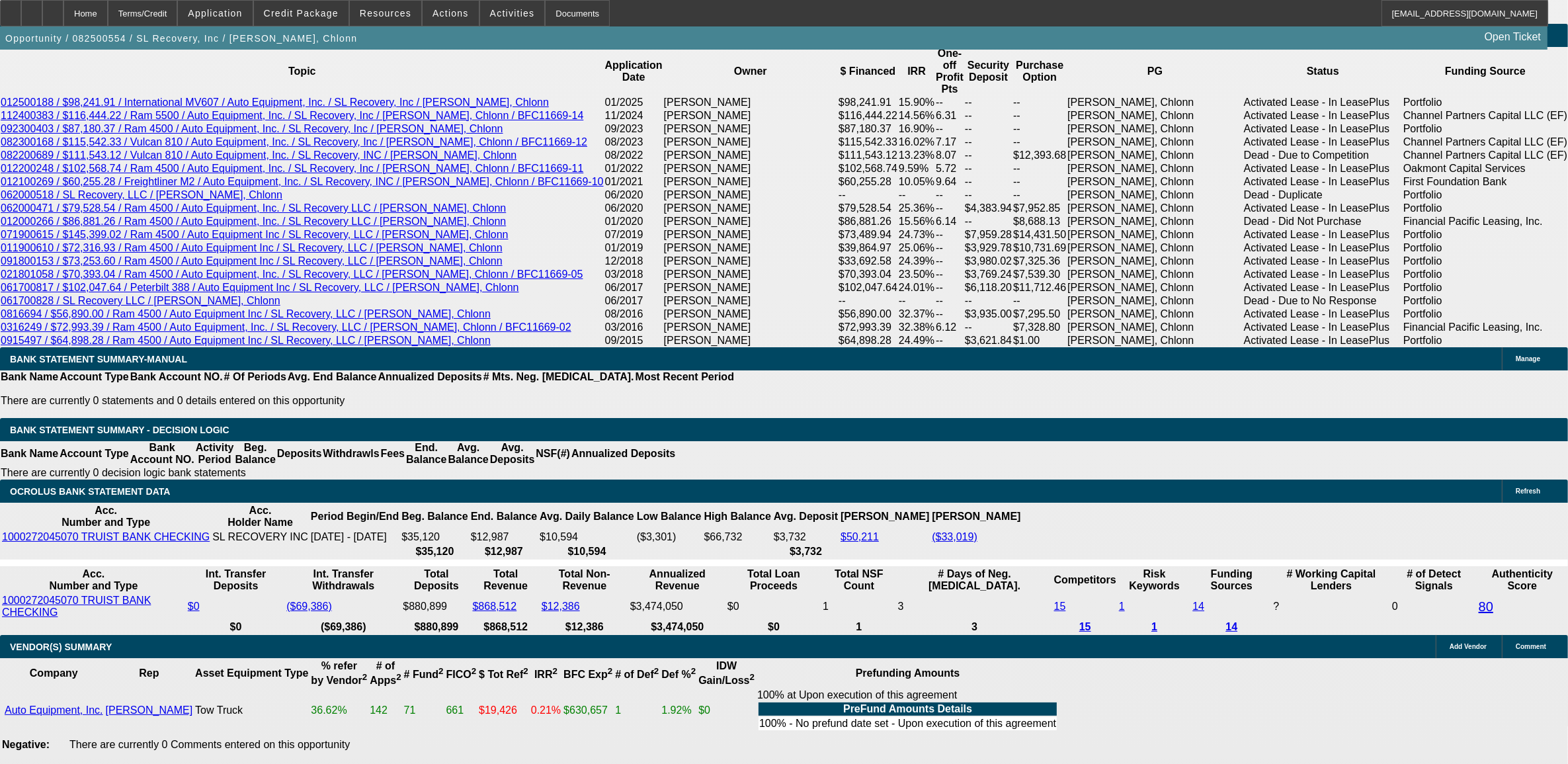
type input "UNKNOWN"
type input "11"
type input "$2,765.81"
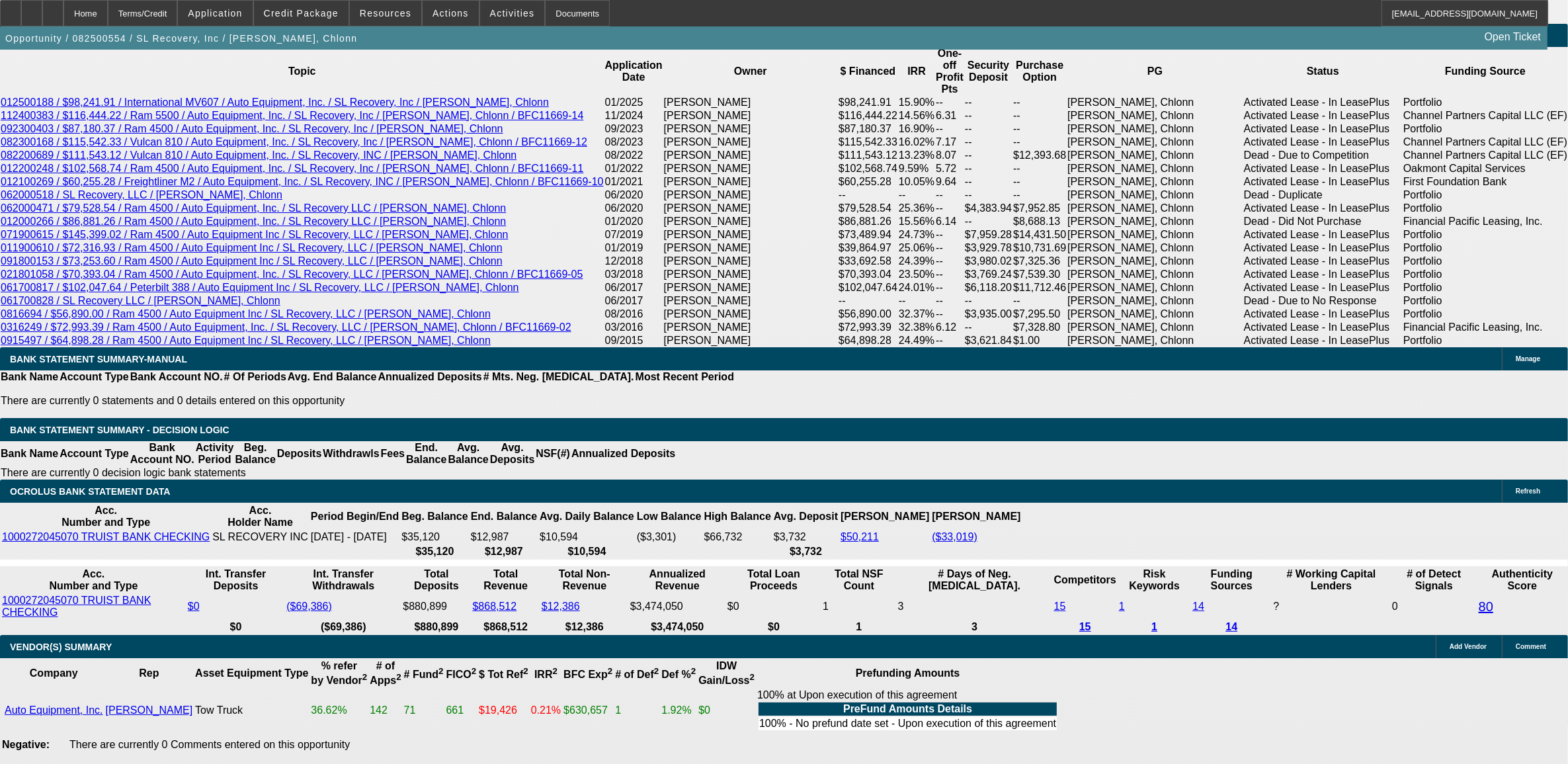
type input "11.9"
type input "$2,823.25"
type input "10"
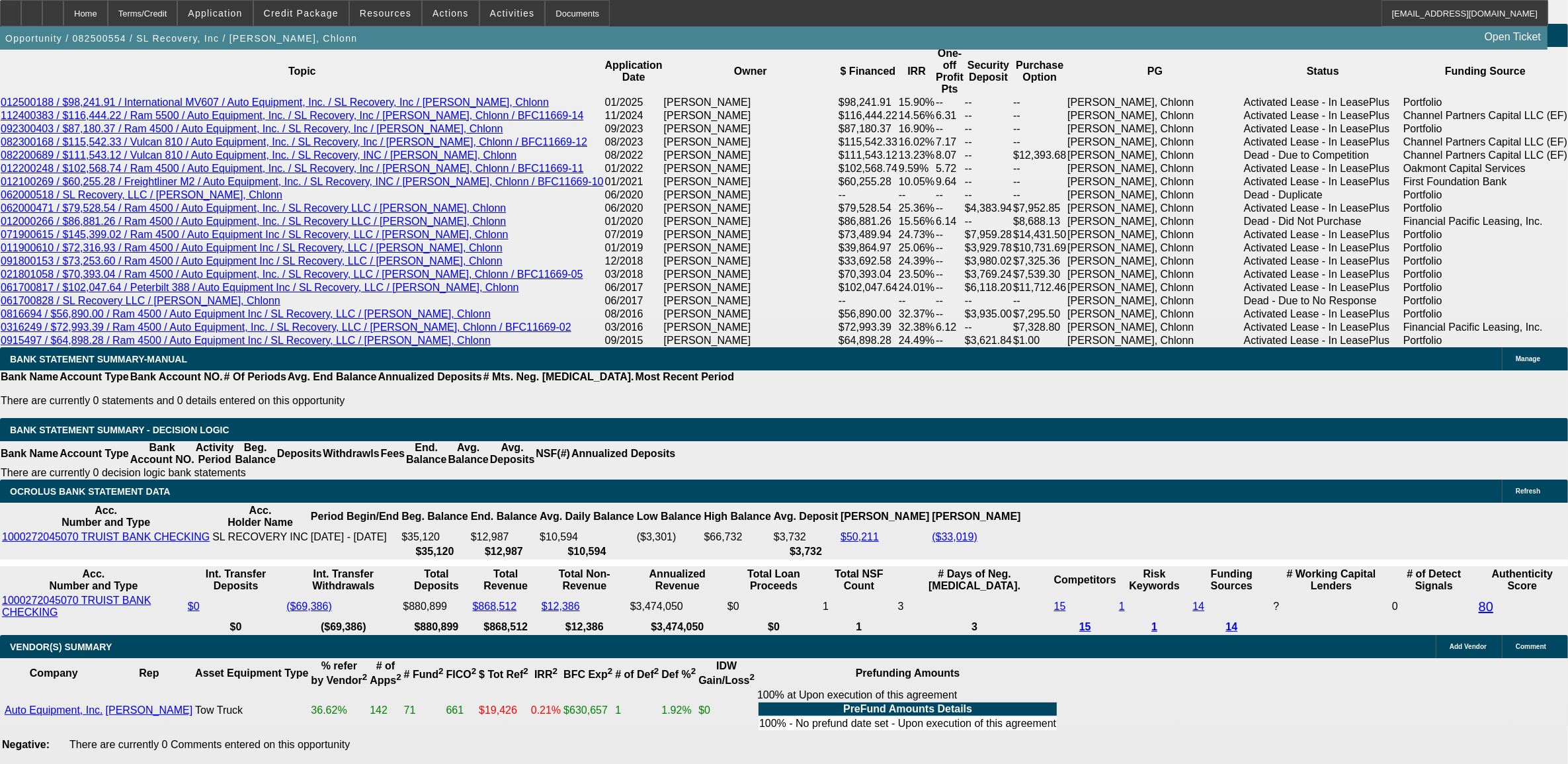
type input "$2,174.47"
type input "10."
type input "$2,702.80"
type input "10.9"
type input "$2,759.48"
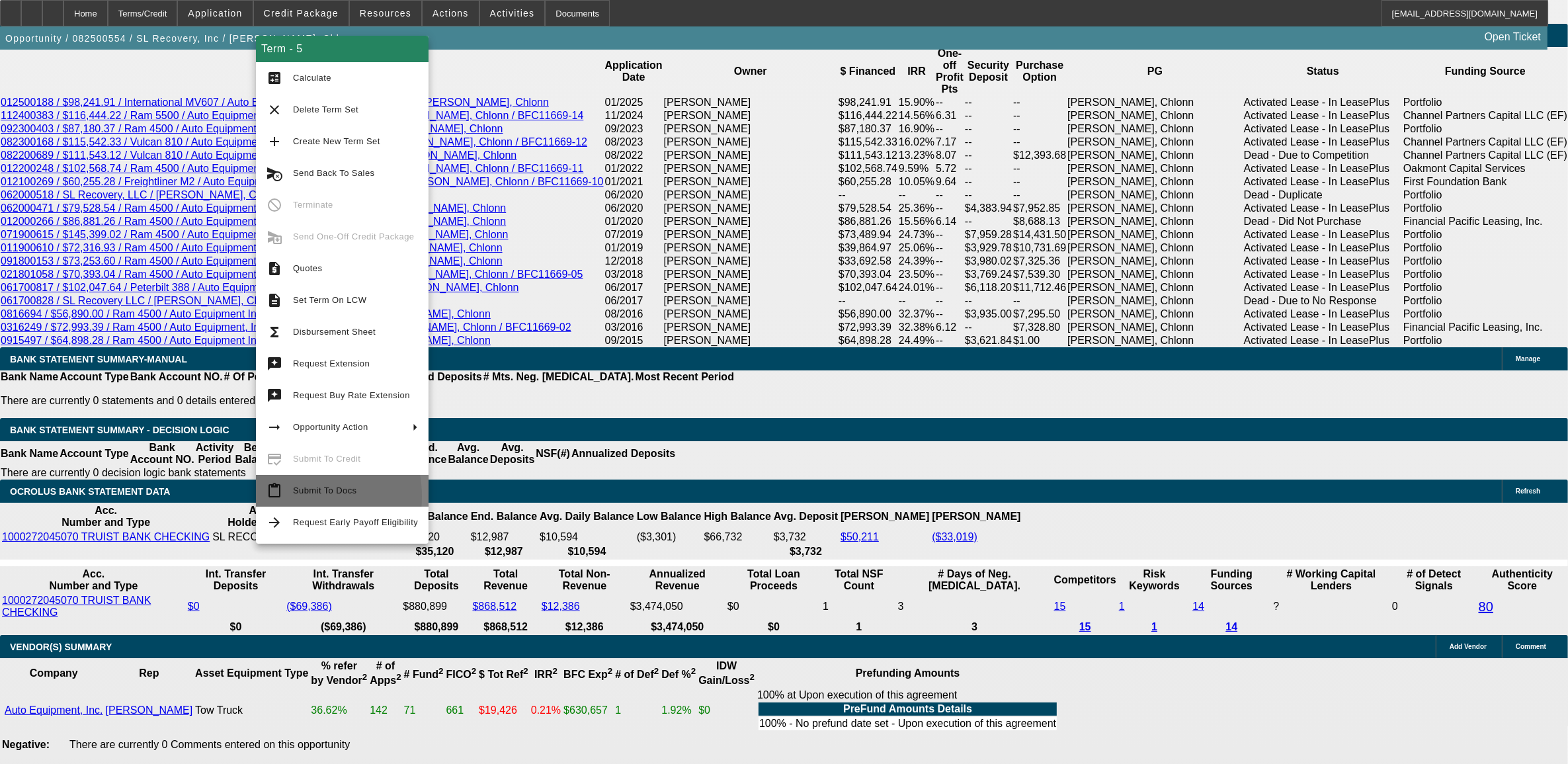
click at [293, 496] on span "Submit To Docs" at bounding box center [356, 490] width 125 height 16
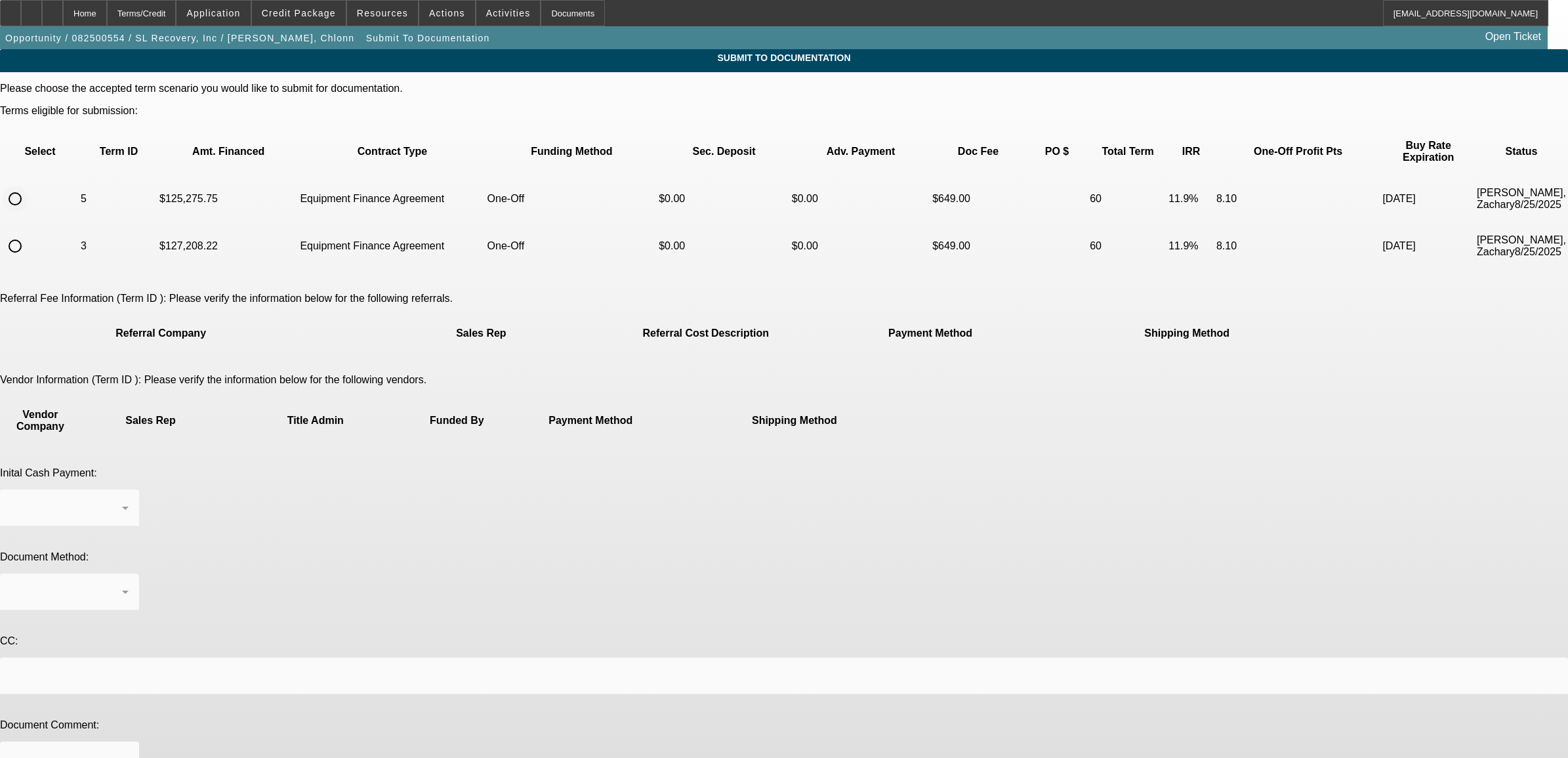
click at [28, 185] on input "radio" at bounding box center [15, 198] width 26 height 26
radio input "true"
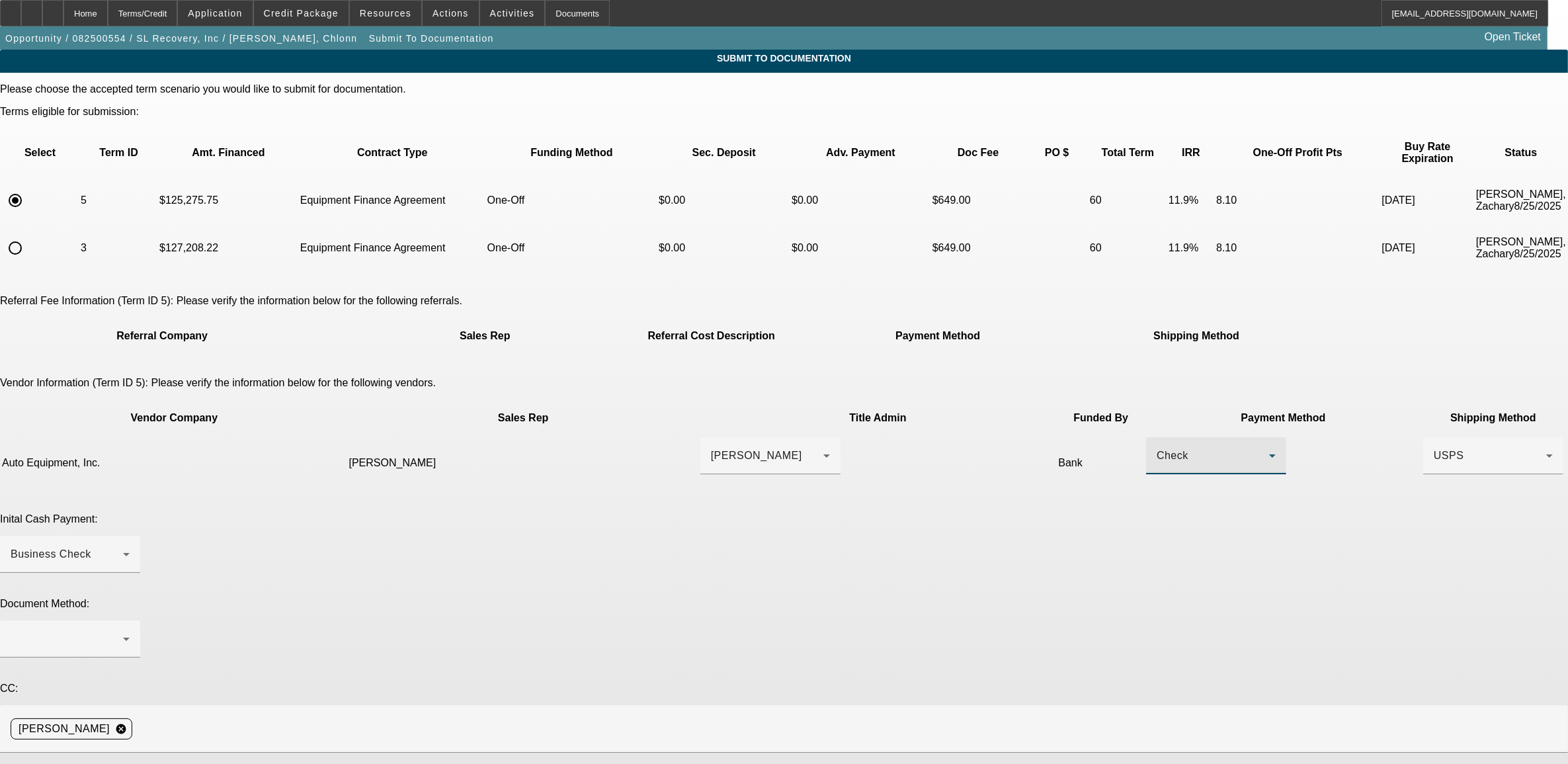
click at [1157, 450] on span "Check" at bounding box center [1172, 456] width 32 height 11
click at [1028, 481] on div at bounding box center [784, 382] width 1568 height 764
click at [1157, 448] on div "Check" at bounding box center [1212, 455] width 112 height 16
click at [895, 465] on span "Wire Transfer" at bounding box center [895, 472] width 68 height 16
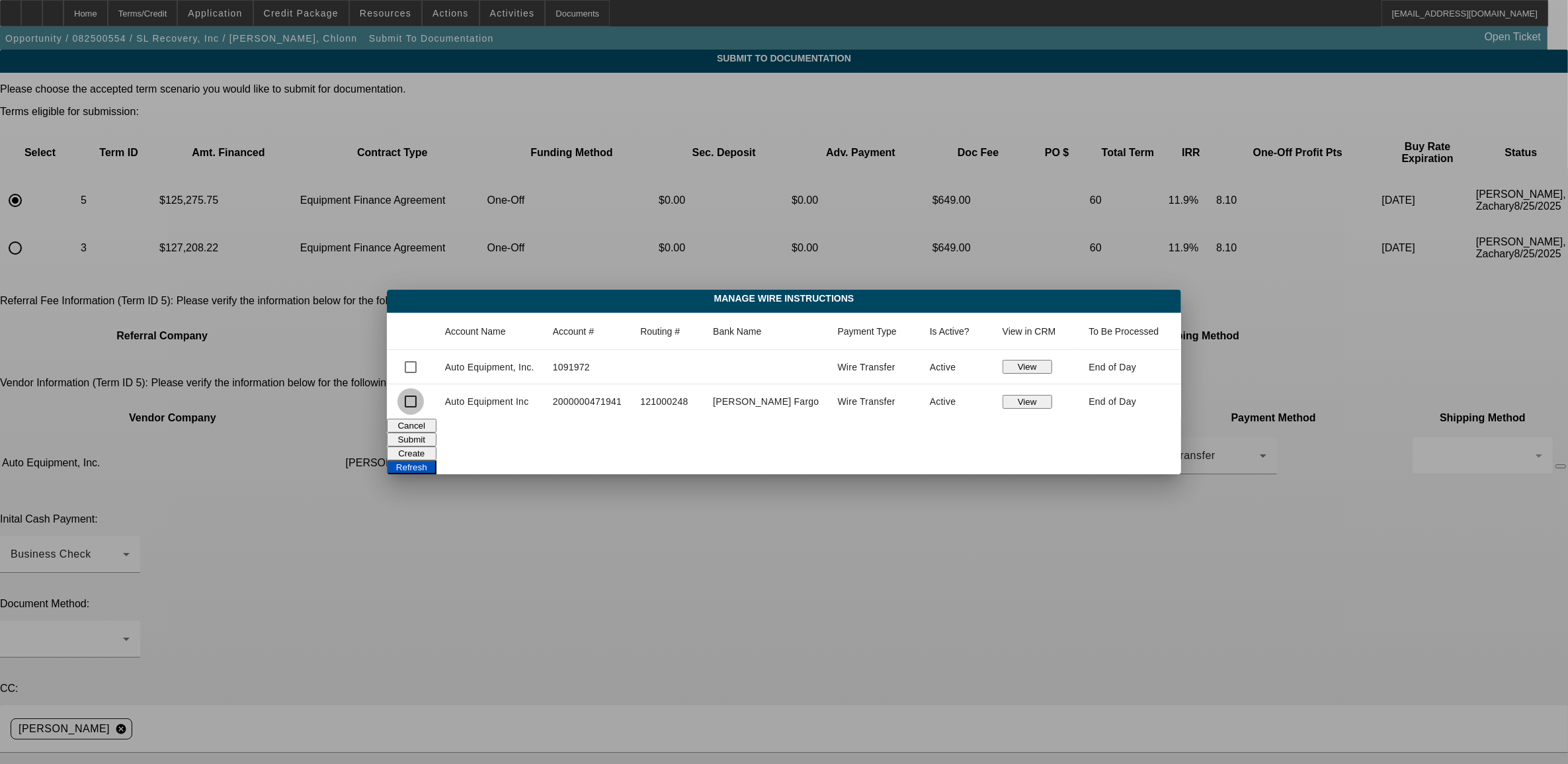
click at [424, 403] on input "checkbox" at bounding box center [410, 402] width 26 height 26
checkbox input "true"
click at [437, 434] on button "Submit" at bounding box center [411, 439] width 50 height 14
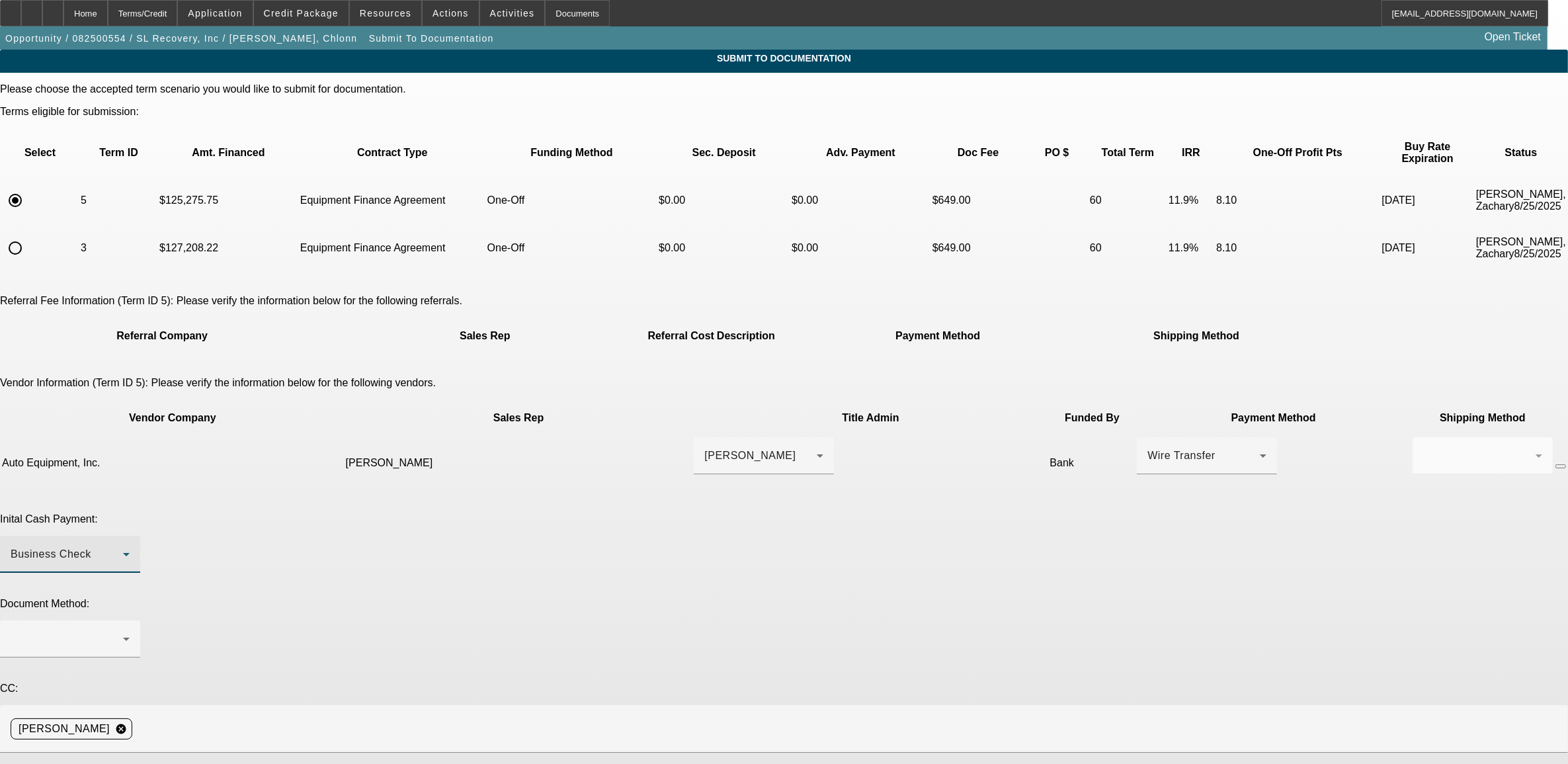
click at [123, 547] on div "Business Check" at bounding box center [66, 554] width 112 height 16
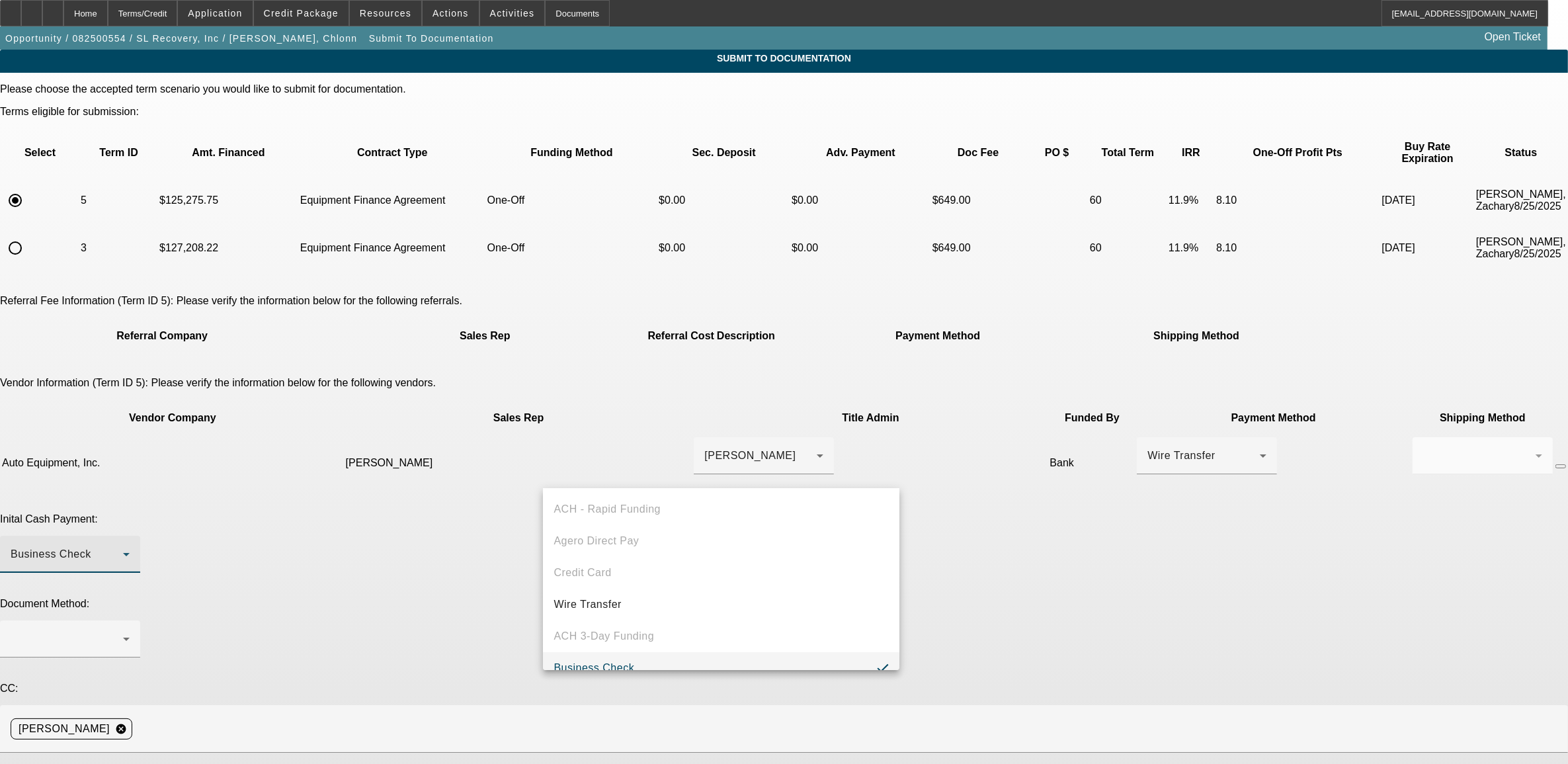
scroll to position [14, 0]
drag, startPoint x: 484, startPoint y: 515, endPoint x: 519, endPoint y: 516, distance: 35.0
click at [486, 516] on div at bounding box center [784, 382] width 1568 height 764
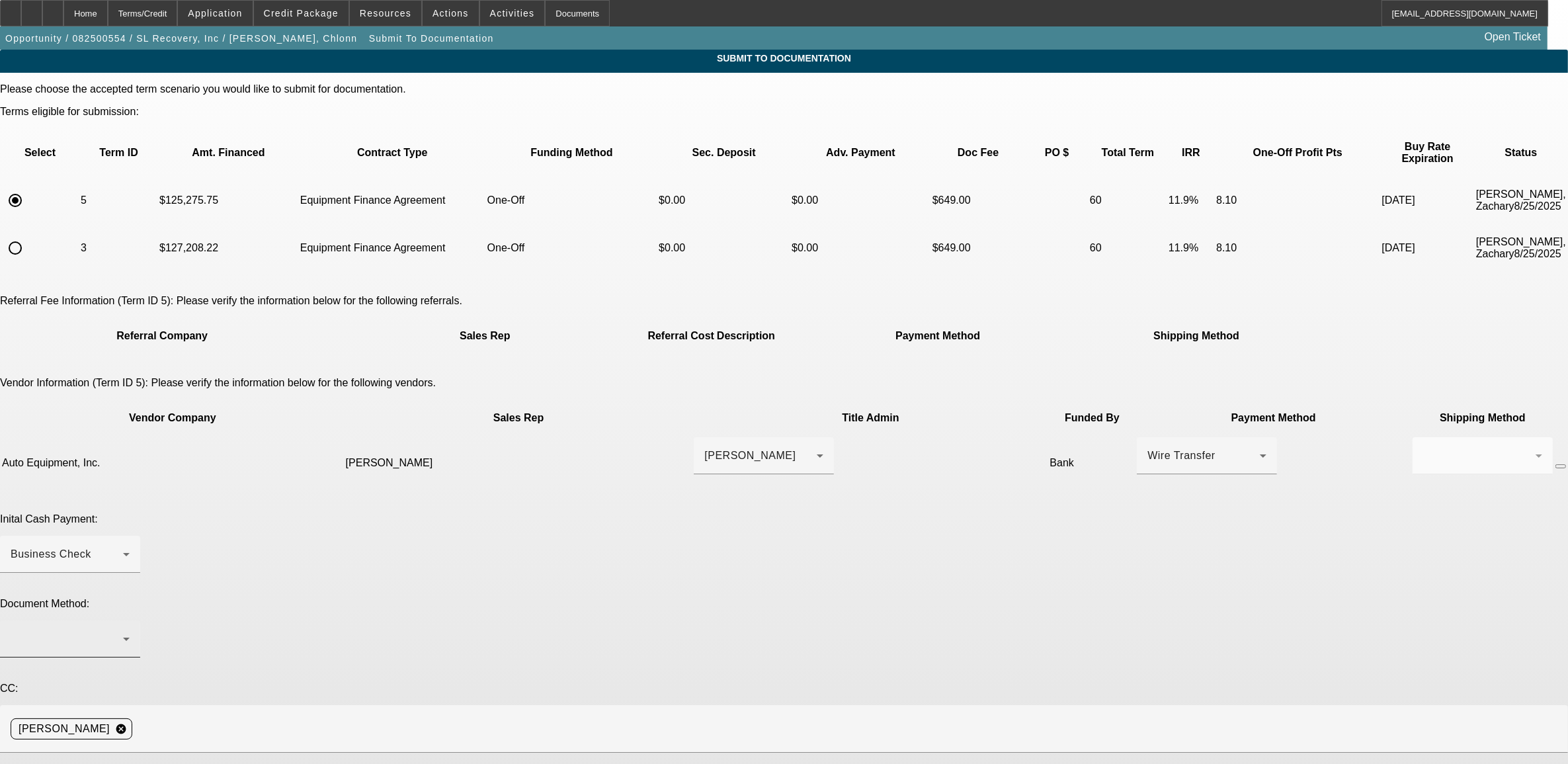
click at [123, 631] on div at bounding box center [66, 639] width 112 height 16
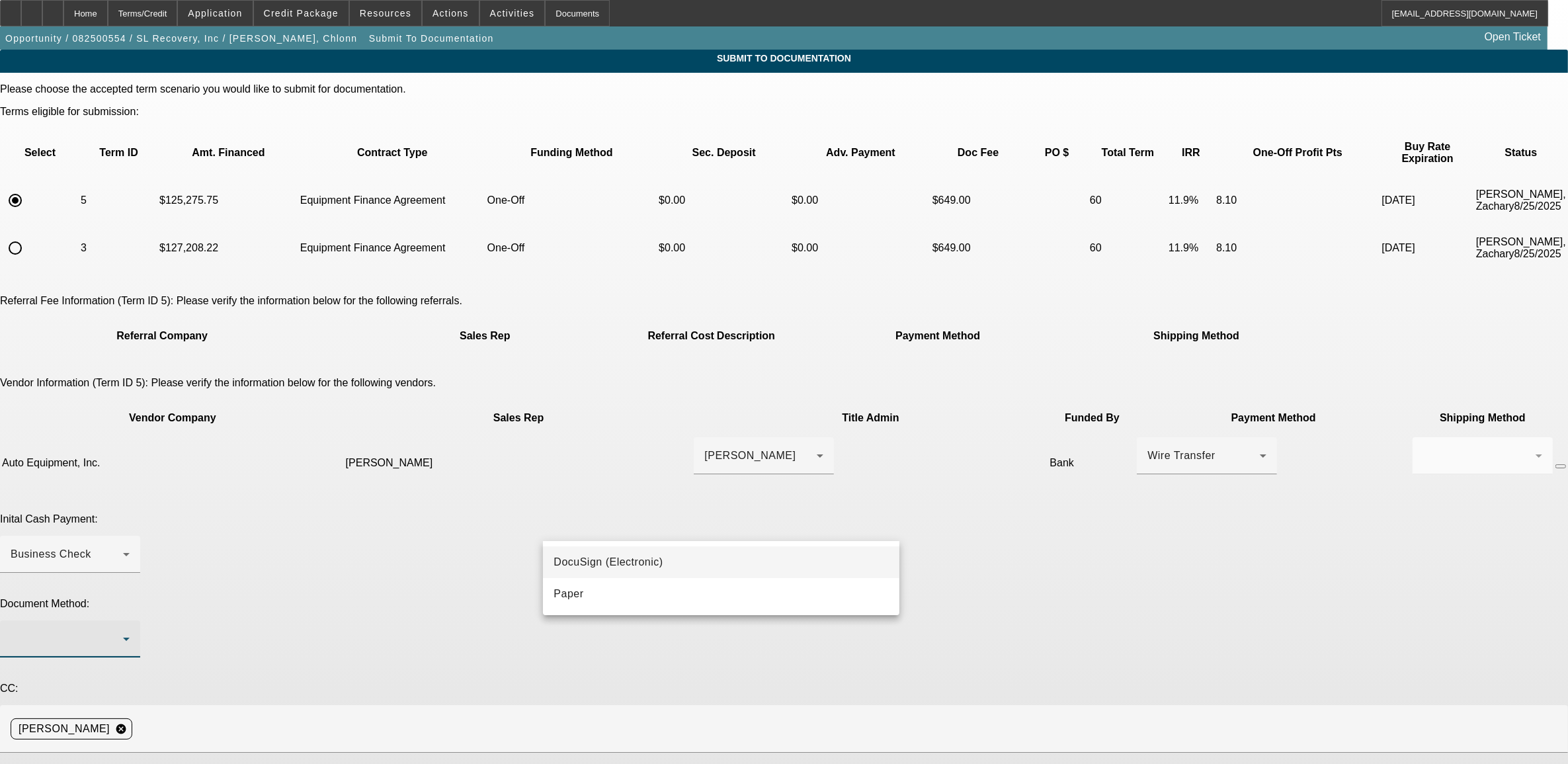
click at [596, 562] on span "DocuSign (Electronic)" at bounding box center [608, 562] width 109 height 16
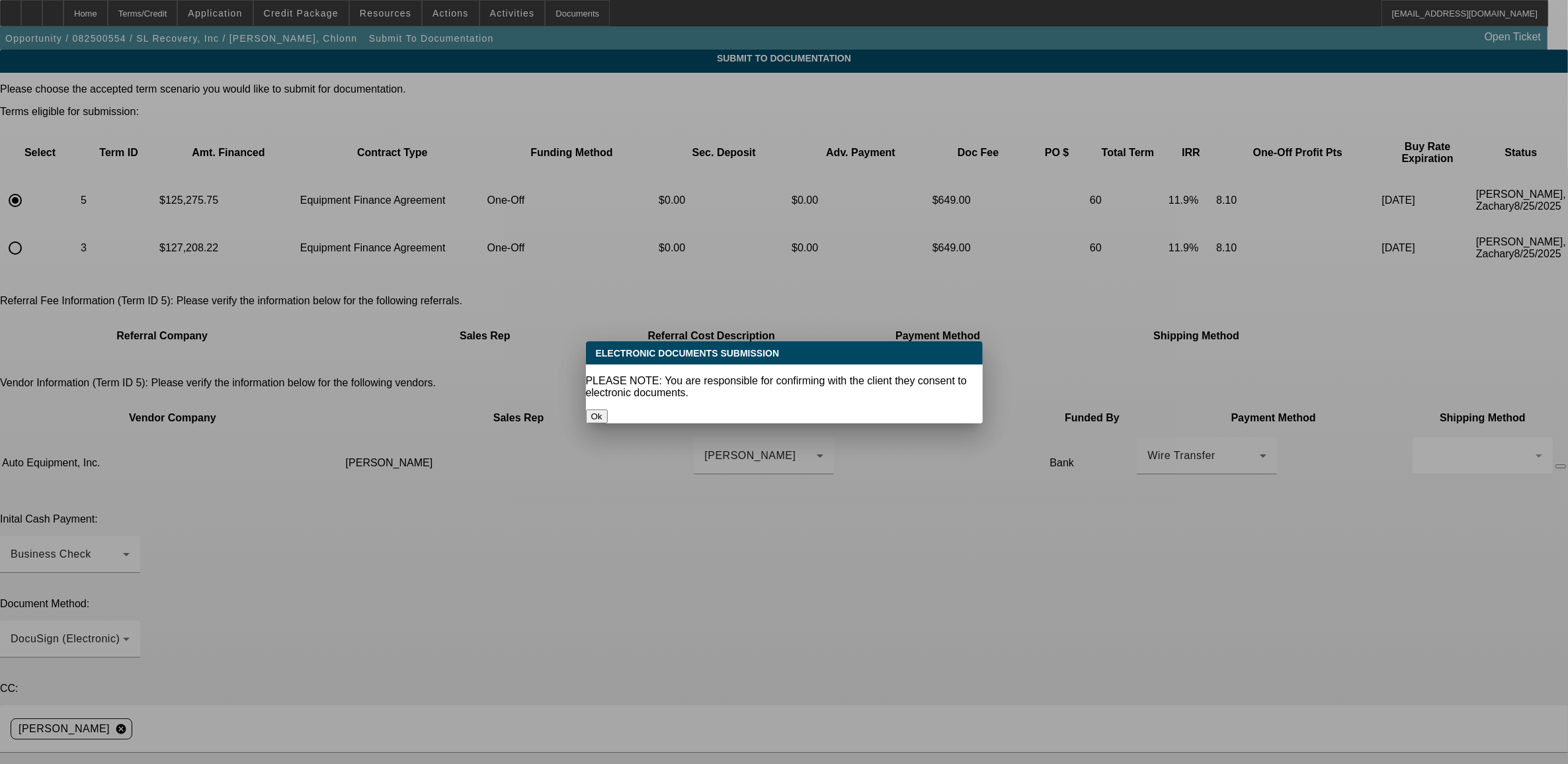
click at [608, 410] on button "Ok" at bounding box center [596, 416] width 22 height 14
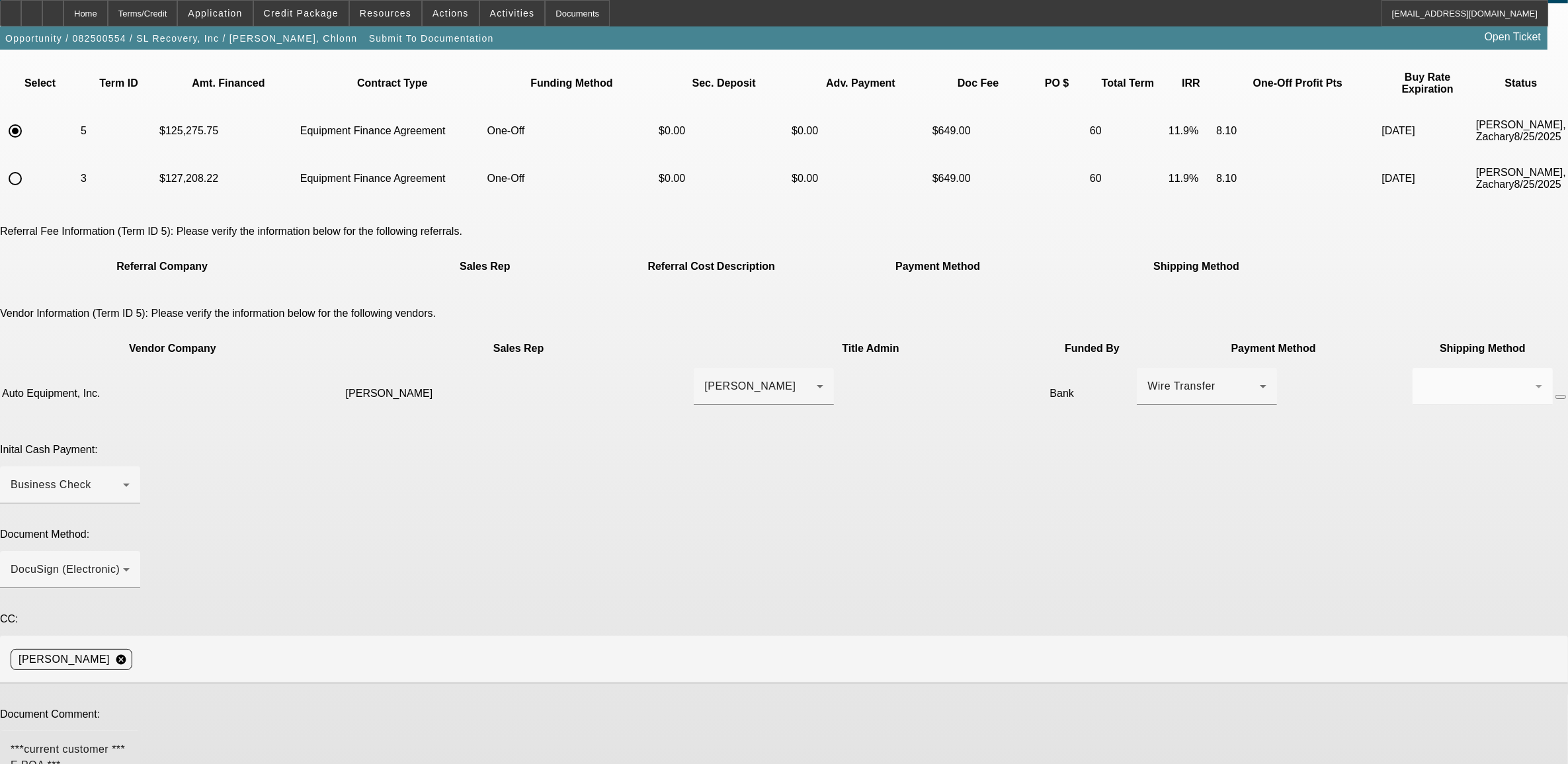
scroll to position [70, 0]
type textarea "***current customer *** E POA ***"
type textarea "lower amount financed."
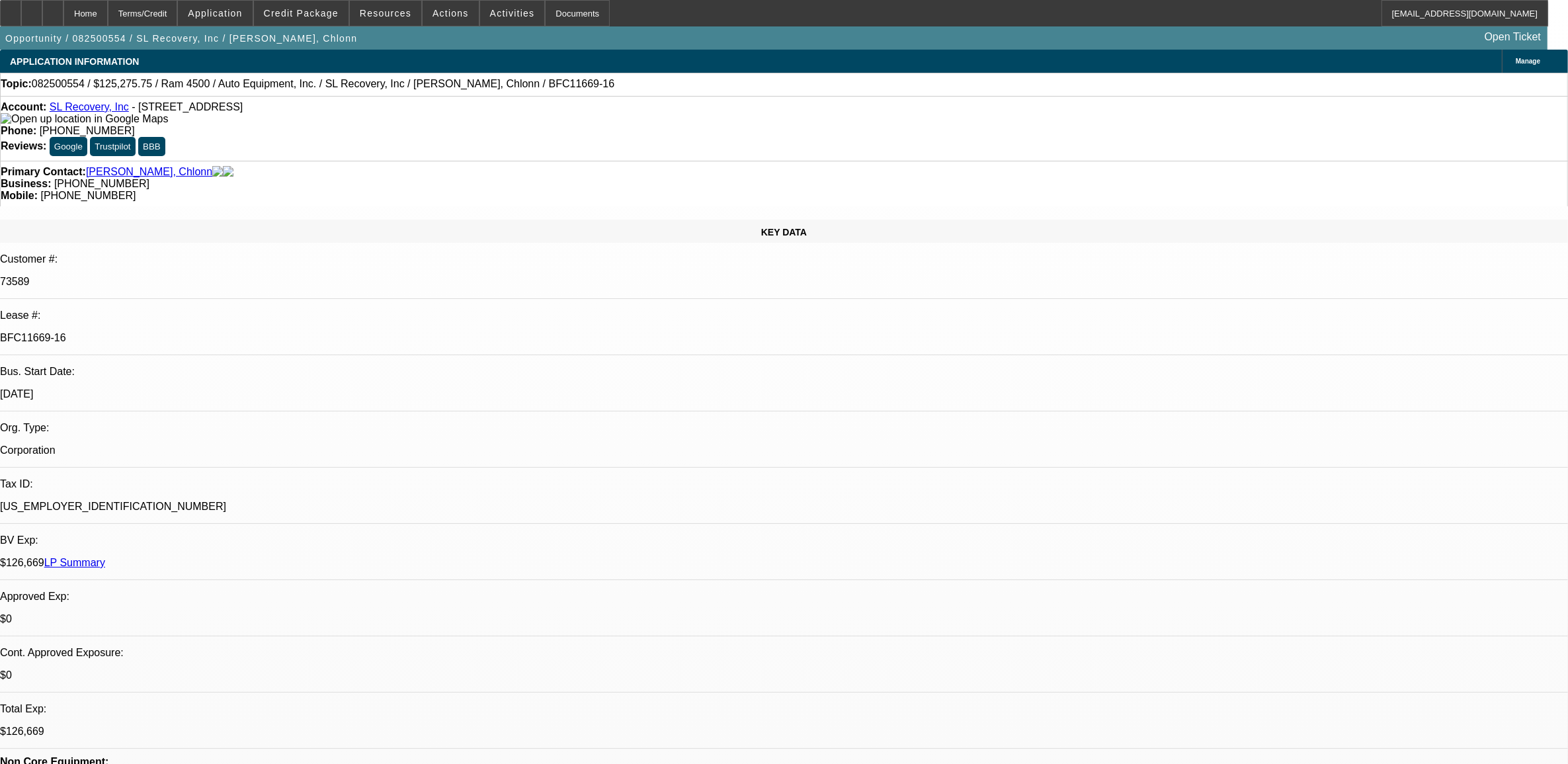
select select "0"
select select "2"
select select "0"
select select "6"
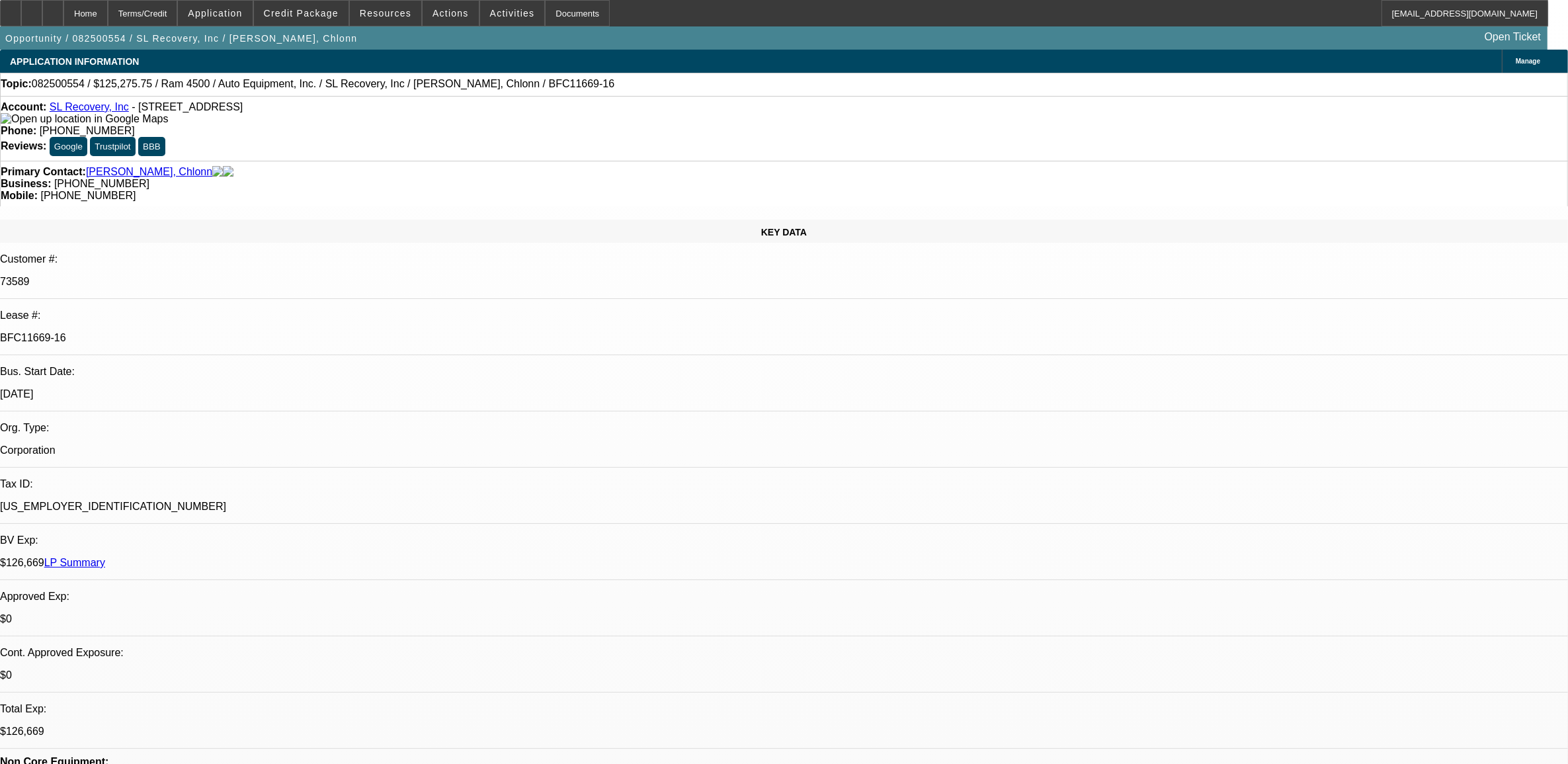
select select "0"
select select "6"
select select "0"
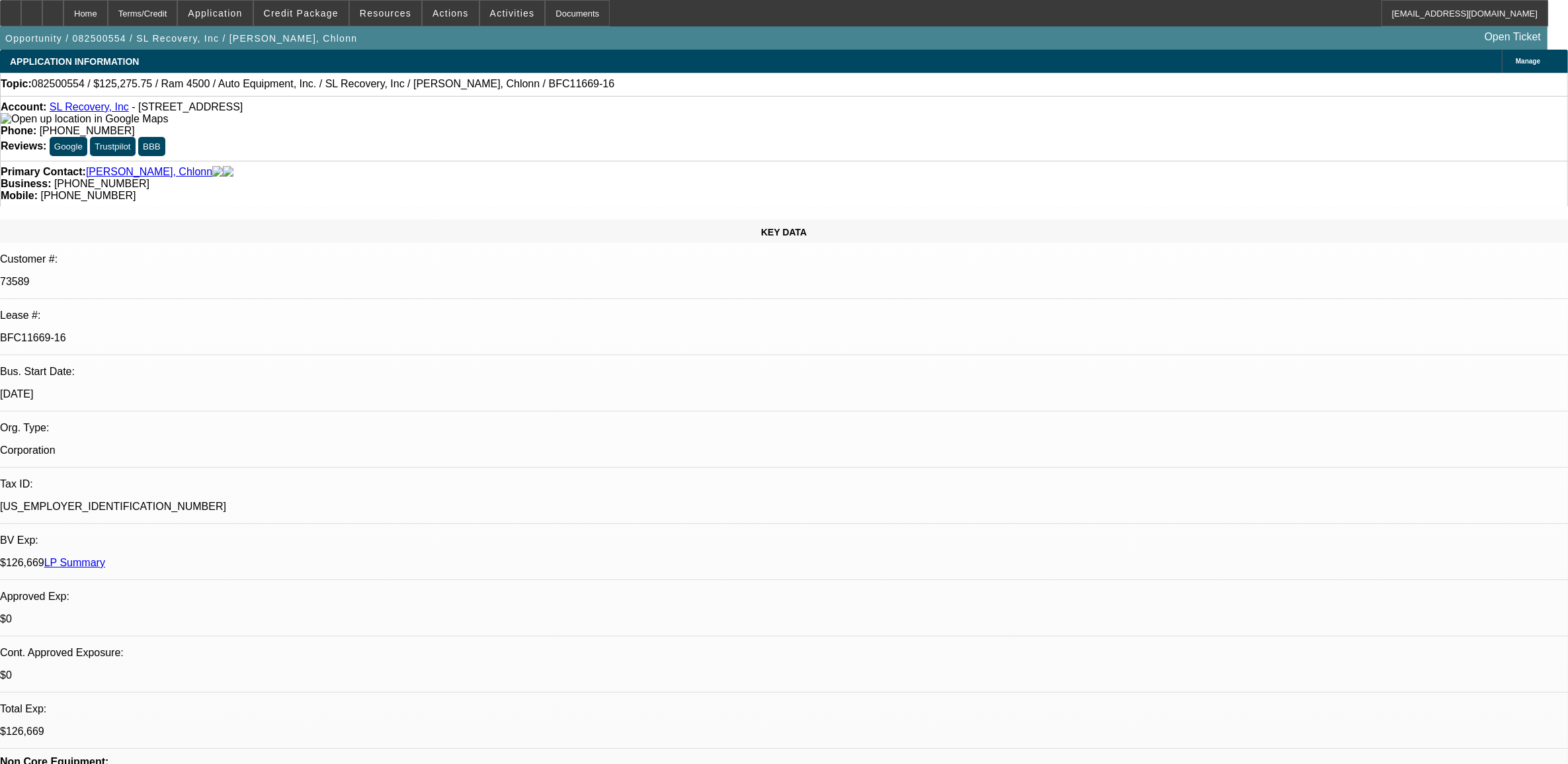
select select "0"
select select "2"
select select "0"
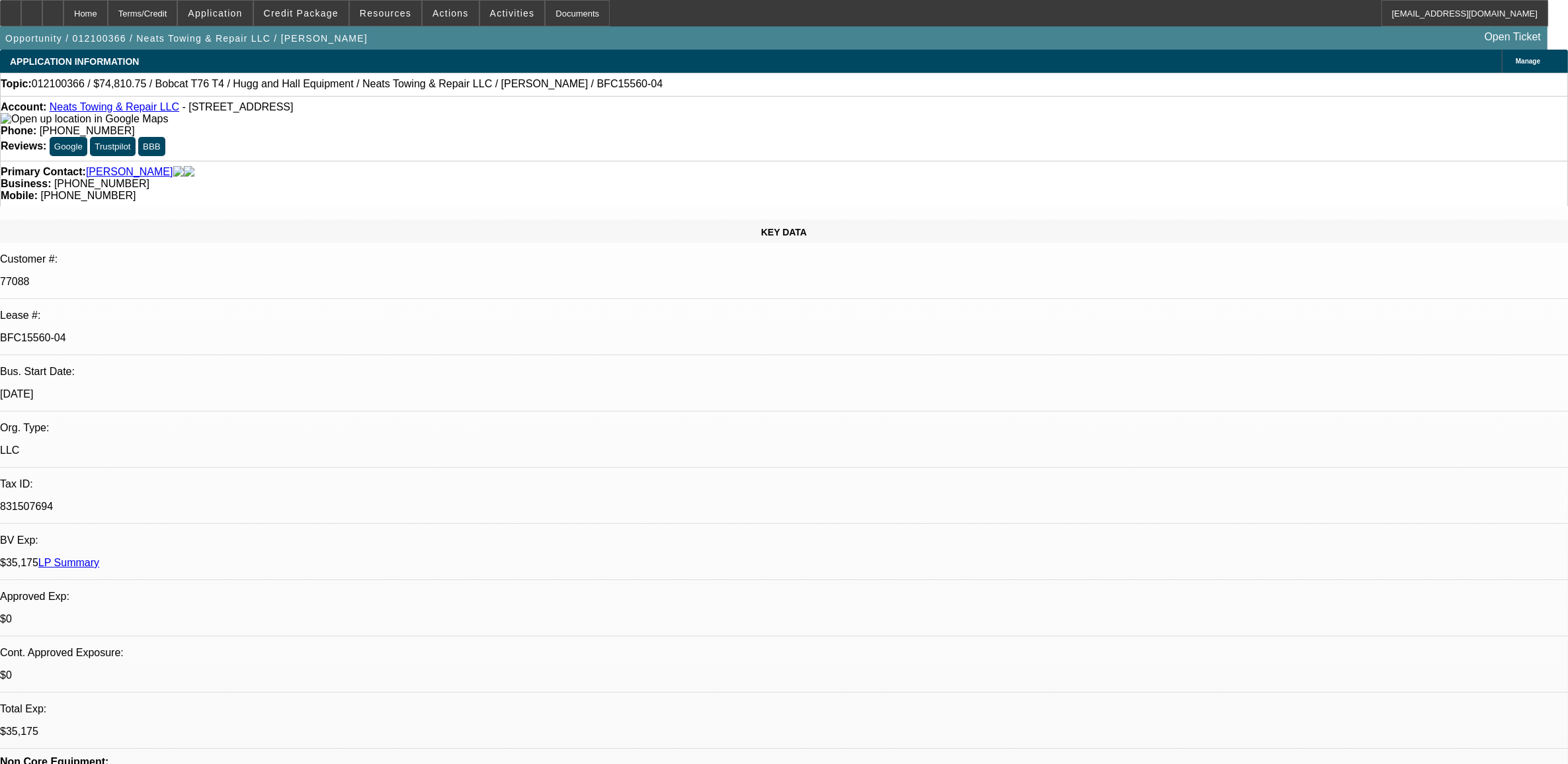
select select "0"
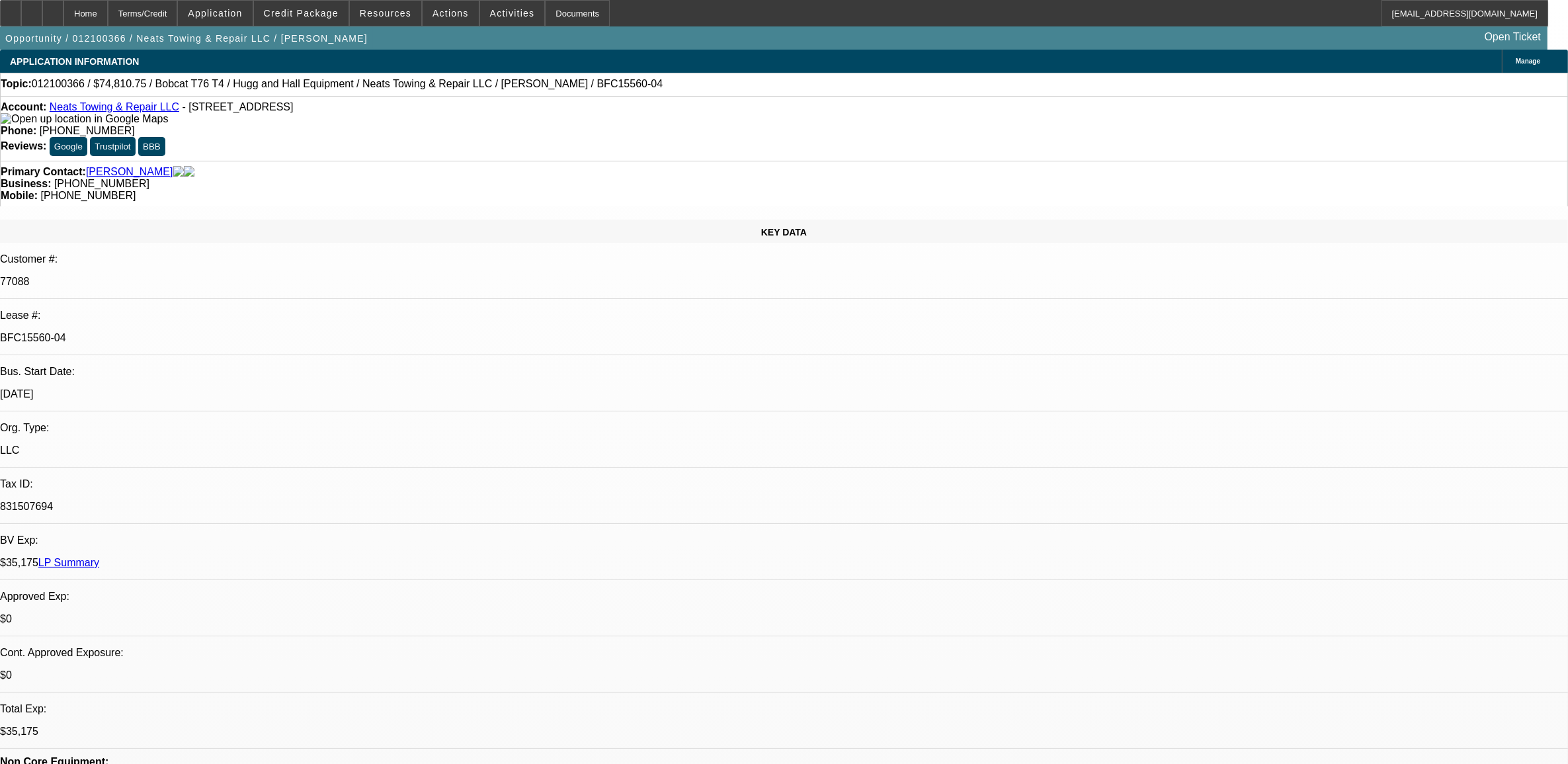
select select "0"
select select "1"
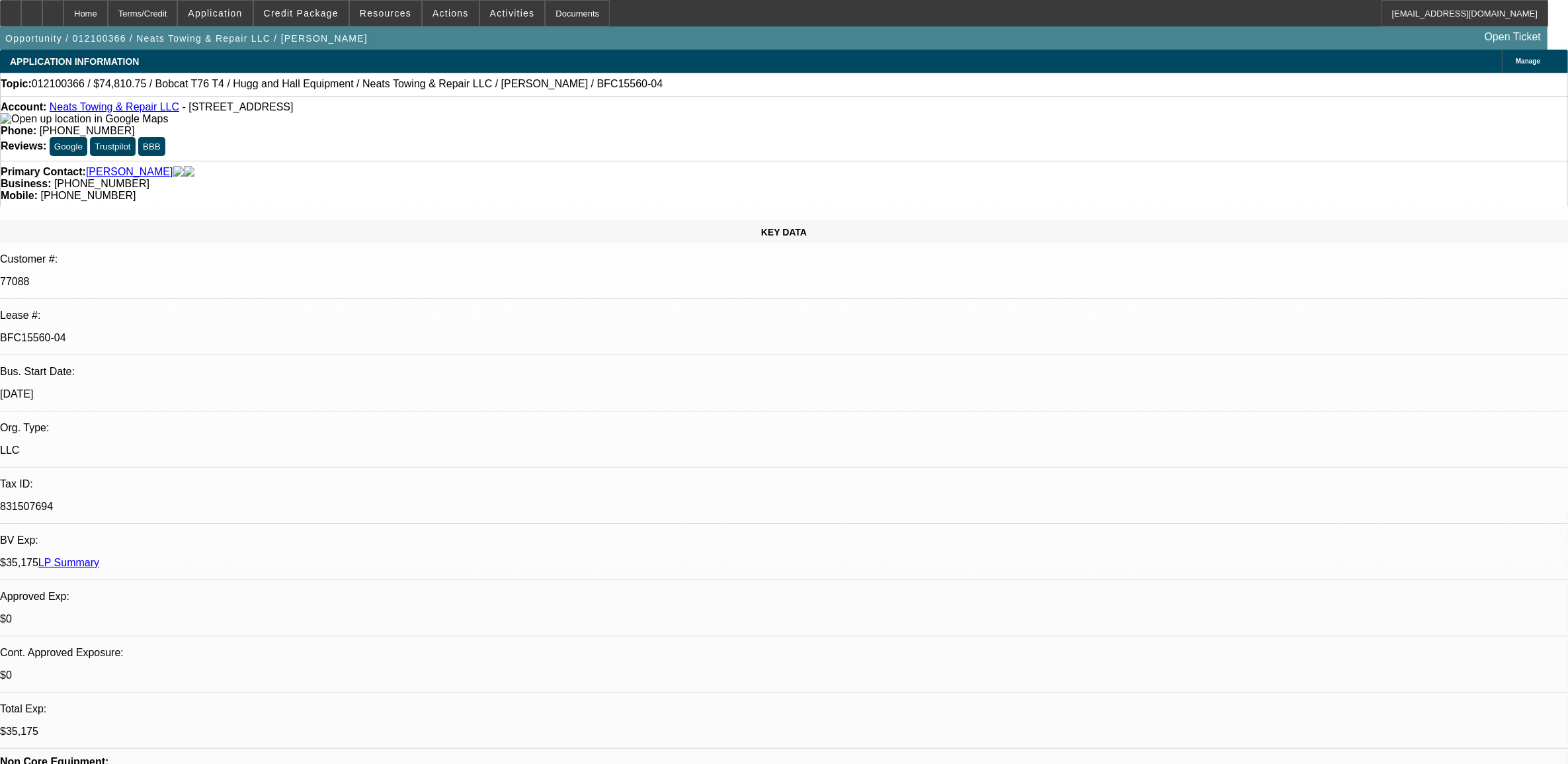
select select "1"
select select "6"
select select "1"
select select "2"
select select "6"
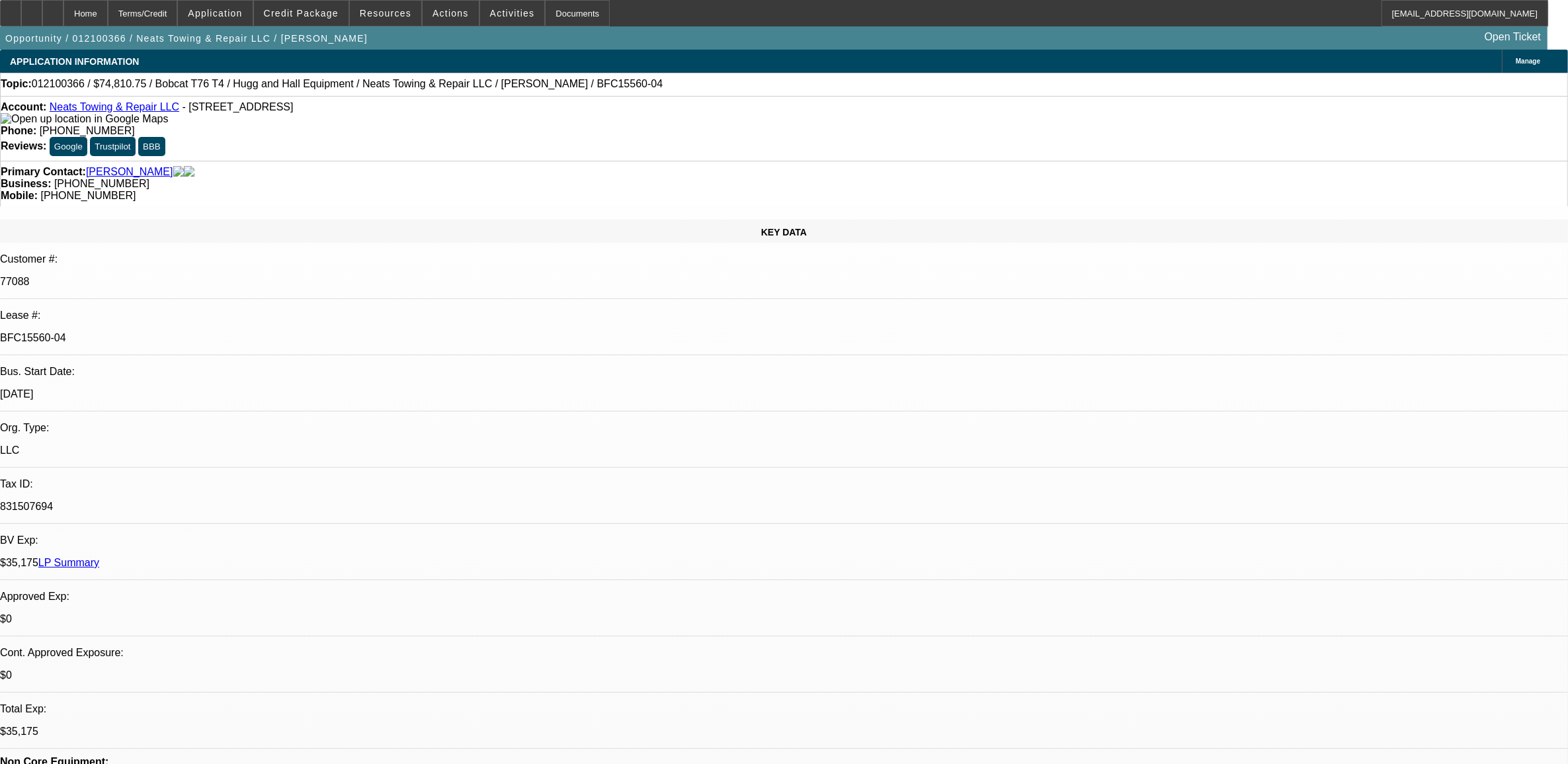
select select "1"
select select "2"
select select "6"
select select "1"
select select "2"
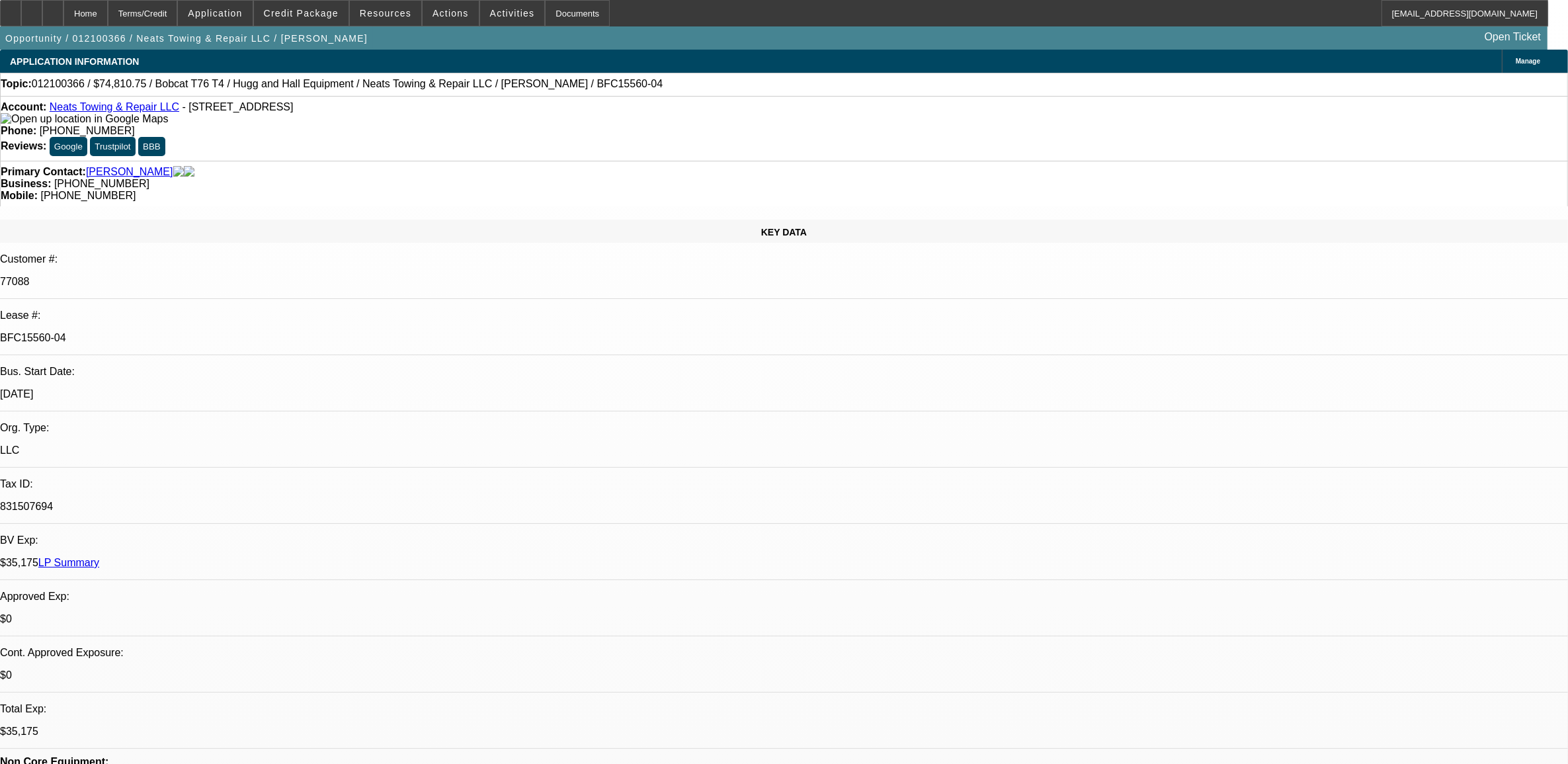
select select "6"
click at [102, 111] on link "Neats Towing & Repair LLC" at bounding box center [115, 107] width 129 height 11
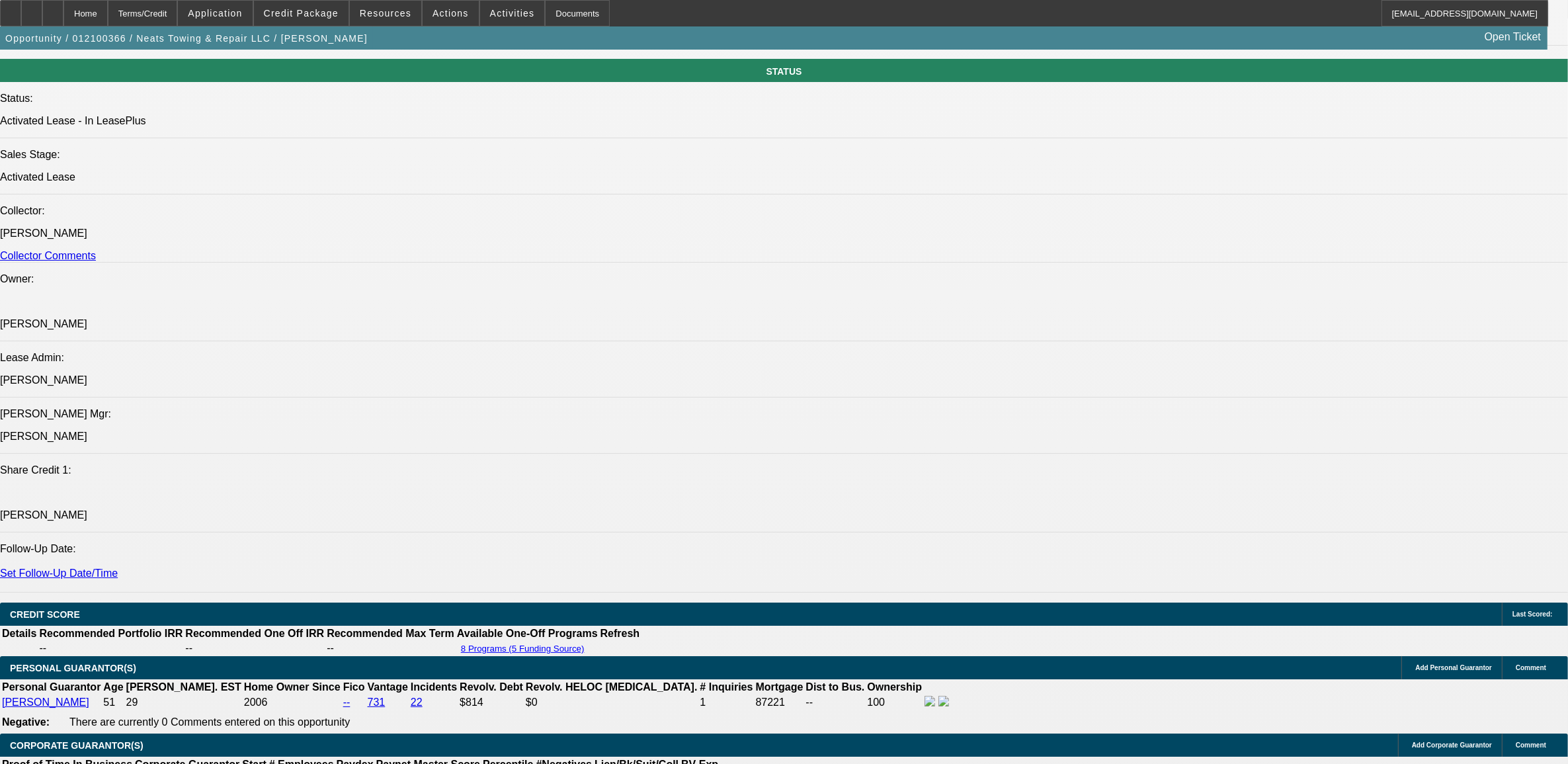
scroll to position [1820, 0]
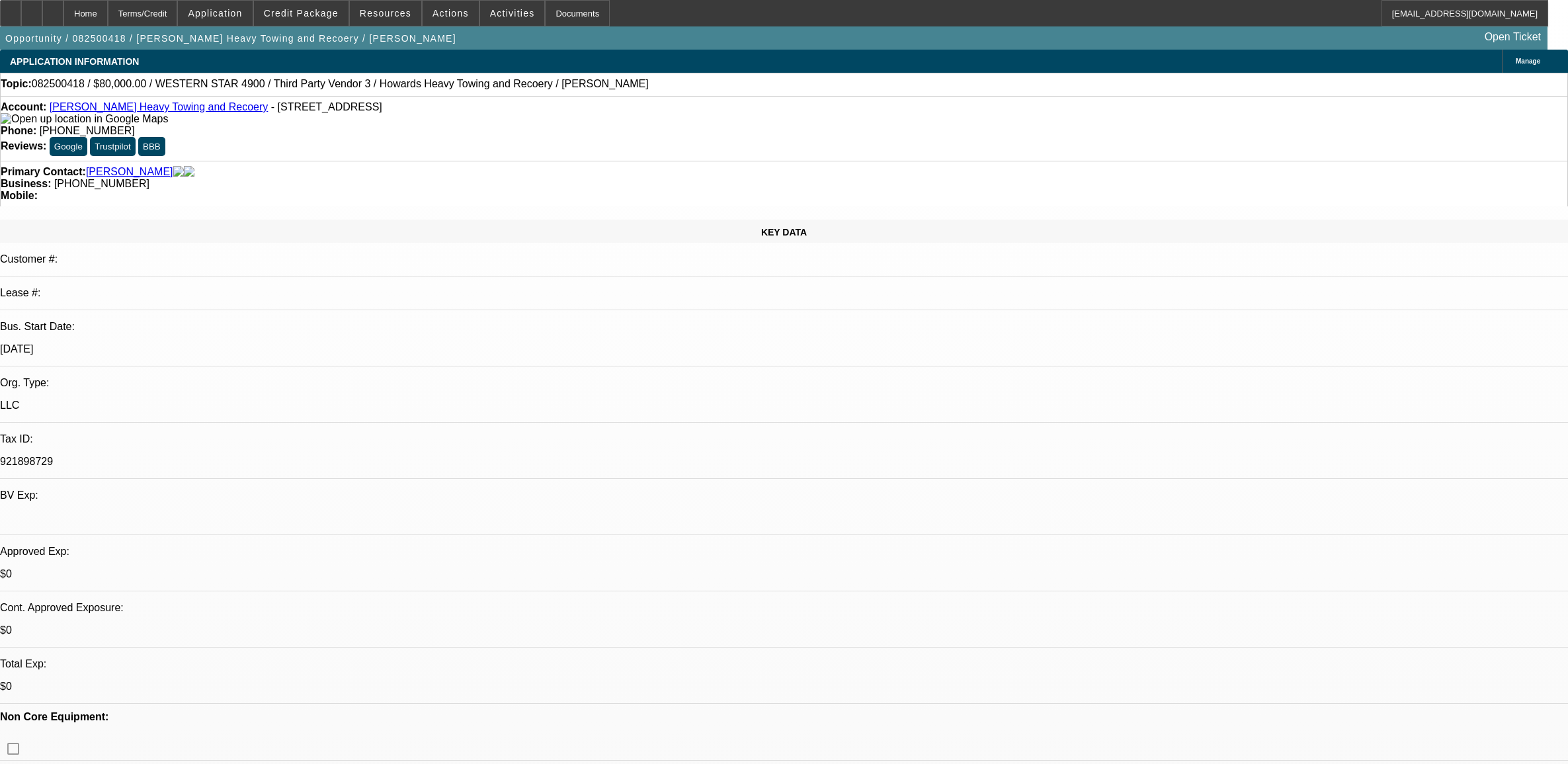
select select "0"
select select "2"
select select "0.1"
select select "4"
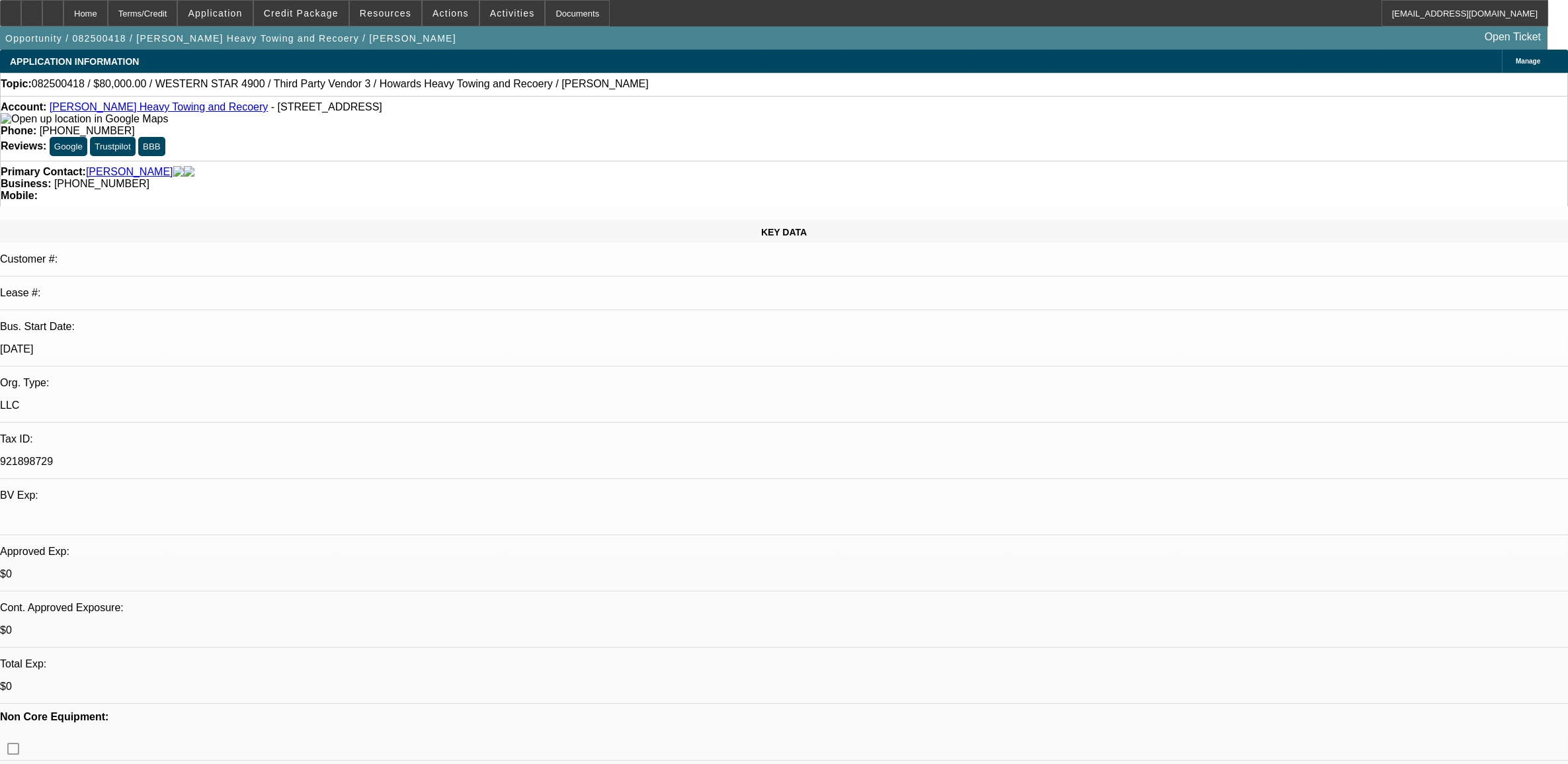
select select "0.1"
select select "0"
select select "2"
select select "0.1"
select select "4"
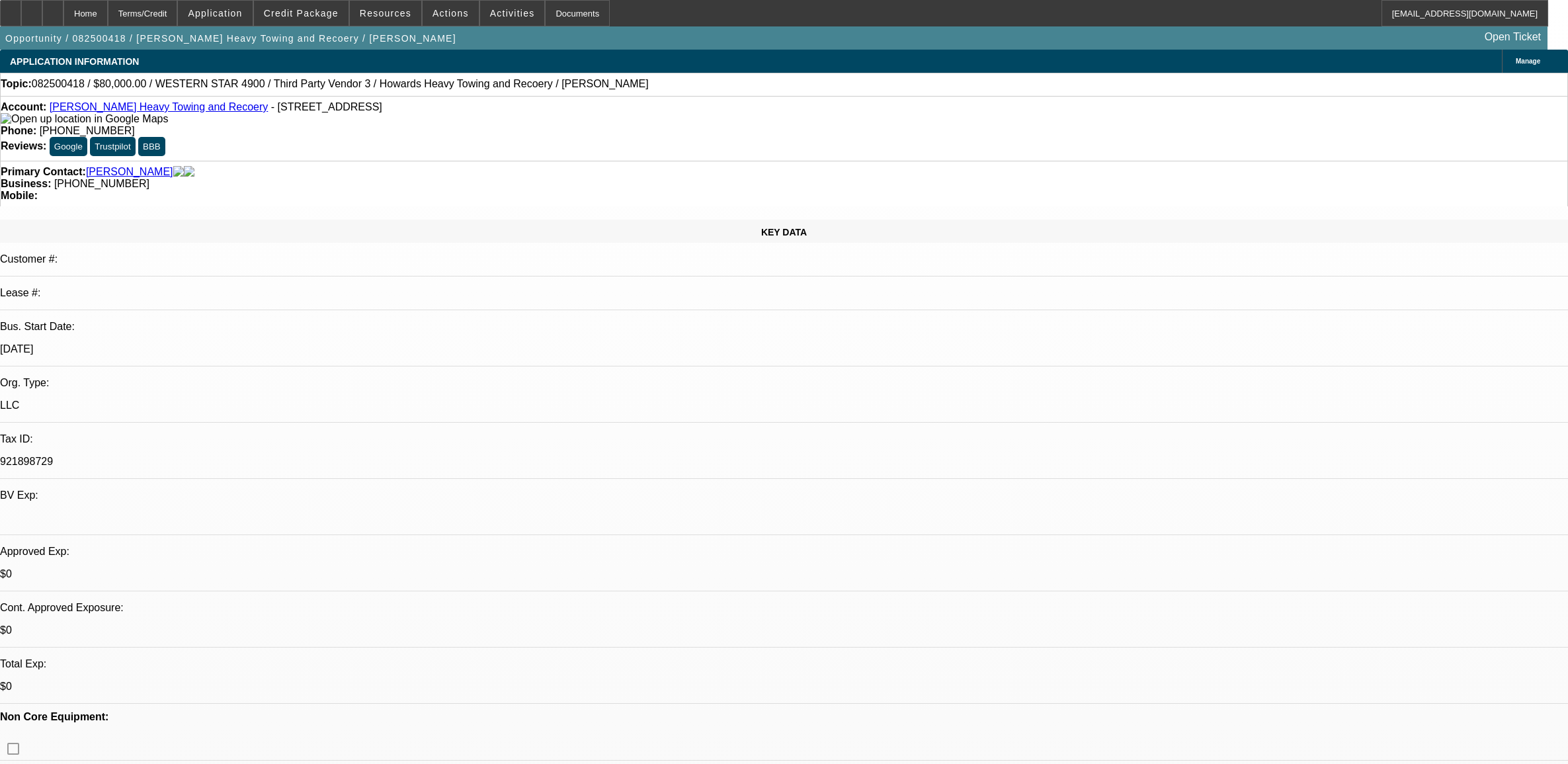
select select "0.1"
select select "0"
select select "2"
select select "0.1"
select select "4"
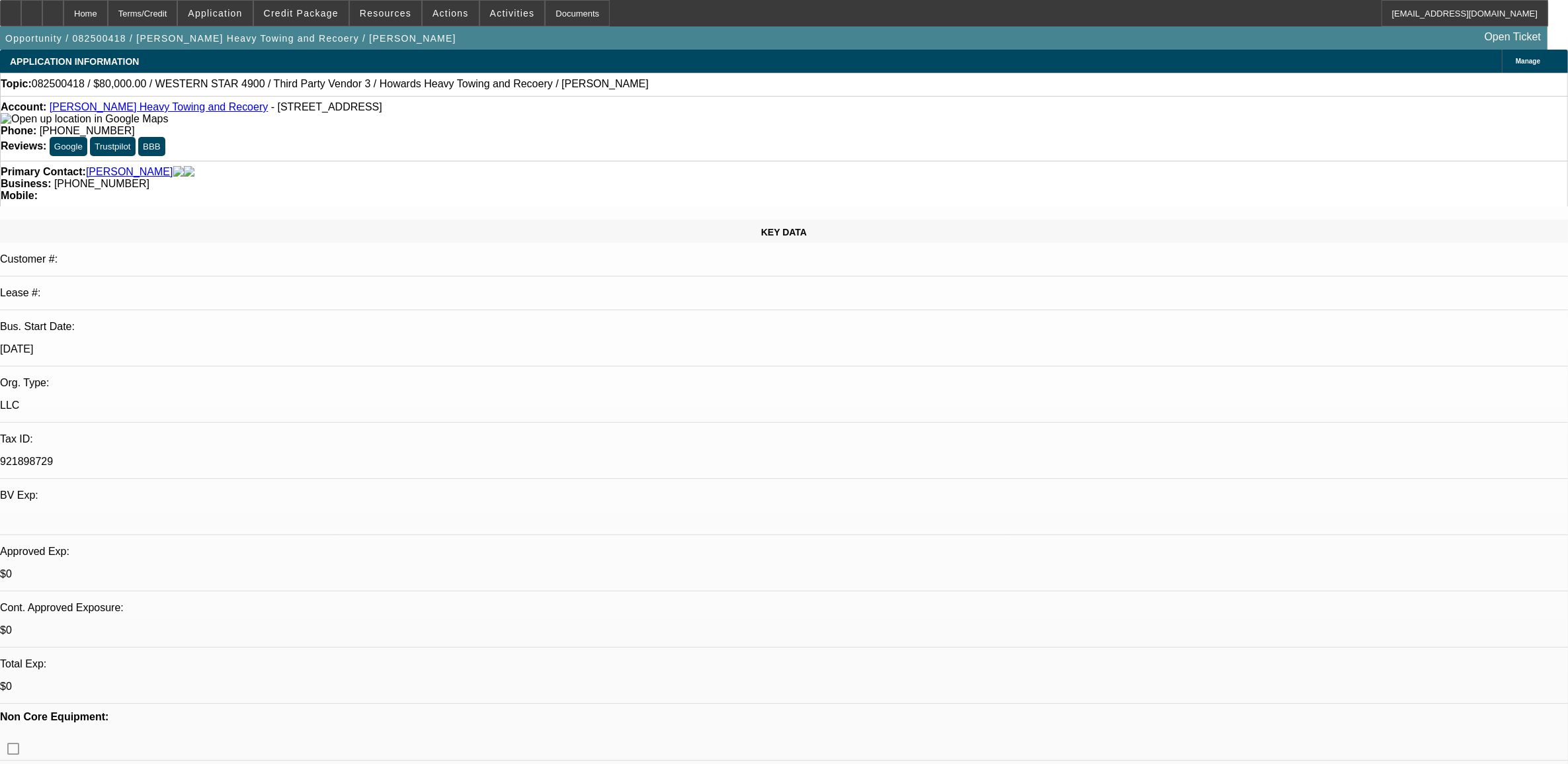
select select "0"
select select "0.1"
select select "0"
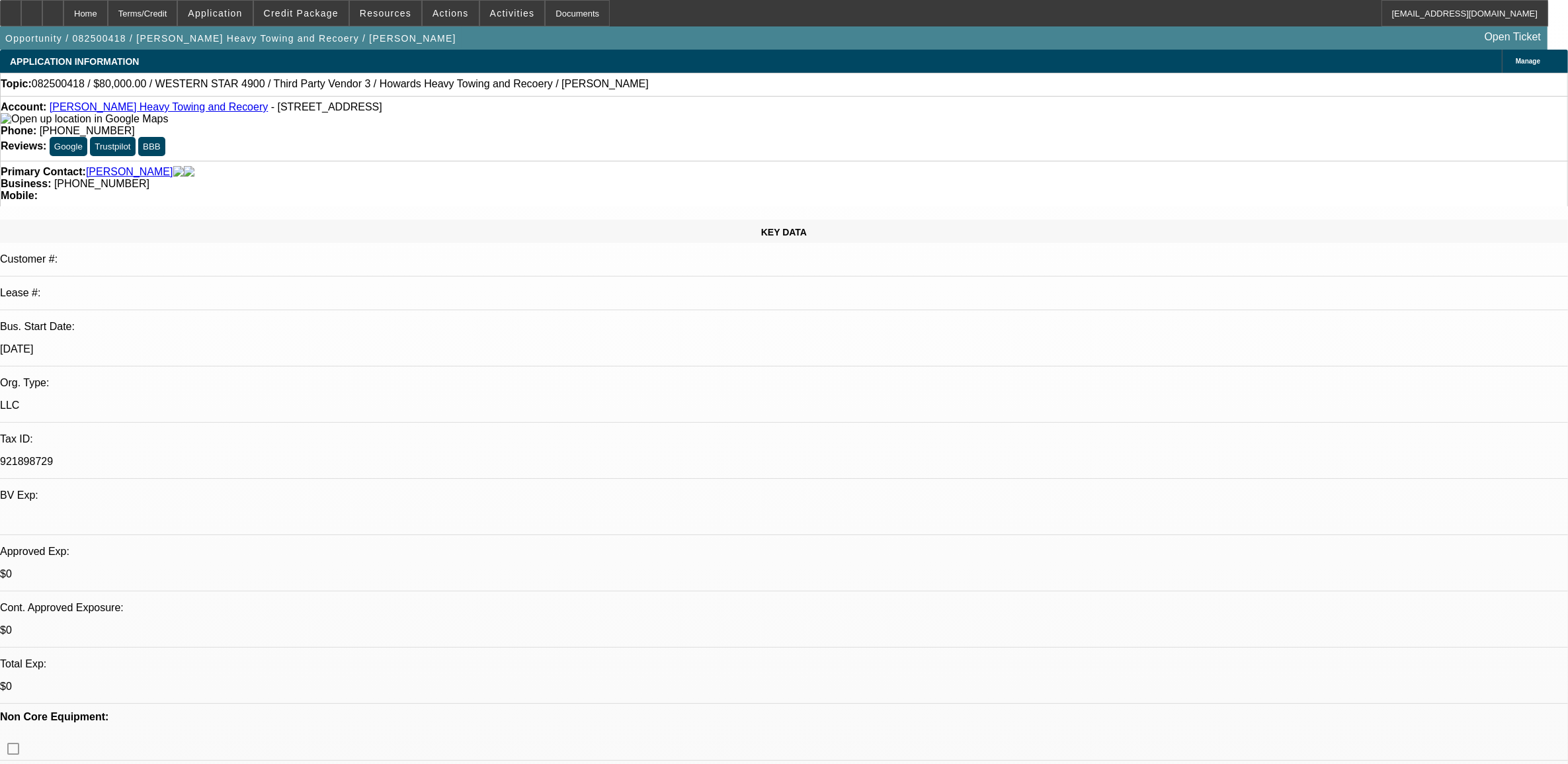
select select "0.1"
select select "0"
select select "0.1"
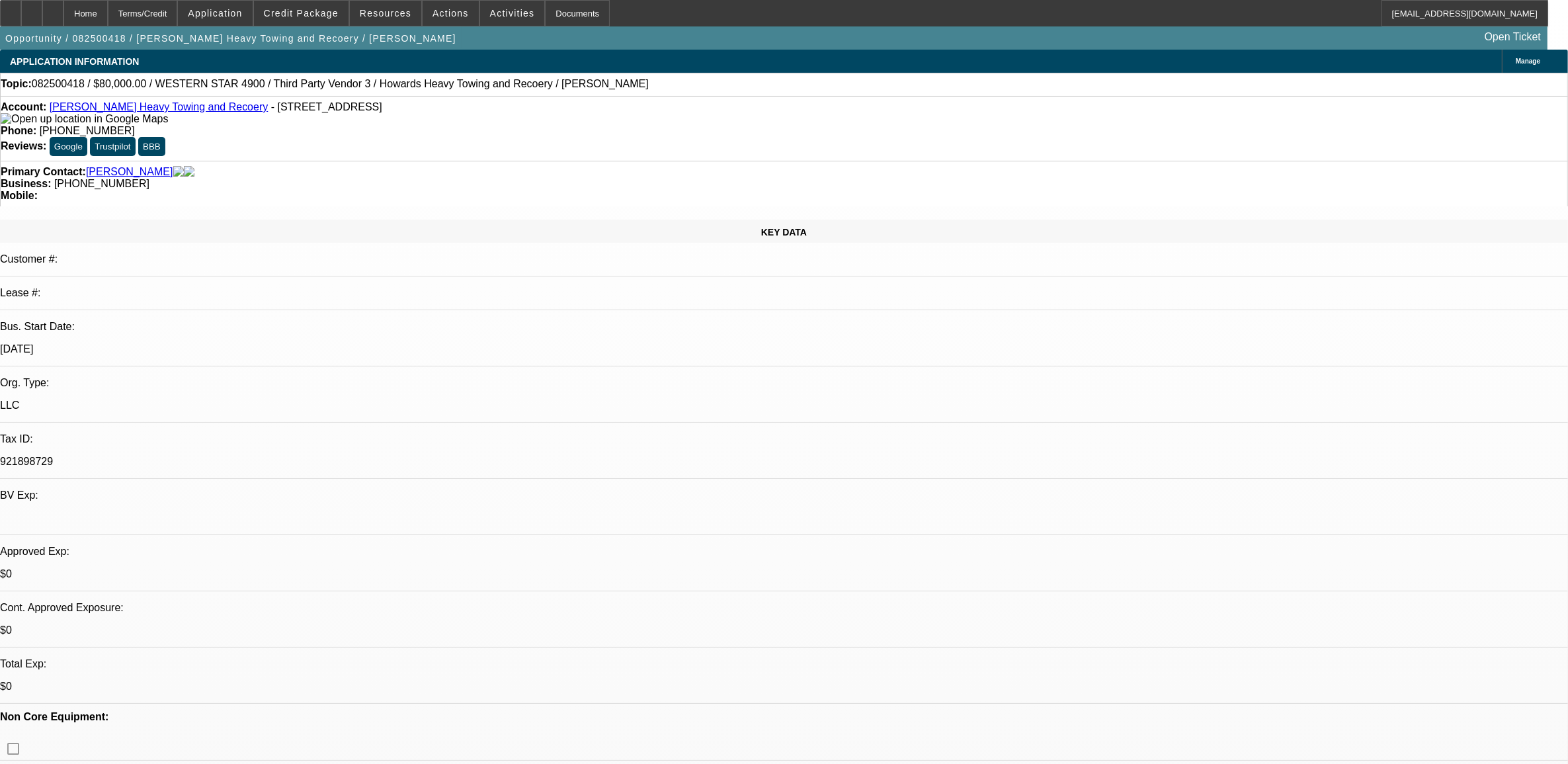
select select "0"
select select "0.1"
select select "1"
select select "2"
select select "4"
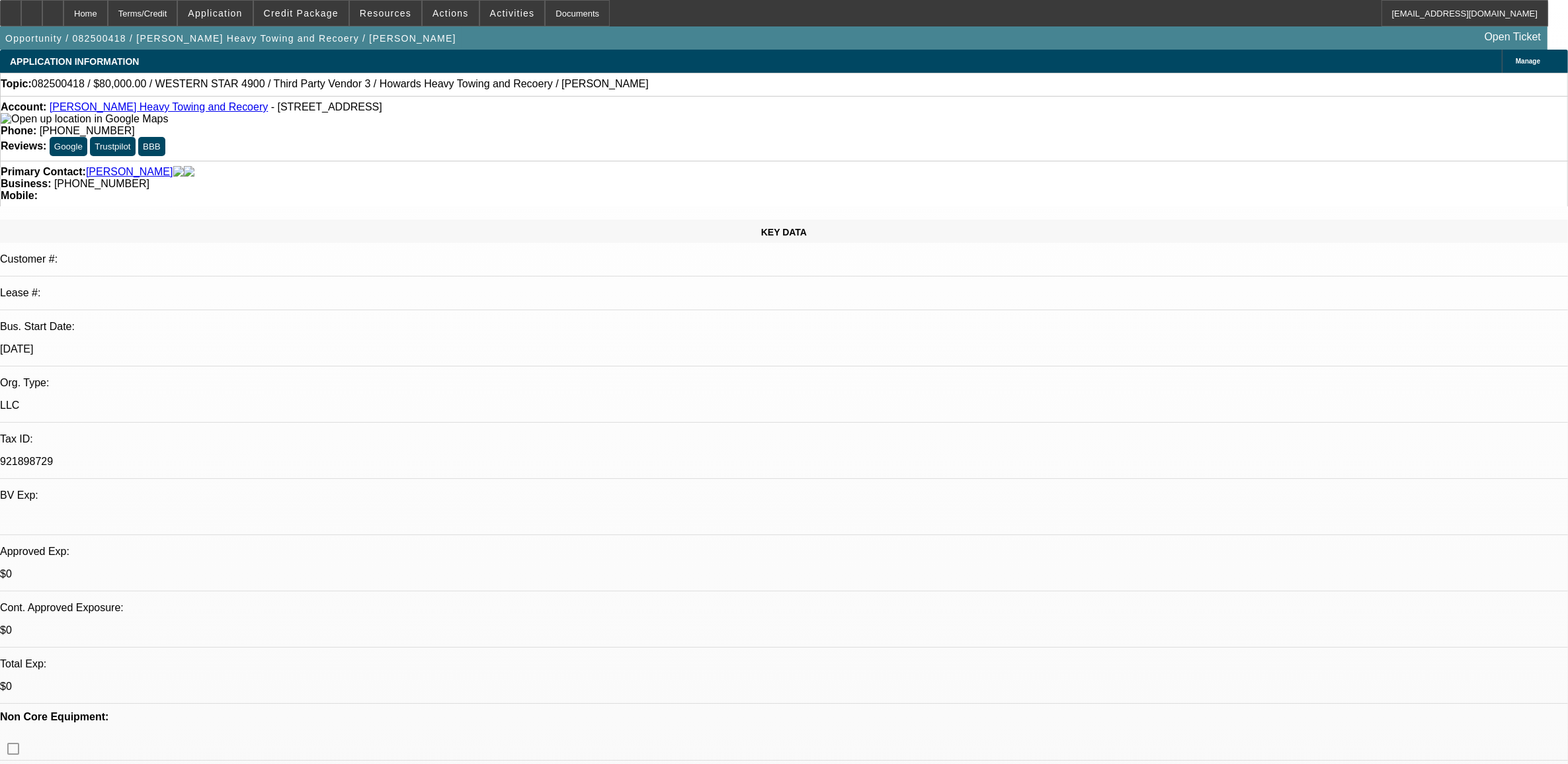
select select "1"
select select "2"
select select "4"
select select "1"
select select "2"
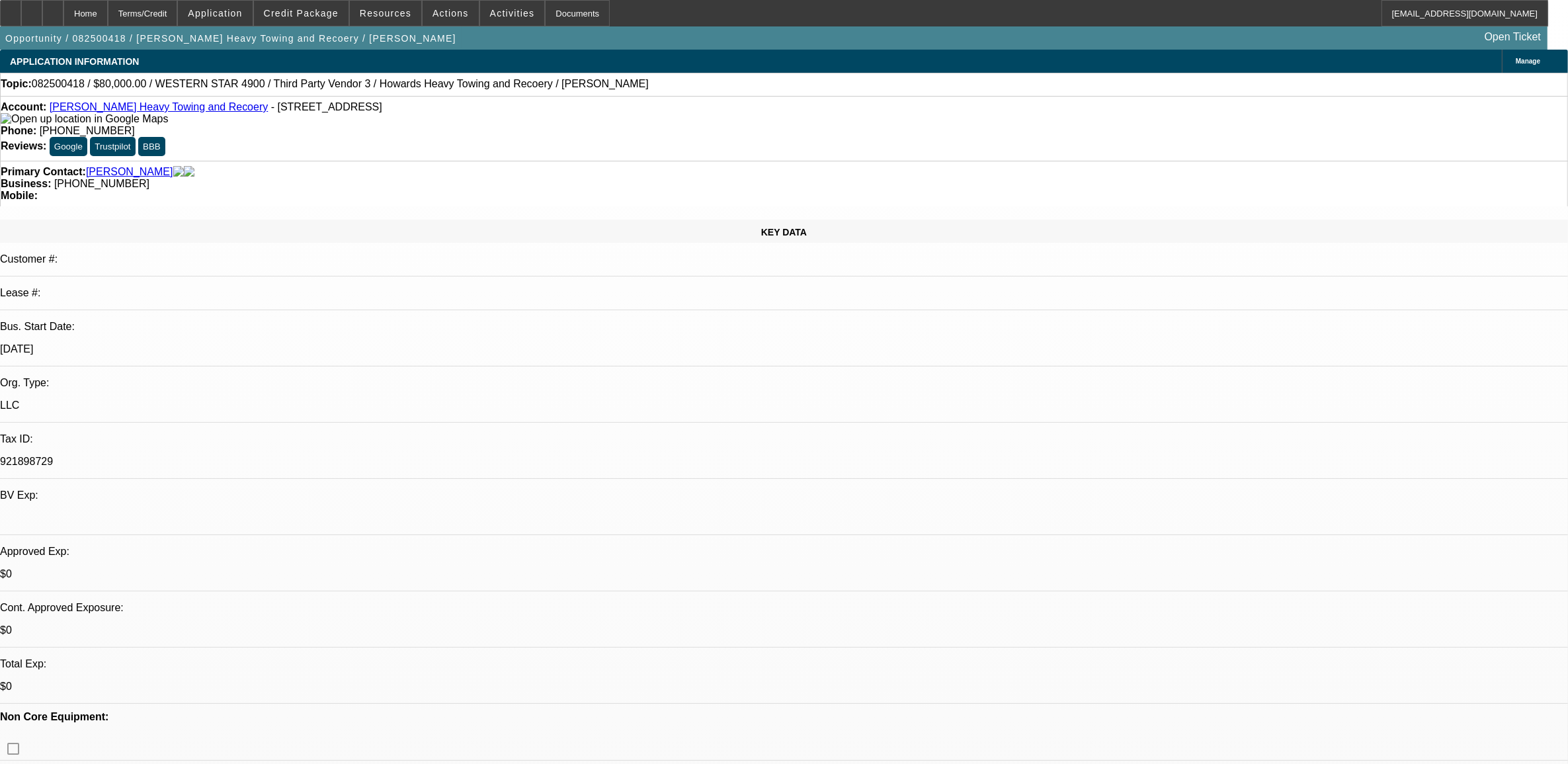
select select "4"
select select "1"
select select "2"
select select "4"
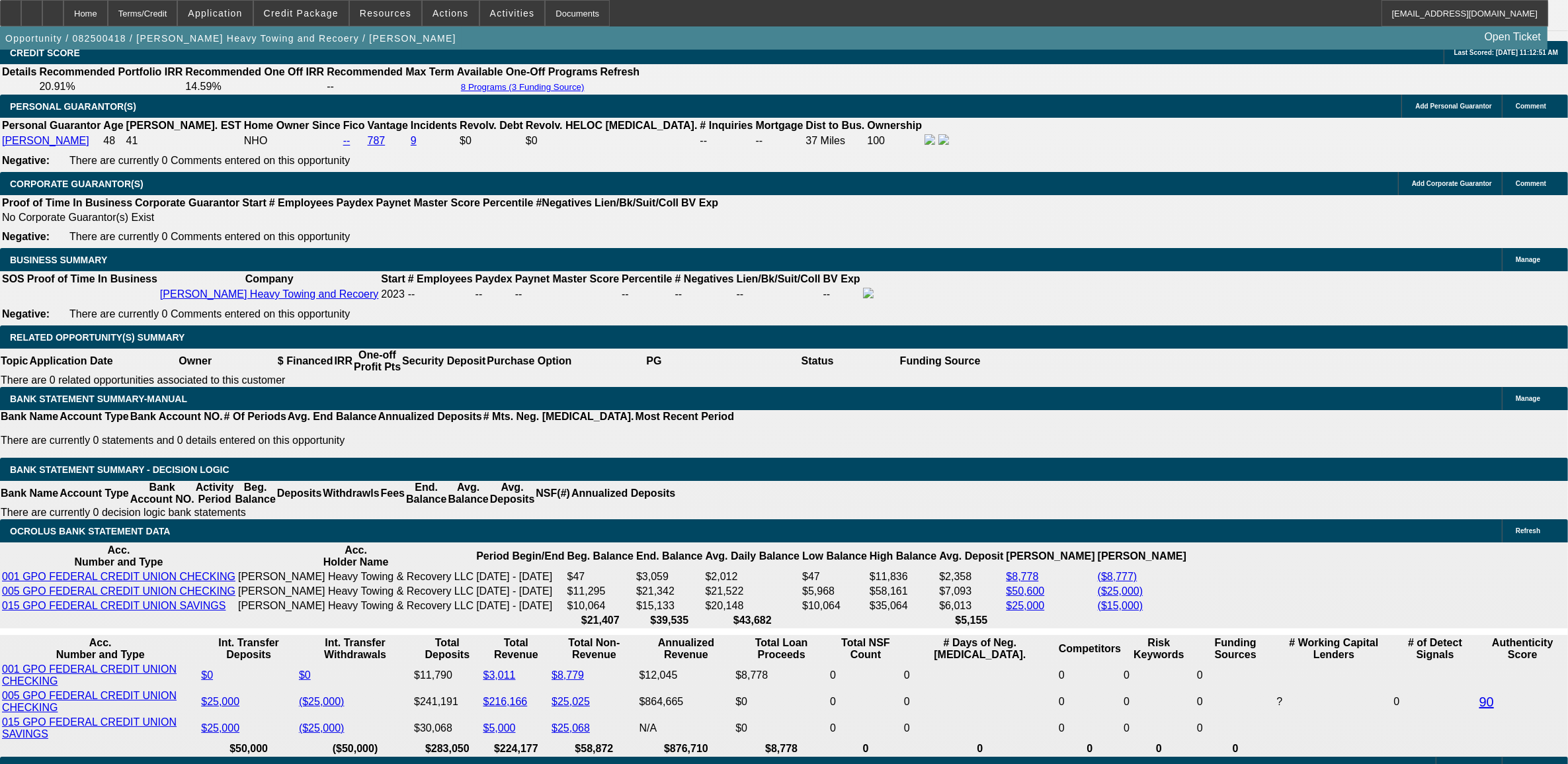
scroll to position [166, 0]
click at [312, 7] on span at bounding box center [301, 13] width 94 height 32
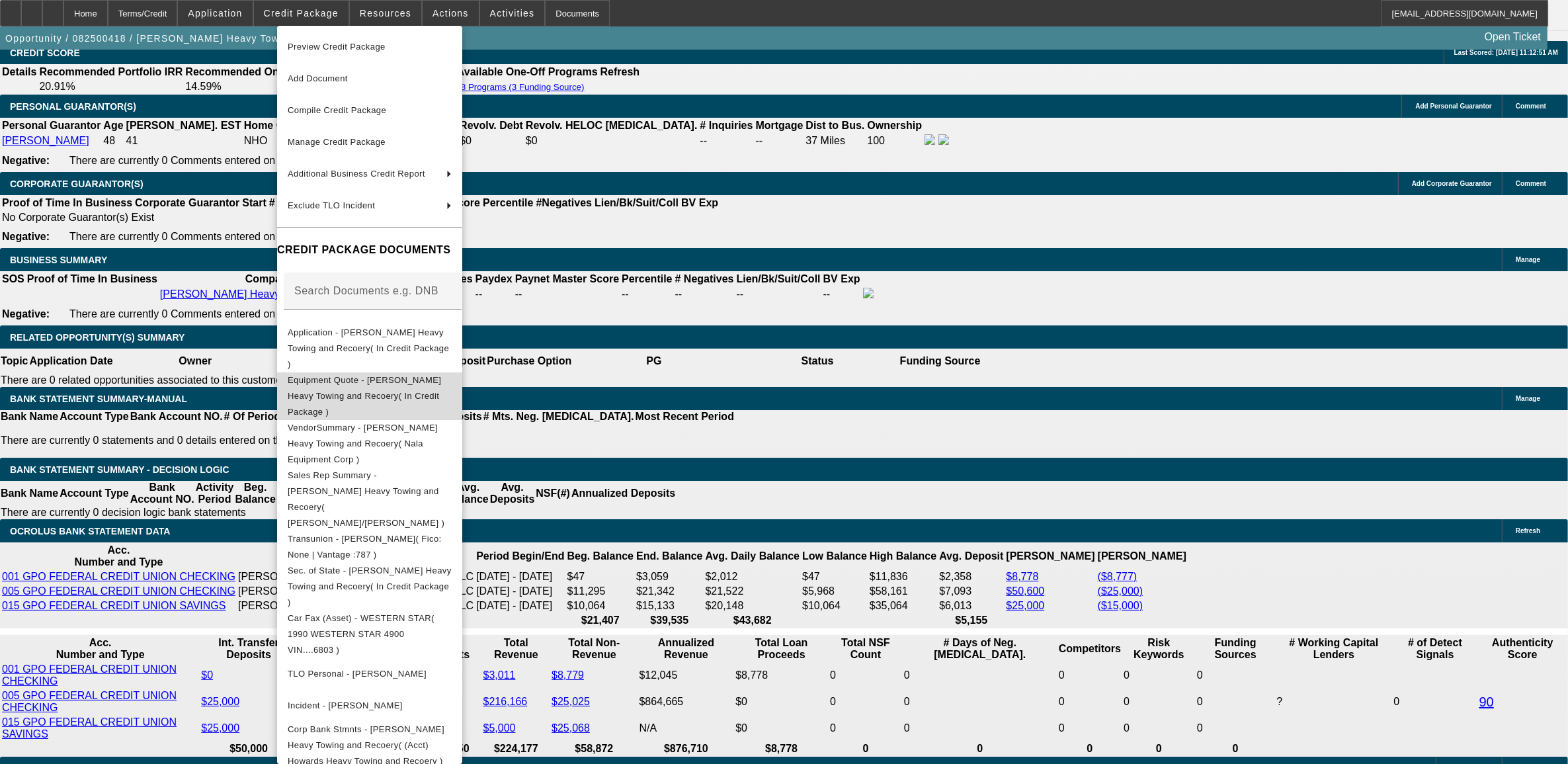
click at [357, 375] on button "Equipment Quote - Howard's Heavy Towing and Recoery( In Credit Package )" at bounding box center [369, 396] width 185 height 48
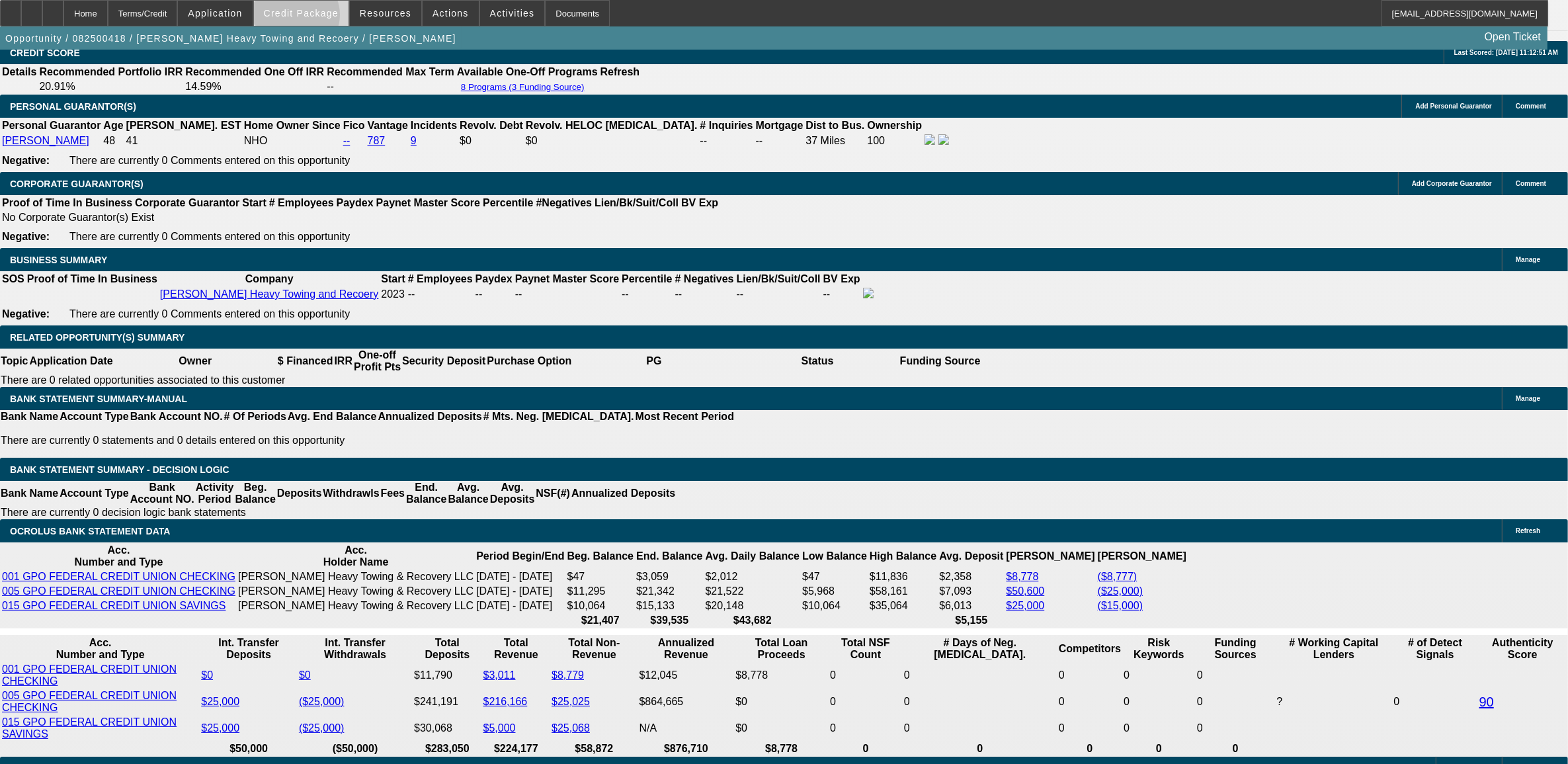
click at [319, 18] on span at bounding box center [301, 13] width 94 height 32
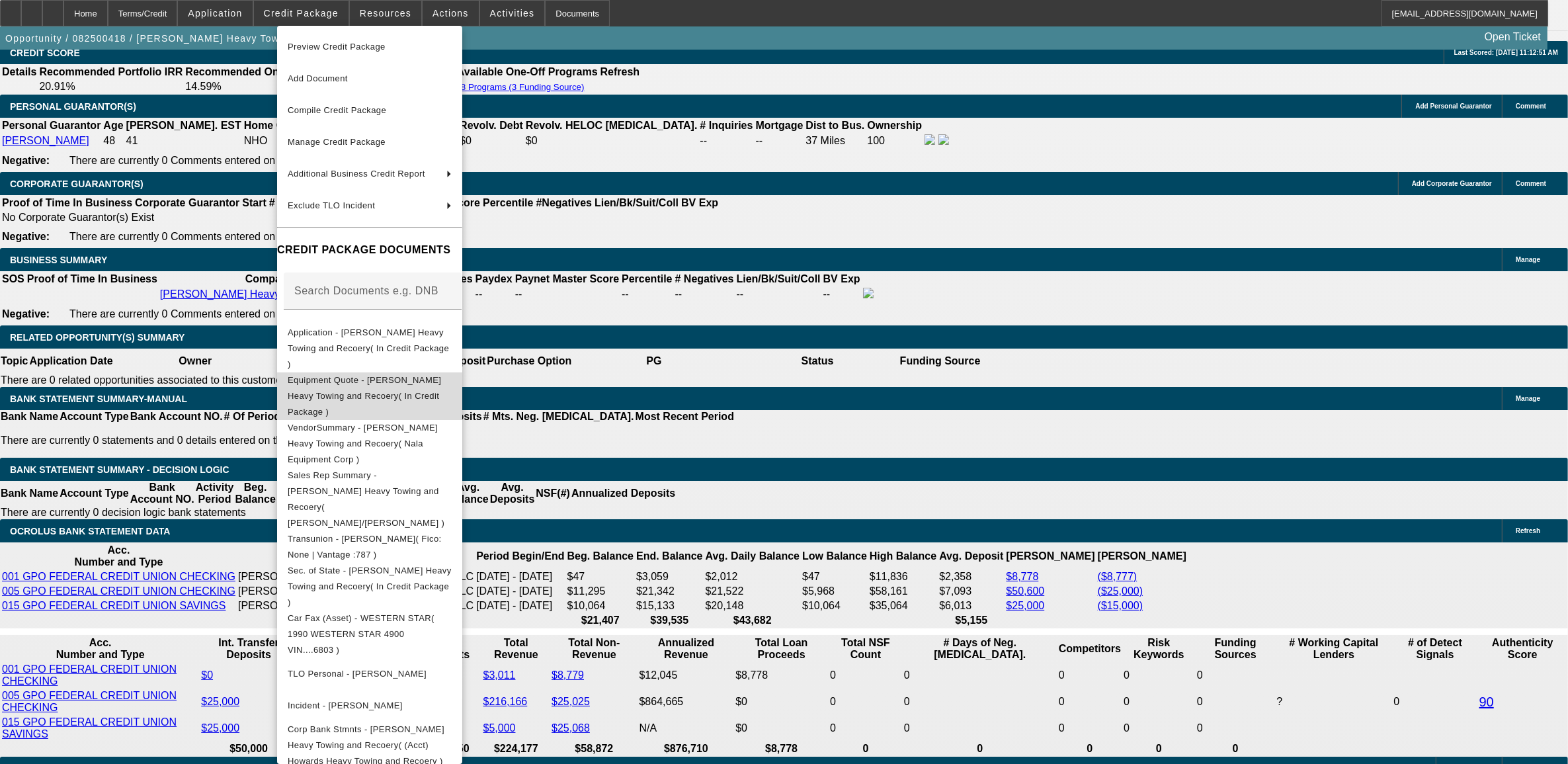
click at [367, 375] on span "Equipment Quote - Howard's Heavy Towing and Recoery( In Credit Package )" at bounding box center [364, 395] width 153 height 42
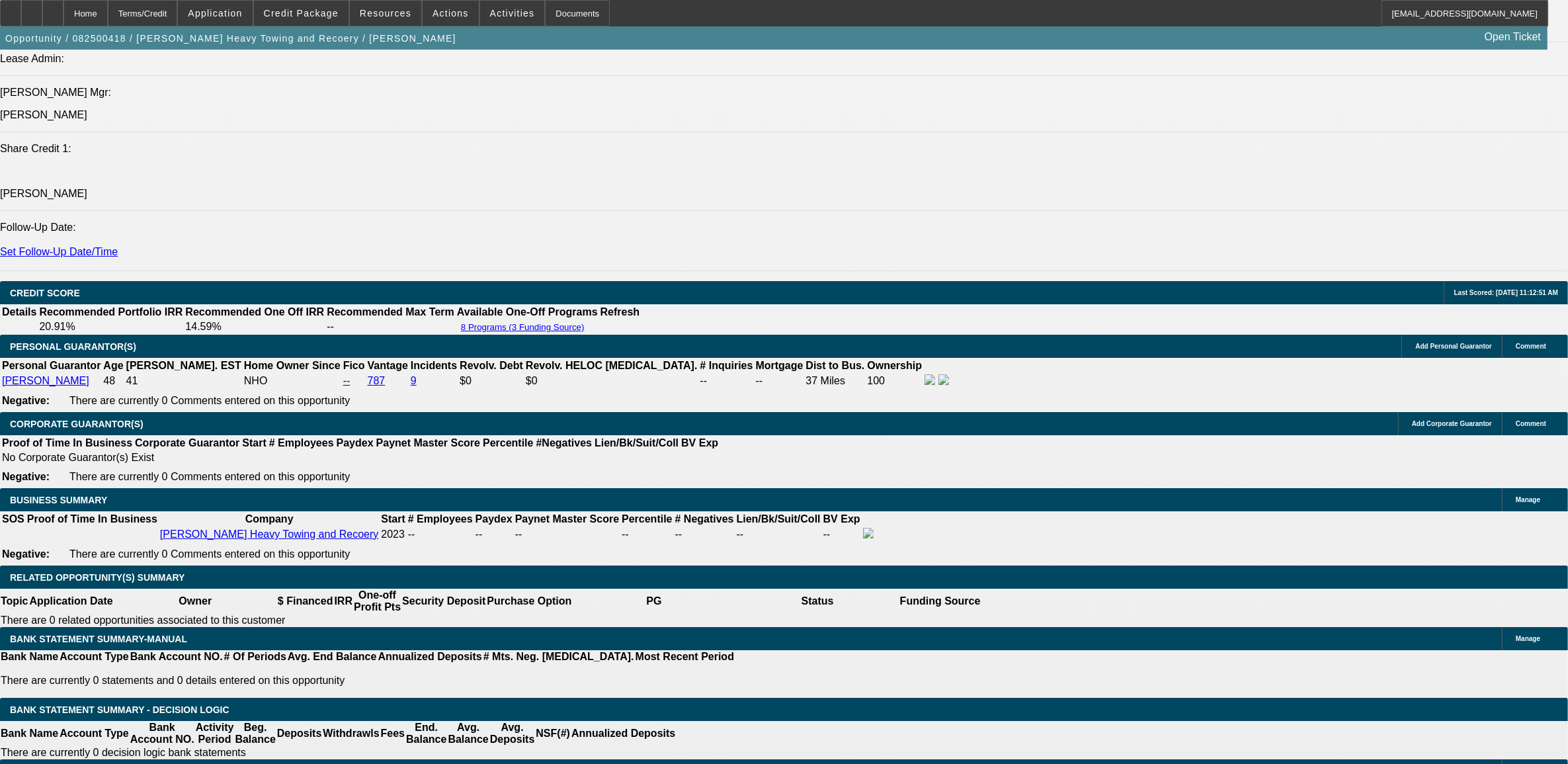
scroll to position [1737, 0]
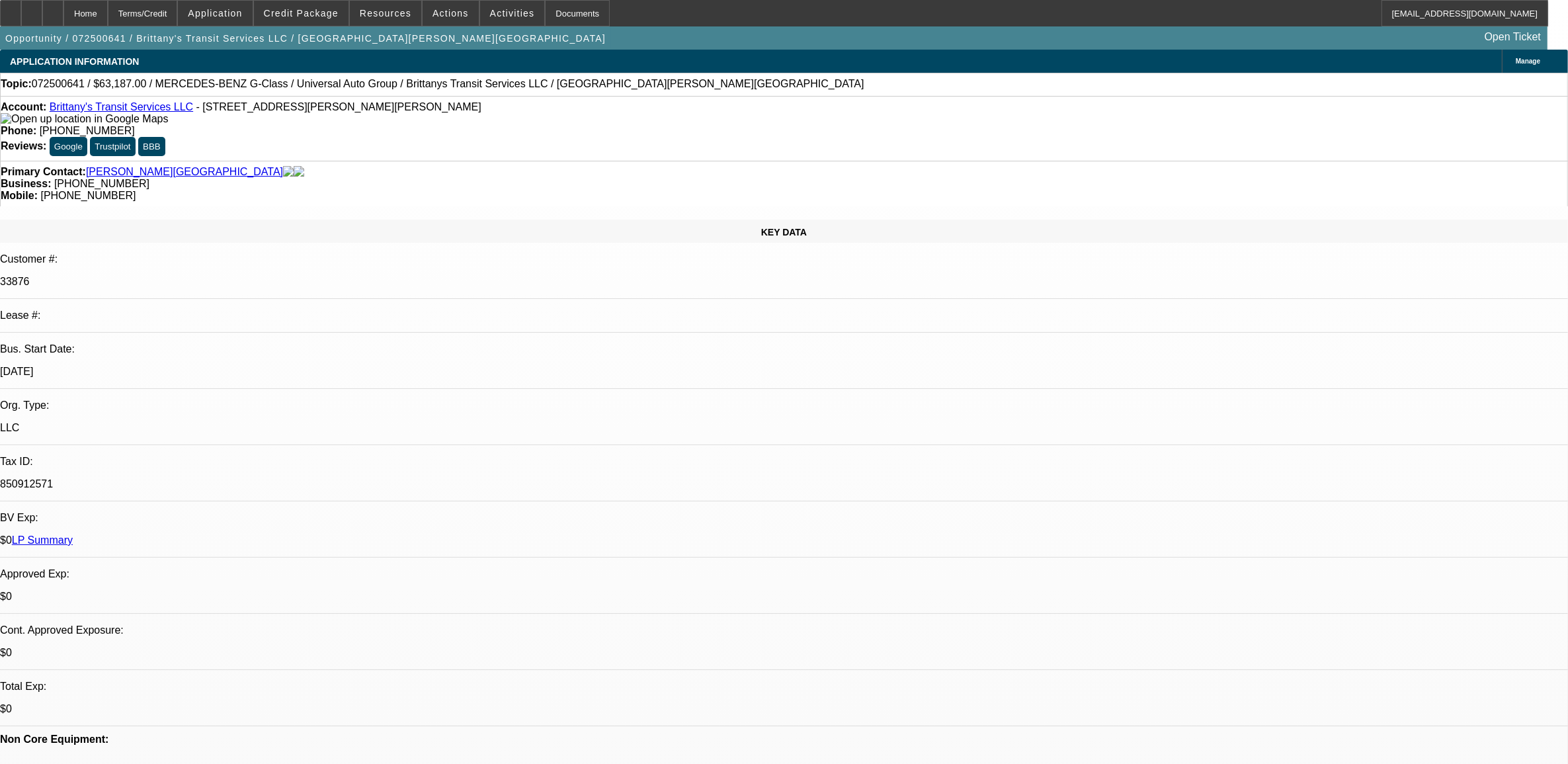
select select "0"
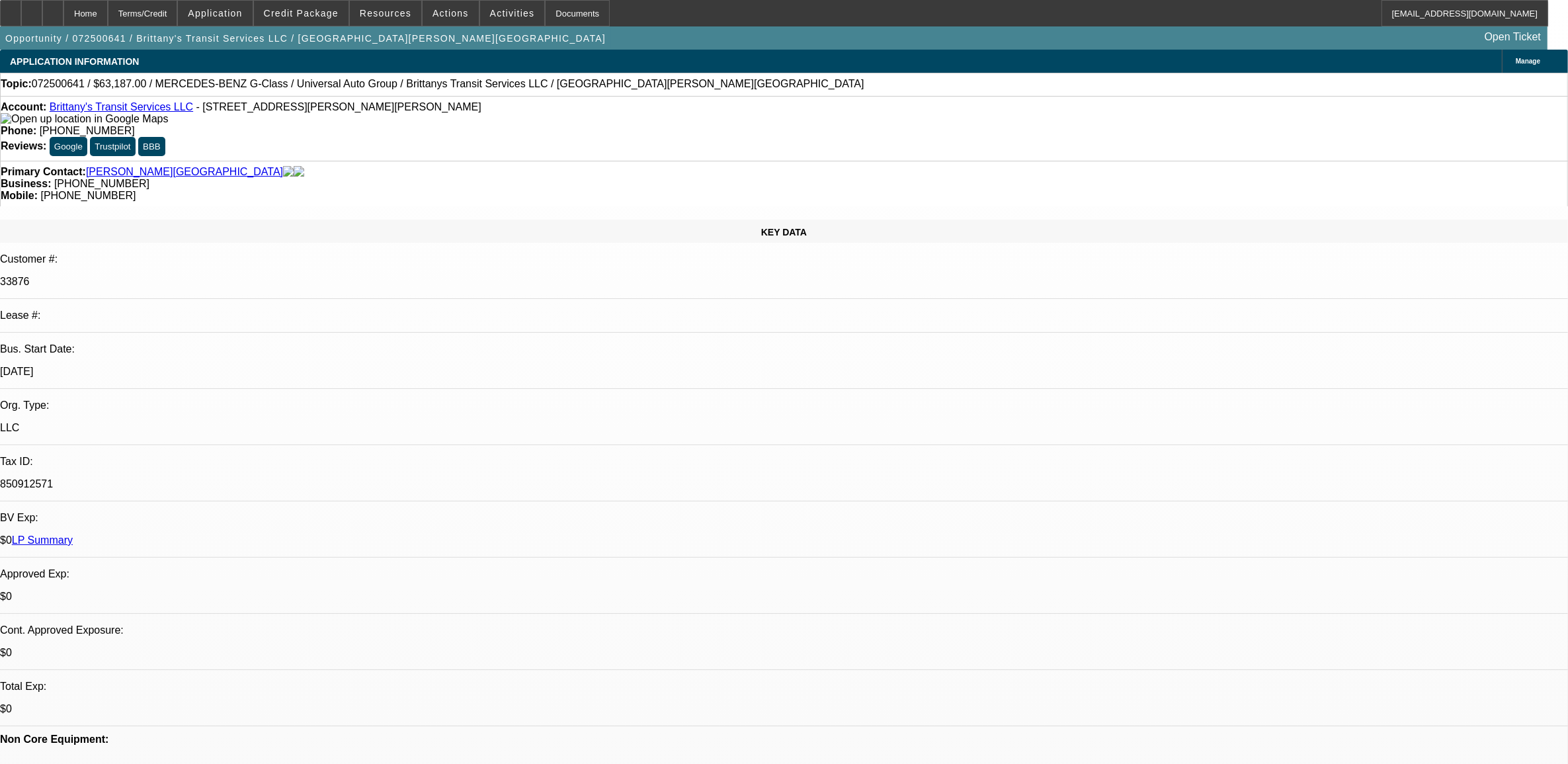
select select "0"
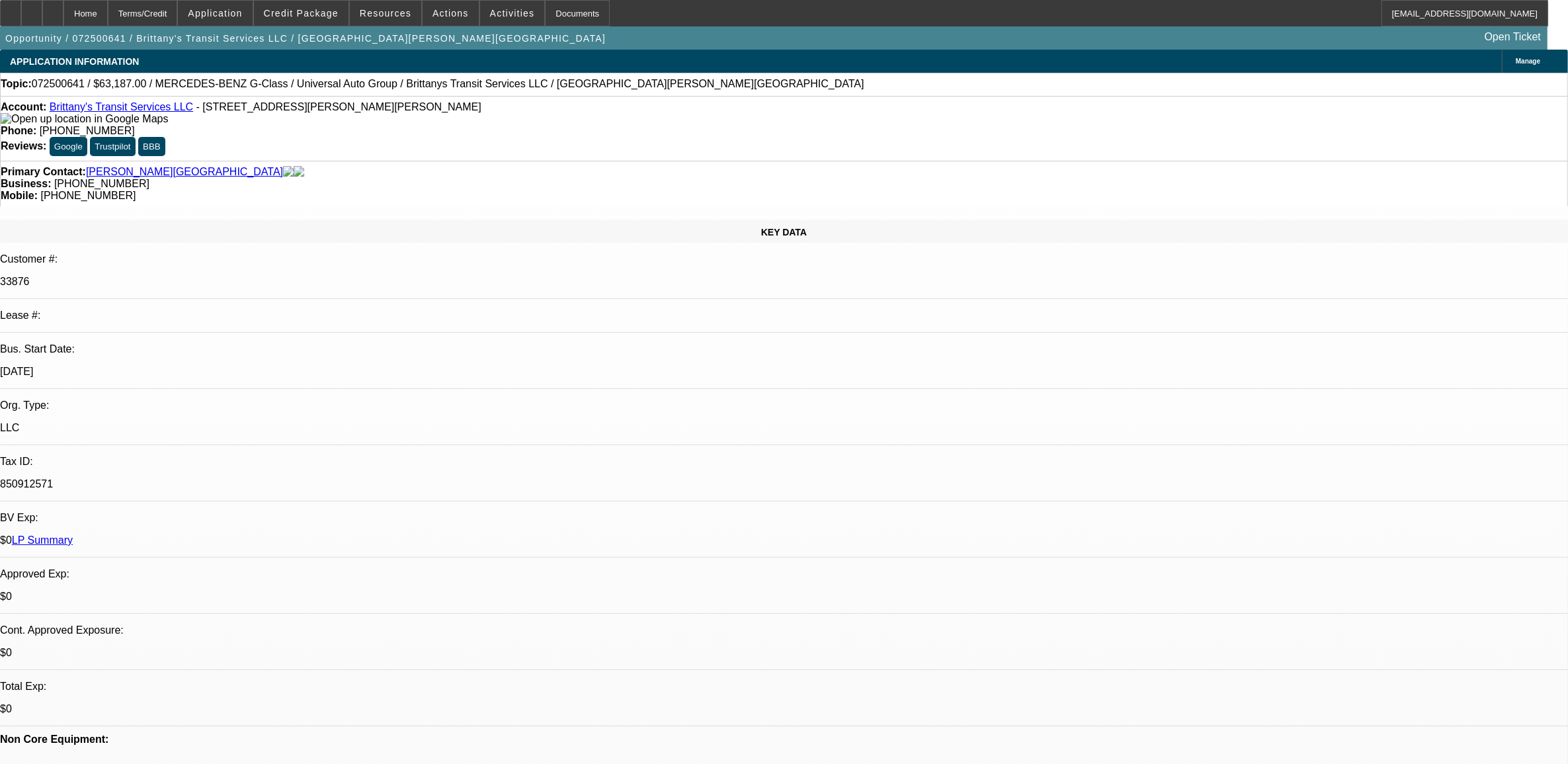
select select "0"
select select "1"
select select "2"
select select "6"
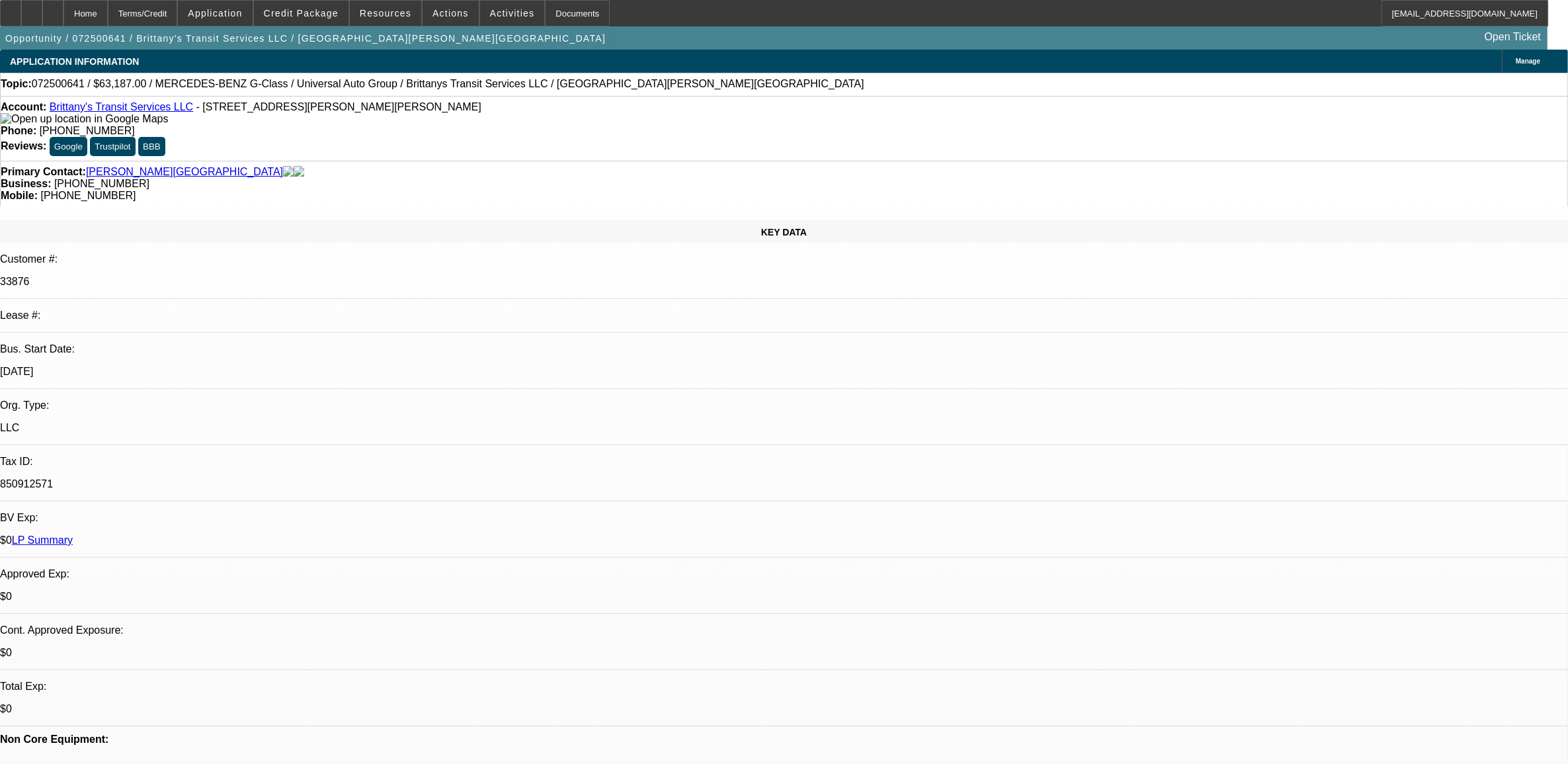
select select "1"
select select "6"
select select "1"
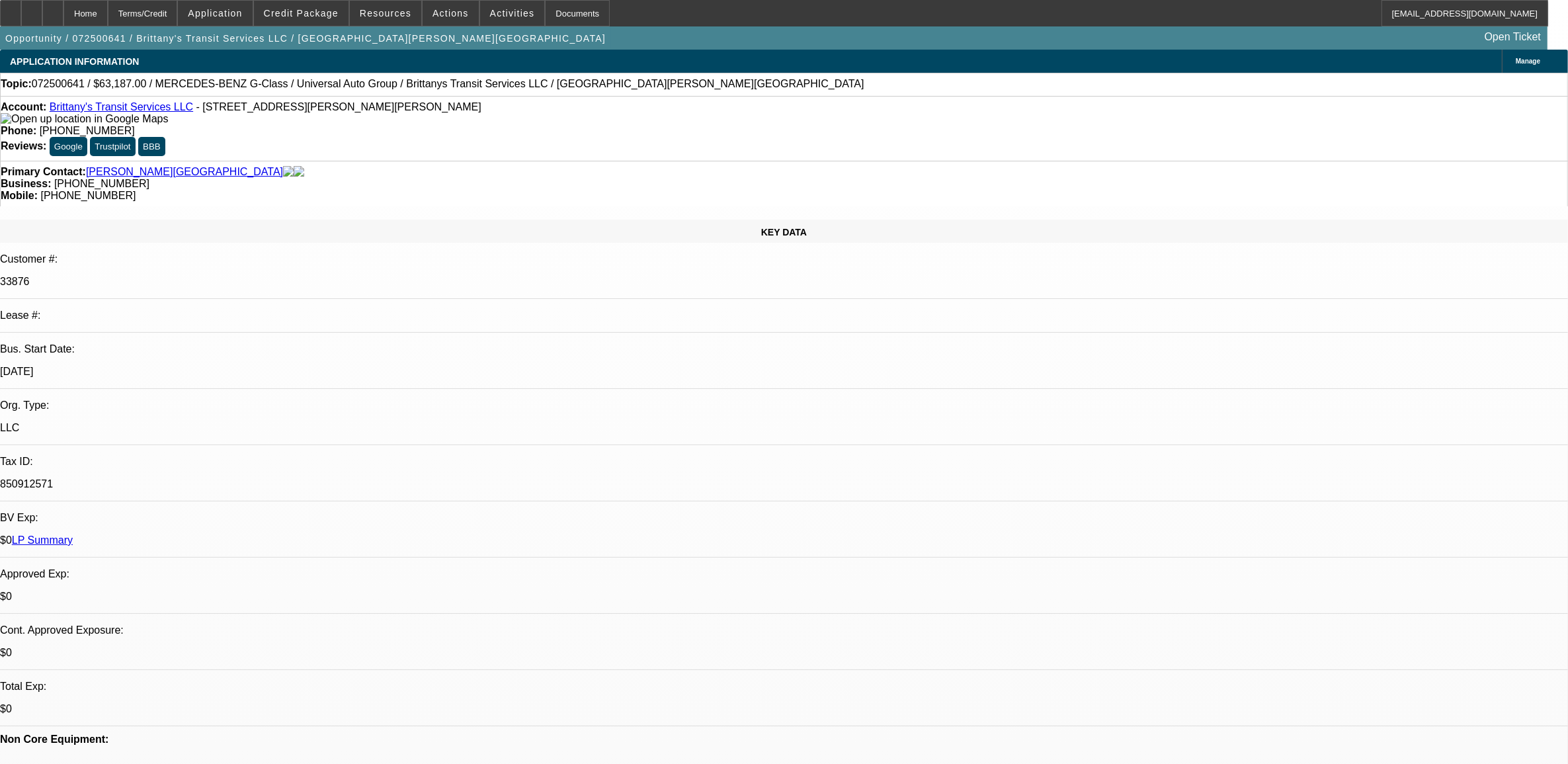
select select "6"
select select "1"
select select "6"
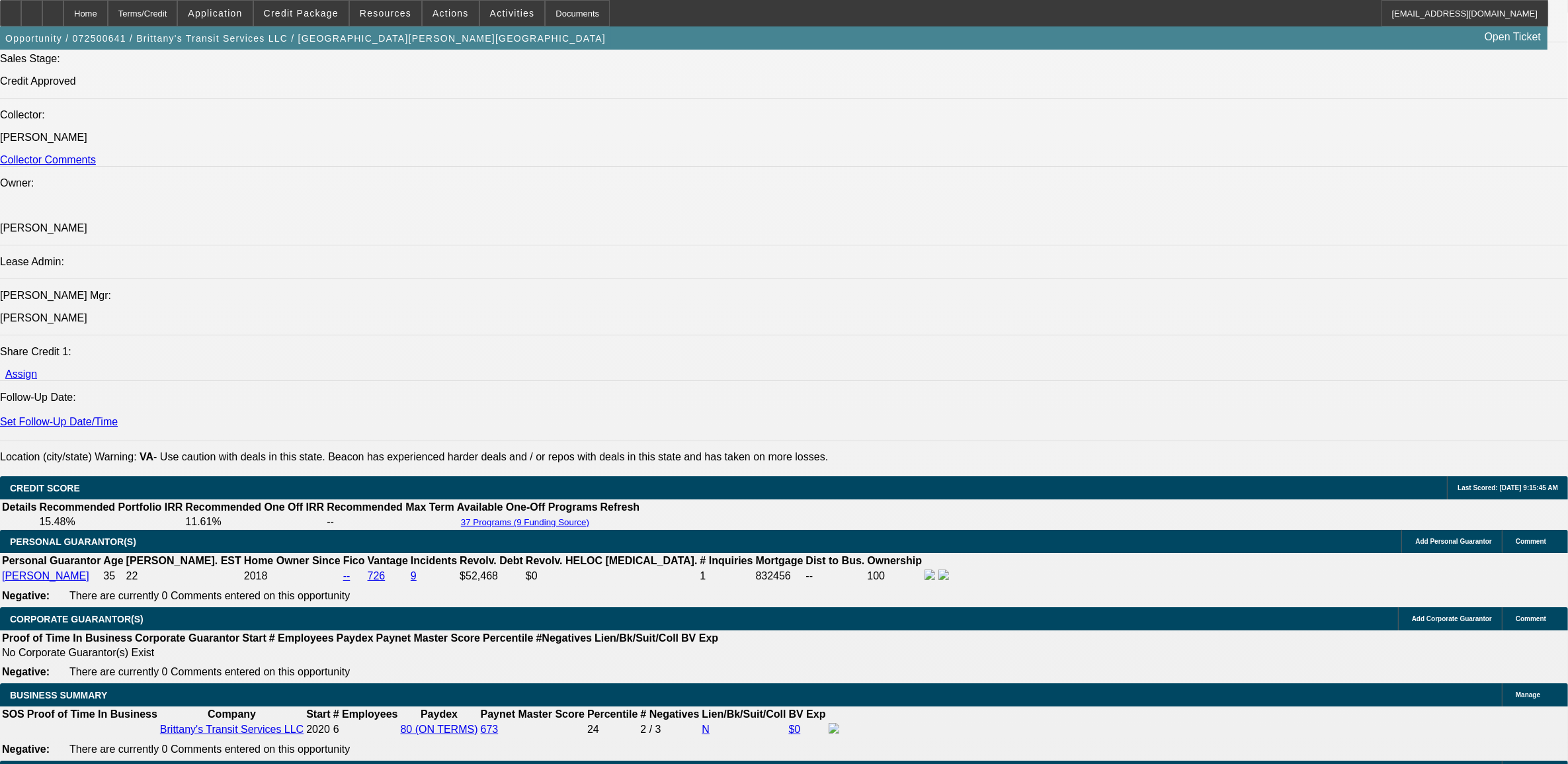
scroll to position [1654, 0]
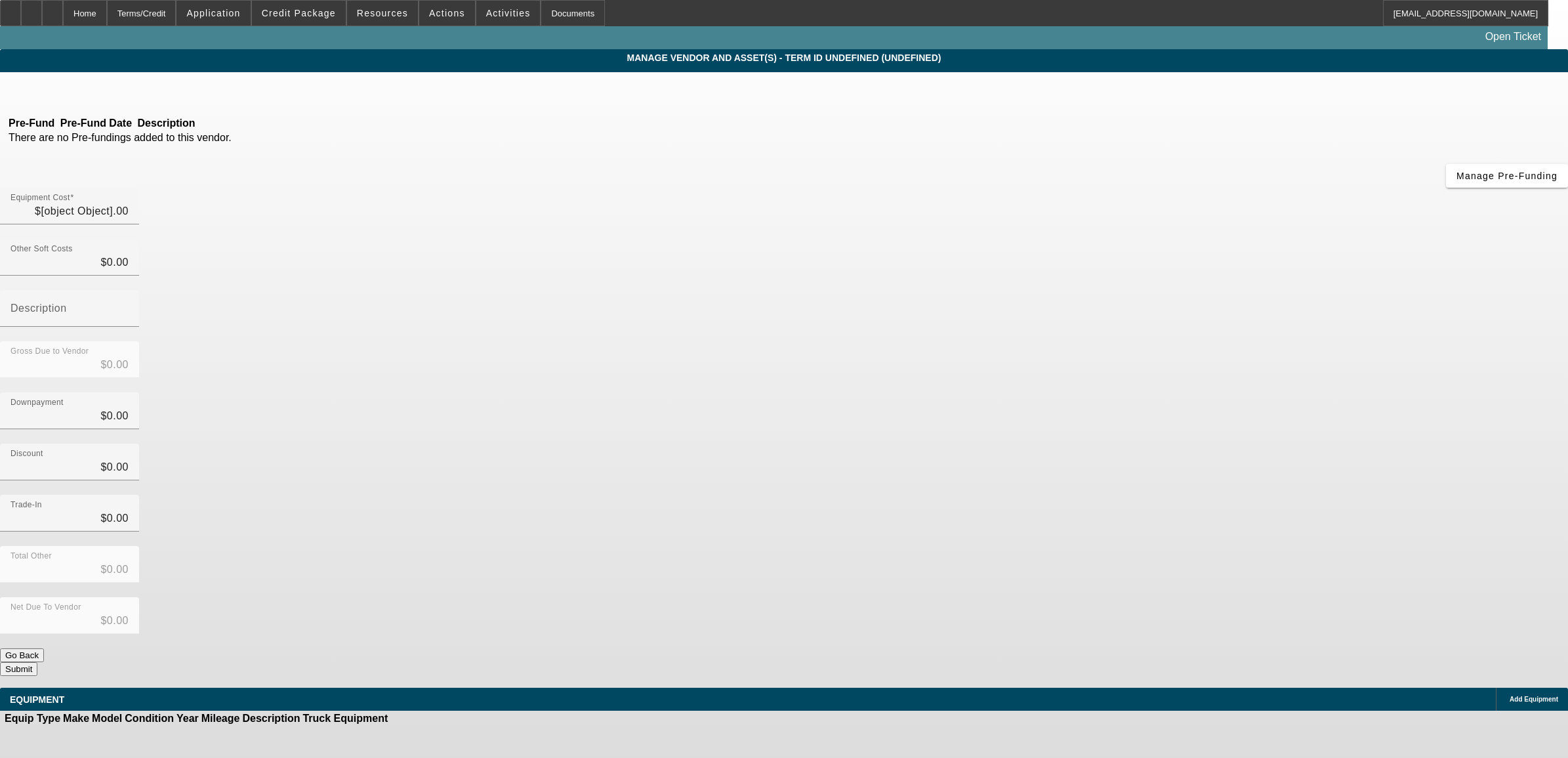
type input "$60,774.00"
type input "$2,413.00"
type input "$63,187.00"
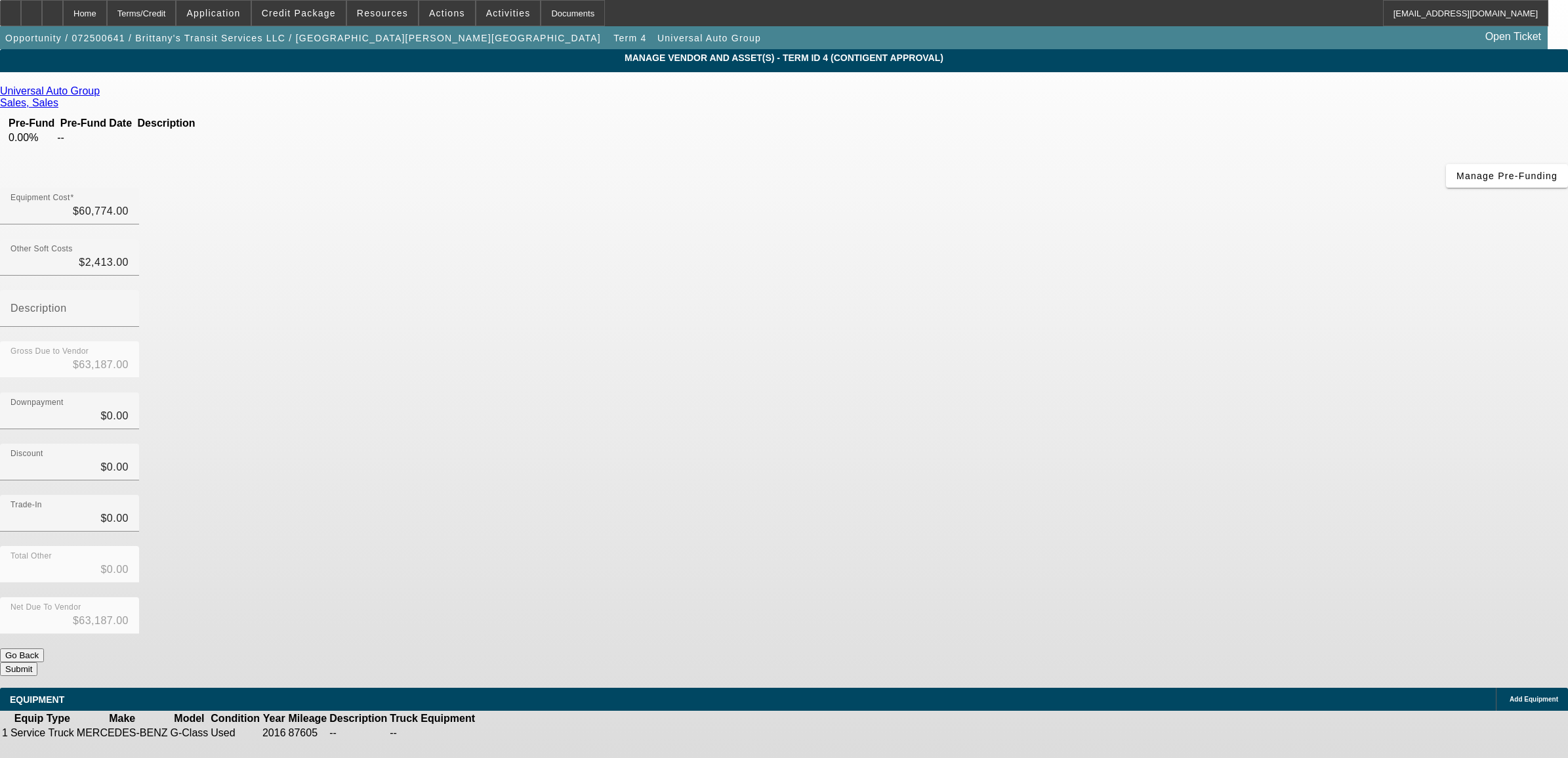
click at [517, 734] on icon at bounding box center [517, 734] width 0 height 0
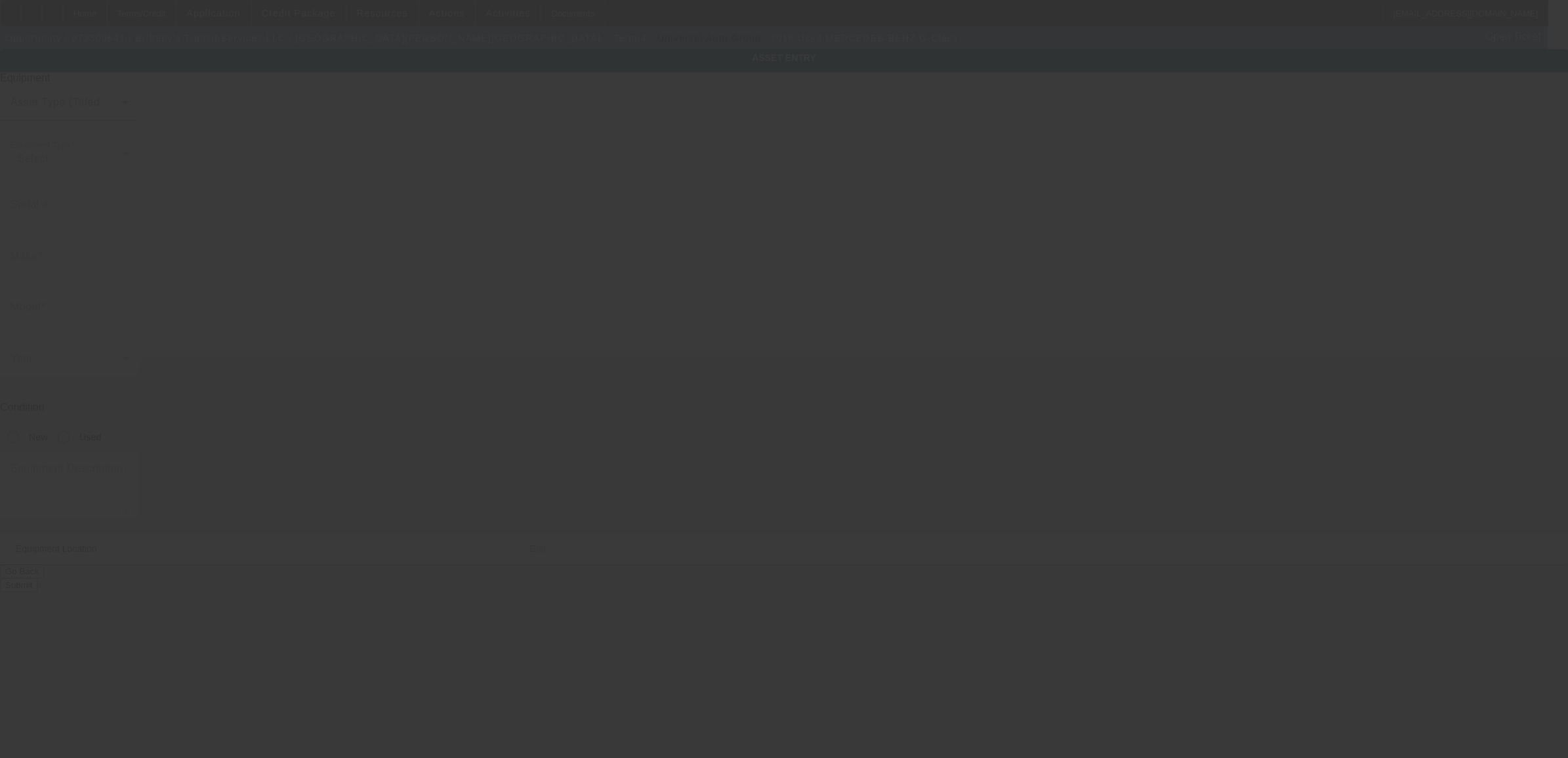
type input "[US_VEHICLE_IDENTIFICATION_NUMBER]"
type input "MERCEDES-BENZ"
type input "G-Class"
radio input "true"
type input "[STREET_ADDRESS][PERSON_NAME]"
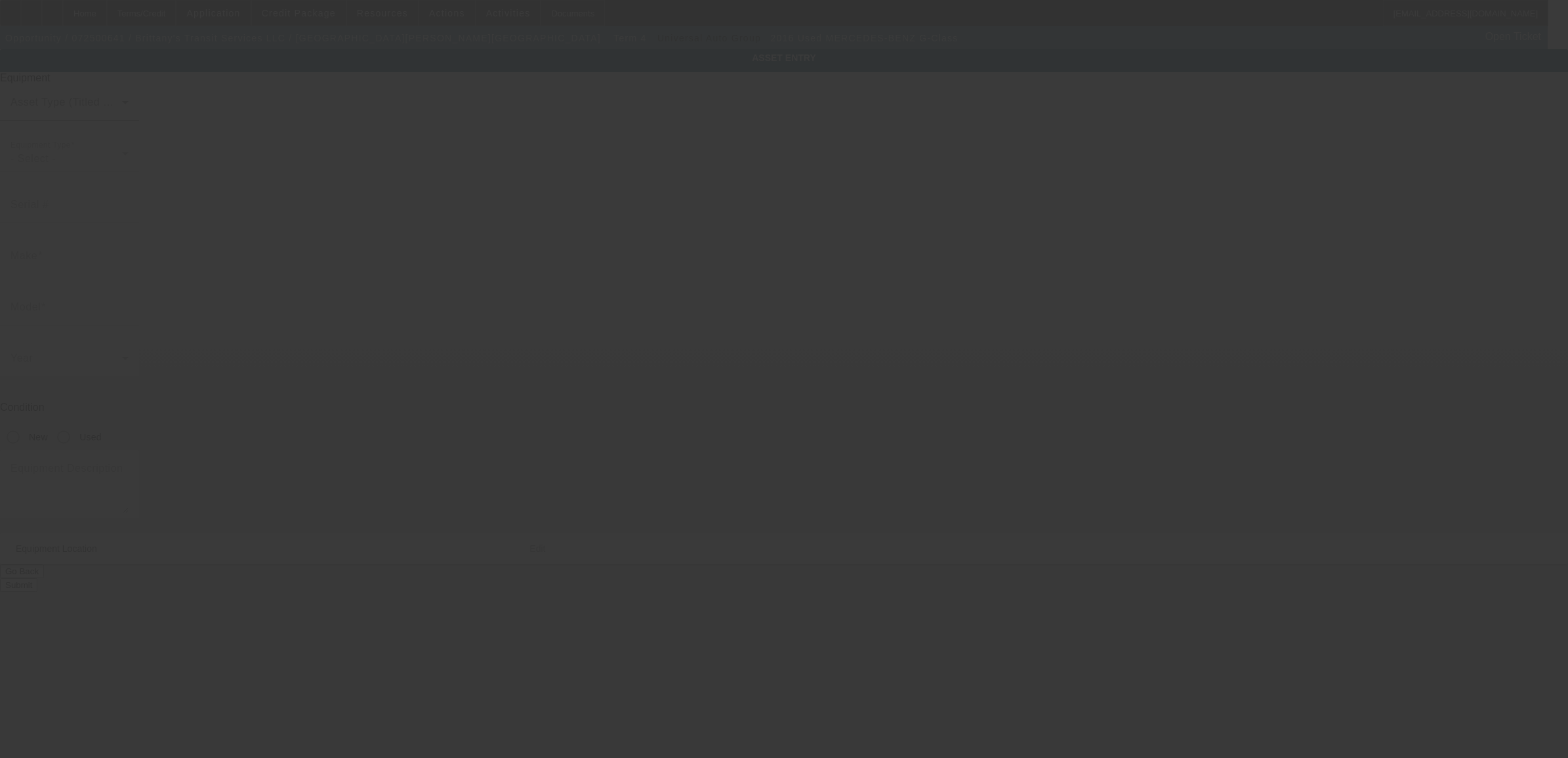
type input "[PERSON_NAME]"
type input "23093"
type input "[PERSON_NAME]"
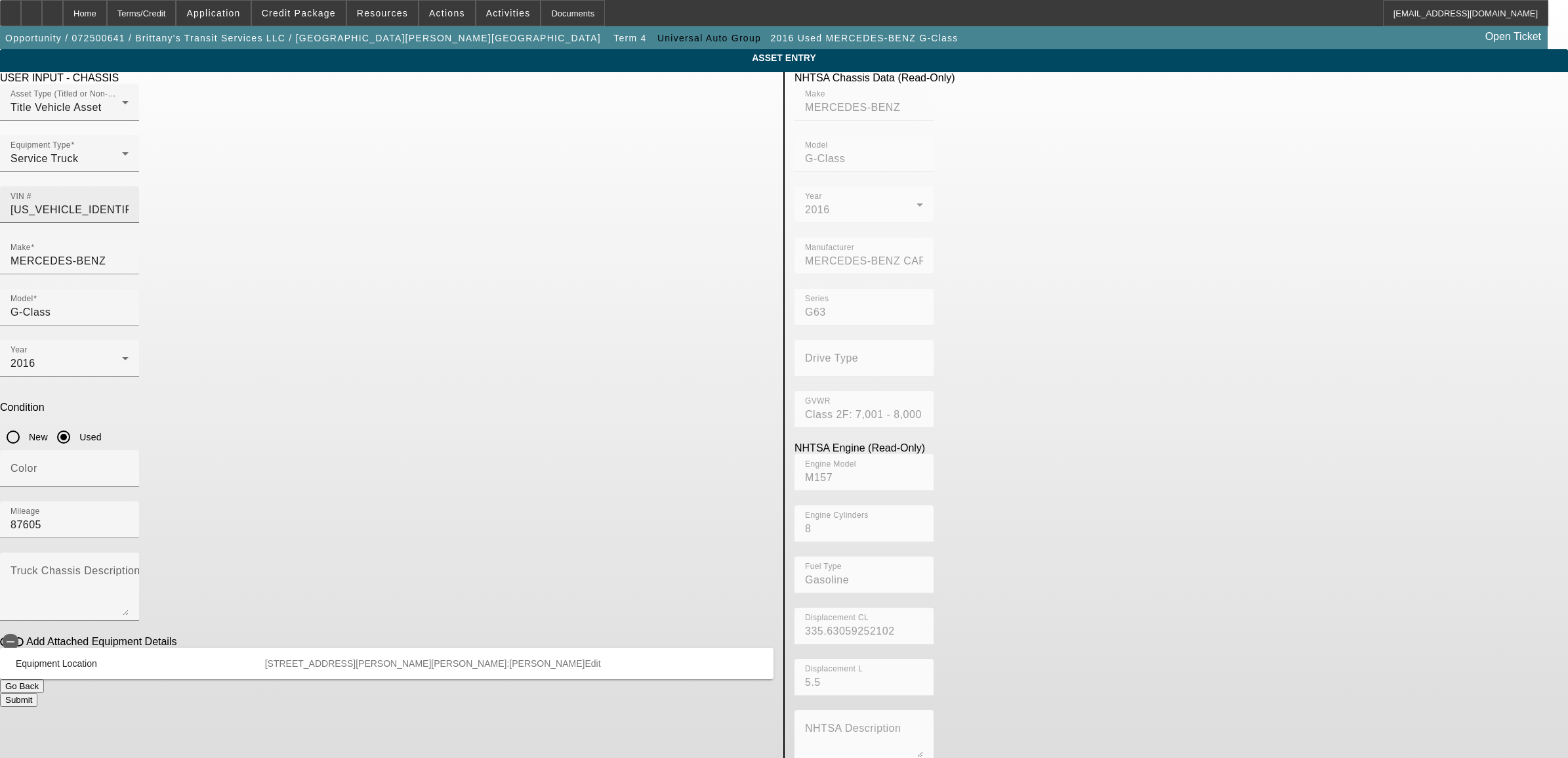
click at [128, 203] on input "[US_VEHICLE_IDENTIFICATION_NUMBER]" at bounding box center [69, 210] width 118 height 15
type input "MERCEDES-BENZ"
type input "G-Class"
type input "MERCEDES-BENZ CARS"
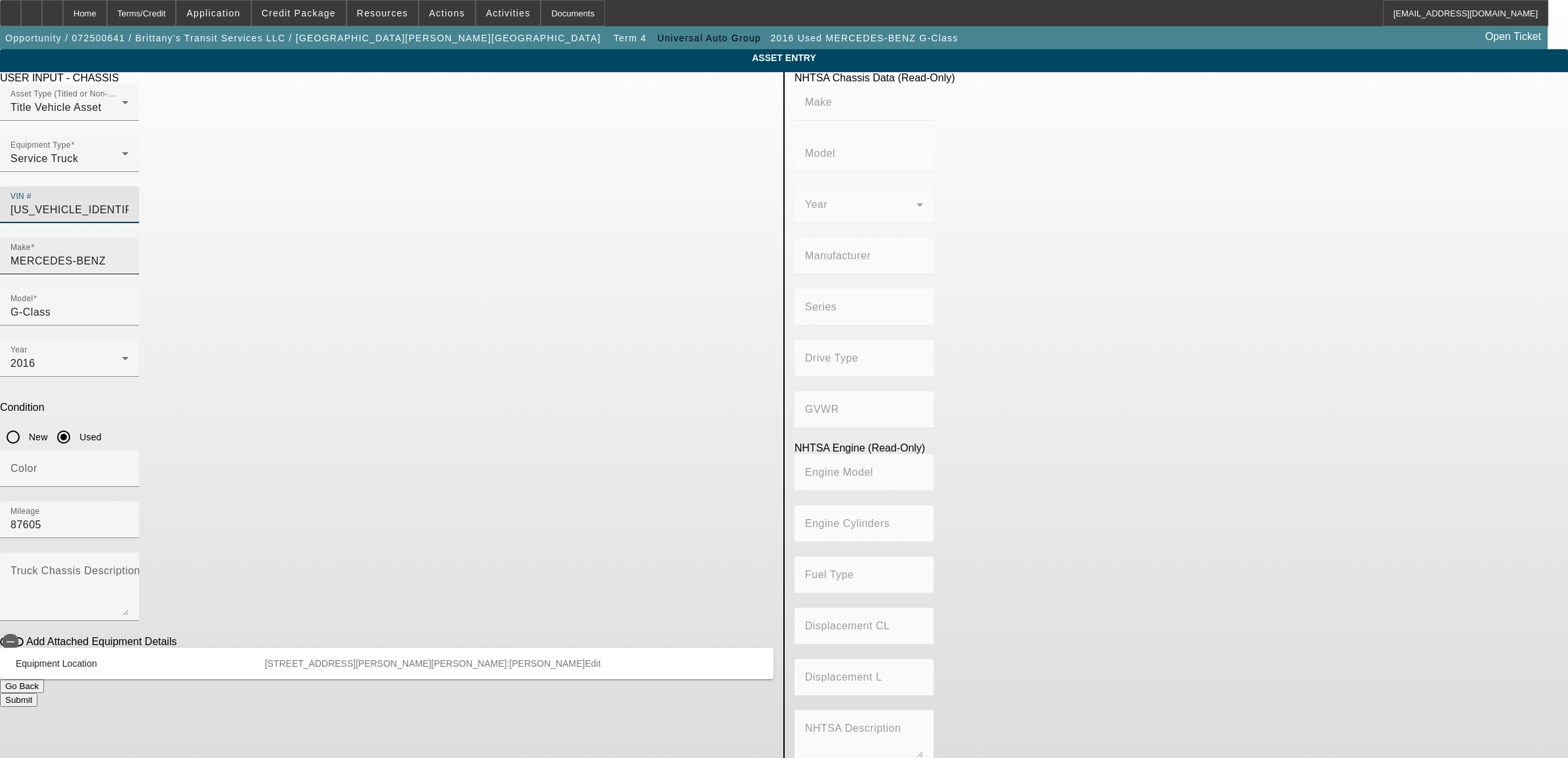
type input "G63"
type input "Class 2F: 7,001 - 8,000 lb (3,175 - 3,629 kg)"
type input "M157"
type input "8"
type input "Gasoline"
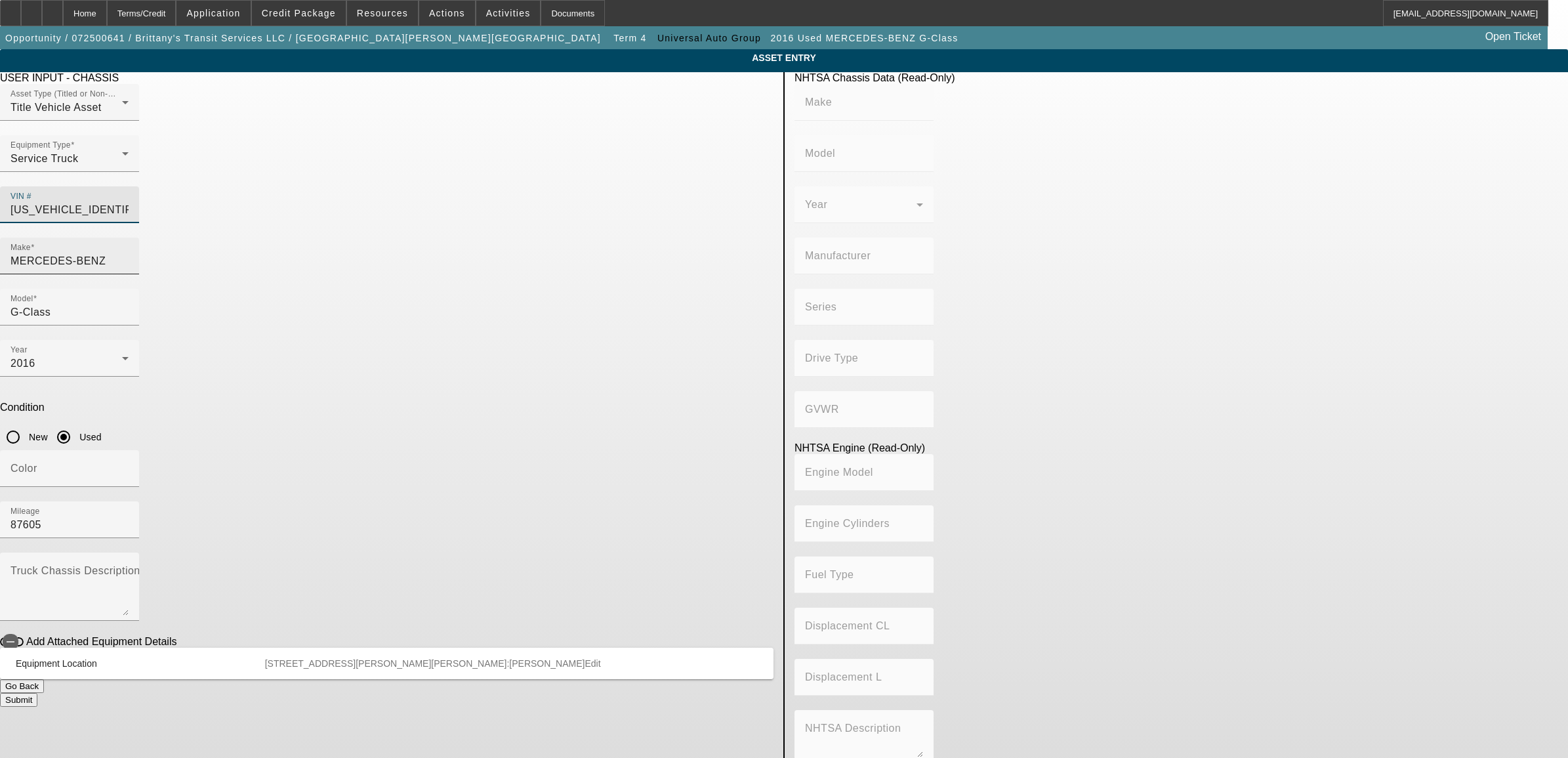
type input "335.63059252102"
type input "5.5"
click at [128, 254] on input "MERCEDES-BENZ" at bounding box center [69, 261] width 118 height 15
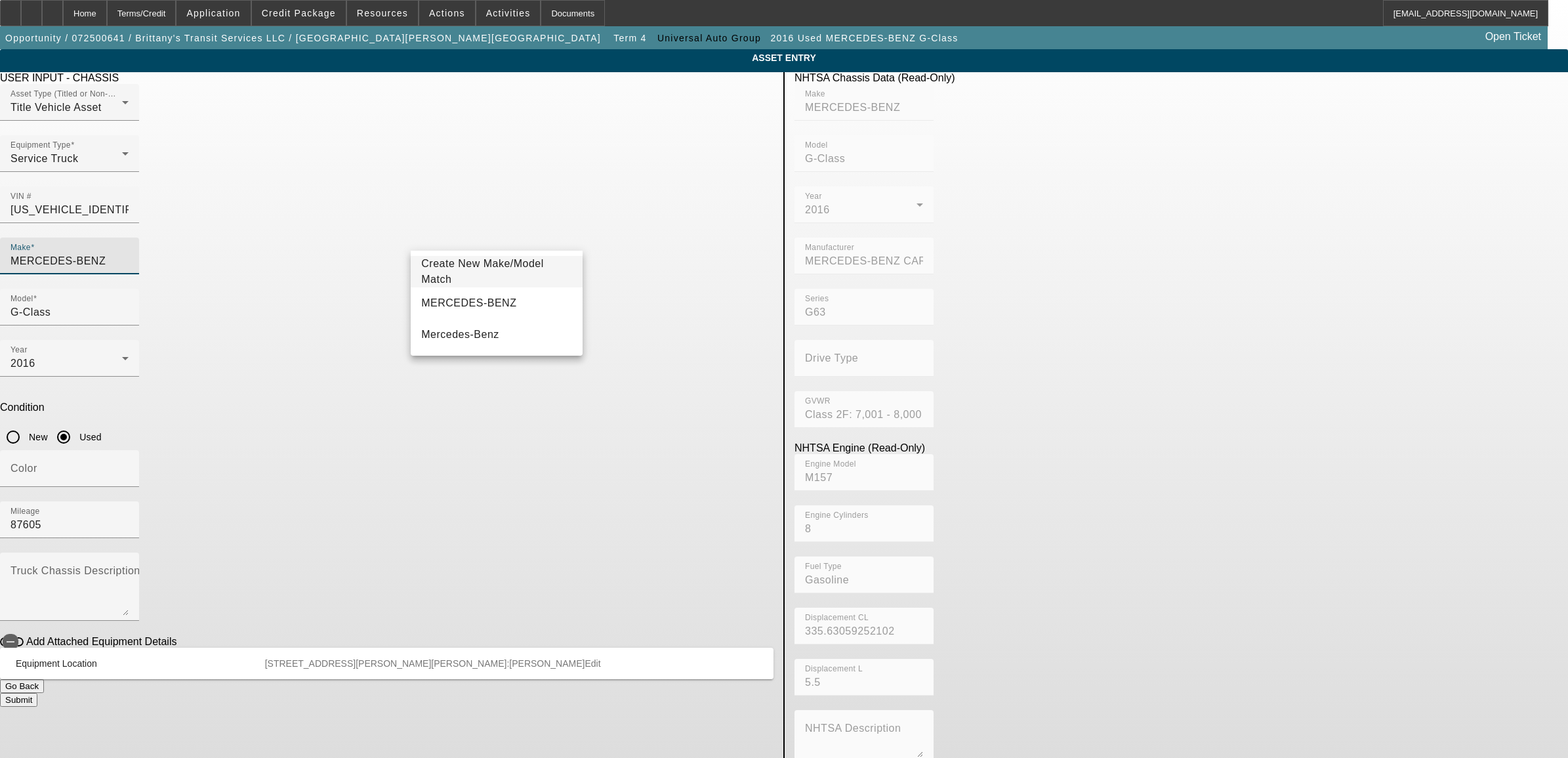
click at [371, 279] on app-asset-collateral-manage "ASSET ENTRY Delete asset USER INPUT - CHASSIS Asset Type (Titled or Non-Titled)…" at bounding box center [784, 413] width 1568 height 728
click at [307, 432] on app-asset-collateral-manage "ASSET ENTRY Delete asset USER INPUT - CHASSIS Asset Type (Titled or Non-Titled)…" at bounding box center [784, 413] width 1568 height 728
click at [37, 693] on button "Submit" at bounding box center [19, 699] width 37 height 14
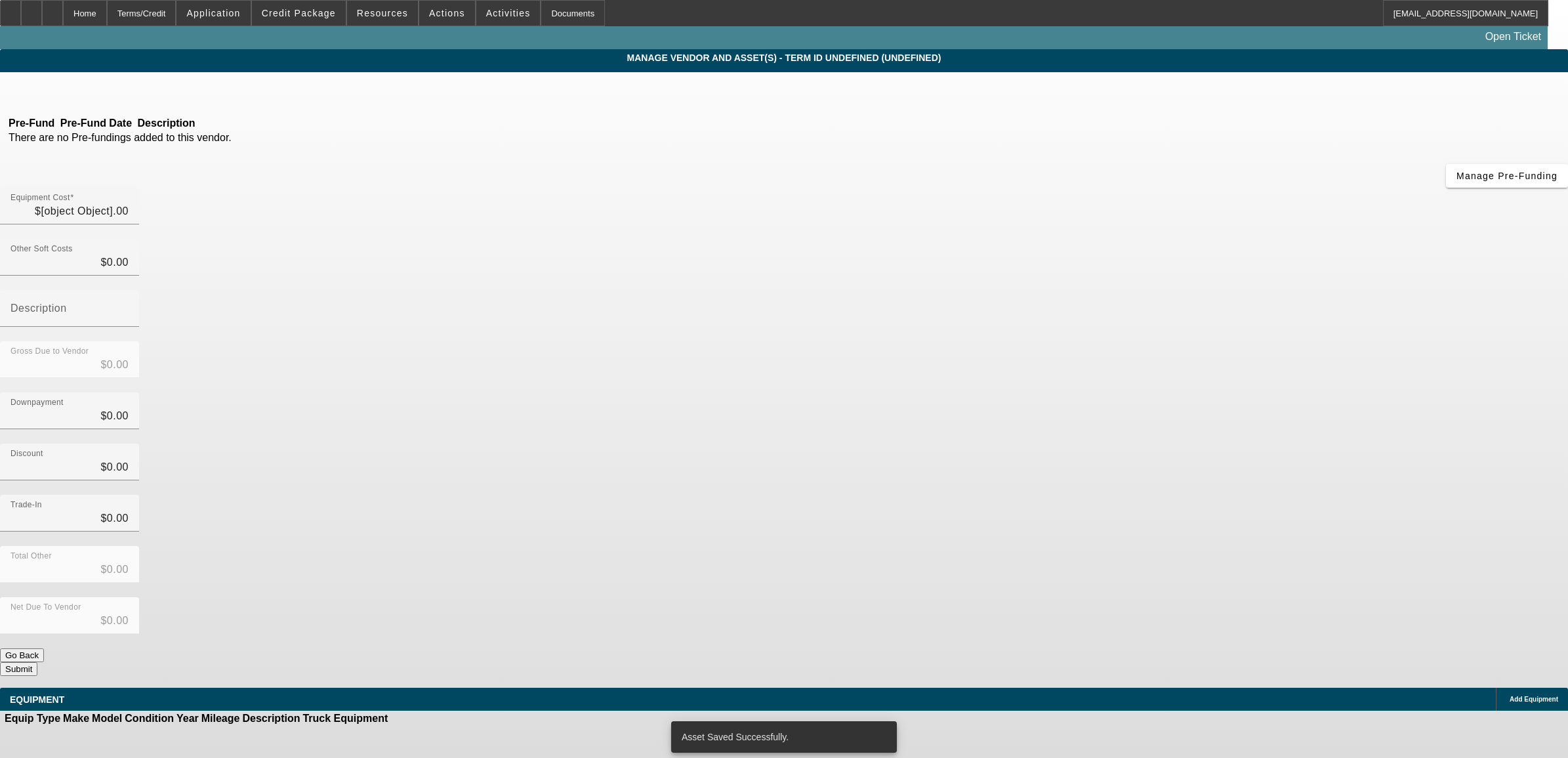
type input "$60,774.00"
type input "$2,413.00"
type input "$63,187.00"
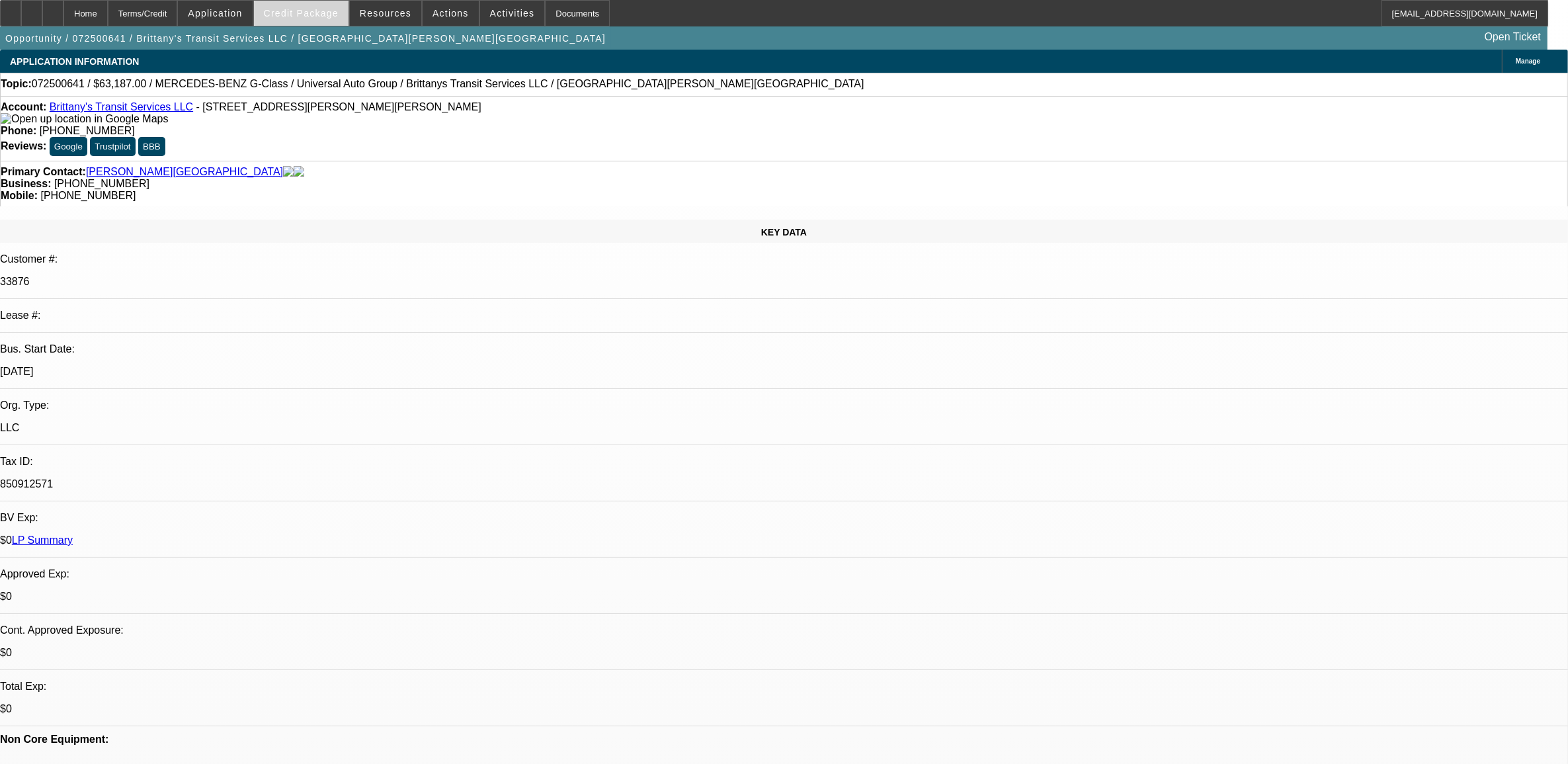
select select "0"
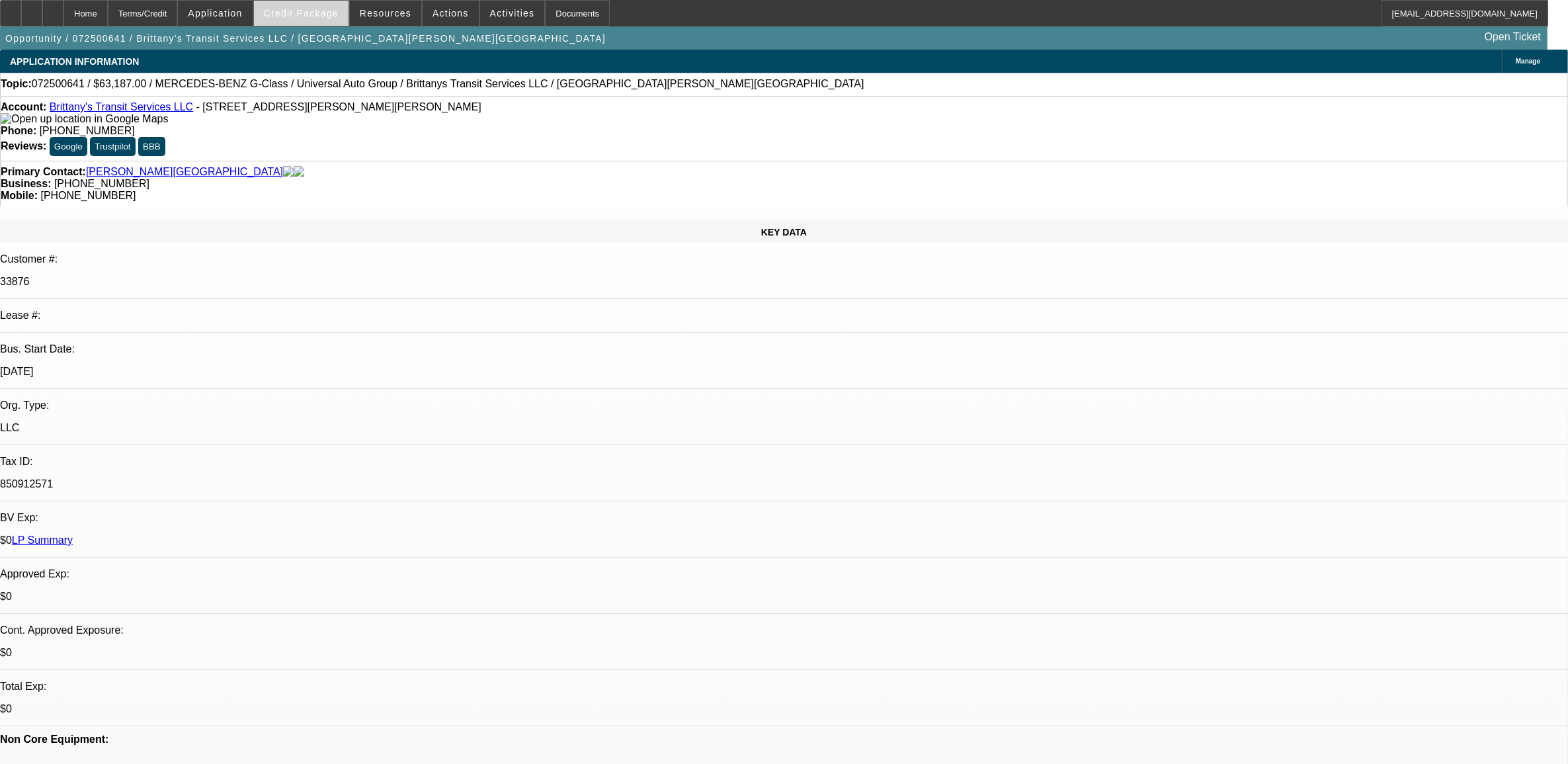
select select "0"
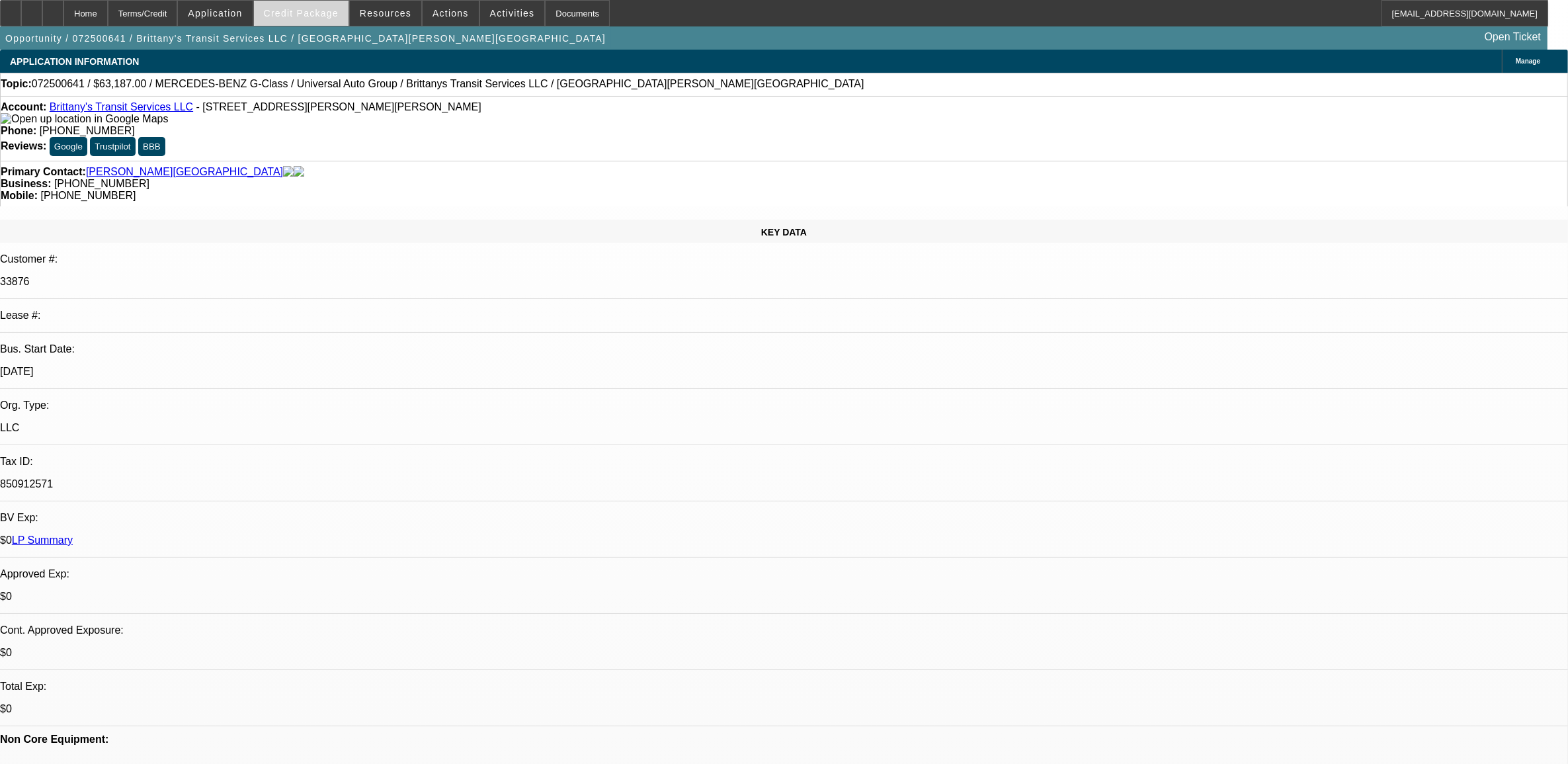
select select "0"
click at [292, 11] on span "Credit Package" at bounding box center [301, 13] width 75 height 11
select select "1"
select select "2"
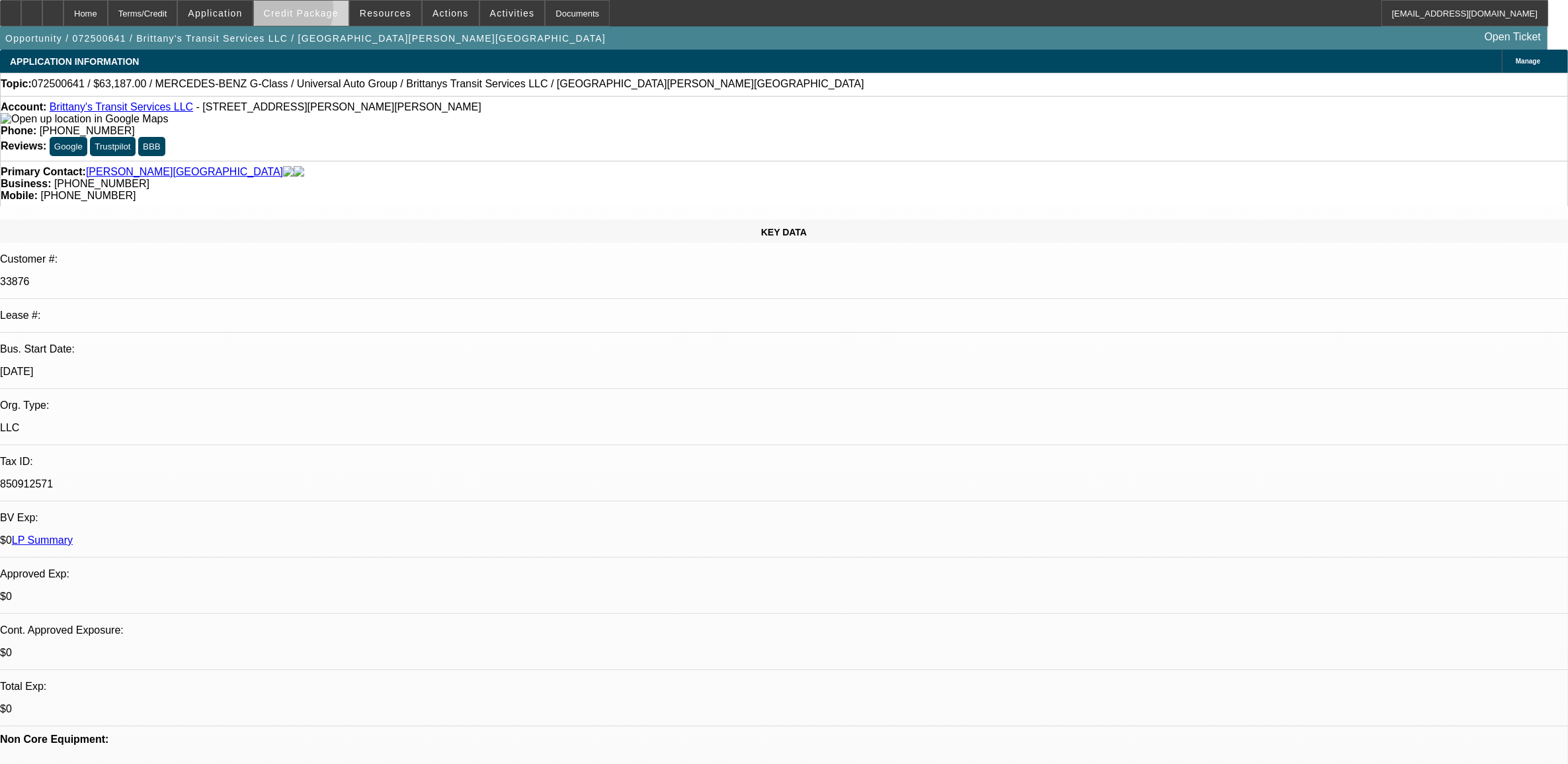
select select "6"
select select "1"
select select "6"
select select "1"
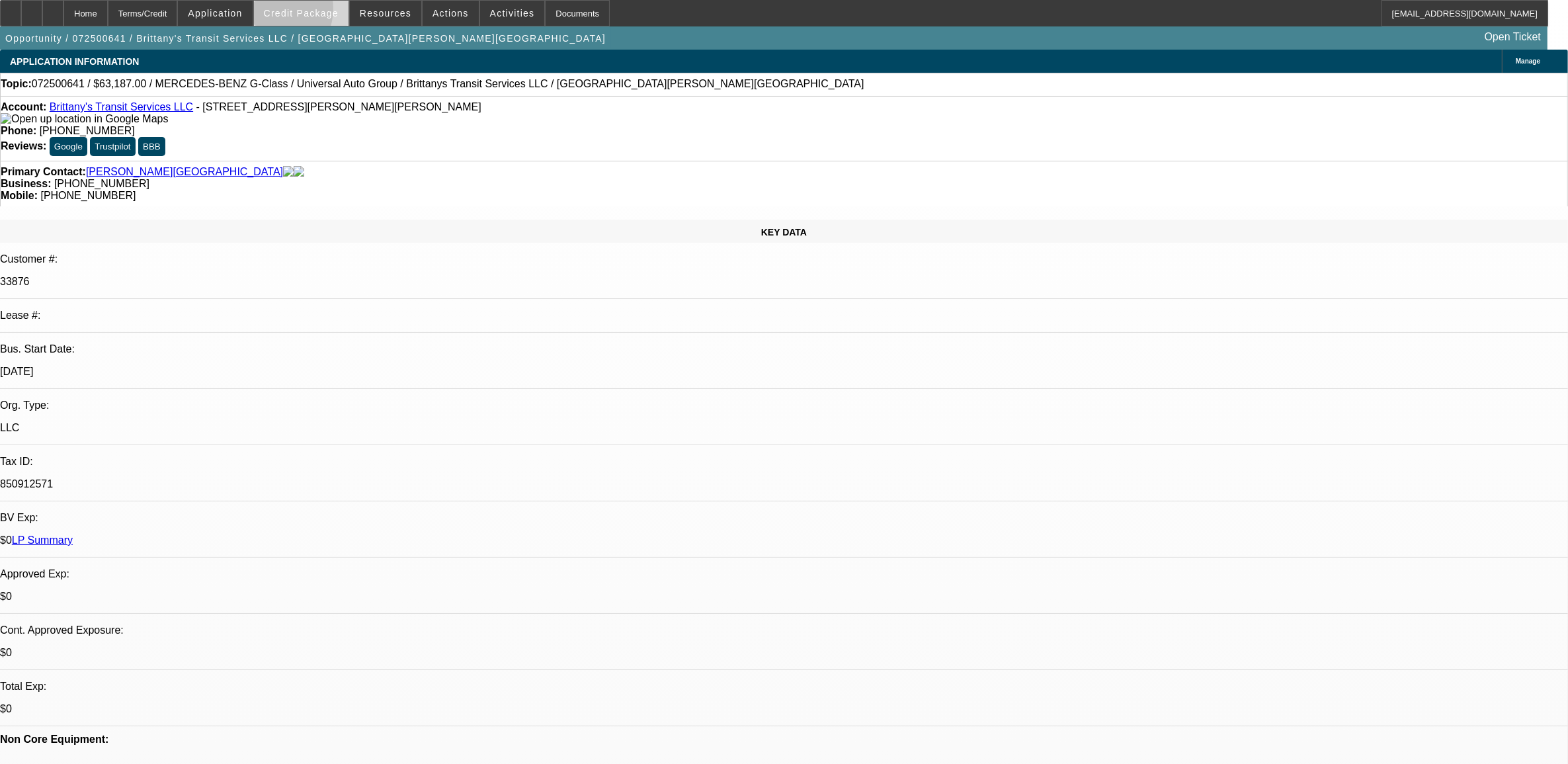
select select "1"
select select "6"
select select "1"
select select "6"
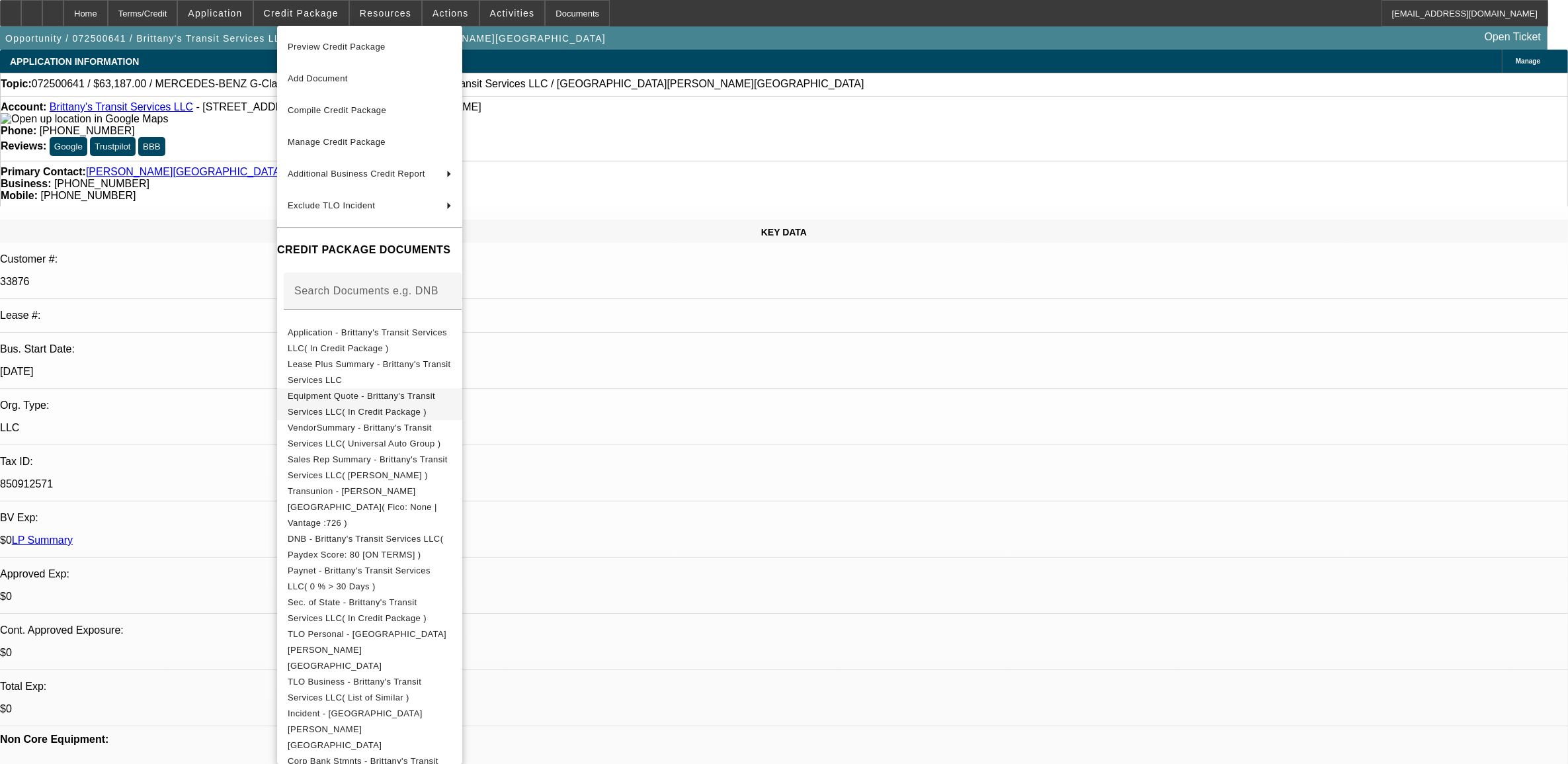
click at [361, 398] on span "Equipment Quote - Brittany's Transit Services LLC( In Credit Package )" at bounding box center [361, 402] width 147 height 25
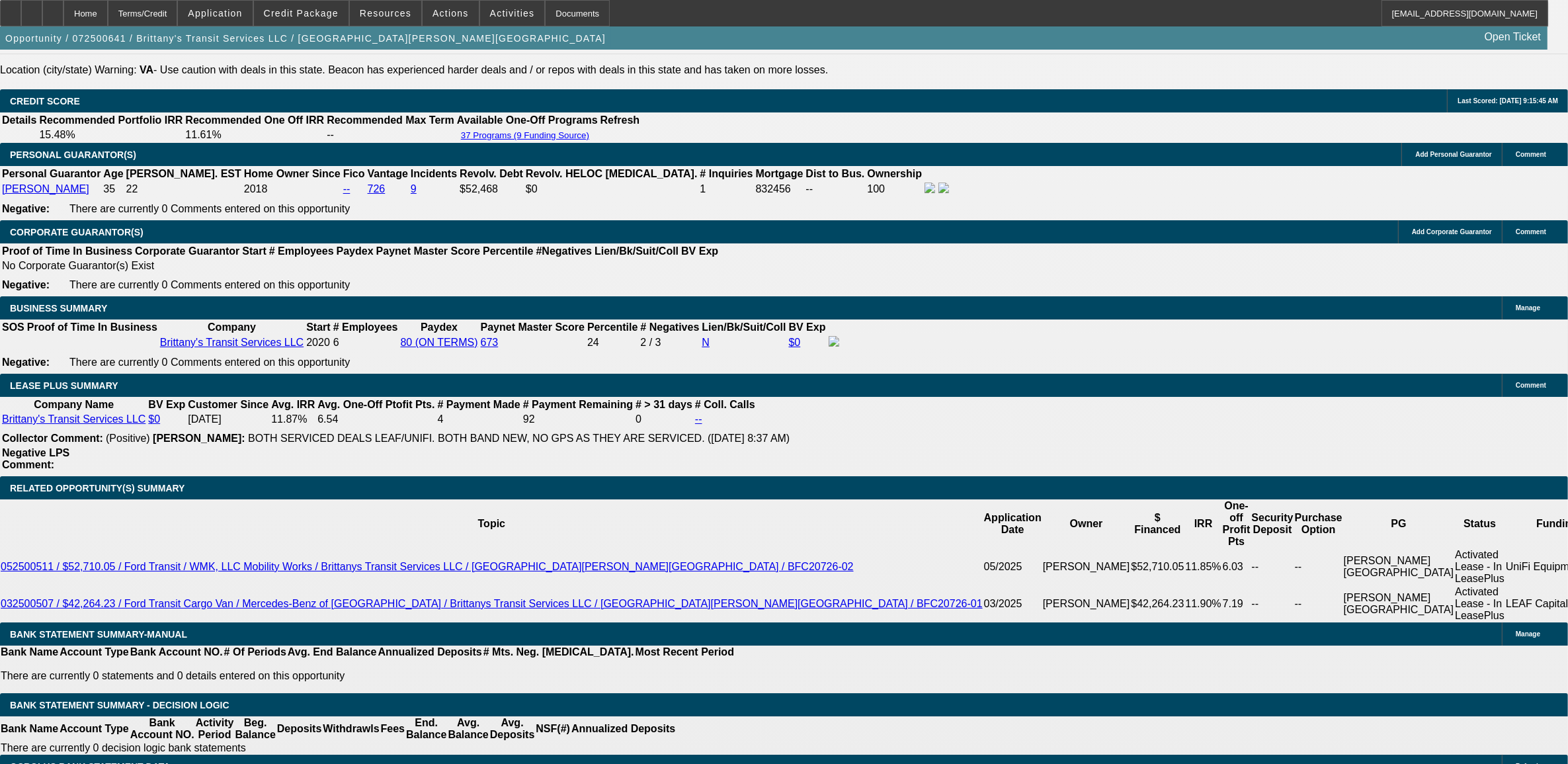
scroll to position [1902, 0]
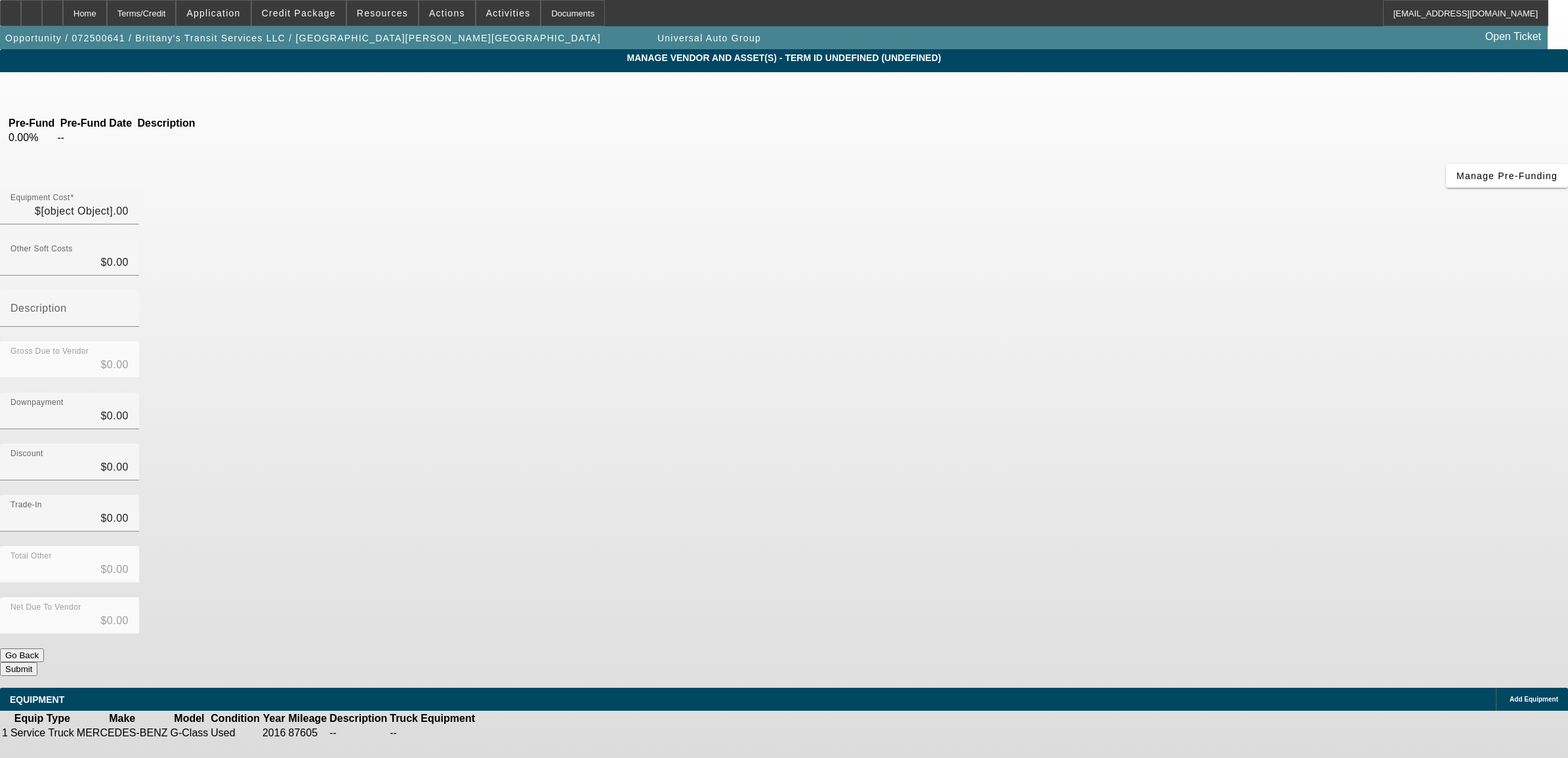
type input "$60,774.00"
type input "$2,413.00"
type input "$63,187.00"
click at [103, 93] on icon at bounding box center [103, 91] width 0 height 11
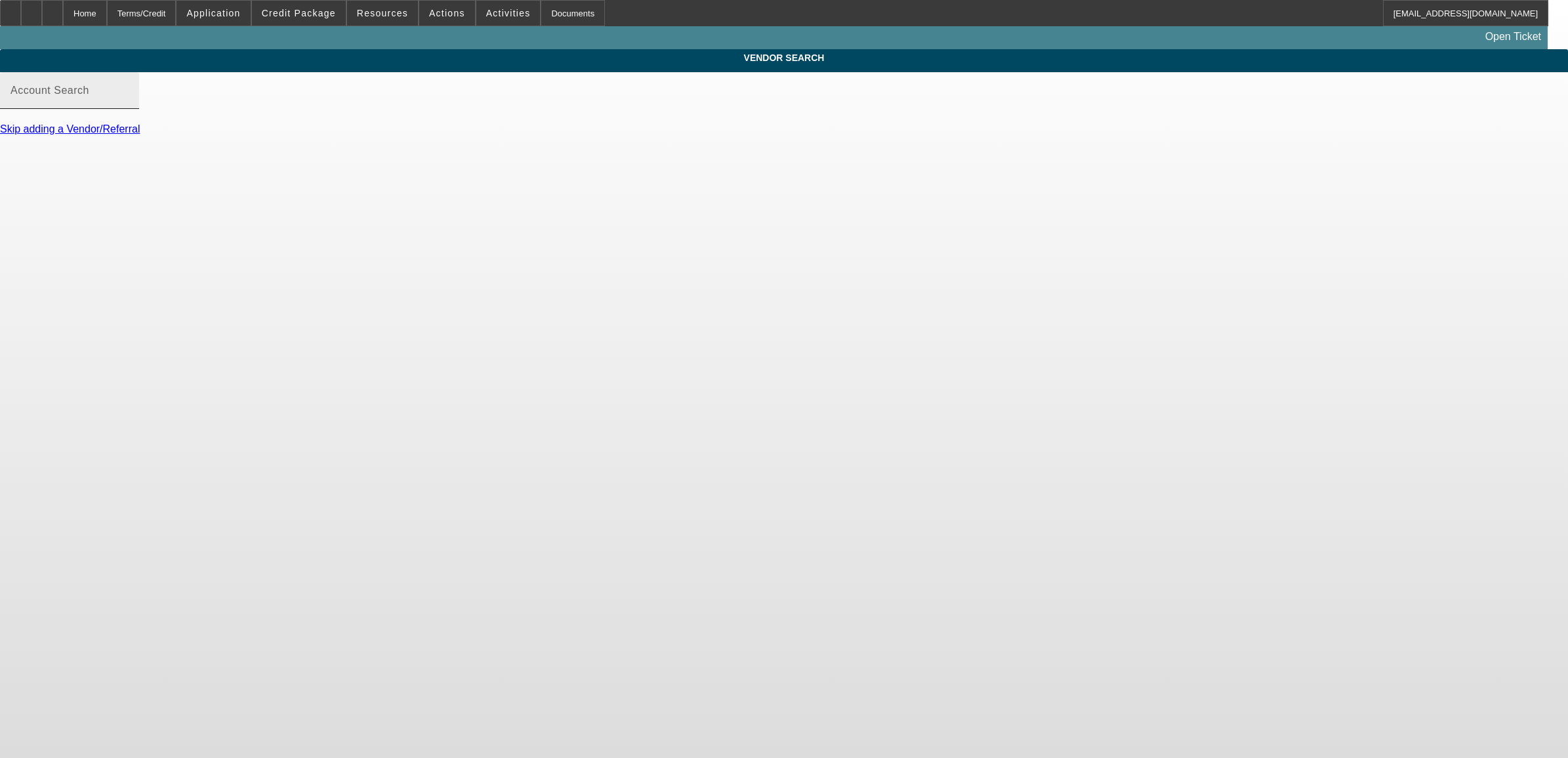
click at [128, 104] on input "Account Search" at bounding box center [69, 95] width 118 height 15
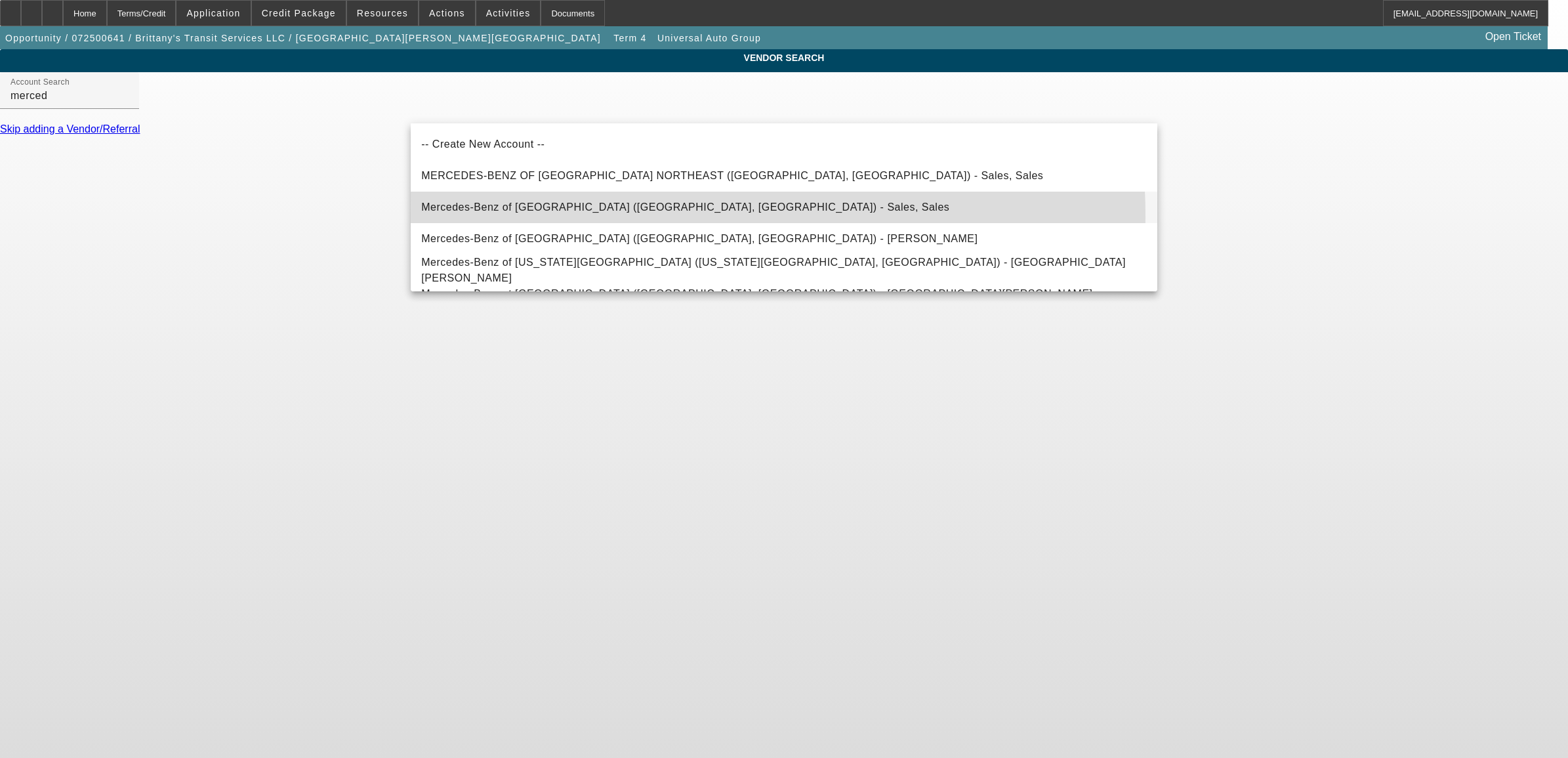
click at [573, 217] on mat-option "Mercedes-Benz of Fredericksburg (Fredericksburg, VA) - Sales, Sales" at bounding box center [784, 207] width 746 height 32
type input "Mercedes-Benz of Fredericksburg (Fredericksburg, VA) - Sales, Sales"
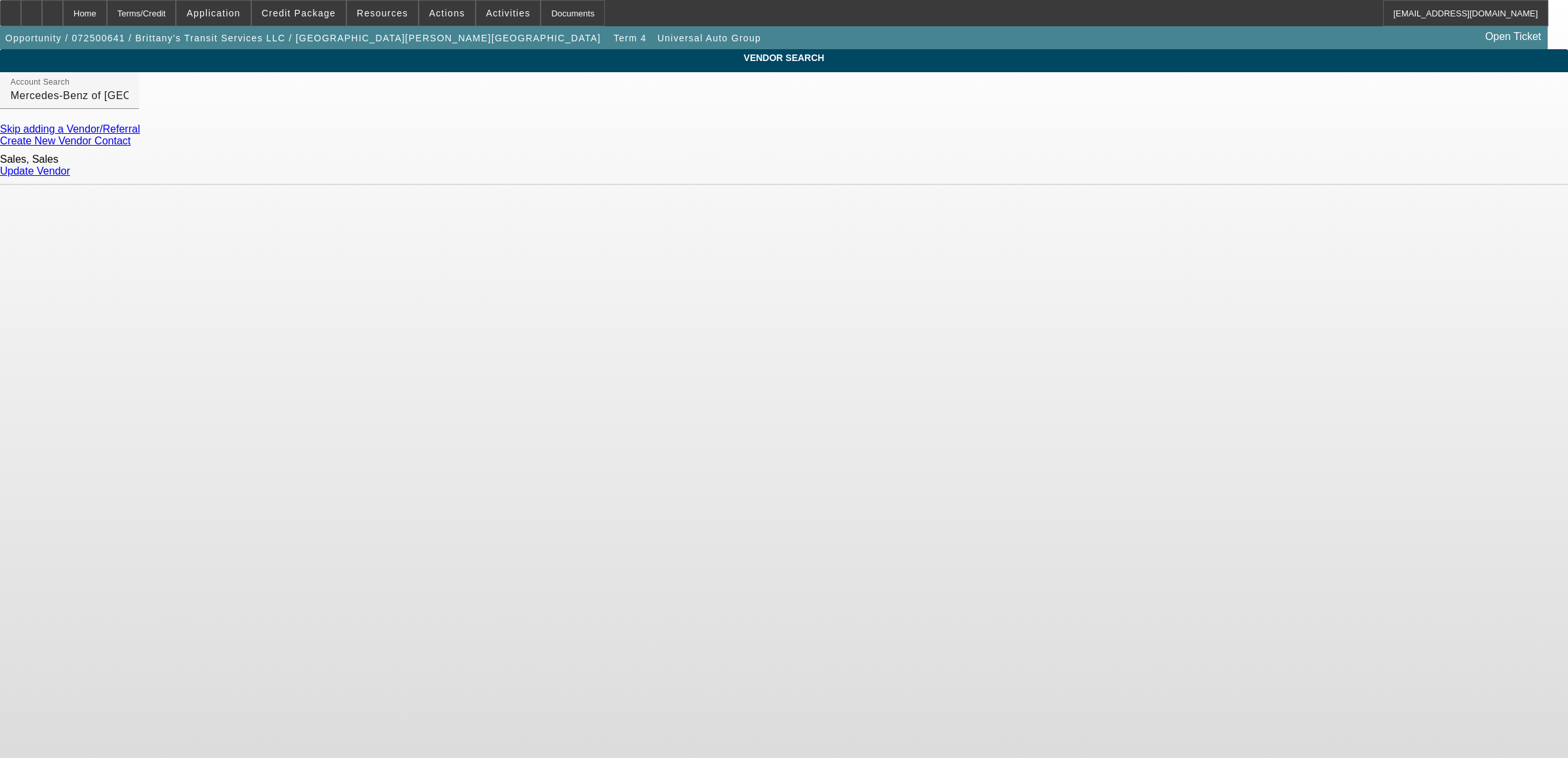
click at [70, 172] on link "Update Vendor" at bounding box center [35, 171] width 70 height 11
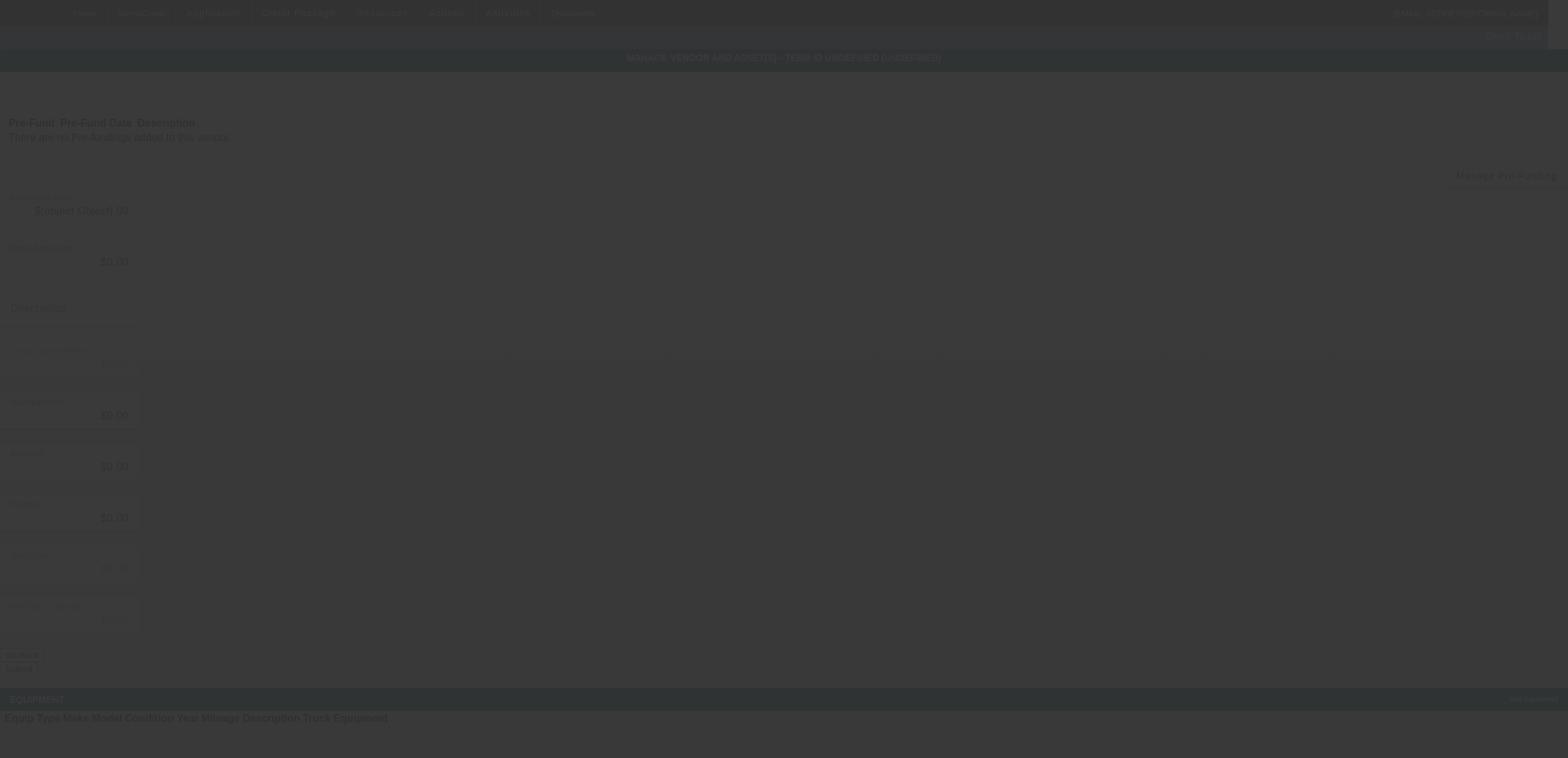
type input "$60,774.00"
type input "$2,413.00"
type input "$63,187.00"
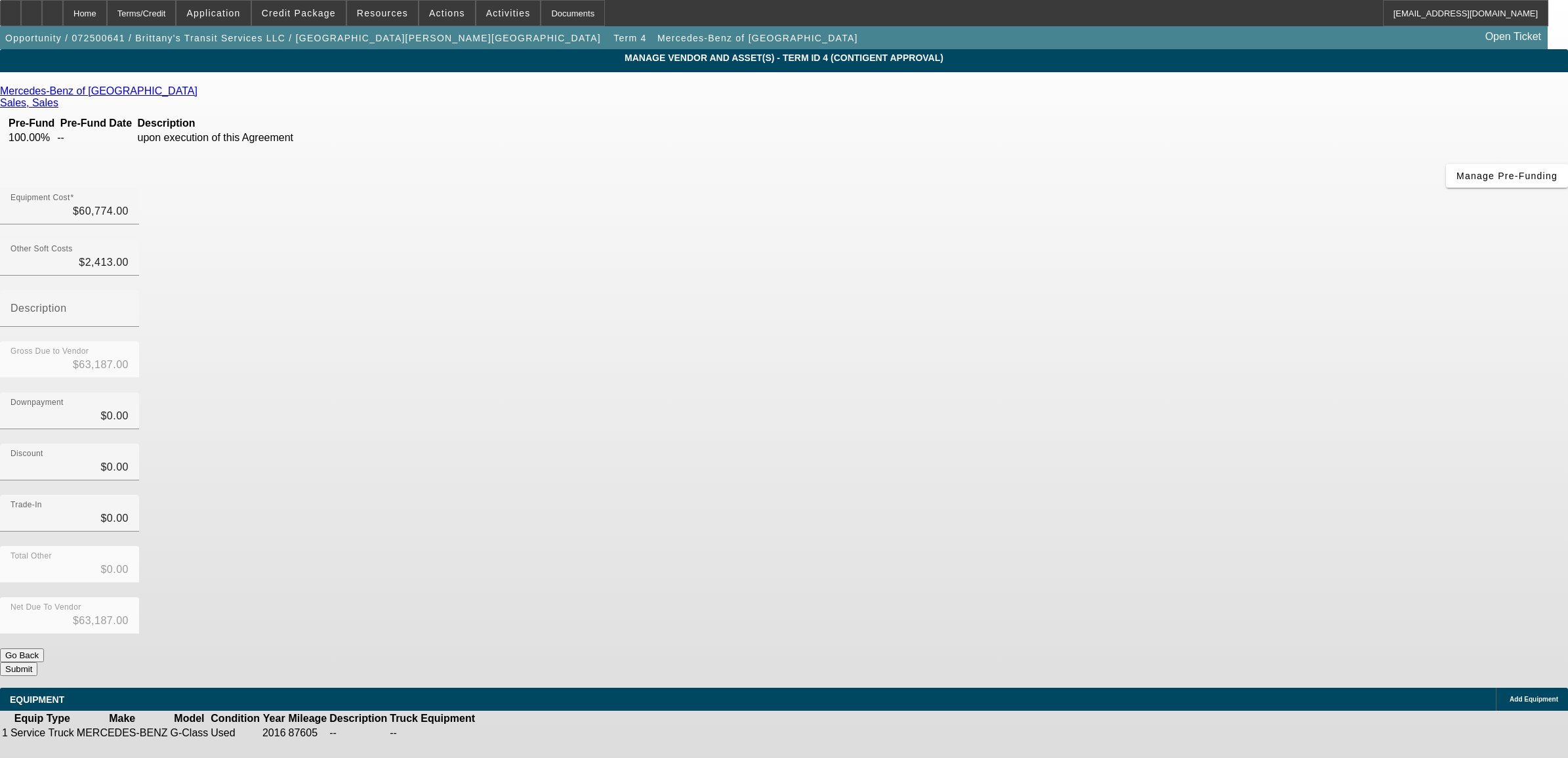
click at [198, 95] on link "Mercedes-Benz of [GEOGRAPHIC_DATA]" at bounding box center [98, 91] width 198 height 12
click at [107, 10] on div "Home" at bounding box center [85, 13] width 44 height 26
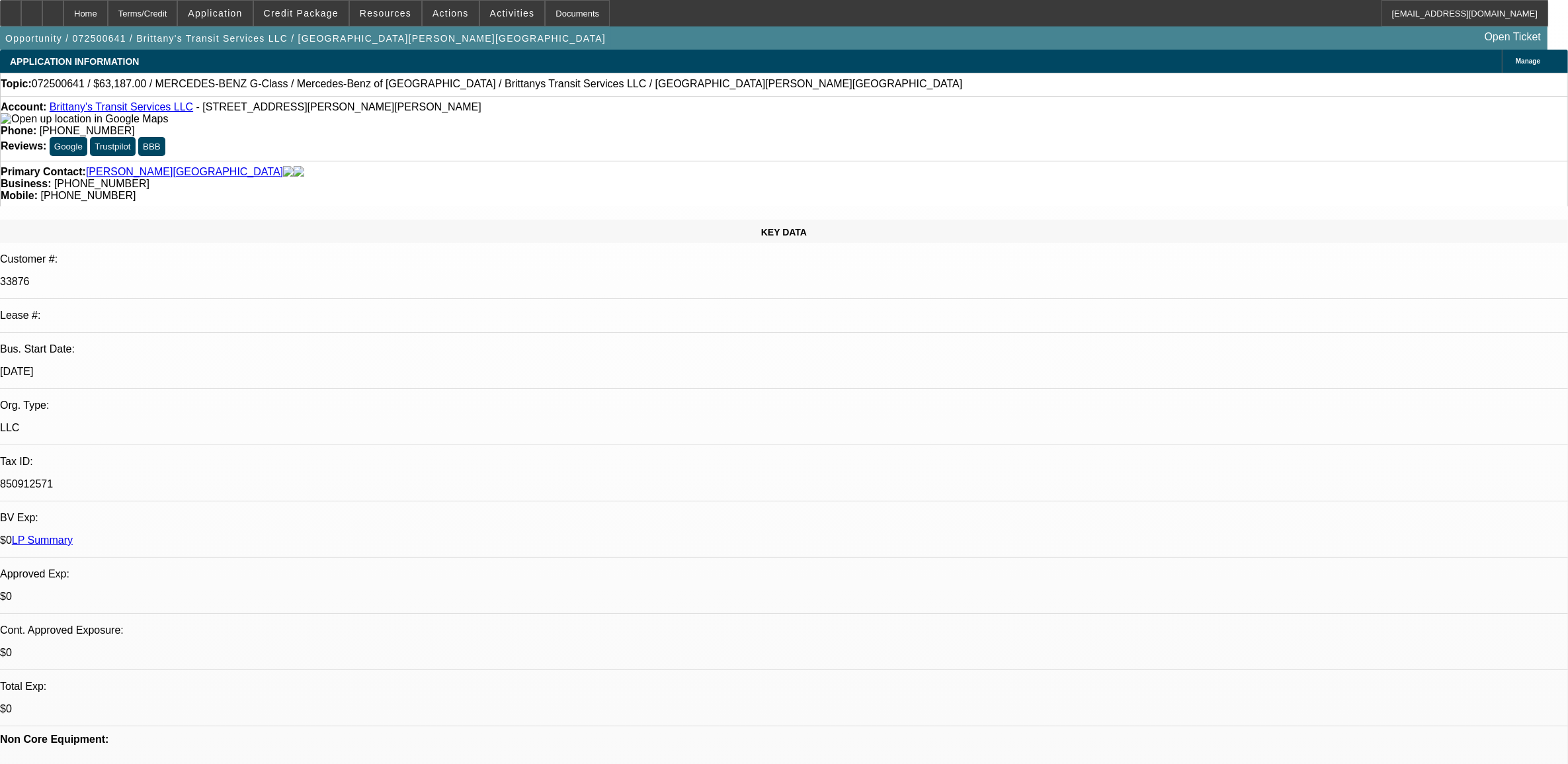
select select "0"
select select "2"
select select "0"
select select "6"
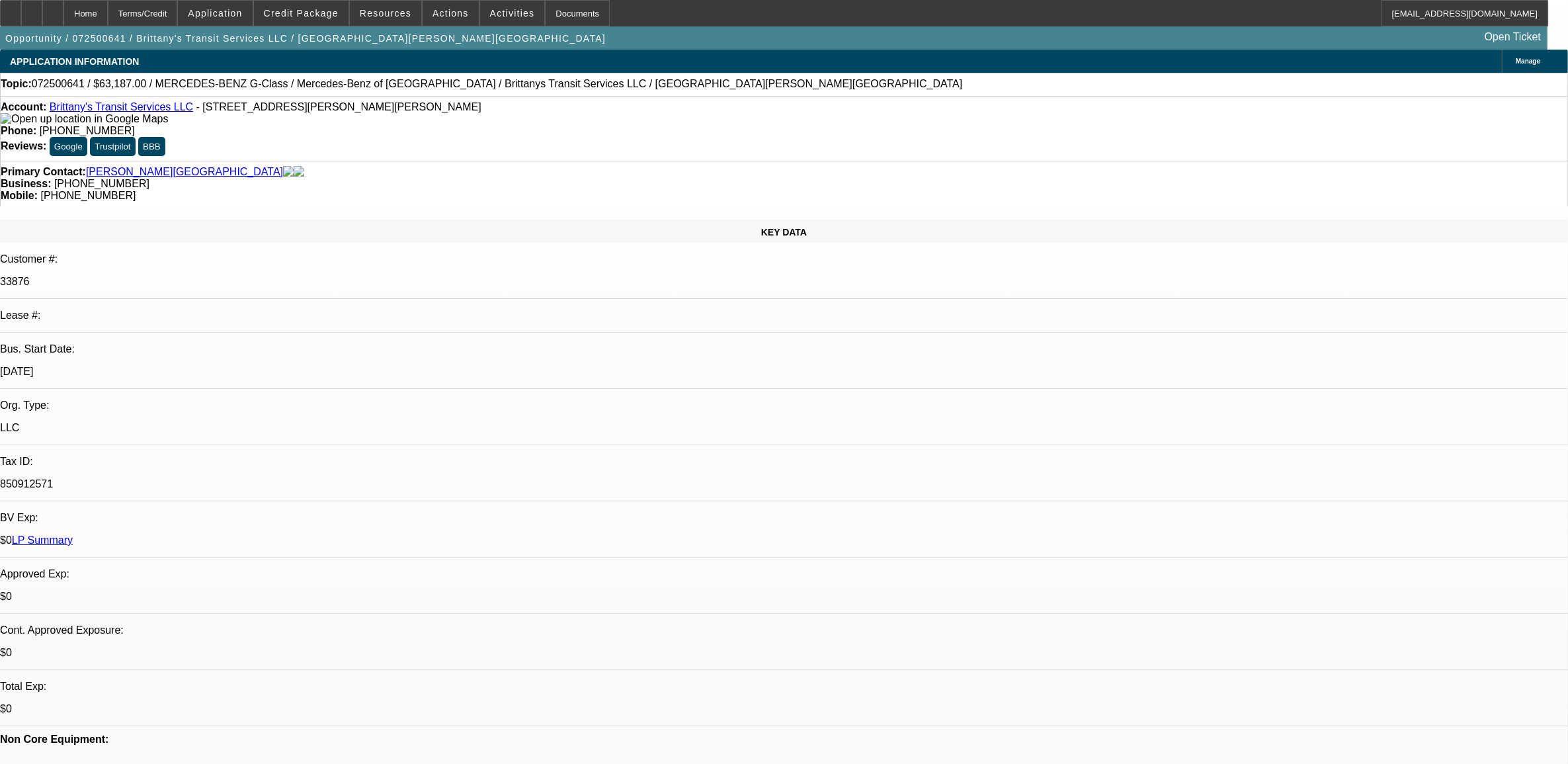
select select "0"
select select "6"
select select "0"
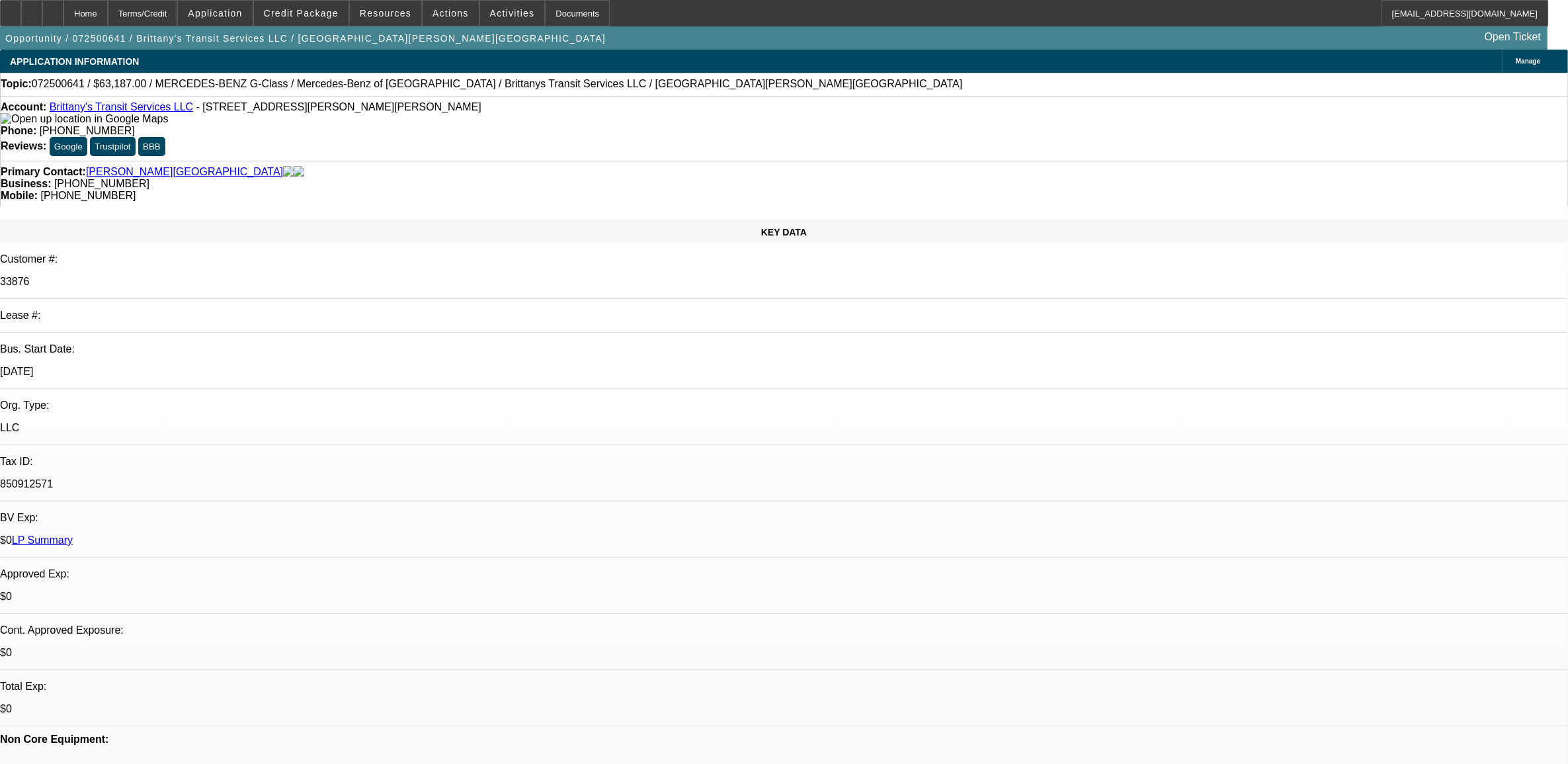
select select "0"
select select "6"
select select "0"
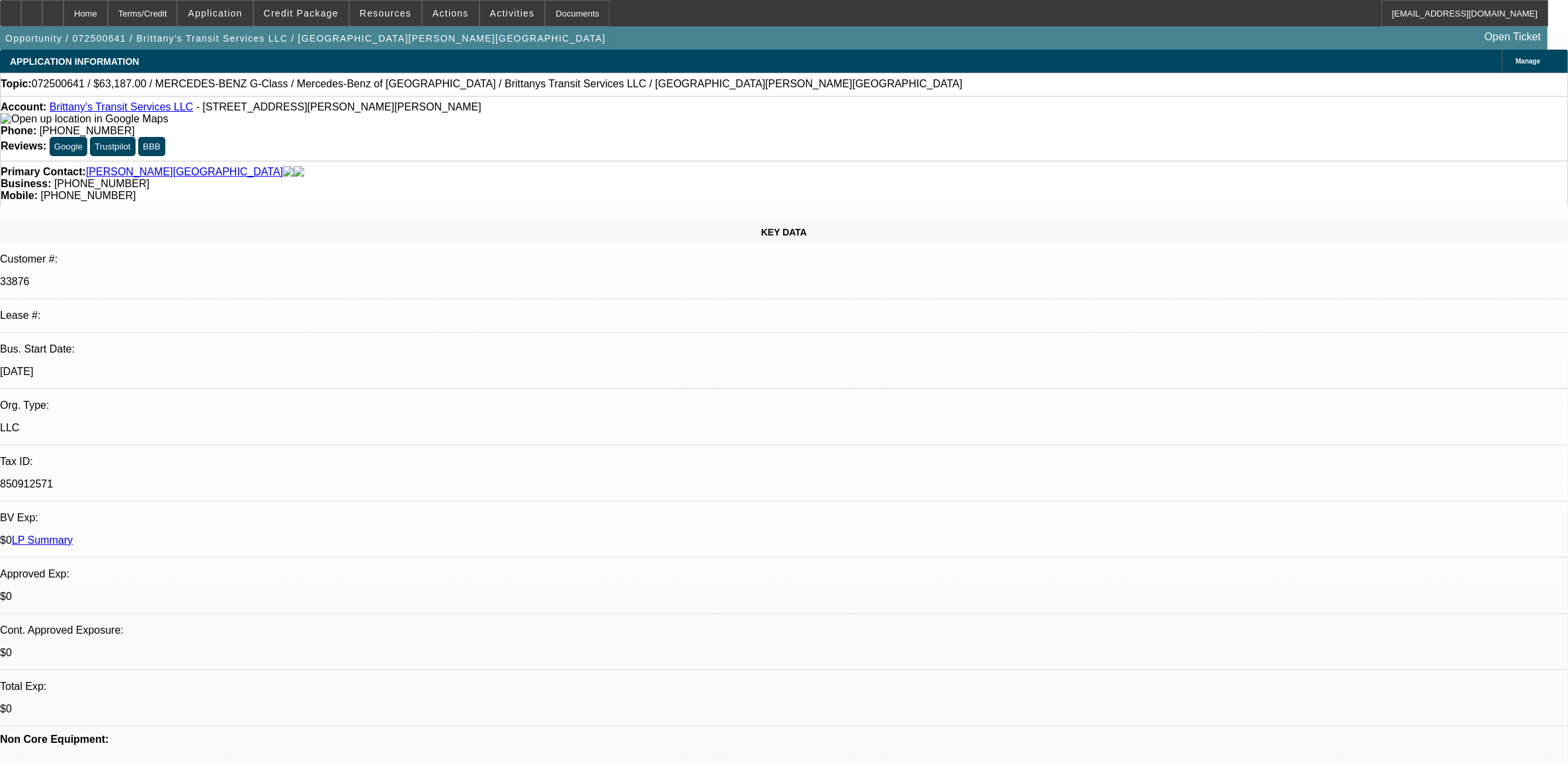
select select "0"
select select "6"
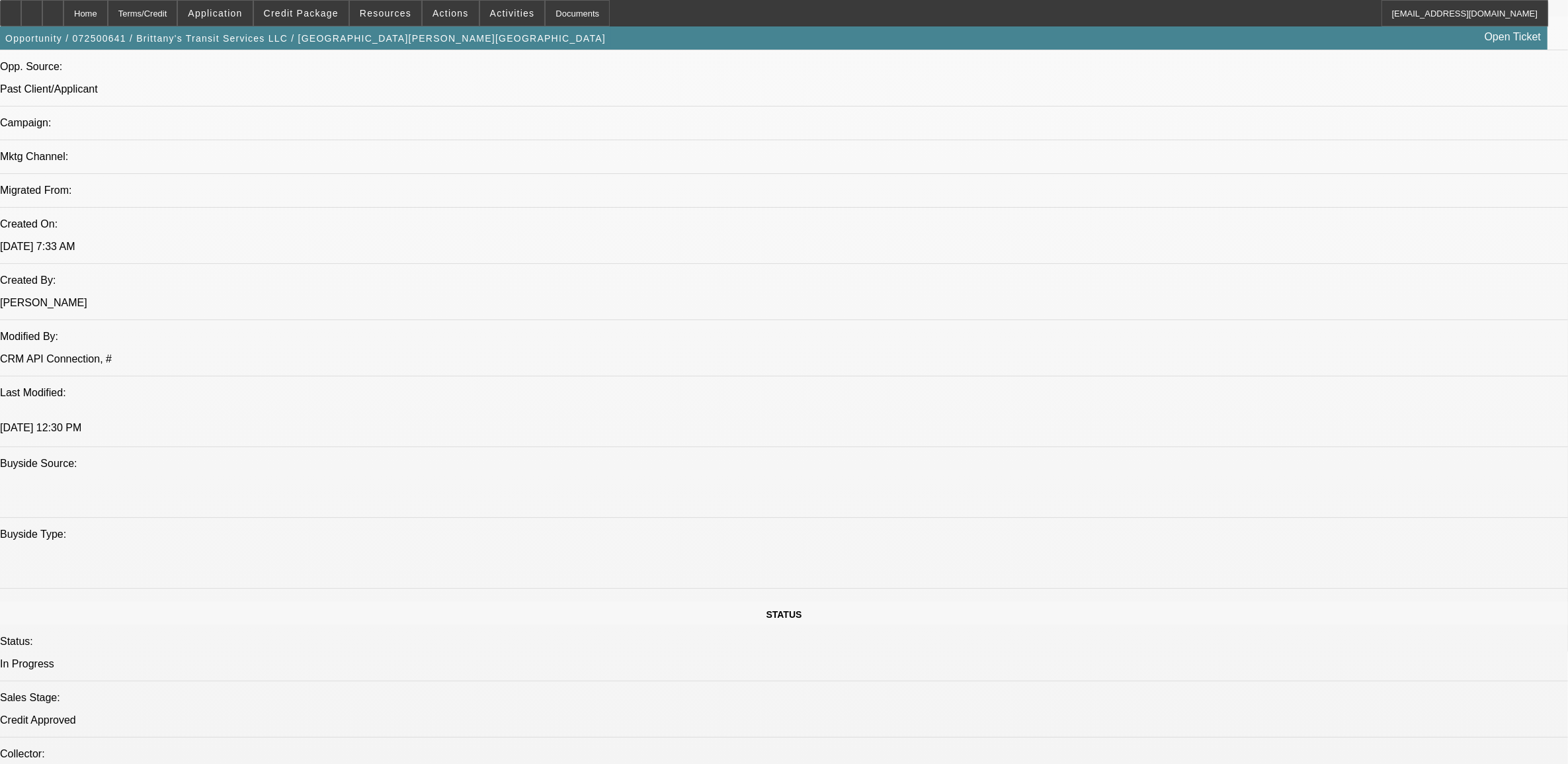
scroll to position [1157, 0]
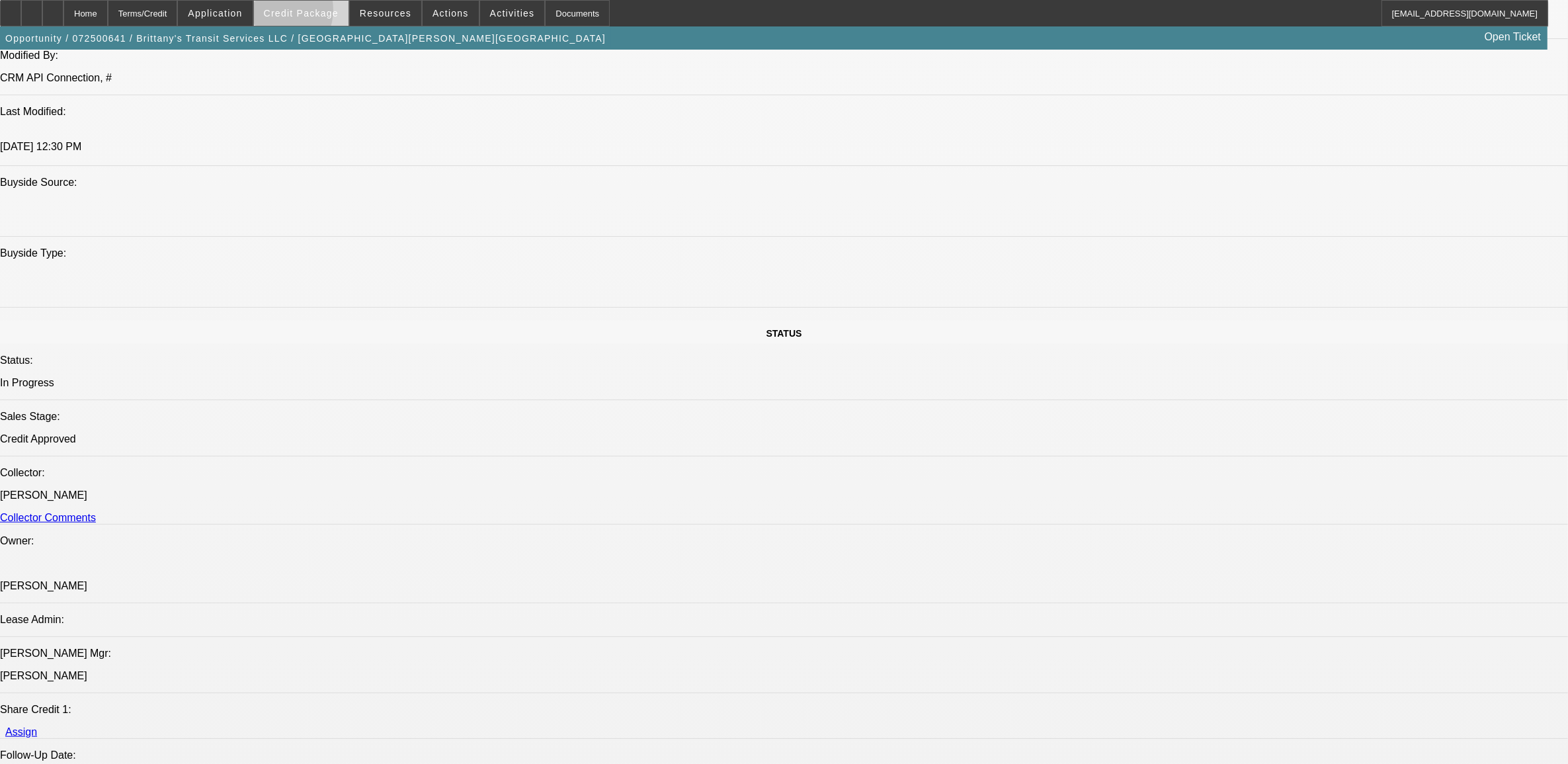
click at [297, 12] on span "Credit Package" at bounding box center [301, 13] width 75 height 11
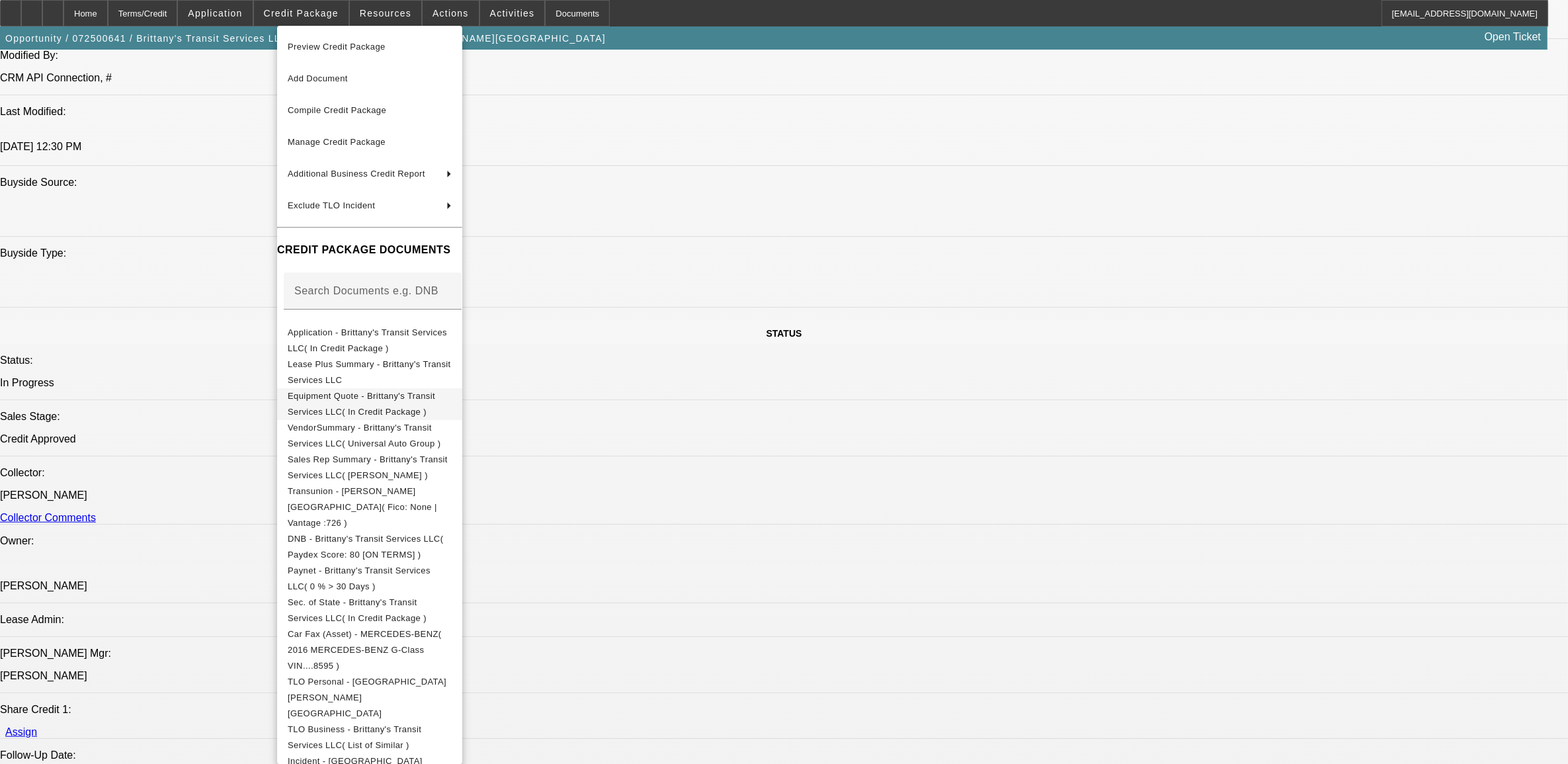
click at [372, 404] on span "Equipment Quote - Brittany's Transit Services LLC( In Credit Package )" at bounding box center [369, 403] width 164 height 32
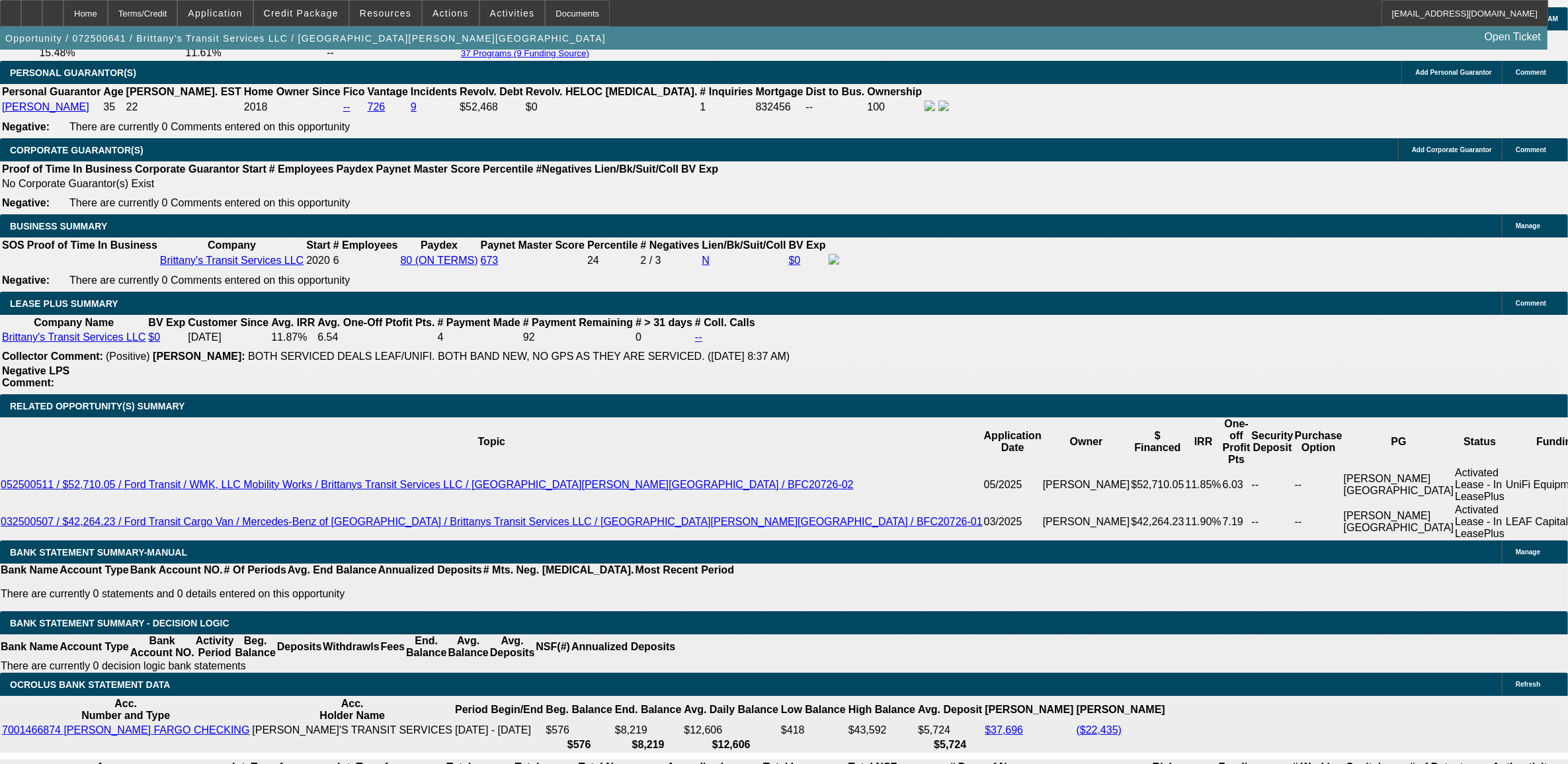
scroll to position [1902, 0]
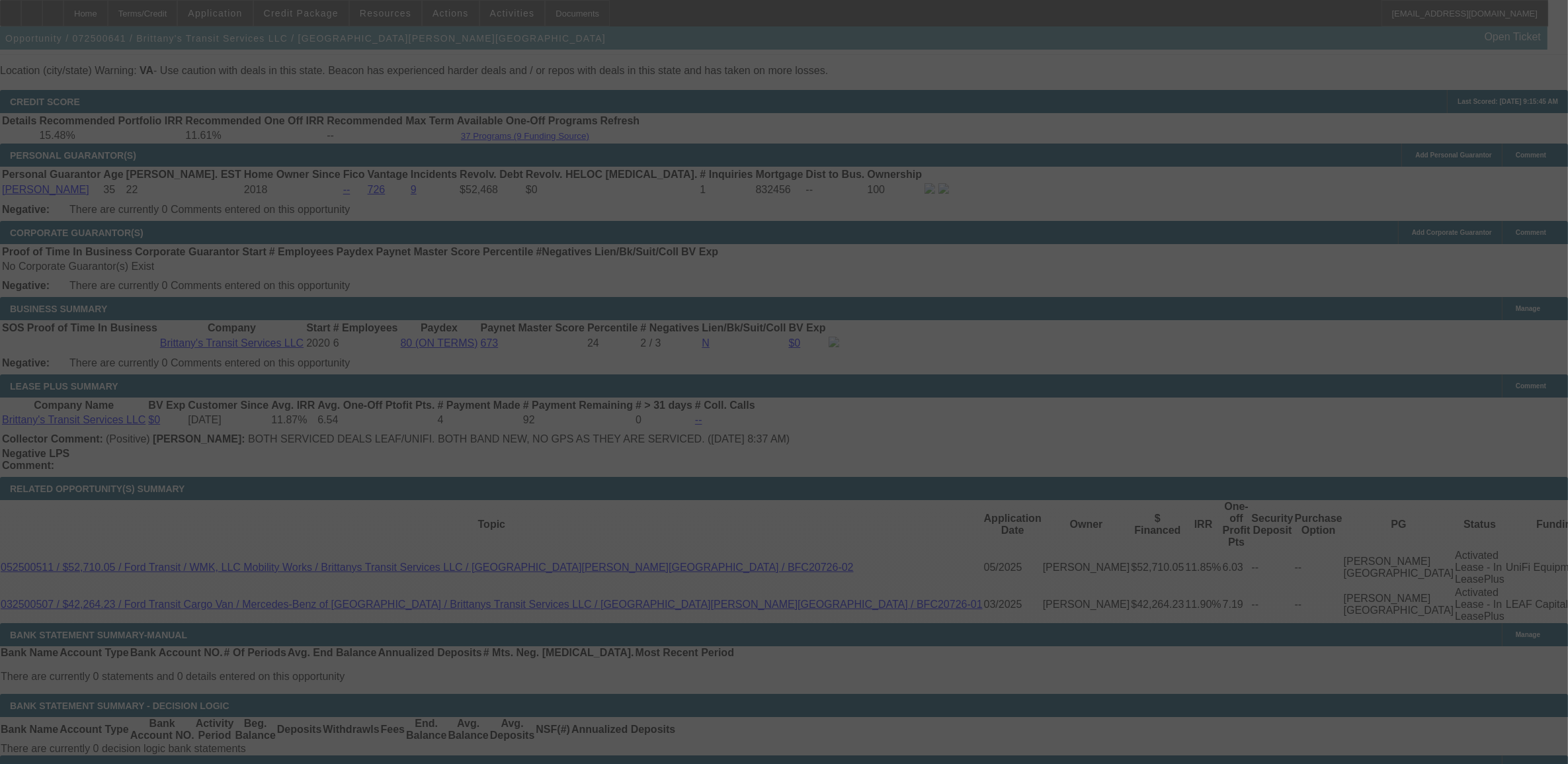
scroll to position [0, 0]
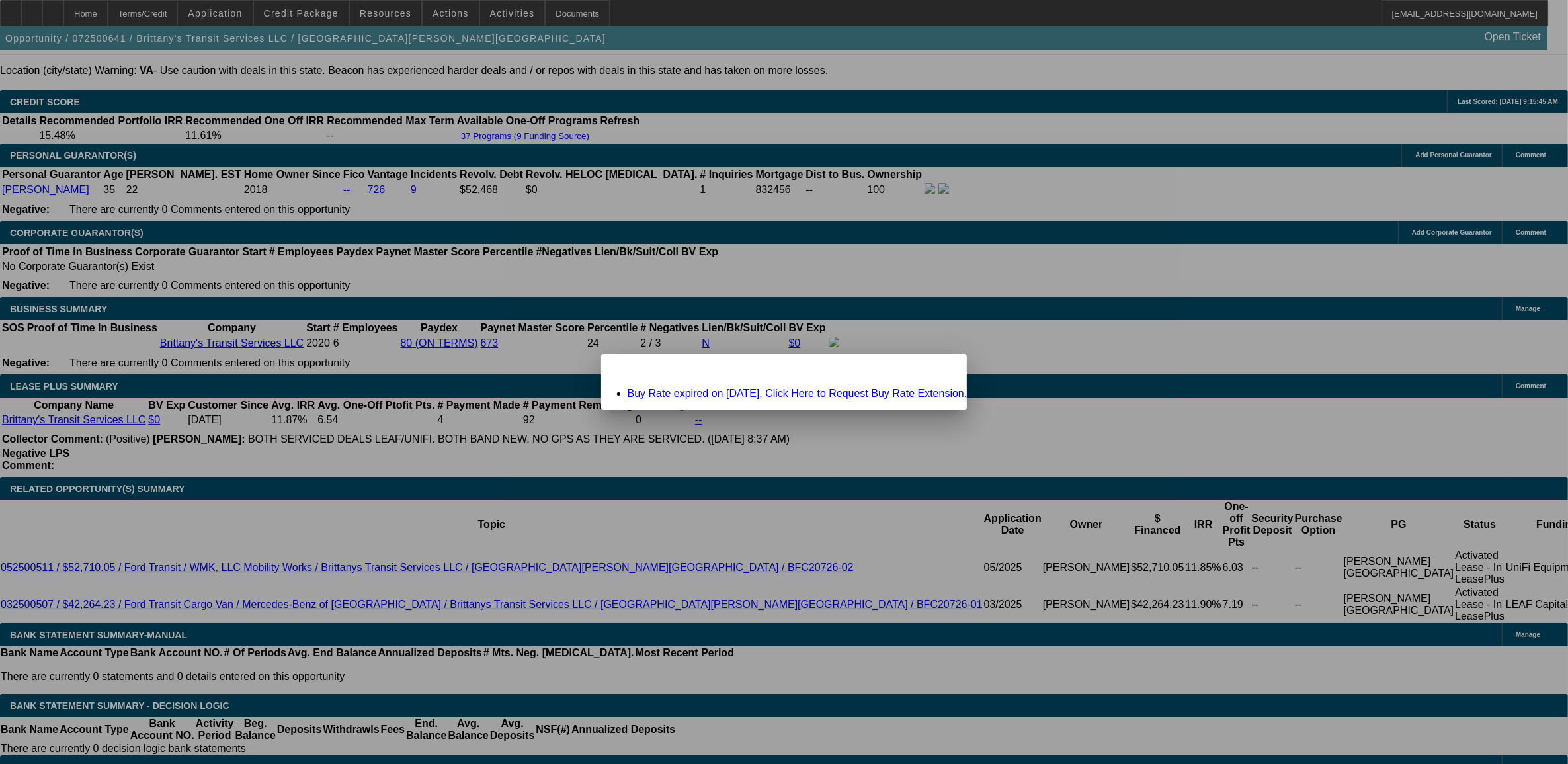
click at [702, 393] on link "Buy Rate expired on 08/27/2025. Click Here to Request Buy Rate Extension." at bounding box center [797, 393] width 340 height 11
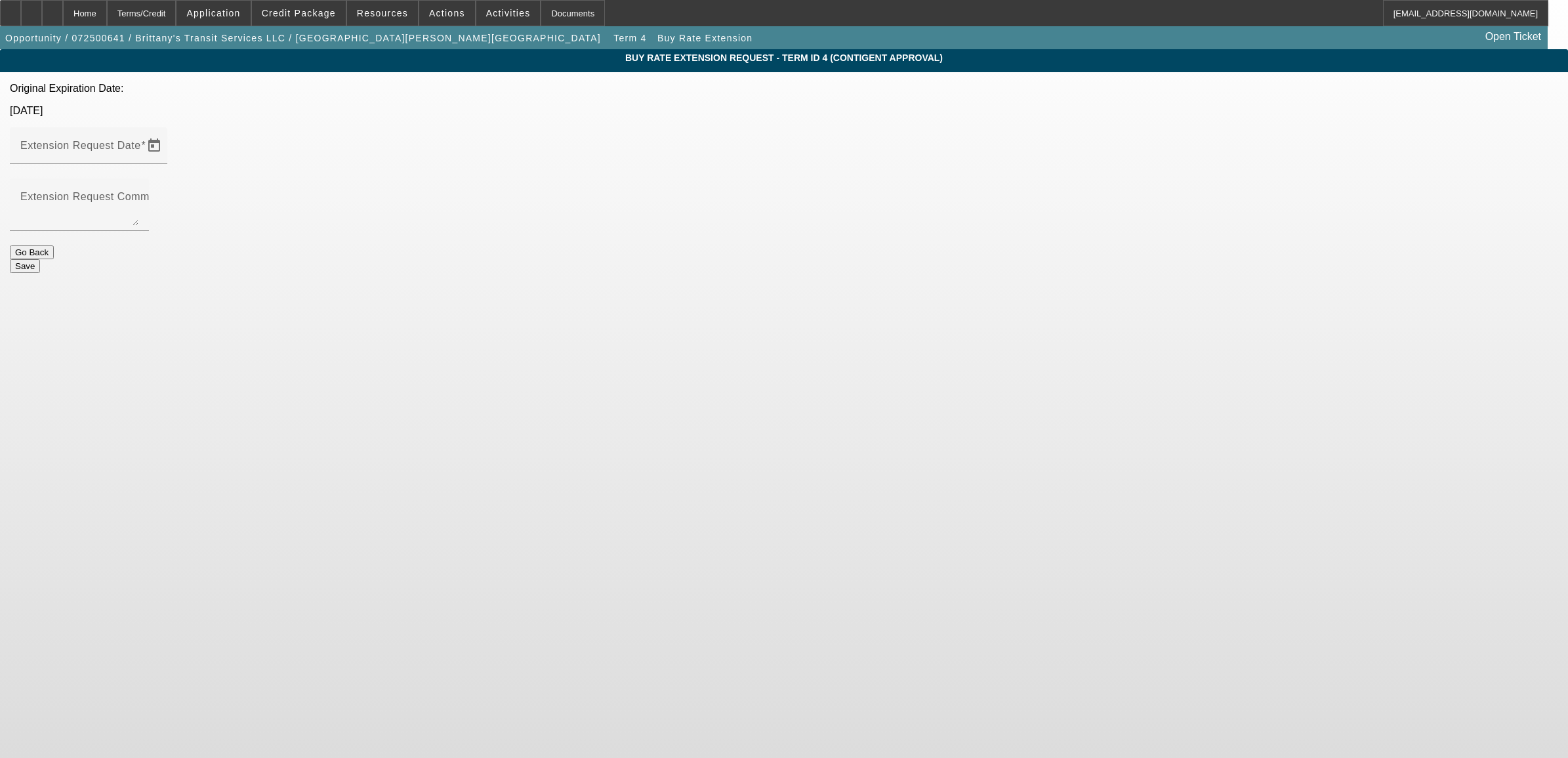
click at [54, 246] on button "Go Back" at bounding box center [32, 252] width 44 height 14
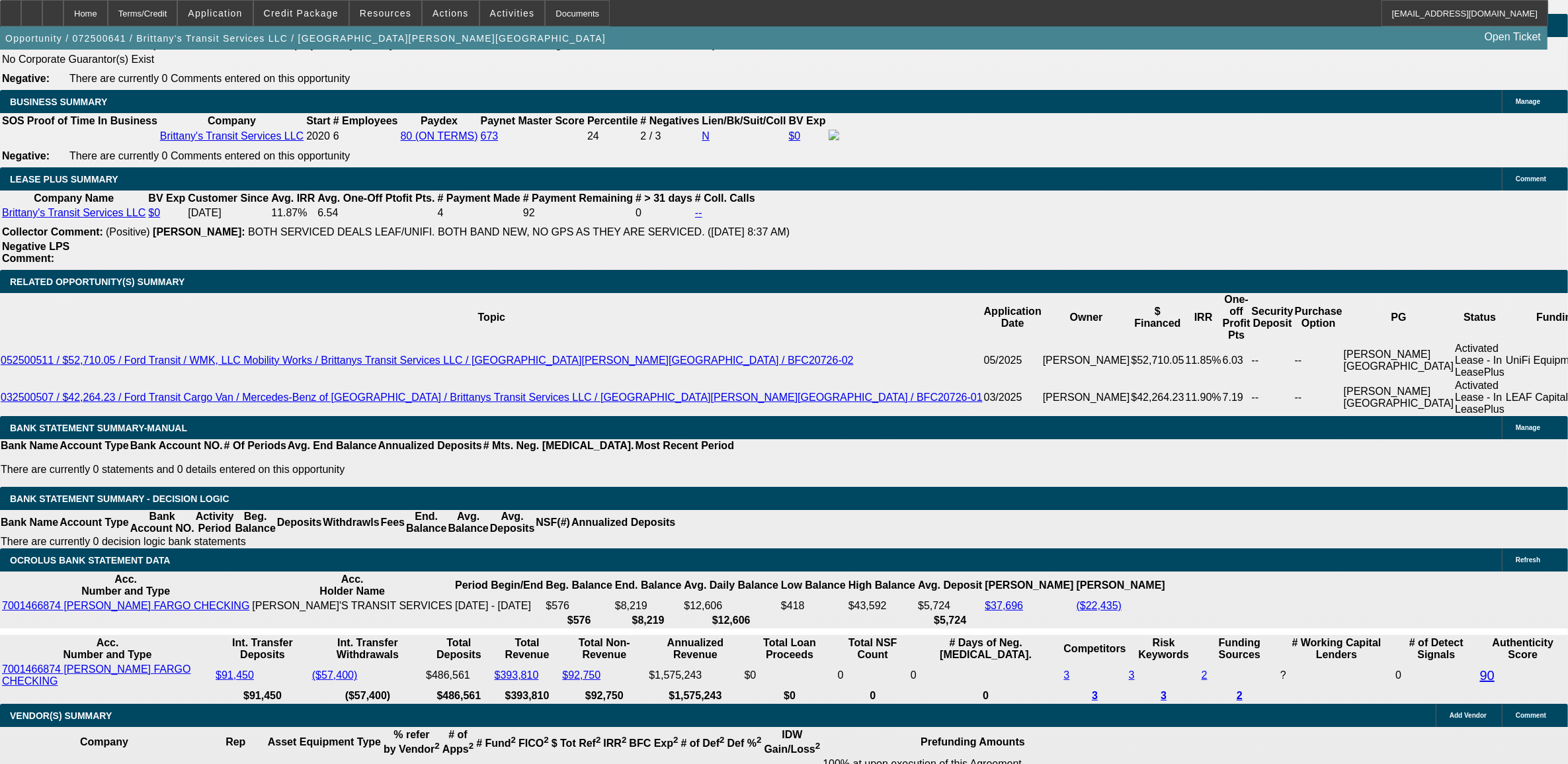
select select "0"
select select "2"
select select "0"
select select "6"
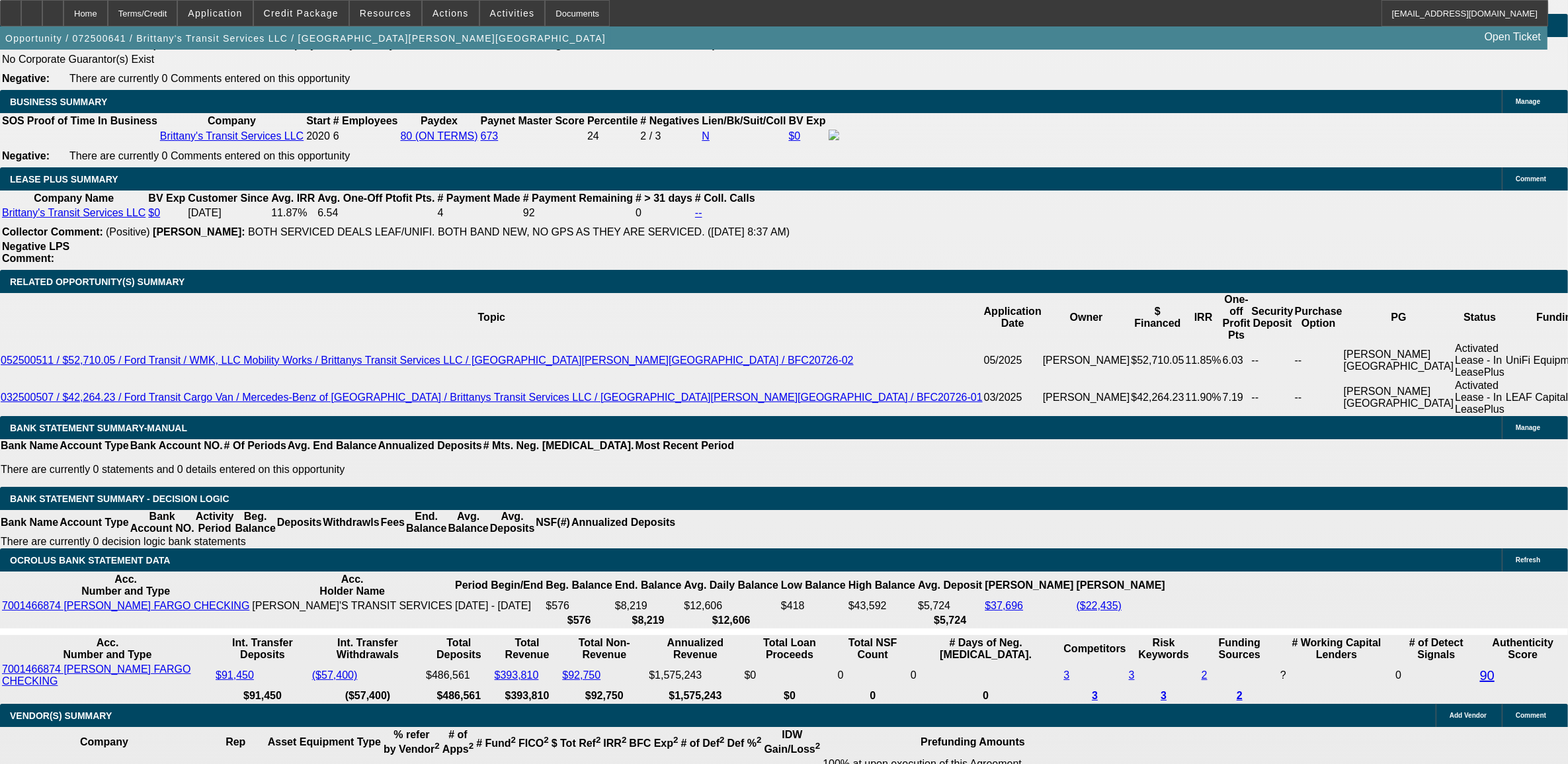
select select "0"
select select "6"
select select "0"
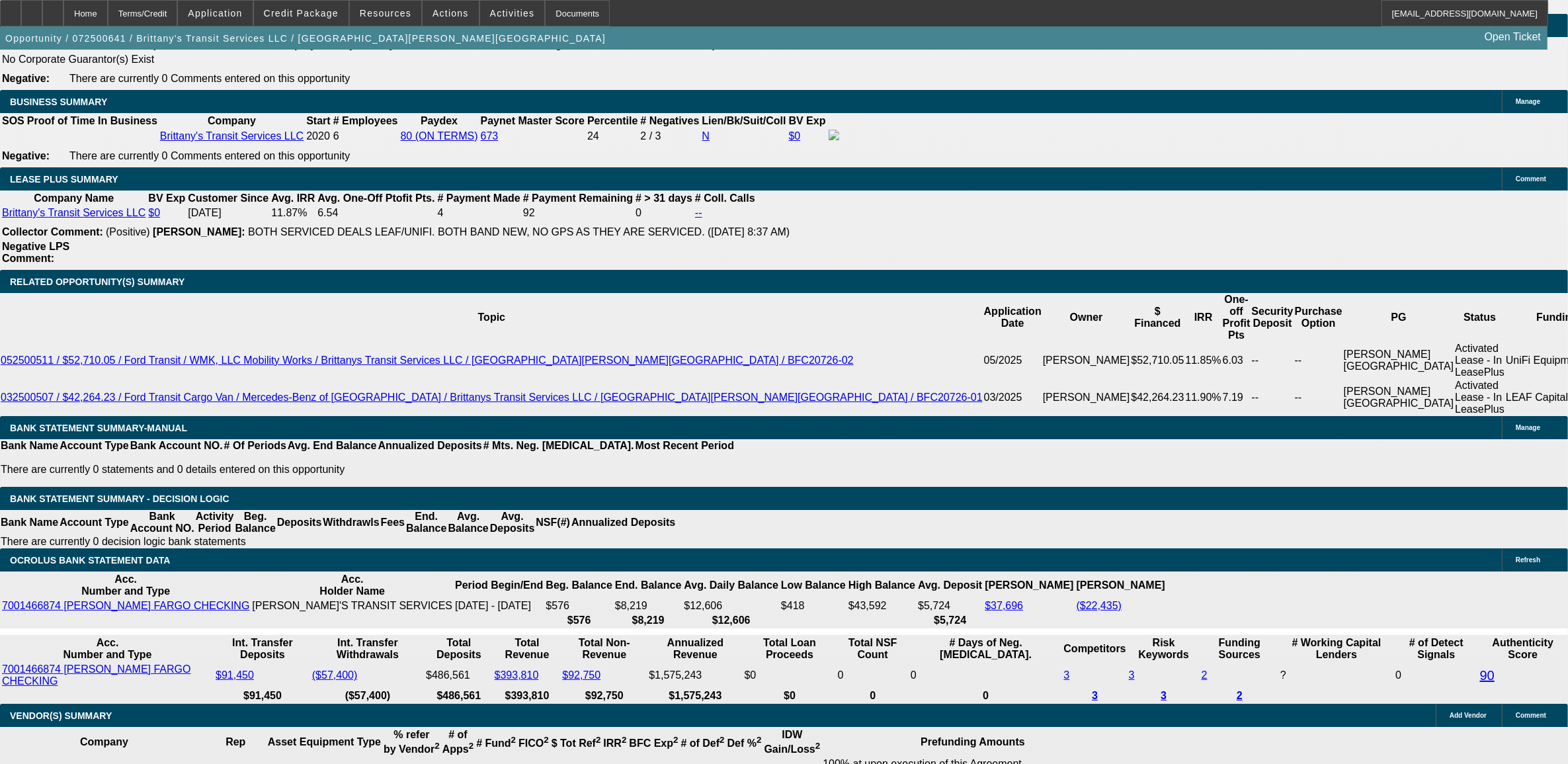
select select "0"
select select "6"
select select "0"
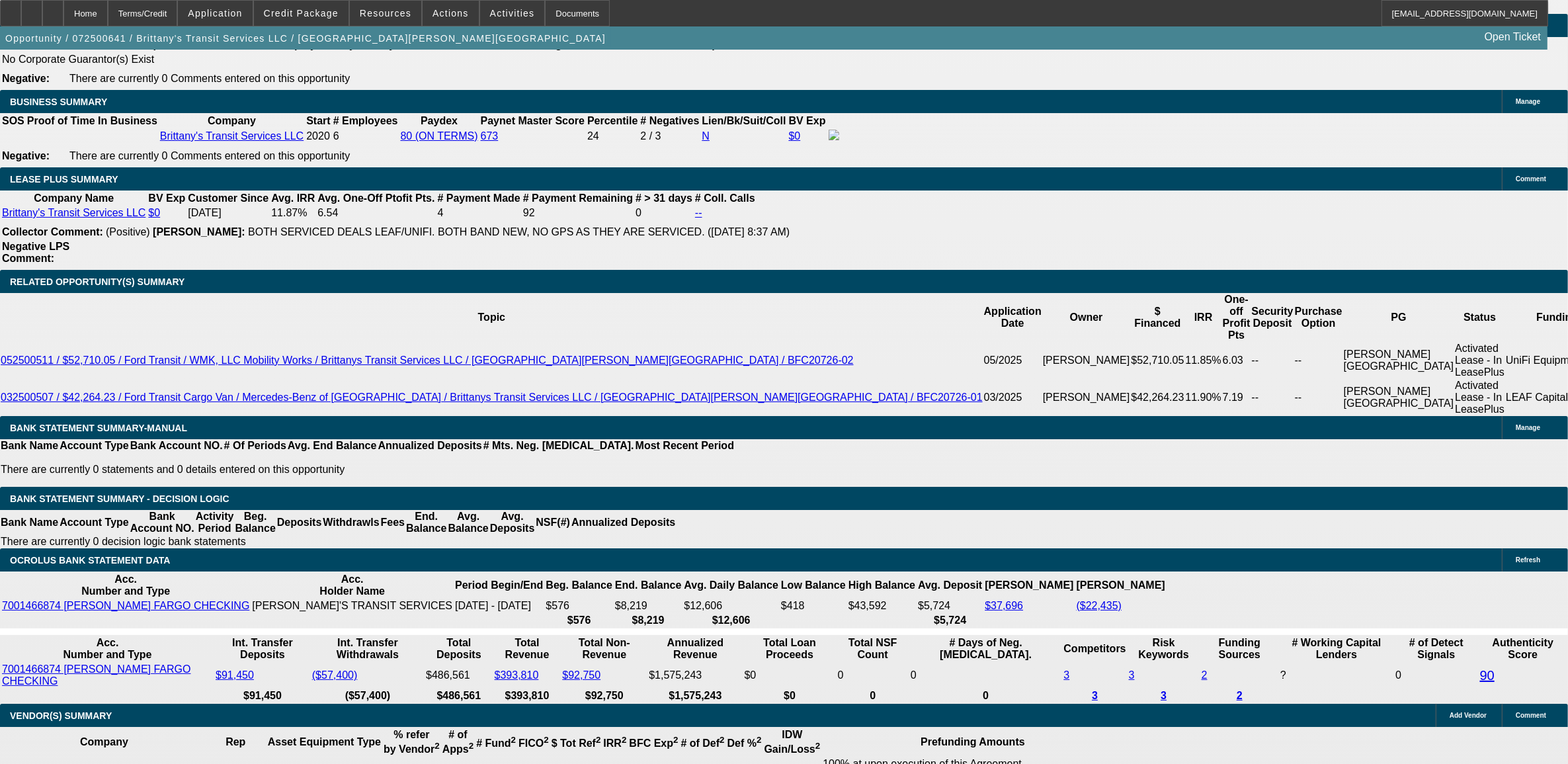
select select "0"
select select "6"
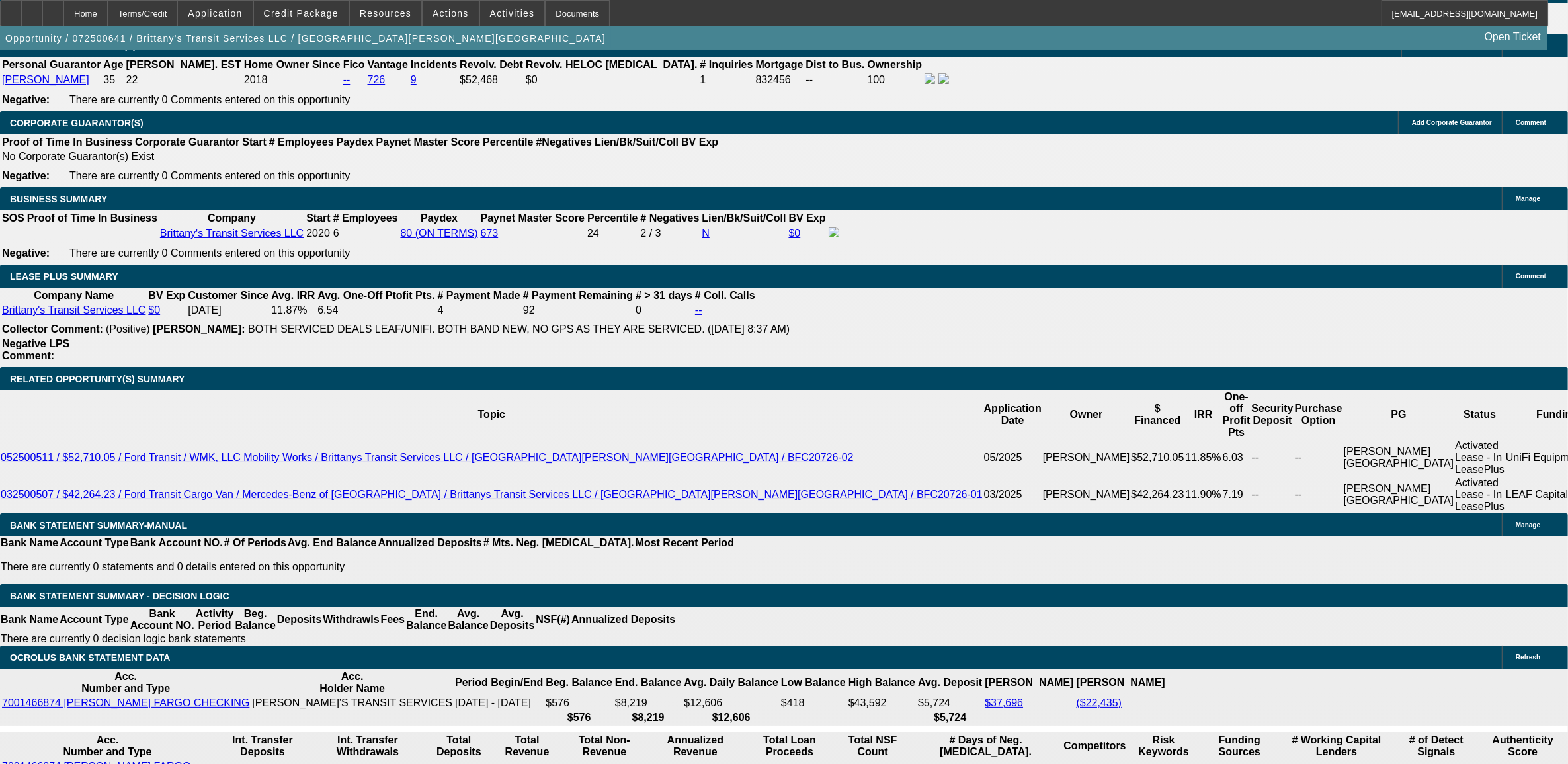
scroll to position [83, 0]
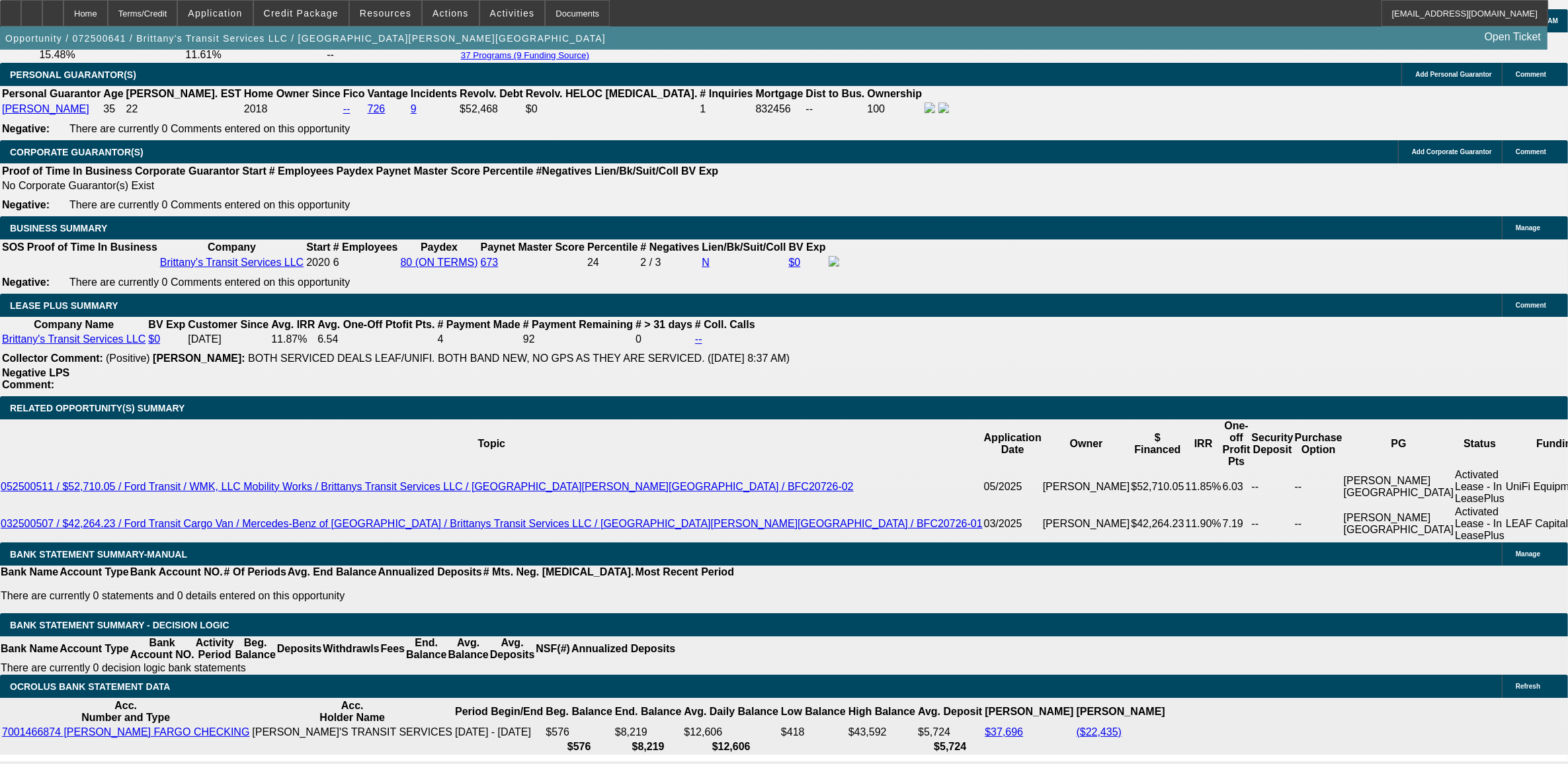
scroll to position [2012, 0]
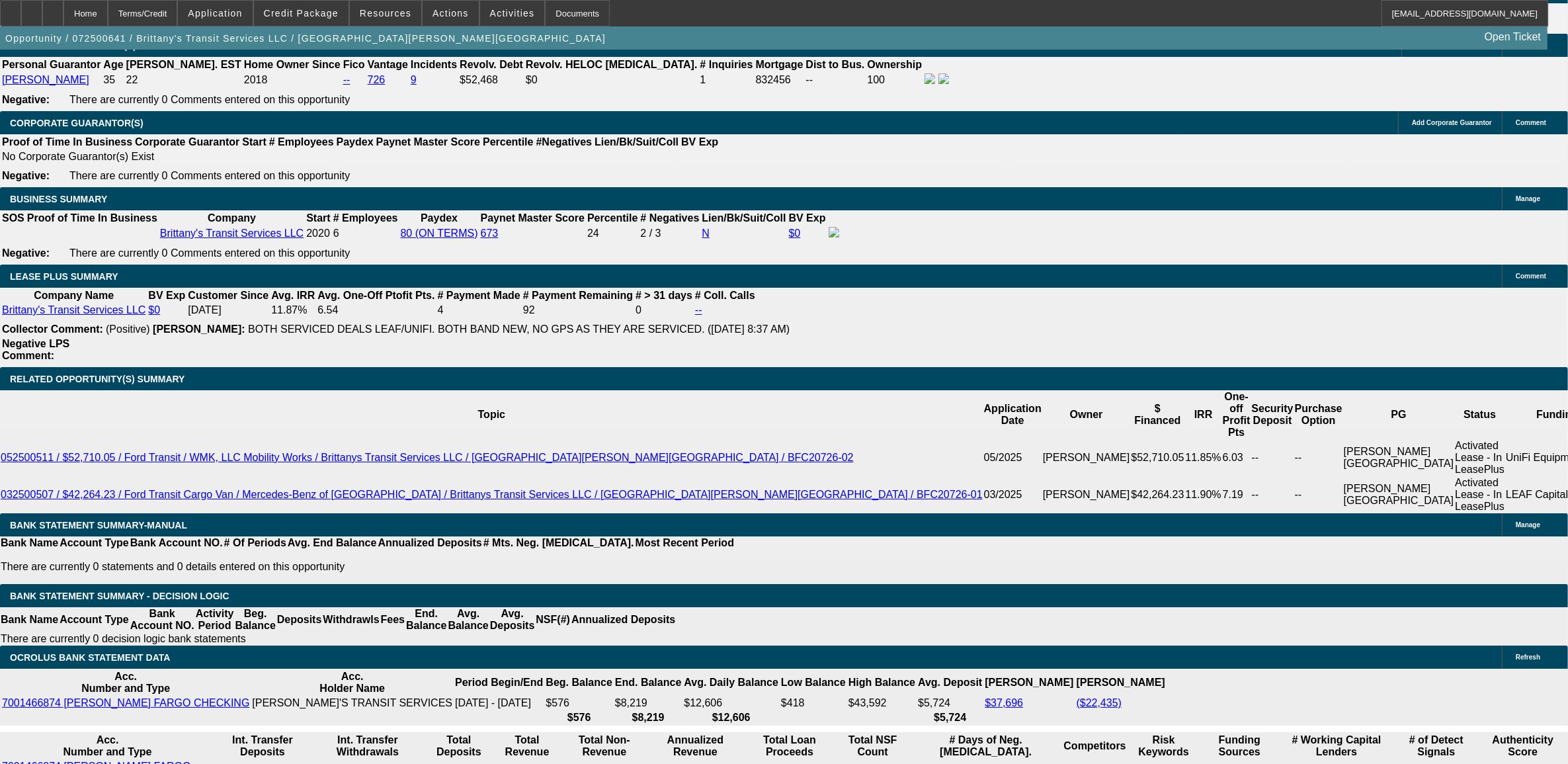
select select "2"
type input "UNKNOWN"
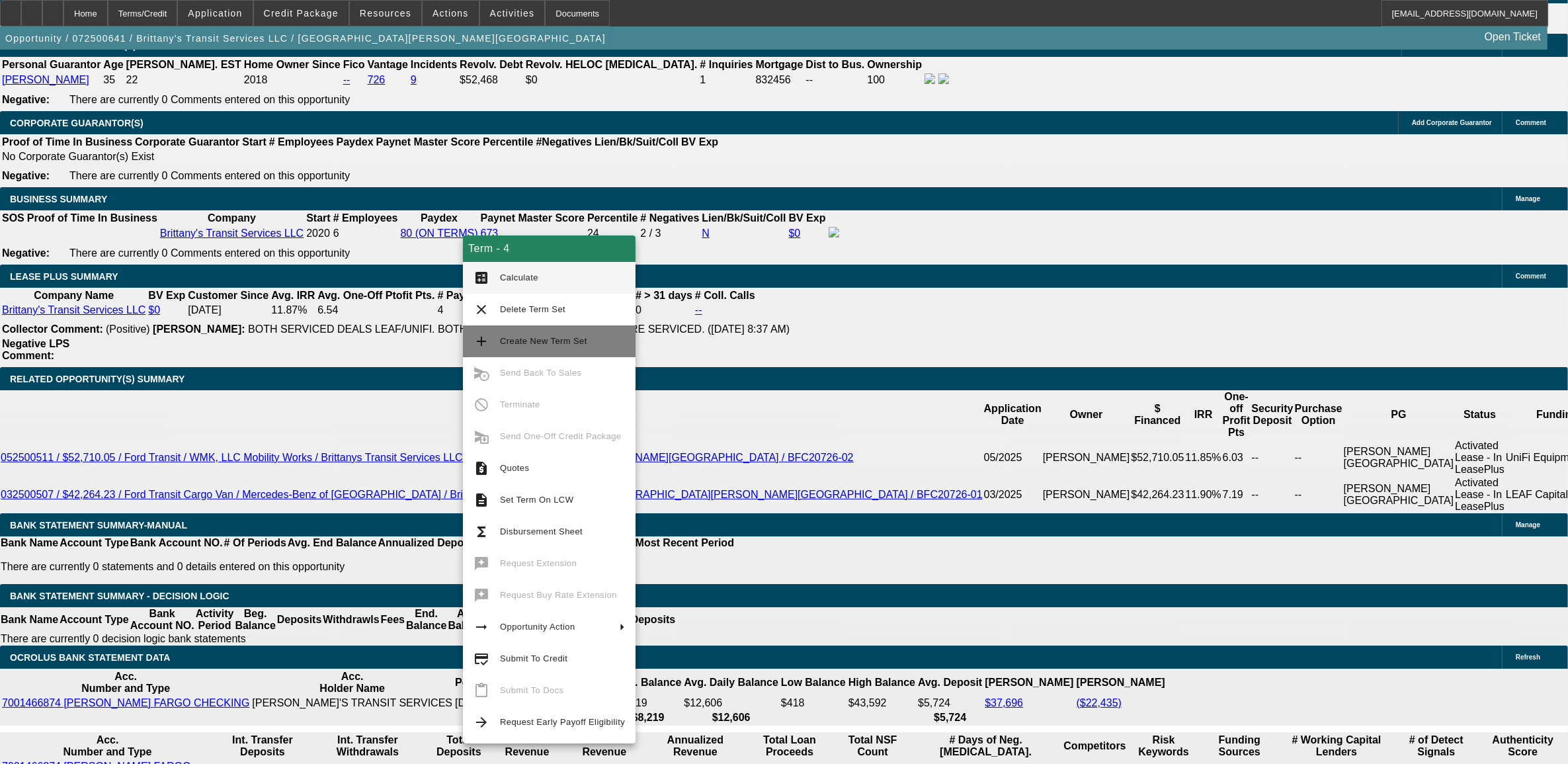
click at [557, 342] on span "Create New Term Set" at bounding box center [543, 341] width 88 height 10
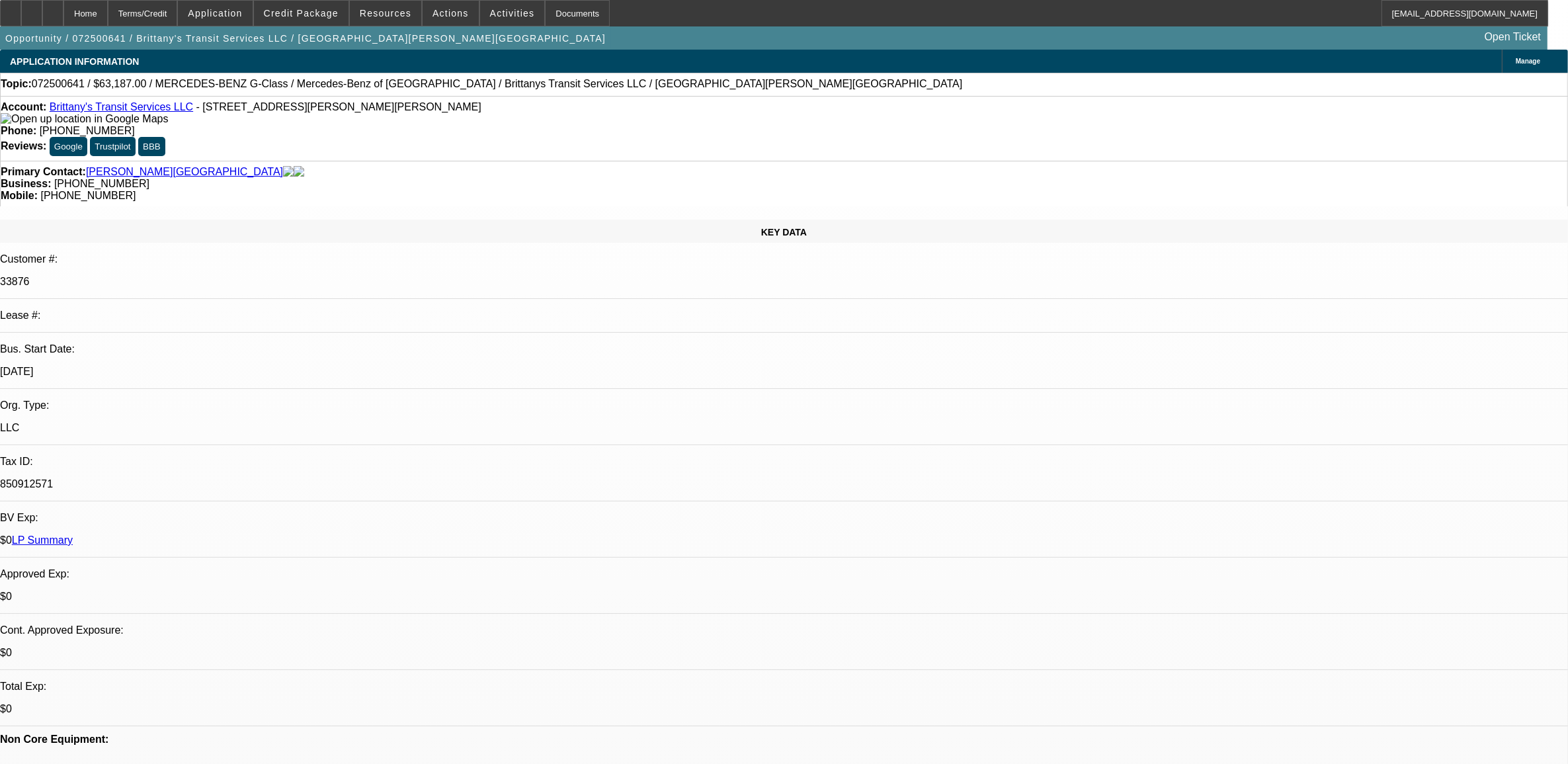
select select "0"
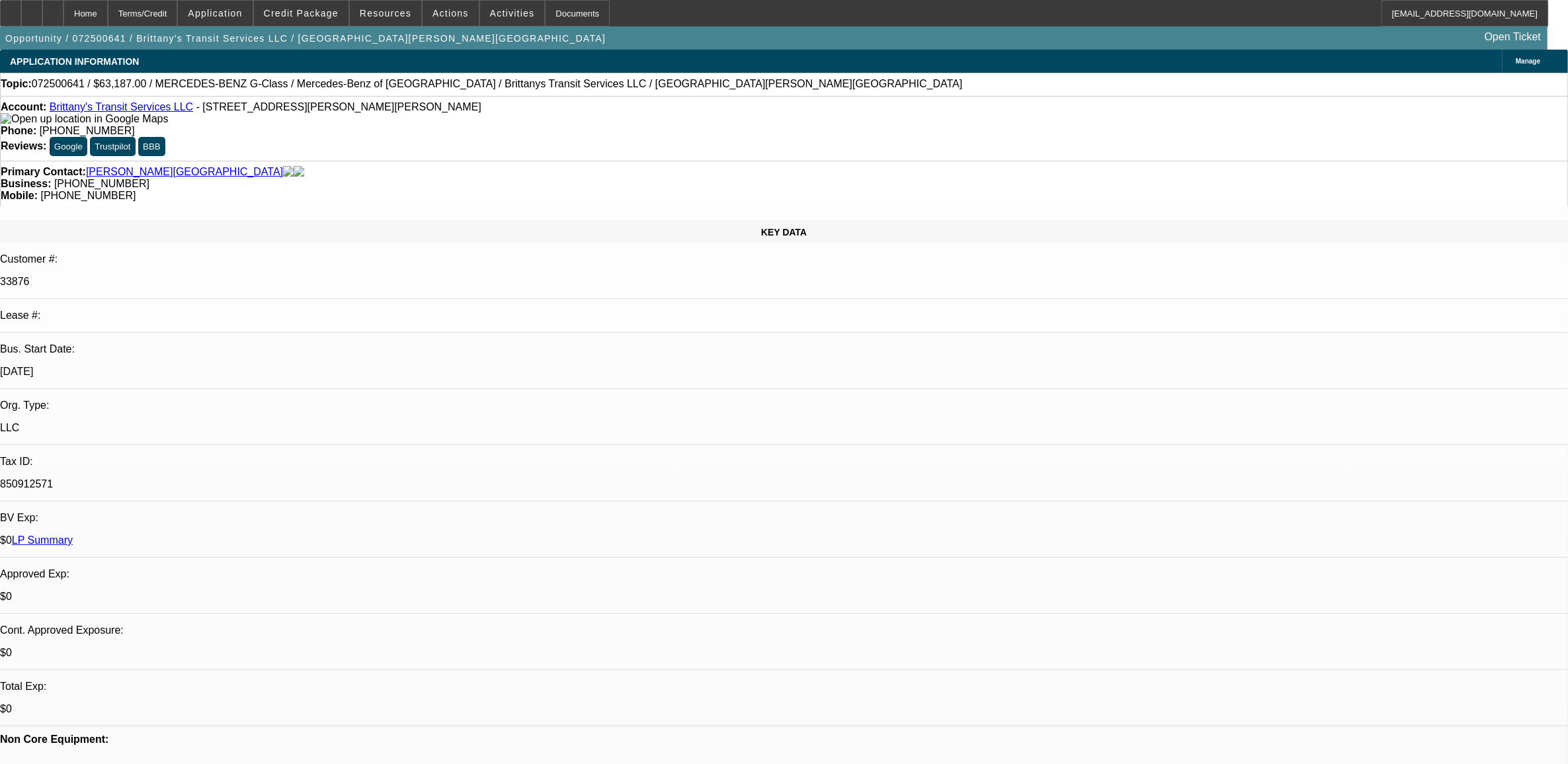
select select "0"
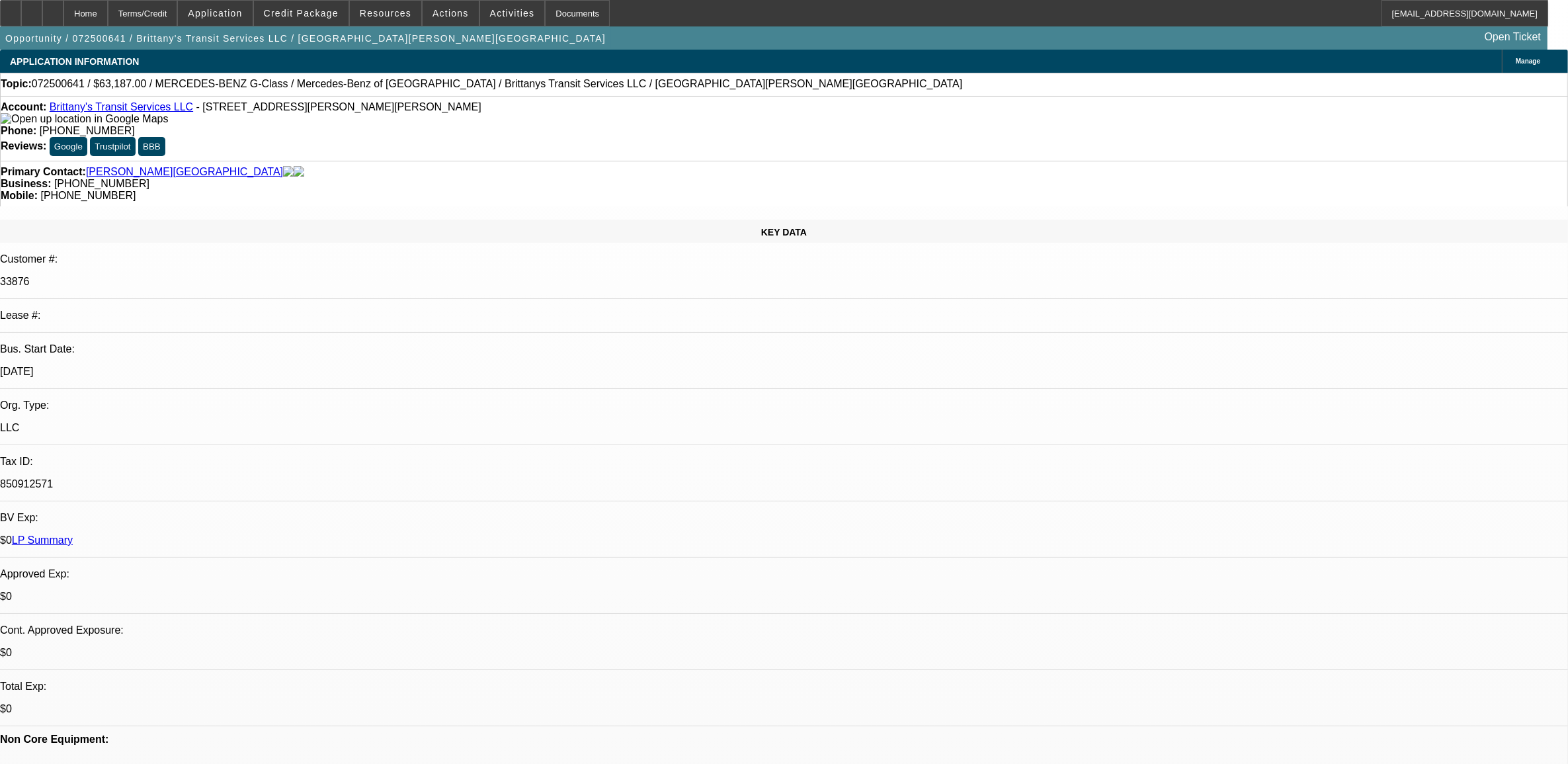
select select "0"
select select "1"
select select "6"
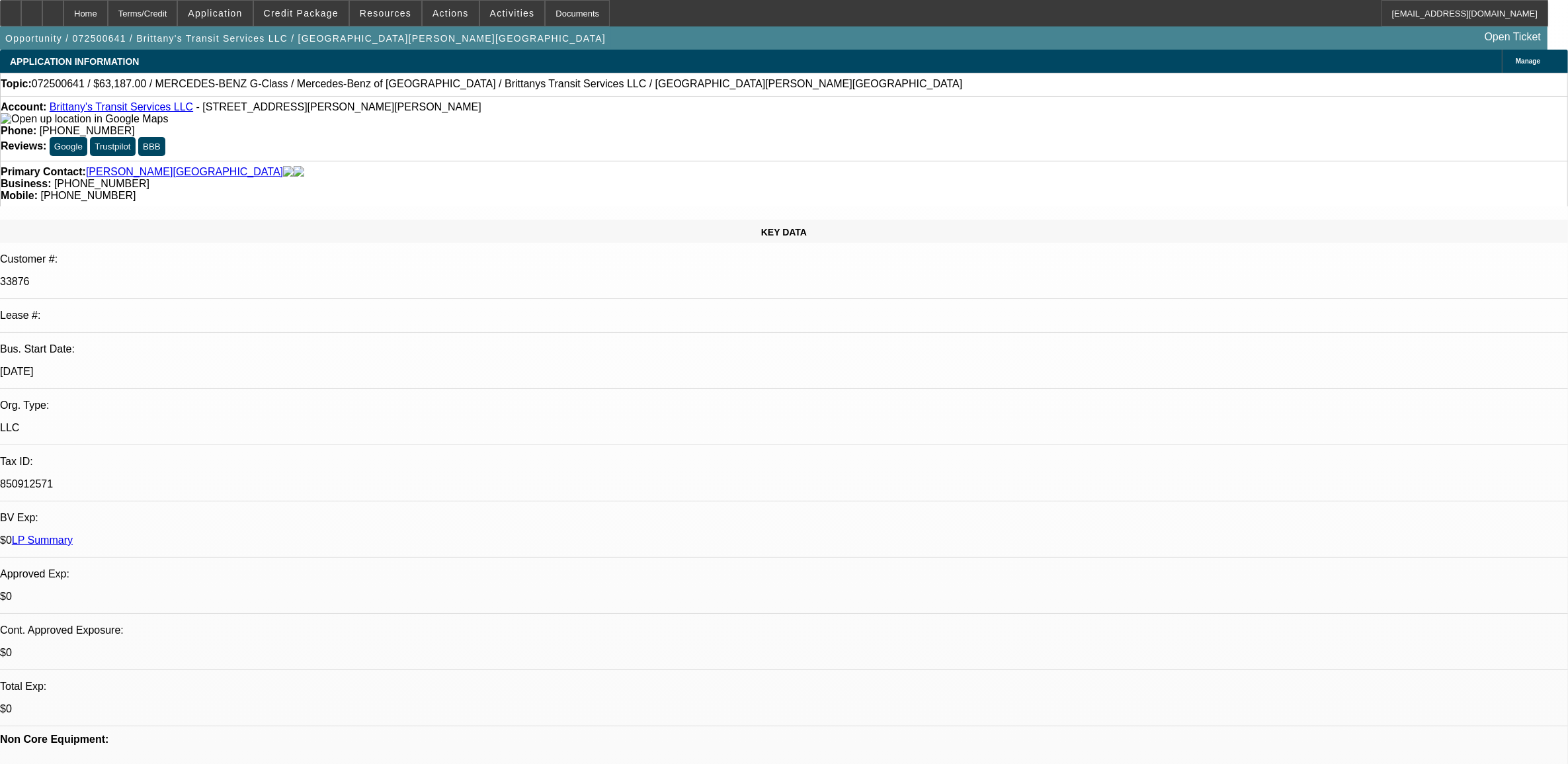
select select "1"
select select "2"
select select "6"
select select "1"
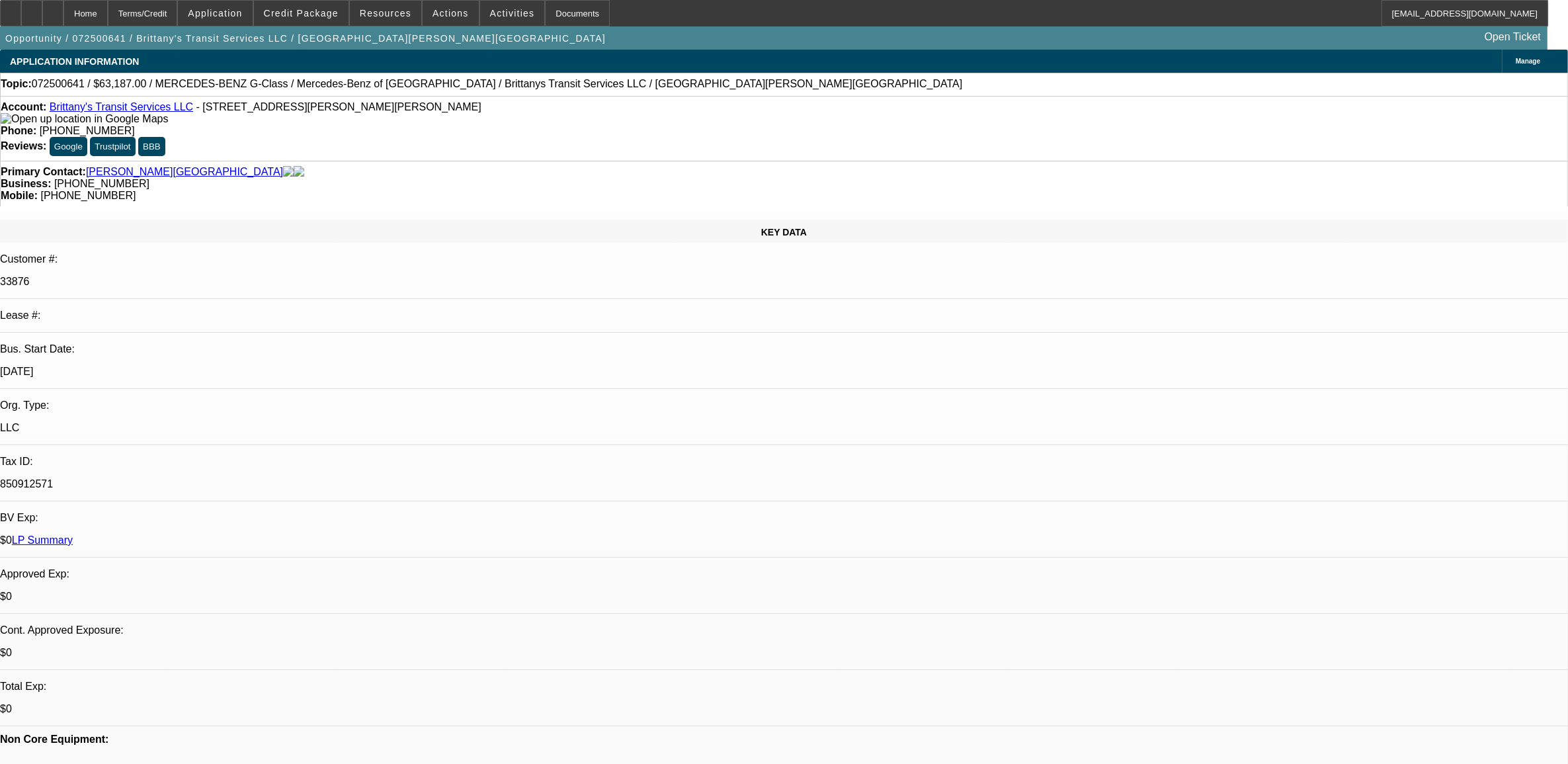
select select "6"
select select "1"
select select "6"
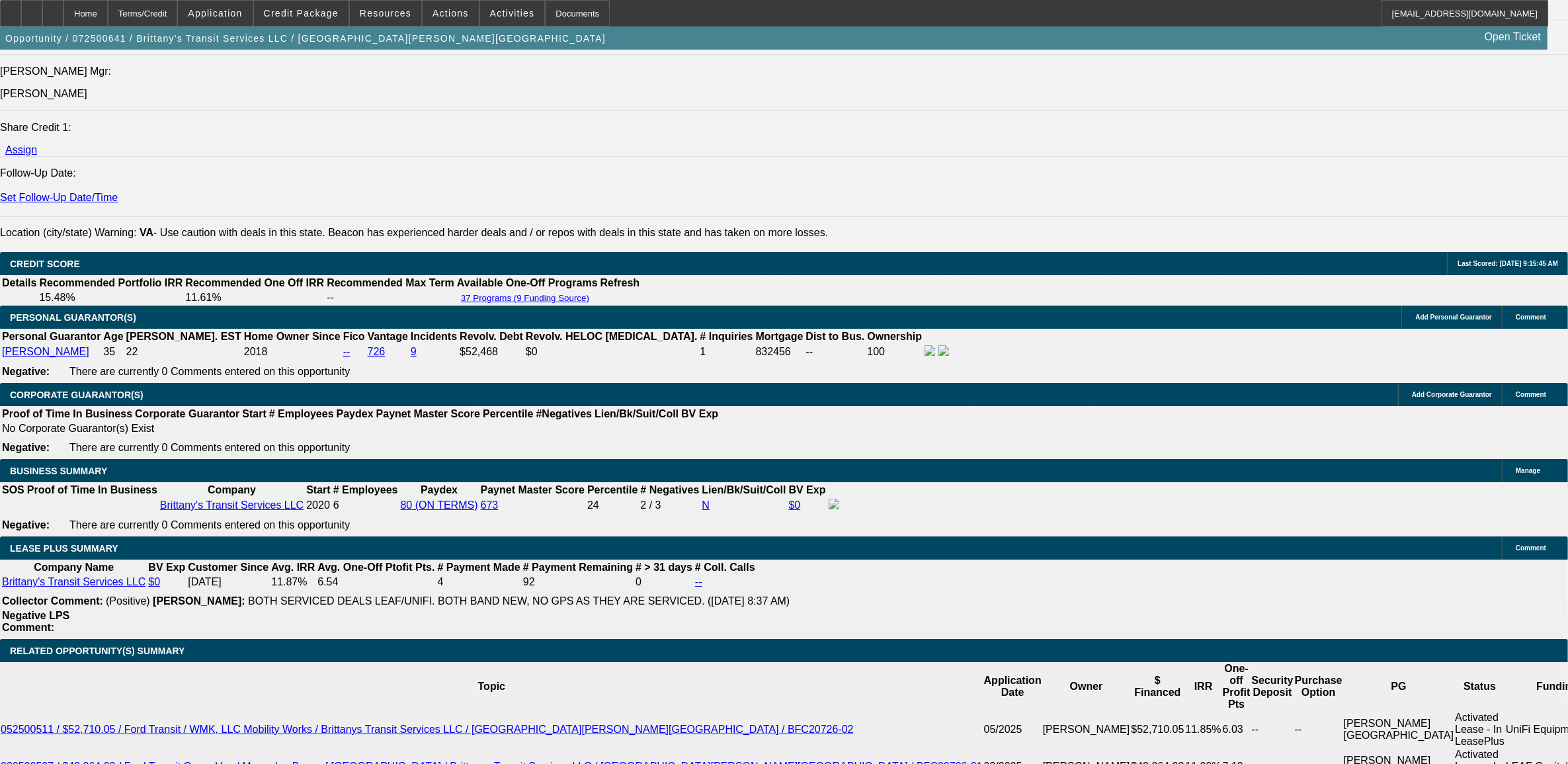
scroll to position [1985, 0]
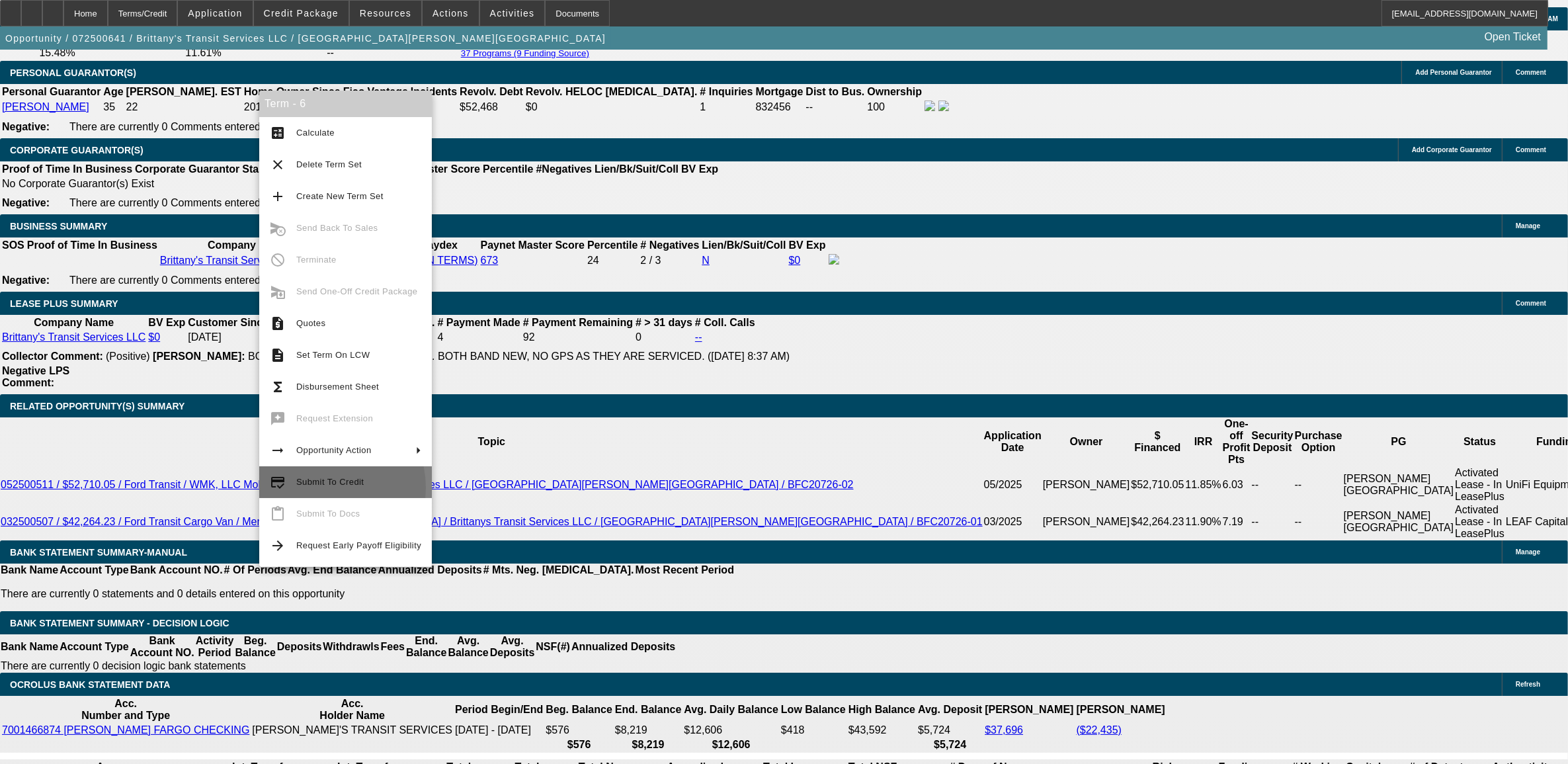
click at [321, 488] on span "Submit To Credit" at bounding box center [359, 482] width 125 height 16
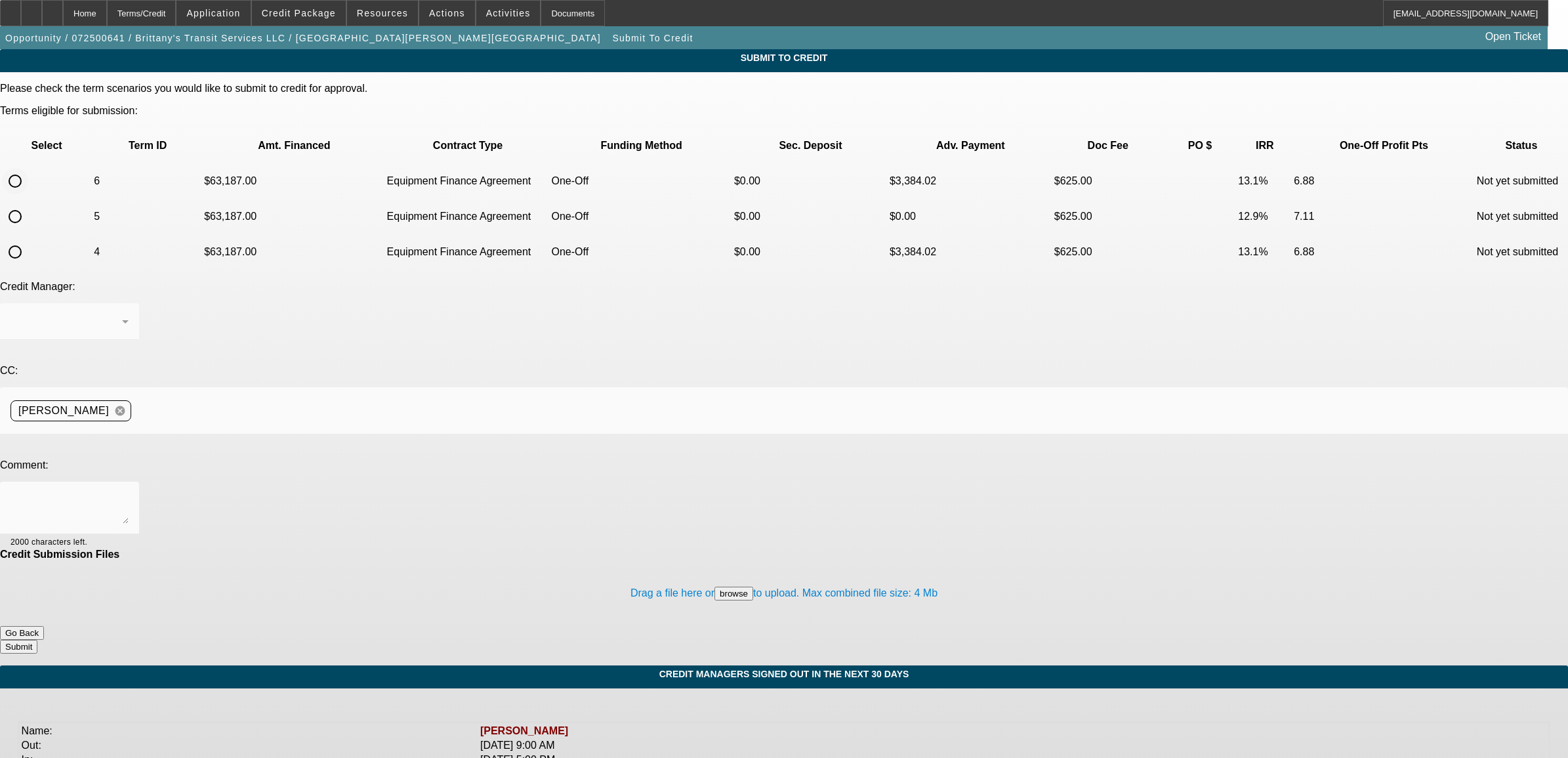
click at [28, 168] on input "radio" at bounding box center [15, 181] width 26 height 26
radio input "true"
click at [128, 492] on textarea at bounding box center [69, 508] width 118 height 32
type textarea "Deal is approved for 70K. that truck sold but the customer found a similar truc…"
click at [715, 587] on button "browse" at bounding box center [734, 594] width 39 height 14
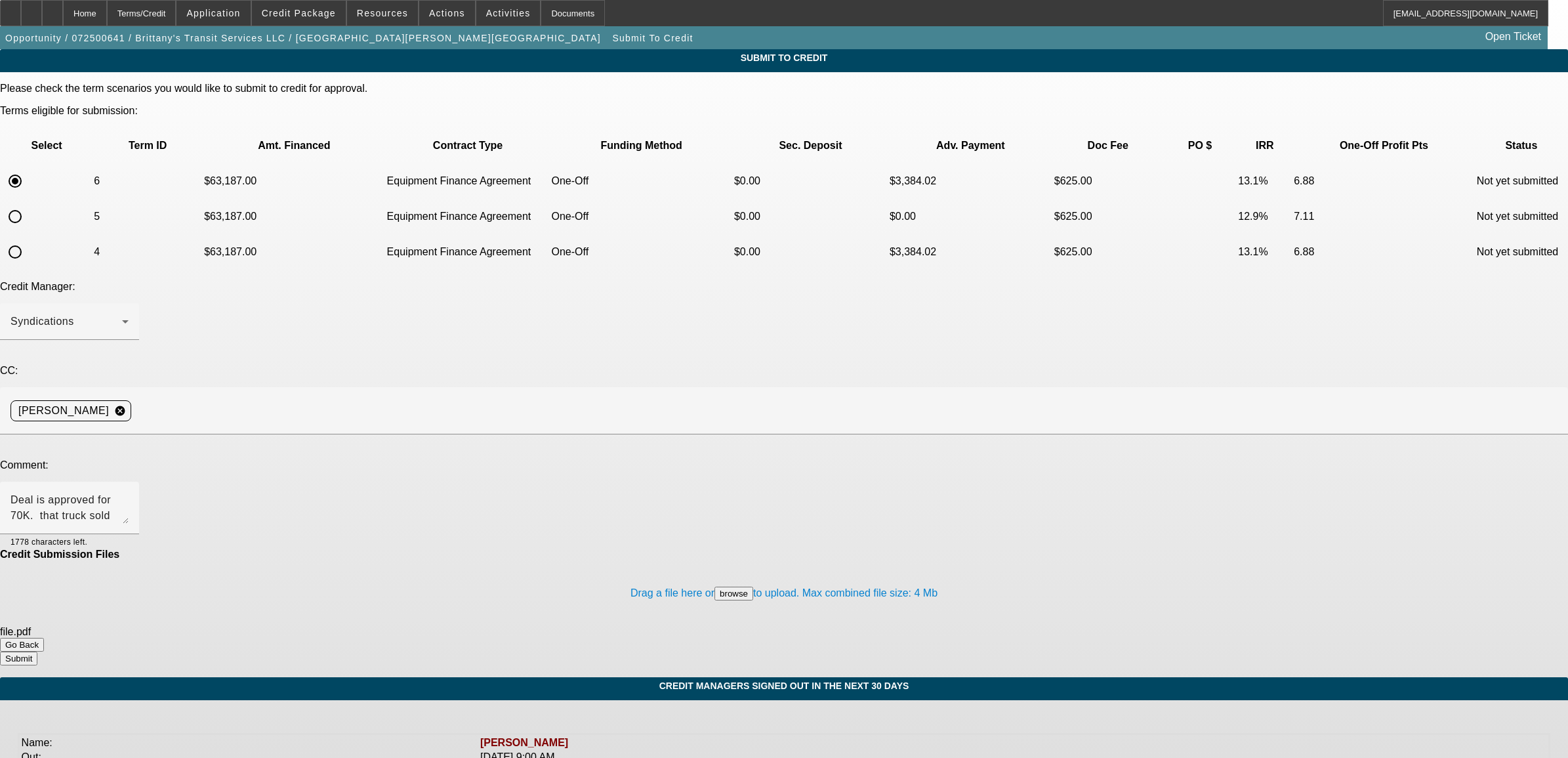
click at [37, 651] on button "Submit" at bounding box center [19, 658] width 37 height 14
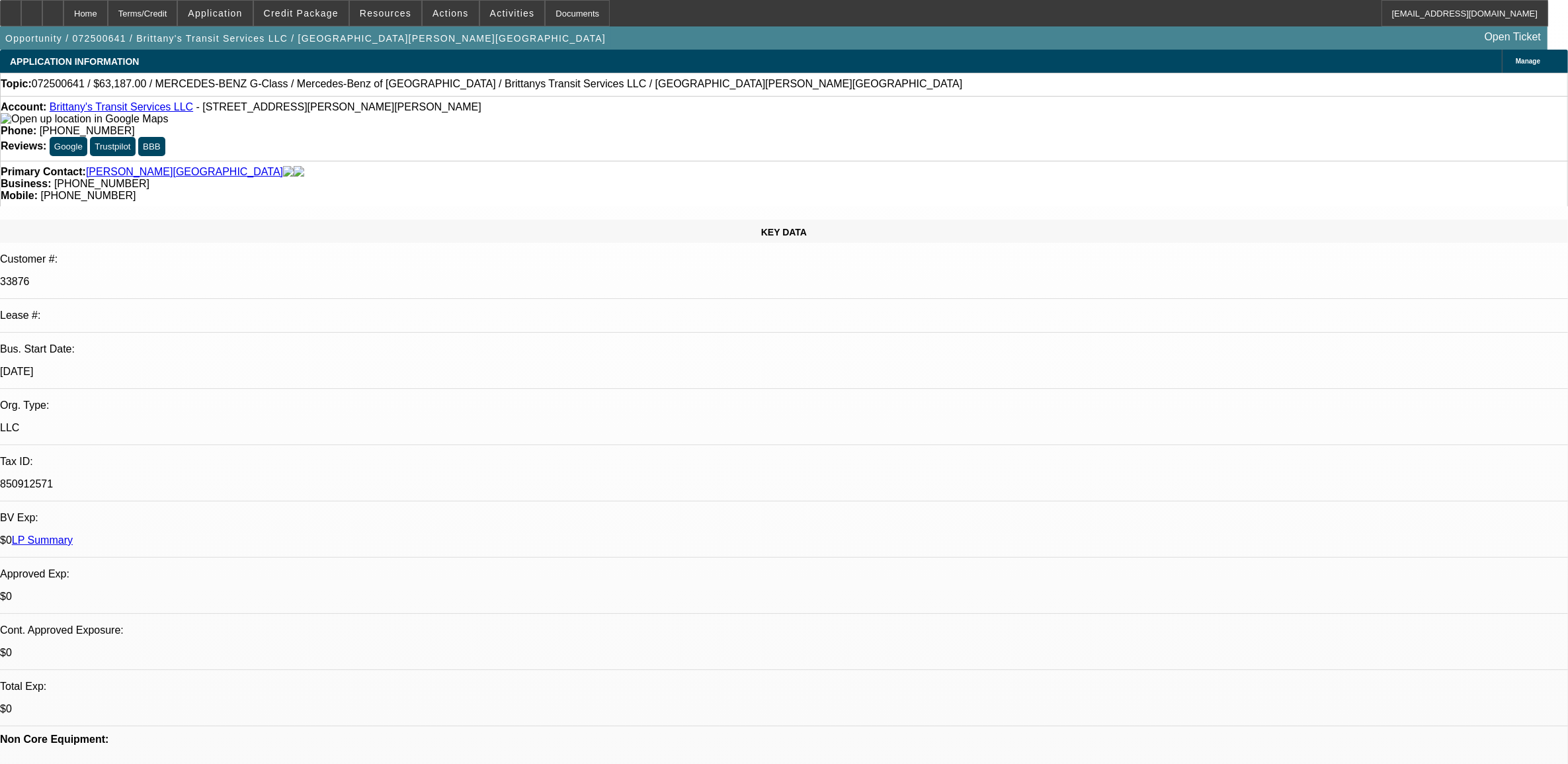
select select "0"
select select "6"
select select "0"
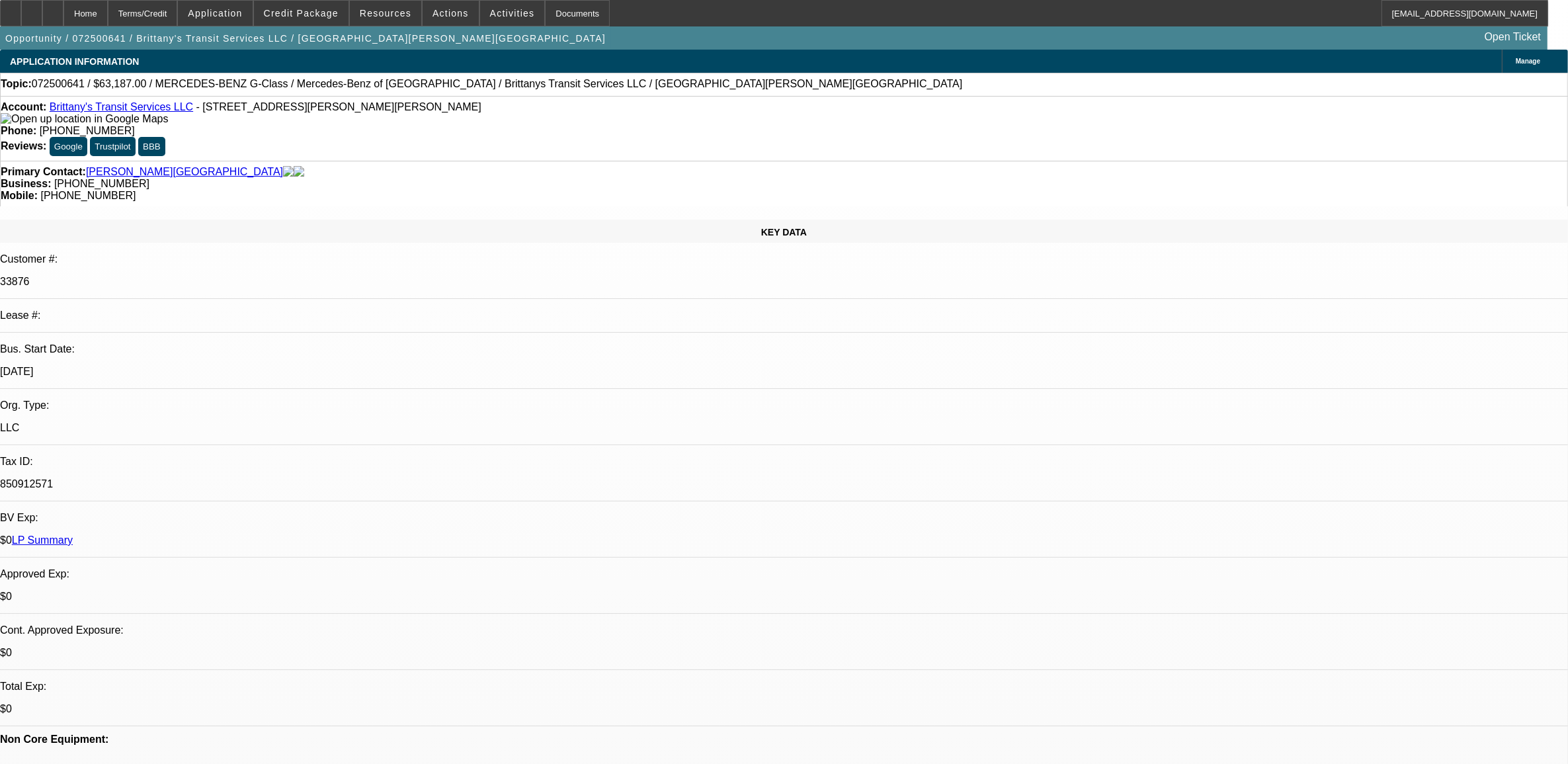
select select "0"
select select "2"
select select "0"
select select "6"
select select "0"
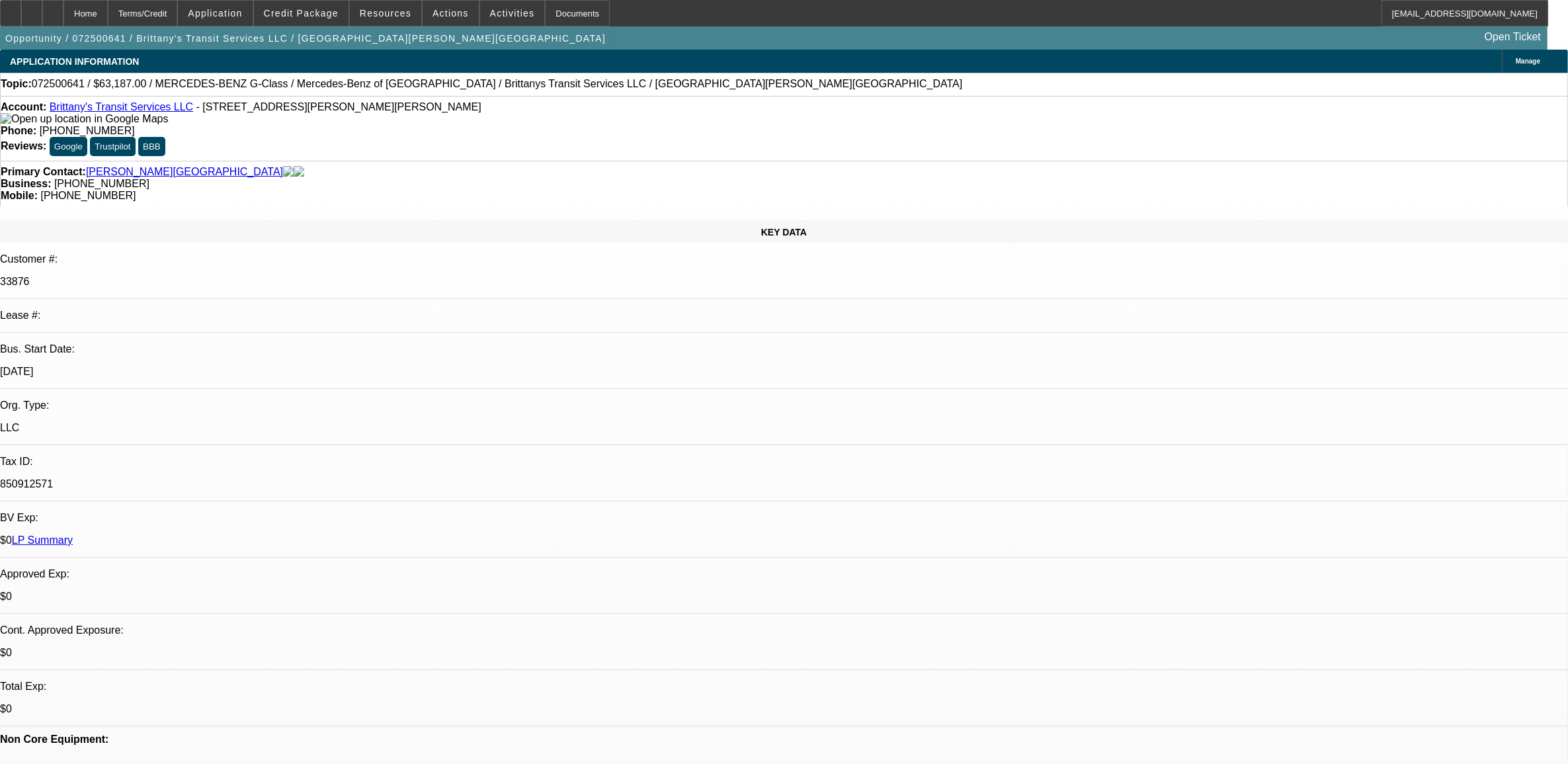
select select "0"
select select "6"
select select "0"
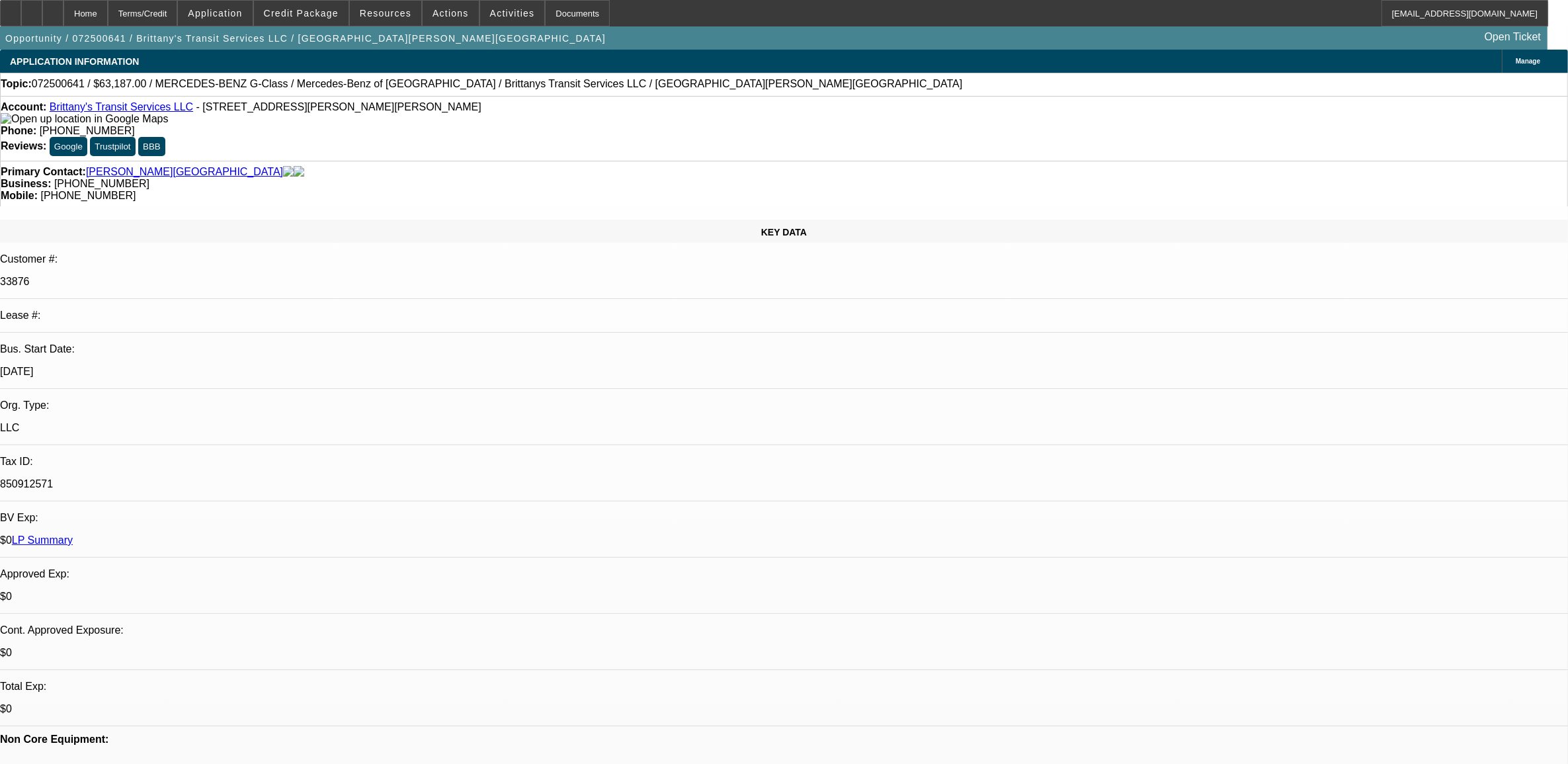
select select "0"
select select "6"
